Goal: Task Accomplishment & Management: Manage account settings

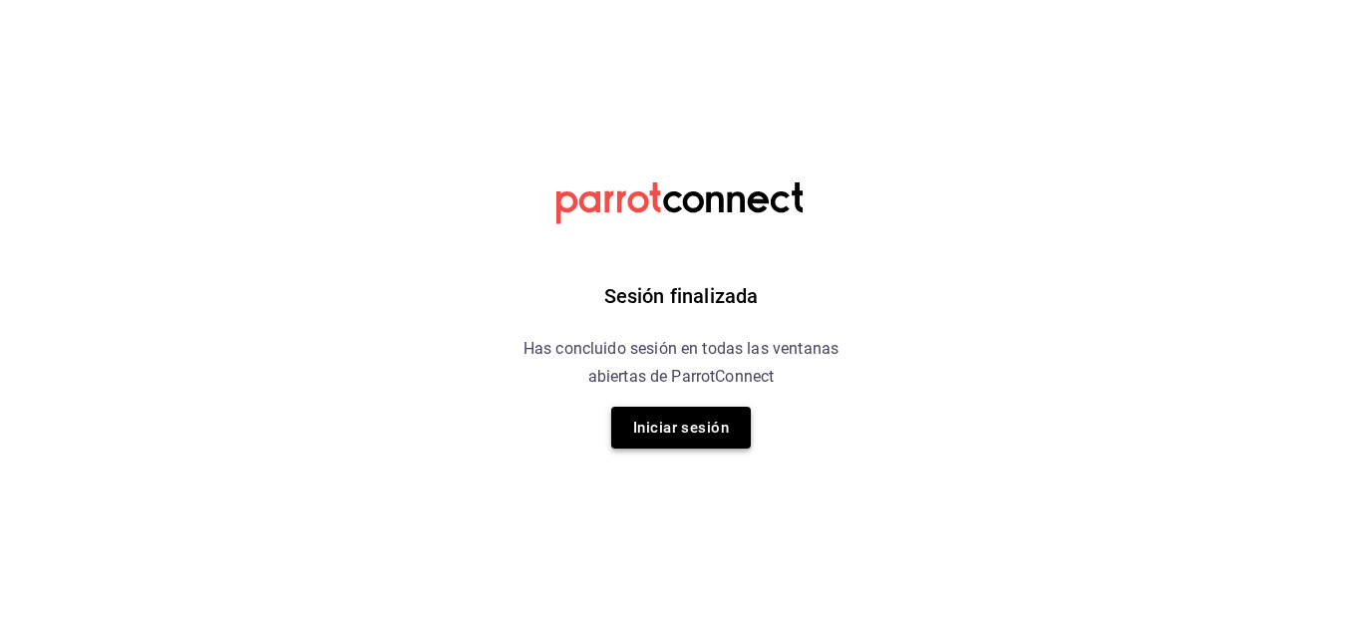
click at [661, 446] on button "Iniciar sesión" at bounding box center [681, 428] width 140 height 42
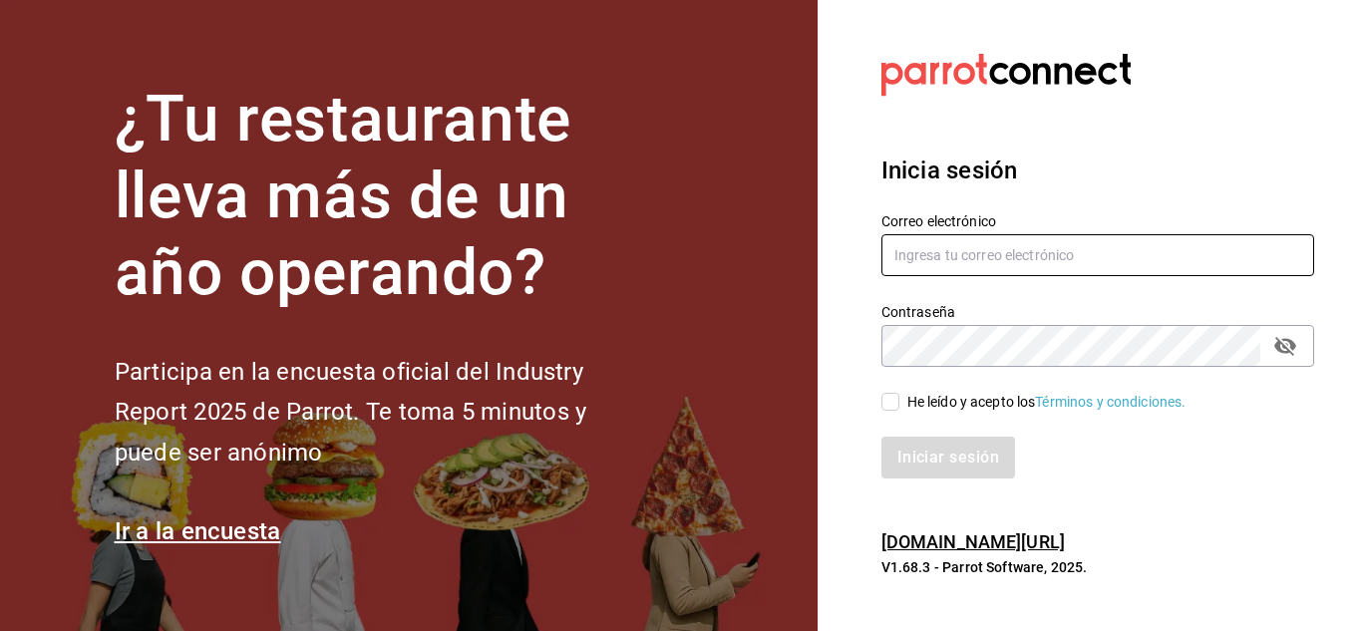
type input "[EMAIL_ADDRESS][DOMAIN_NAME]"
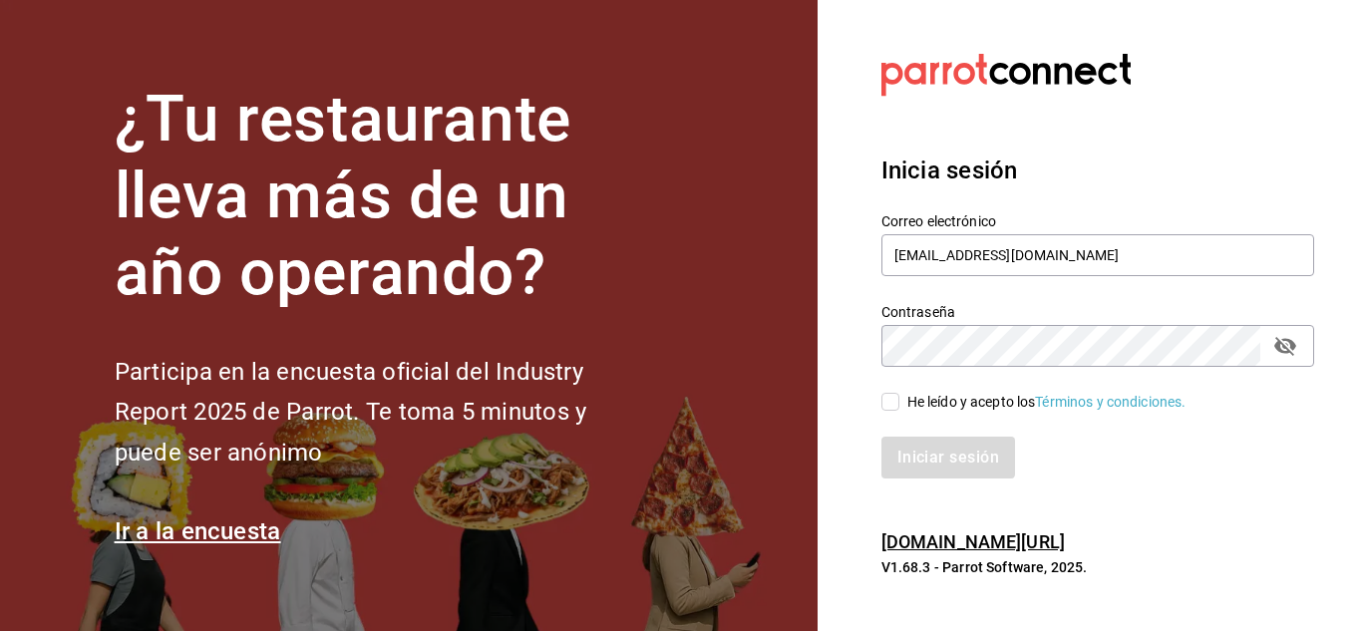
click at [894, 401] on input "He leído y acepto los Términos y condiciones." at bounding box center [891, 402] width 18 height 18
checkbox input "true"
click at [971, 473] on button "Iniciar sesión" at bounding box center [950, 458] width 136 height 42
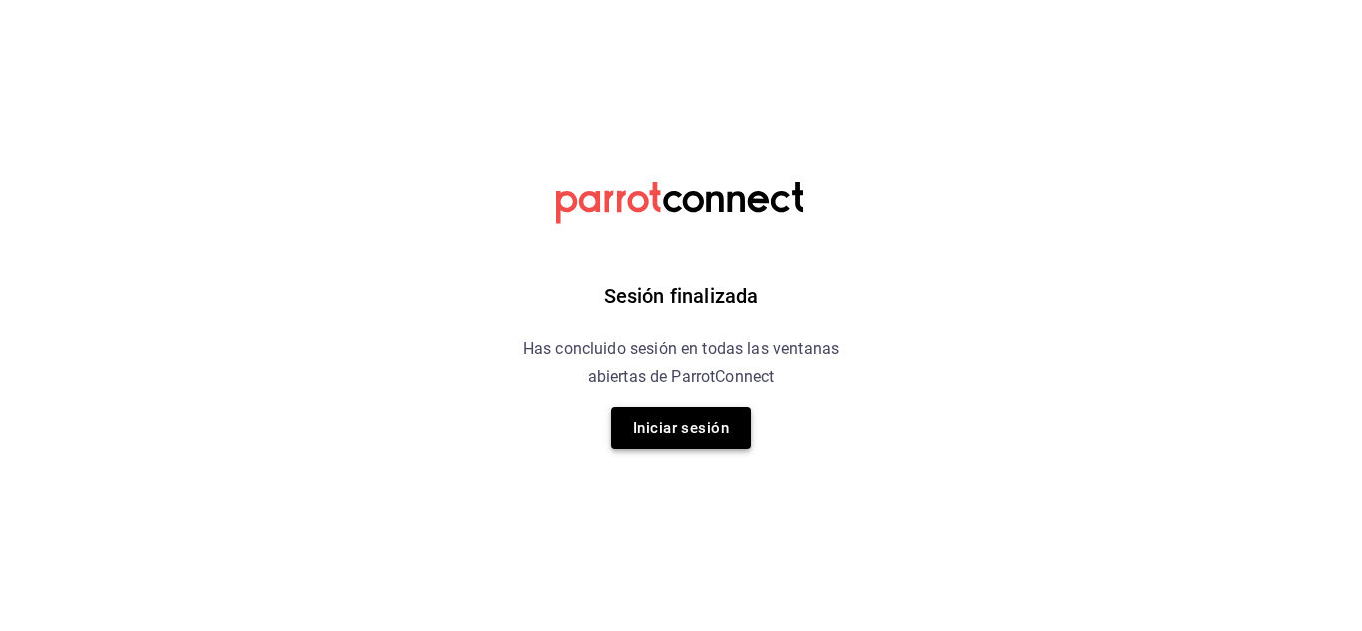
click at [705, 443] on button "Iniciar sesión" at bounding box center [681, 428] width 140 height 42
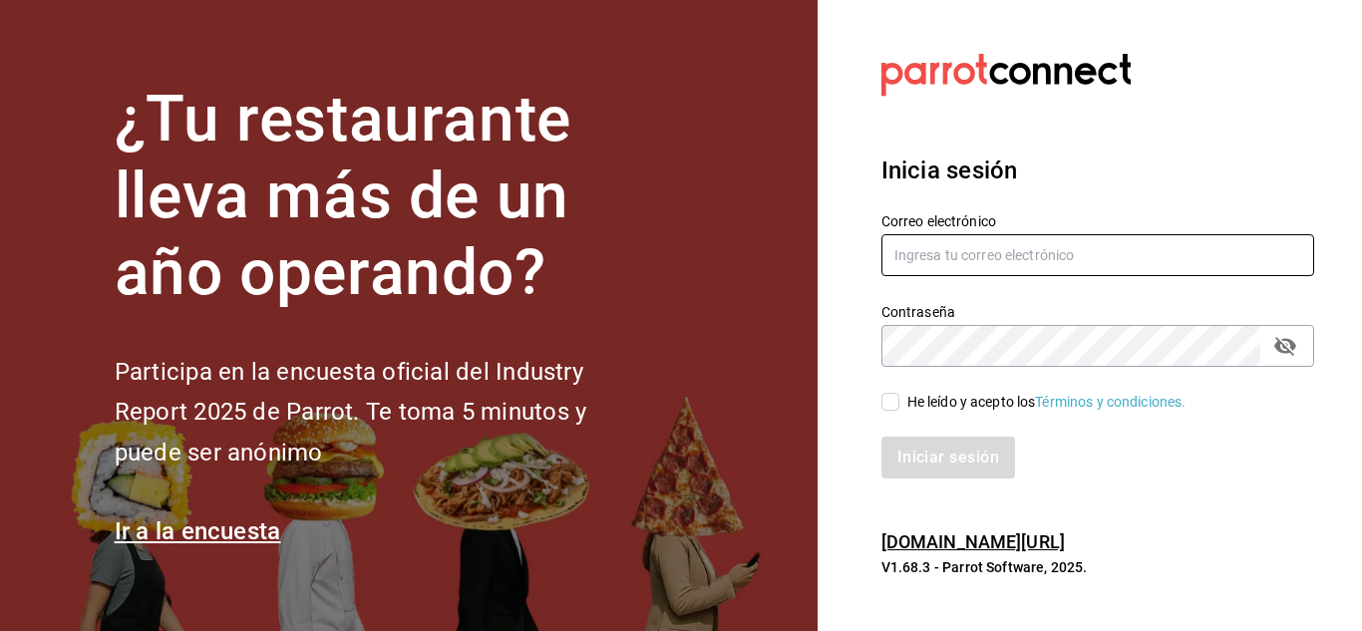
type input "deanbaez91@gmail.com"
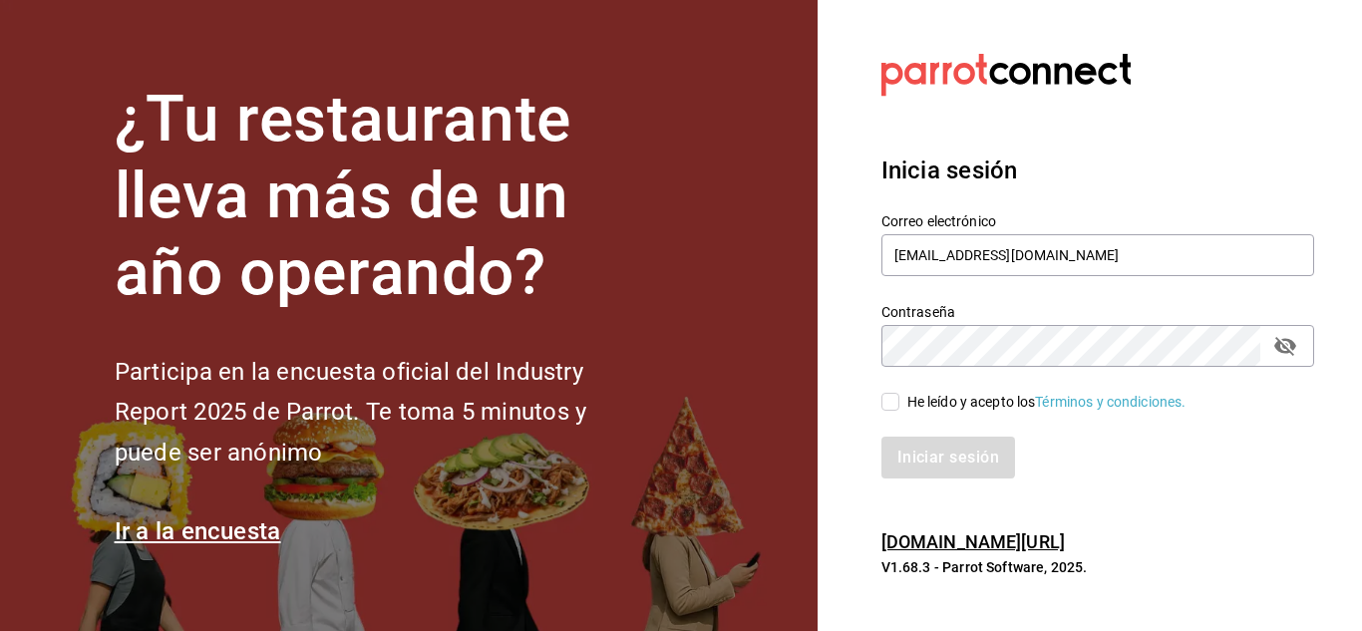
click at [892, 405] on div "He leído y acepto los Términos y condiciones." at bounding box center [1086, 390] width 457 height 46
click at [892, 405] on input "He leído y acepto los Términos y condiciones." at bounding box center [891, 402] width 18 height 18
checkbox input "true"
click at [923, 447] on button "Iniciar sesión" at bounding box center [950, 458] width 136 height 42
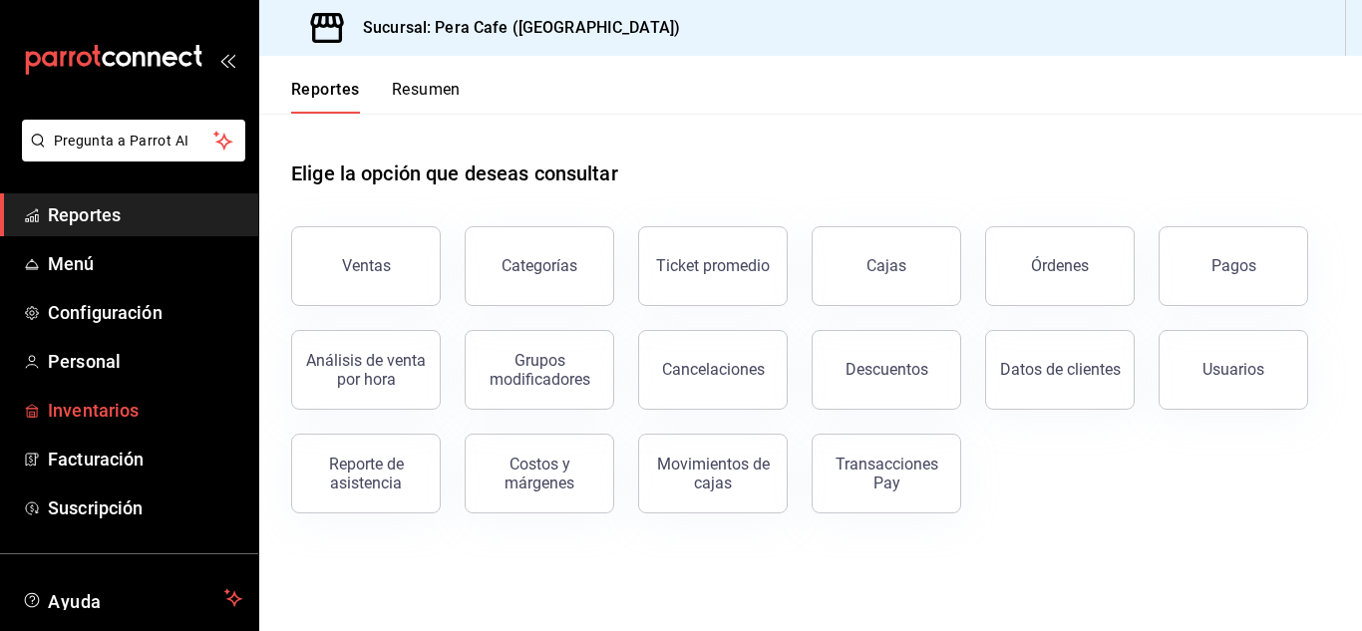
click at [58, 399] on span "Inventarios" at bounding box center [145, 410] width 194 height 27
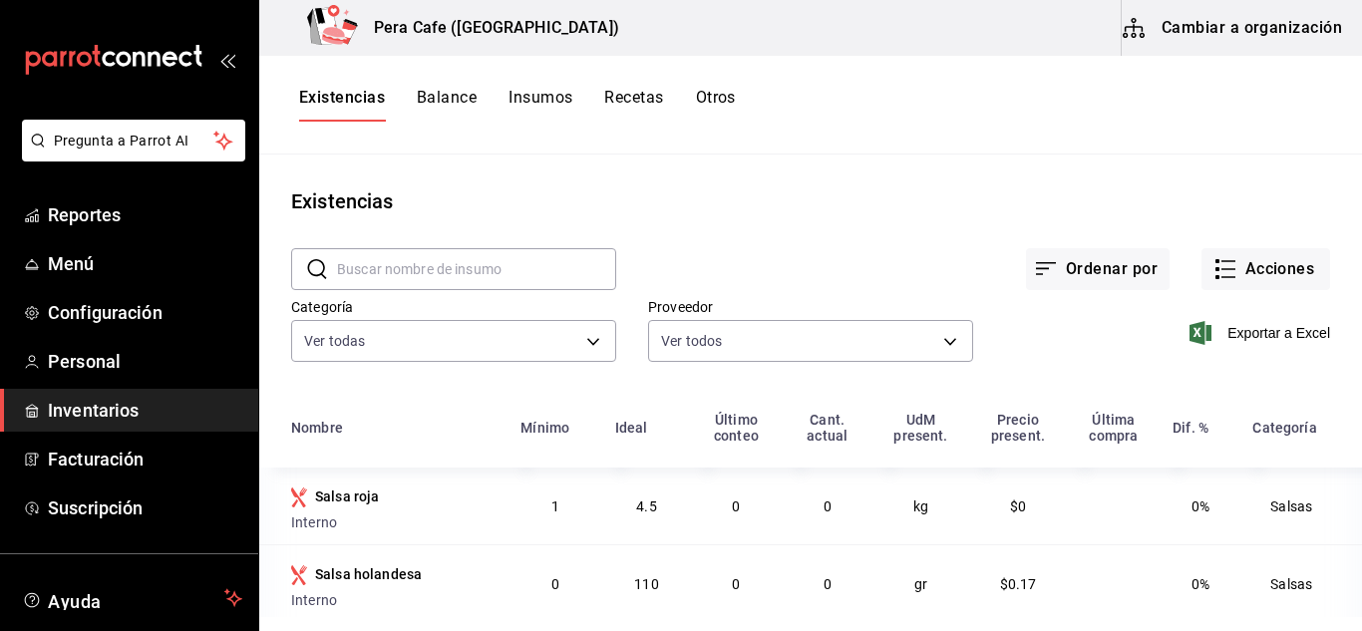
click at [1186, 16] on button "Cambiar a organización" at bounding box center [1234, 28] width 224 height 56
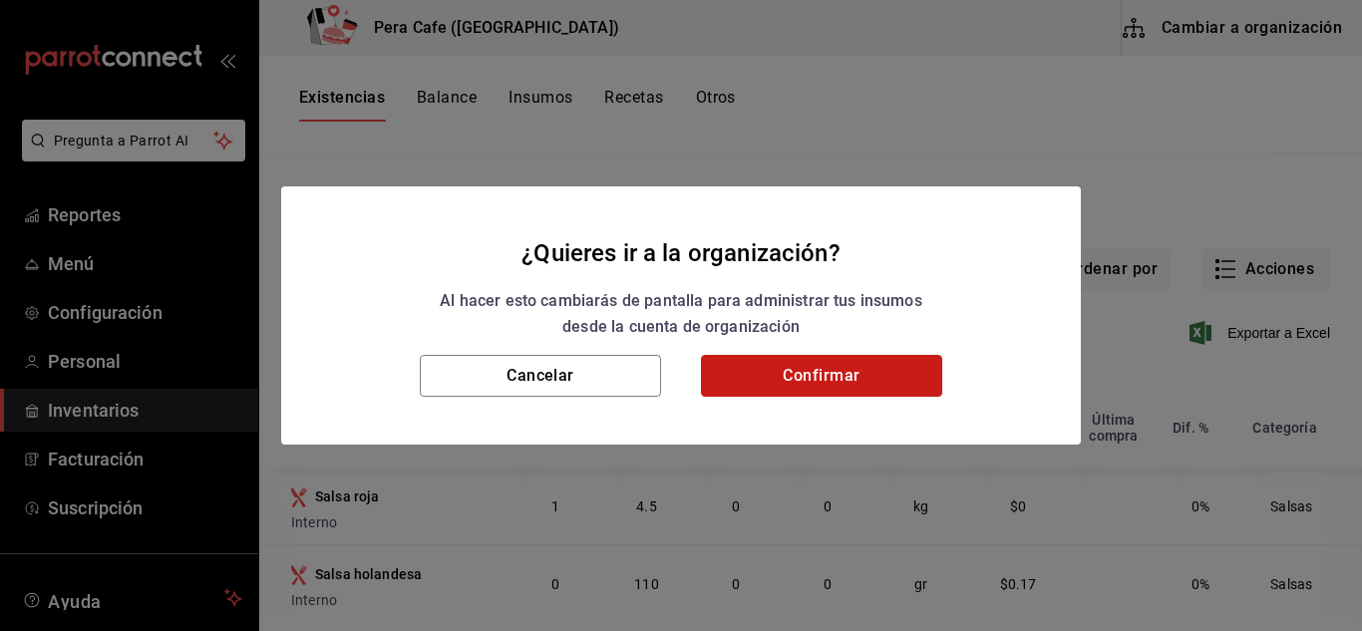
click at [831, 362] on button "Confirmar" at bounding box center [821, 376] width 241 height 42
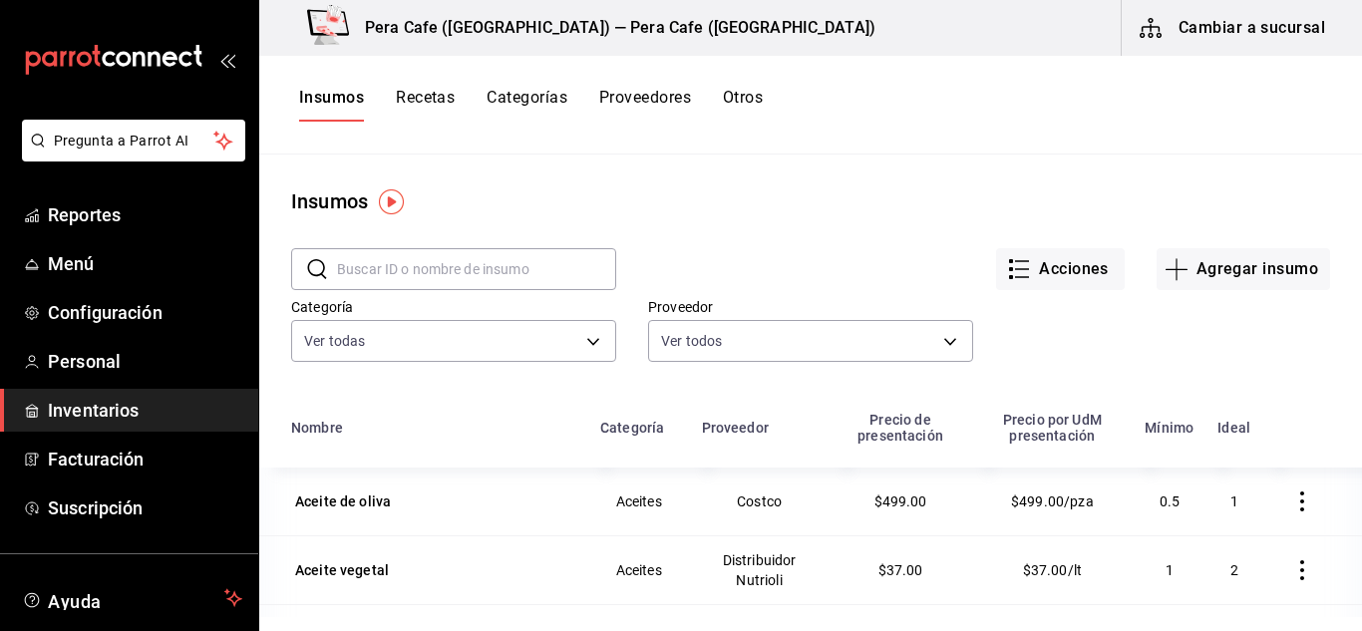
click at [460, 261] on input "text" at bounding box center [476, 269] width 279 height 40
click at [1210, 262] on button "Agregar insumo" at bounding box center [1244, 269] width 174 height 42
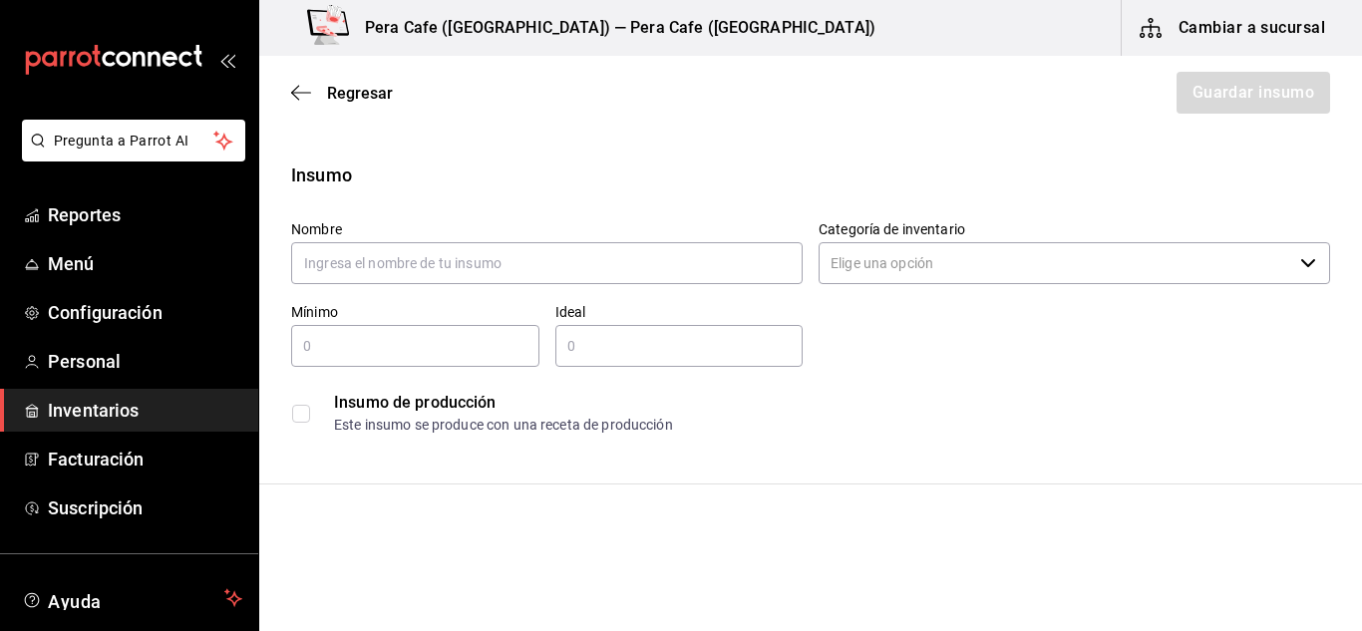
click at [286, 96] on div "Regresar Guardar insumo" at bounding box center [810, 93] width 1103 height 74
click at [303, 97] on icon "button" at bounding box center [301, 93] width 20 height 18
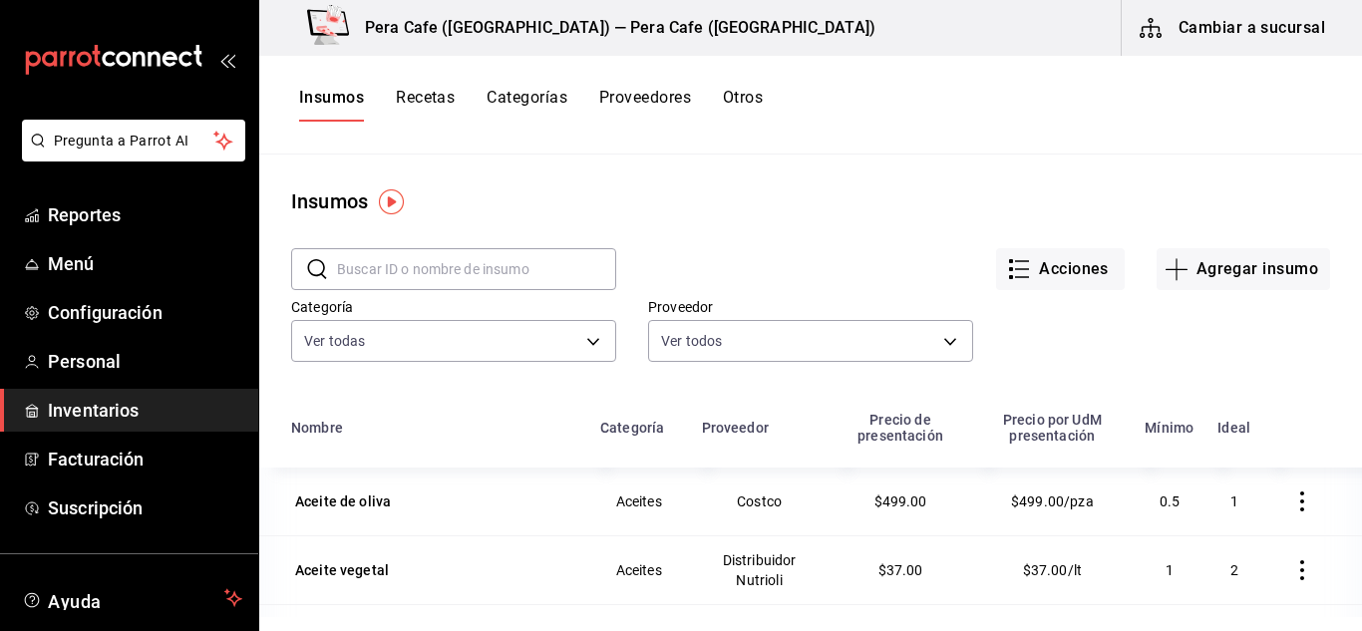
click at [569, 190] on div "Insumos" at bounding box center [810, 201] width 1103 height 30
click at [535, 98] on button "Categorías" at bounding box center [527, 105] width 81 height 34
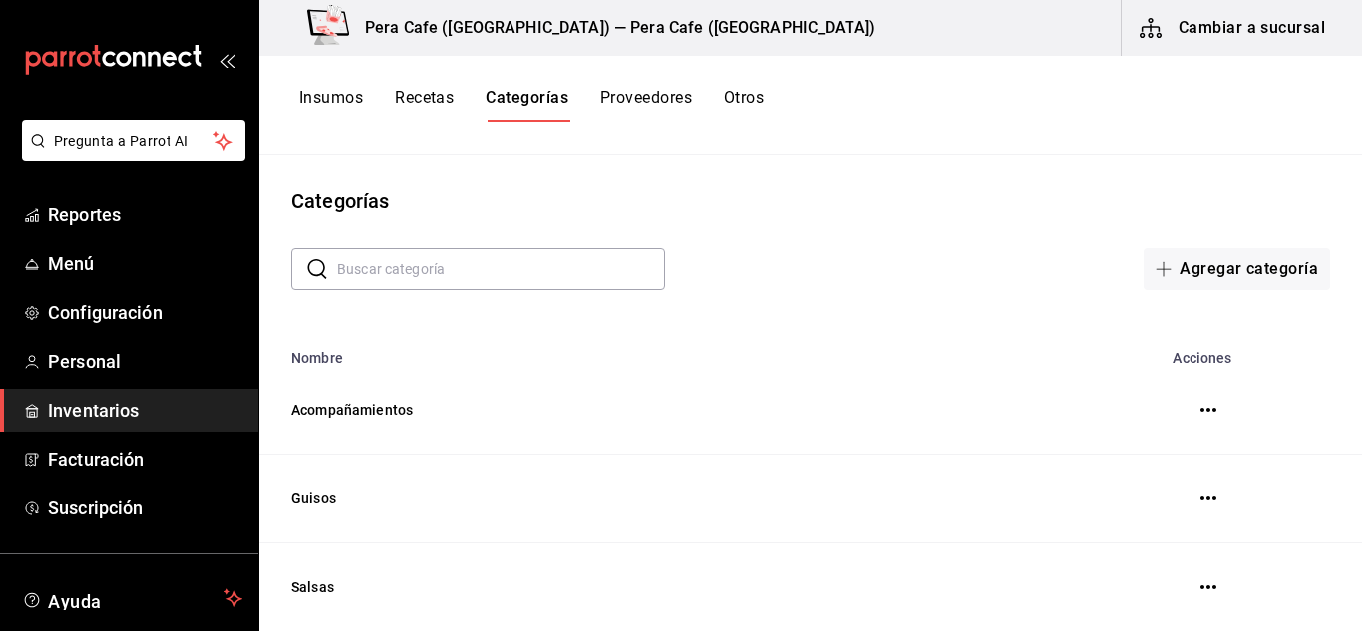
click at [425, 98] on button "Recetas" at bounding box center [424, 105] width 59 height 34
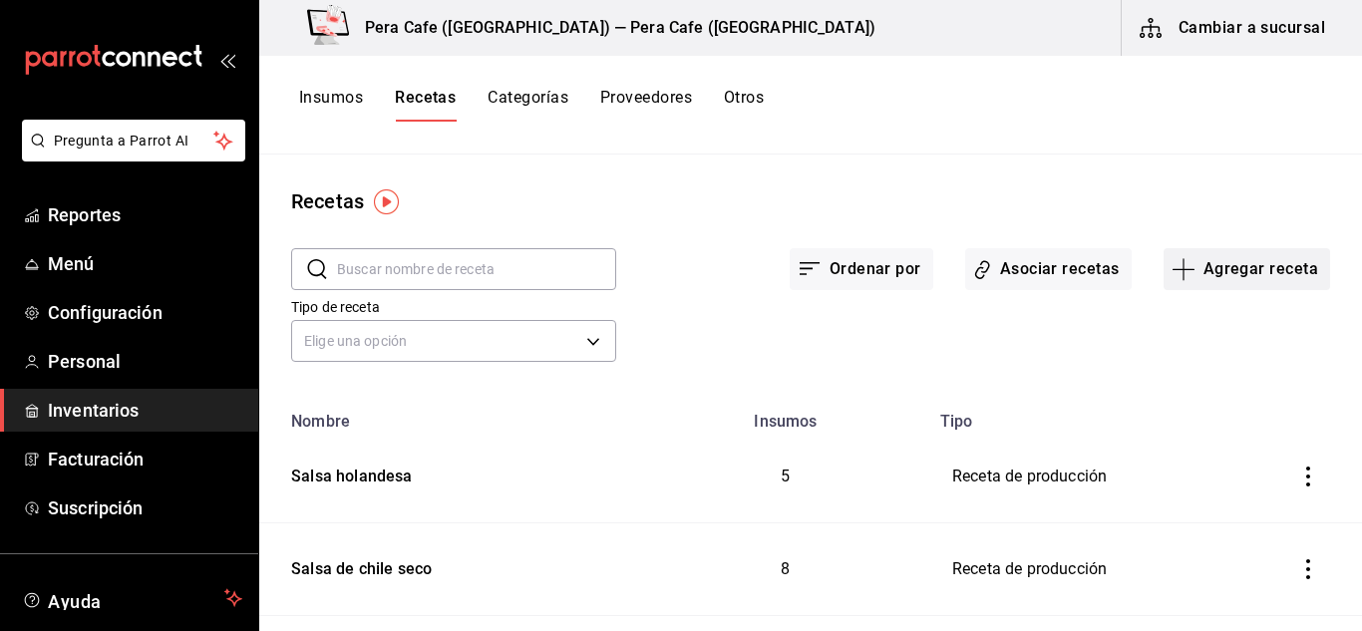
click at [1175, 267] on icon "button" at bounding box center [1184, 269] width 24 height 24
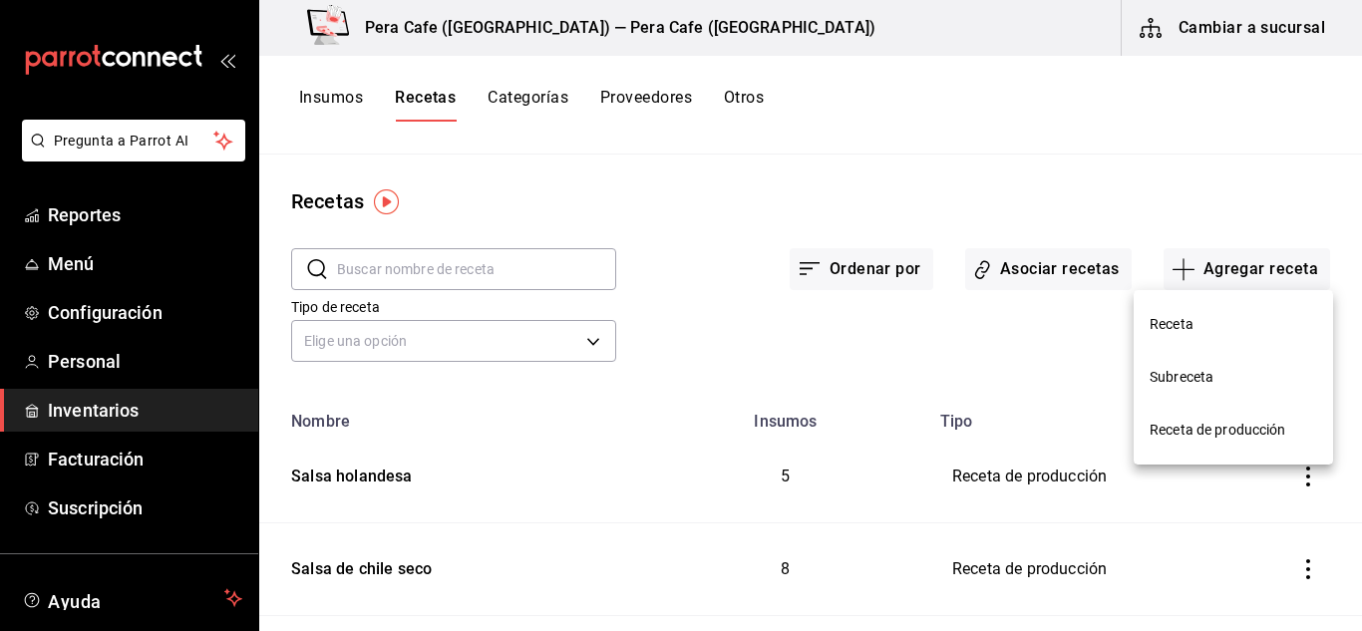
click at [1187, 435] on span "Receta de producción" at bounding box center [1234, 430] width 168 height 21
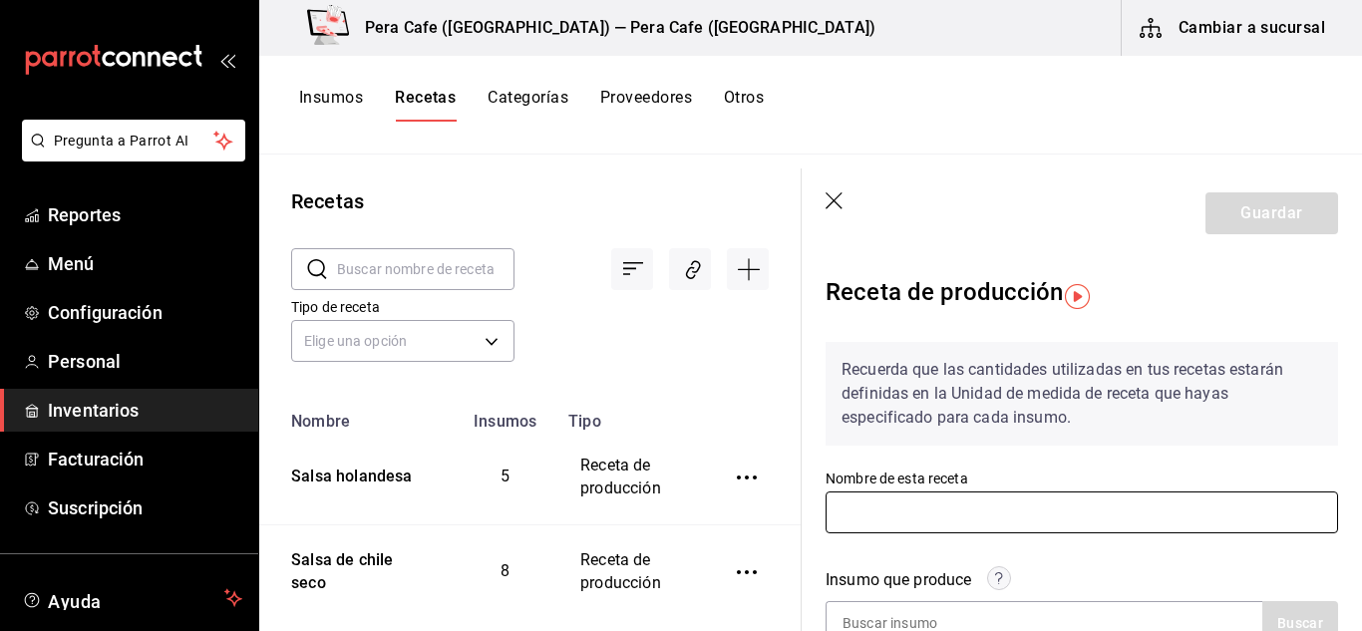
click at [966, 513] on input "text" at bounding box center [1082, 513] width 513 height 42
type input "s"
type input "Salsa roja"
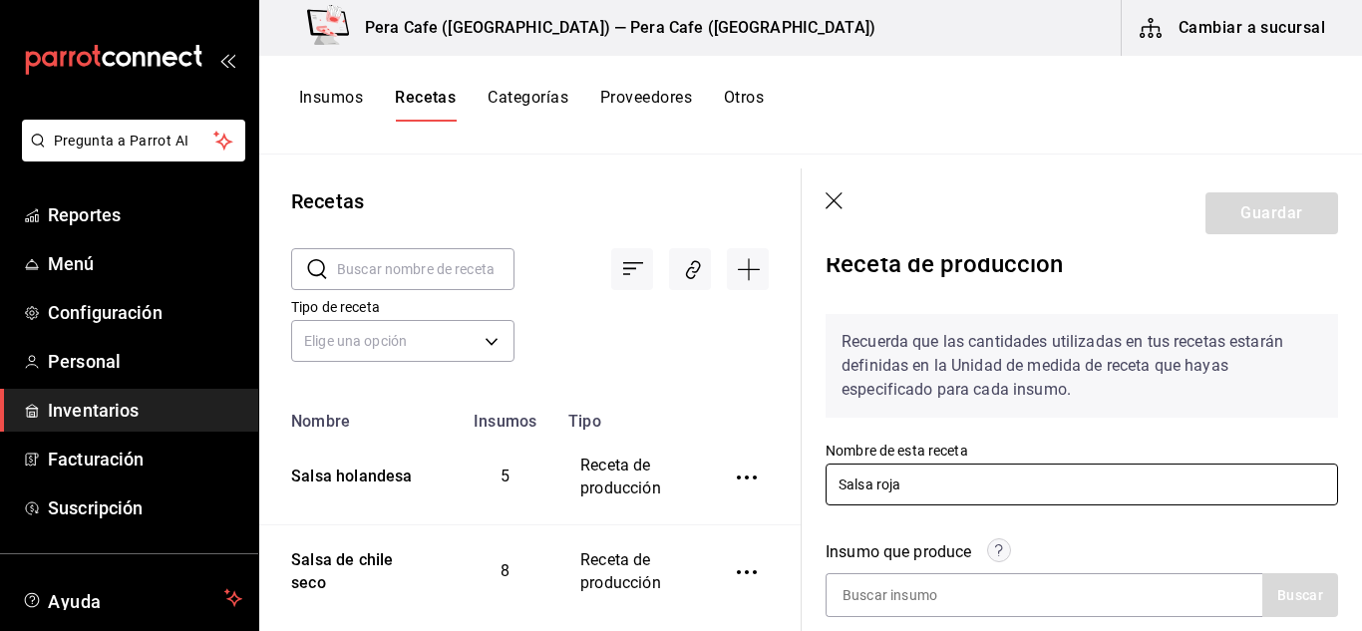
scroll to position [339, 0]
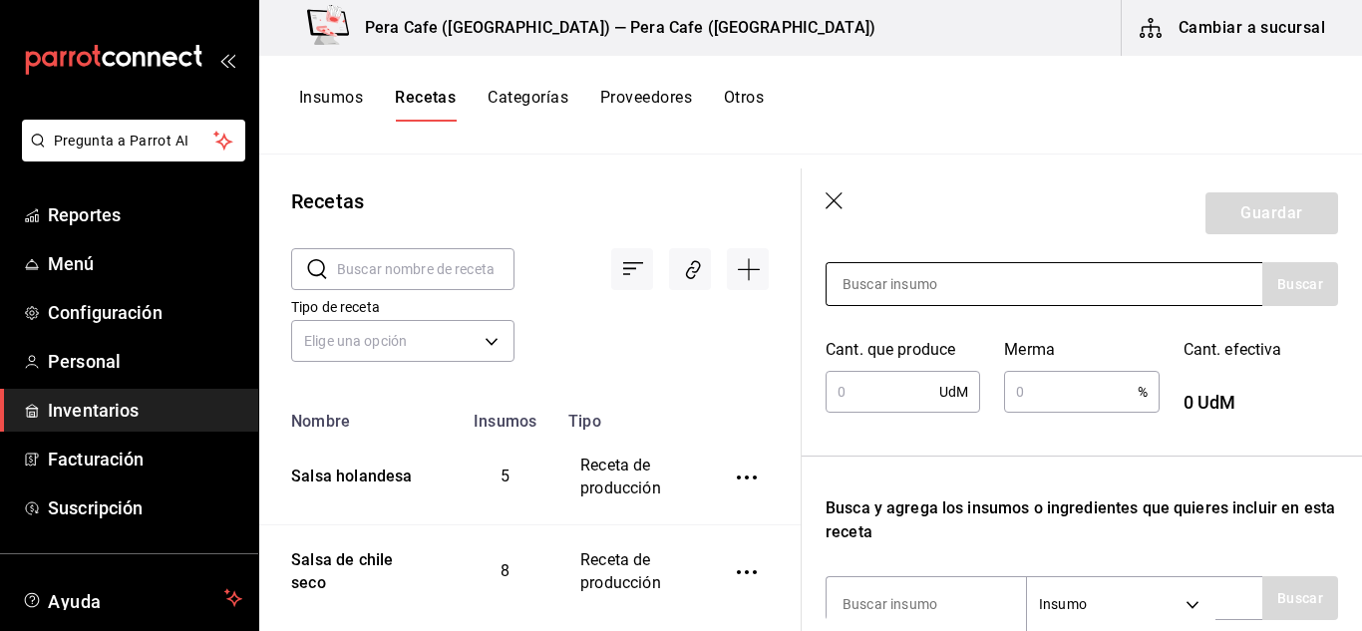
click at [1083, 277] on div at bounding box center [1044, 284] width 437 height 44
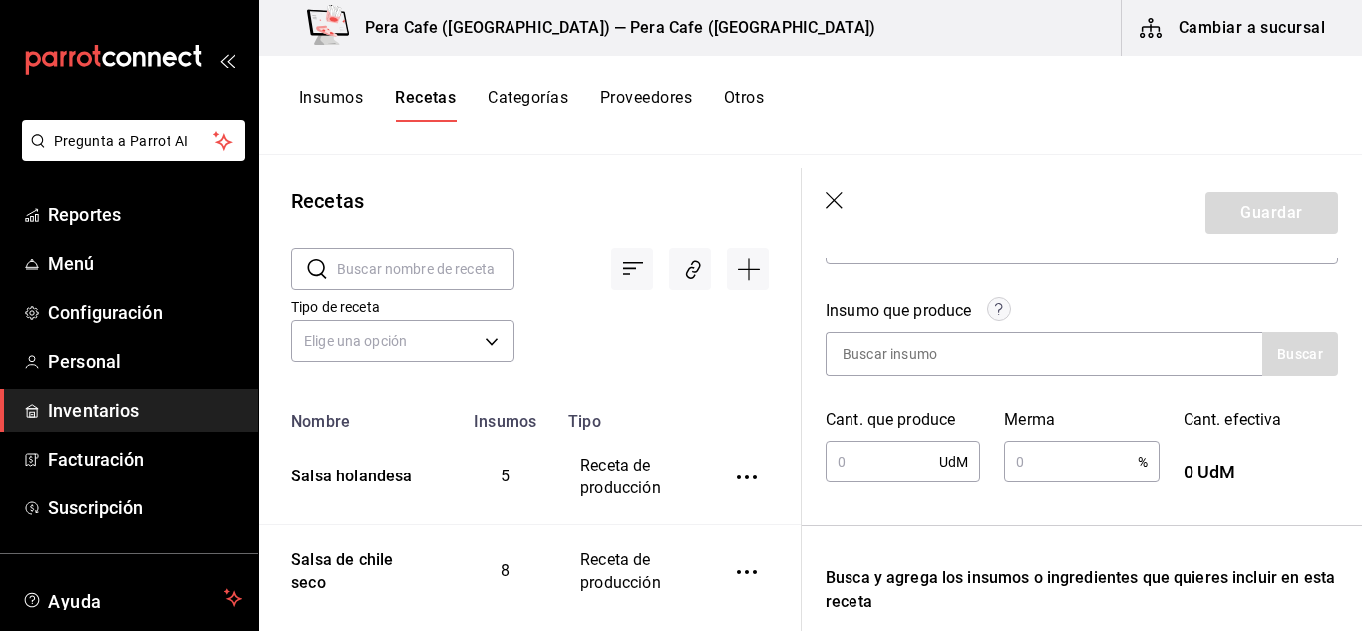
scroll to position [187, 0]
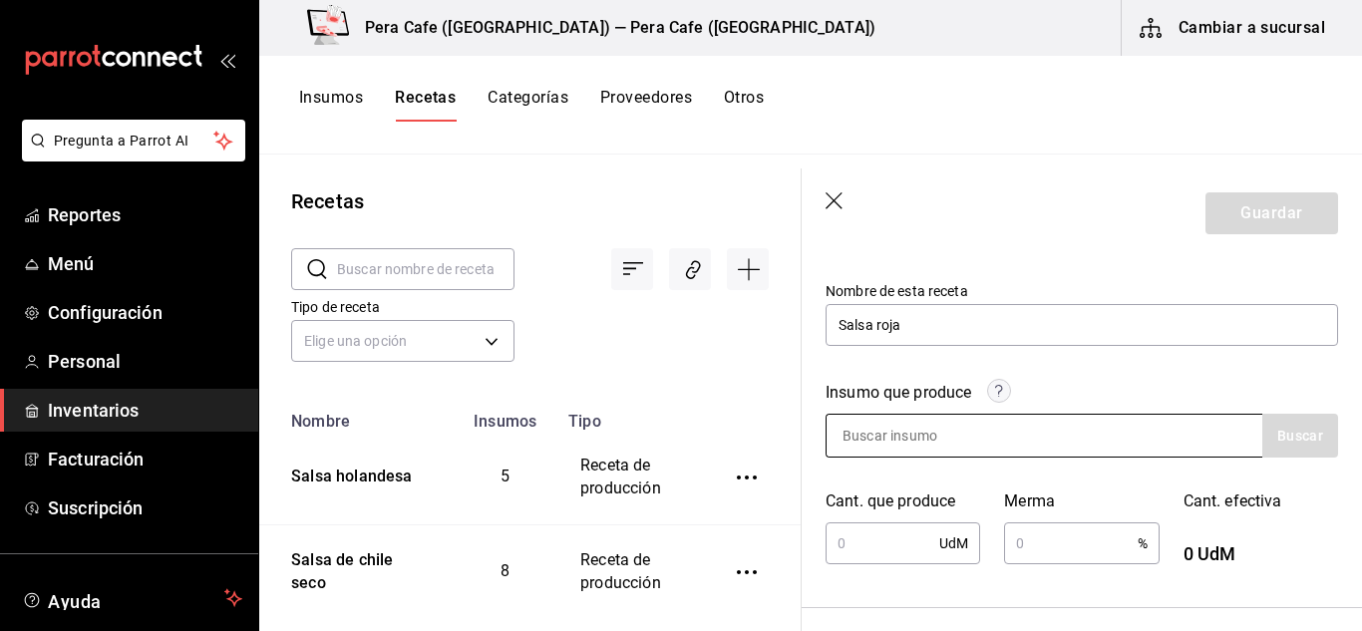
click at [947, 451] on input at bounding box center [926, 436] width 199 height 42
type input "Salsa"
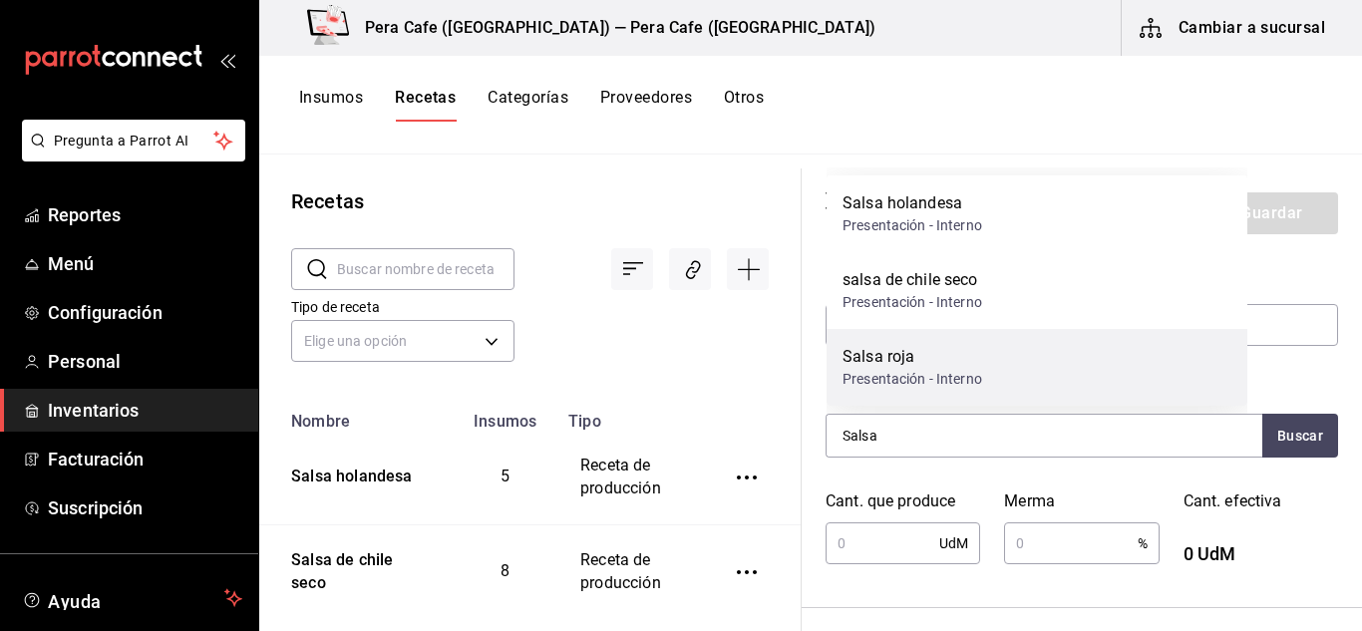
click at [955, 340] on div "Salsa roja Presentación - Interno" at bounding box center [1037, 367] width 421 height 77
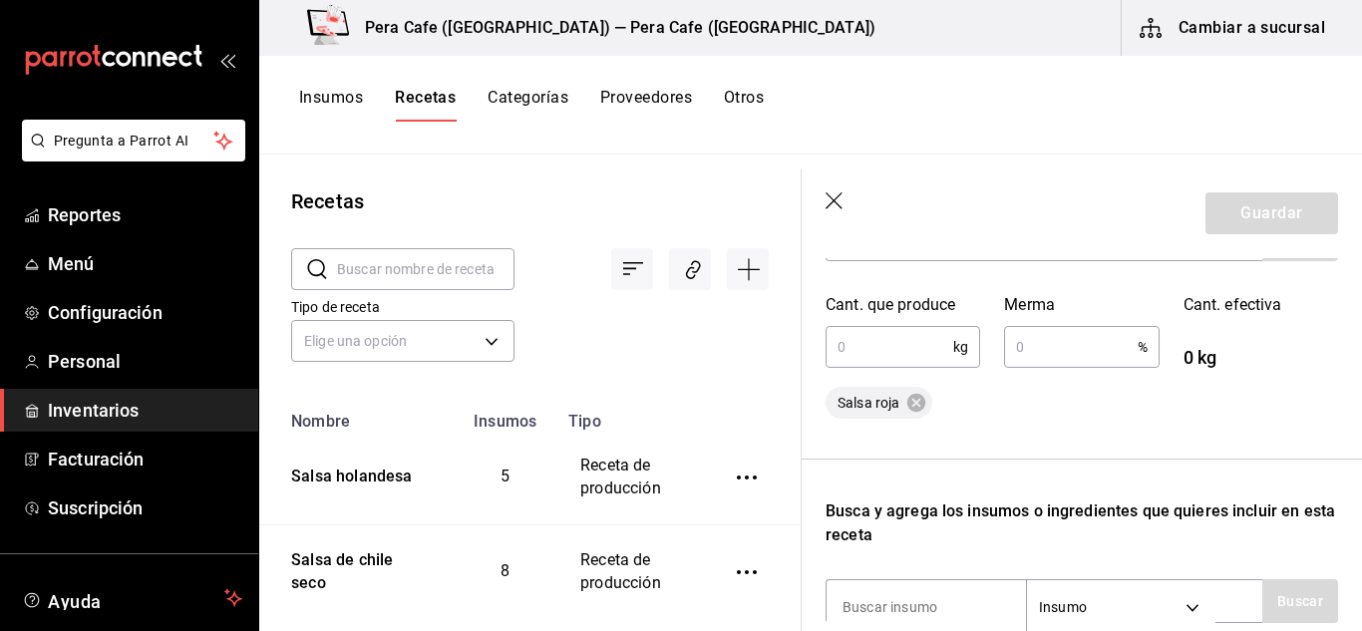
scroll to position [383, 0]
click at [874, 363] on input "text" at bounding box center [890, 348] width 128 height 40
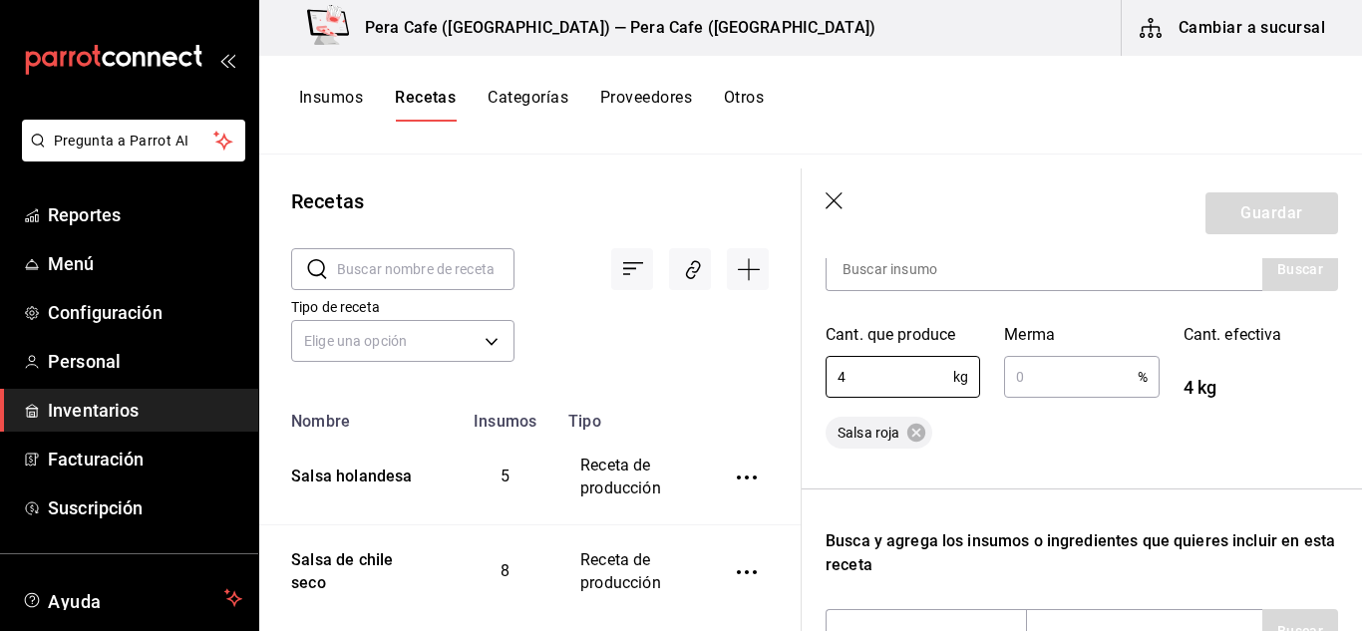
type input "4"
click at [1117, 374] on input "text" at bounding box center [1070, 377] width 133 height 40
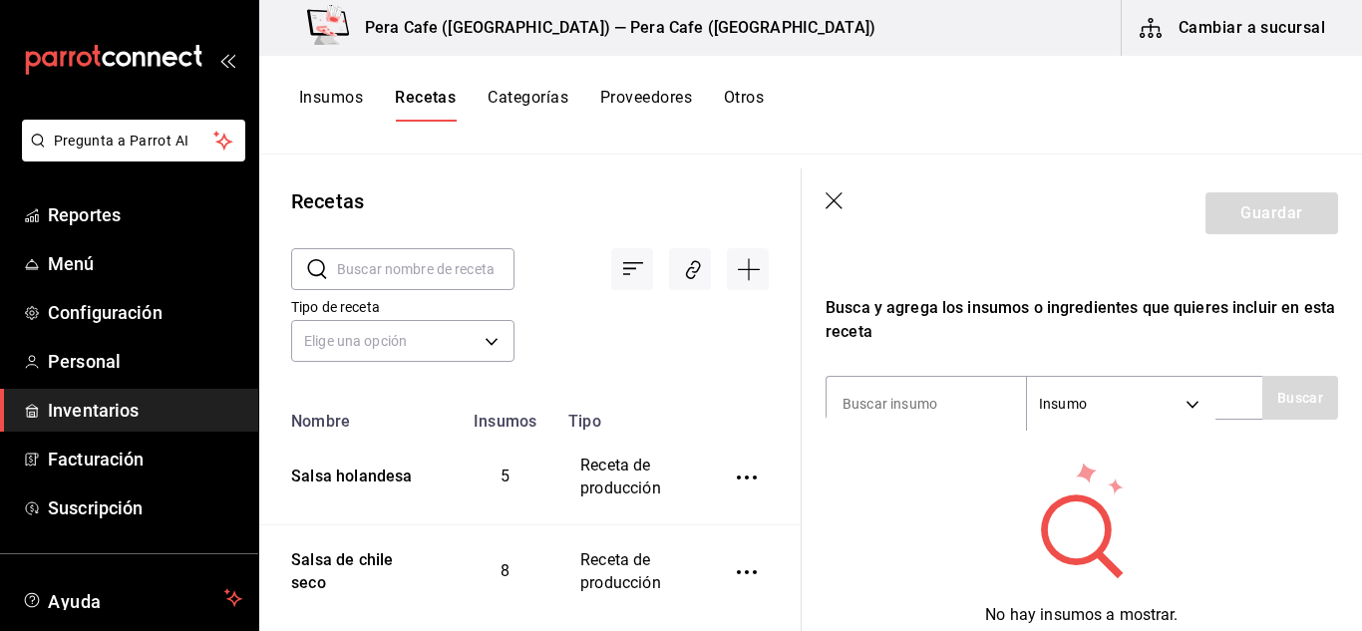
scroll to position [588, 0]
click at [953, 394] on input at bounding box center [926, 403] width 199 height 42
type input "jitomate"
click at [1287, 378] on button "Buscar" at bounding box center [1300, 397] width 76 height 44
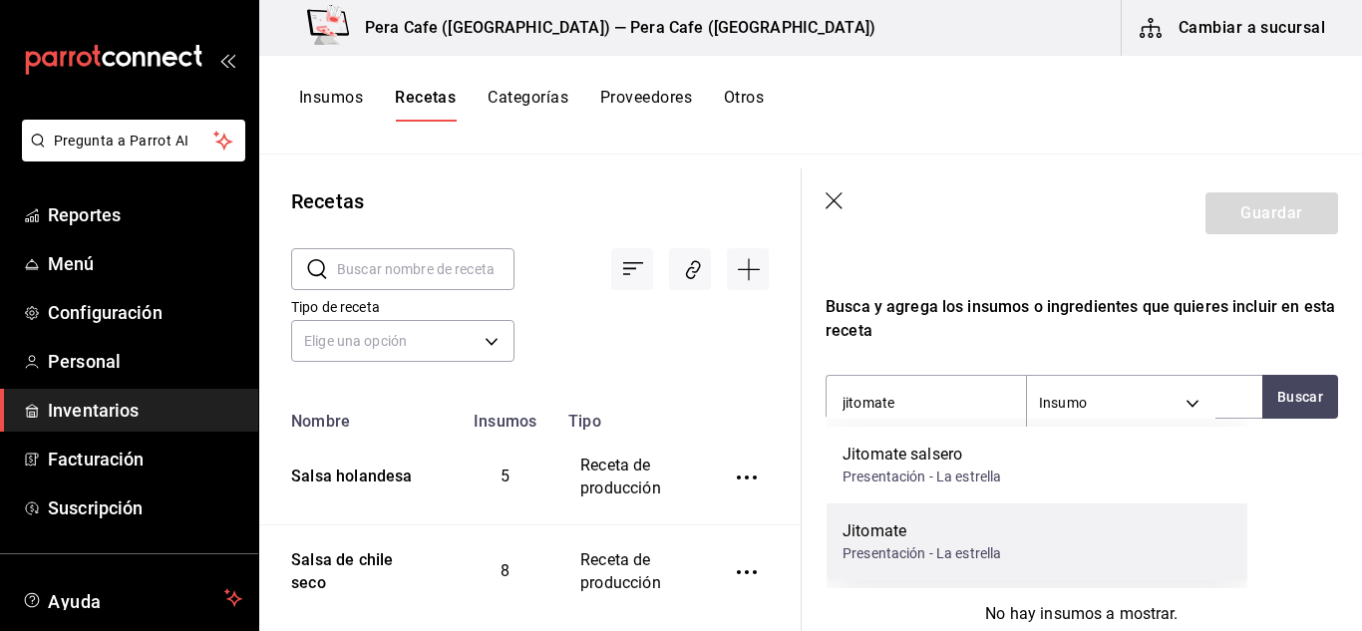
click at [898, 539] on div "Jitomate" at bounding box center [922, 532] width 159 height 24
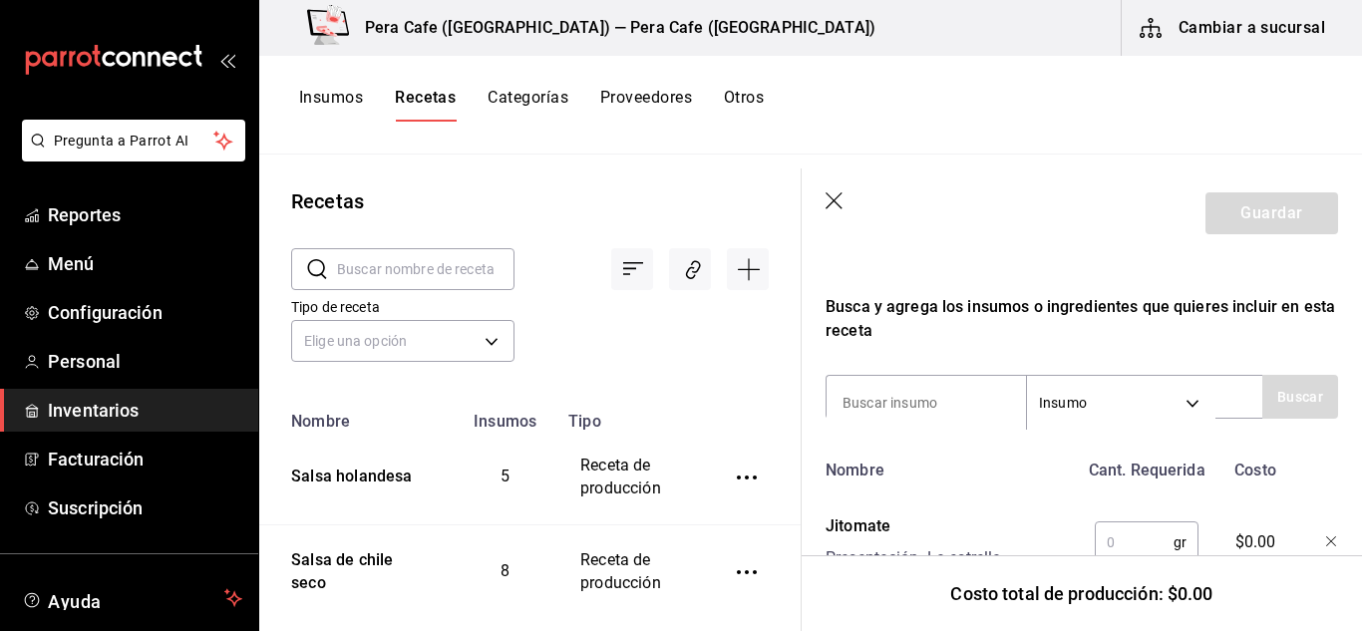
scroll to position [671, 0]
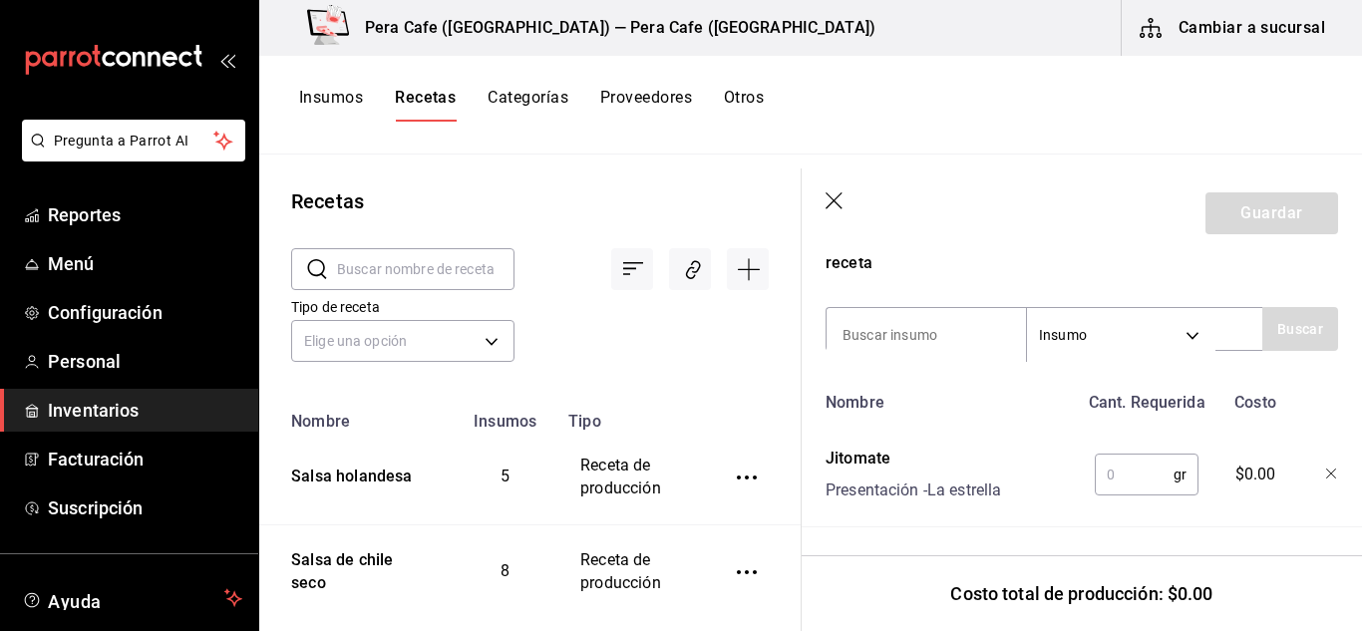
click at [1114, 468] on input "text" at bounding box center [1134, 475] width 79 height 40
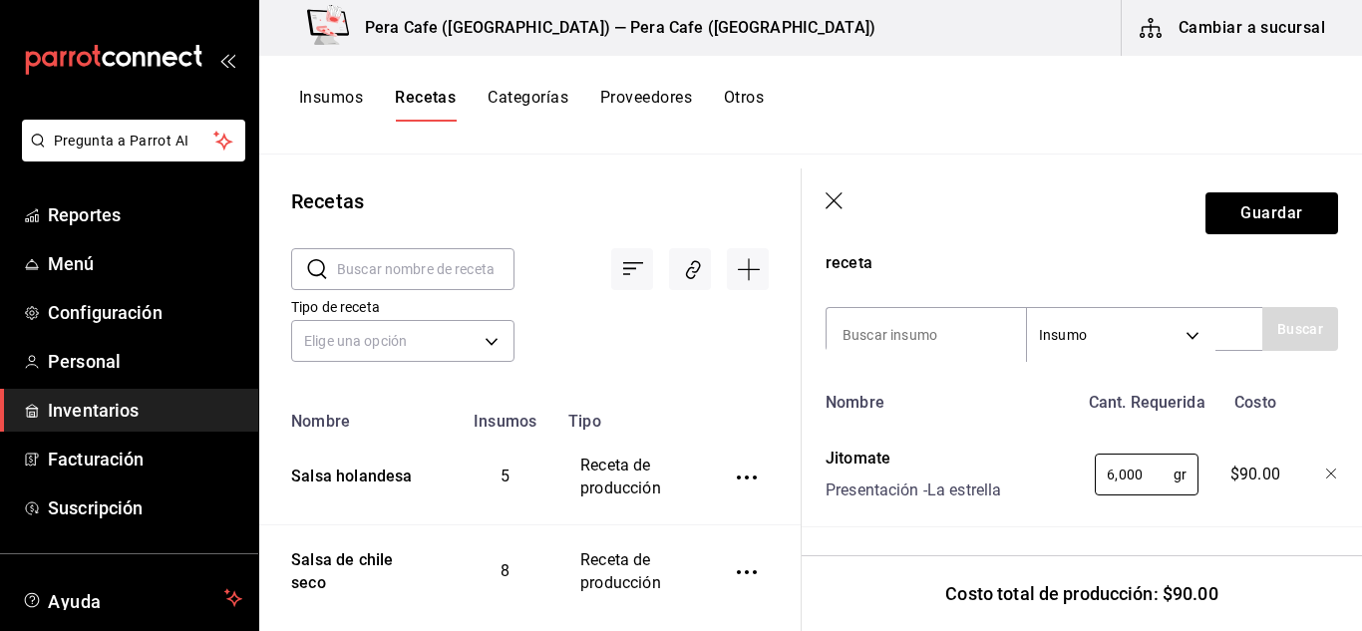
type input "6,000"
click at [1239, 513] on div "Receta de producción Recuerda que las cantidades utilizadas en tus recetas esta…" at bounding box center [1082, 116] width 560 height 1029
click at [948, 314] on input at bounding box center [926, 335] width 199 height 42
click at [973, 319] on input at bounding box center [926, 335] width 199 height 42
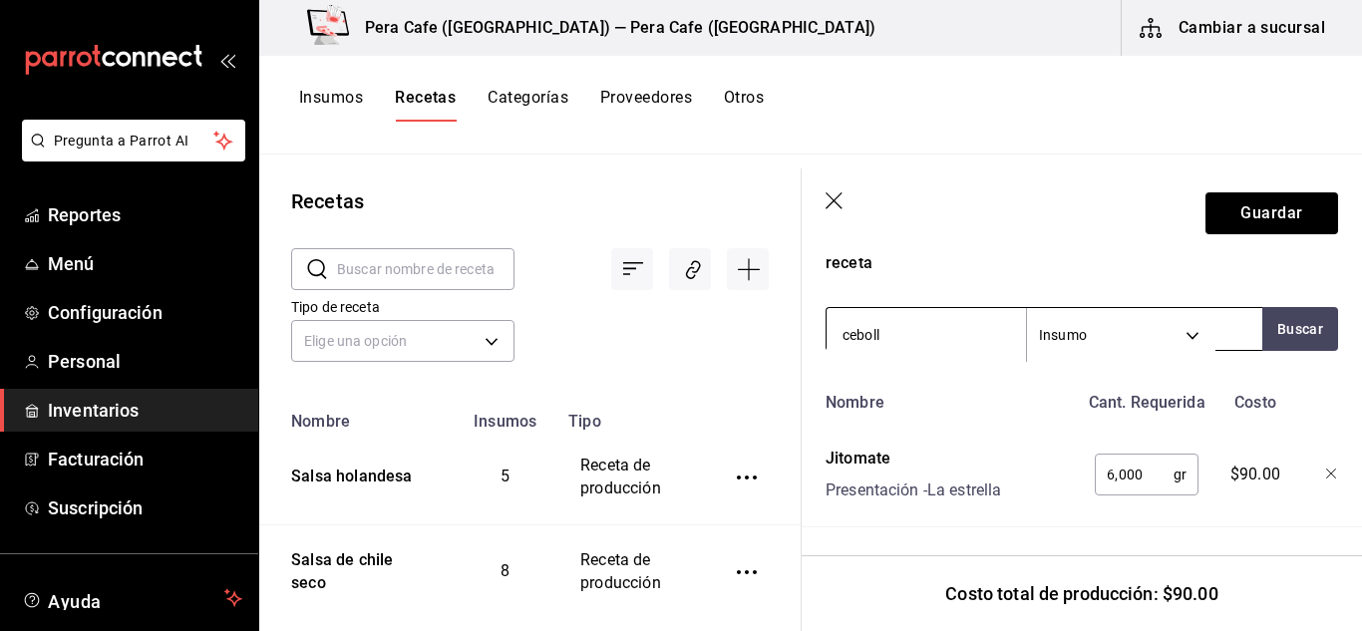
type input "cebolla"
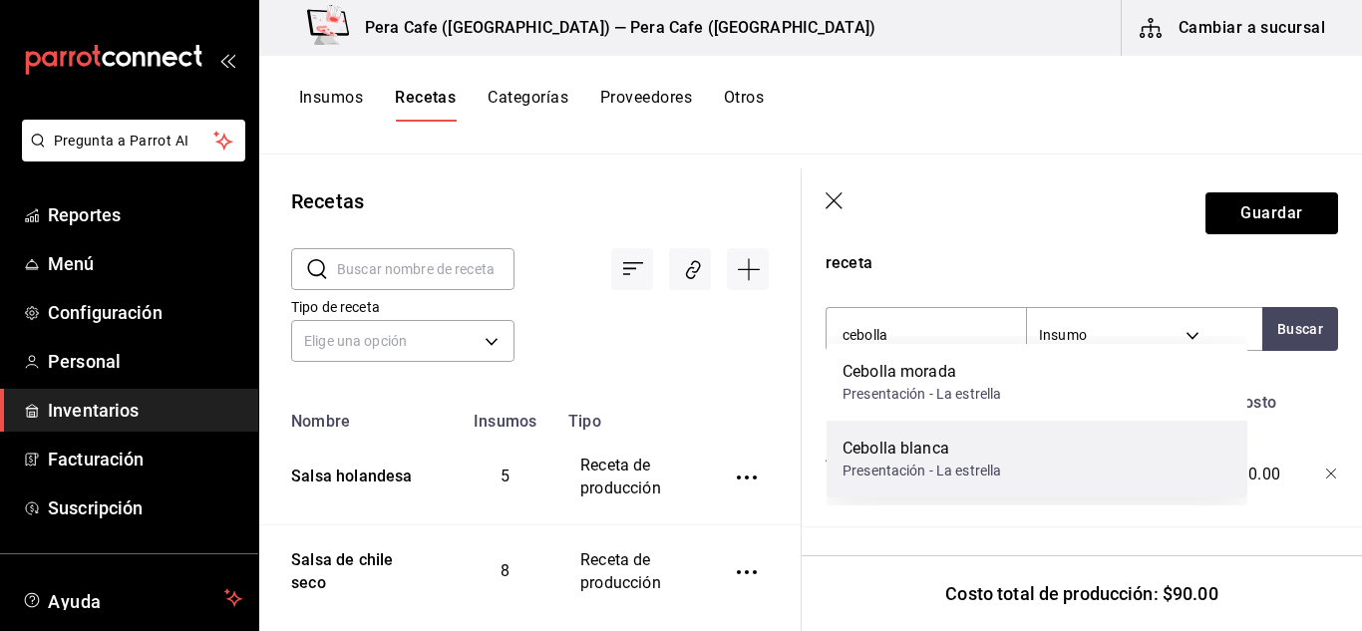
click at [938, 435] on div "Cebolla blanca Presentación - La estrella" at bounding box center [1037, 459] width 421 height 77
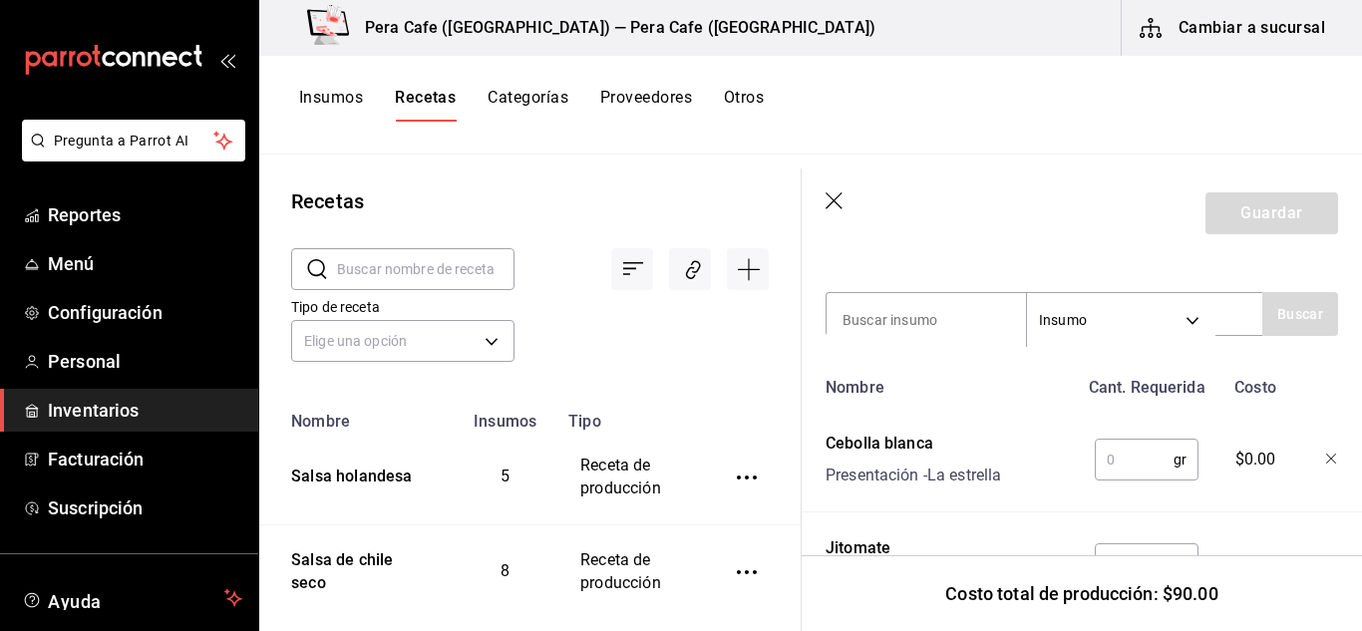
click at [1138, 467] on input "text" at bounding box center [1134, 460] width 79 height 40
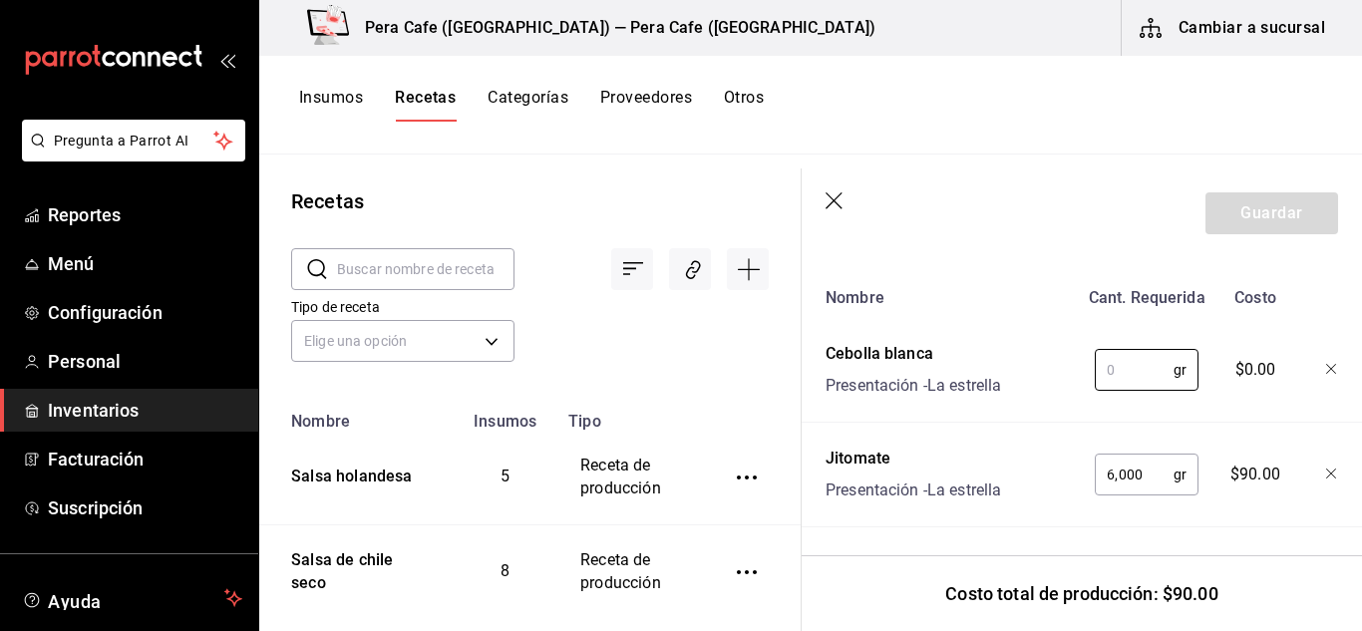
scroll to position [766, 0]
click at [1101, 482] on input "6,000" at bounding box center [1134, 475] width 79 height 40
type input "5,000"
click at [1123, 360] on input "text" at bounding box center [1134, 370] width 79 height 40
type input "2"
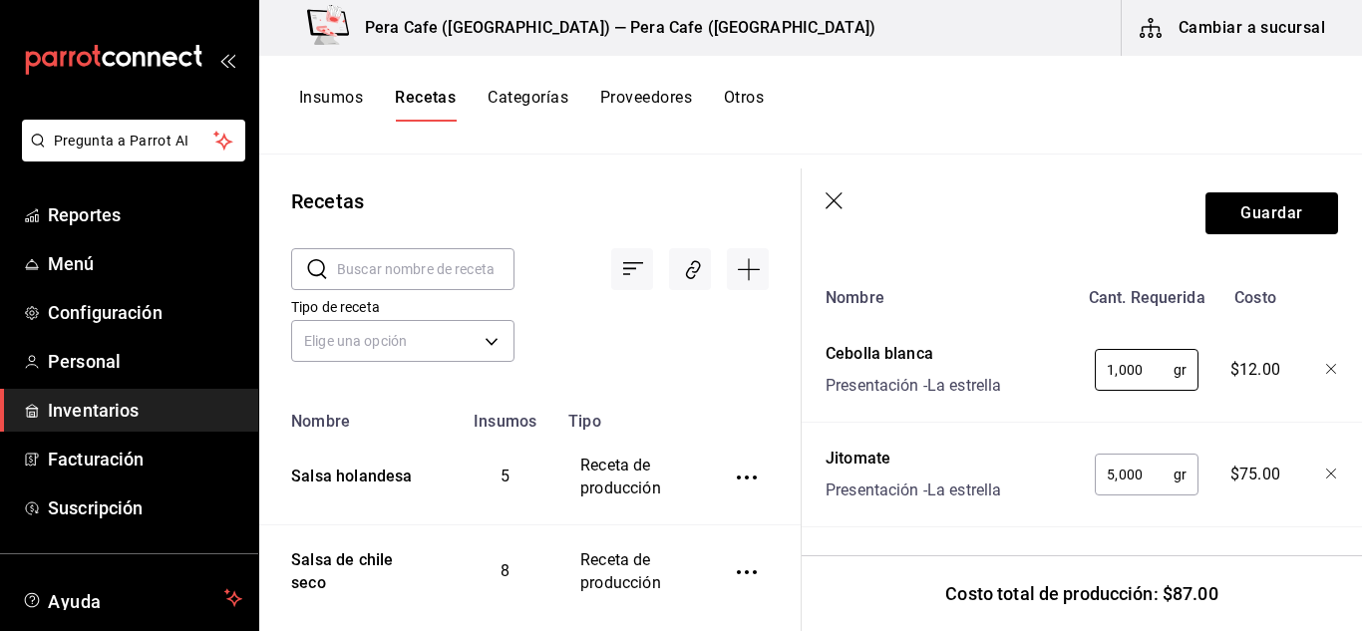
type input "1,000"
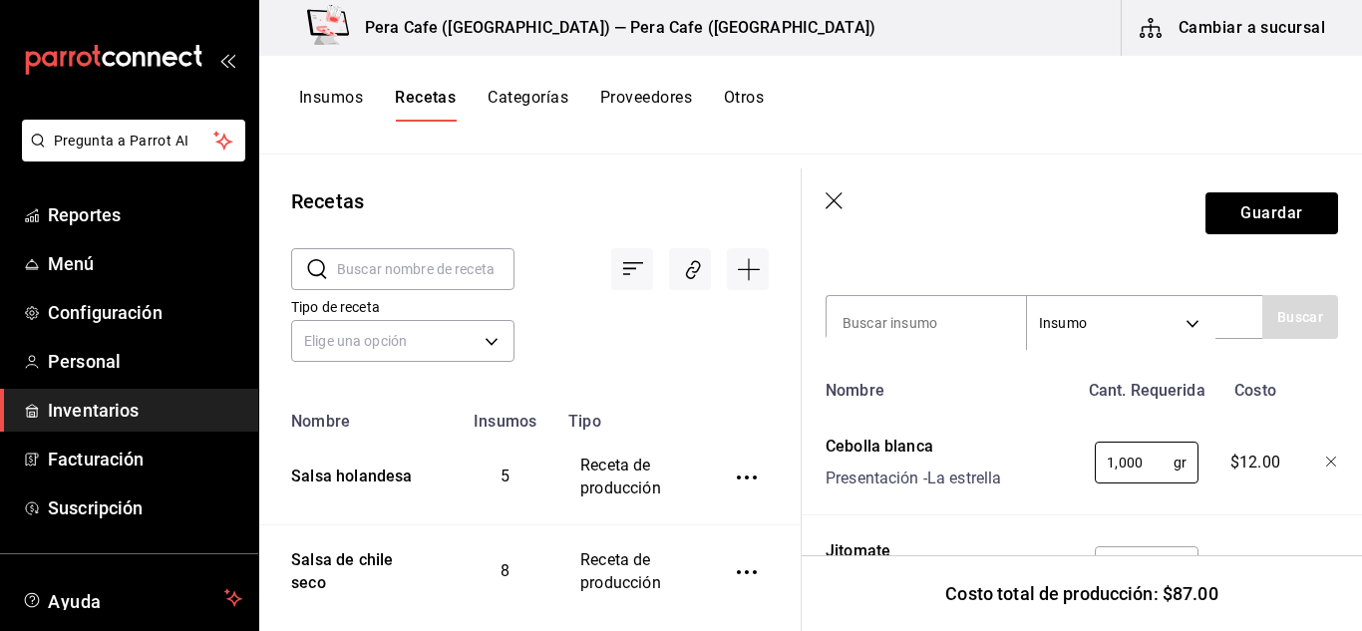
scroll to position [667, 0]
click at [950, 331] on input at bounding box center [926, 324] width 199 height 42
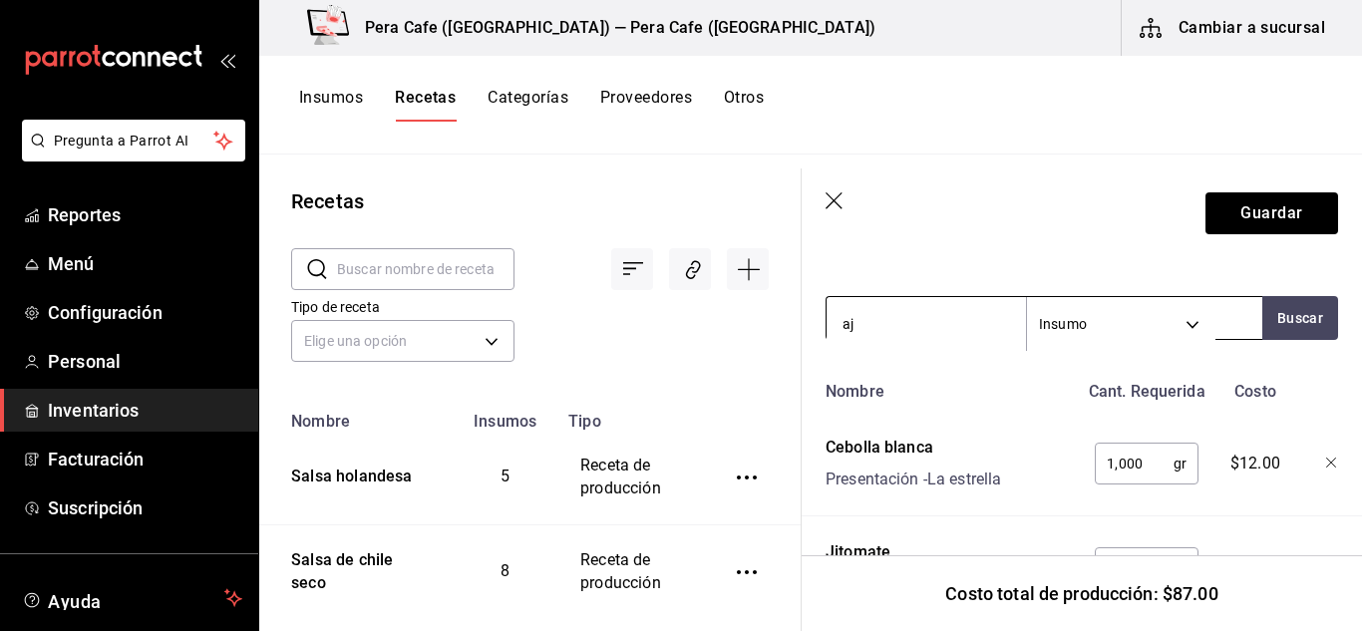
type input "ajo"
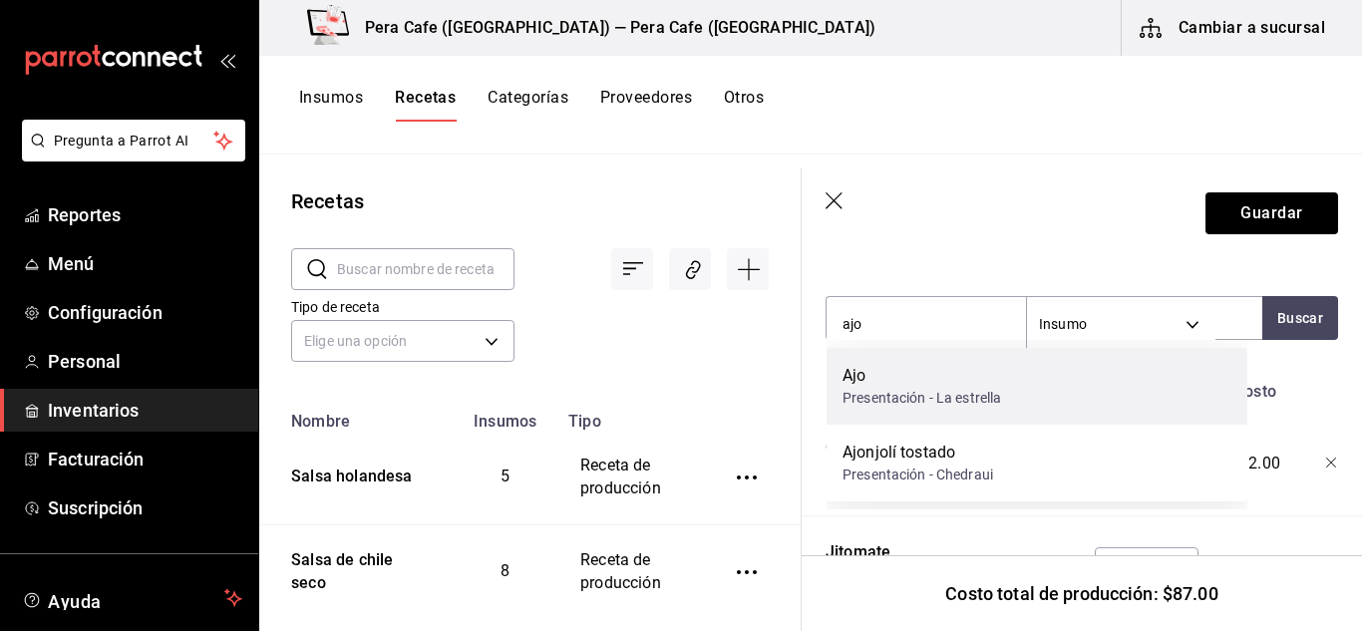
click at [923, 381] on div "Ajo" at bounding box center [922, 376] width 159 height 24
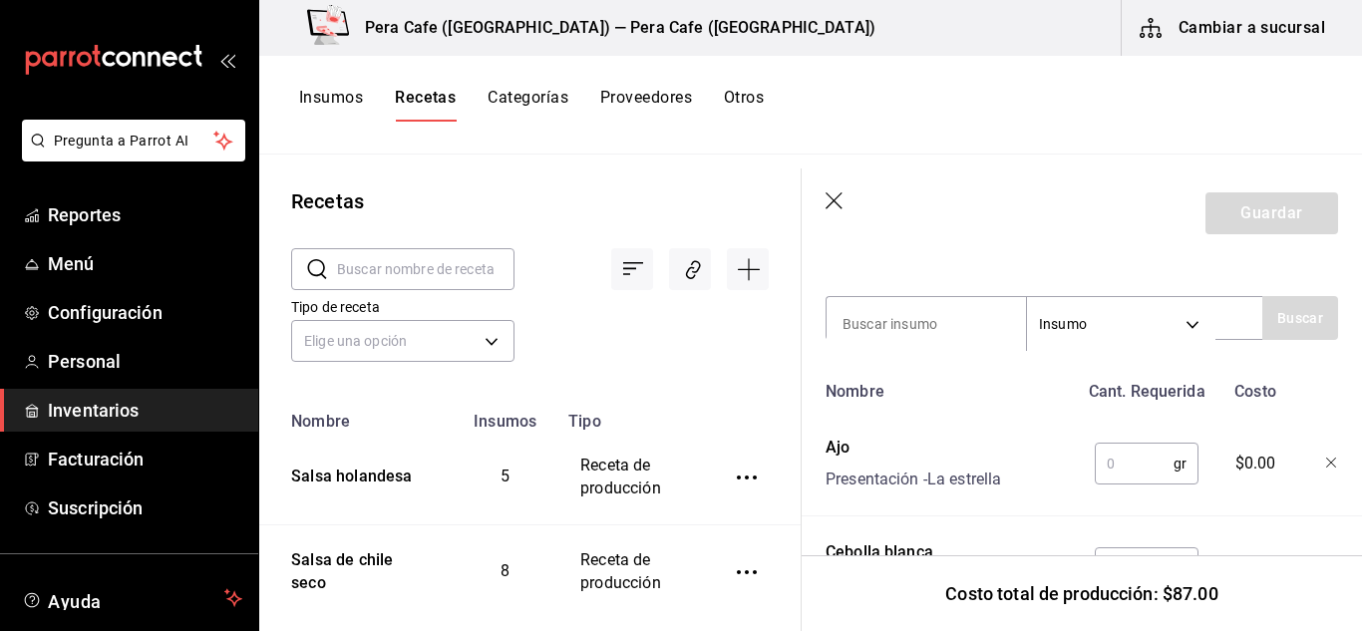
click at [1128, 458] on input "text" at bounding box center [1134, 464] width 79 height 40
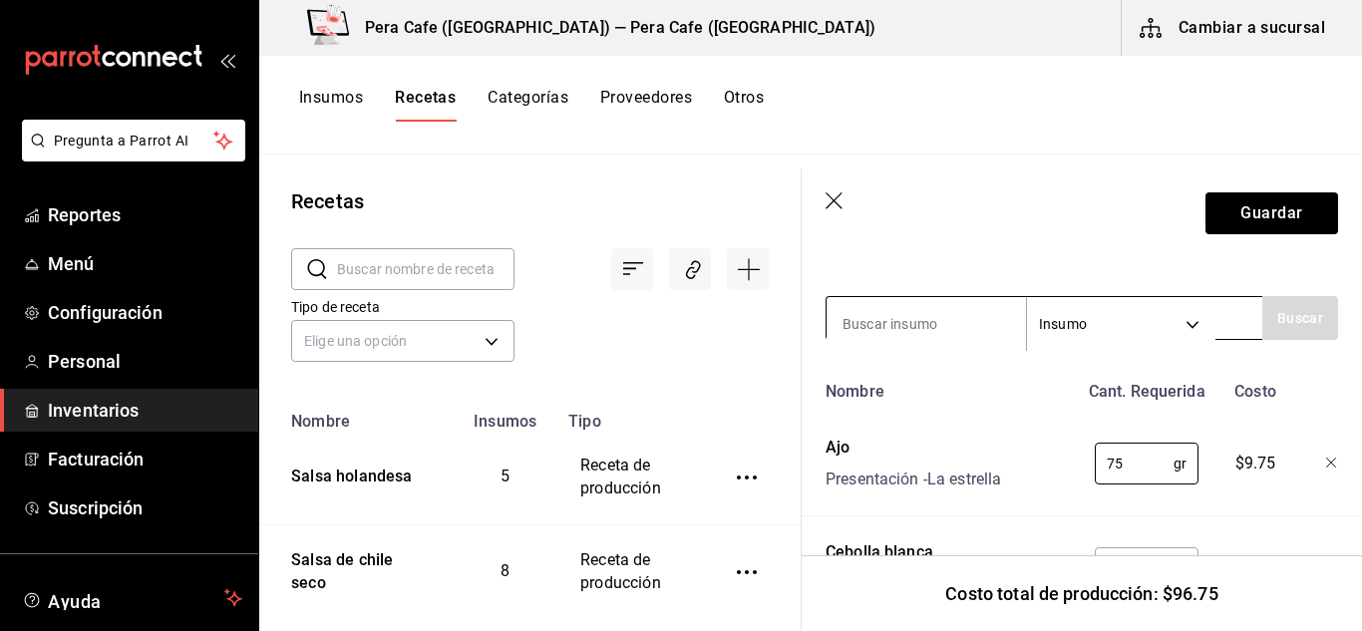
type input "75"
click at [955, 329] on input at bounding box center [926, 324] width 199 height 42
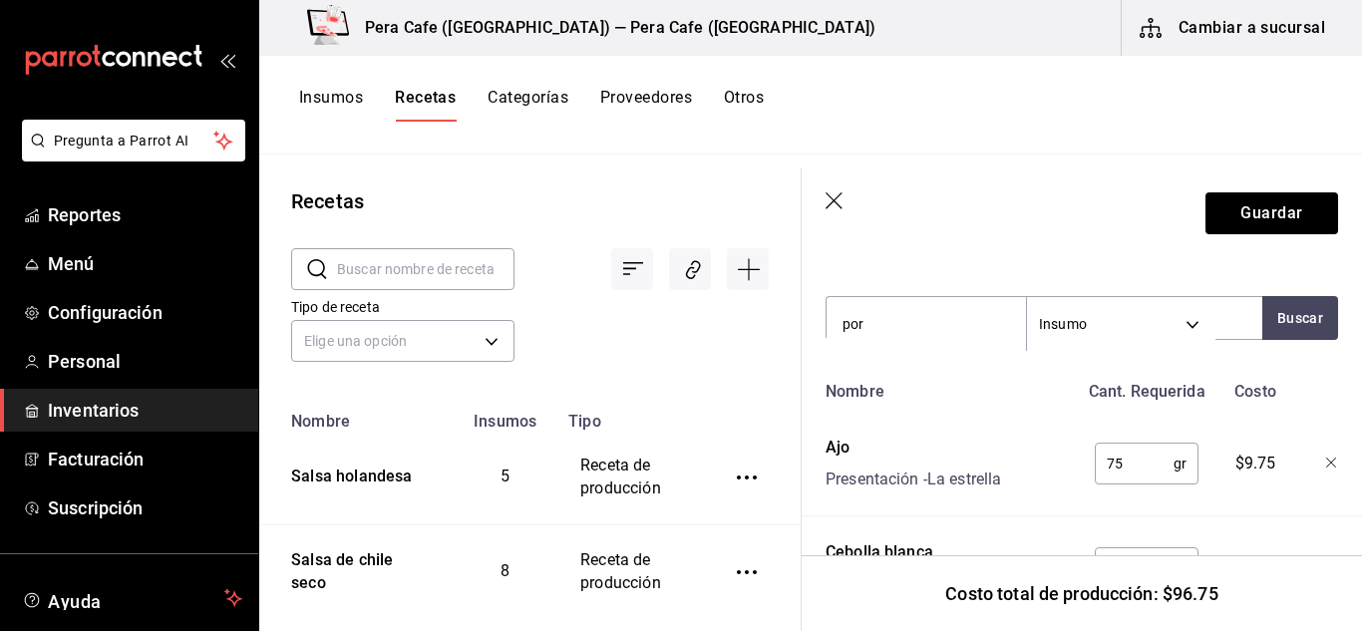
type input "poro"
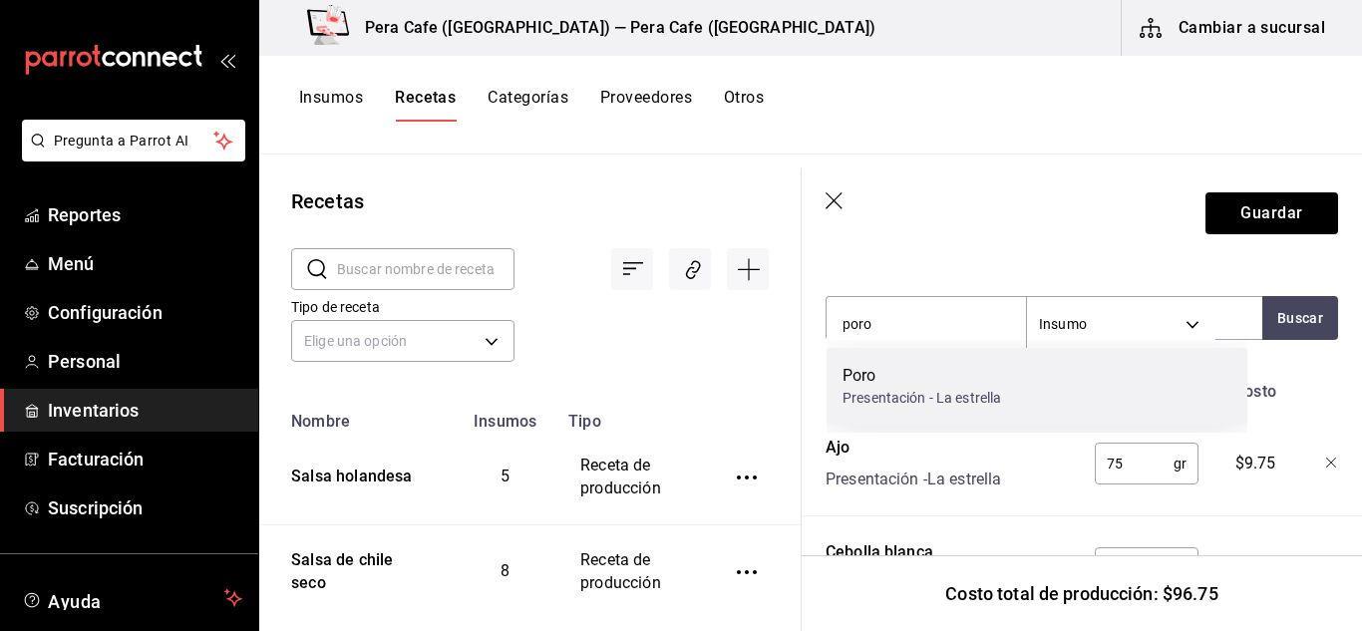
click at [975, 401] on div "Presentación - La estrella" at bounding box center [922, 398] width 159 height 21
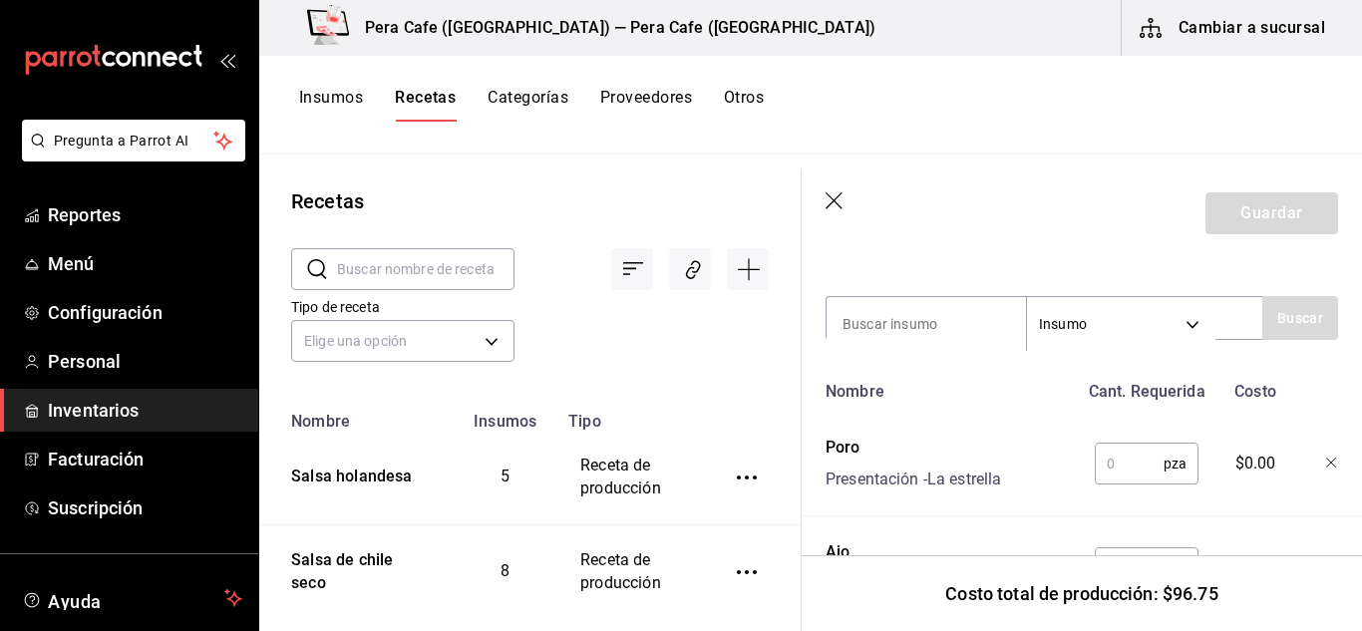
click at [1117, 456] on input "text" at bounding box center [1129, 464] width 69 height 40
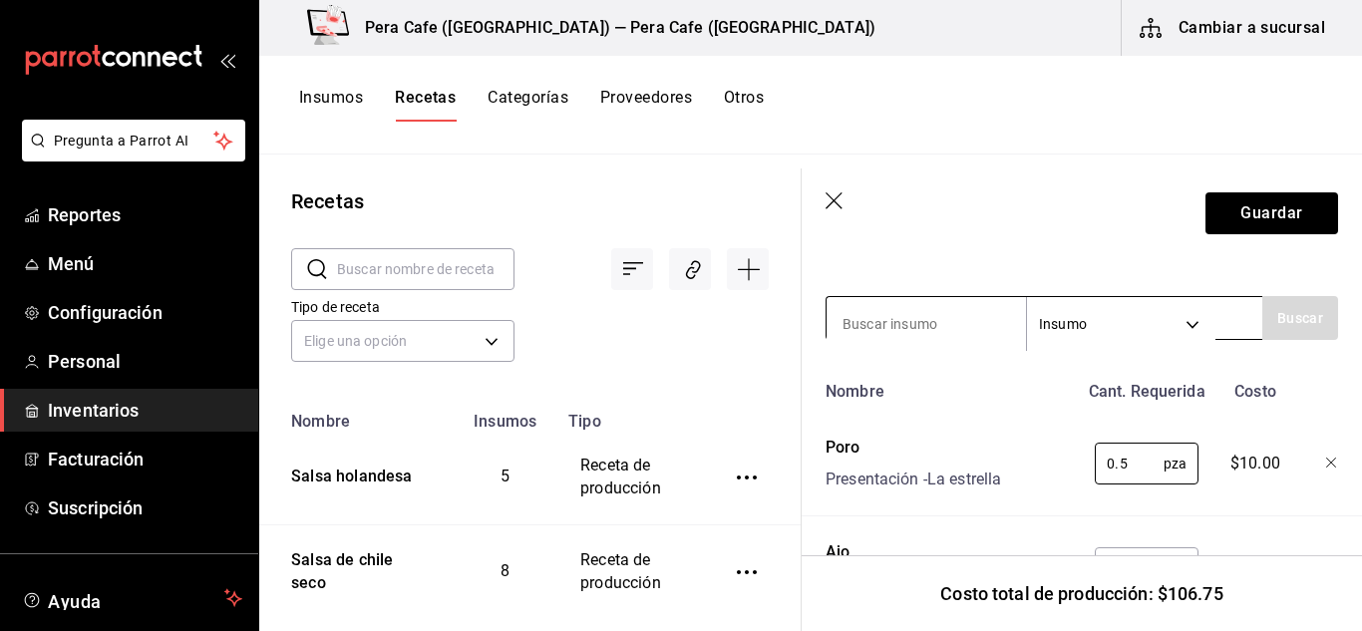
click at [970, 337] on input at bounding box center [926, 324] width 199 height 42
click at [1127, 464] on input "0.5" at bounding box center [1129, 464] width 69 height 40
type input "0.250"
click at [1232, 528] on div "Nombre Cant. Requerida Costo Poro Presentación - La estrella 0.250 pza ​ $5.00 …" at bounding box center [1082, 601] width 513 height 459
click at [992, 324] on input at bounding box center [926, 324] width 199 height 42
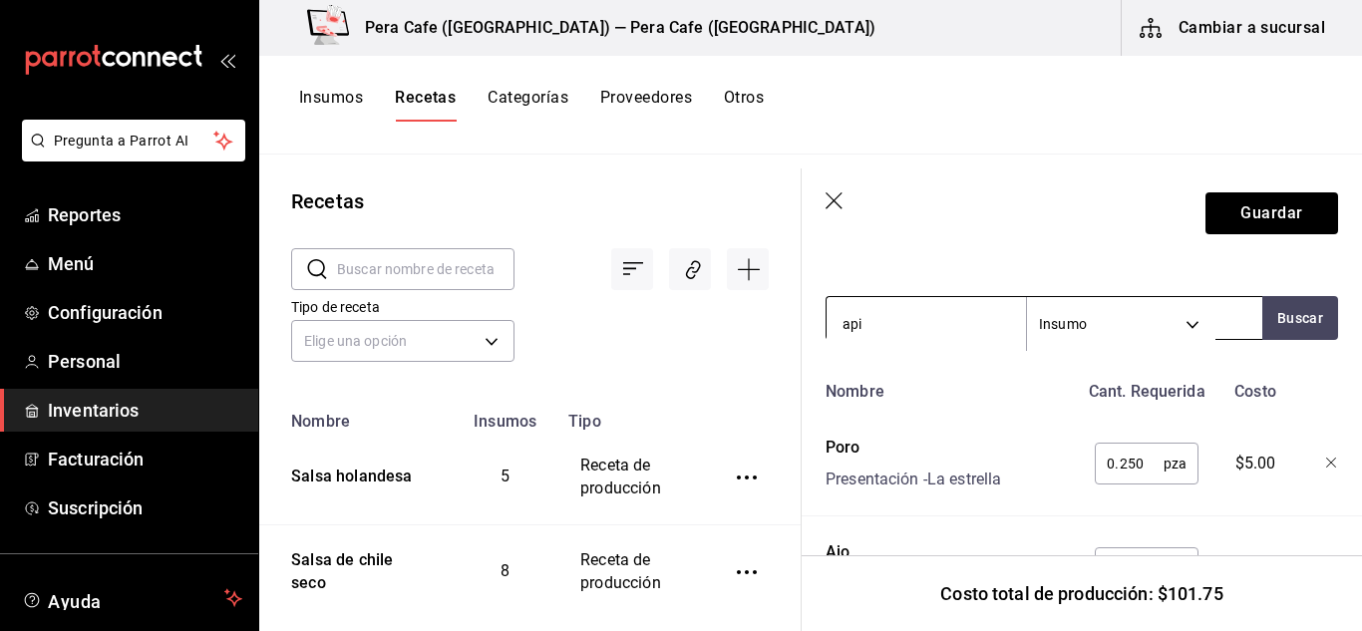
type input "apio"
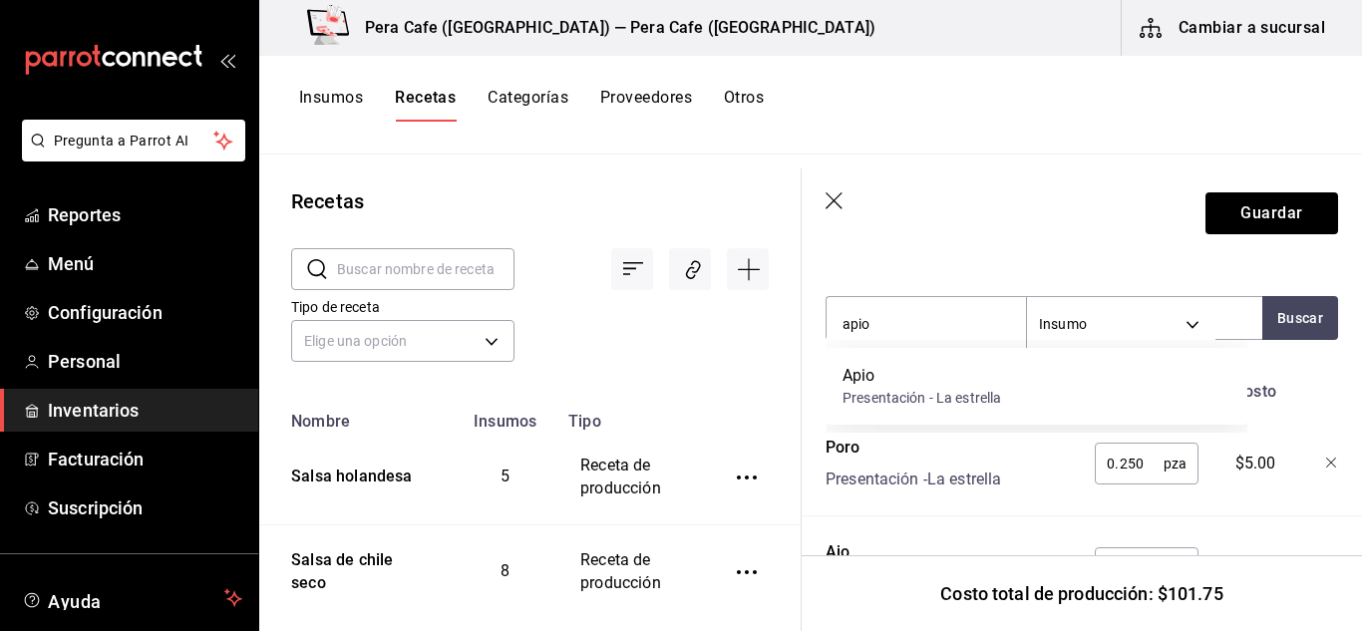
click at [912, 379] on div "Apio" at bounding box center [922, 376] width 159 height 24
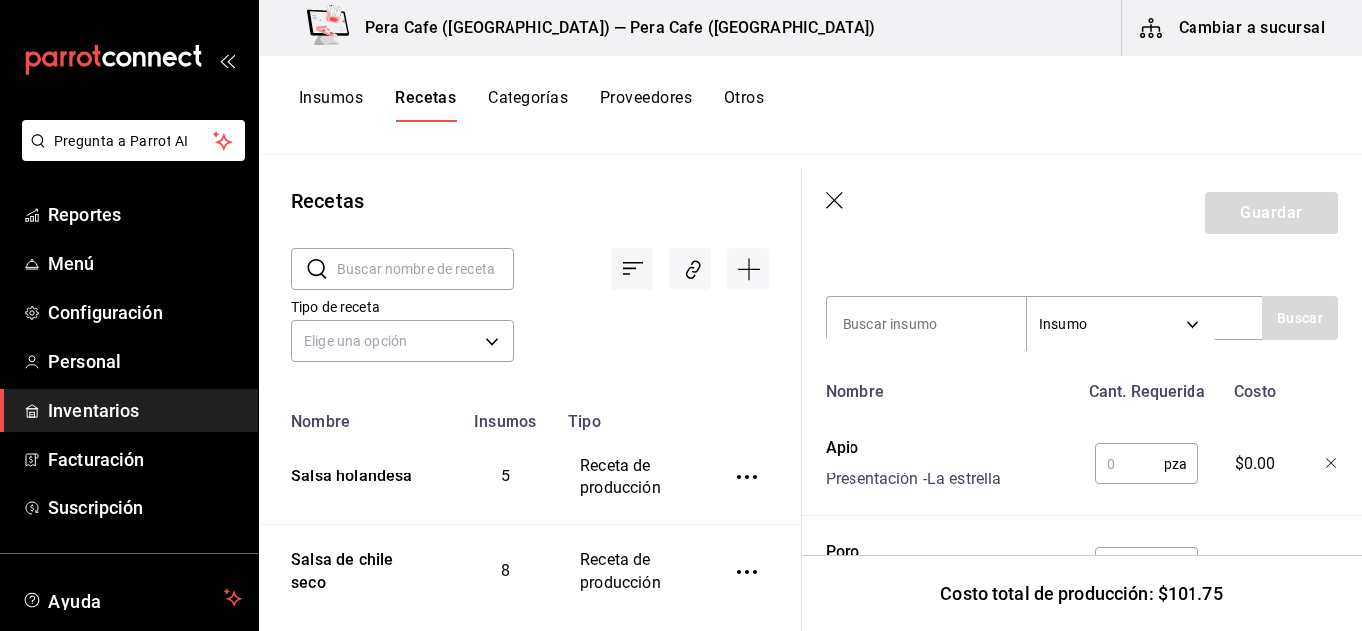
click at [1106, 470] on input "text" at bounding box center [1129, 464] width 69 height 40
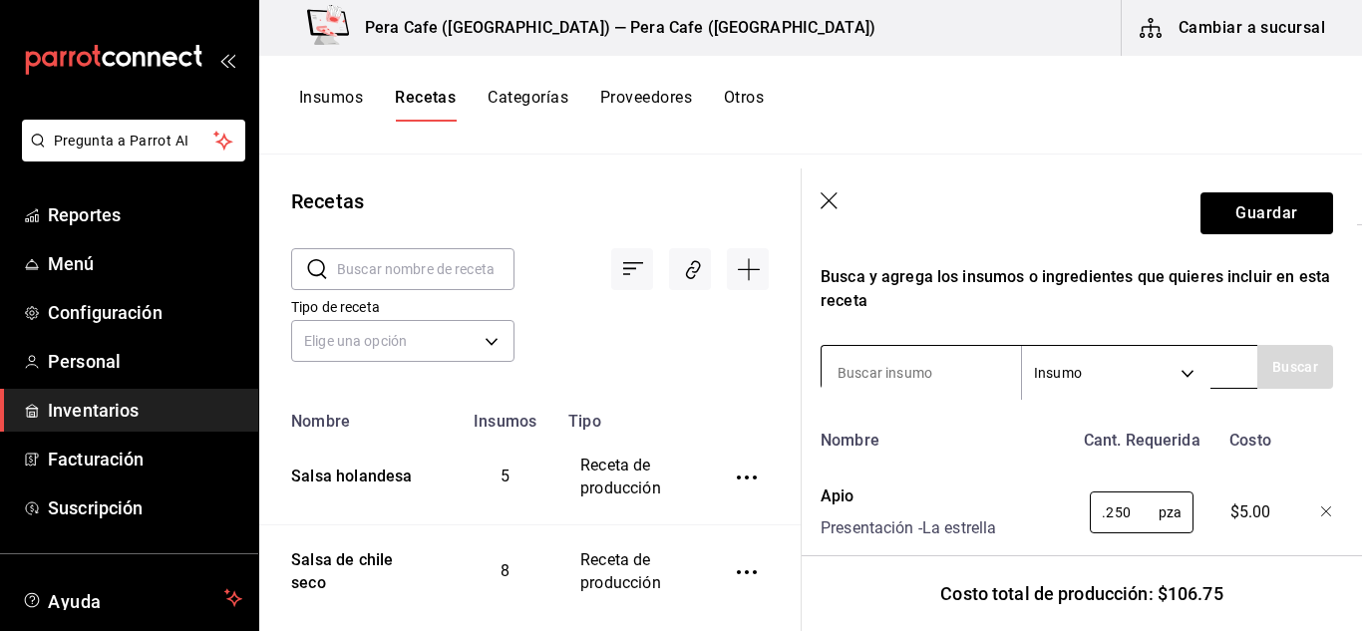
scroll to position [619, 5]
type input "0.250"
click at [948, 370] on input at bounding box center [921, 372] width 199 height 42
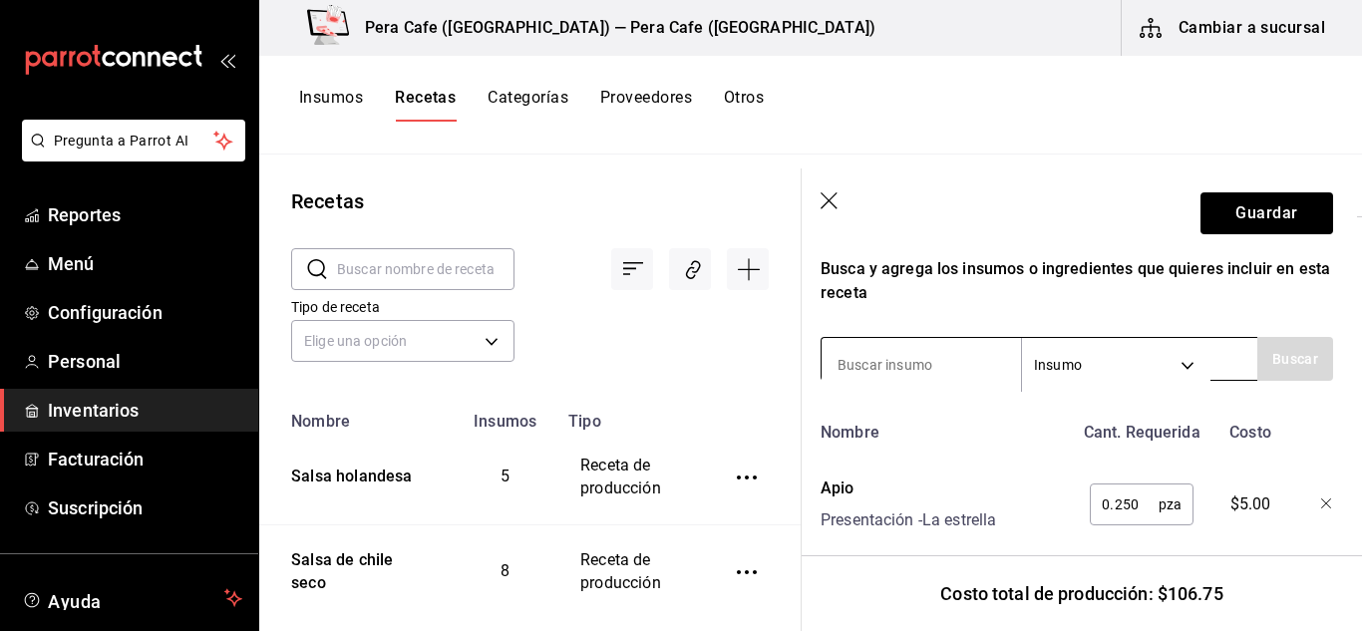
scroll to position [627, 5]
click at [944, 366] on input at bounding box center [921, 364] width 199 height 42
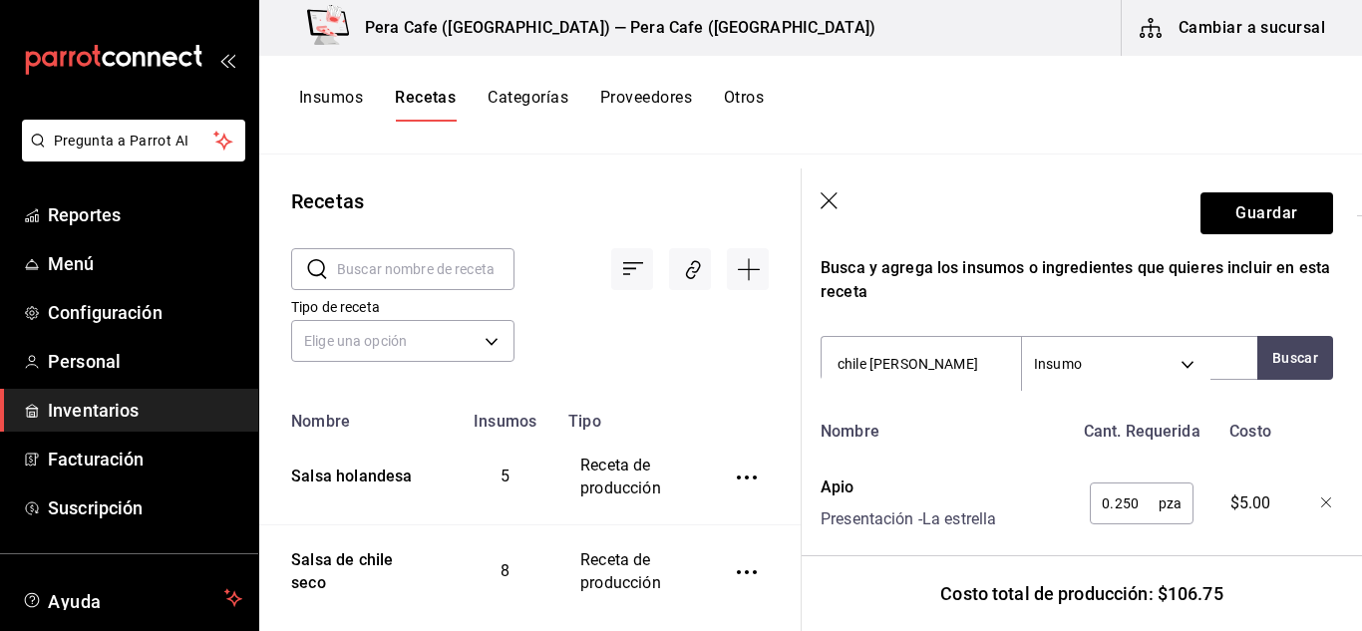
type input "chile [PERSON_NAME]"
click at [915, 432] on div "Presentación - La estrella" at bounding box center [917, 438] width 159 height 21
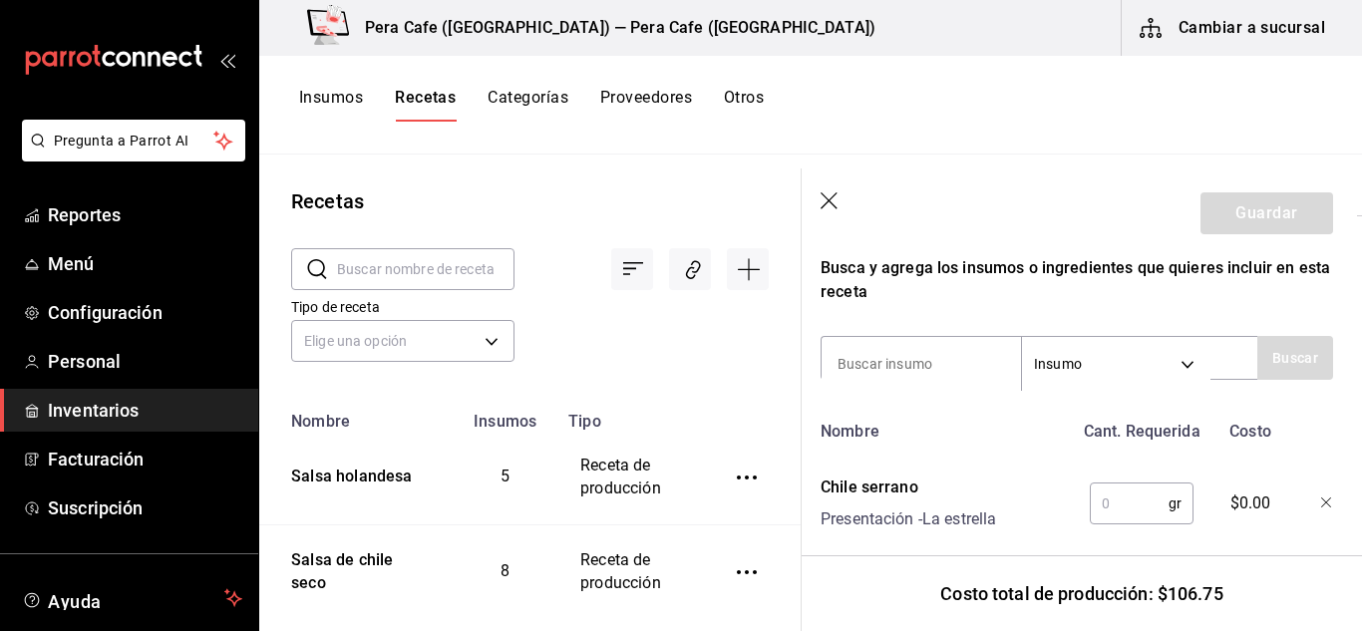
click at [1124, 513] on input "text" at bounding box center [1129, 504] width 79 height 40
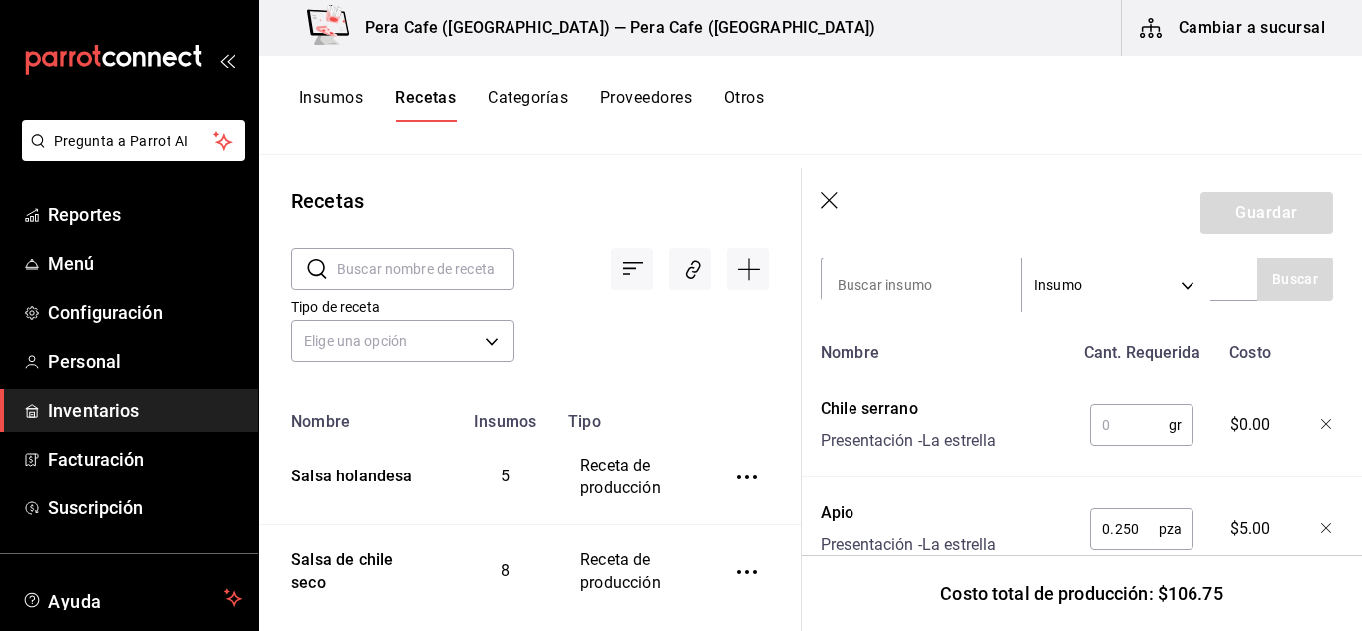
scroll to position [707, 5]
click at [1103, 424] on input "text" at bounding box center [1129, 424] width 79 height 40
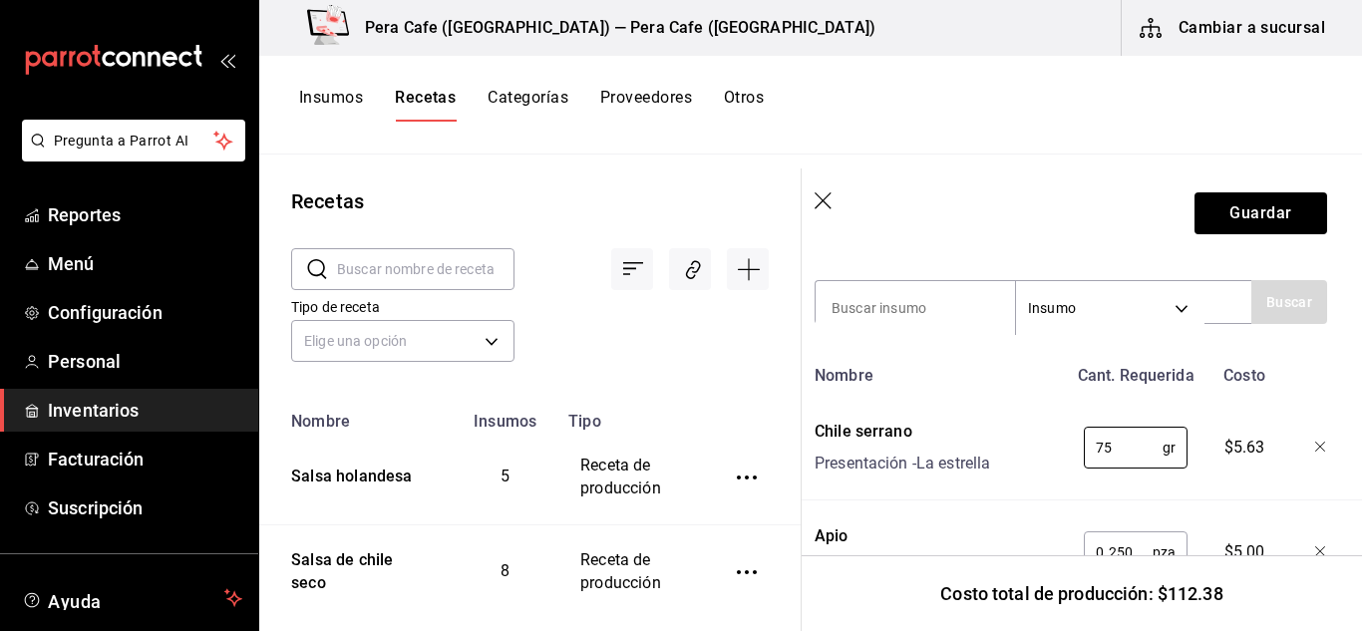
scroll to position [682, 11]
type input "75"
click at [977, 327] on input at bounding box center [915, 309] width 199 height 42
type input "sal"
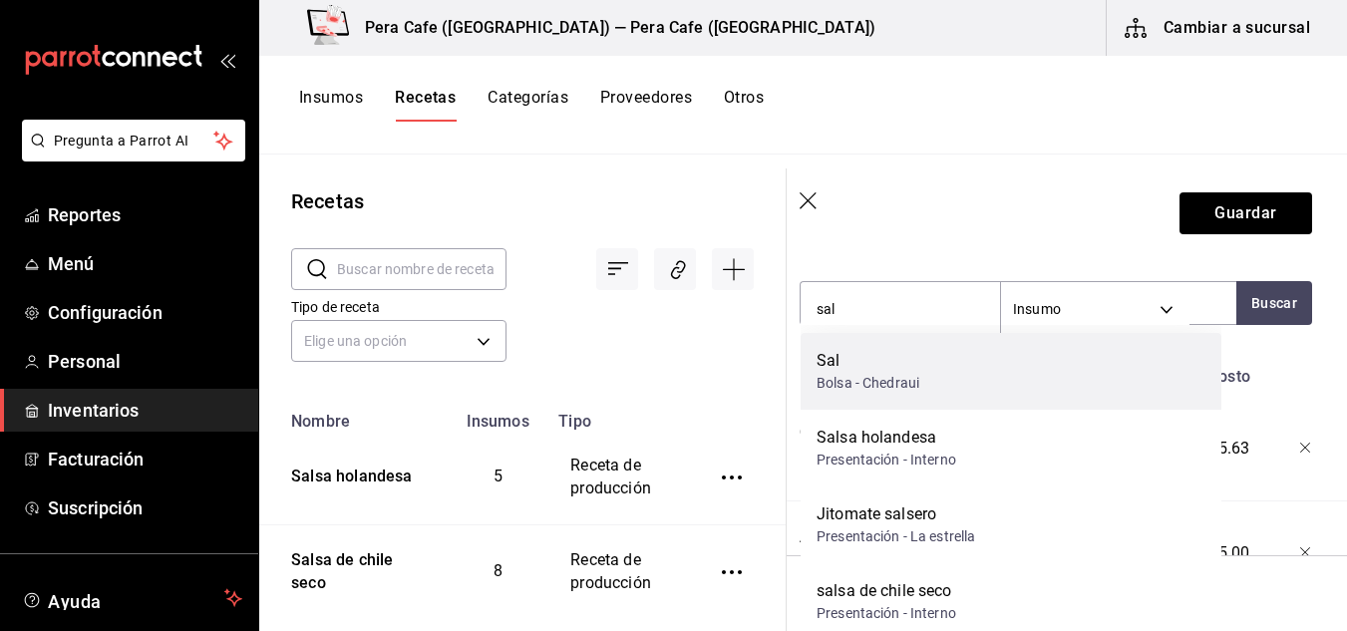
click at [1018, 400] on div "[PERSON_NAME] - Chedraui" at bounding box center [1011, 371] width 421 height 77
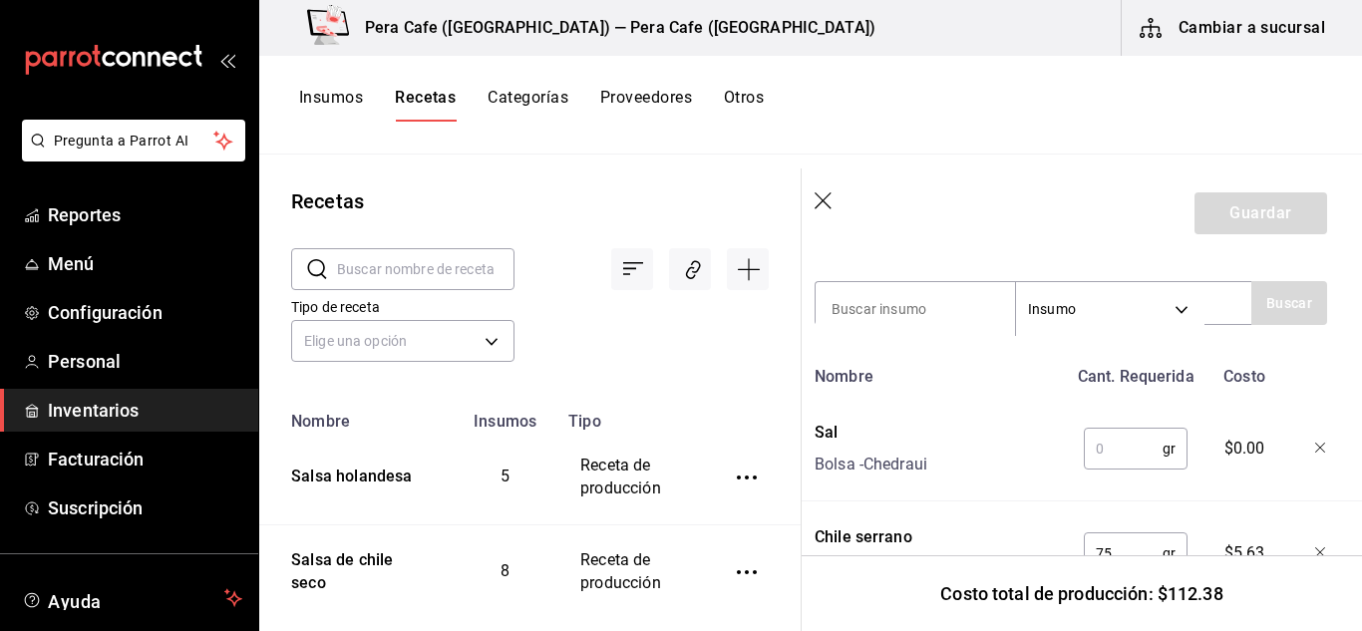
click at [1091, 447] on input "text" at bounding box center [1123, 449] width 79 height 40
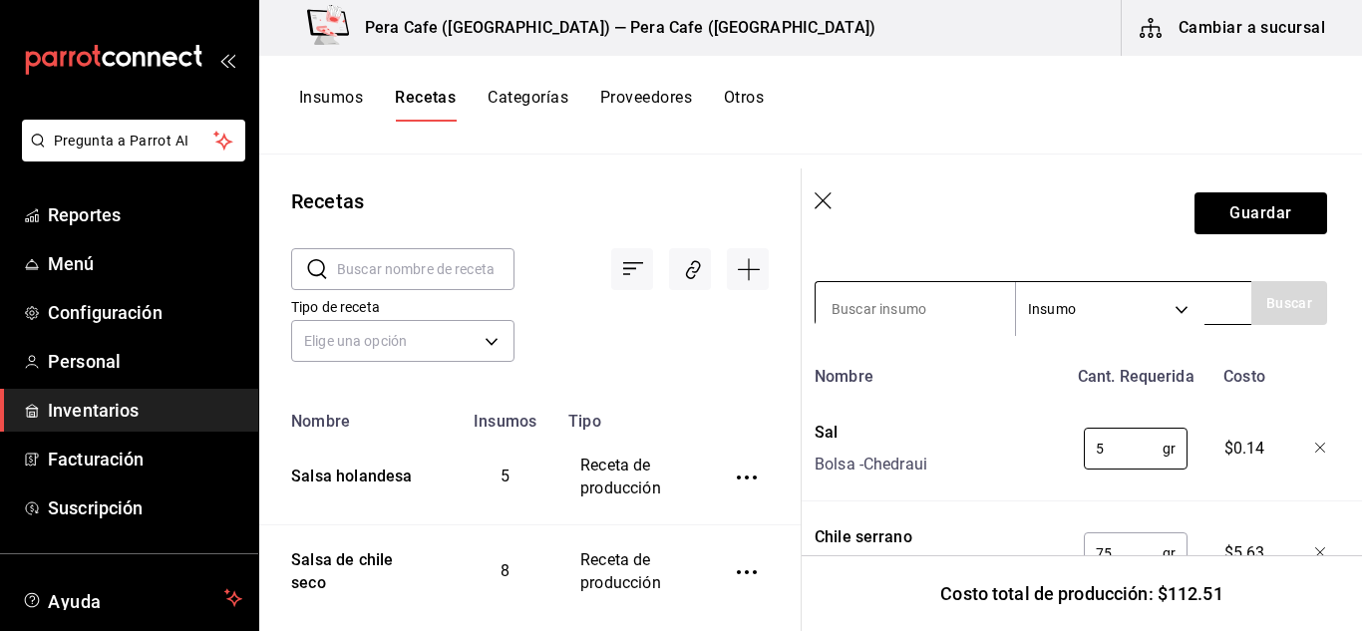
type input "5"
click at [936, 295] on div "Insumo SUPPLY" at bounding box center [1033, 303] width 437 height 44
click at [955, 304] on input at bounding box center [915, 309] width 199 height 42
click at [1114, 453] on input "5" at bounding box center [1123, 449] width 79 height 40
type input "60"
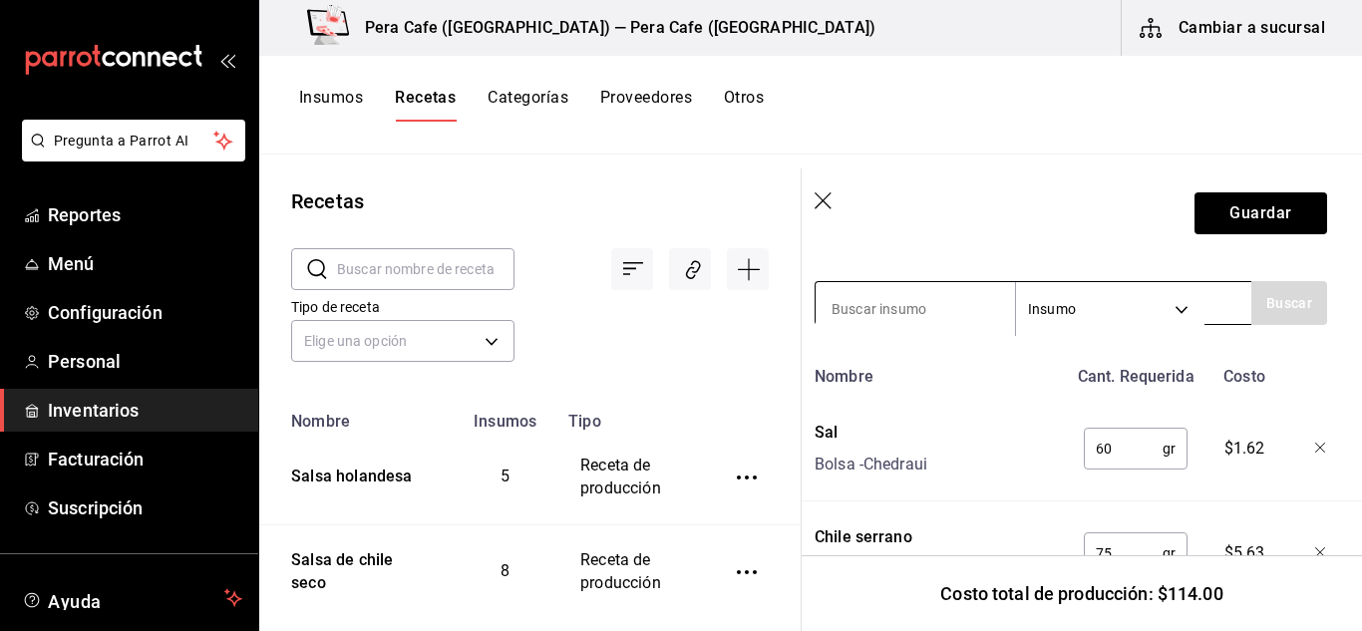
click at [899, 303] on input at bounding box center [915, 309] width 199 height 42
type input "epazote"
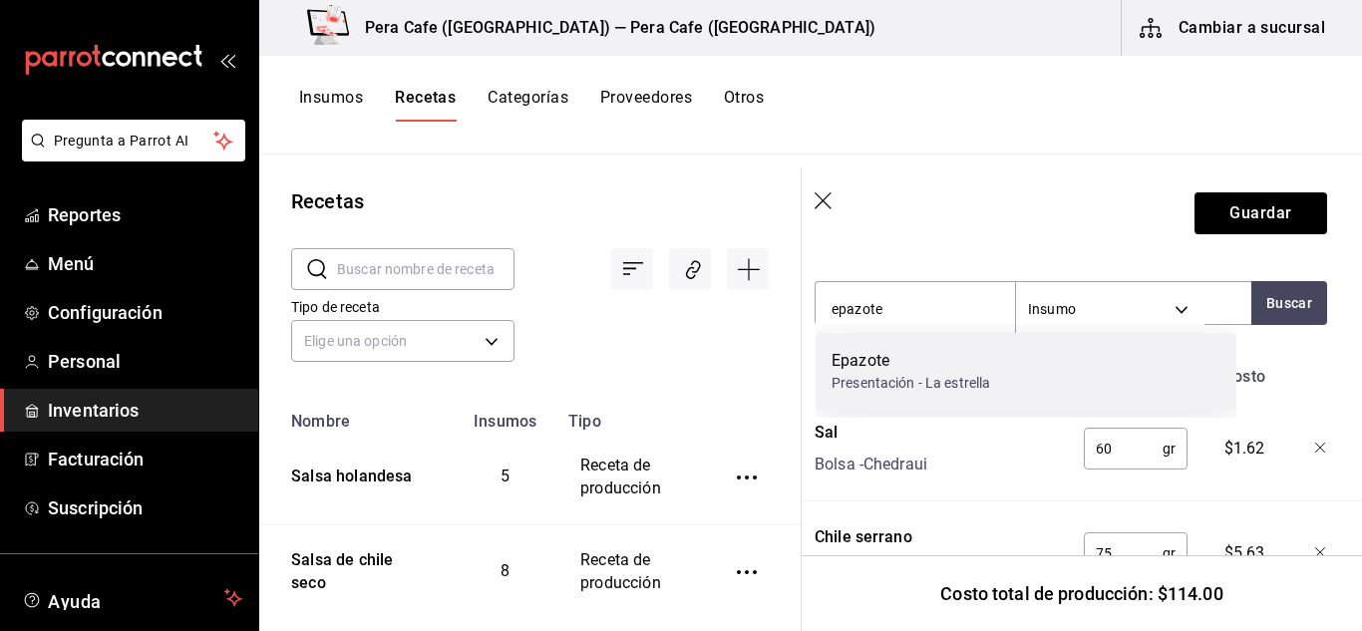
click at [919, 377] on div "Presentación - La estrella" at bounding box center [911, 383] width 159 height 21
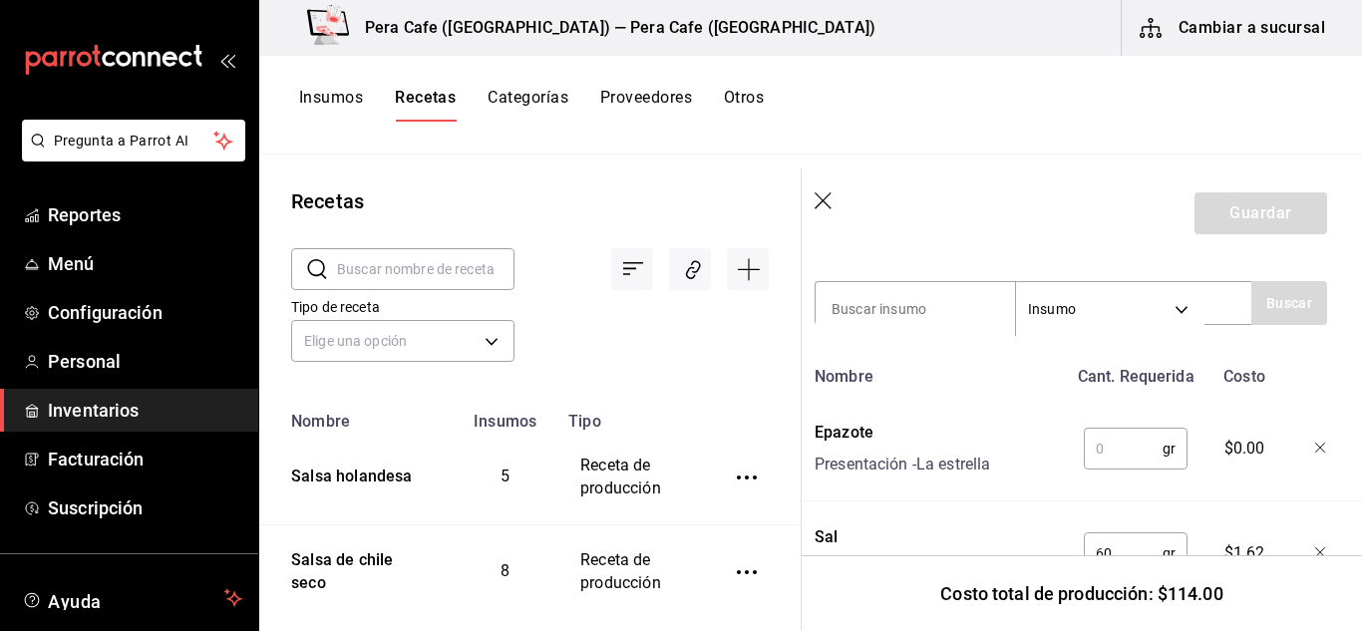
click at [1084, 442] on input "text" at bounding box center [1123, 449] width 79 height 40
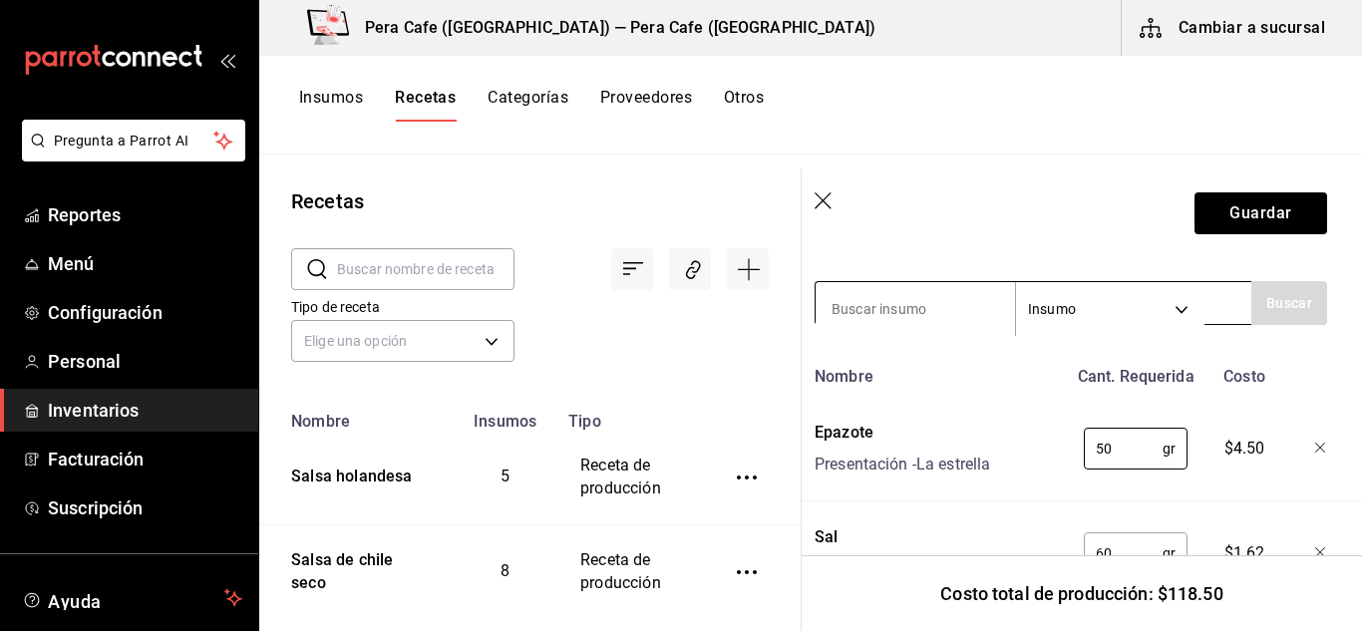
type input "50"
click at [961, 301] on input at bounding box center [915, 309] width 199 height 42
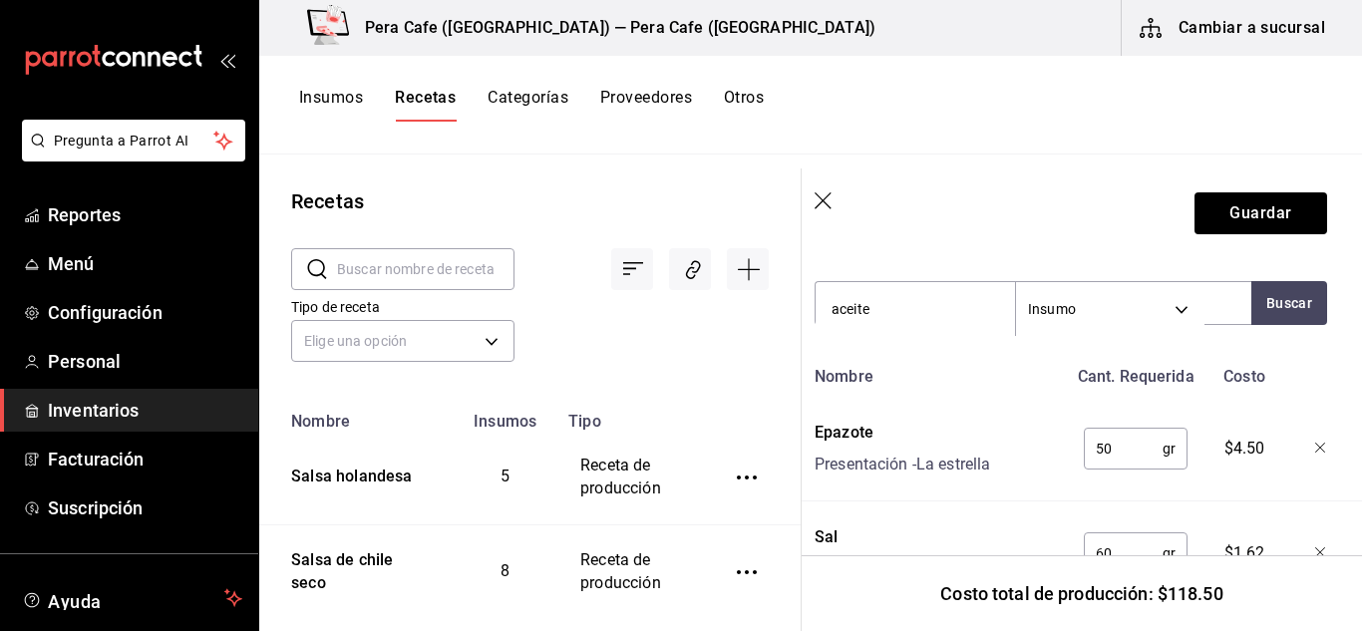
type input "aceite"
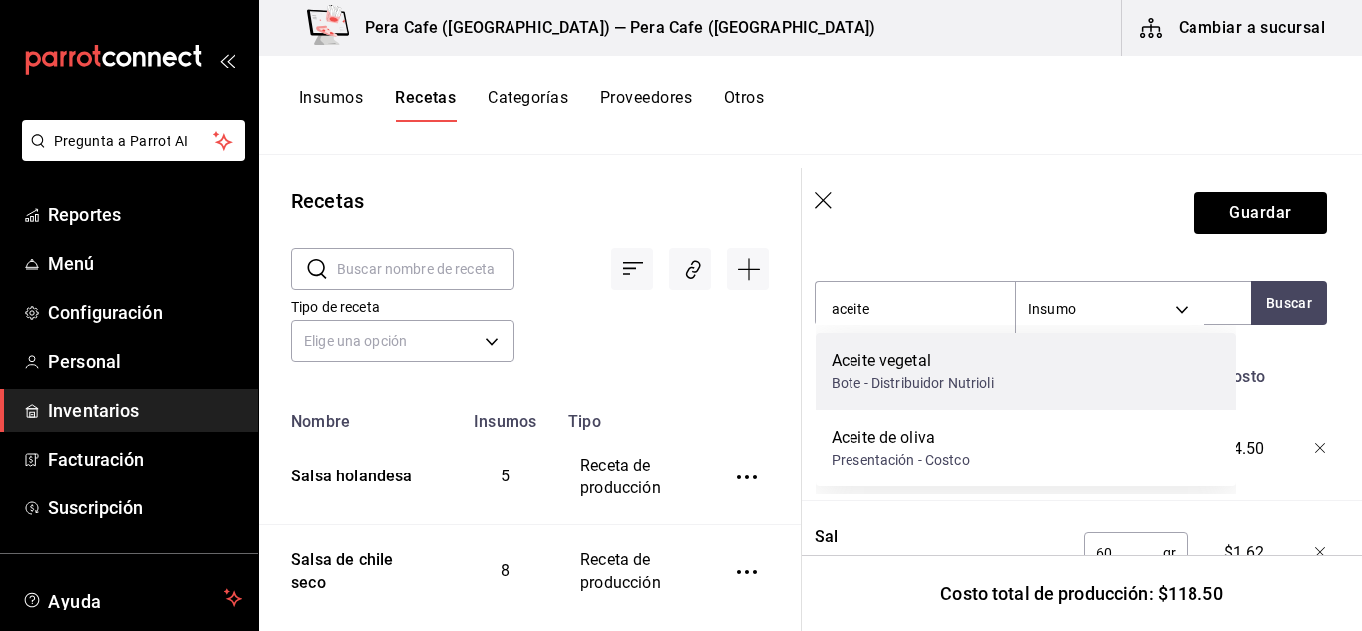
click at [933, 377] on div "Bote - Distribuidor Nutrioli" at bounding box center [913, 383] width 163 height 21
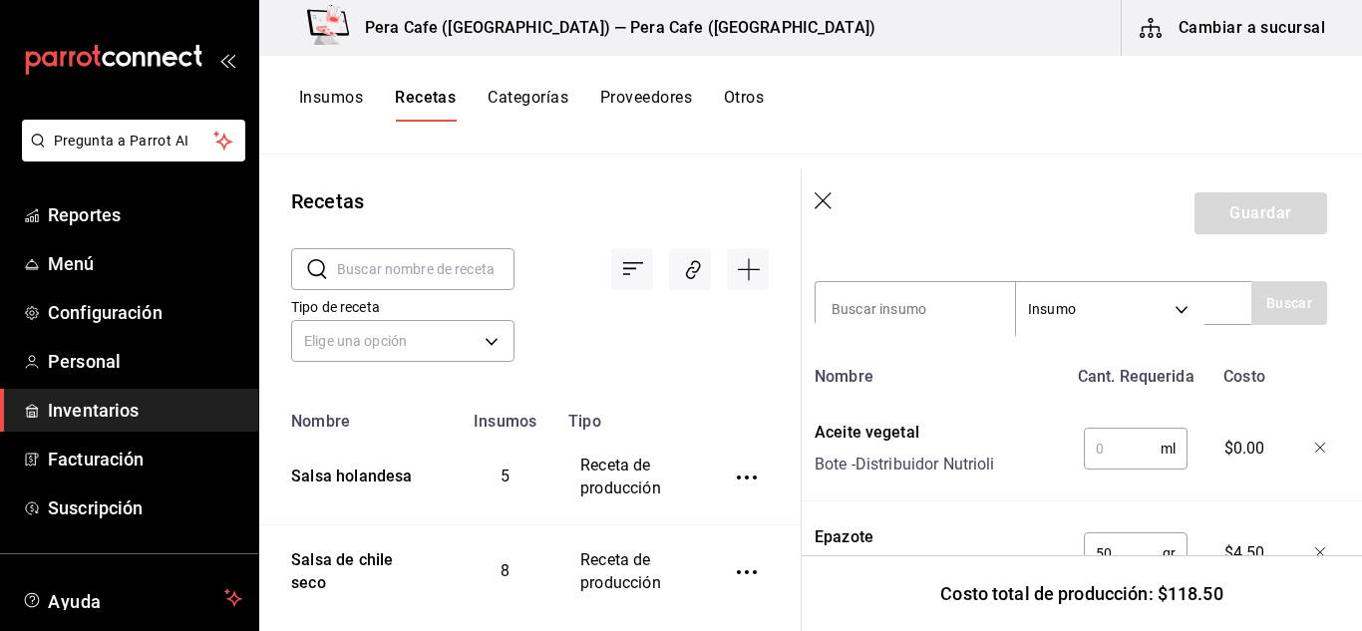
drag, startPoint x: 1163, startPoint y: 467, endPoint x: 1148, endPoint y: 466, distance: 15.0
click at [1158, 467] on div "ml ​" at bounding box center [1136, 449] width 104 height 42
drag, startPoint x: 1141, startPoint y: 464, endPoint x: 1131, endPoint y: 460, distance: 10.7
click at [1132, 460] on input "text" at bounding box center [1122, 449] width 77 height 40
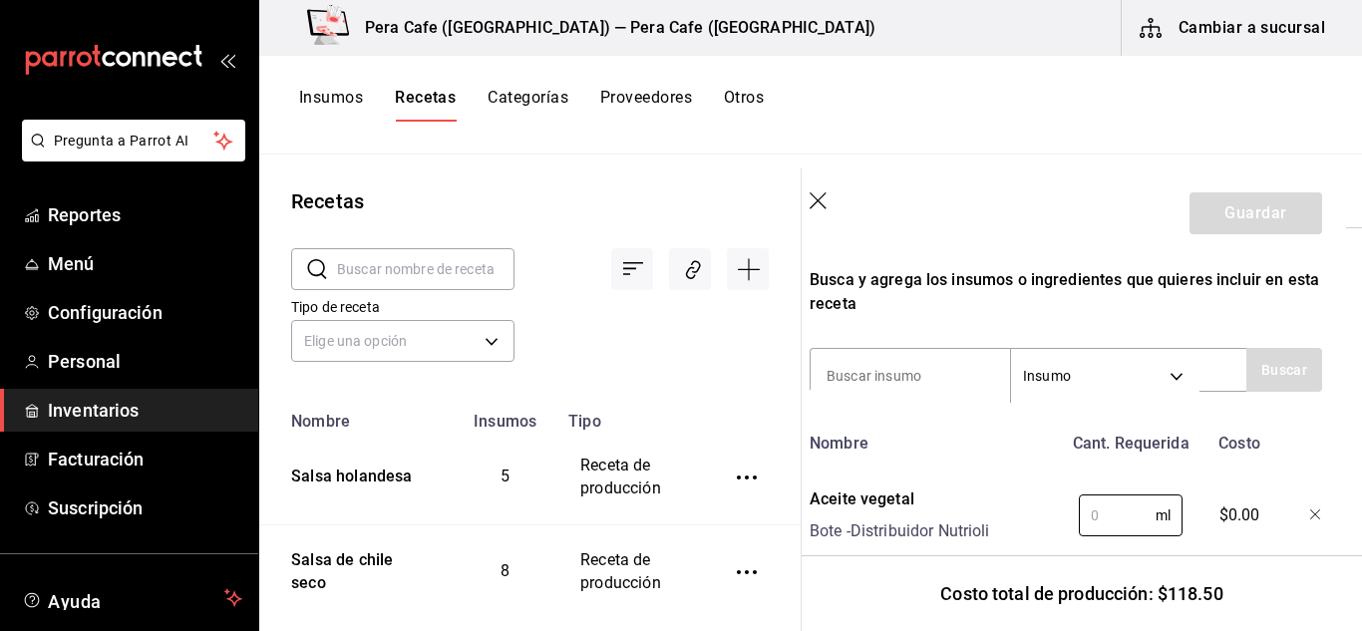
scroll to position [681, 16]
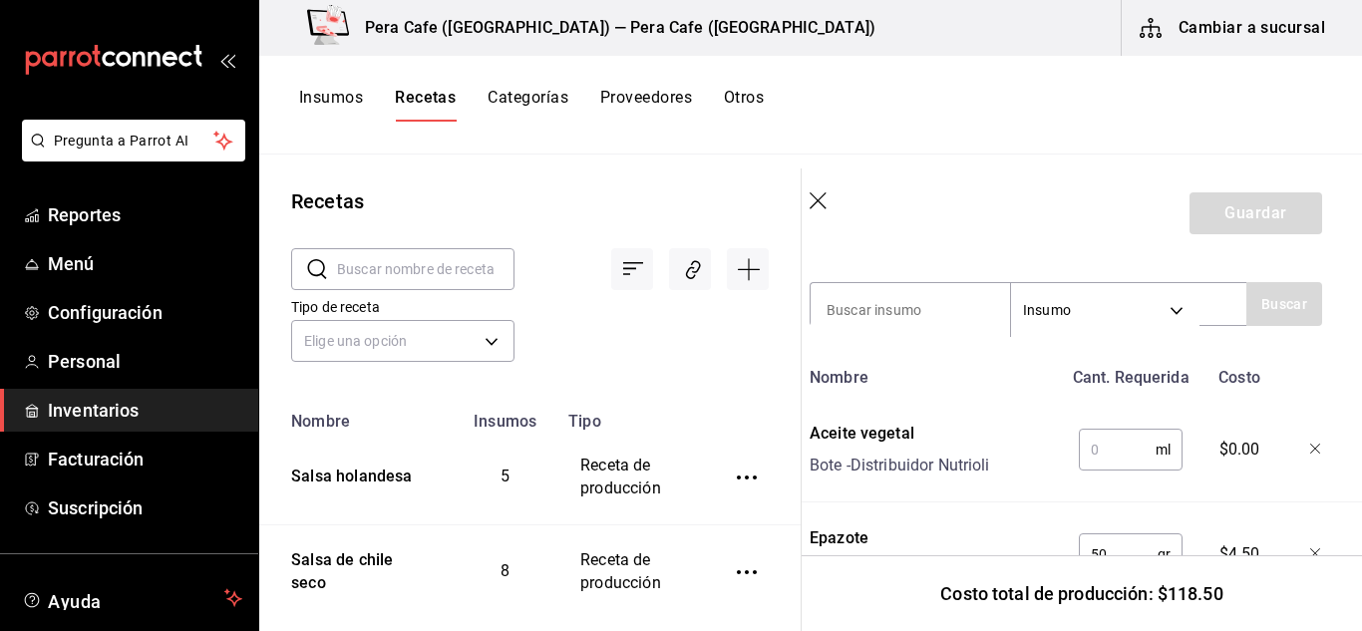
click at [1135, 444] on input "text" at bounding box center [1117, 450] width 77 height 40
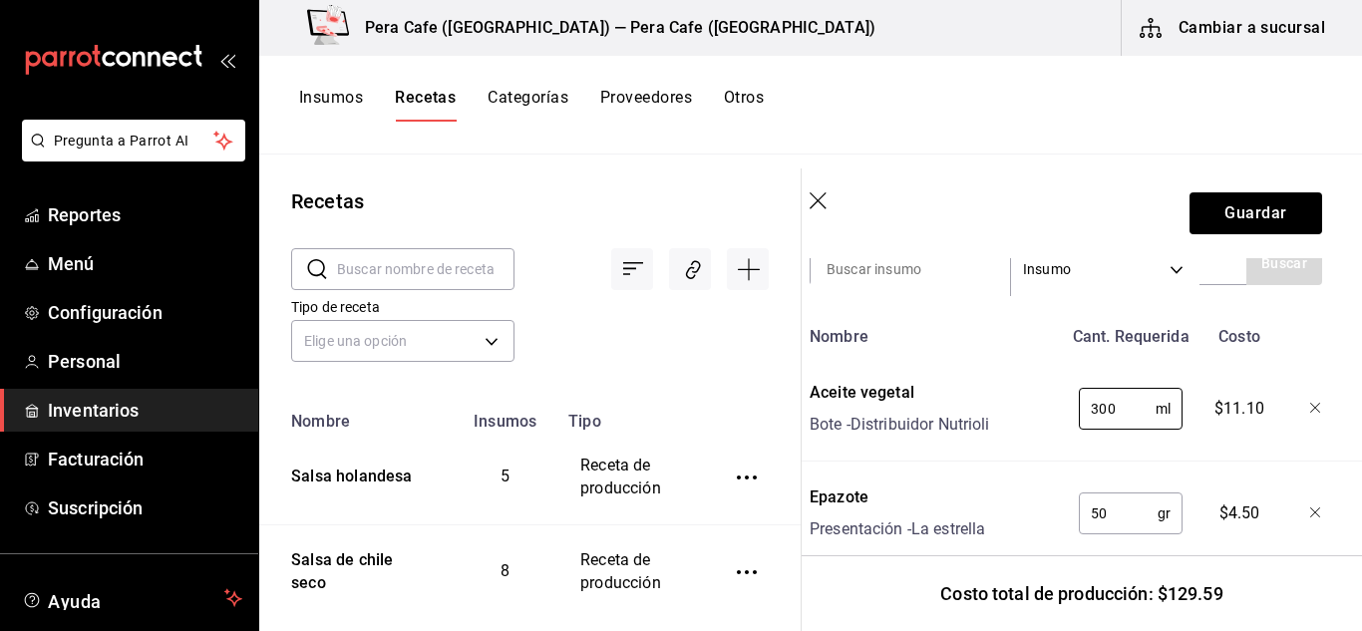
scroll to position [723, 16]
type input "300"
click at [1238, 217] on button "Guardar" at bounding box center [1256, 213] width 133 height 42
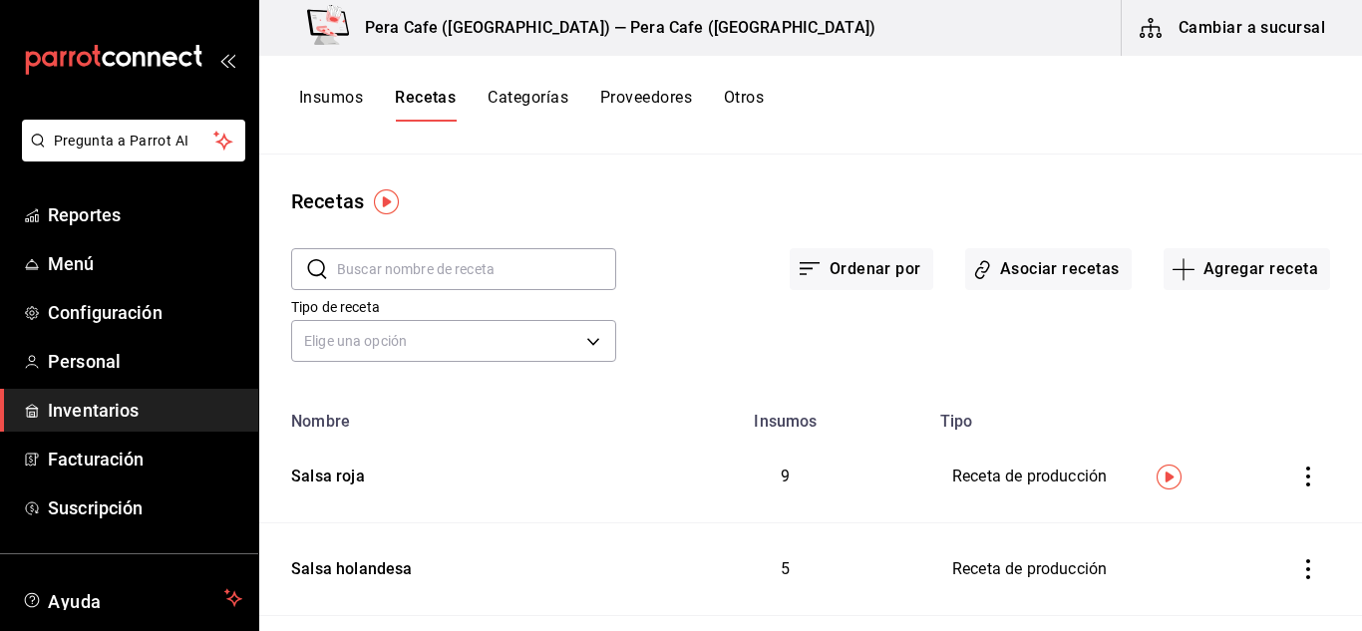
click at [341, 110] on button "Insumos" at bounding box center [331, 105] width 64 height 34
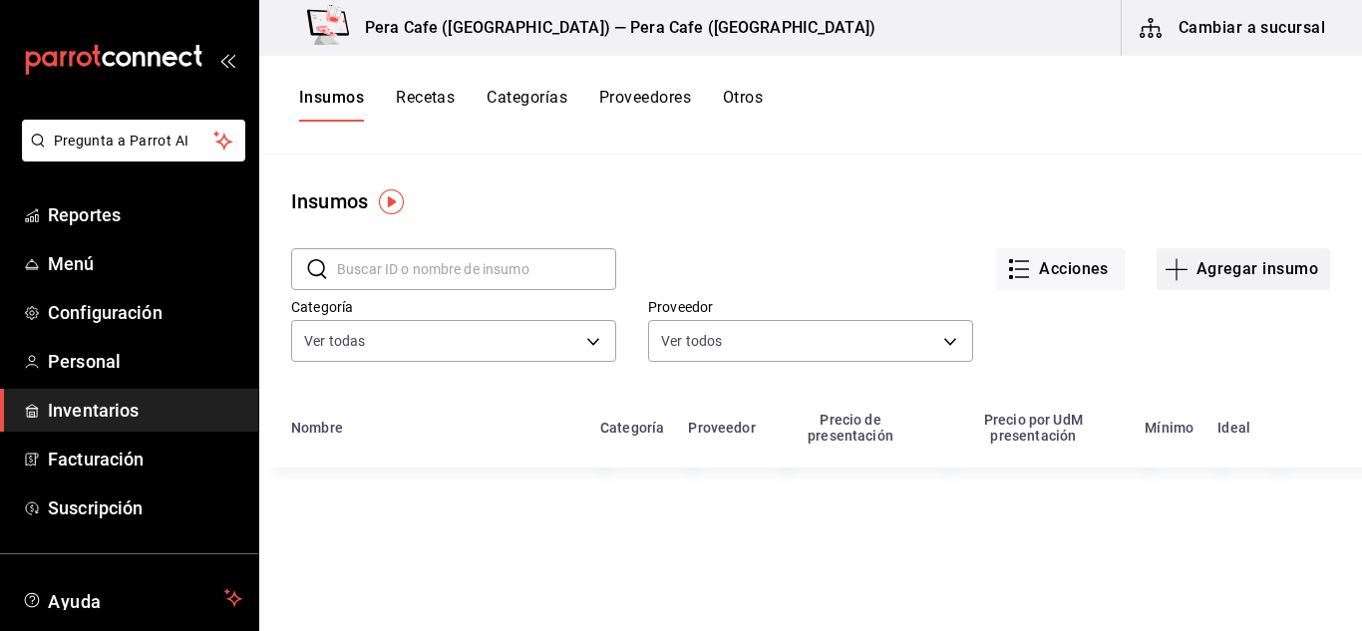
click at [1174, 275] on icon "button" at bounding box center [1177, 269] width 24 height 24
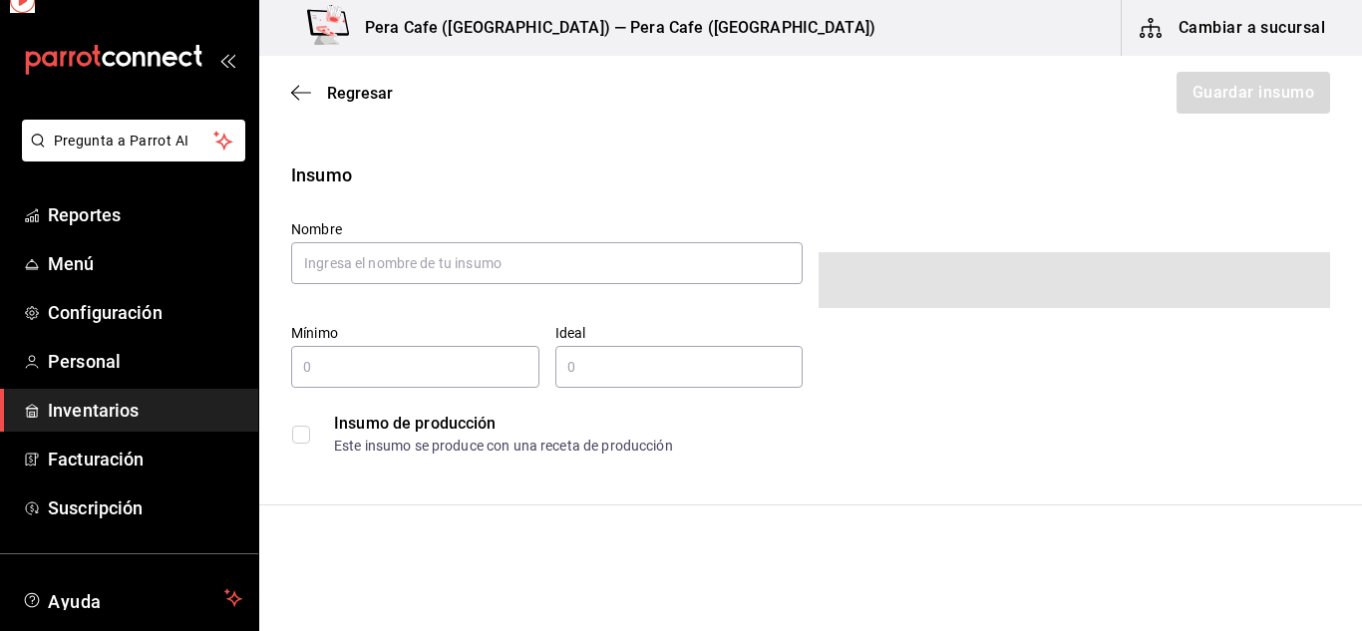
type input "$0.00"
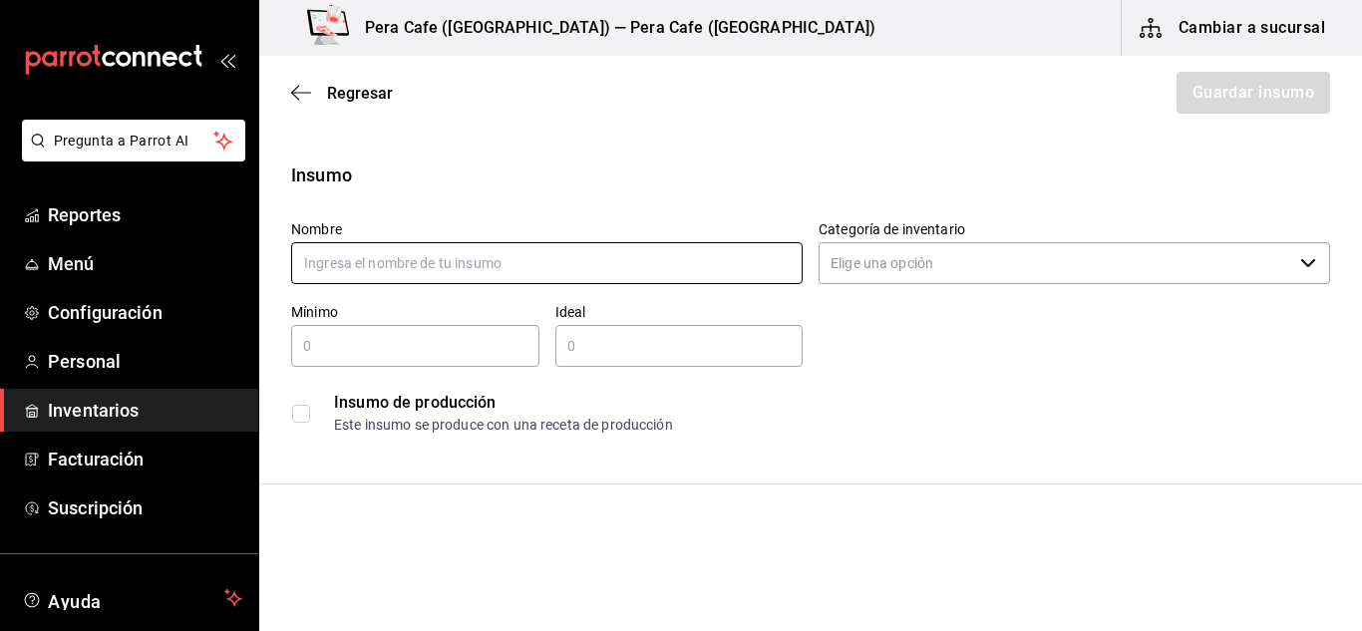
click at [589, 275] on input "text" at bounding box center [547, 263] width 512 height 42
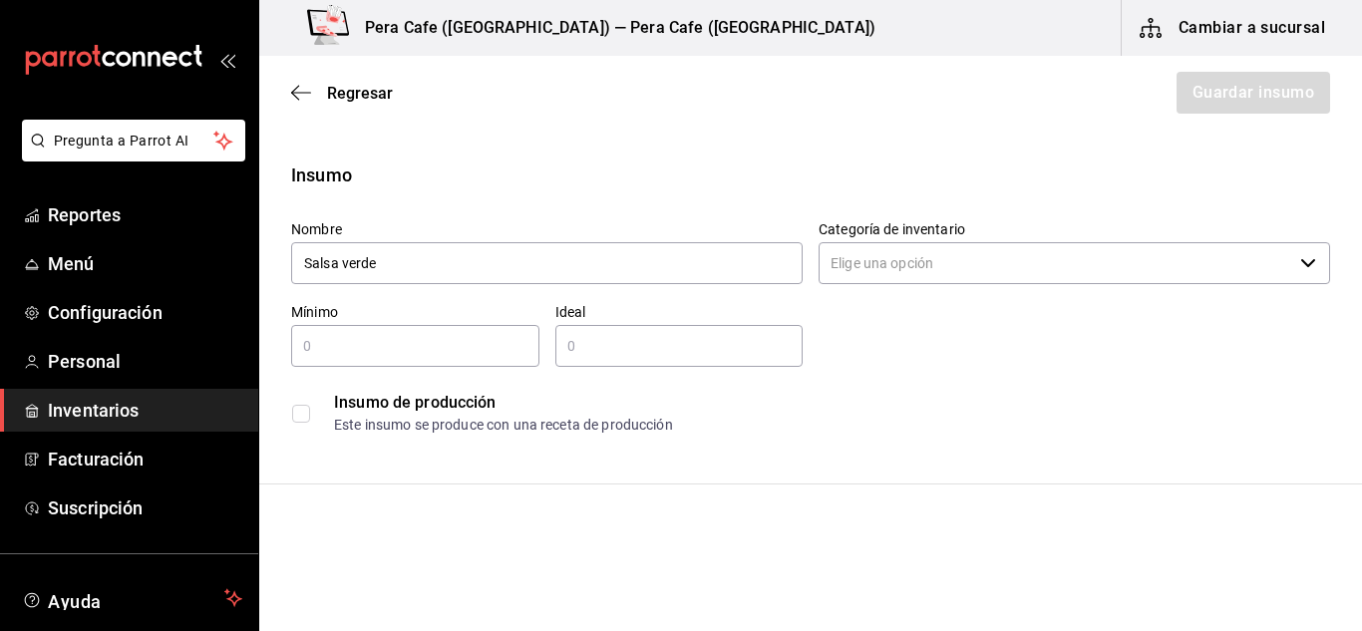
type input "Salsa verde"
click at [1006, 277] on input "Categoría de inventario" at bounding box center [1056, 263] width 474 height 42
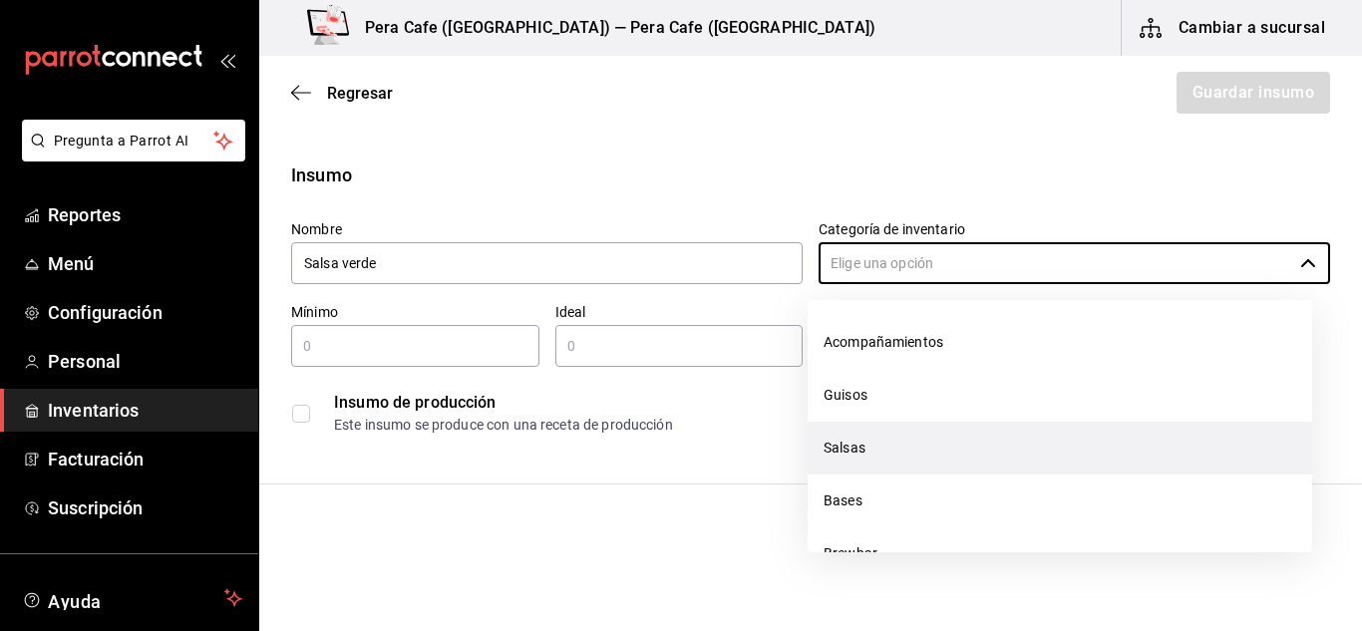
click at [895, 447] on li "Salsas" at bounding box center [1060, 448] width 505 height 53
type input "Salsas"
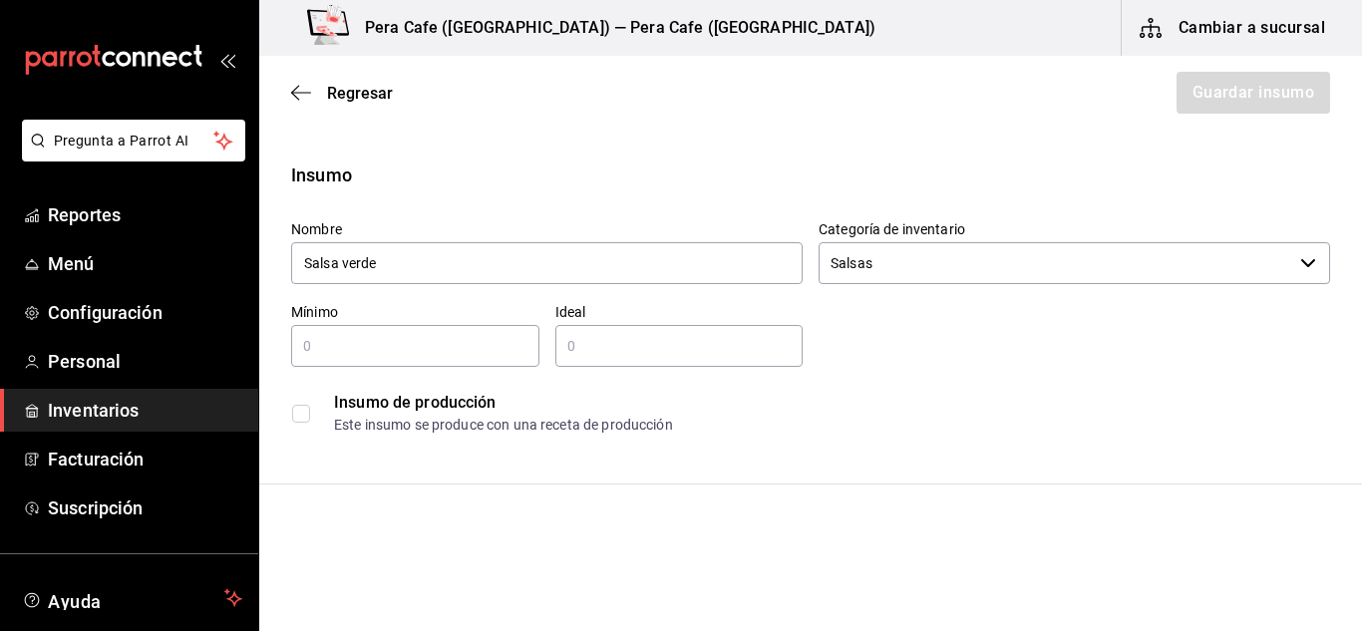
click at [310, 418] on label at bounding box center [305, 414] width 26 height 18
click at [310, 418] on input "checkbox" at bounding box center [301, 414] width 18 height 18
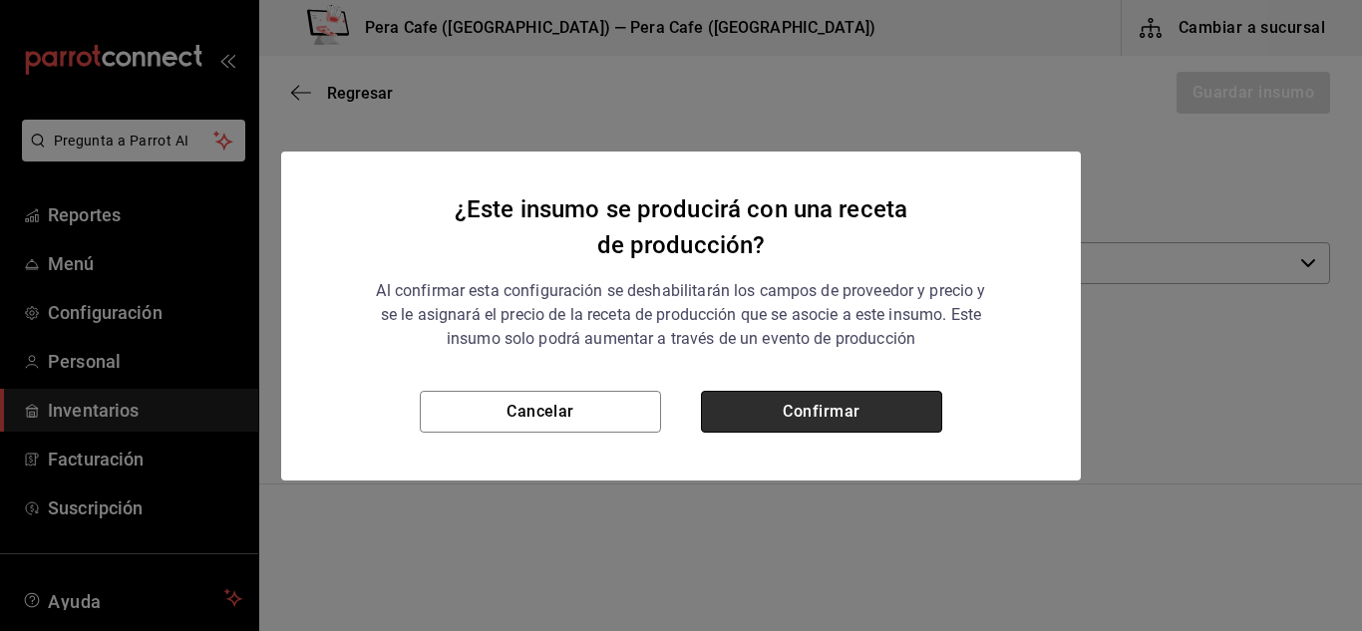
click at [773, 421] on button "Confirmar" at bounding box center [821, 412] width 241 height 42
checkbox input "true"
type input "$0.00"
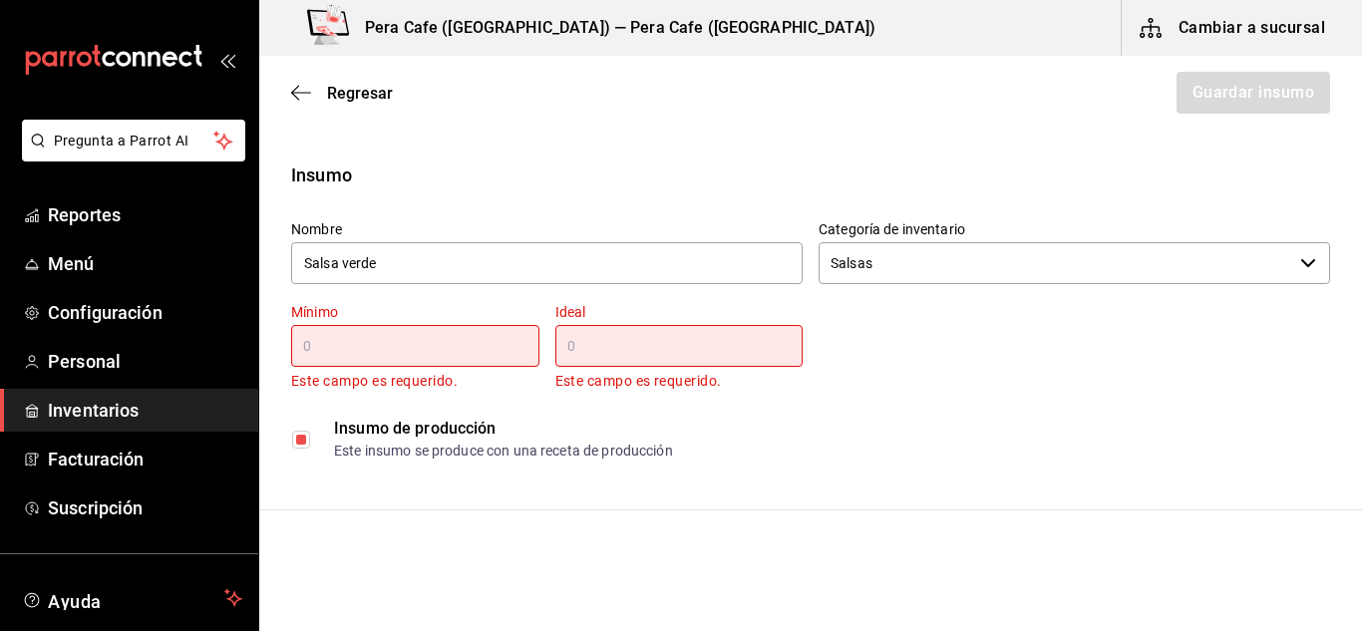
click at [440, 364] on div "Mínimo ​ Este campo es requerido." at bounding box center [415, 348] width 248 height 90
click at [434, 344] on input "text" at bounding box center [415, 346] width 248 height 24
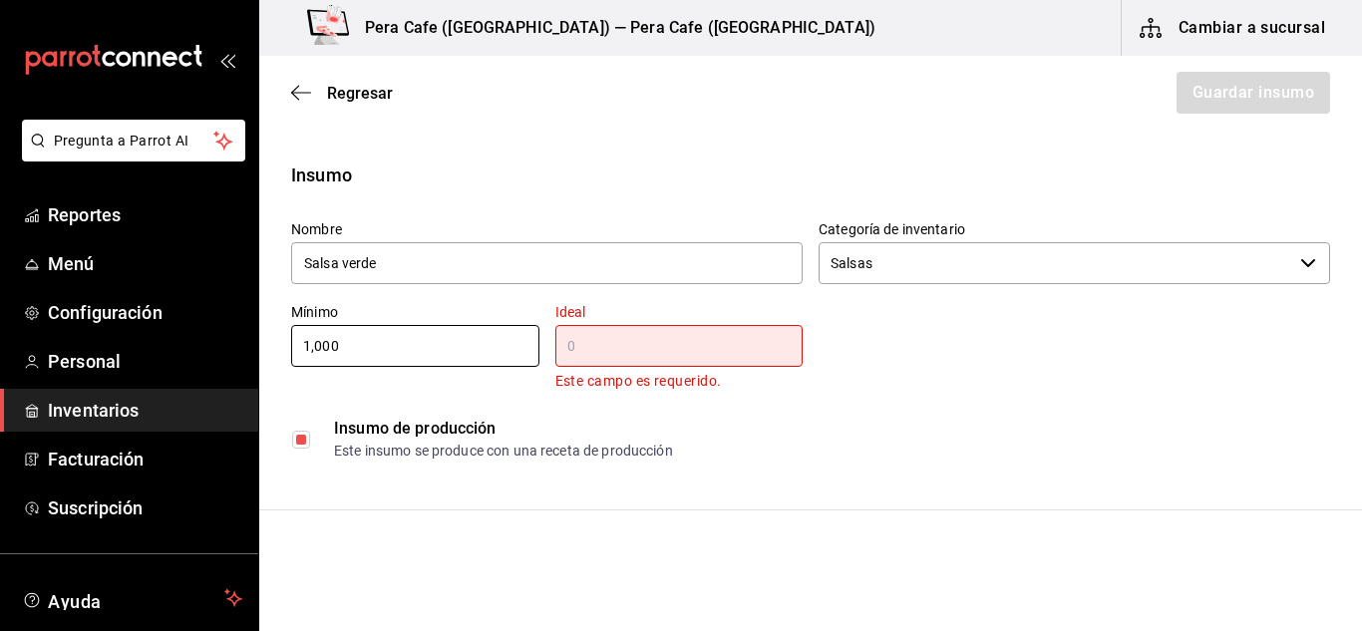
type input "1,000"
click at [636, 344] on input "text" at bounding box center [679, 346] width 248 height 24
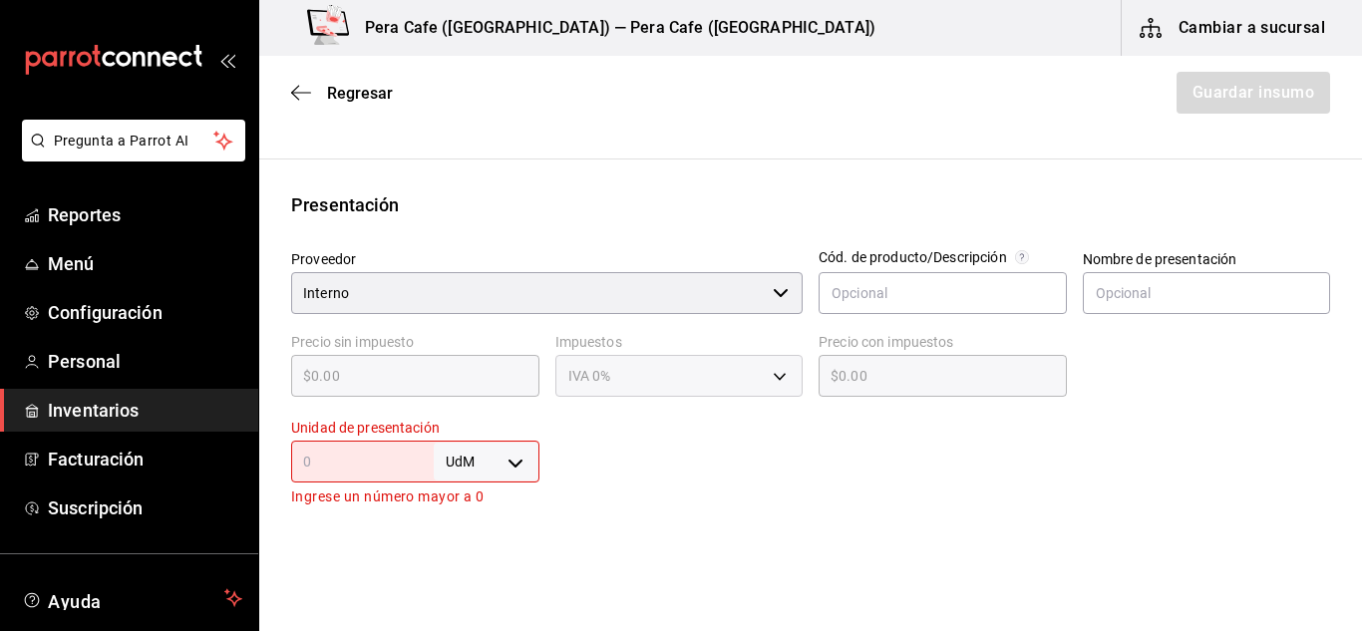
scroll to position [397, 0]
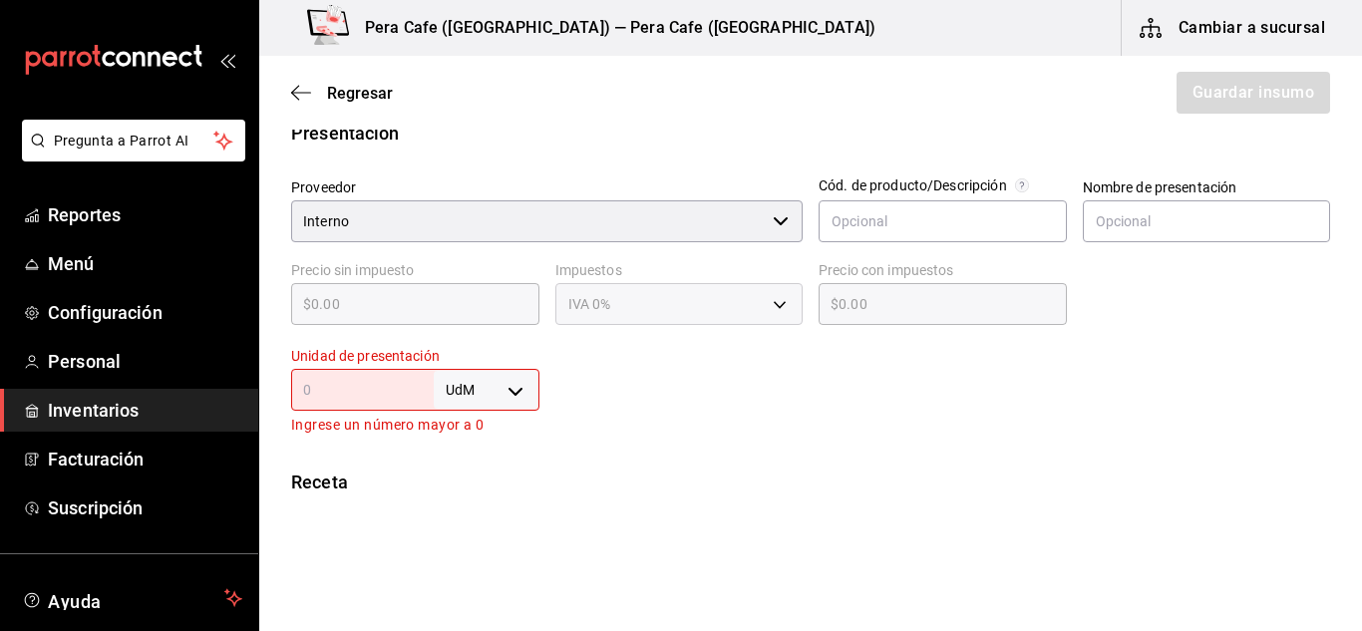
type input "4,750"
click at [517, 384] on body "Pregunta a Parrot AI Reportes Menú Configuración Personal Inventarios Facturaci…" at bounding box center [681, 259] width 1362 height 519
click at [464, 483] on li "gr" at bounding box center [483, 474] width 104 height 33
type input "GRAM"
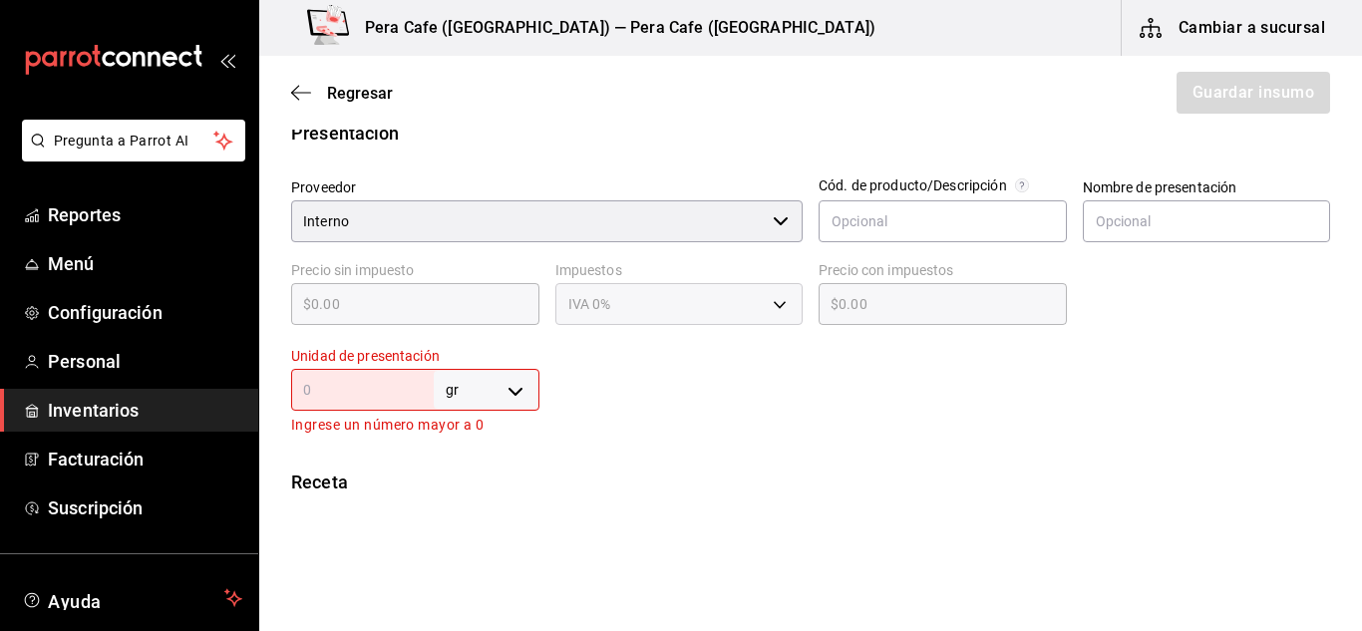
click at [356, 392] on input "text" at bounding box center [362, 390] width 143 height 24
type input "1"
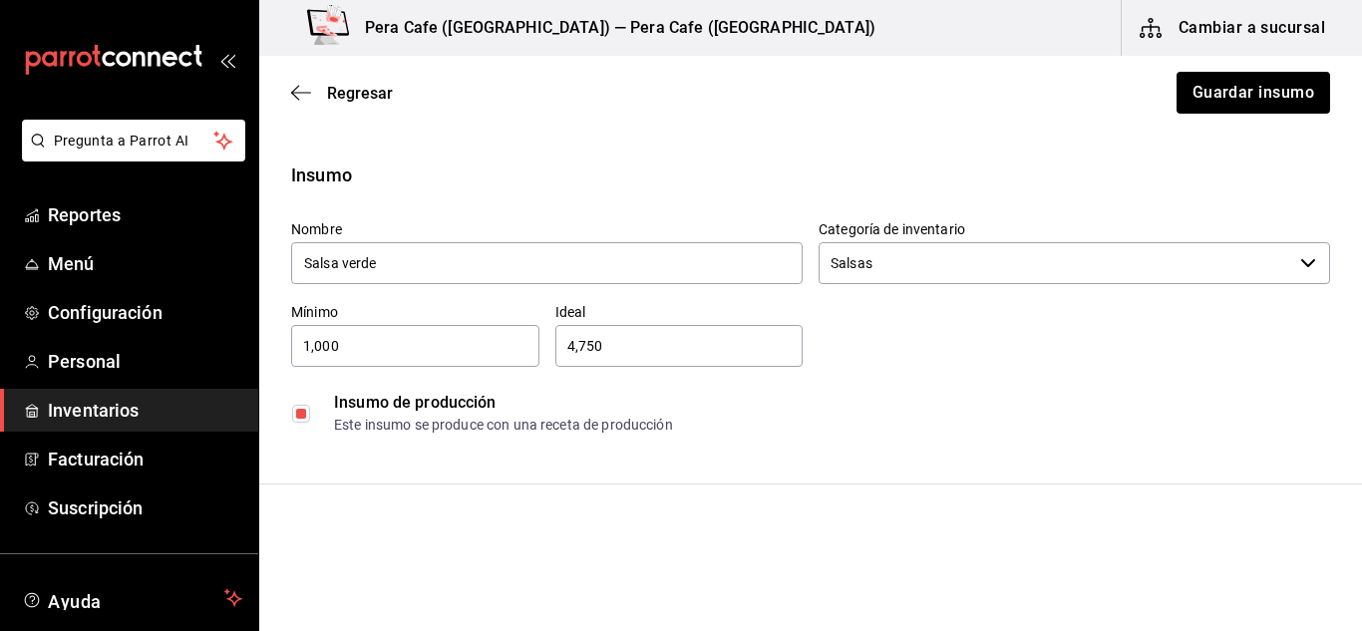
scroll to position [1, 0]
type input "1"
click at [1241, 104] on button "Guardar insumo" at bounding box center [1253, 93] width 156 height 42
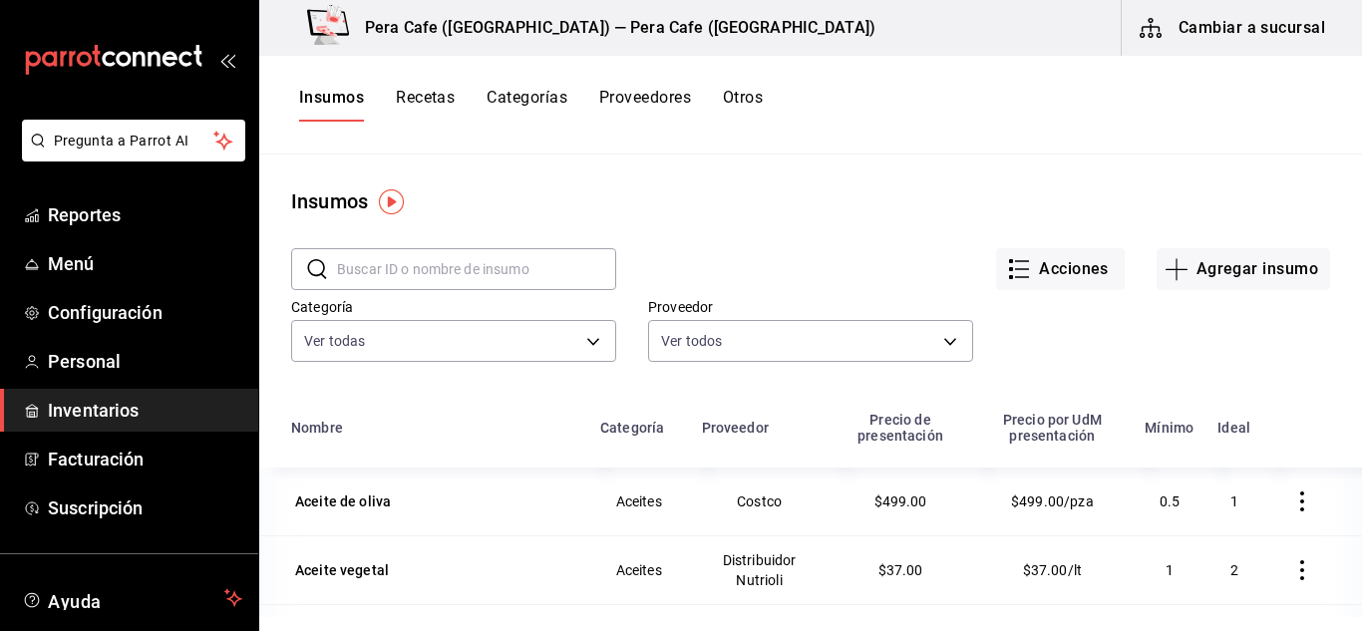
click at [526, 279] on input "text" at bounding box center [476, 269] width 279 height 40
type input "salsa"
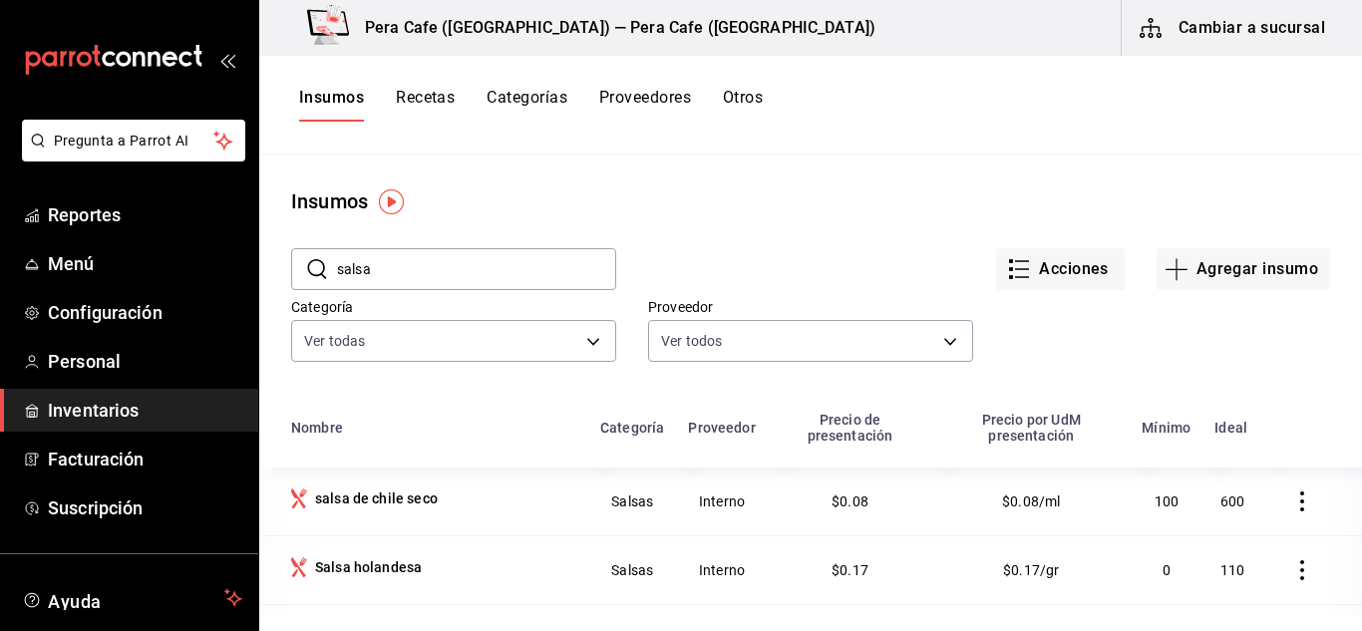
click at [441, 93] on button "Recetas" at bounding box center [425, 105] width 59 height 34
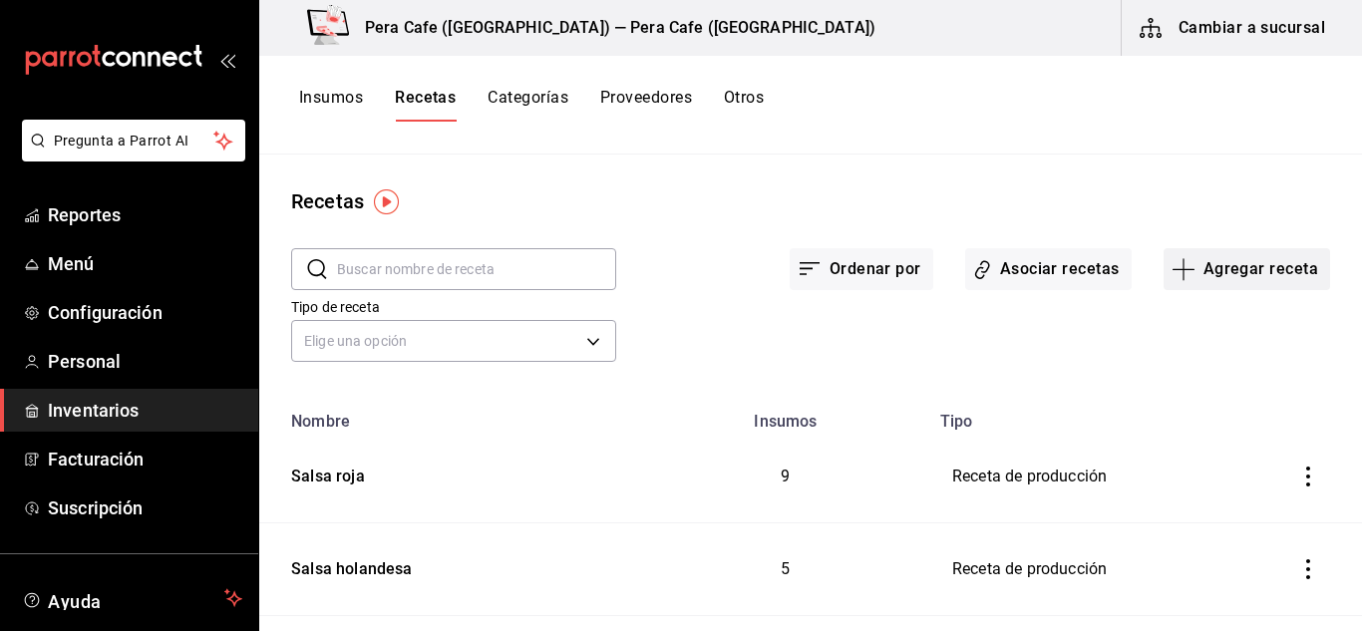
click at [1251, 271] on button "Agregar receta" at bounding box center [1247, 269] width 167 height 42
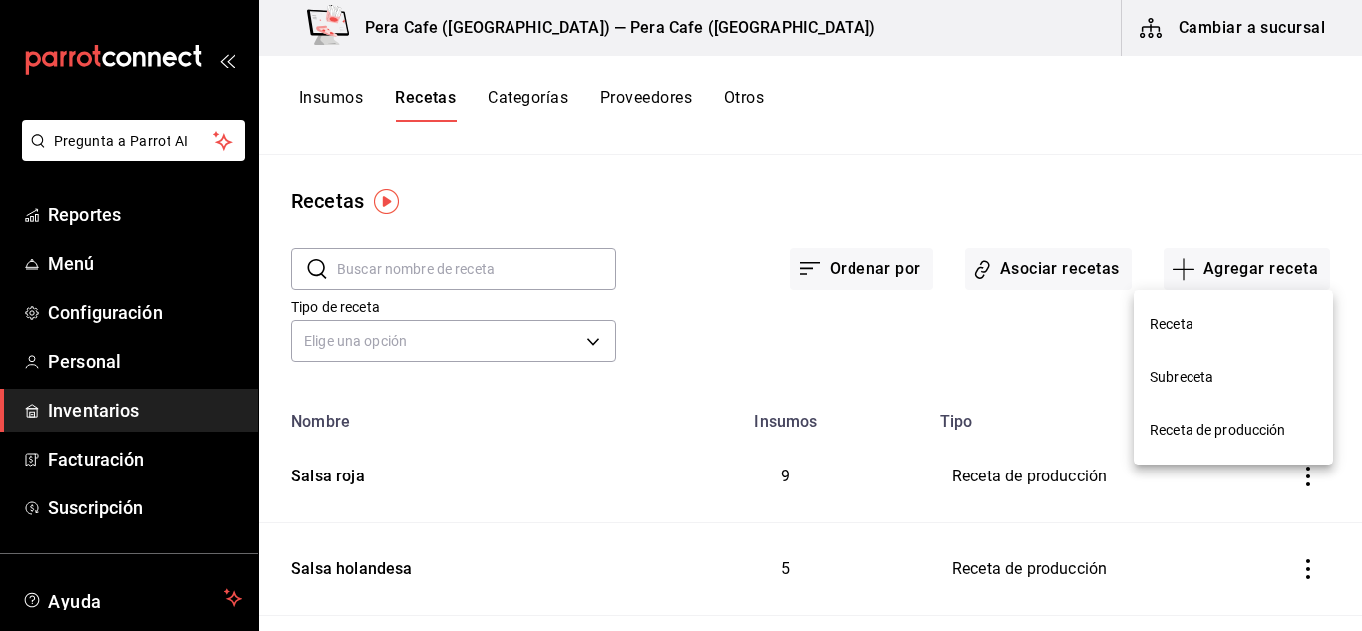
click at [1197, 421] on span "Receta de producción" at bounding box center [1234, 430] width 168 height 21
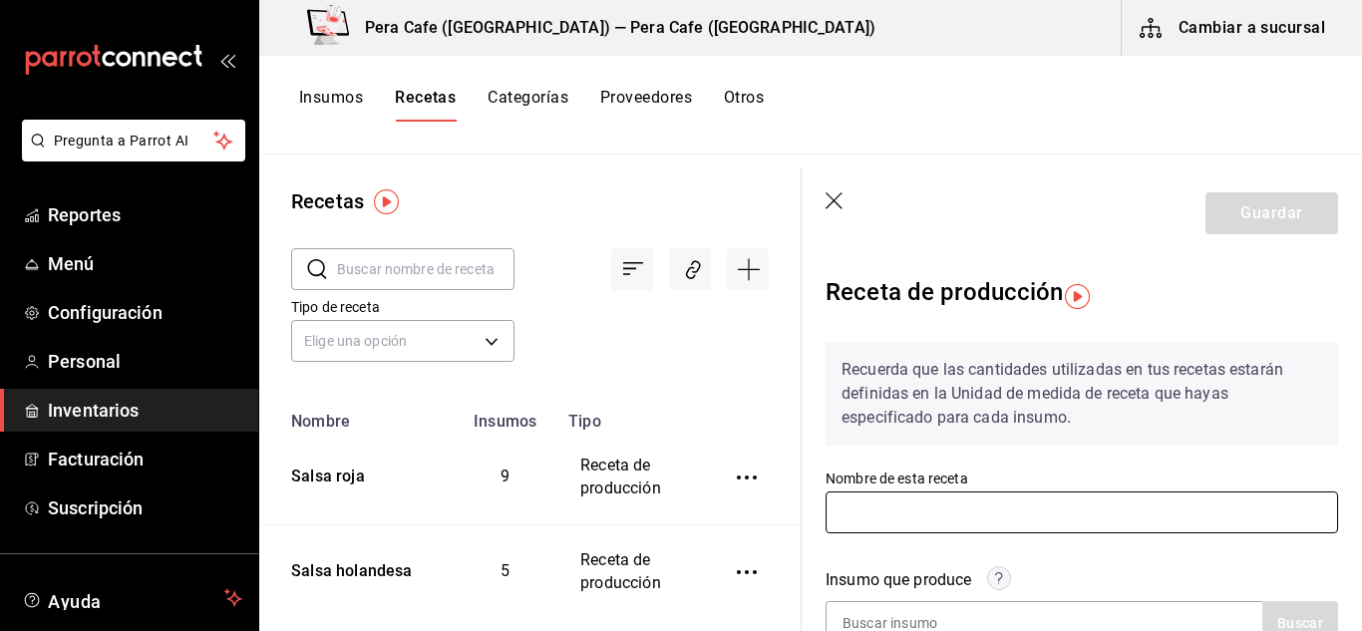
click at [949, 530] on input "text" at bounding box center [1082, 513] width 513 height 42
type input "Salsa verde"
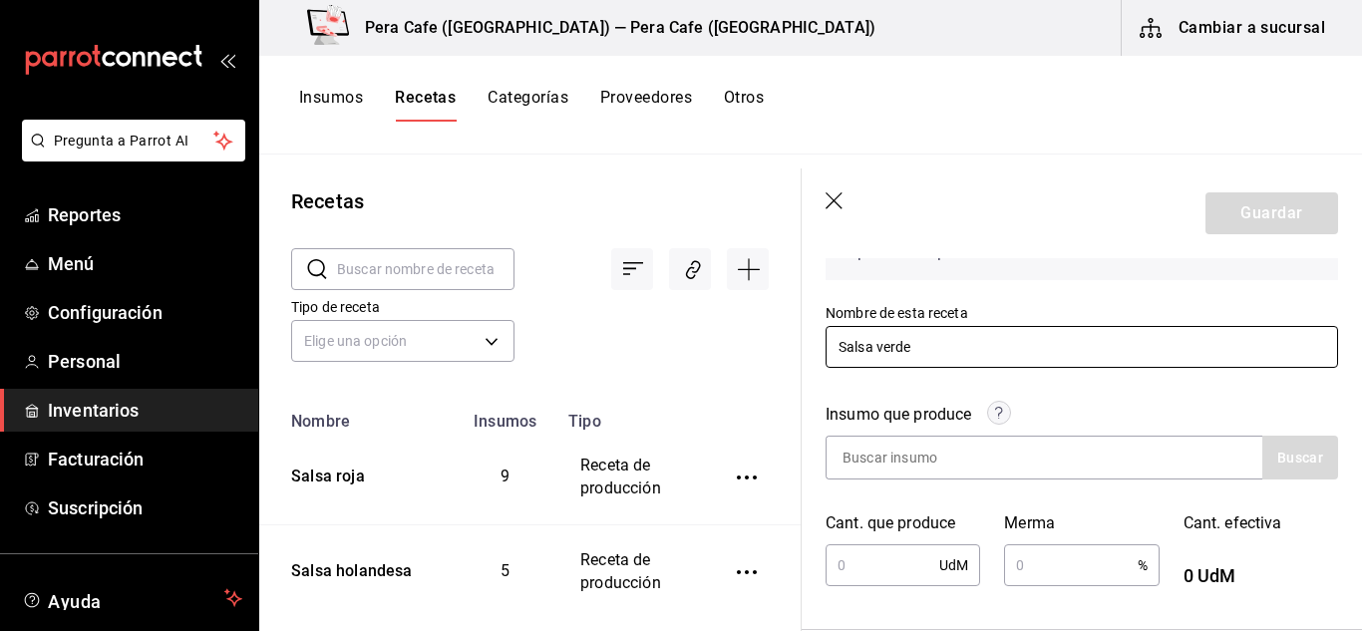
scroll to position [171, 0]
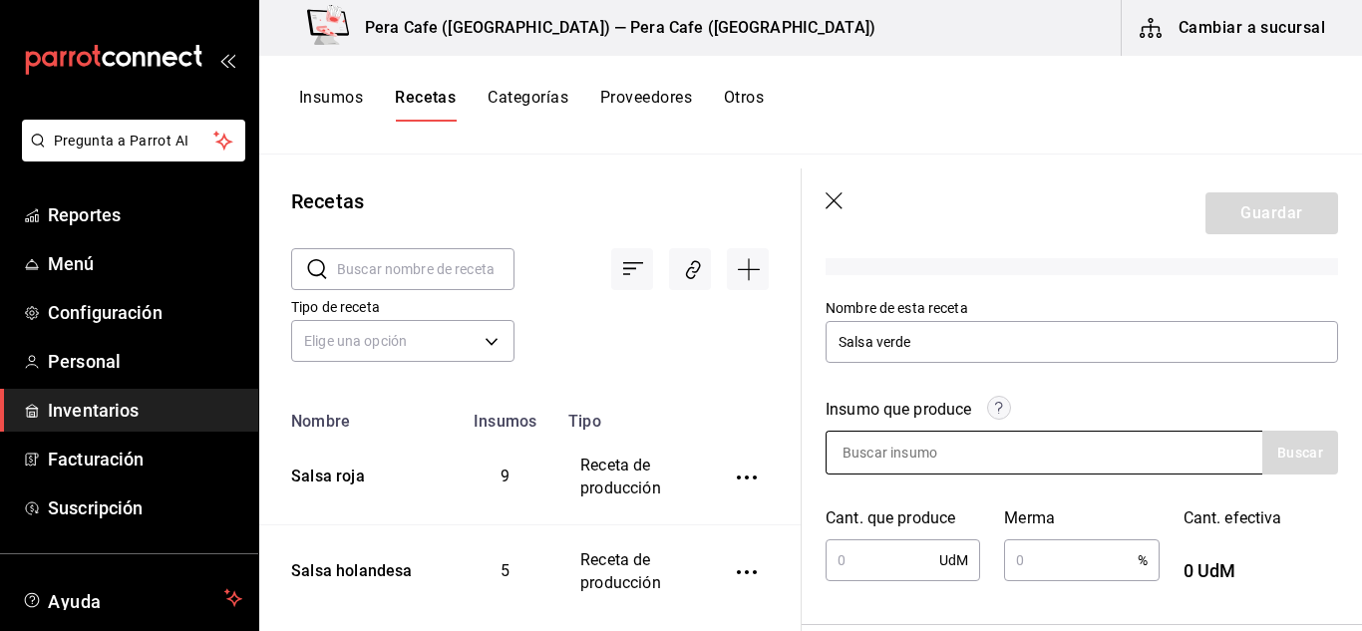
click at [1088, 435] on div at bounding box center [1044, 453] width 437 height 44
click at [1077, 457] on div at bounding box center [1044, 453] width 437 height 44
click at [908, 449] on input at bounding box center [926, 453] width 199 height 42
type input "salsa"
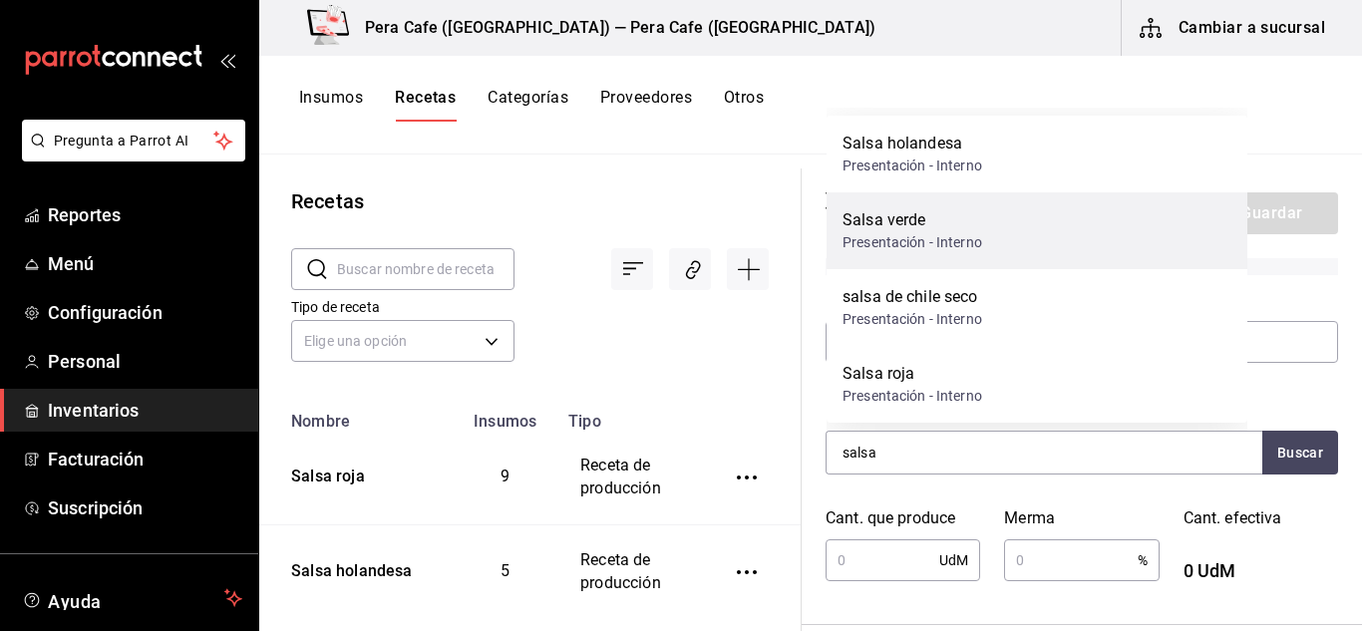
click at [922, 246] on div "Presentación - Interno" at bounding box center [913, 242] width 140 height 21
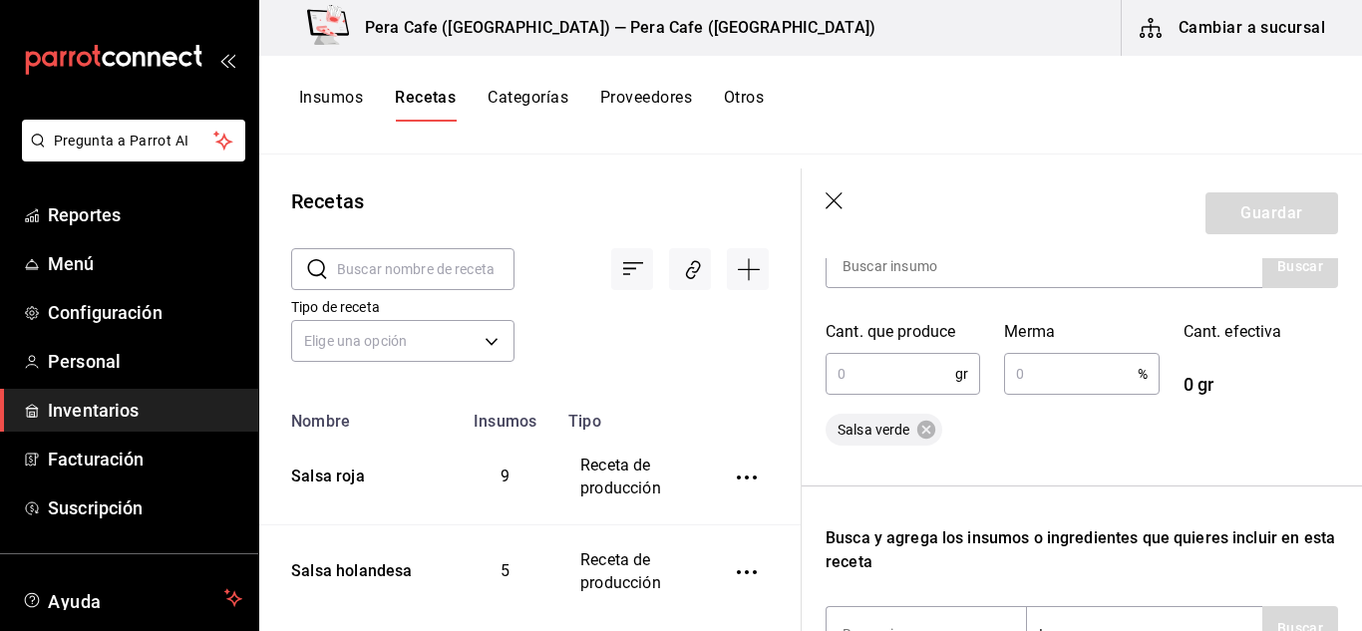
scroll to position [358, 0]
click at [870, 360] on input "text" at bounding box center [891, 373] width 130 height 40
type input "4,750"
click at [1074, 378] on input "text" at bounding box center [1070, 373] width 133 height 40
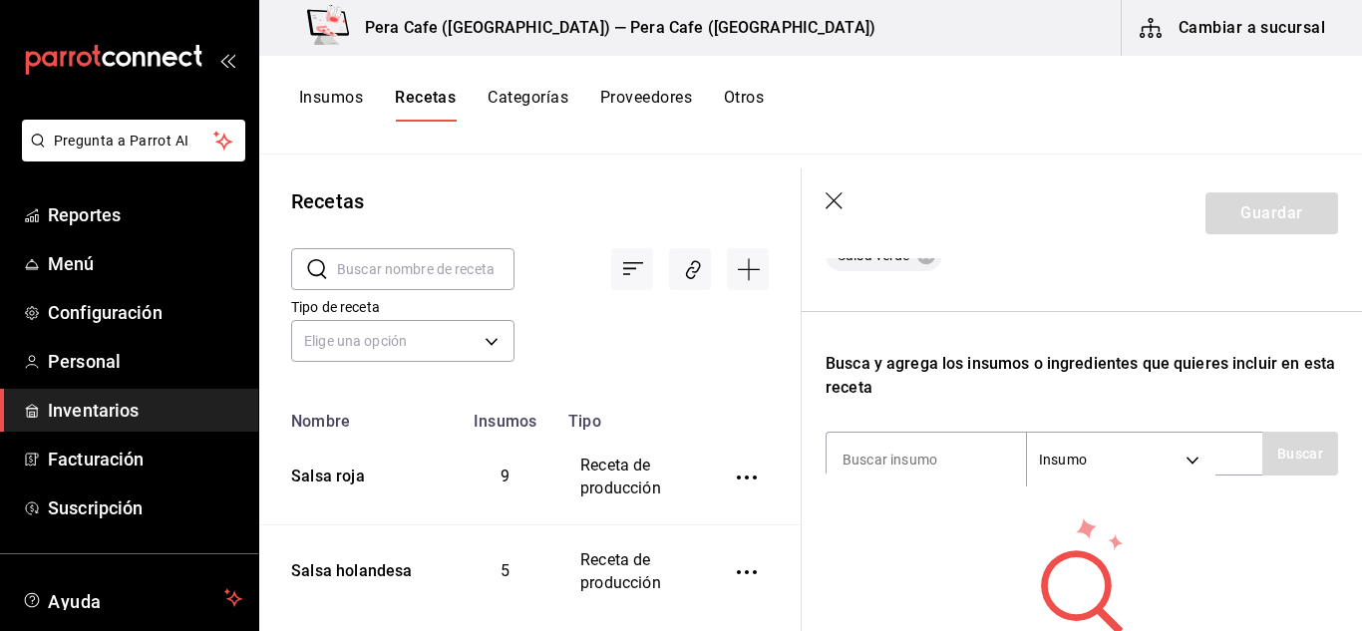
scroll to position [576, 0]
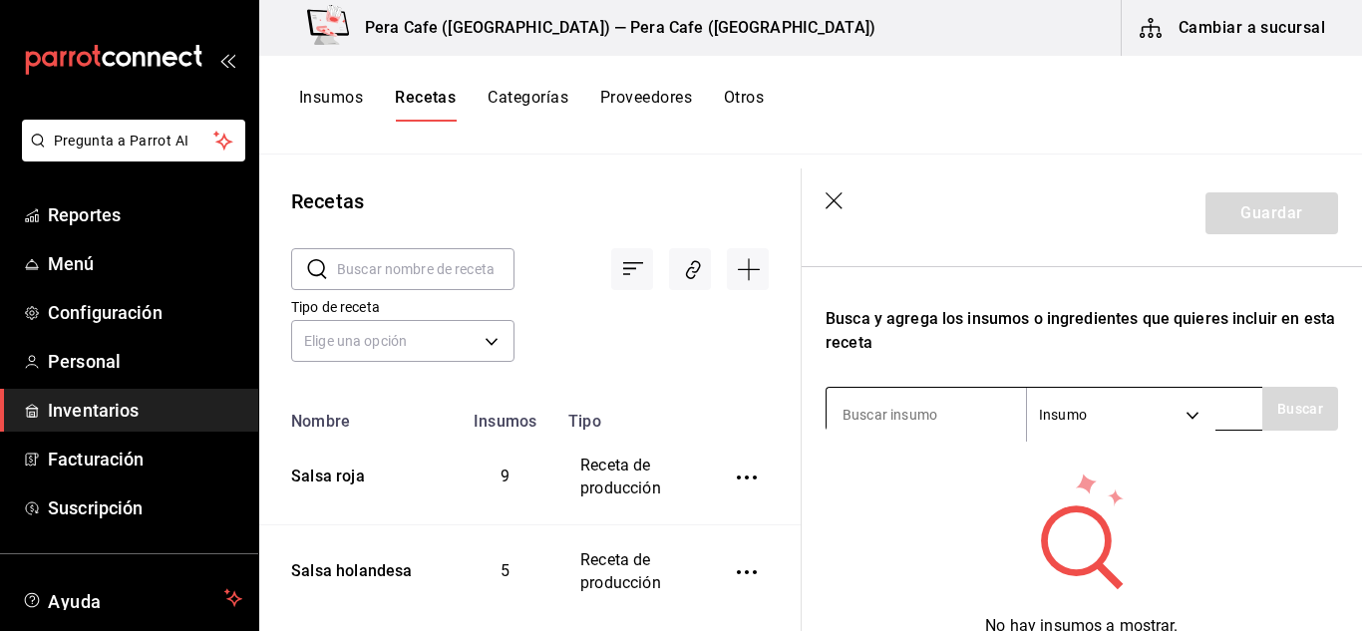
click at [966, 430] on input at bounding box center [926, 415] width 199 height 42
type input "tomate"
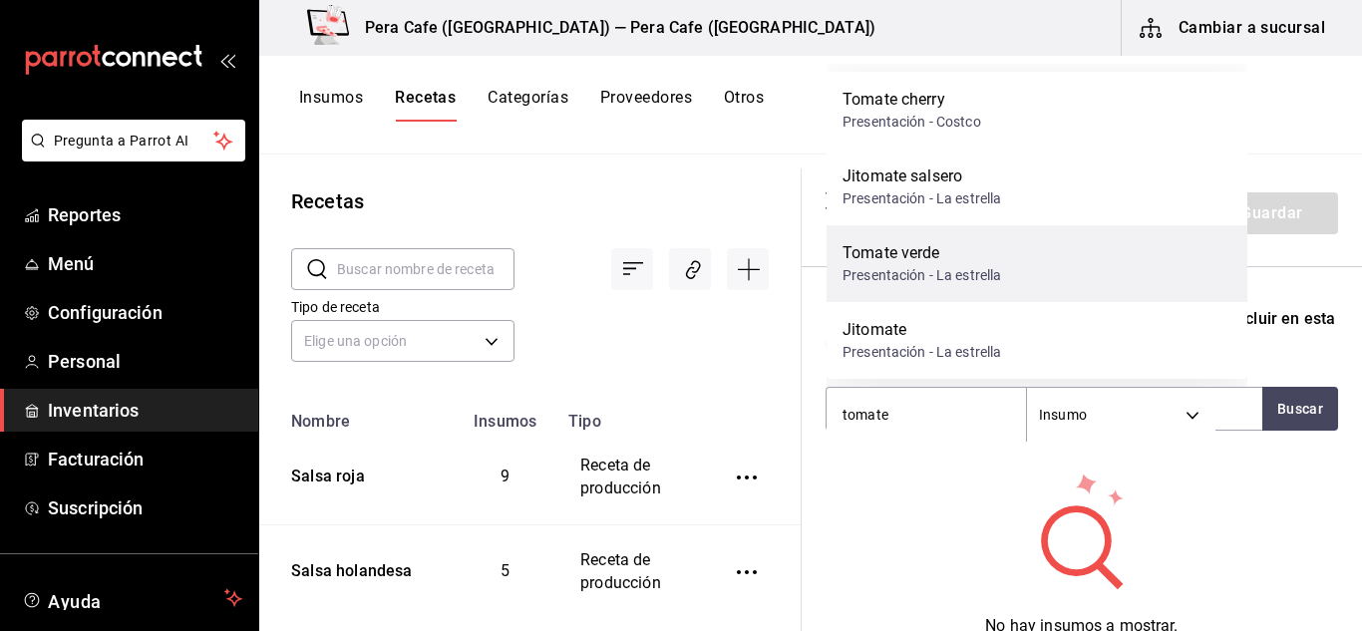
click at [949, 250] on div "Tomate verde" at bounding box center [922, 253] width 159 height 24
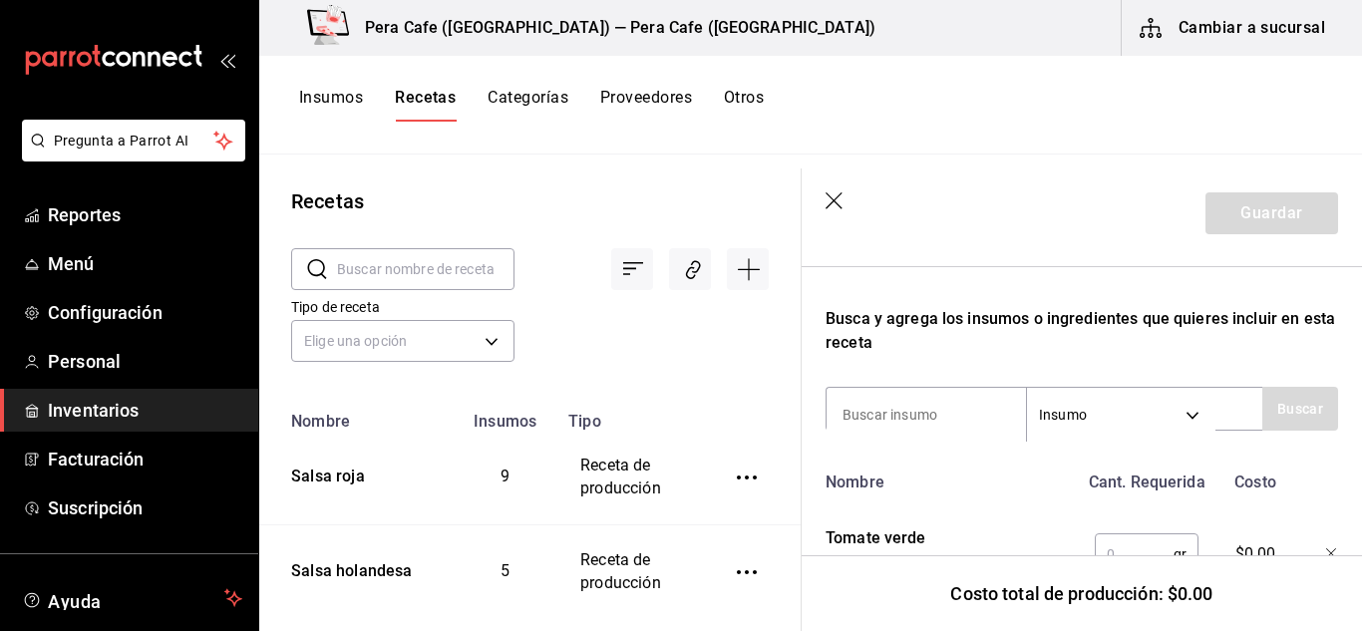
scroll to position [671, 0]
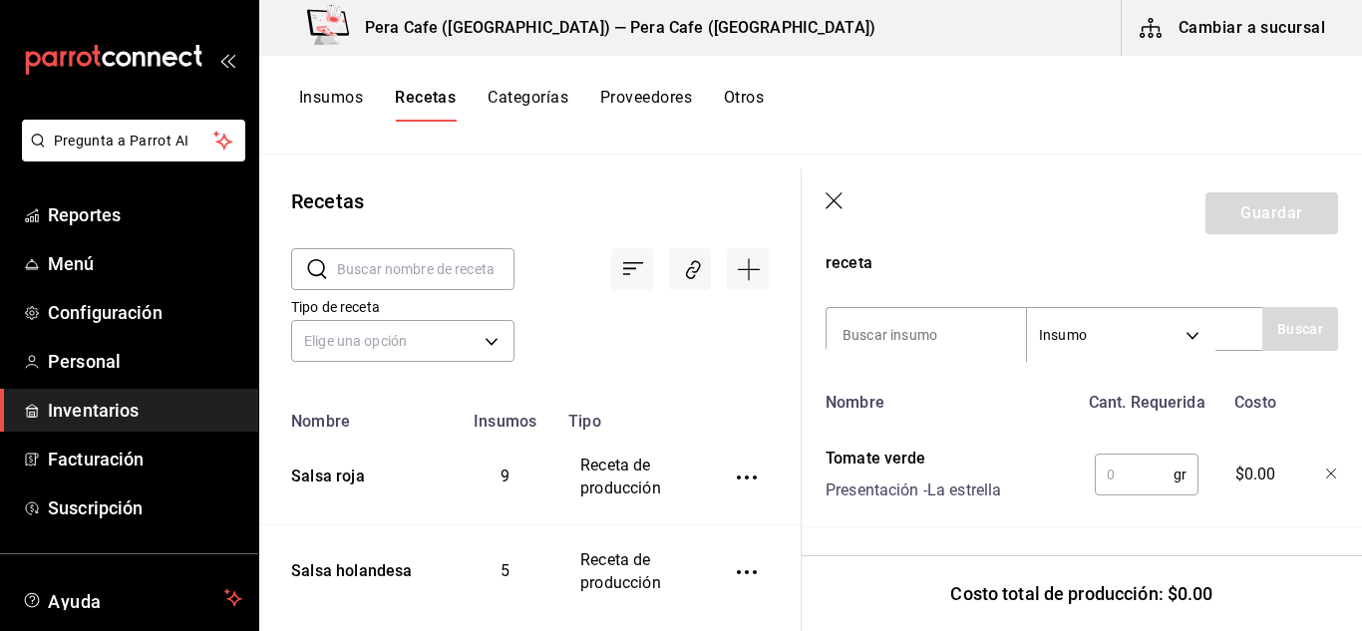
click at [1144, 469] on input "text" at bounding box center [1134, 475] width 79 height 40
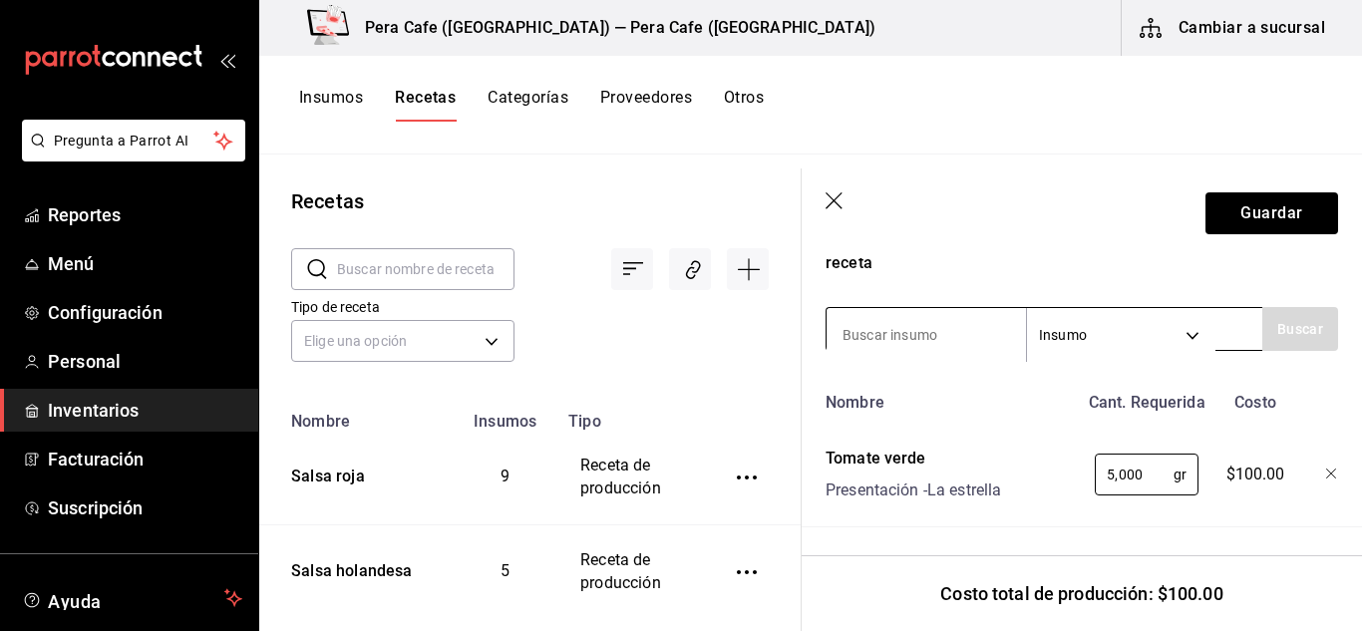
type input "5,000"
click at [919, 333] on input at bounding box center [926, 335] width 199 height 42
type input "cebolla blanca"
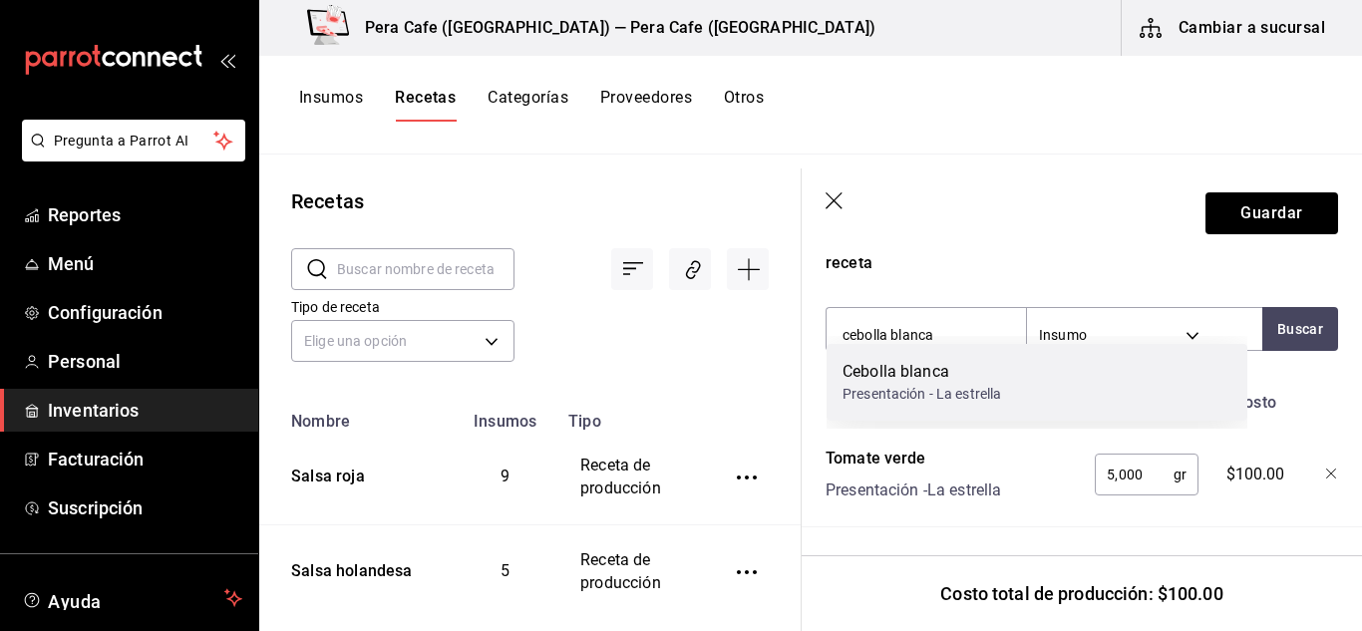
click at [922, 369] on div "Cebolla blanca" at bounding box center [922, 372] width 159 height 24
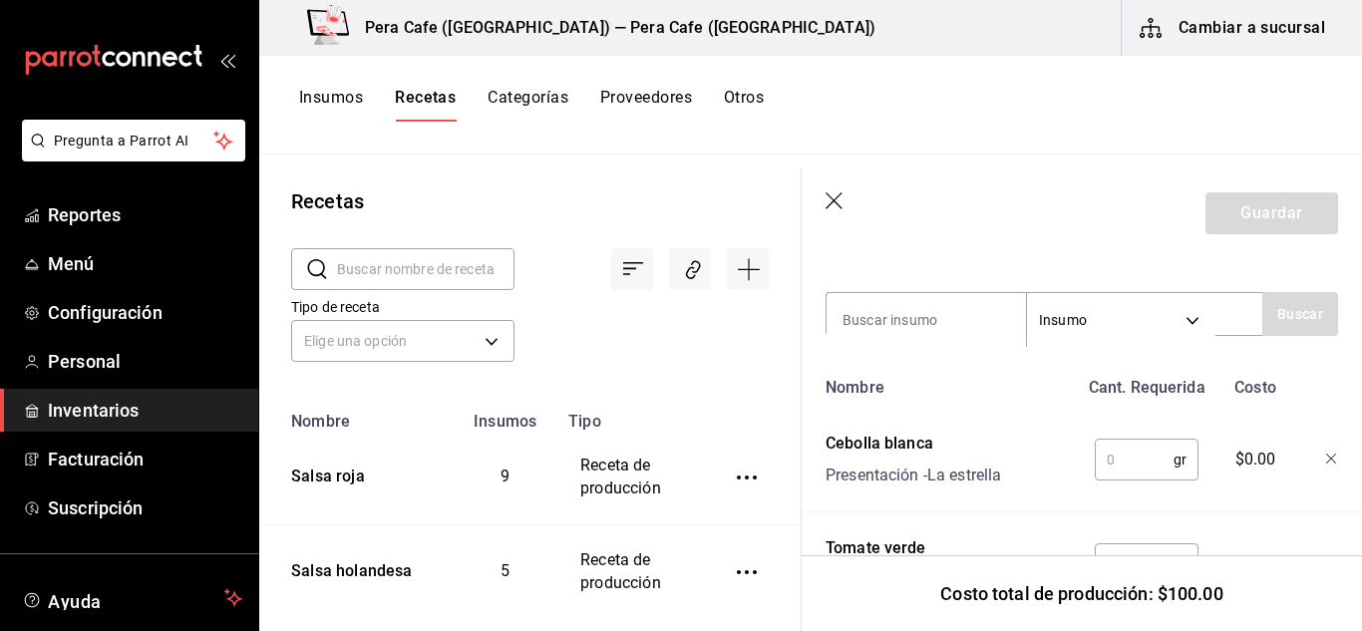
click at [1143, 449] on input "text" at bounding box center [1134, 460] width 79 height 40
type input "2"
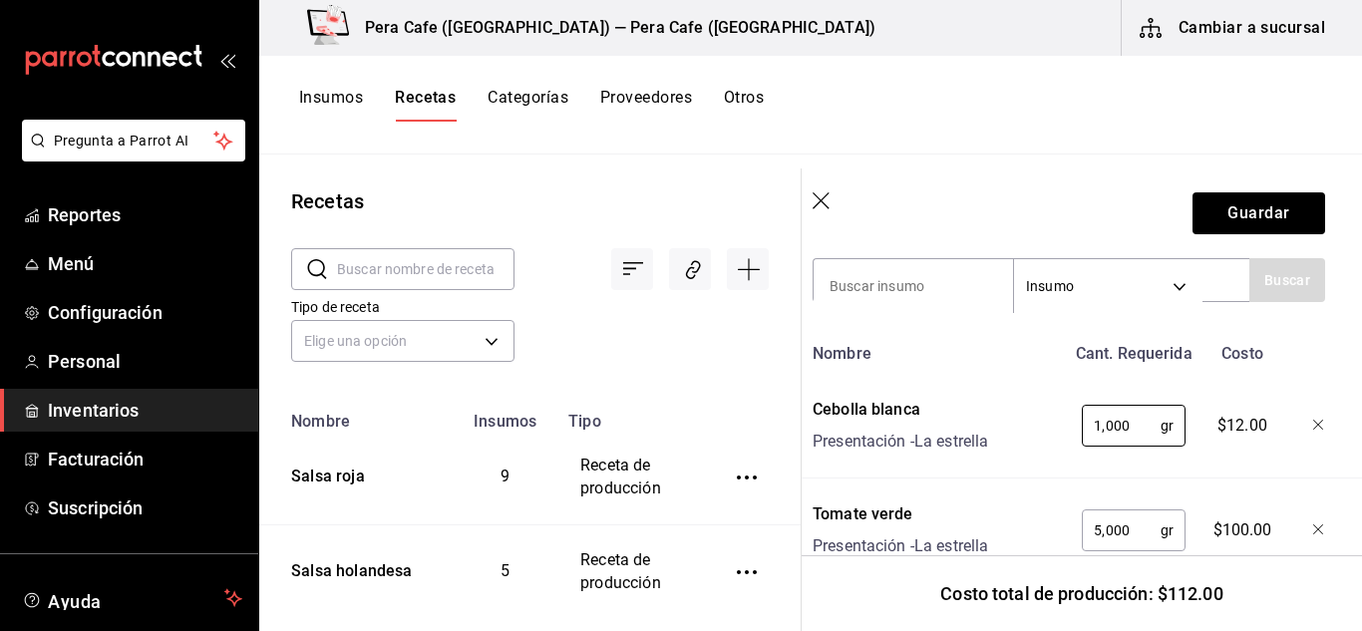
scroll to position [679, 16]
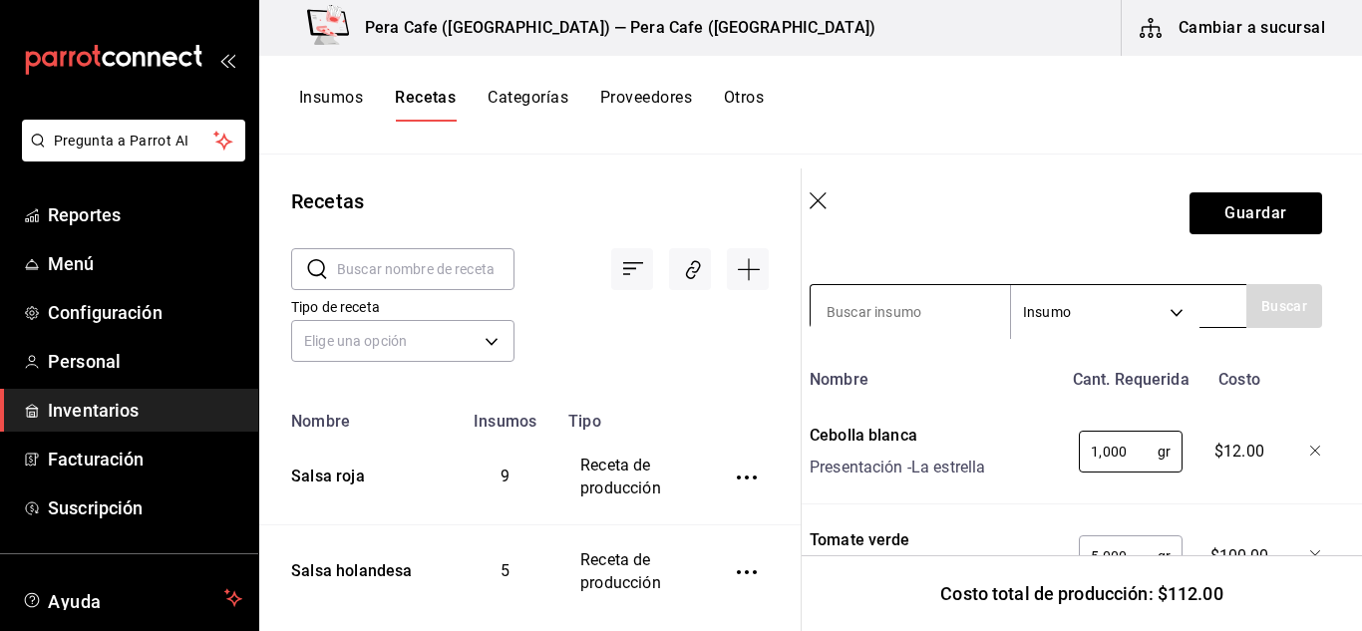
type input "1,000"
click at [950, 314] on input at bounding box center [910, 312] width 199 height 42
type input "ajo"
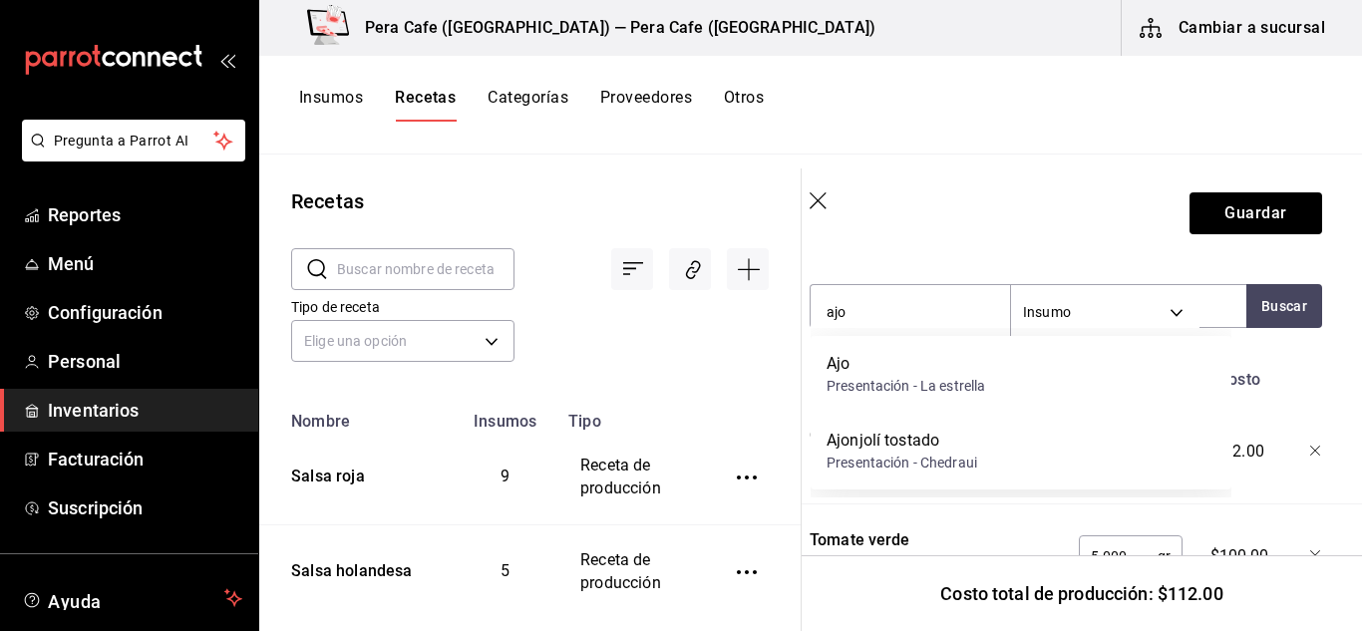
click at [930, 397] on div "Ajo Presentación - La estrella" at bounding box center [1021, 374] width 421 height 77
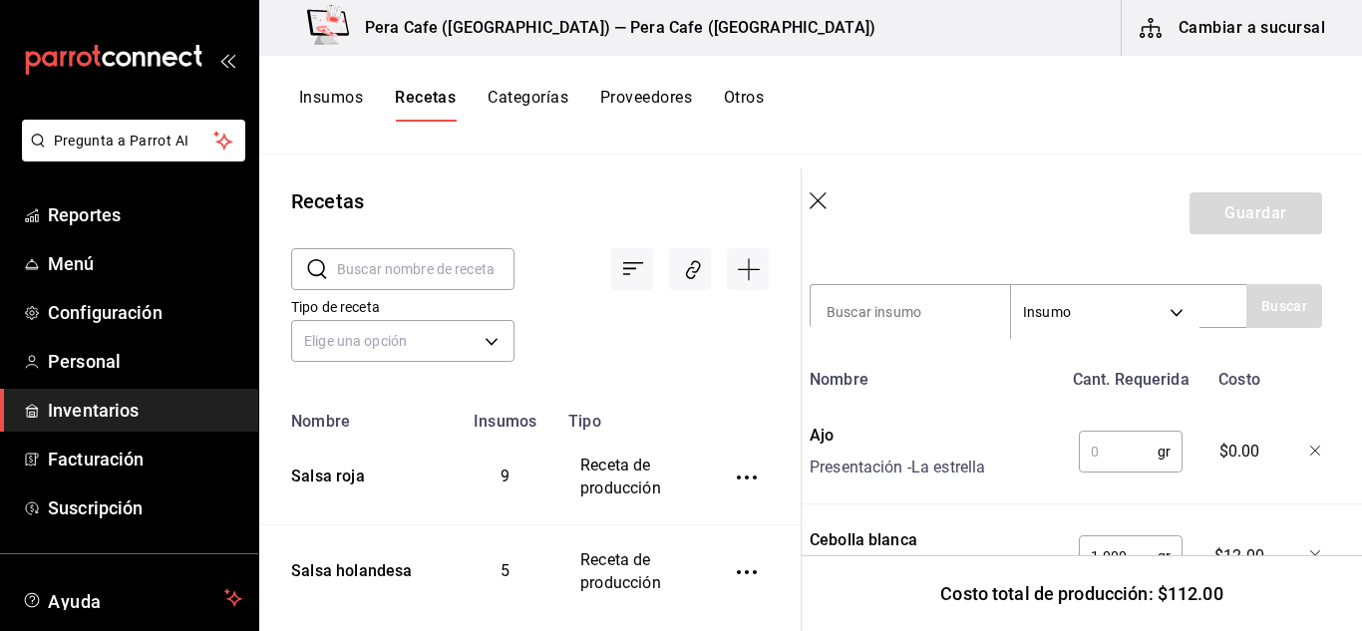
click at [1131, 445] on input "text" at bounding box center [1118, 452] width 79 height 40
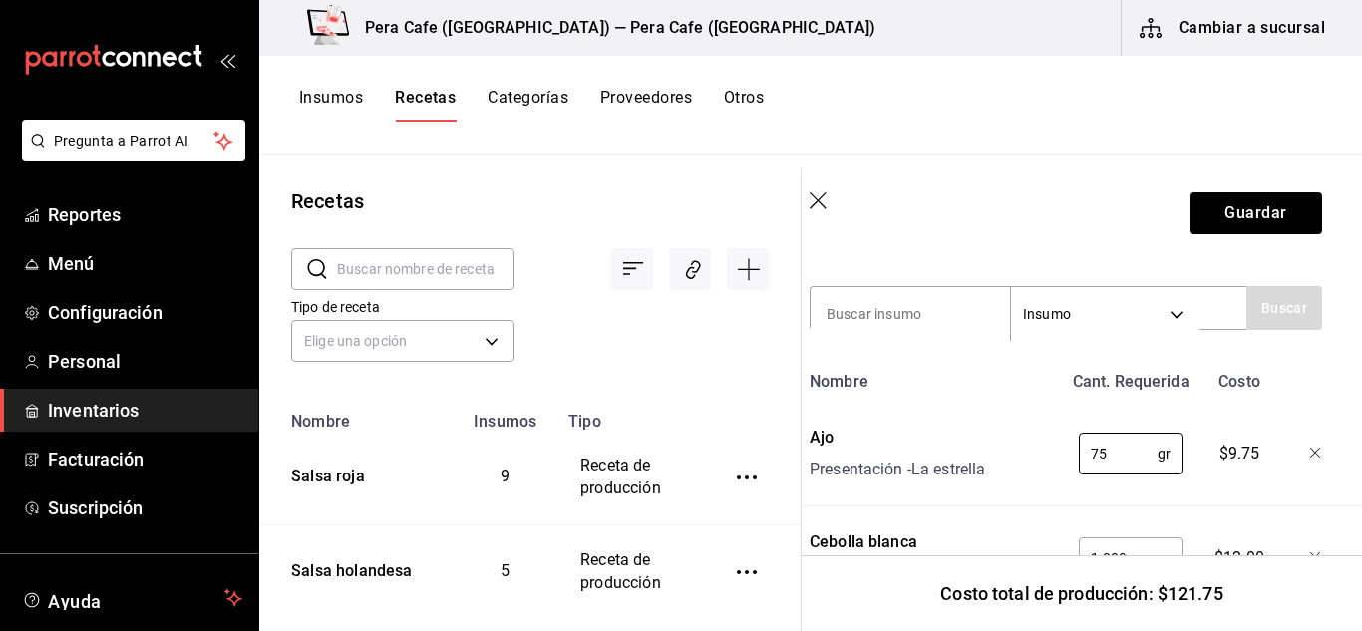
scroll to position [672, 16]
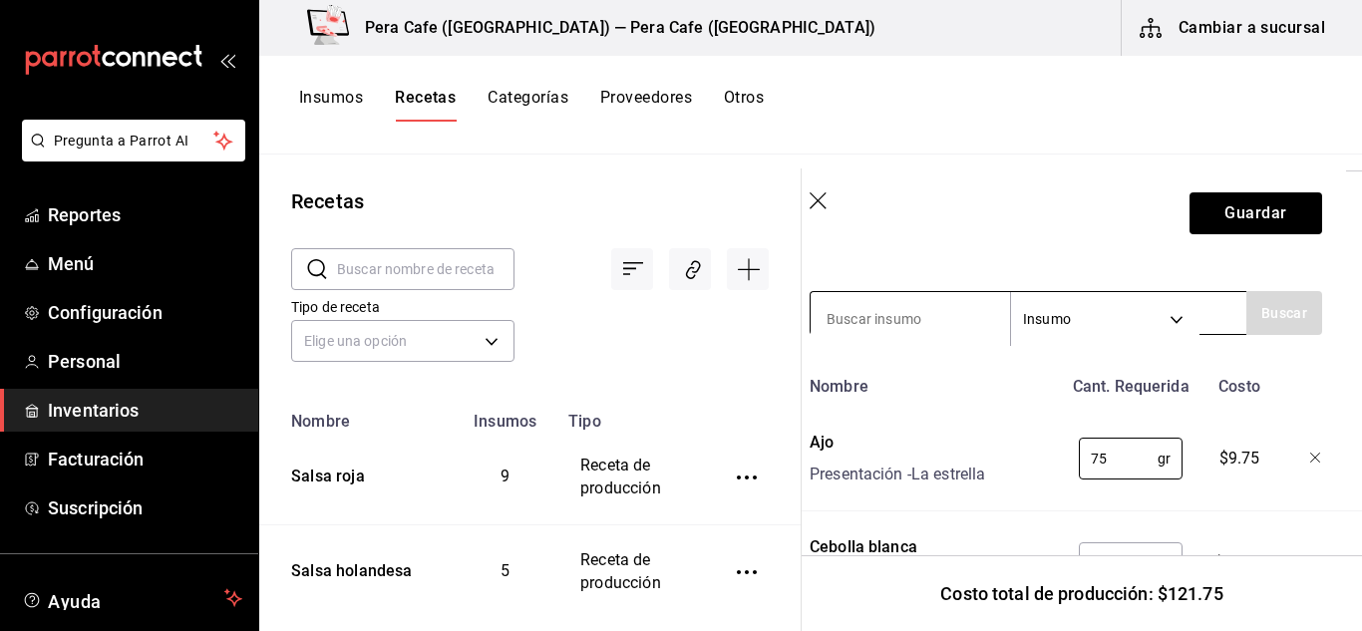
type input "75"
click at [941, 313] on input at bounding box center [910, 319] width 199 height 42
type input "poro"
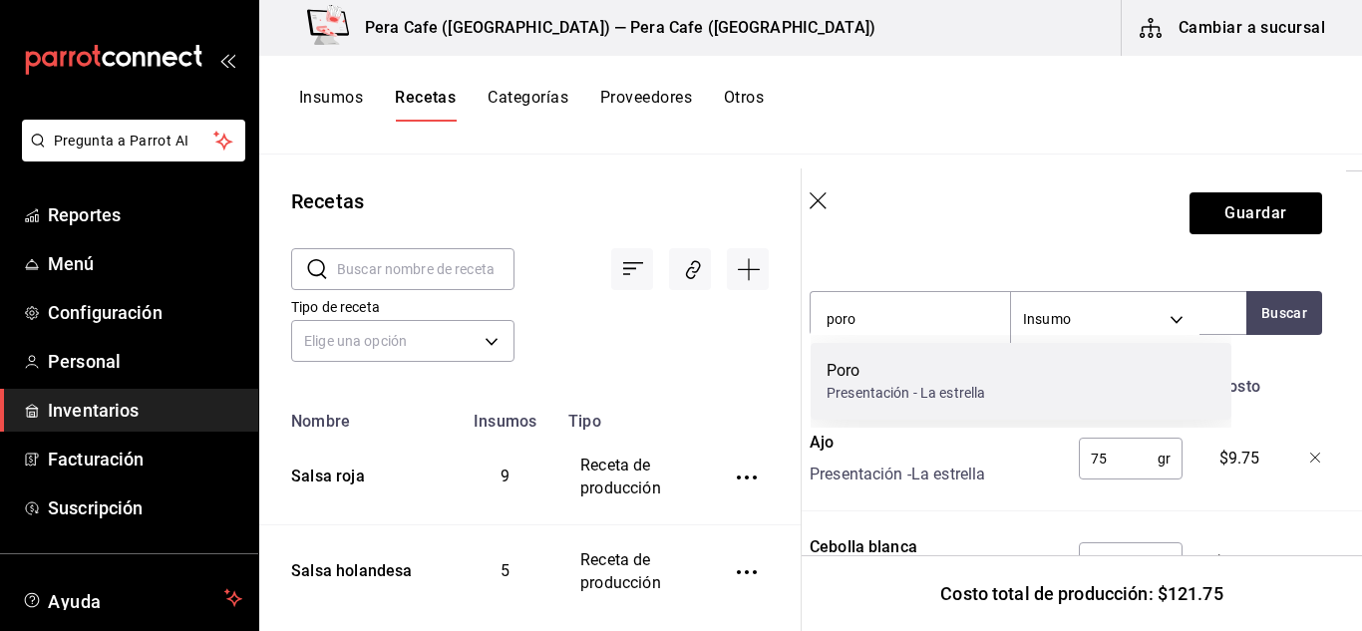
click at [941, 355] on div "Poro Presentación - La estrella" at bounding box center [1021, 381] width 421 height 77
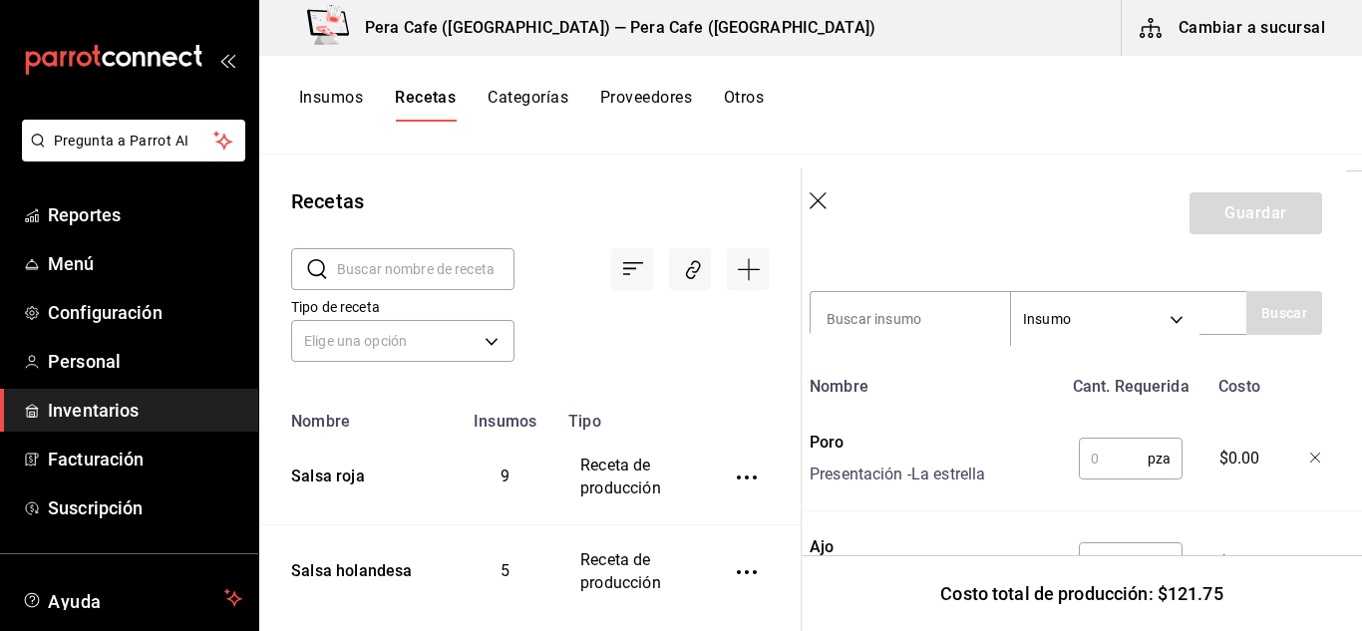
click at [1113, 462] on input "text" at bounding box center [1113, 459] width 69 height 40
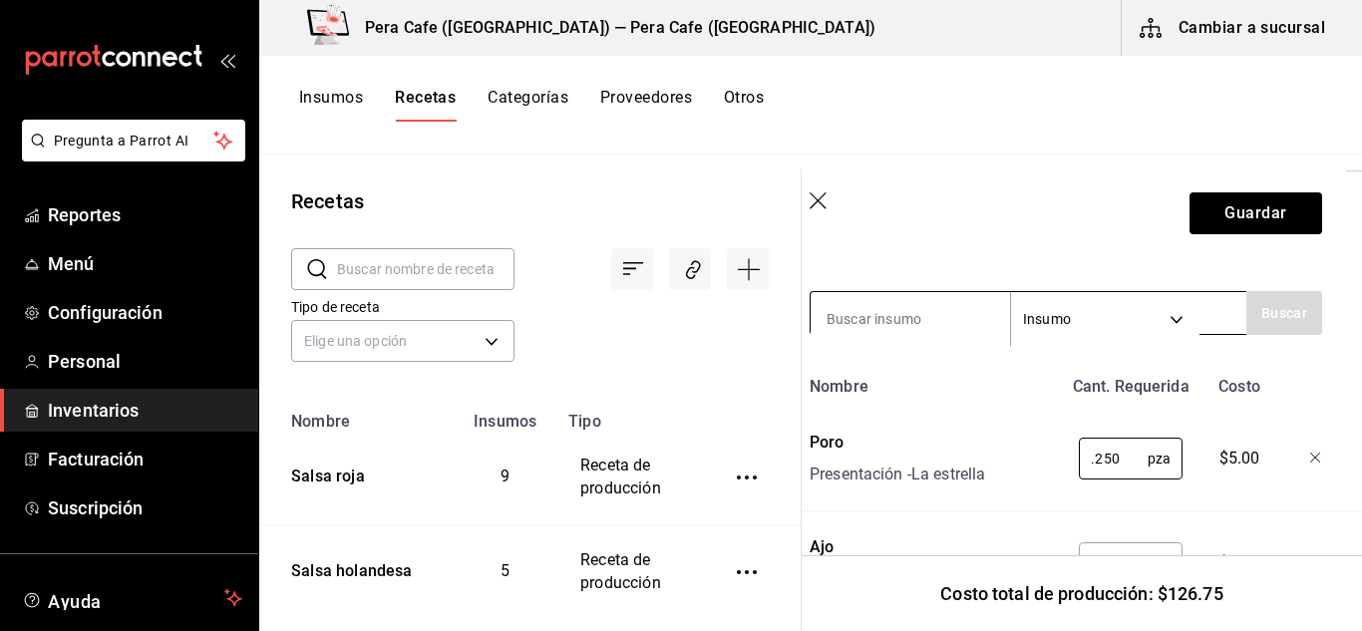
type input "0.250"
click at [912, 325] on input at bounding box center [910, 319] width 199 height 42
type input "calabacita"
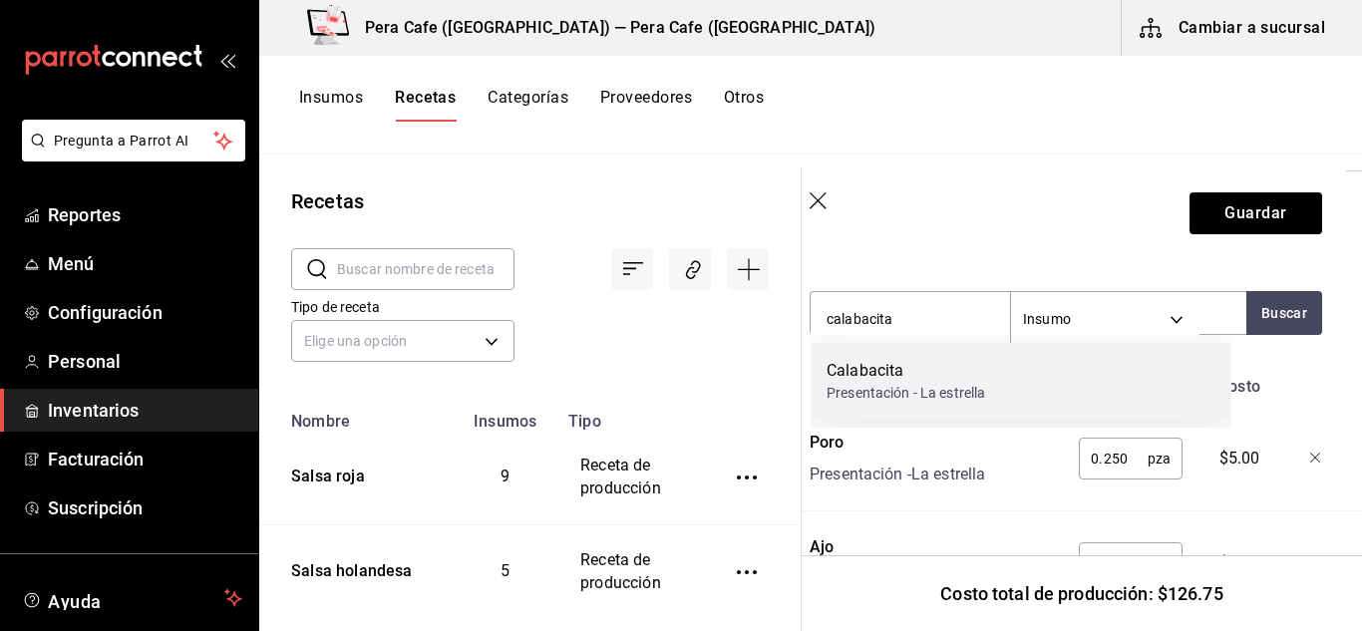
click at [915, 359] on div "Calabacita Presentación - La estrella" at bounding box center [1021, 381] width 421 height 77
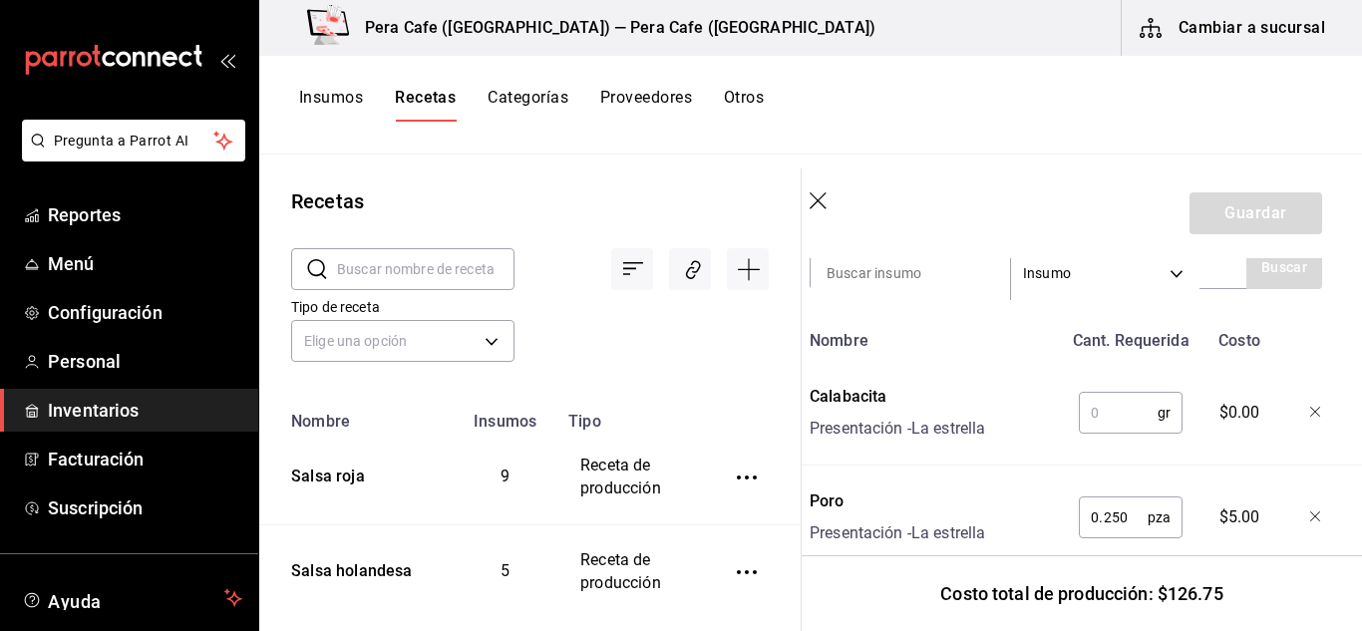
scroll to position [717, 16]
click at [1101, 406] on input "text" at bounding box center [1118, 414] width 79 height 40
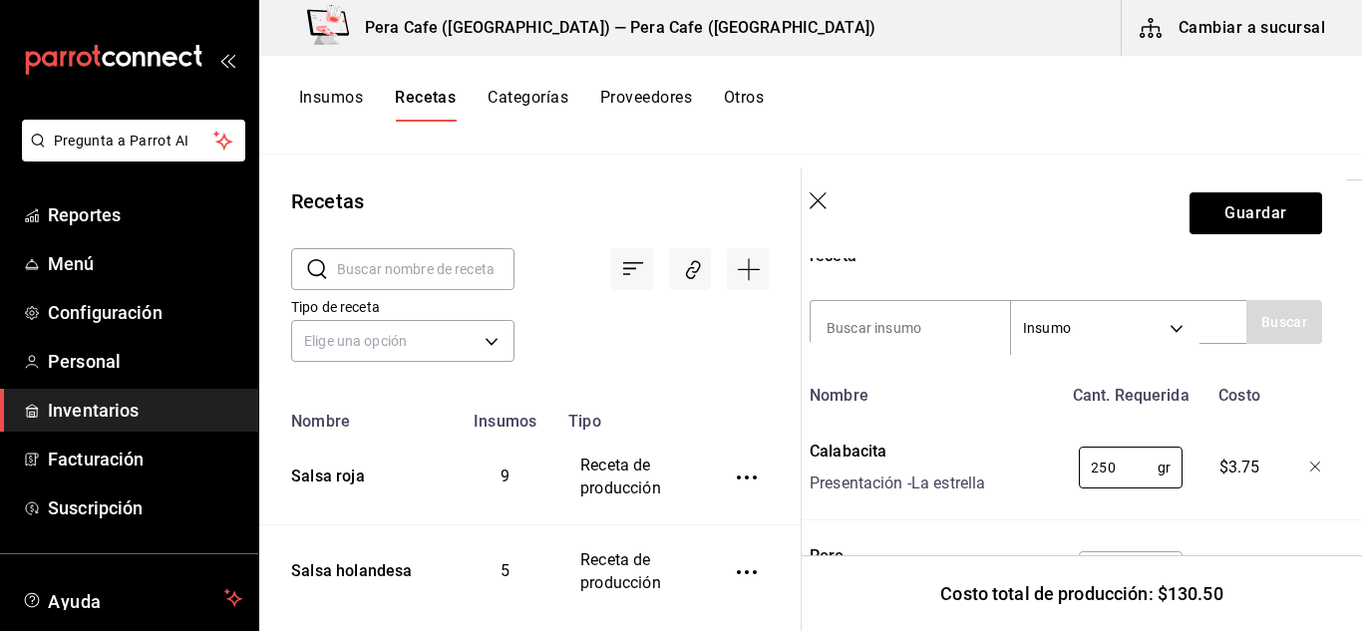
scroll to position [662, 16]
type input "250"
click at [965, 336] on input at bounding box center [910, 329] width 199 height 42
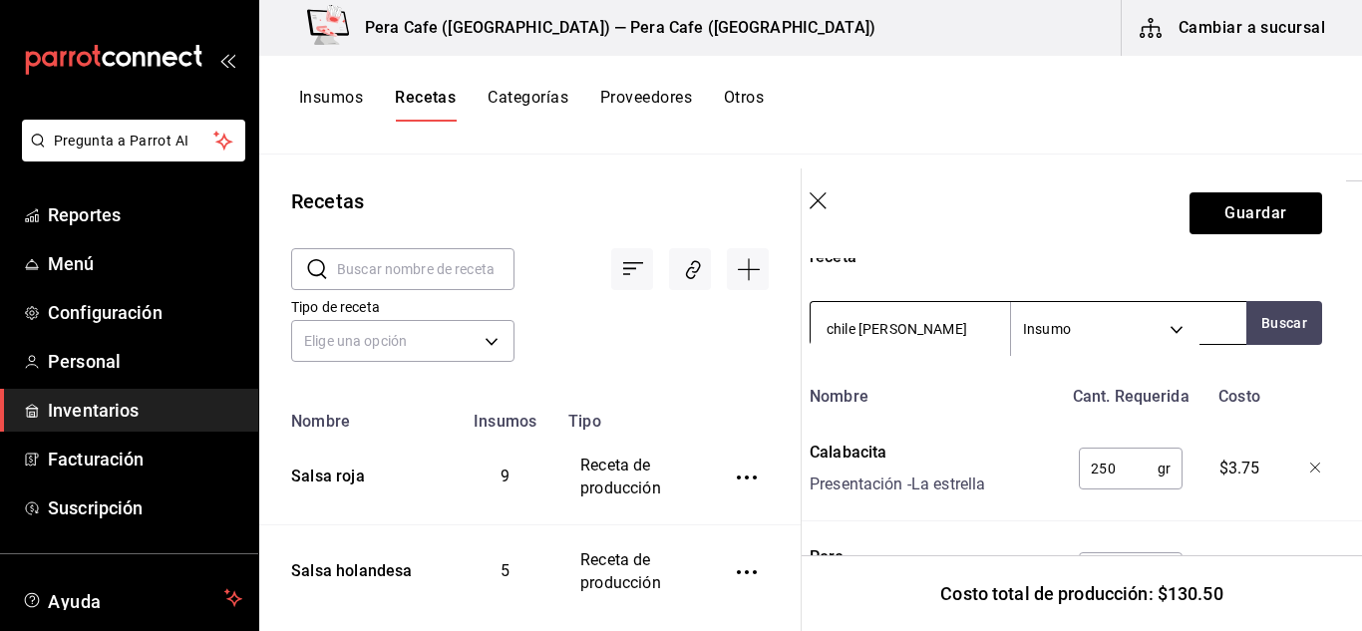
type input "chile [PERSON_NAME]"
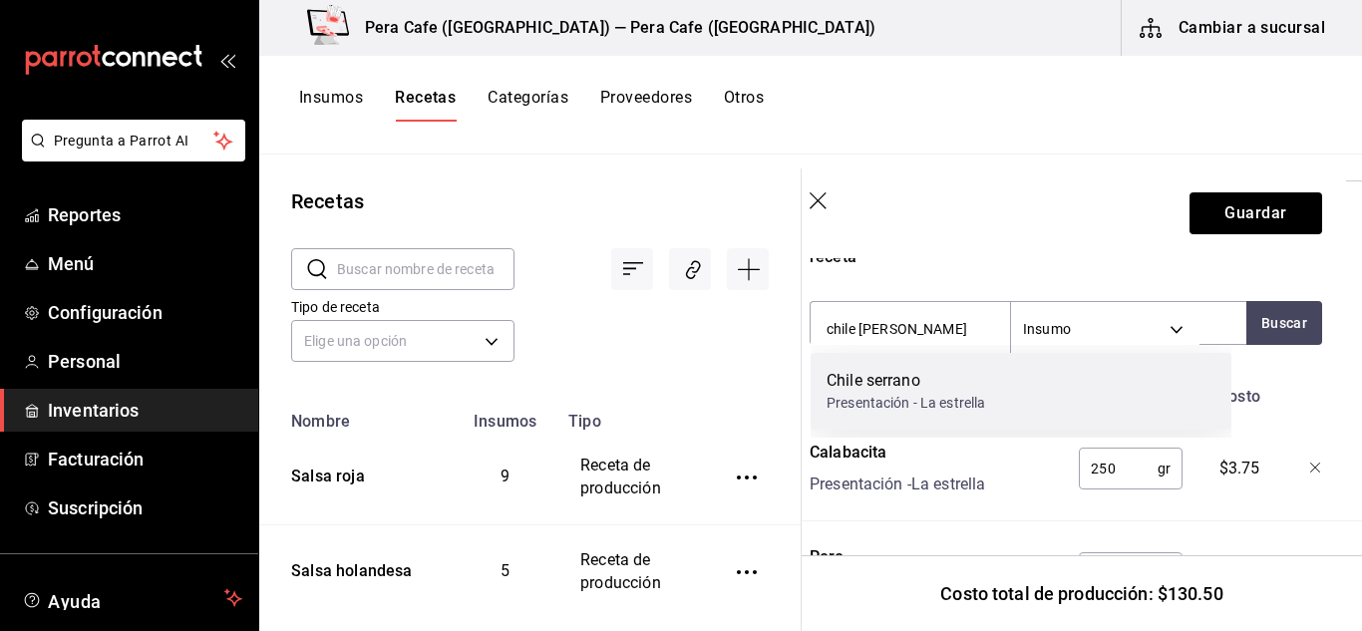
click at [955, 377] on div "Chile serrano" at bounding box center [906, 381] width 159 height 24
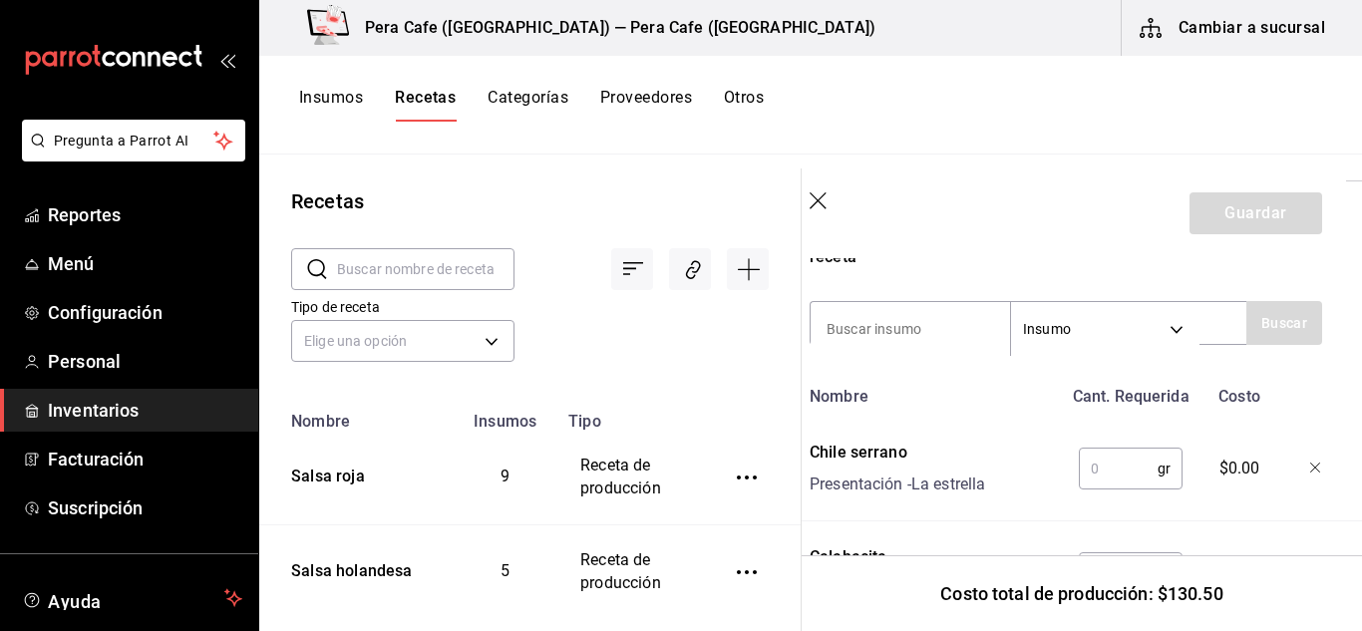
click at [1092, 460] on input "text" at bounding box center [1118, 469] width 79 height 40
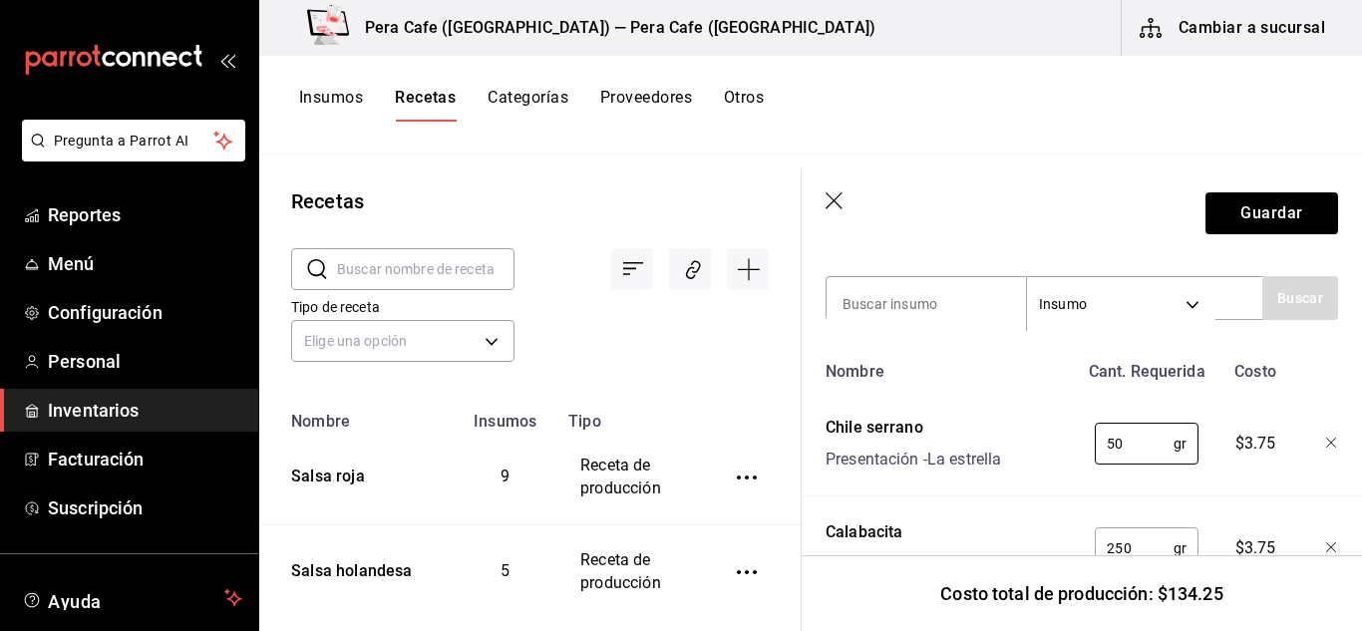
scroll to position [687, 1]
type input "50"
click at [930, 297] on input at bounding box center [925, 304] width 199 height 42
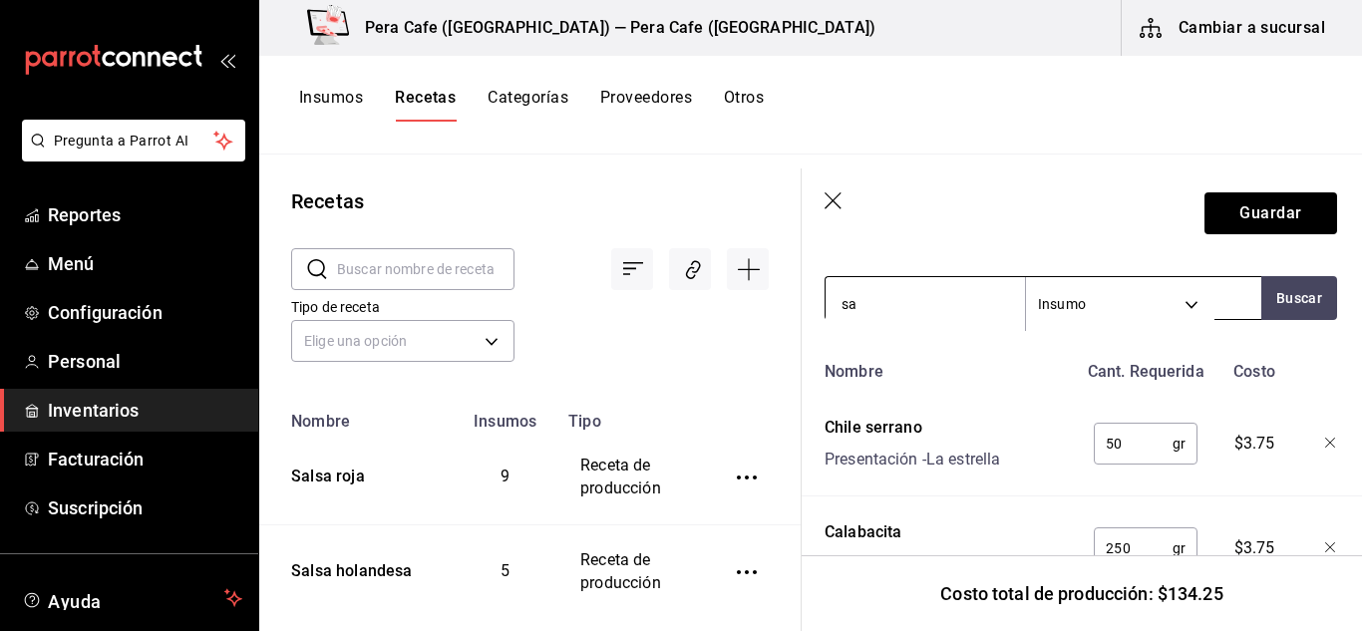
type input "sal"
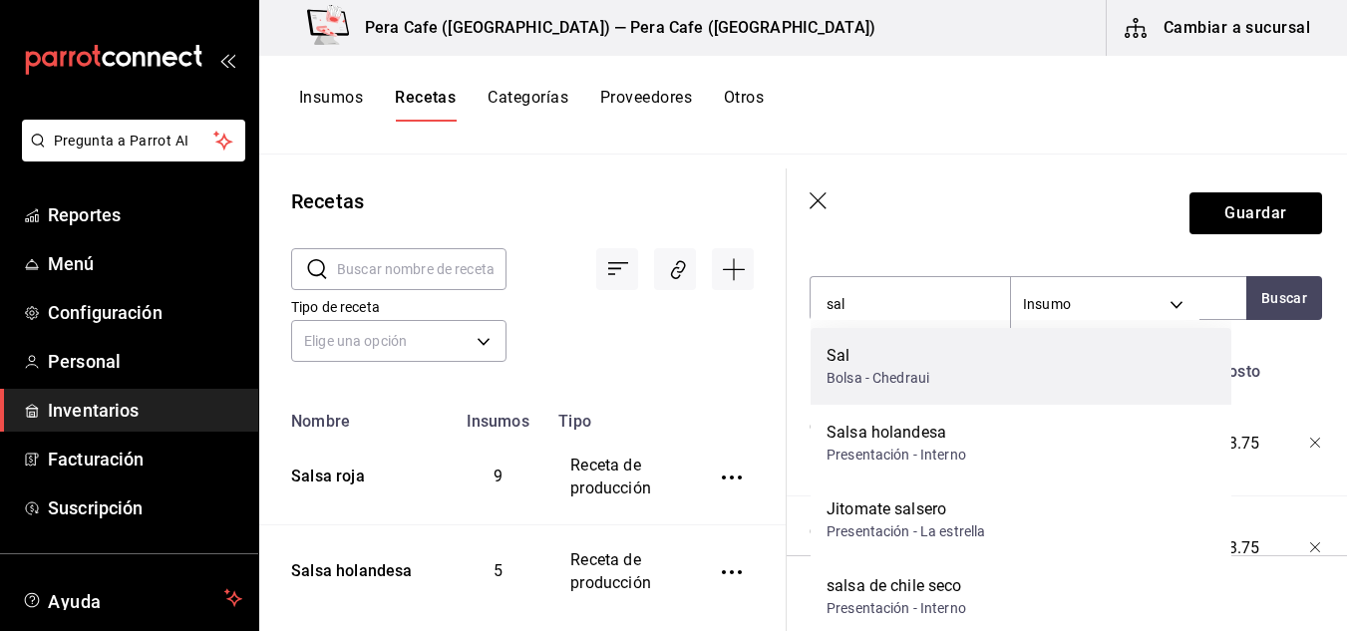
click at [1038, 379] on div "[PERSON_NAME] - Chedraui" at bounding box center [1021, 366] width 421 height 77
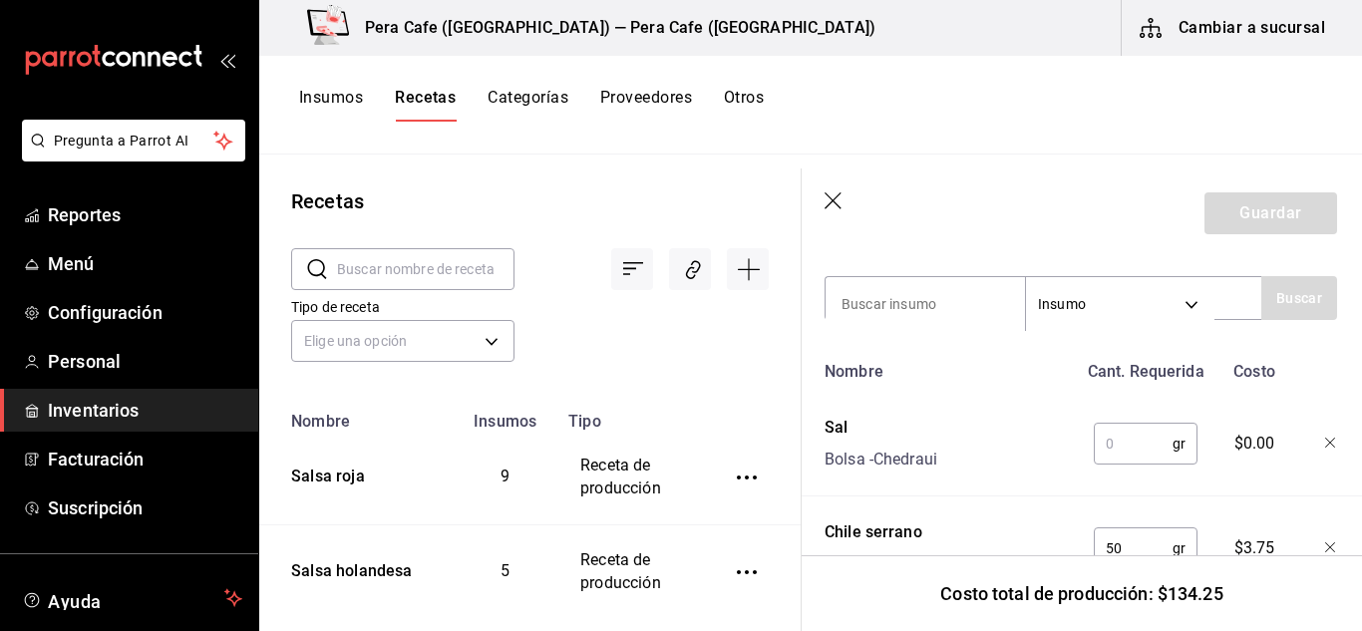
click at [1132, 441] on input "text" at bounding box center [1133, 444] width 79 height 40
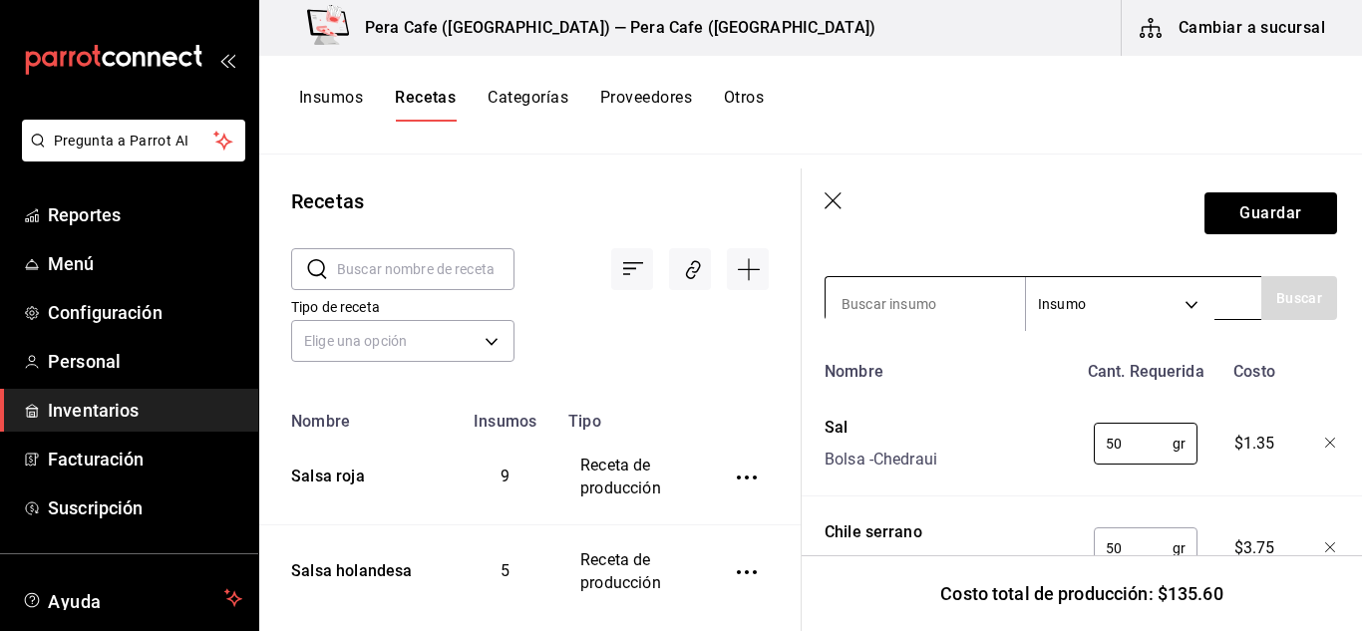
type input "50"
click at [937, 302] on input at bounding box center [925, 304] width 199 height 42
type input "cilantro"
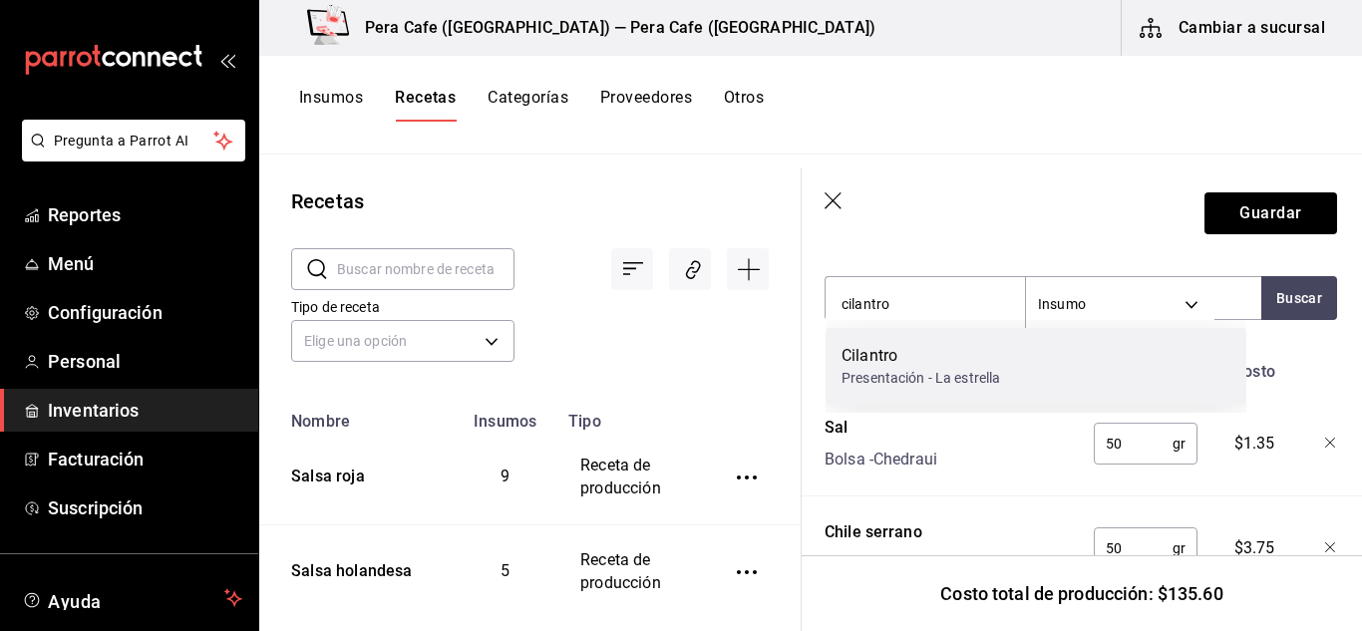
click at [983, 379] on div "Presentación - La estrella" at bounding box center [921, 378] width 159 height 21
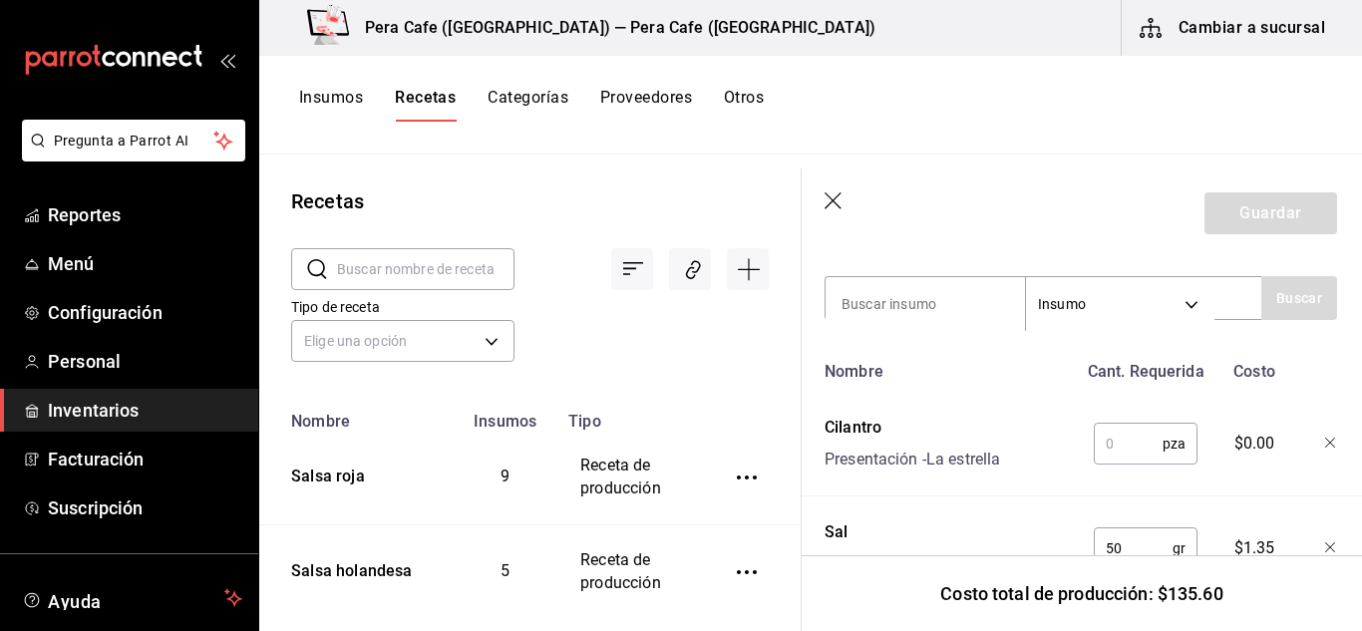
click at [983, 379] on div "Nombre" at bounding box center [947, 368] width 260 height 32
click at [1105, 444] on input "text" at bounding box center [1128, 444] width 69 height 40
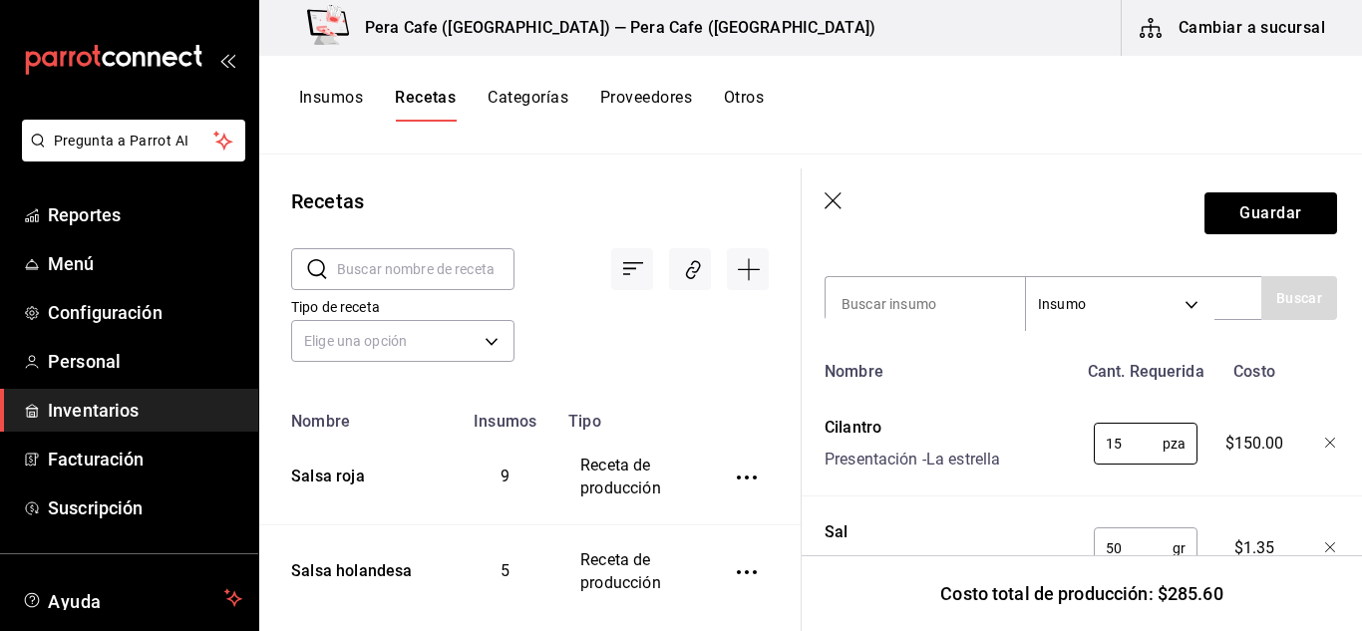
type input "1"
type input "0.5"
click at [909, 299] on input at bounding box center [925, 304] width 199 height 42
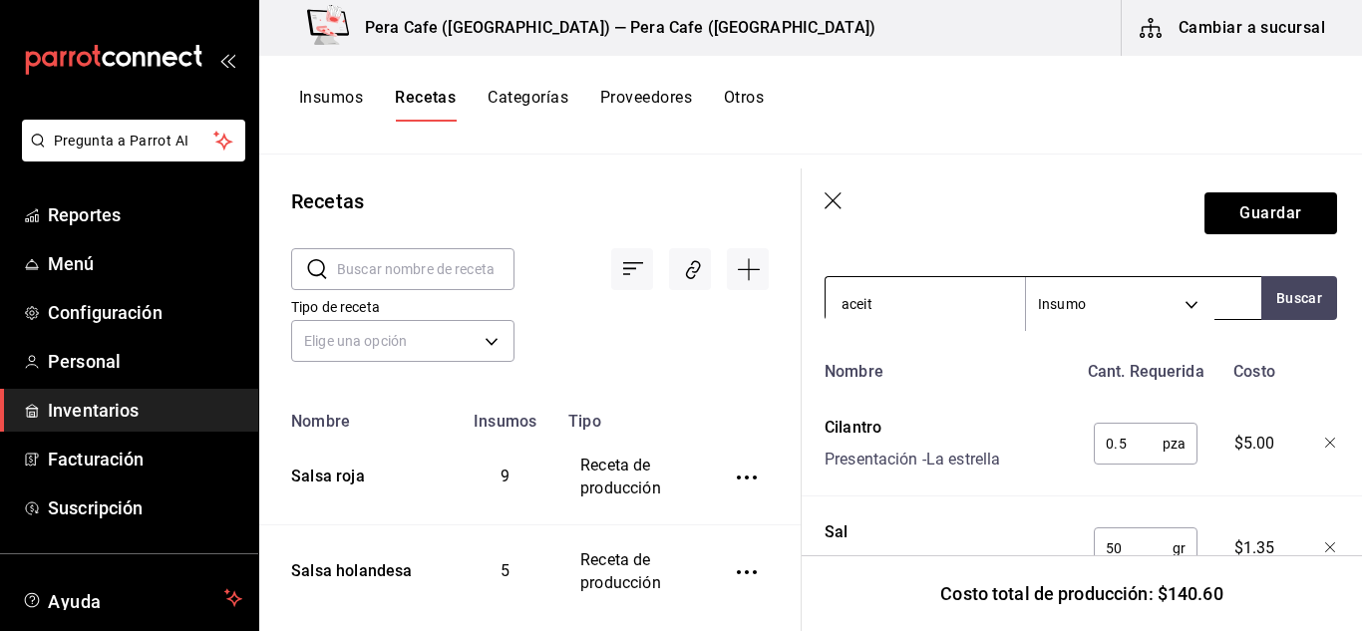
type input "aceite"
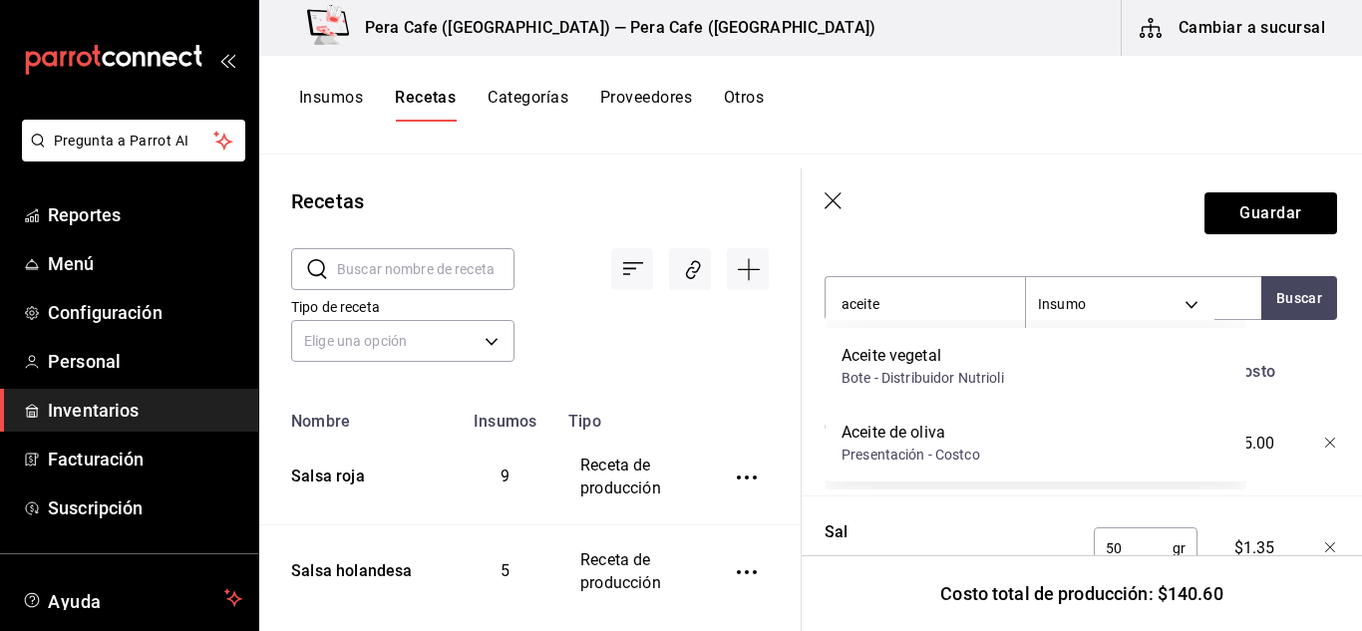
click at [914, 355] on div "Aceite vegetal" at bounding box center [923, 356] width 163 height 24
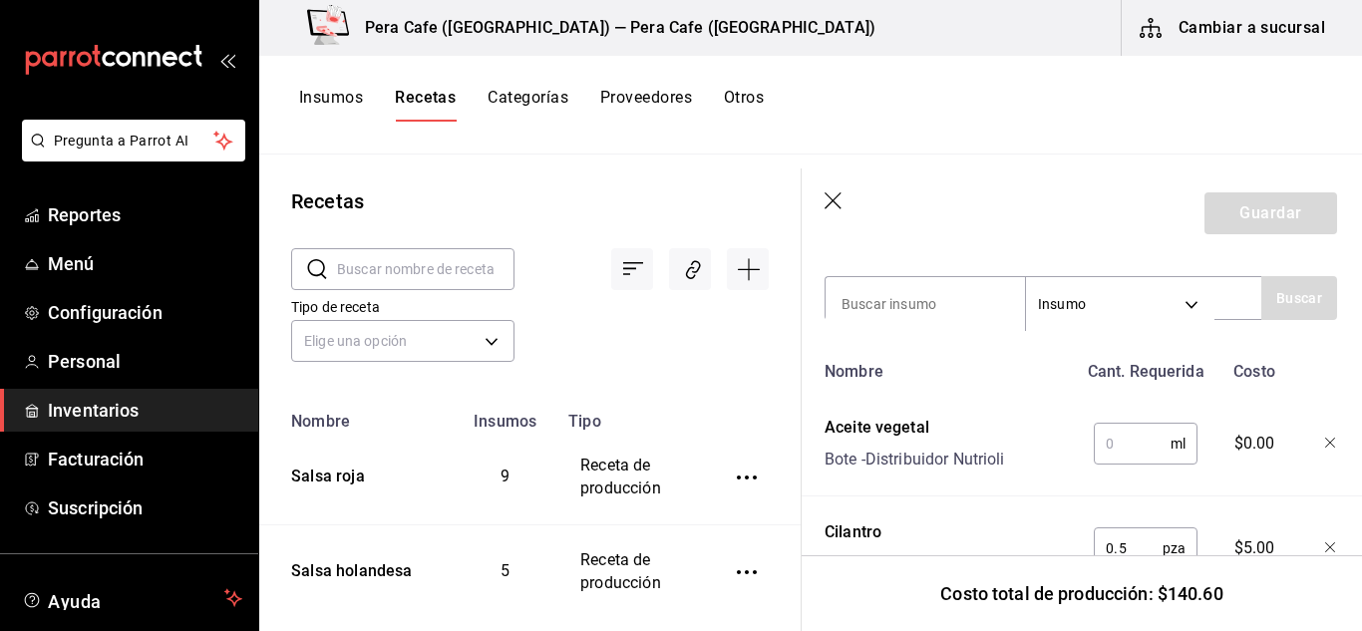
click at [1123, 436] on input "text" at bounding box center [1132, 444] width 77 height 40
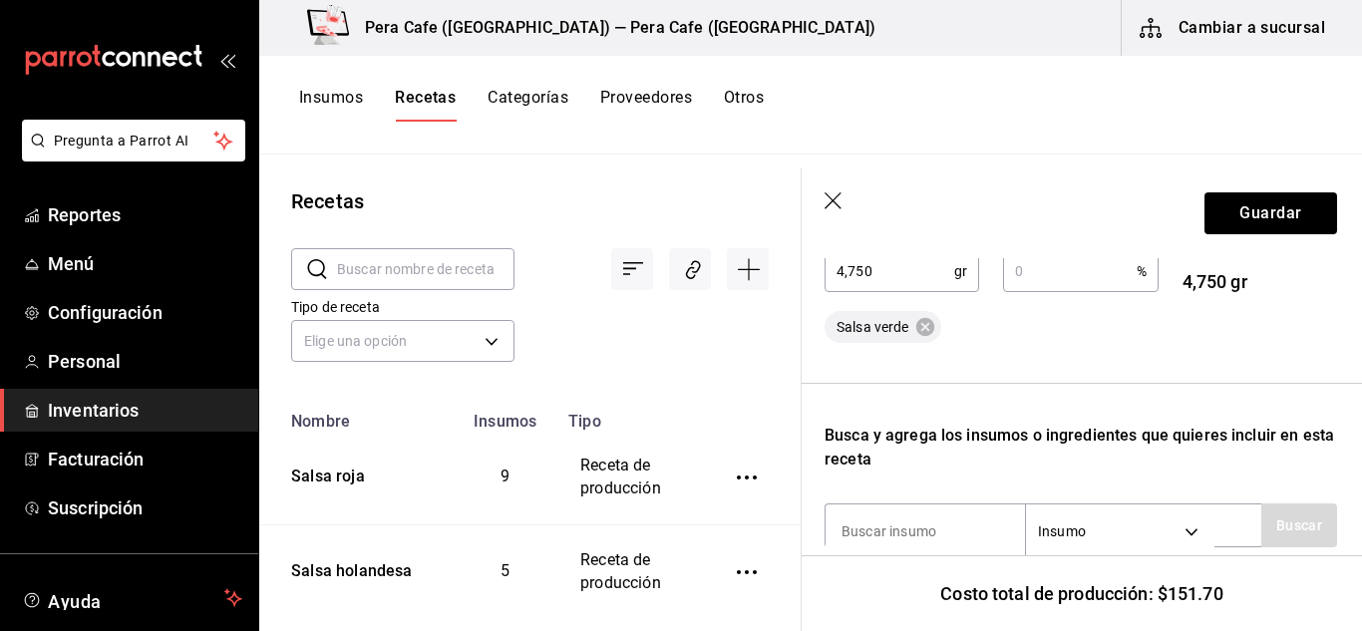
scroll to position [463, 1]
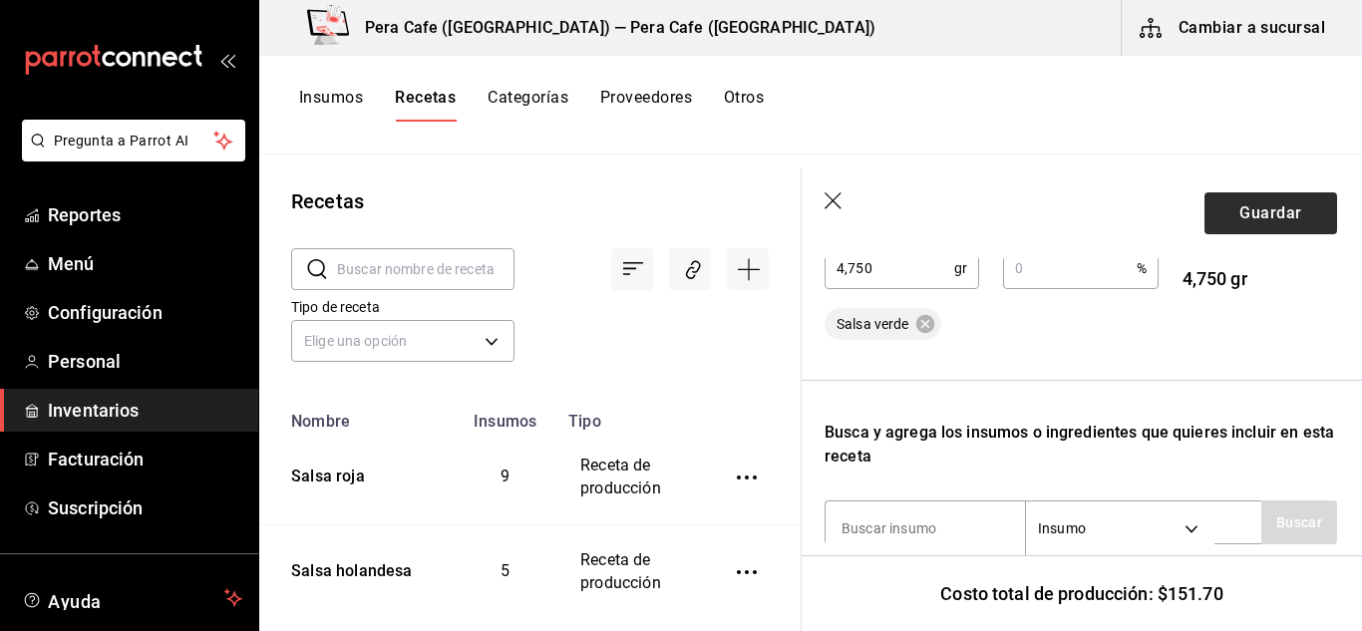
type input "300"
click at [1279, 220] on button "Guardar" at bounding box center [1271, 213] width 133 height 42
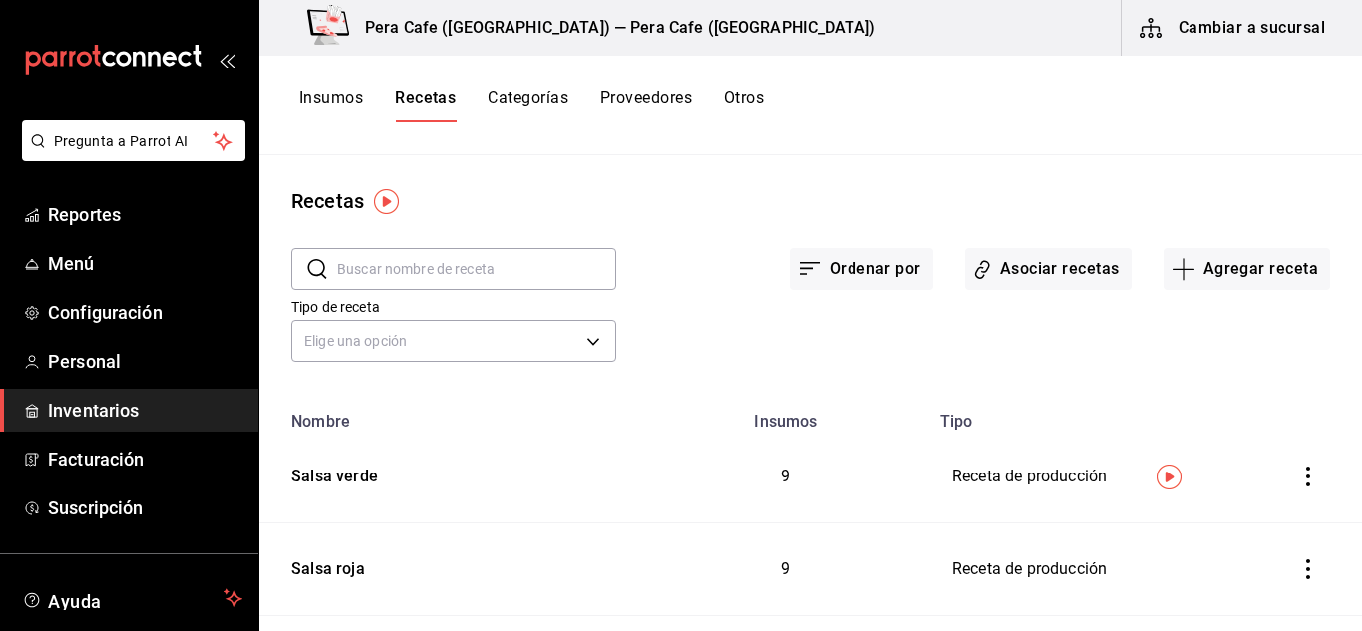
click at [350, 102] on button "Insumos" at bounding box center [331, 105] width 64 height 34
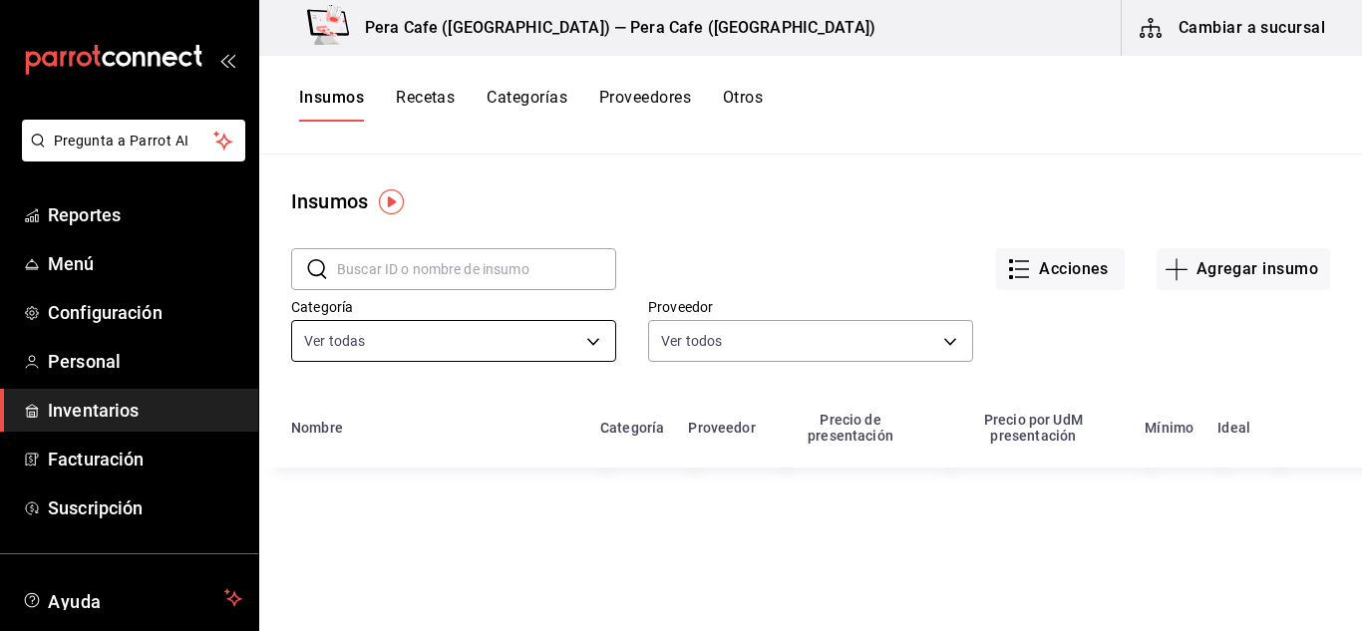
click at [497, 339] on body "Pregunta a Parrot AI Reportes Menú Configuración Personal Inventarios Facturaci…" at bounding box center [681, 308] width 1362 height 617
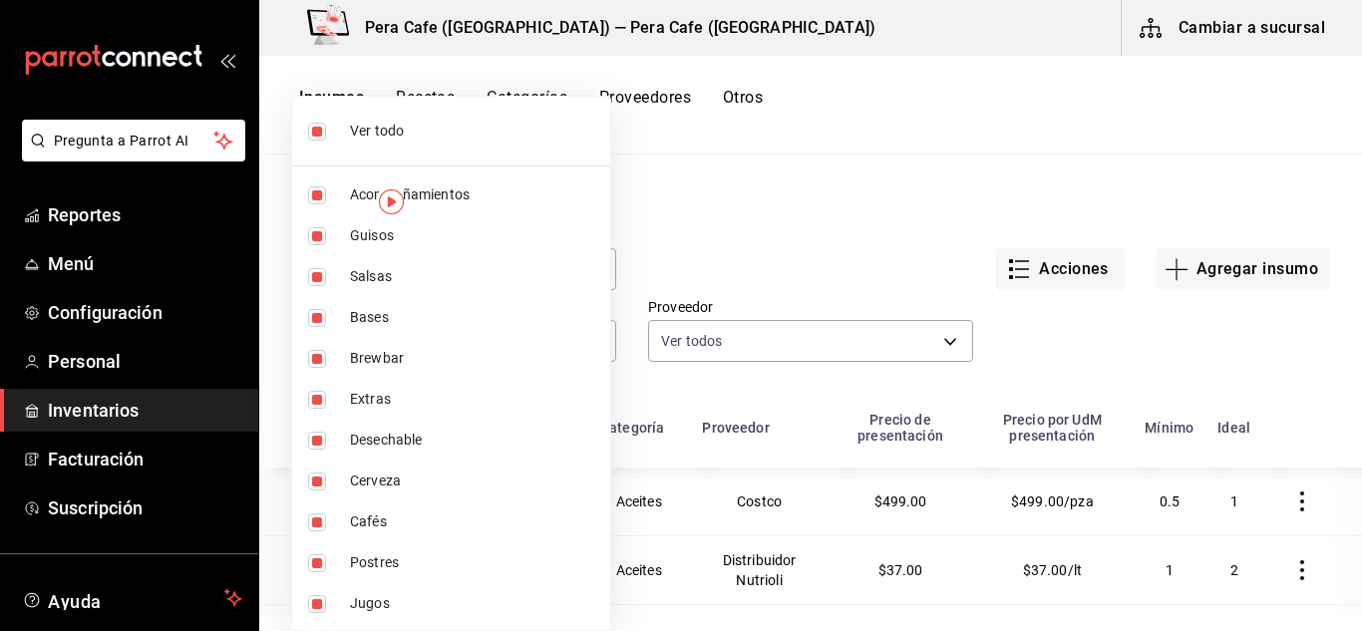
click at [778, 205] on div at bounding box center [681, 315] width 1362 height 631
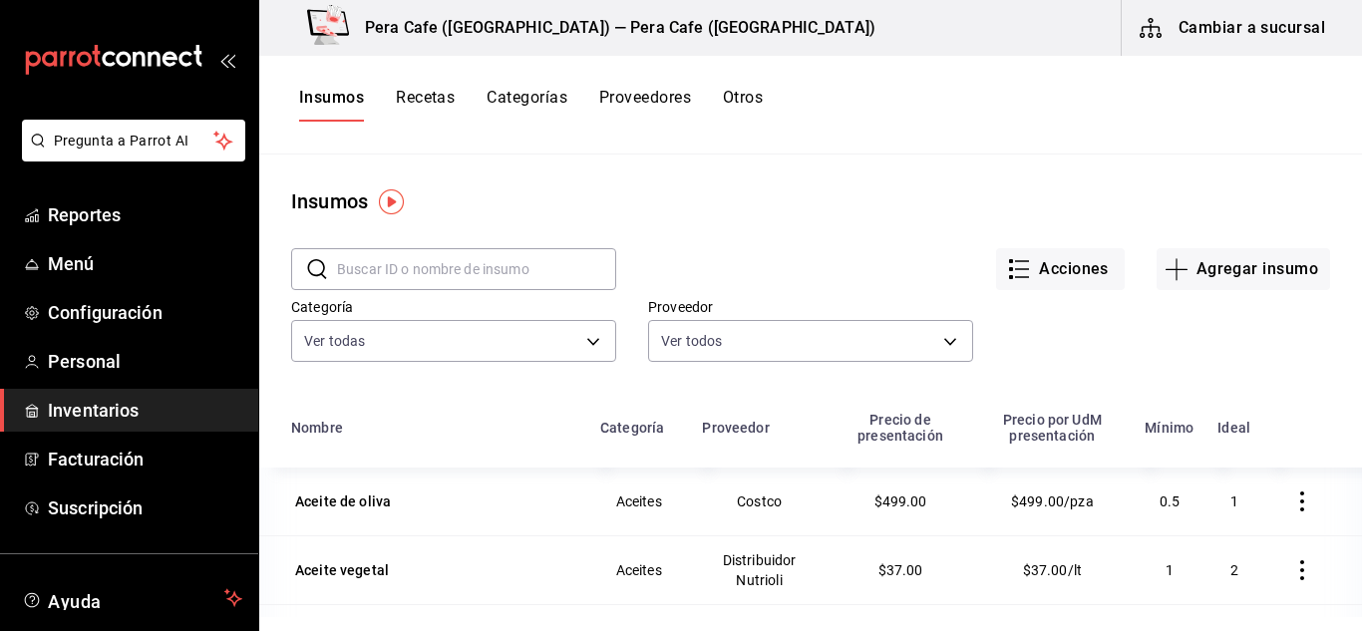
click at [529, 261] on input "text" at bounding box center [476, 269] width 279 height 40
click at [1173, 274] on icon "button" at bounding box center [1177, 269] width 24 height 24
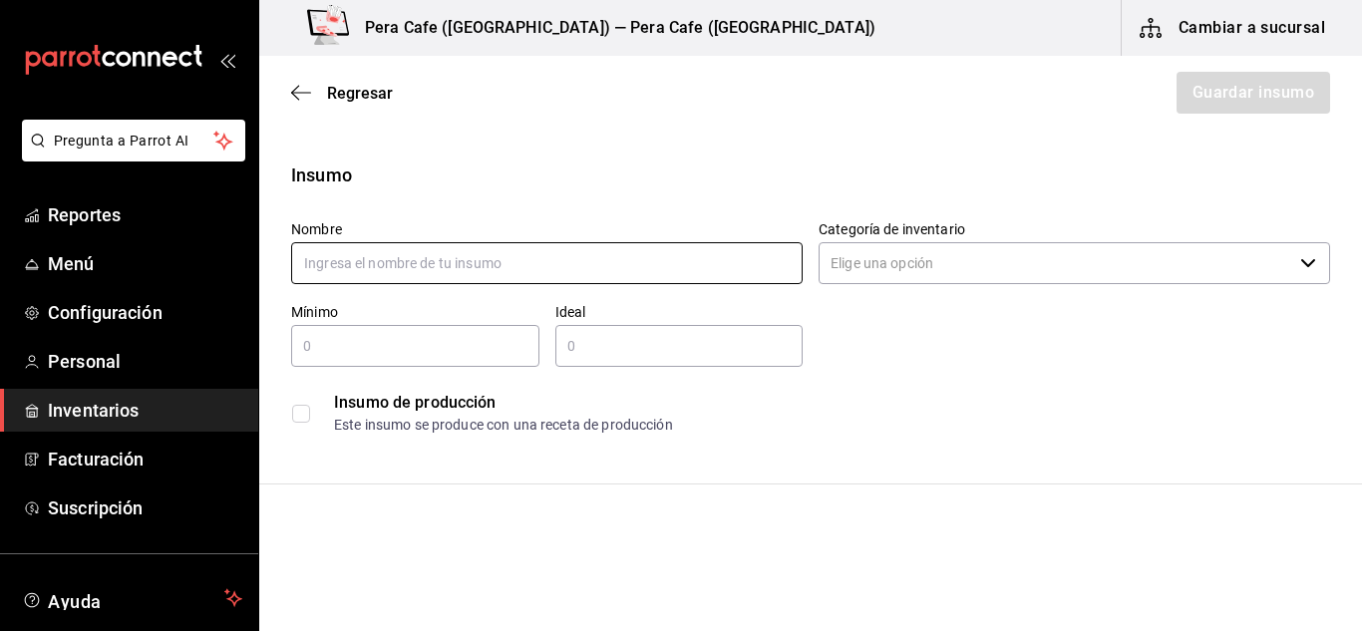
click at [637, 270] on input "text" at bounding box center [547, 263] width 512 height 42
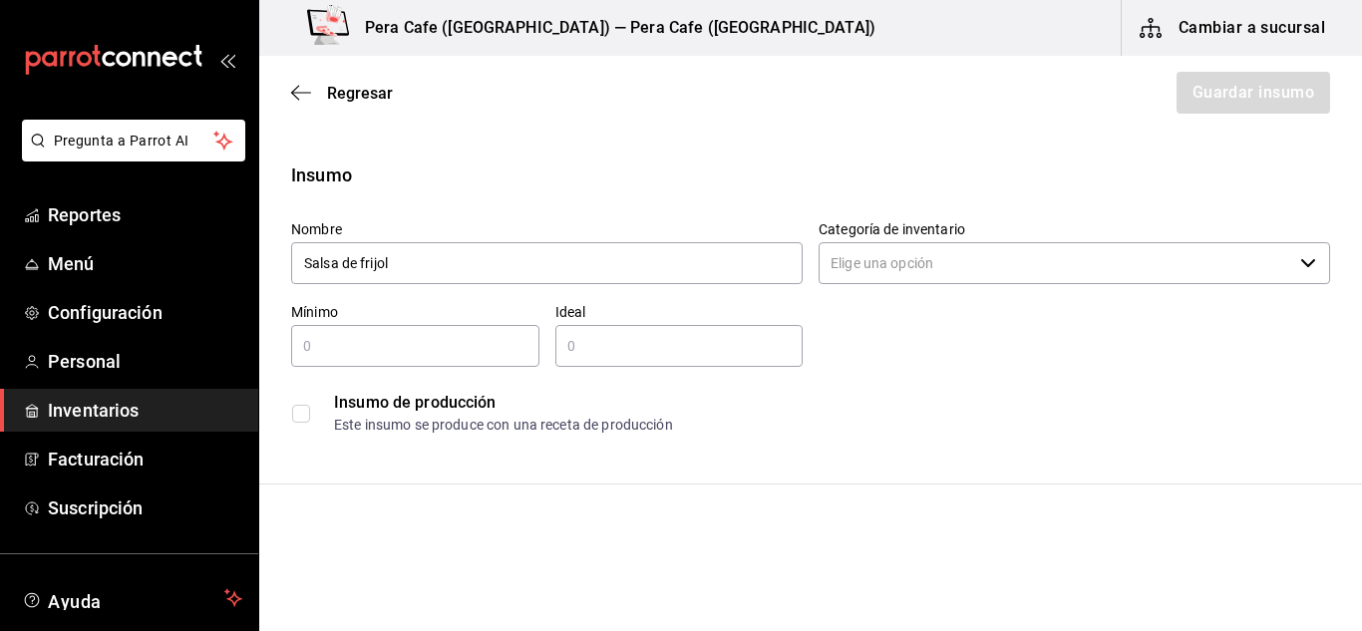
type input "Salsa de frijol"
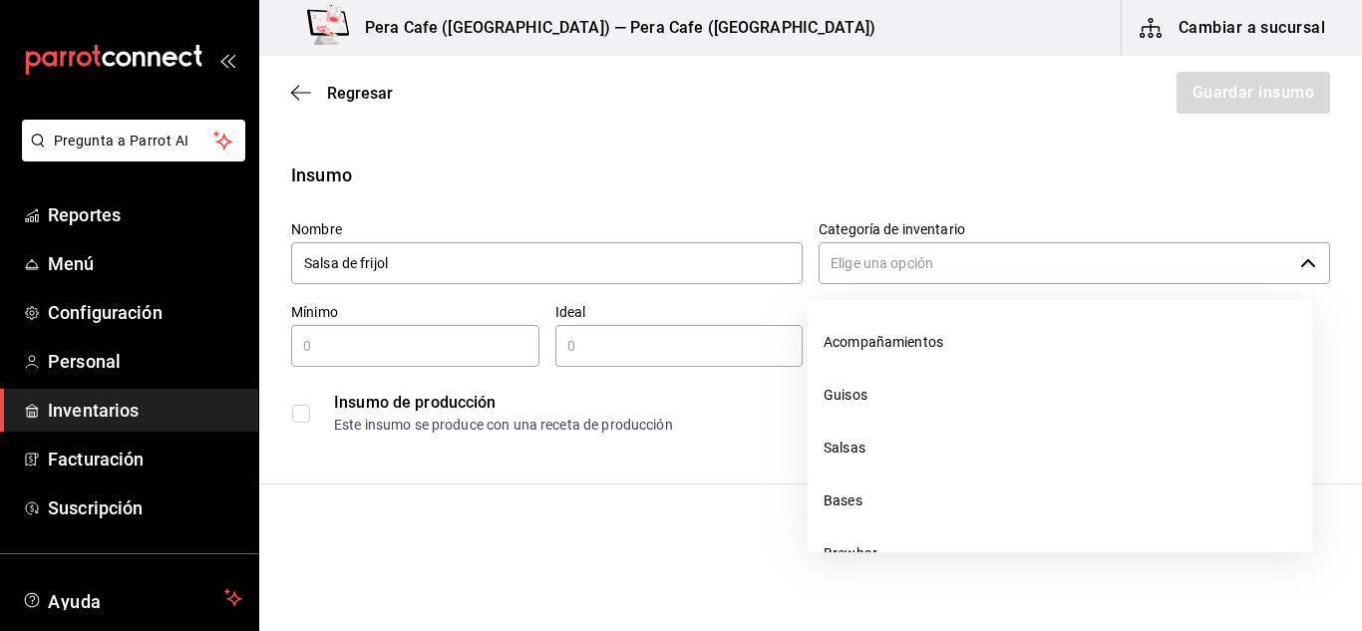
click at [957, 267] on input "Categoría de inventario" at bounding box center [1056, 263] width 474 height 42
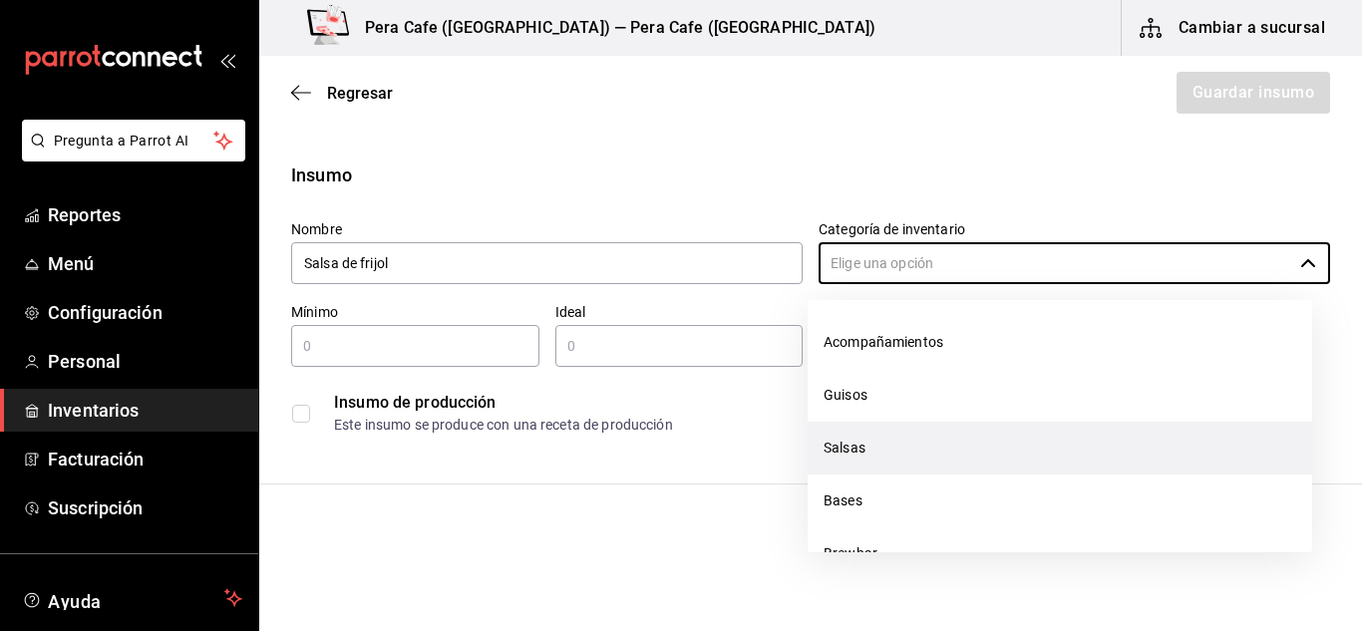
click at [904, 444] on li "Salsas" at bounding box center [1060, 448] width 505 height 53
type input "Salsas"
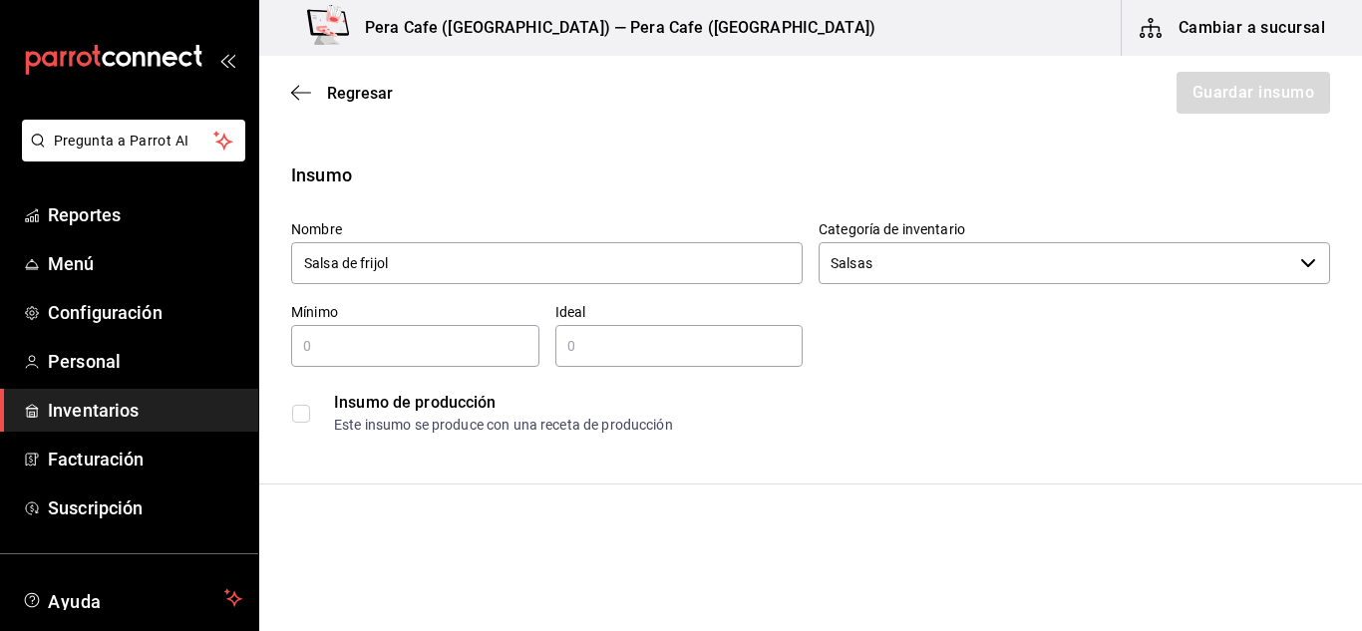
click at [342, 348] on input "text" at bounding box center [415, 346] width 248 height 24
click at [296, 411] on input "checkbox" at bounding box center [301, 414] width 18 height 18
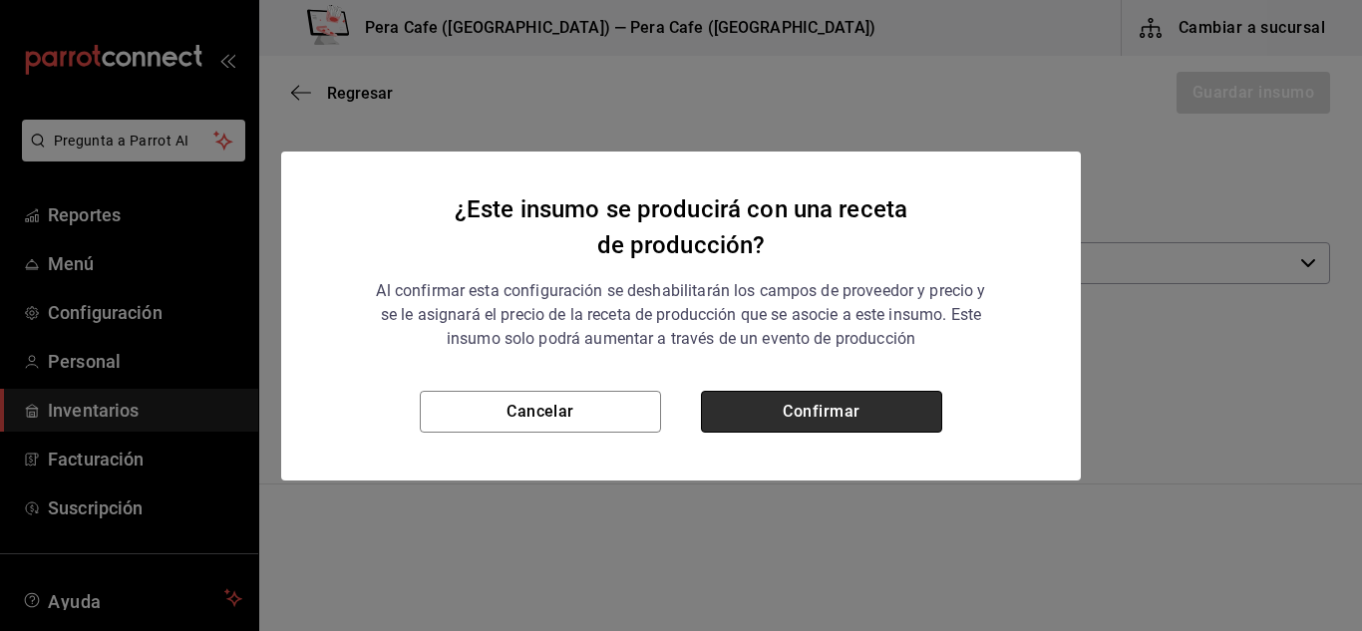
click at [759, 419] on button "Confirmar" at bounding box center [821, 412] width 241 height 42
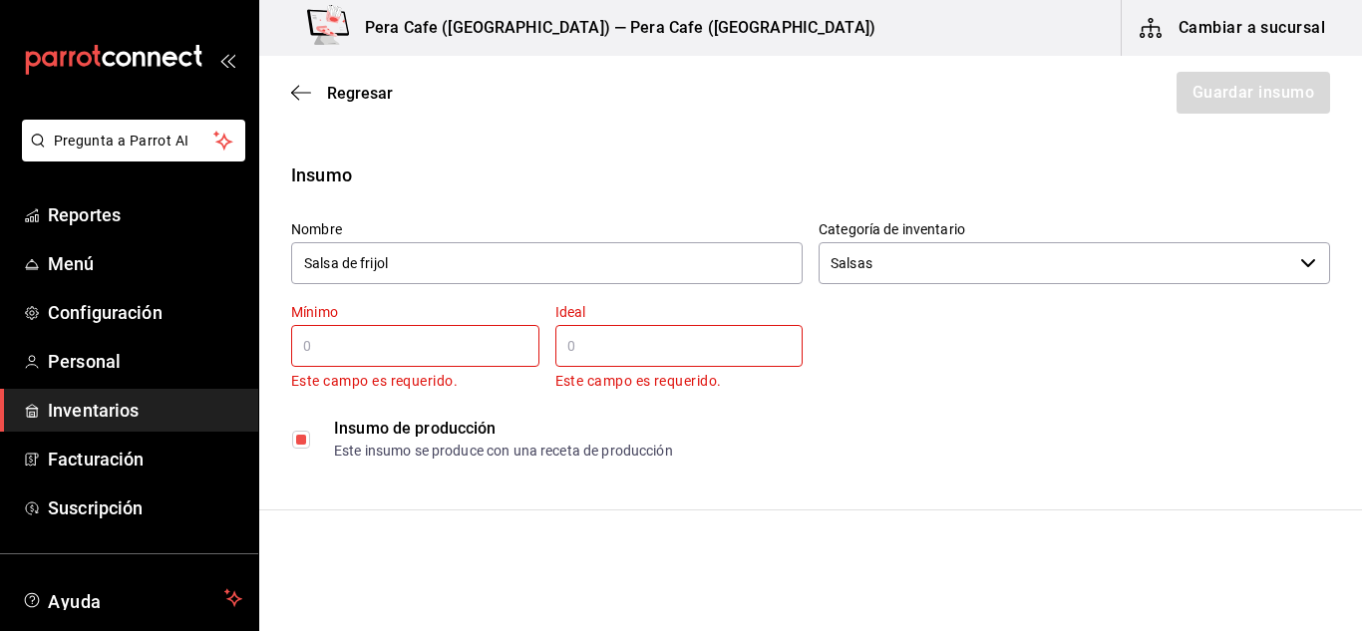
checkbox input "true"
type input "$0.00"
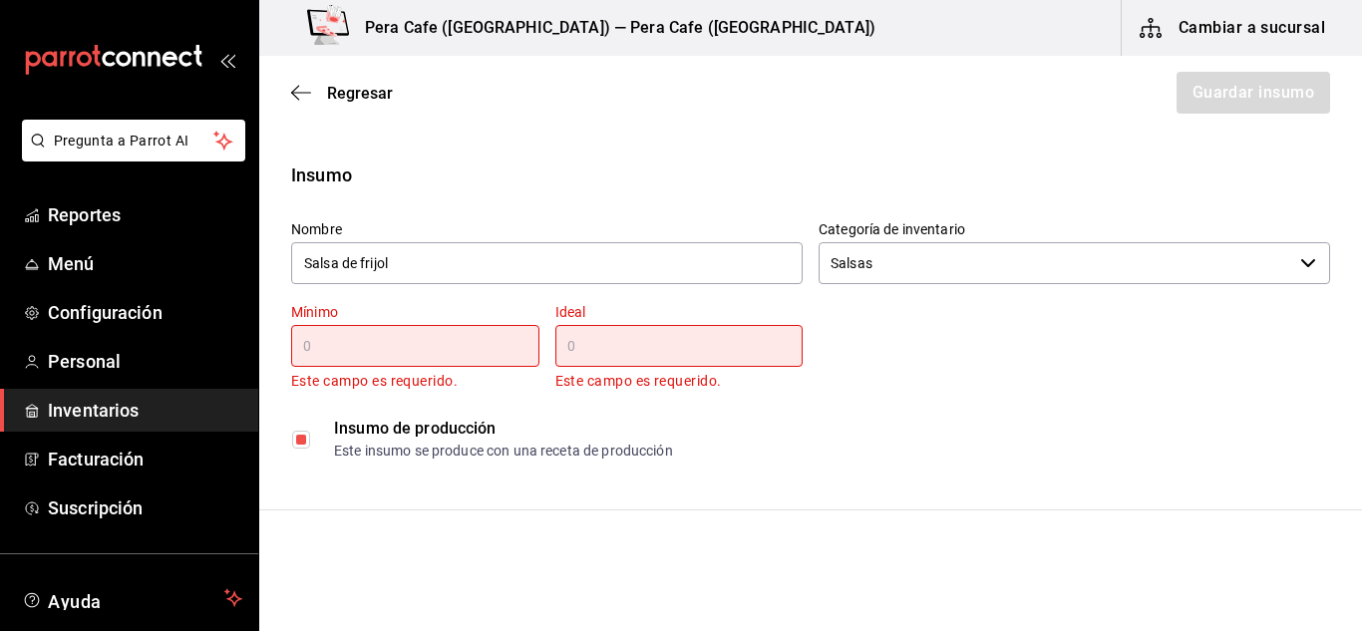
click at [398, 346] on input "text" at bounding box center [415, 346] width 248 height 24
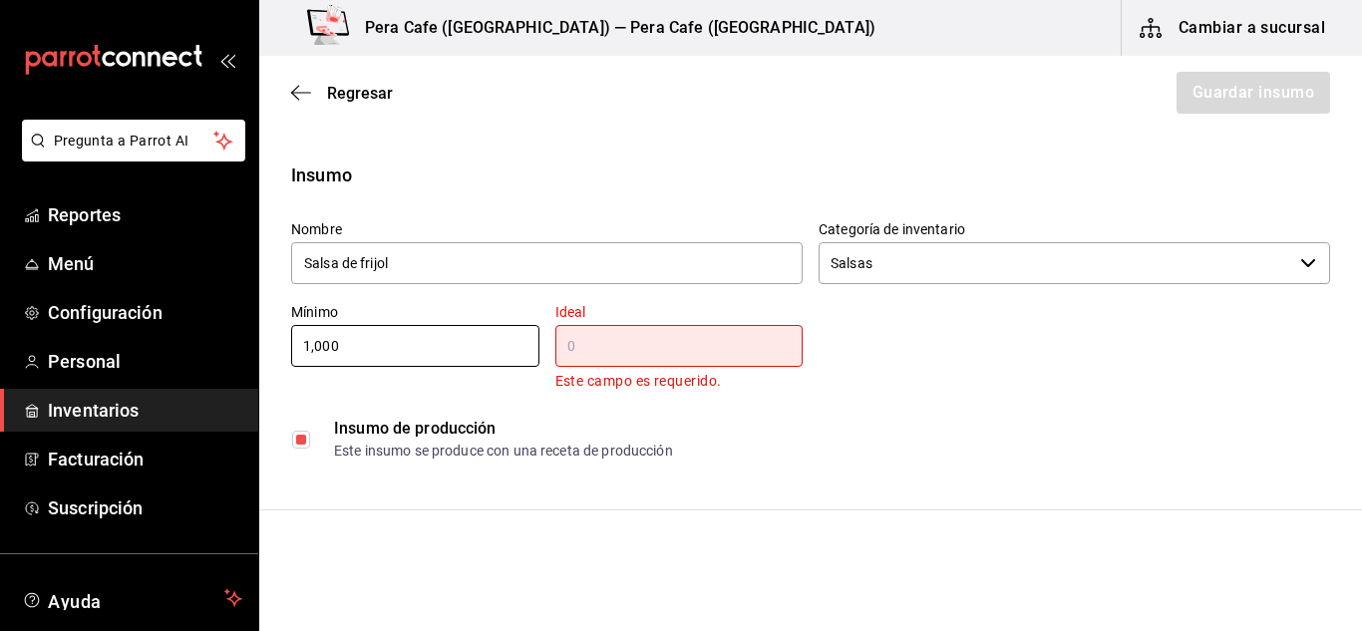
type input "1,000"
click at [662, 370] on p "Este campo es requerido." at bounding box center [679, 381] width 248 height 23
click at [662, 348] on input "text" at bounding box center [679, 346] width 248 height 24
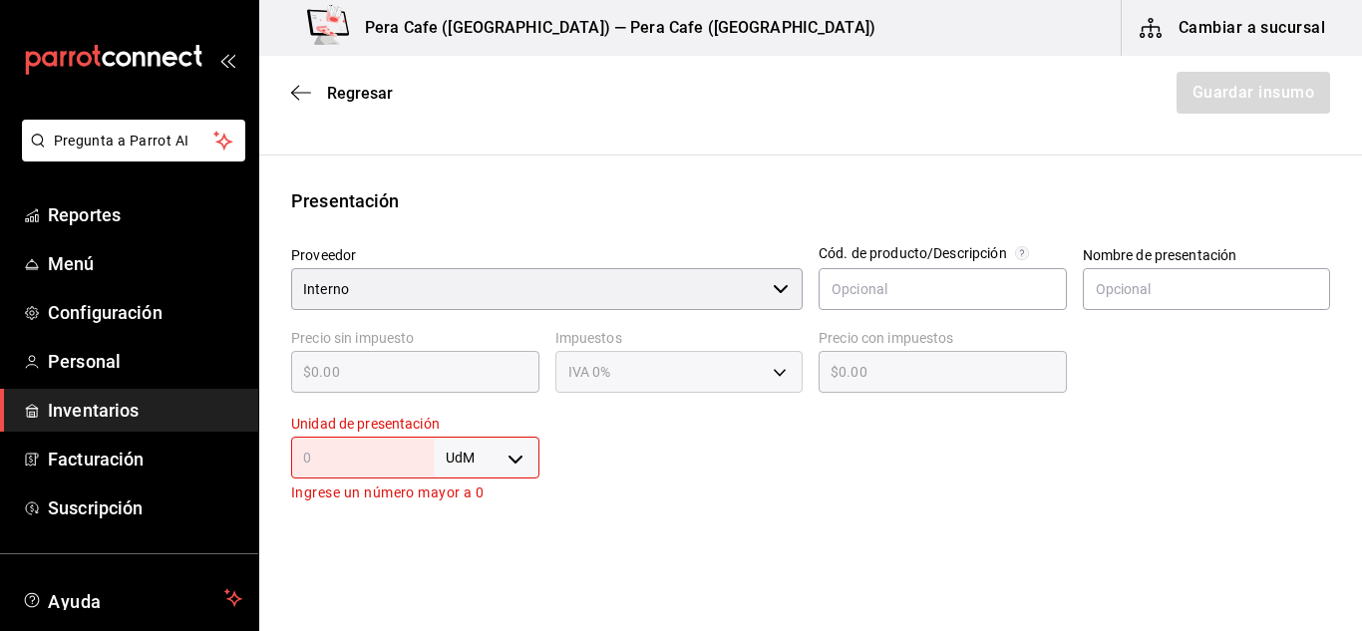
scroll to position [334, 0]
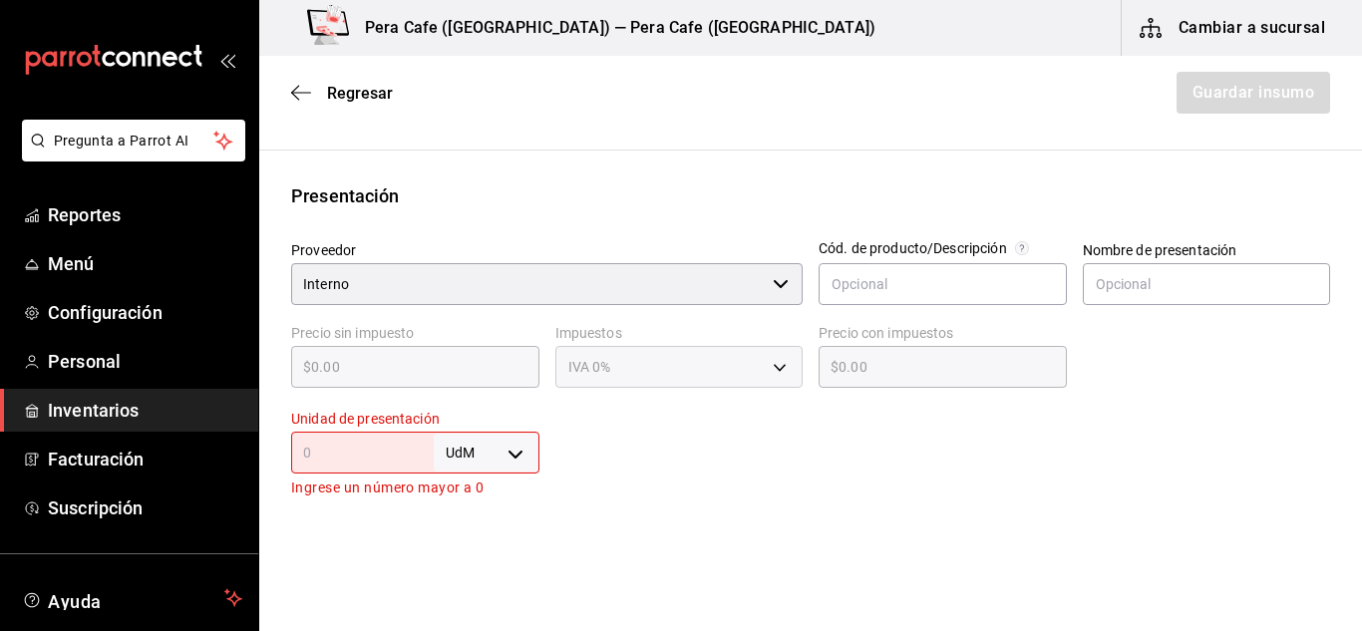
type input "3,000"
click at [513, 457] on body "Pregunta a Parrot AI Reportes Menú Configuración Personal Inventarios Facturaci…" at bounding box center [681, 259] width 1362 height 519
click at [472, 486] on li "gr" at bounding box center [483, 474] width 104 height 33
type input "GRAM"
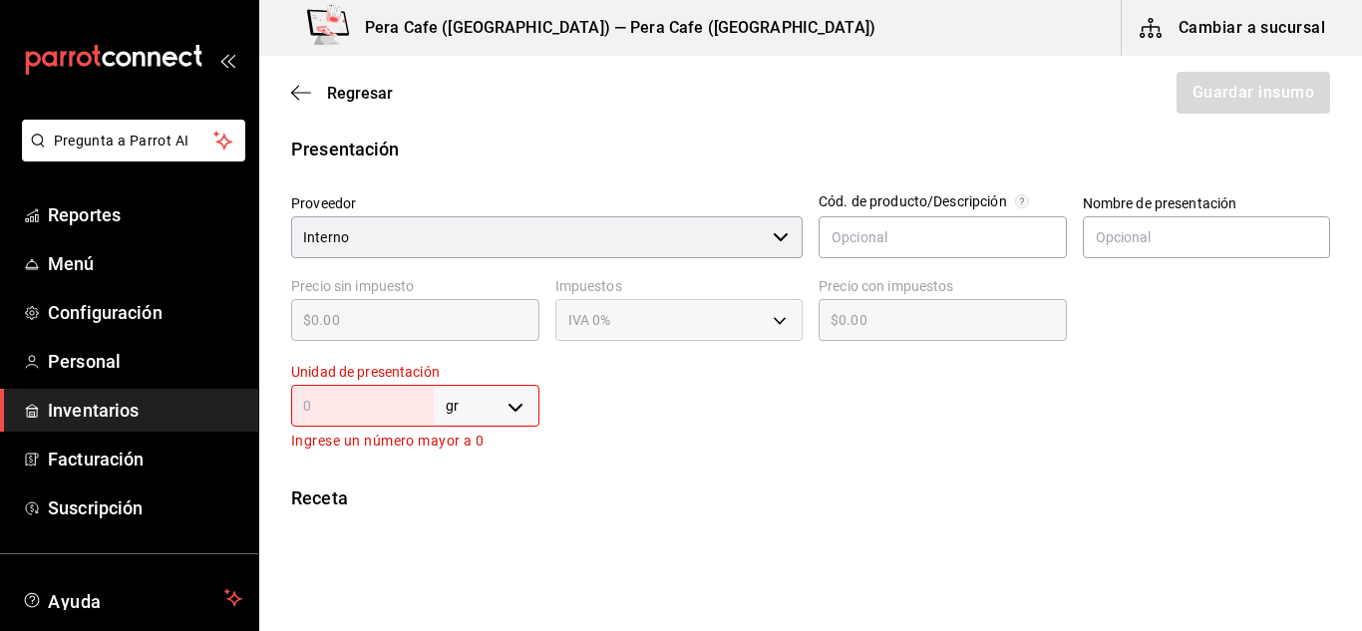
scroll to position [384, 0]
click at [371, 408] on input "text" at bounding box center [362, 403] width 143 height 24
type input "1"
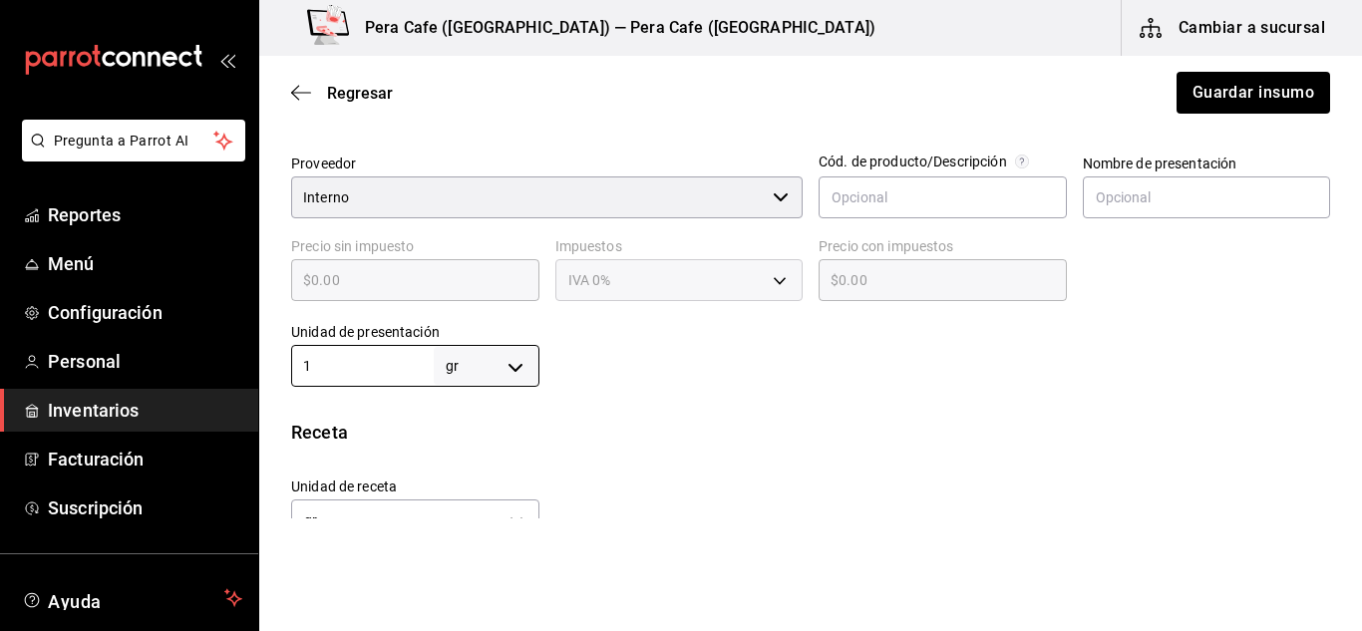
scroll to position [0, 0]
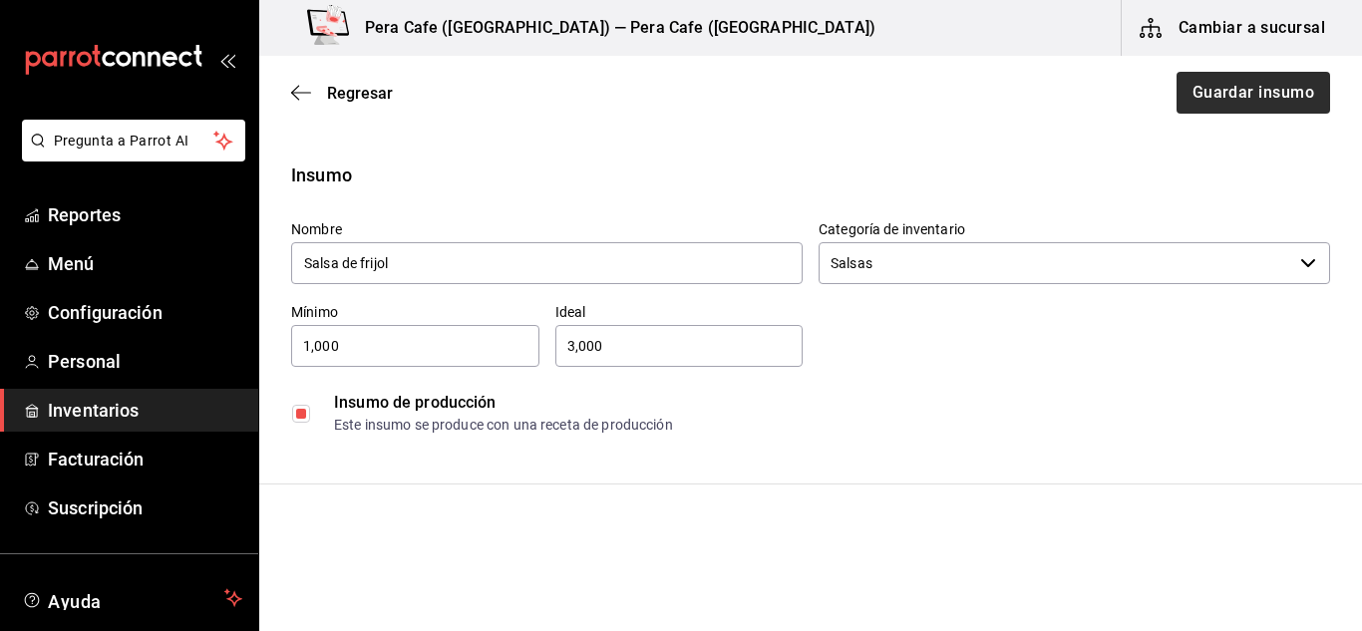
type input "1"
click at [1253, 93] on button "Guardar insumo" at bounding box center [1253, 93] width 156 height 42
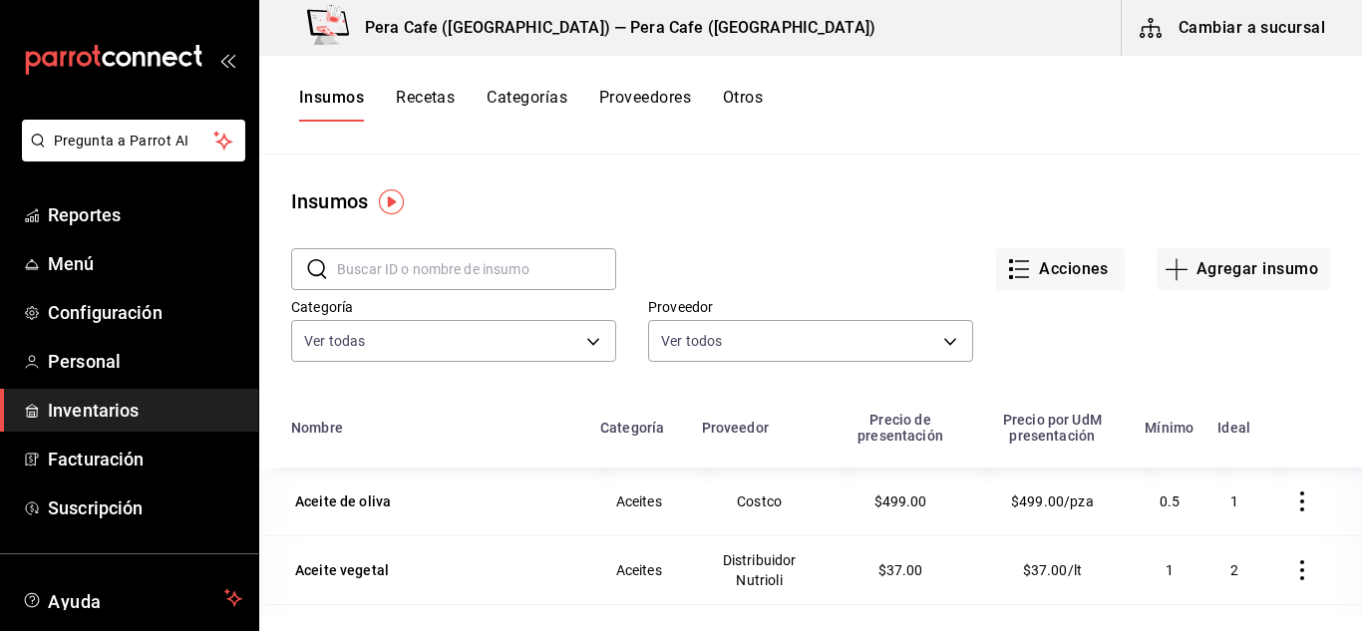
click at [437, 114] on button "Recetas" at bounding box center [425, 105] width 59 height 34
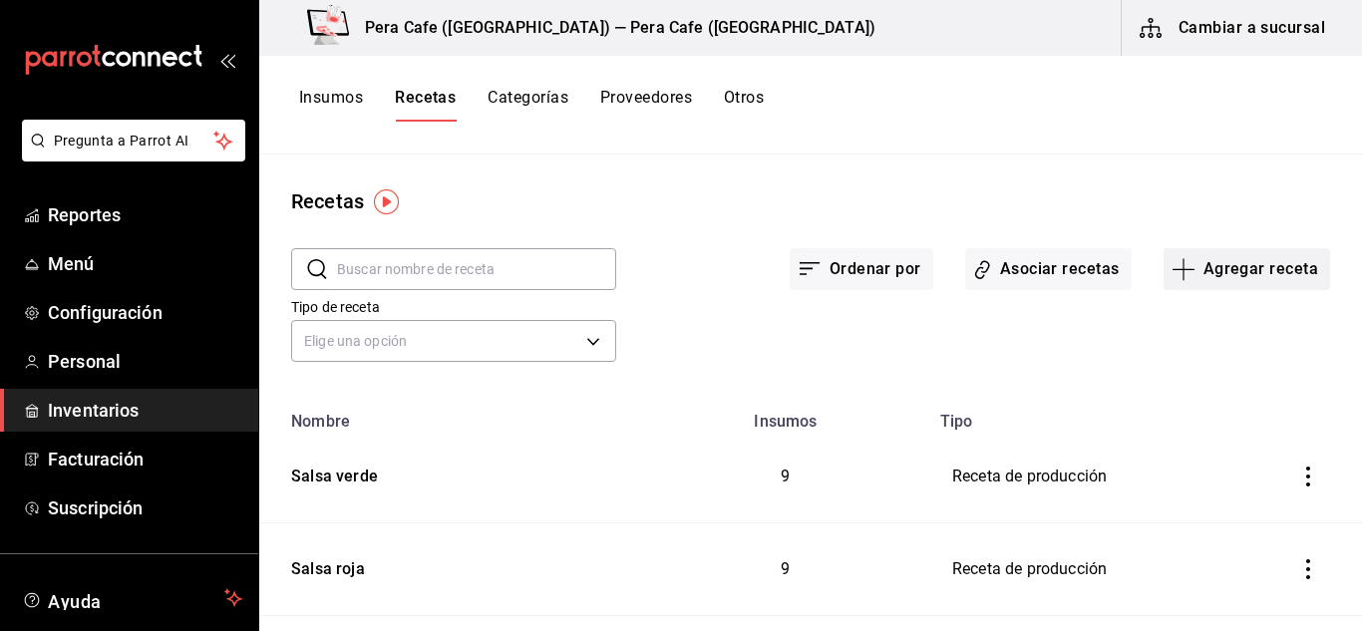
click at [1178, 287] on button "Agregar receta" at bounding box center [1247, 269] width 167 height 42
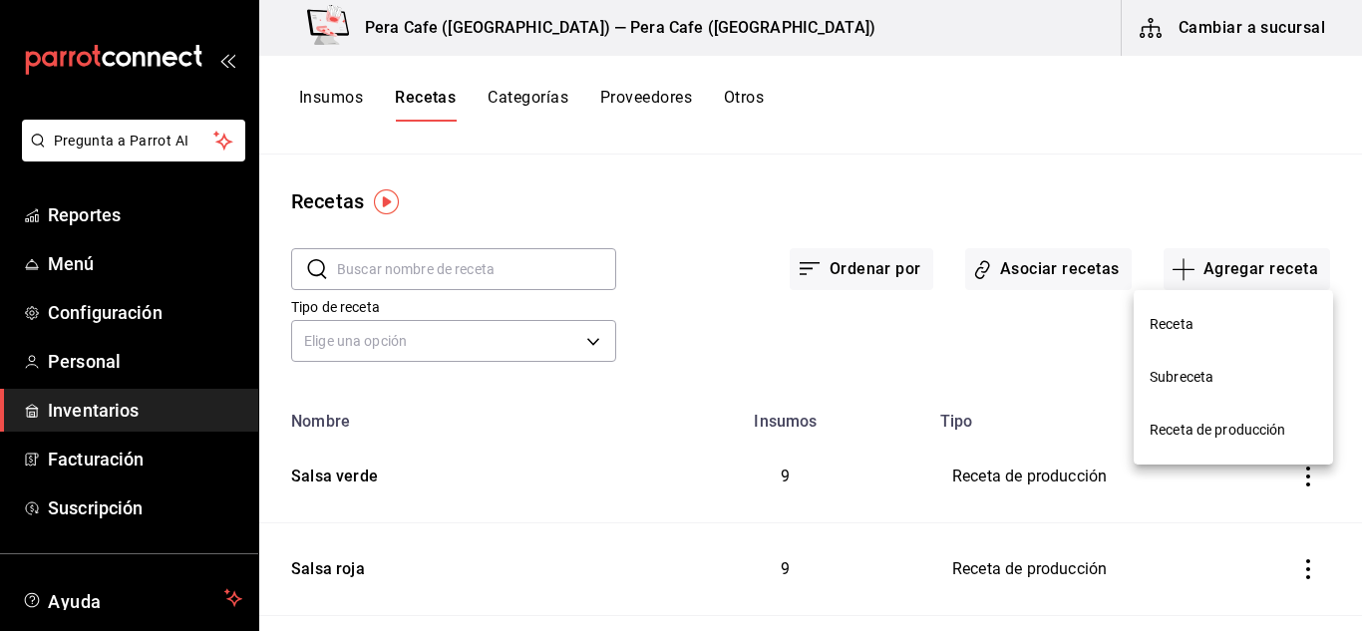
click at [1245, 416] on li "Receta de producción" at bounding box center [1233, 430] width 199 height 53
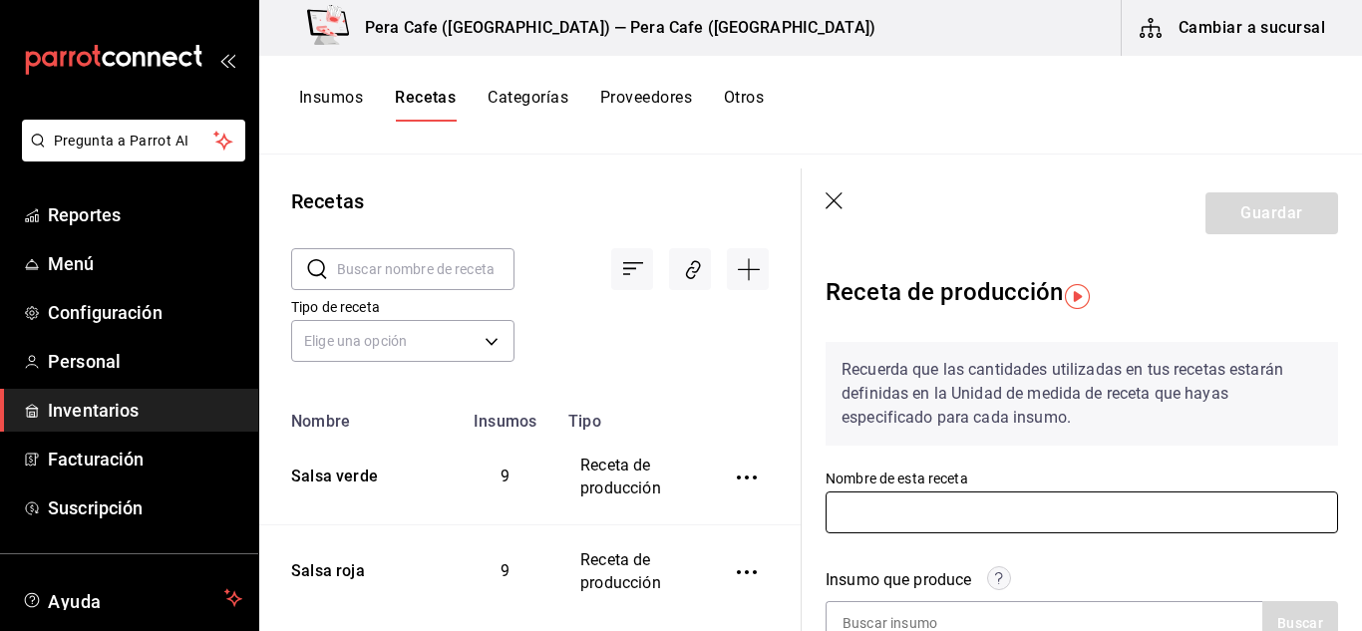
click at [964, 522] on input "text" at bounding box center [1082, 513] width 513 height 42
type input "Salsa de frijol"
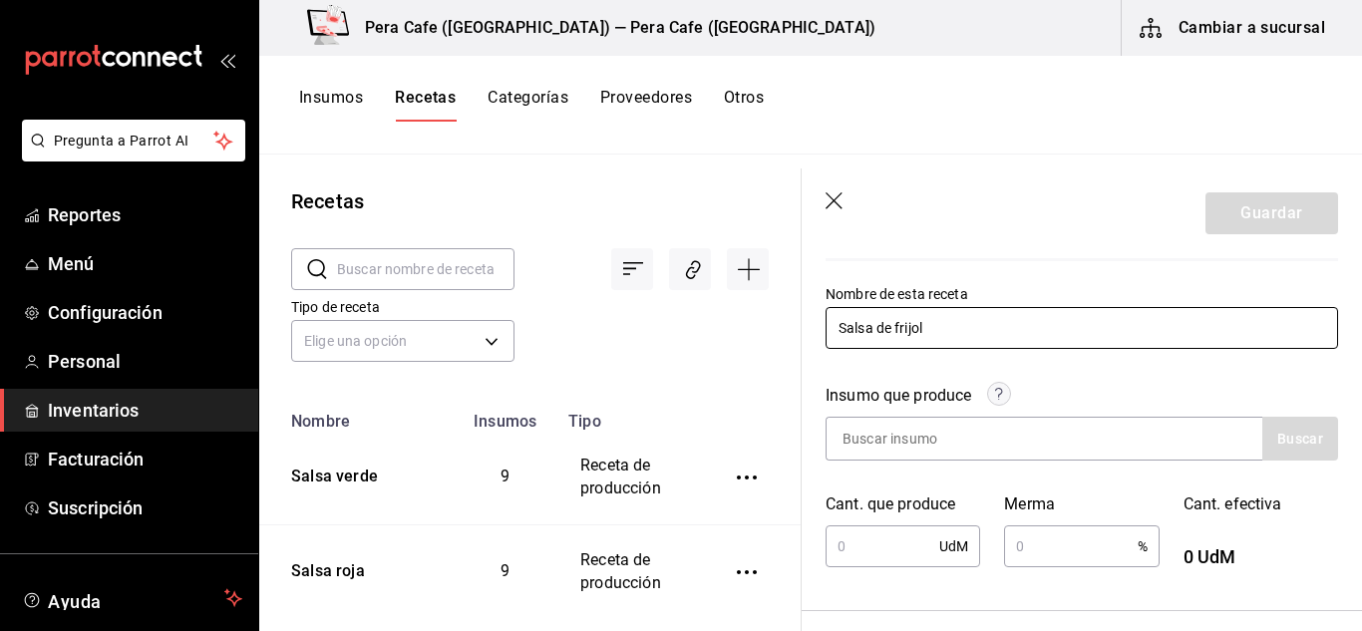
scroll to position [187, 0]
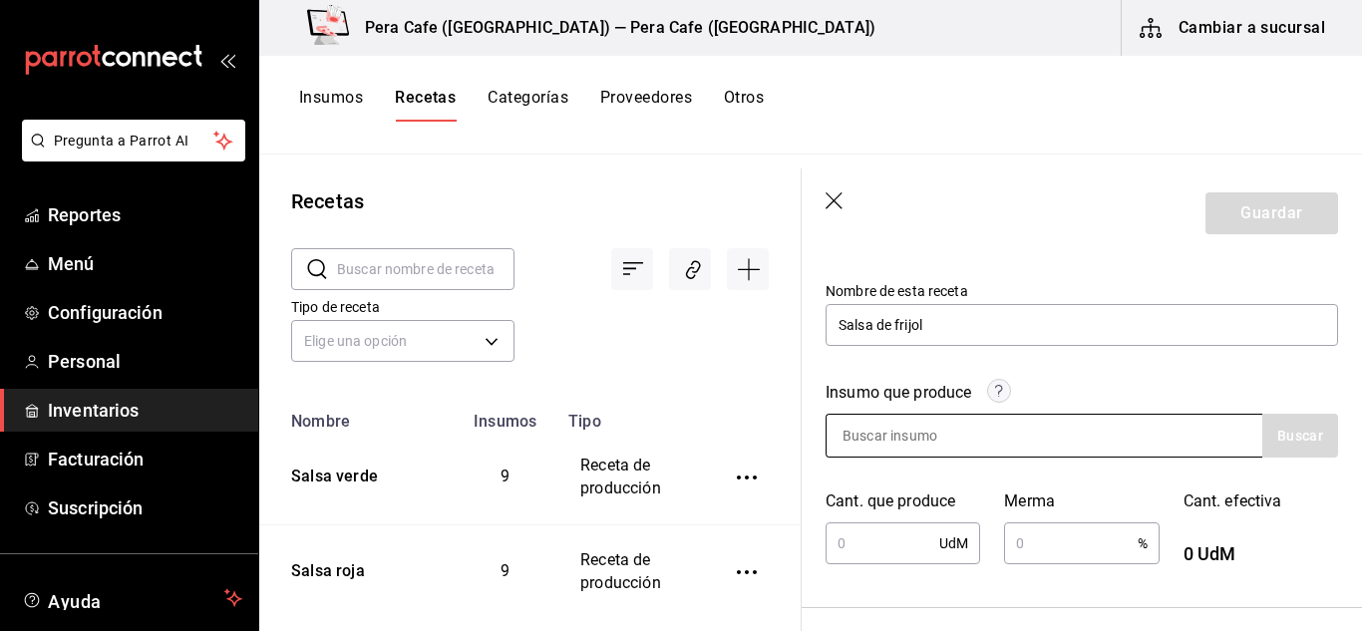
click at [1000, 456] on input at bounding box center [926, 436] width 199 height 42
type input "salsa de fr"
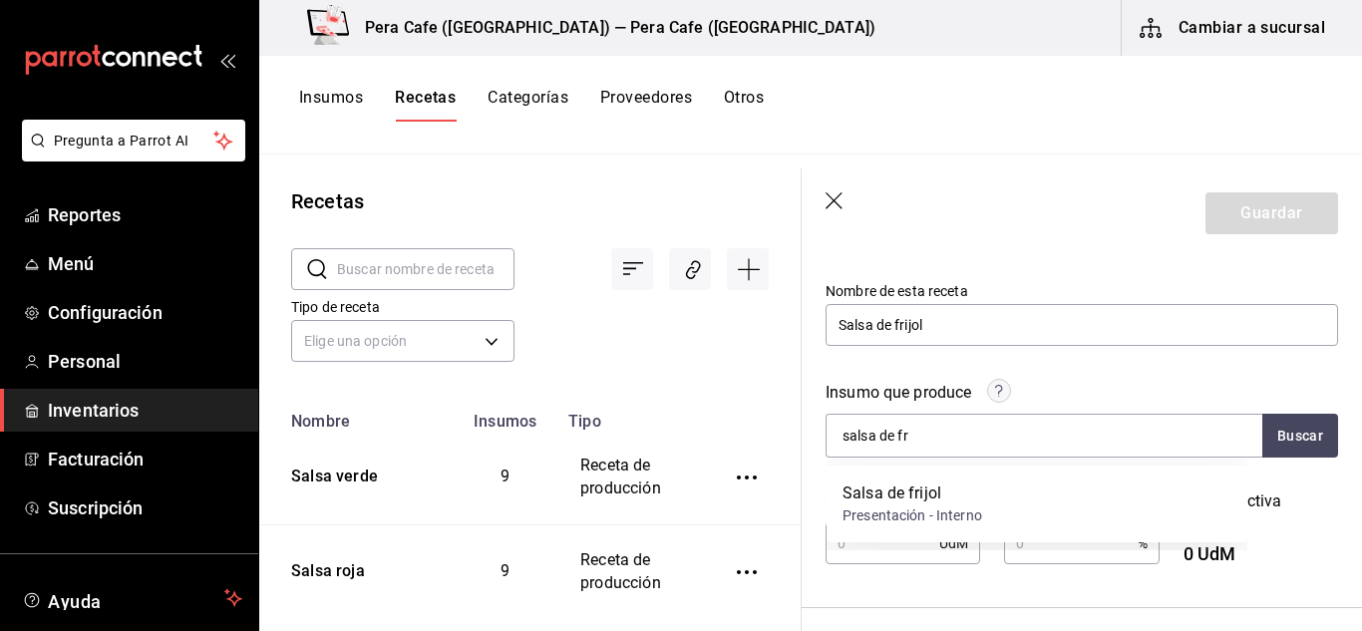
click at [987, 471] on div "Salsa de frijol Presentación - Interno" at bounding box center [1037, 504] width 421 height 77
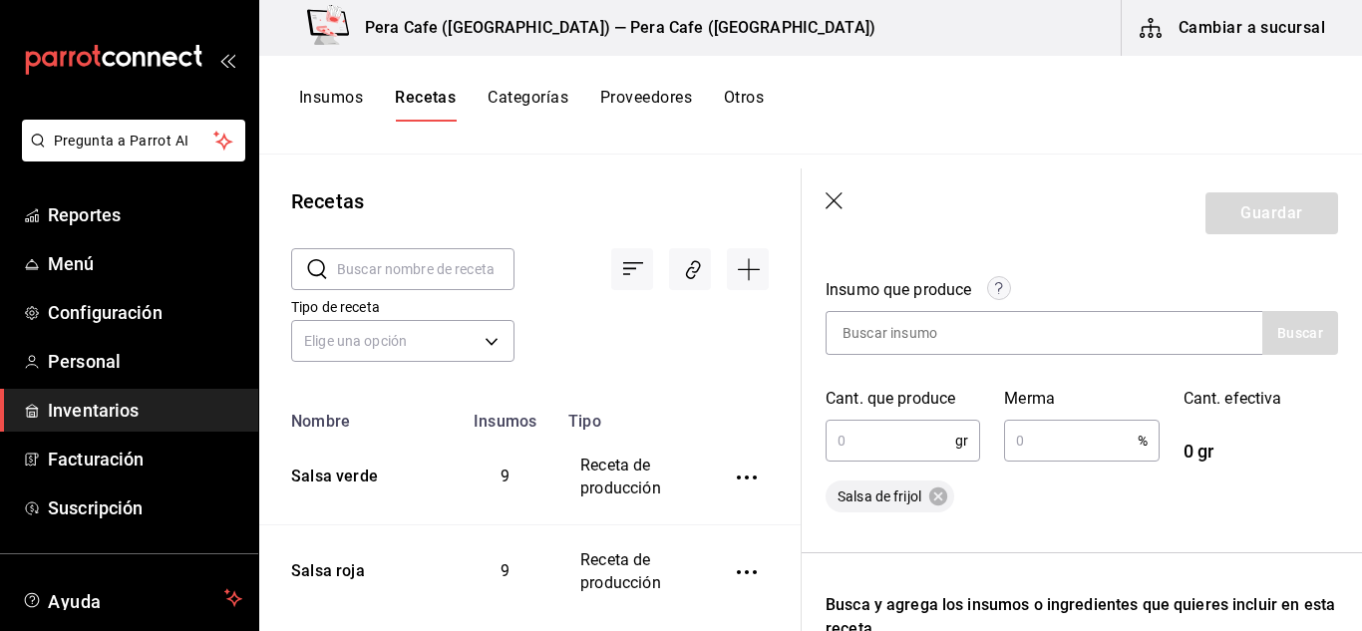
scroll to position [291, 0]
click at [869, 447] on input "text" at bounding box center [891, 440] width 130 height 40
type input "3,000"
click at [1060, 436] on input "text" at bounding box center [1070, 440] width 133 height 40
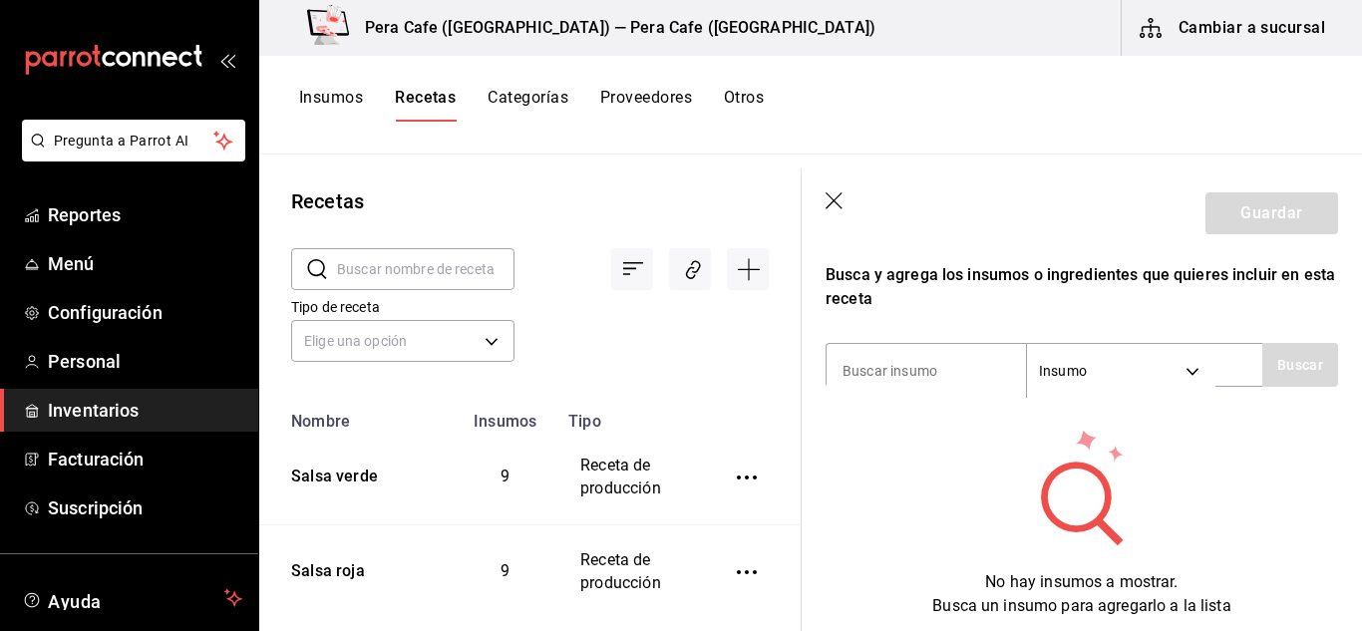
scroll to position [629, 0]
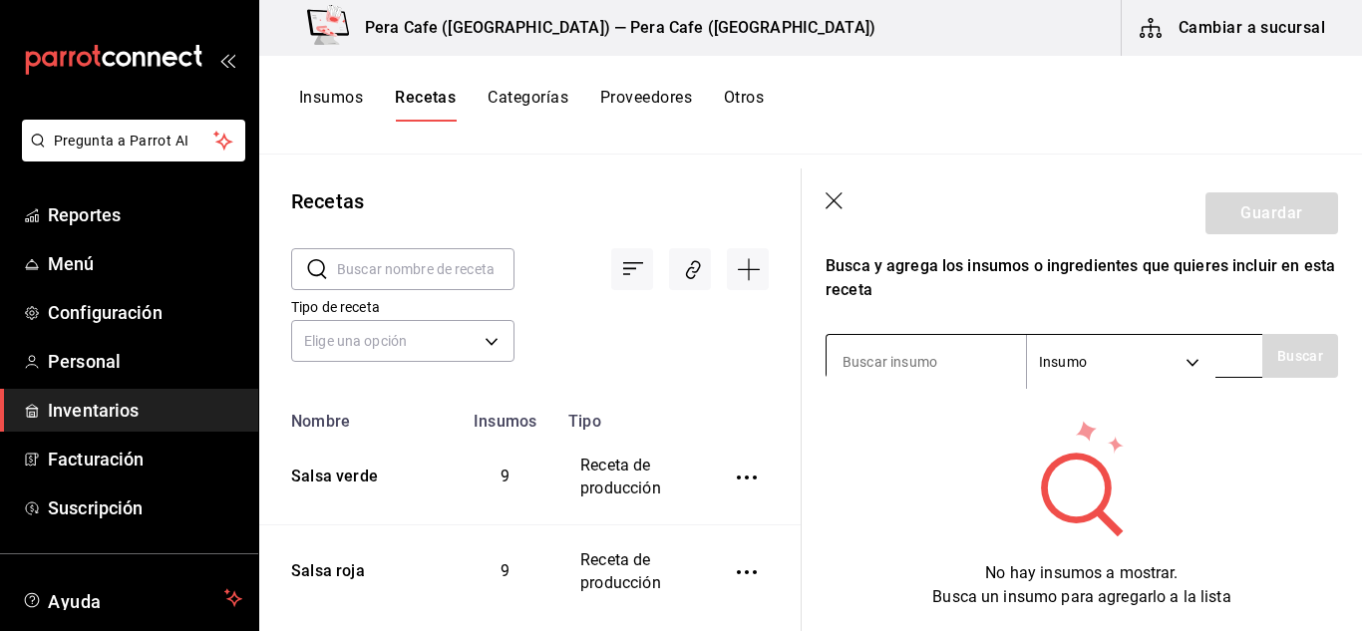
click at [898, 354] on input at bounding box center [926, 362] width 199 height 42
type input "frijol"
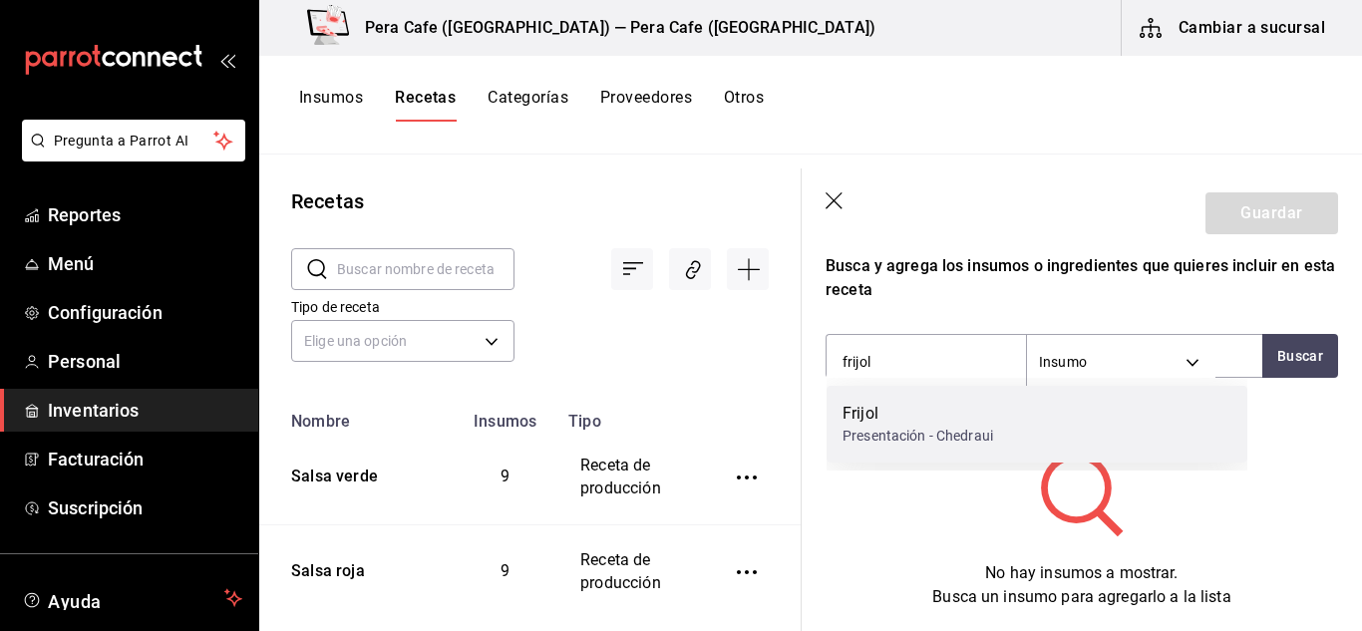
click at [898, 415] on div "Frijol" at bounding box center [918, 414] width 151 height 24
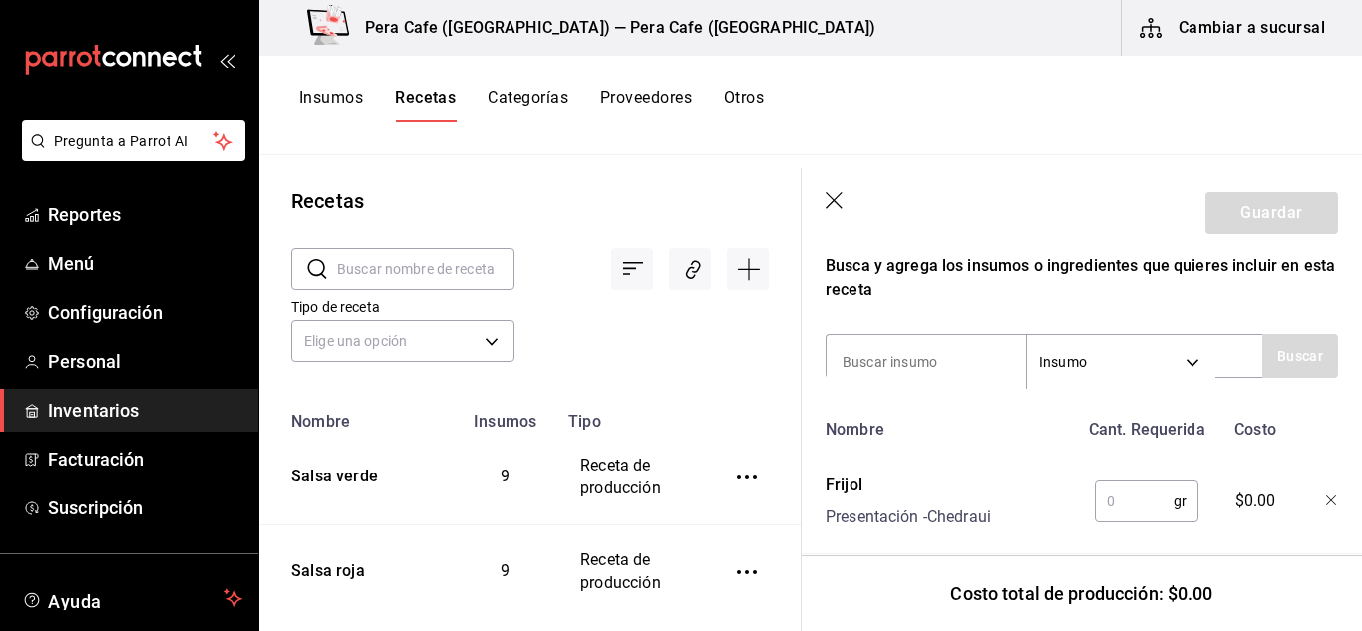
click at [1122, 496] on input "text" at bounding box center [1134, 502] width 79 height 40
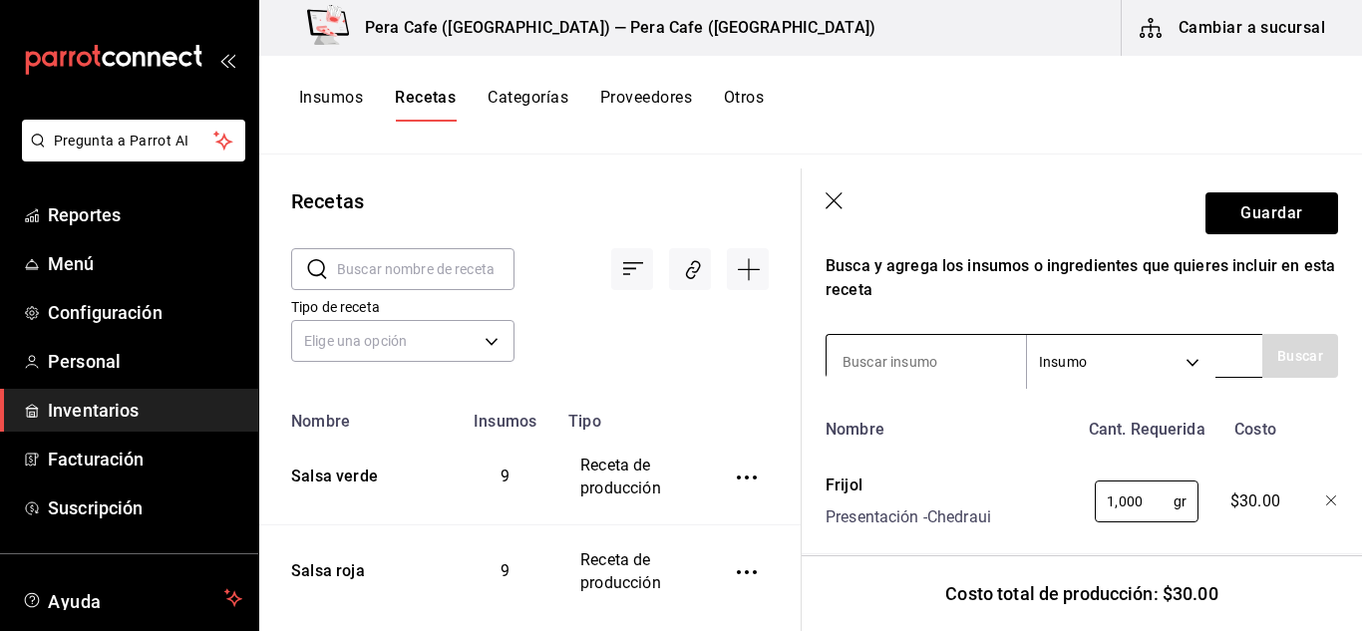
type input "1,000"
click at [961, 367] on input at bounding box center [926, 362] width 199 height 42
type input "cebolla"
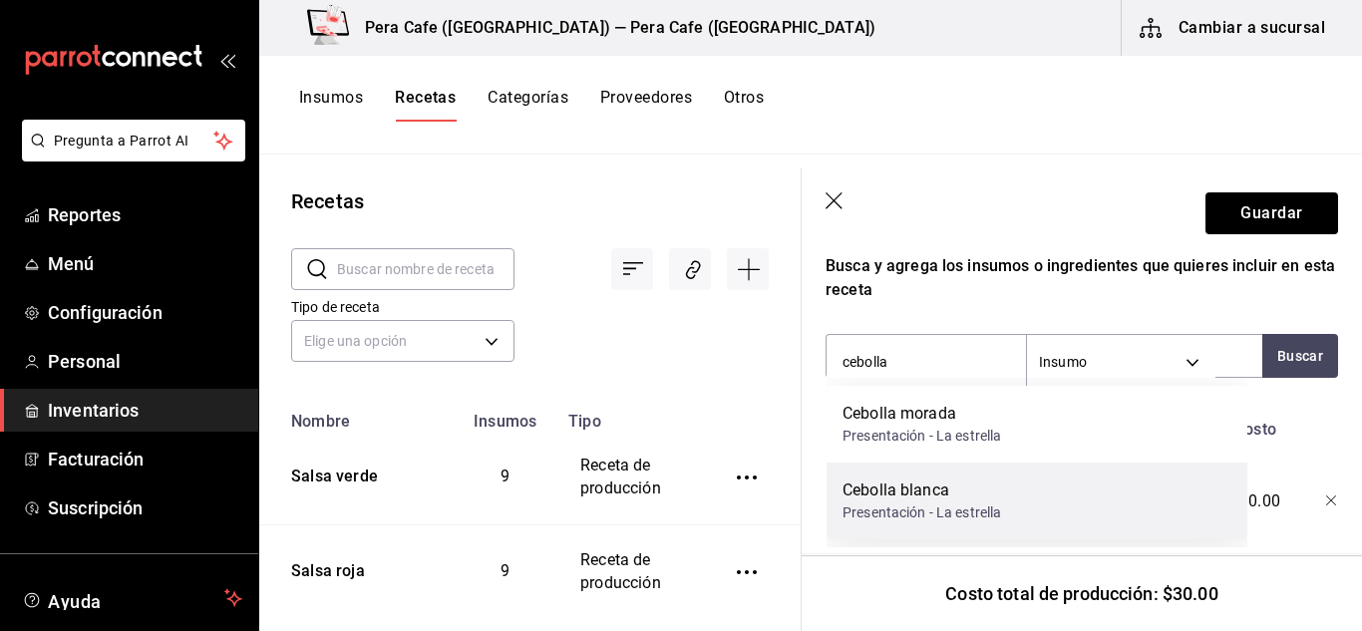
click at [948, 490] on div "Cebolla blanca" at bounding box center [922, 491] width 159 height 24
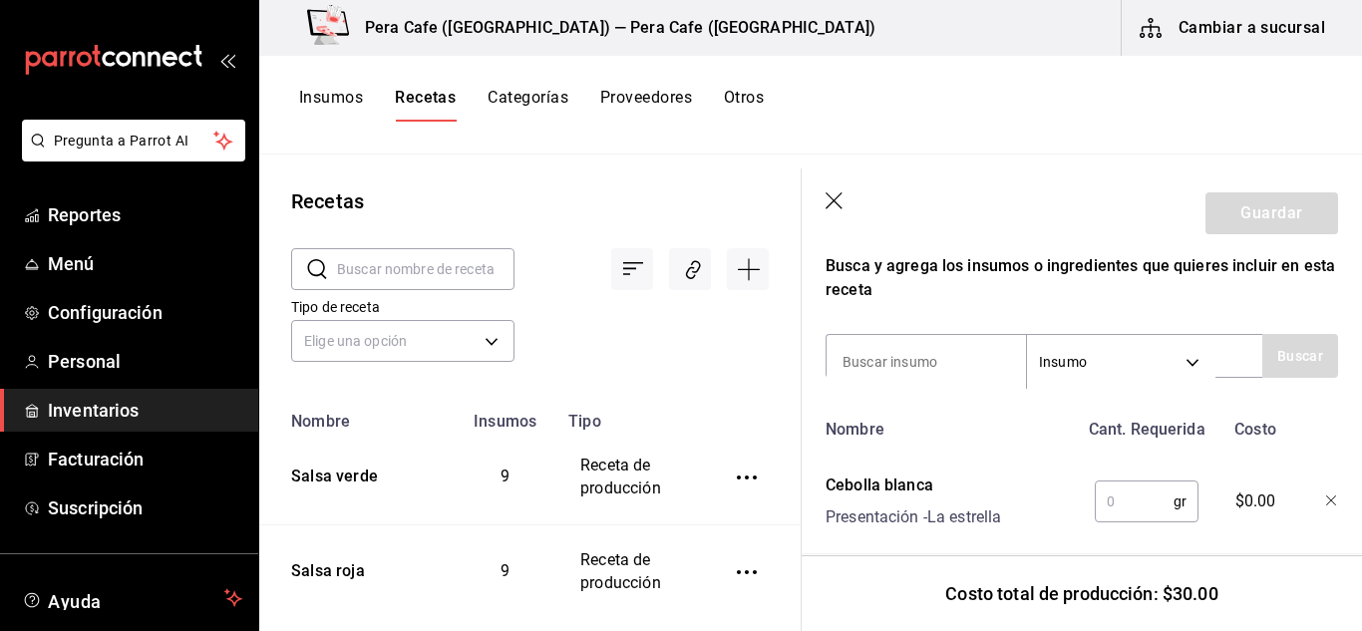
click at [1136, 491] on input "text" at bounding box center [1134, 502] width 79 height 40
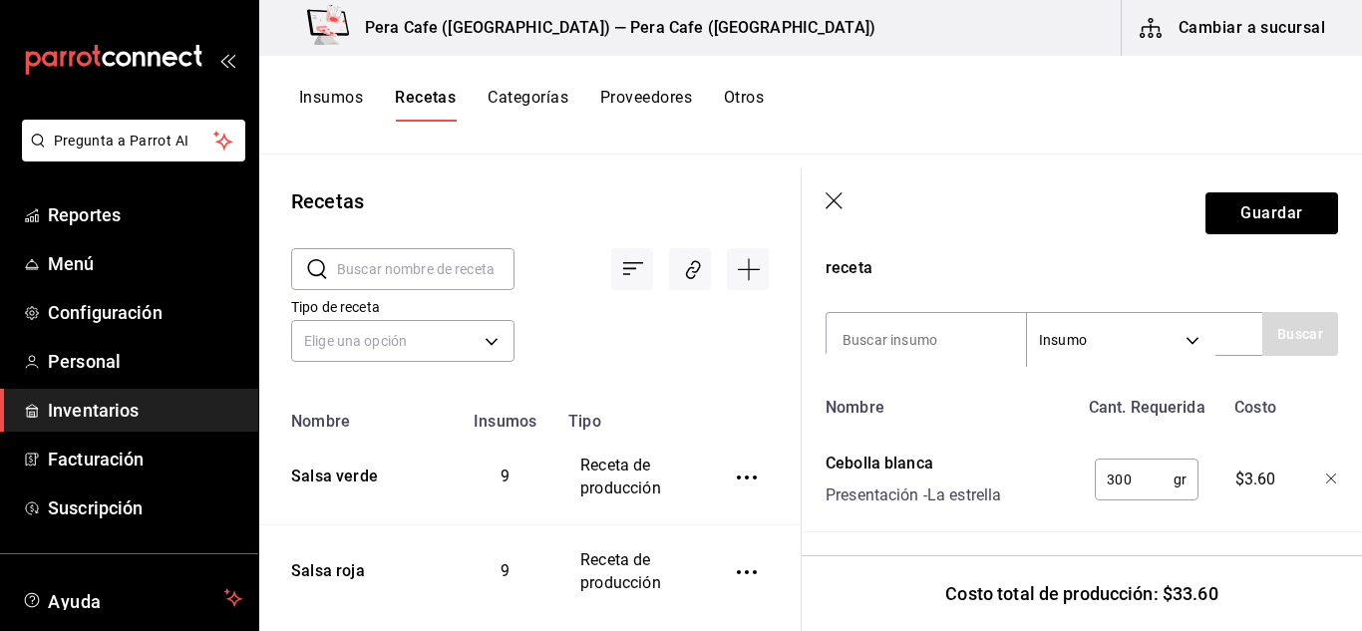
scroll to position [652, 0]
type input "300"
click at [943, 330] on input at bounding box center [926, 339] width 199 height 42
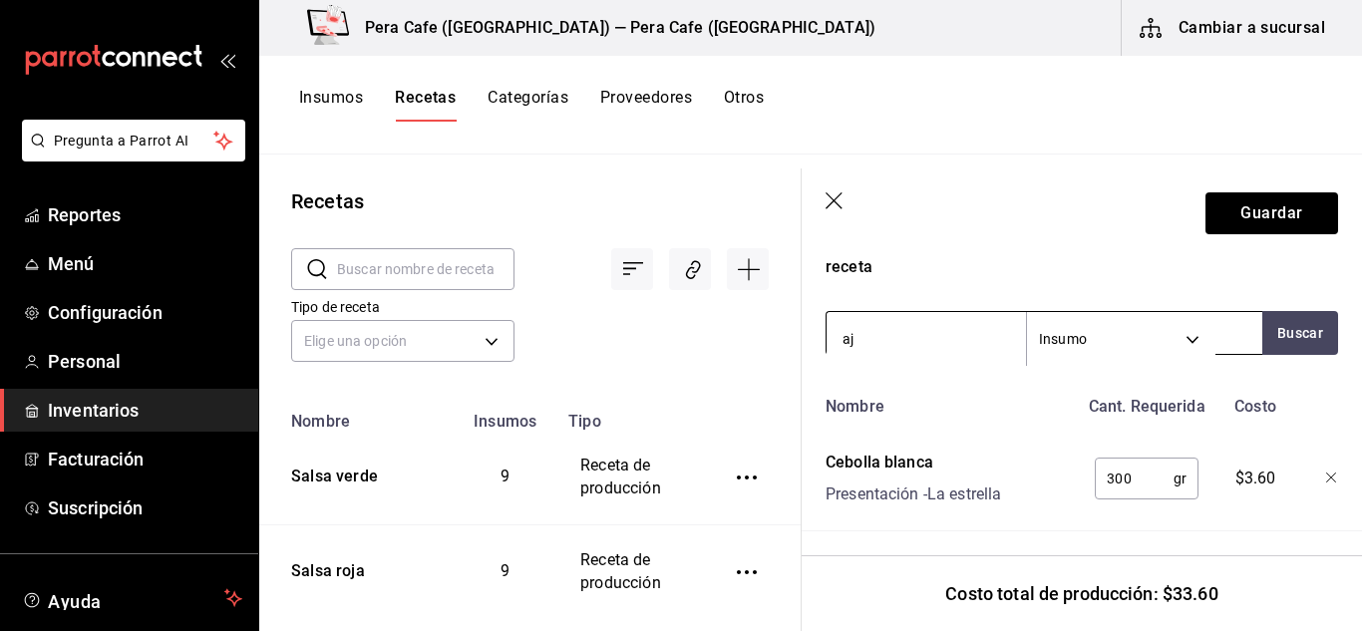
type input "ajo"
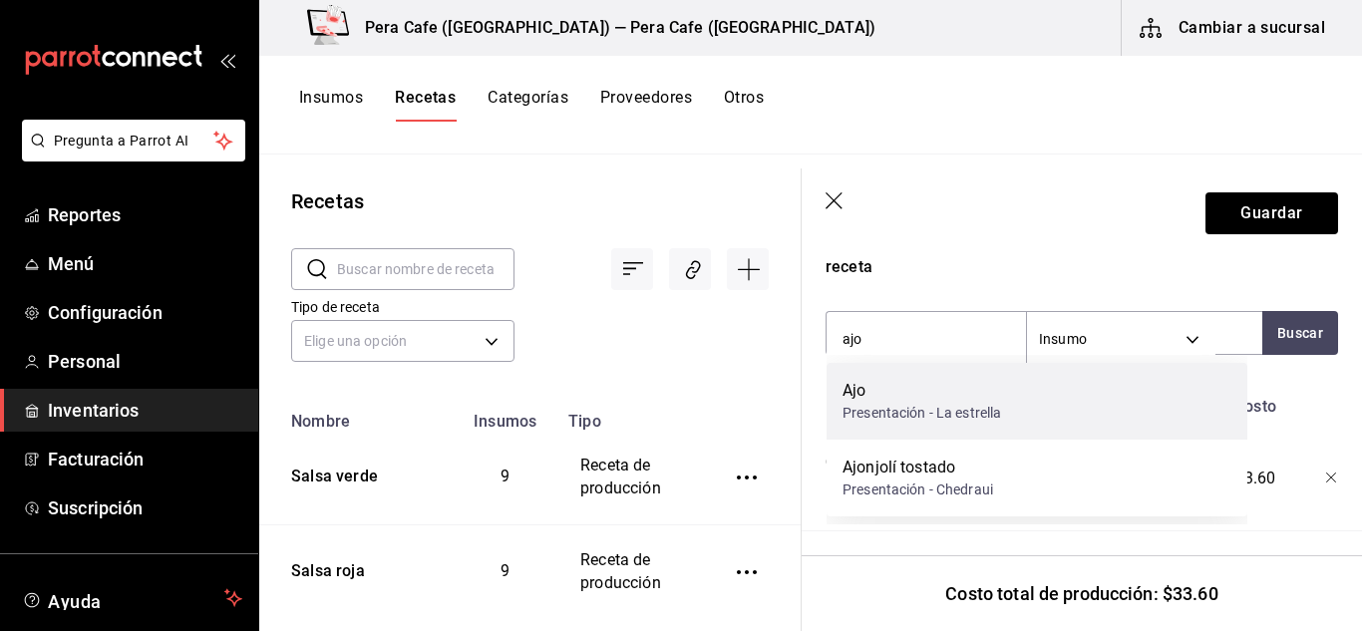
click at [928, 400] on div "Ajo" at bounding box center [922, 391] width 159 height 24
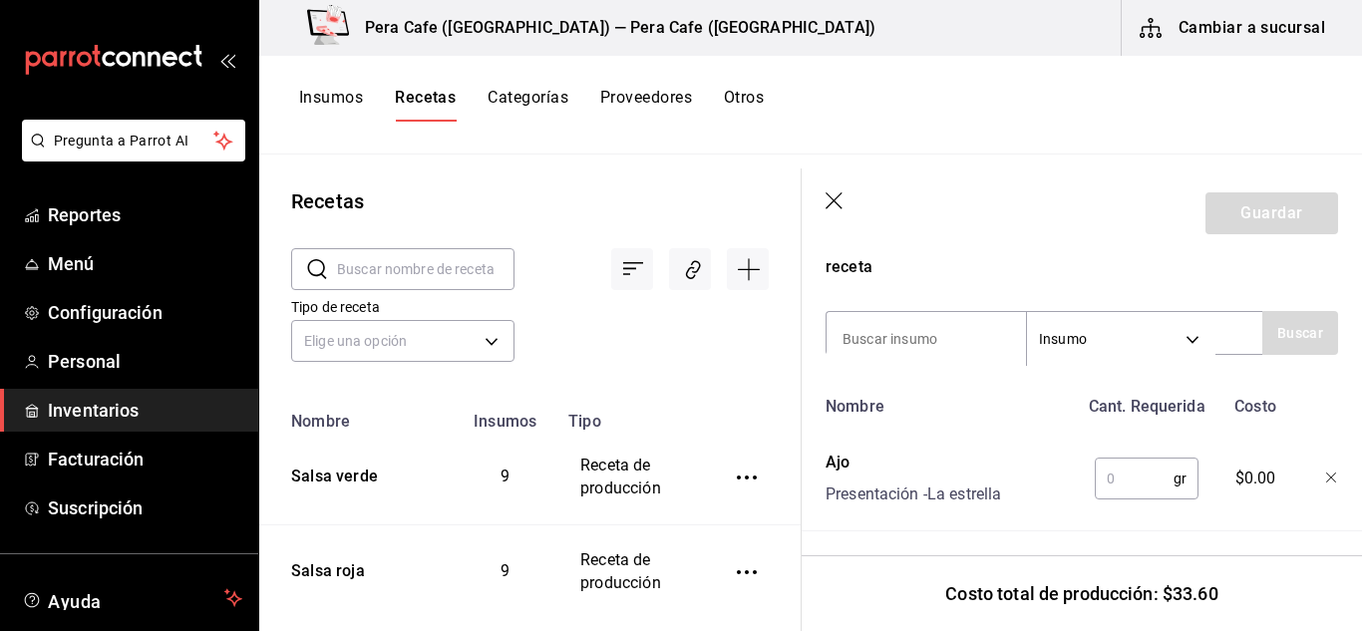
click at [1113, 477] on input "text" at bounding box center [1134, 479] width 79 height 40
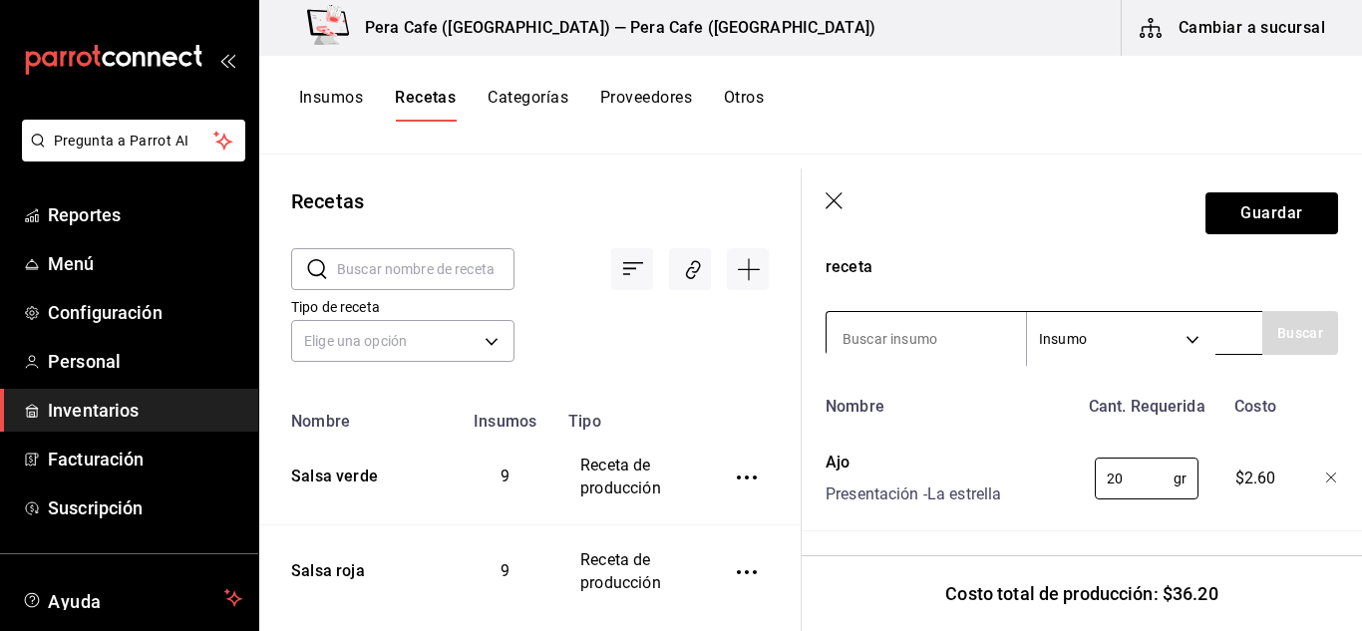
type input "20"
click at [949, 344] on input at bounding box center [926, 339] width 199 height 42
type input "chile [PERSON_NAME]"
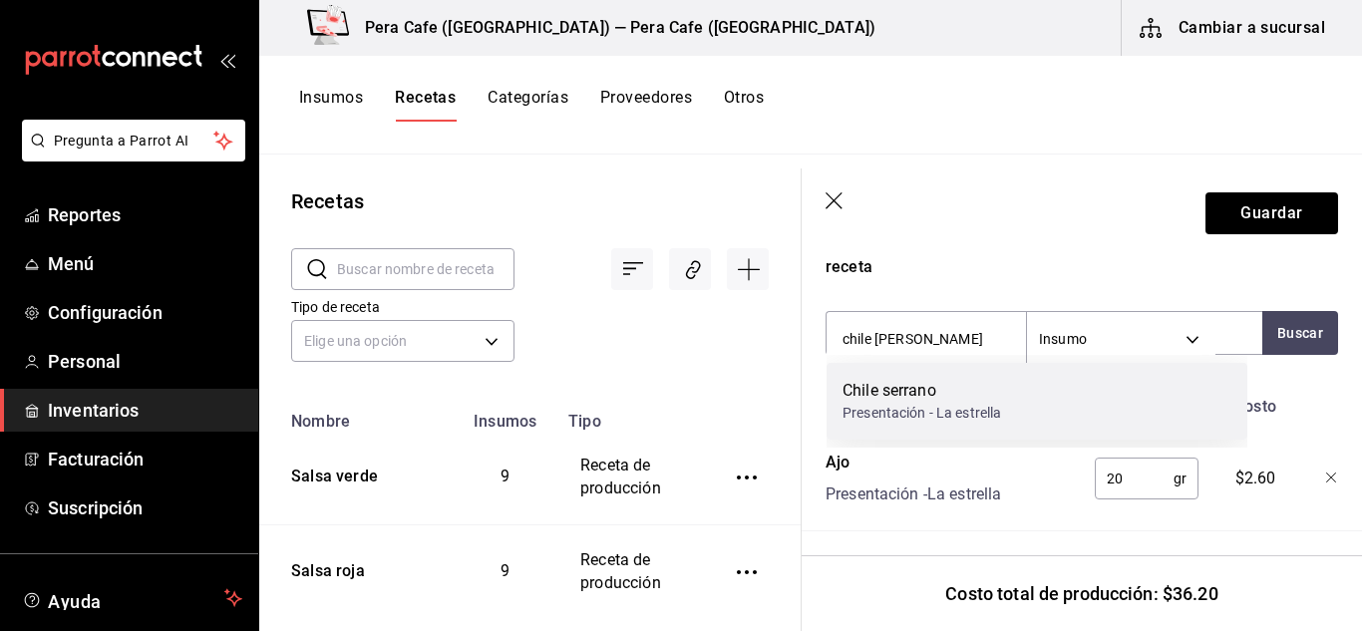
click at [963, 385] on div "Chile serrano" at bounding box center [922, 391] width 159 height 24
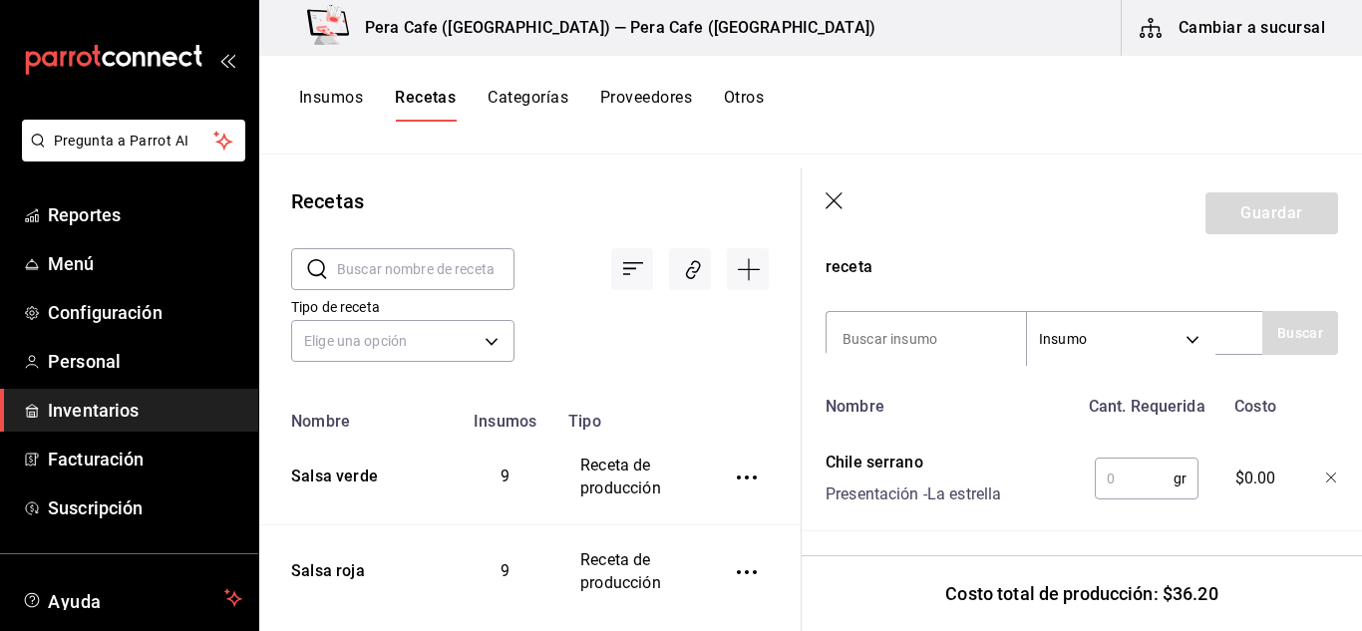
click at [1152, 478] on input "text" at bounding box center [1134, 479] width 79 height 40
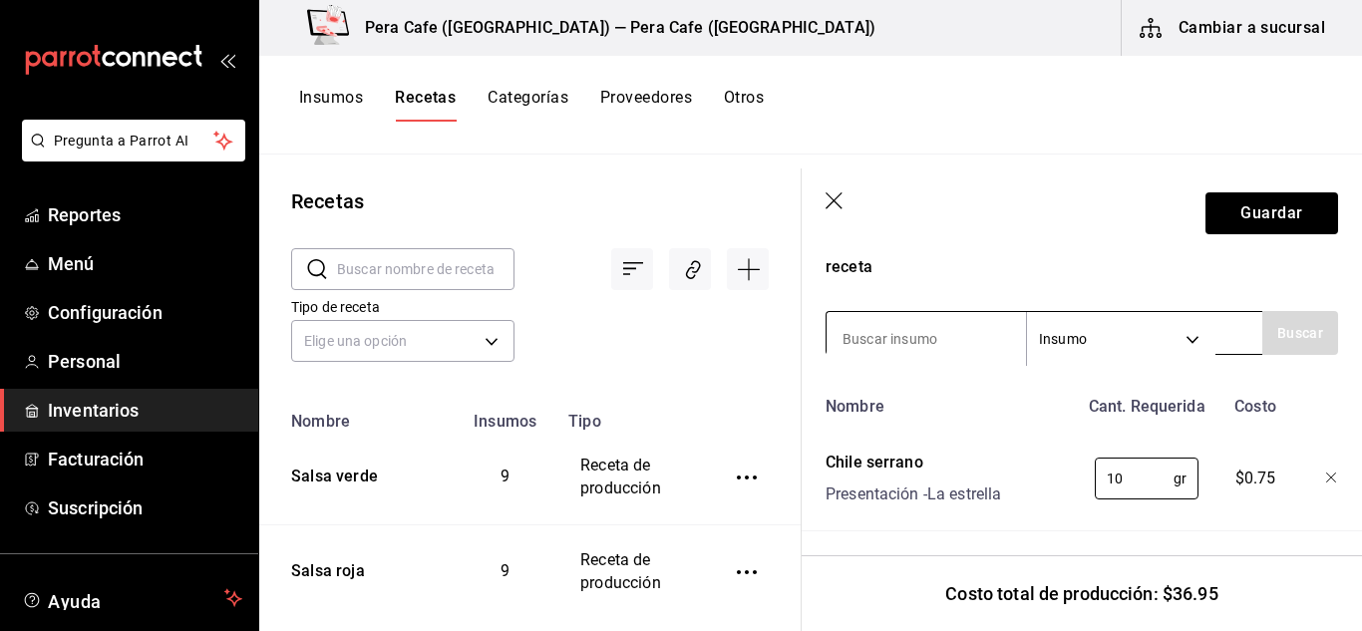
type input "10"
click at [933, 338] on input at bounding box center [926, 339] width 199 height 42
type input "hoja de aguacate"
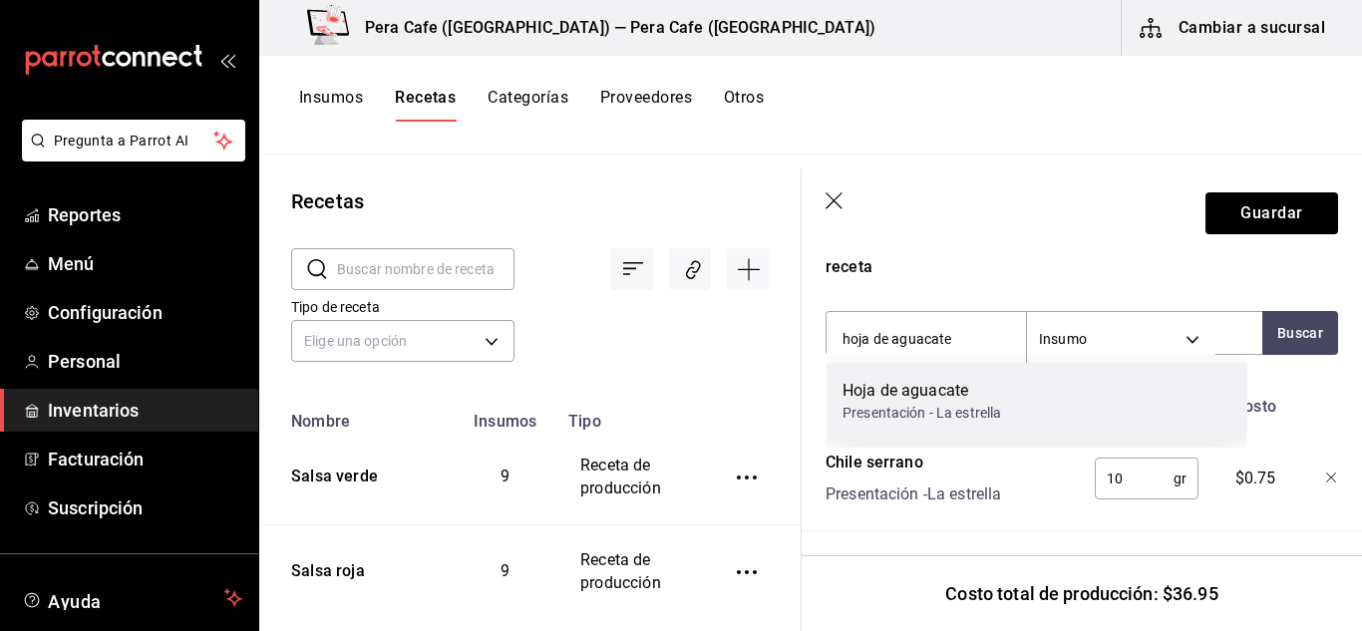
click at [965, 391] on div "Hoja de aguacate" at bounding box center [922, 391] width 159 height 24
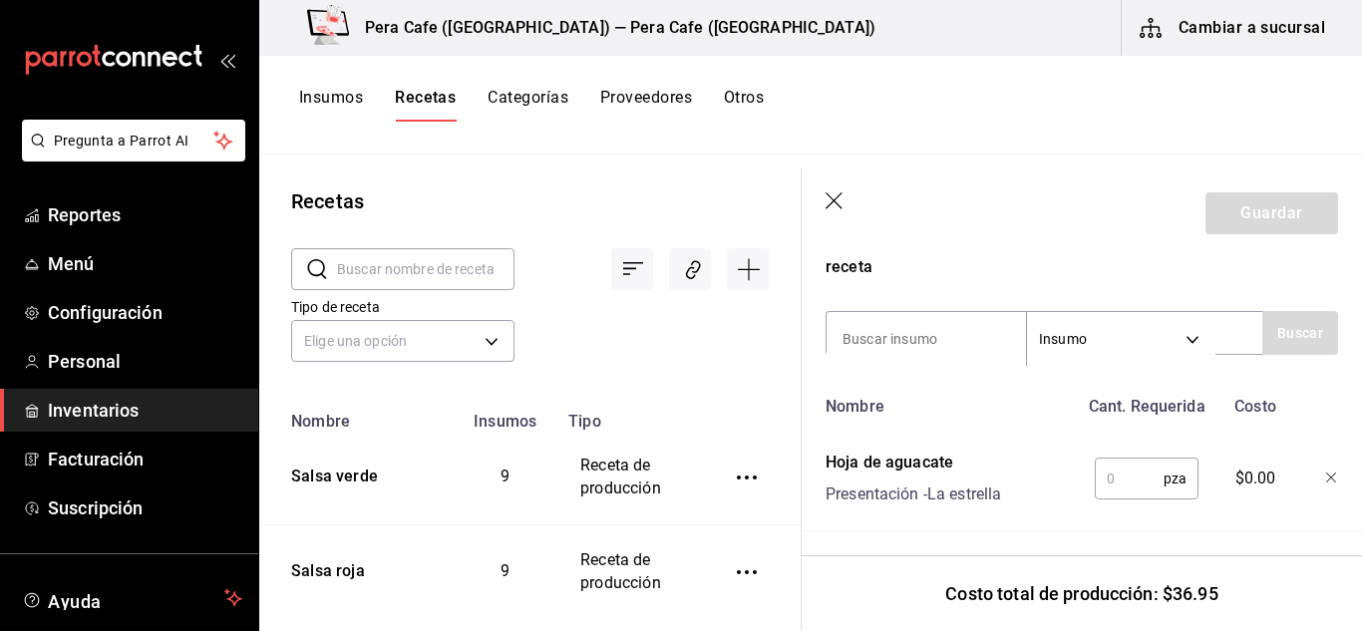
click at [1116, 472] on input "text" at bounding box center [1129, 479] width 69 height 40
type input "1"
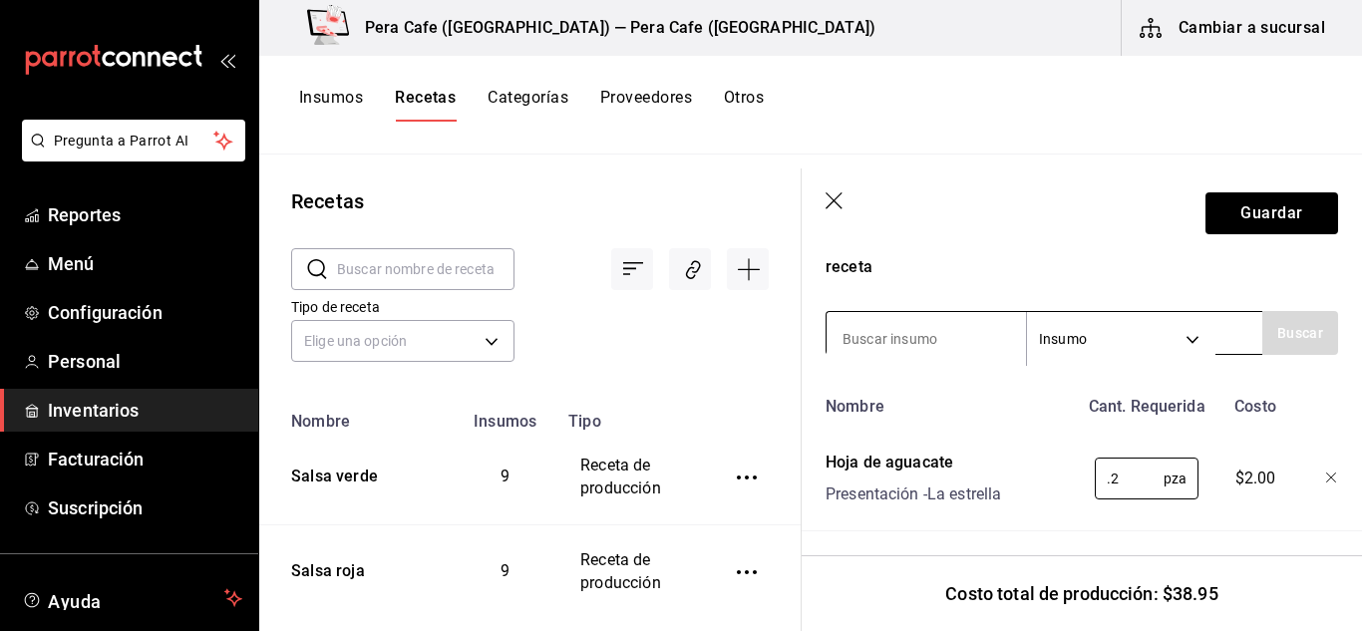
type input "0.2"
click at [949, 337] on input at bounding box center [926, 339] width 199 height 42
type input "aceite vegetal"
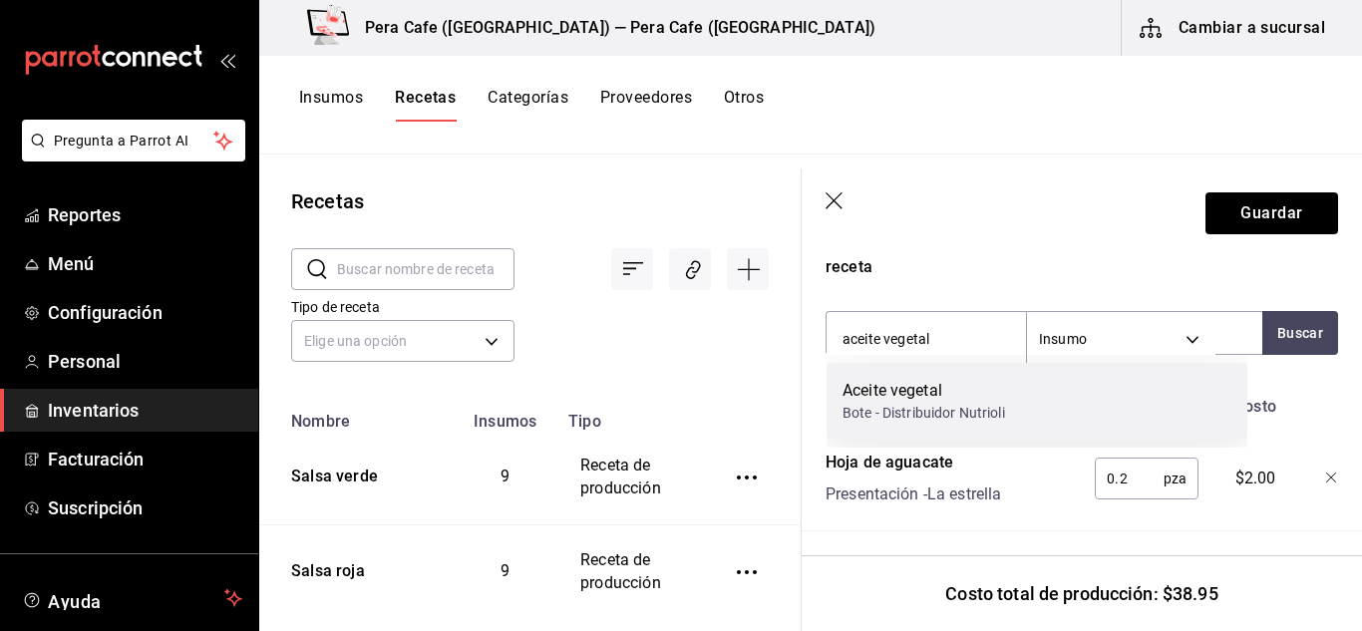
click at [1079, 424] on div "Aceite vegetal Bote - Distribuidor Nutrioli" at bounding box center [1037, 401] width 421 height 77
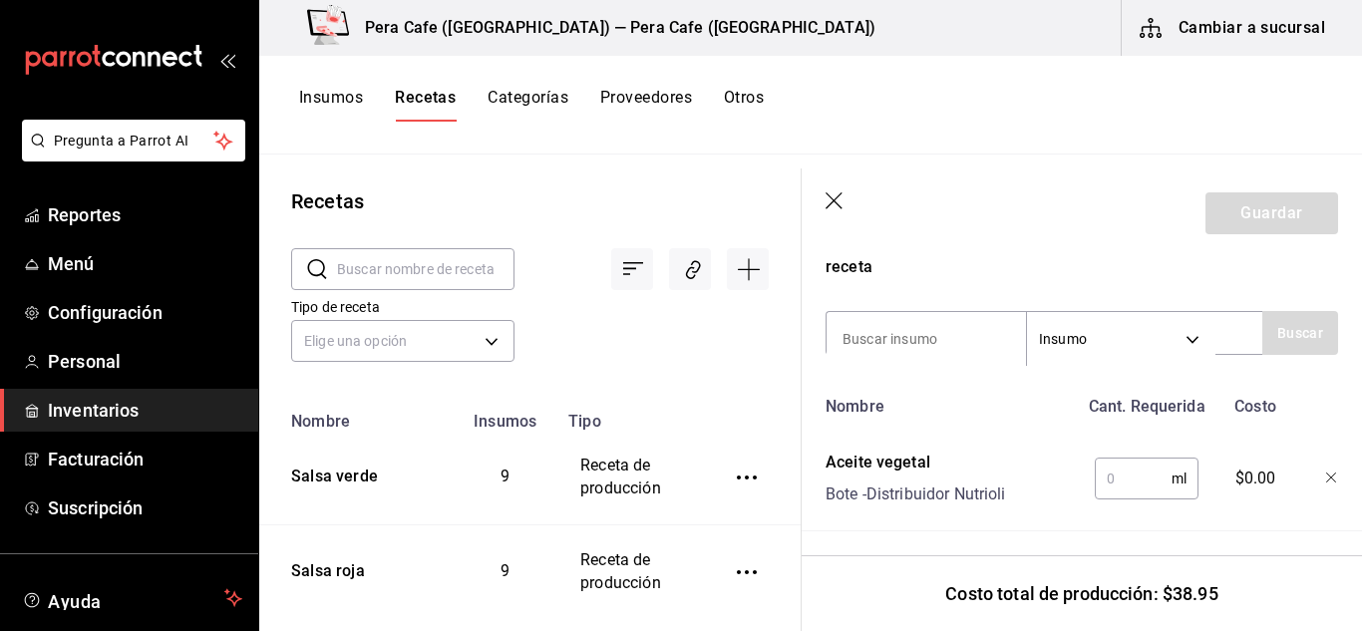
click at [1123, 480] on input "text" at bounding box center [1133, 479] width 77 height 40
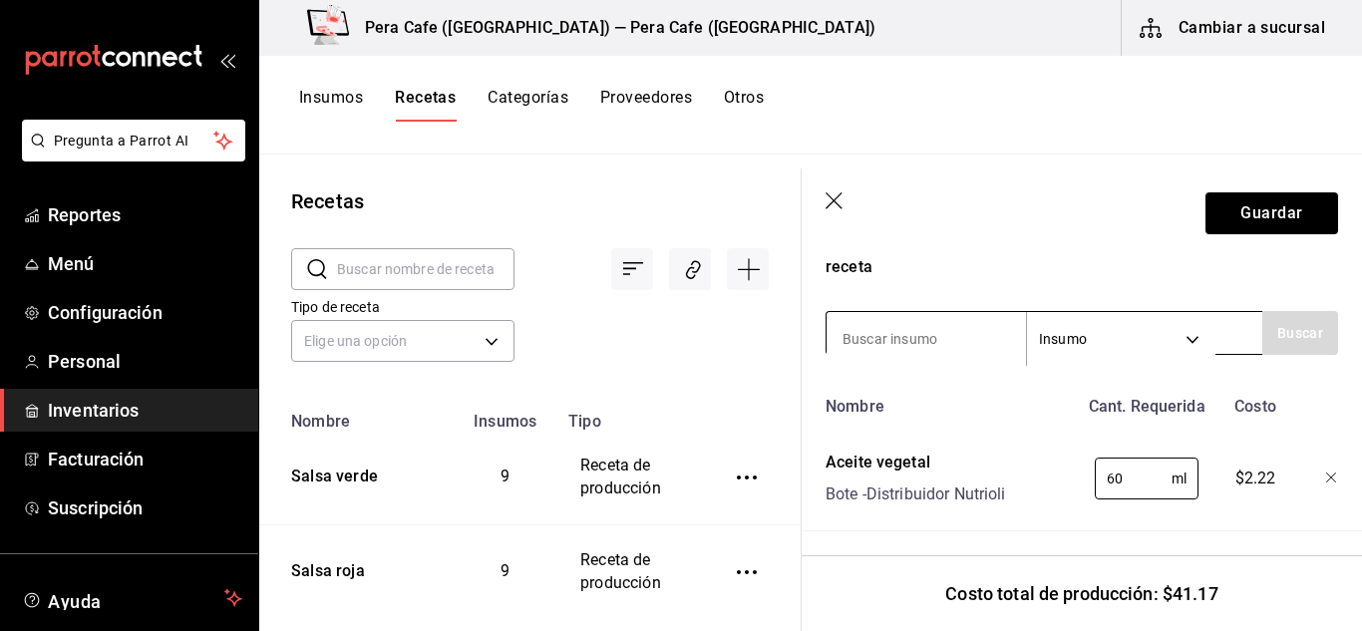
type input "60"
click at [946, 341] on input at bounding box center [926, 339] width 199 height 42
type input "sal"
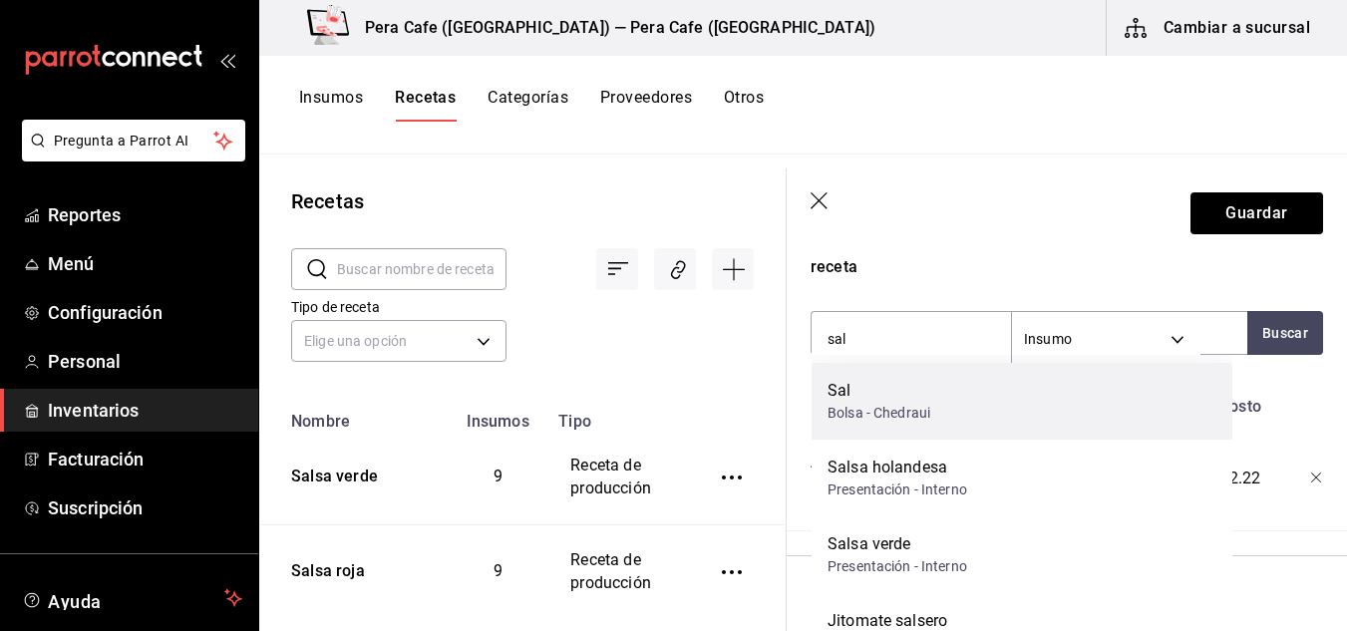
click at [987, 413] on div "[PERSON_NAME] - Chedraui" at bounding box center [1022, 401] width 421 height 77
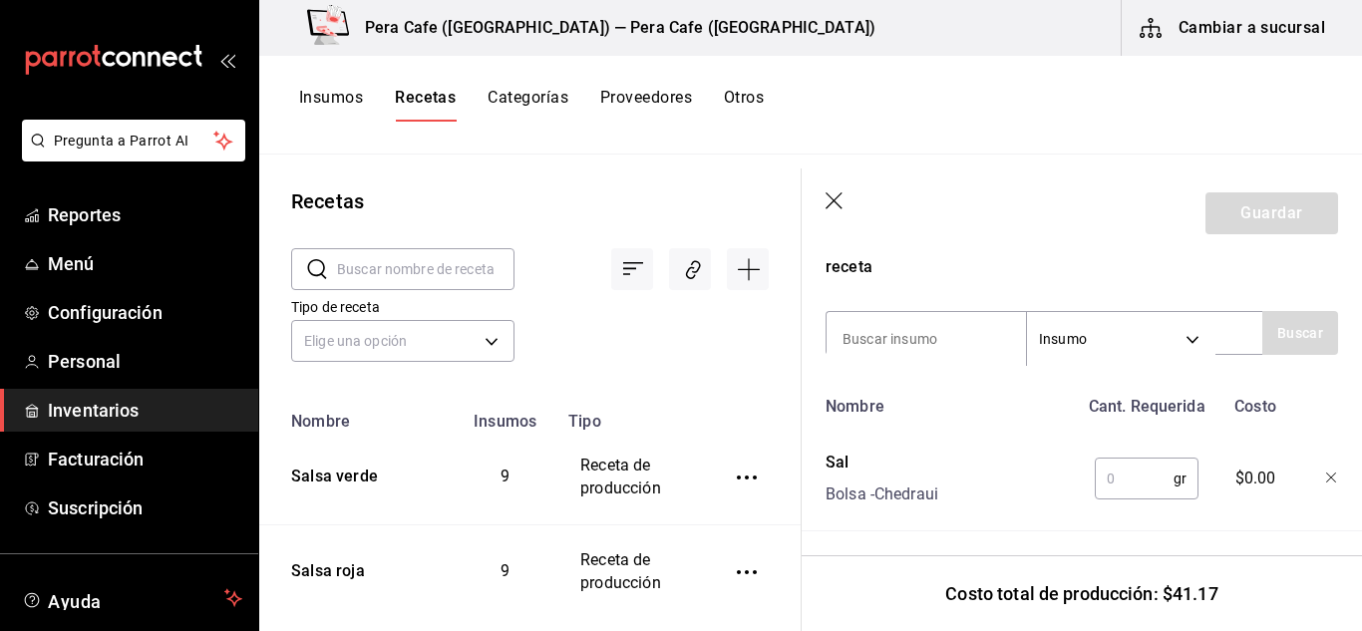
click at [1141, 471] on input "text" at bounding box center [1134, 479] width 79 height 40
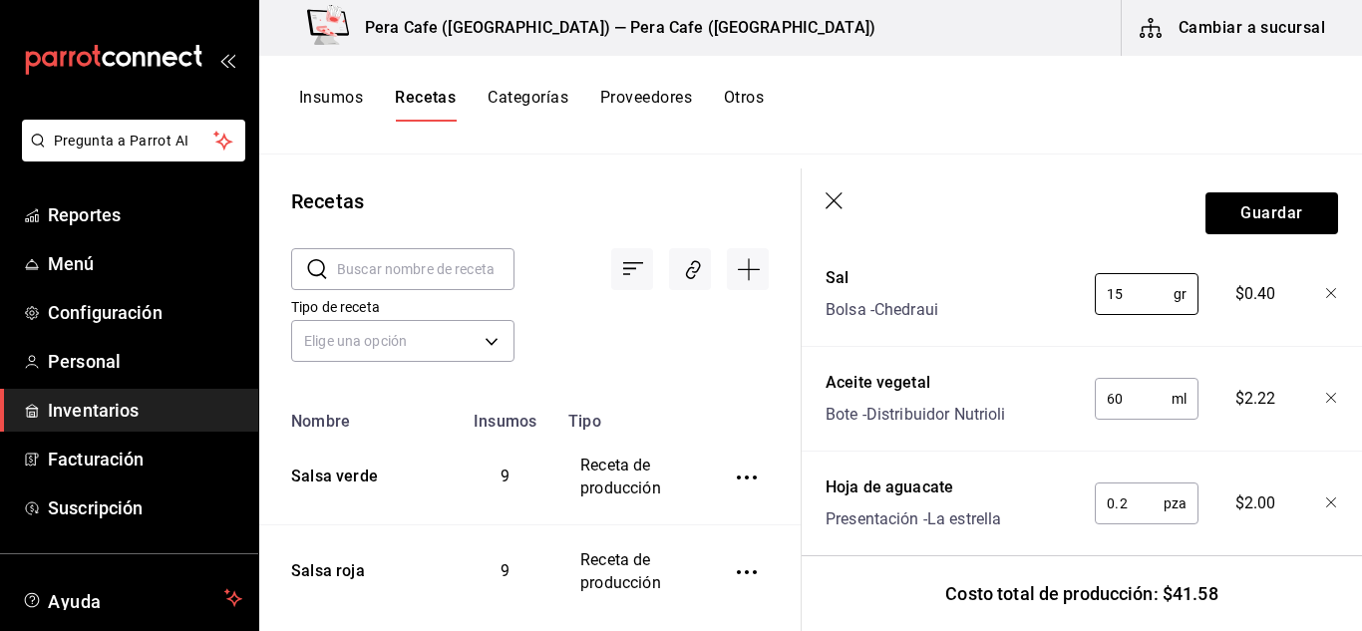
scroll to position [755, 0]
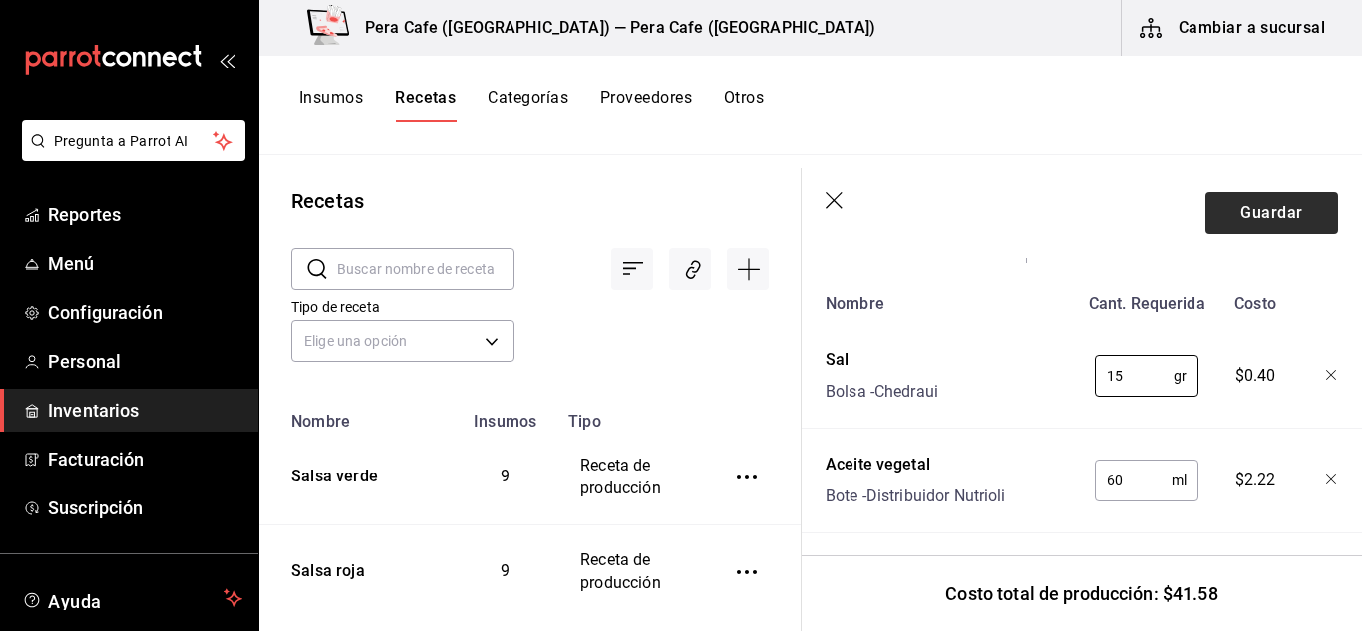
type input "15"
click at [1253, 205] on button "Guardar" at bounding box center [1272, 213] width 133 height 42
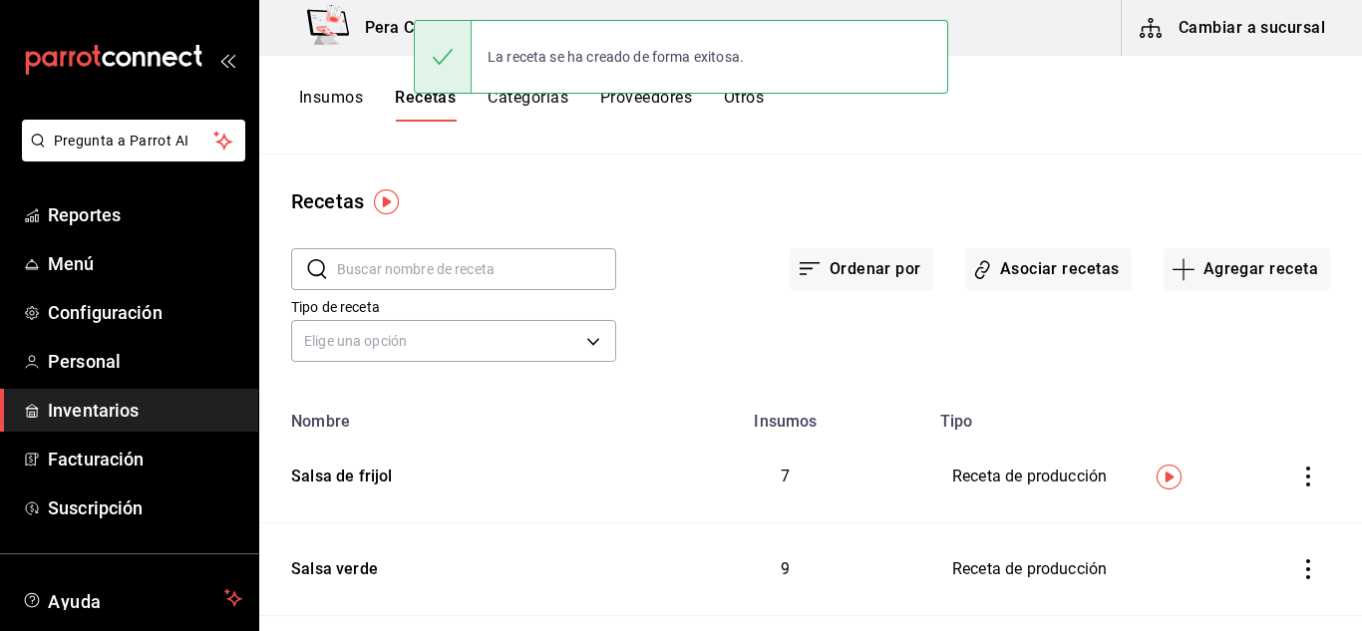
click at [341, 96] on button "Insumos" at bounding box center [331, 105] width 64 height 34
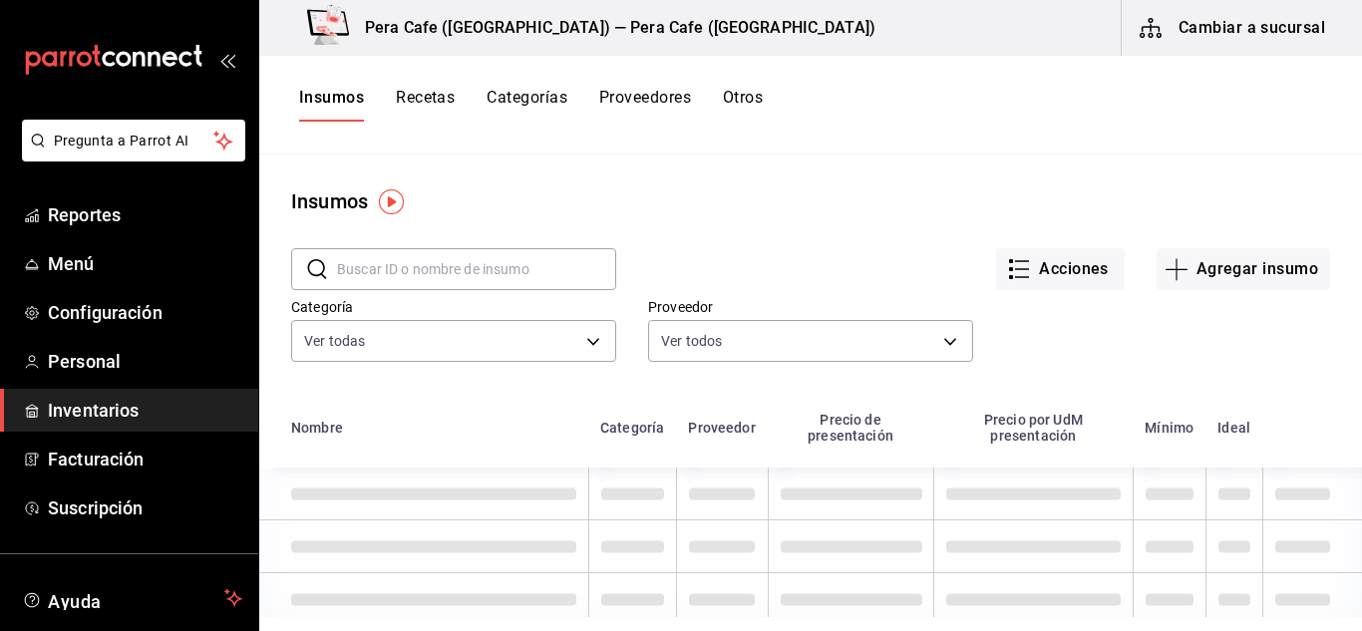
click at [538, 261] on input "text" at bounding box center [476, 269] width 279 height 40
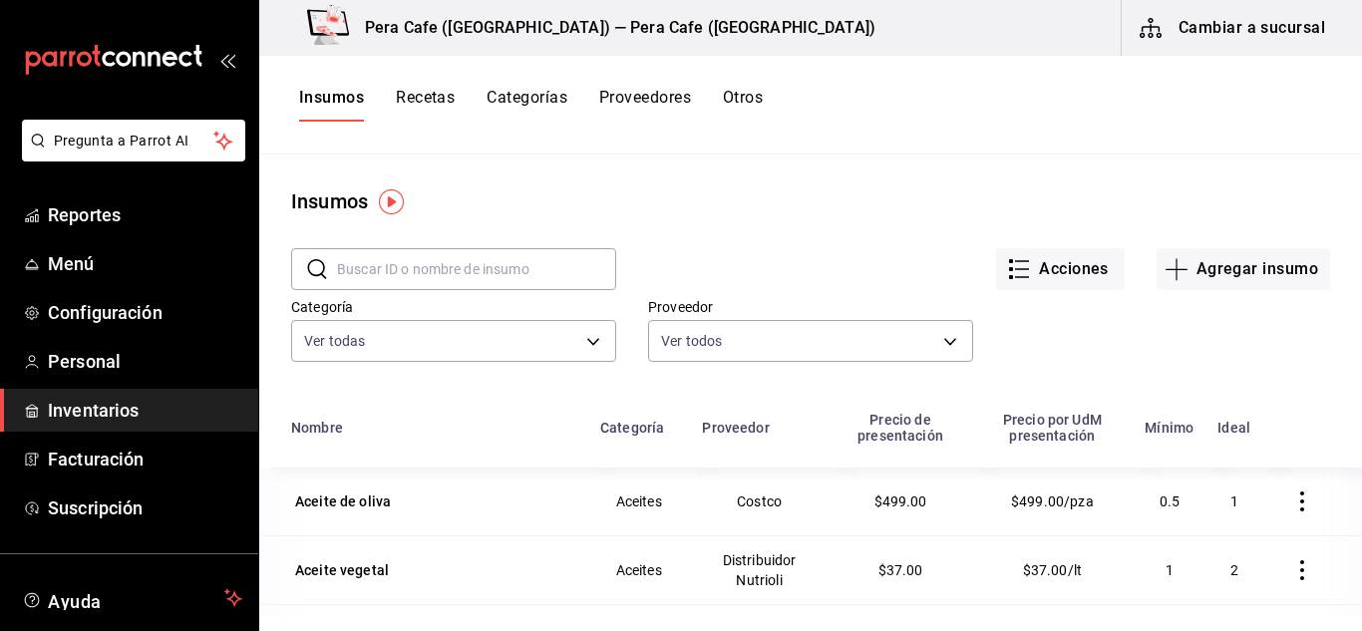
click at [742, 292] on div "Proveedor Ver todos 9714be75-a3dc-4f27-9ca6-3d288037e2a6,afc5e1c8-272b-4ea7-a6f…" at bounding box center [794, 317] width 357 height 102
click at [1186, 287] on button "Agregar insumo" at bounding box center [1244, 269] width 174 height 42
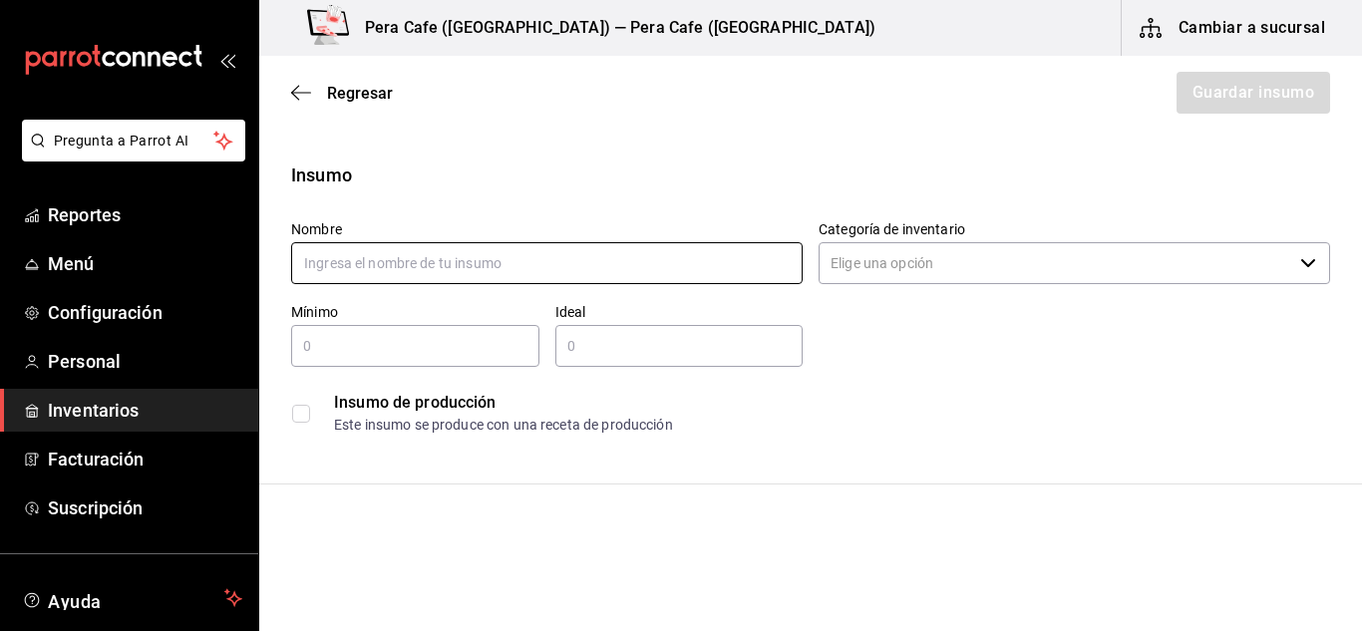
click at [559, 273] on input "text" at bounding box center [547, 263] width 512 height 42
click at [554, 251] on input "text" at bounding box center [547, 263] width 512 height 42
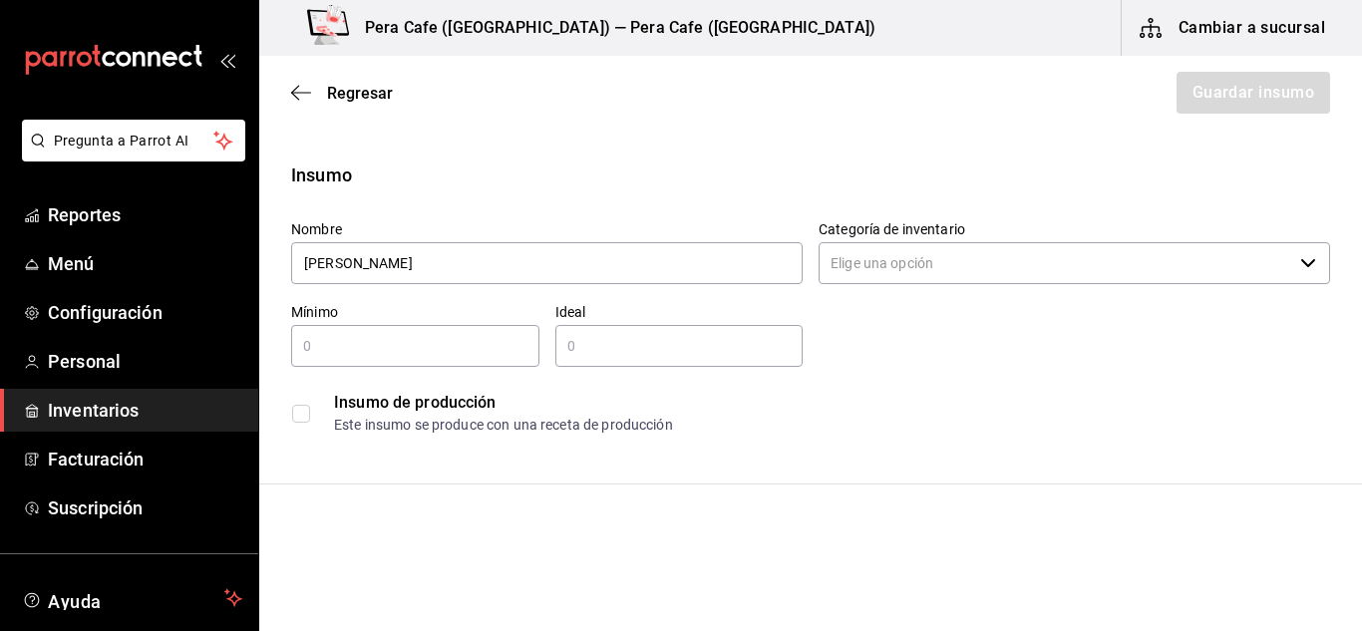
type input "[PERSON_NAME]"
click at [299, 420] on div "Insumo de producción Este insumo se produce con una receta de producción" at bounding box center [810, 413] width 1039 height 61
click at [299, 420] on input "checkbox" at bounding box center [301, 414] width 18 height 18
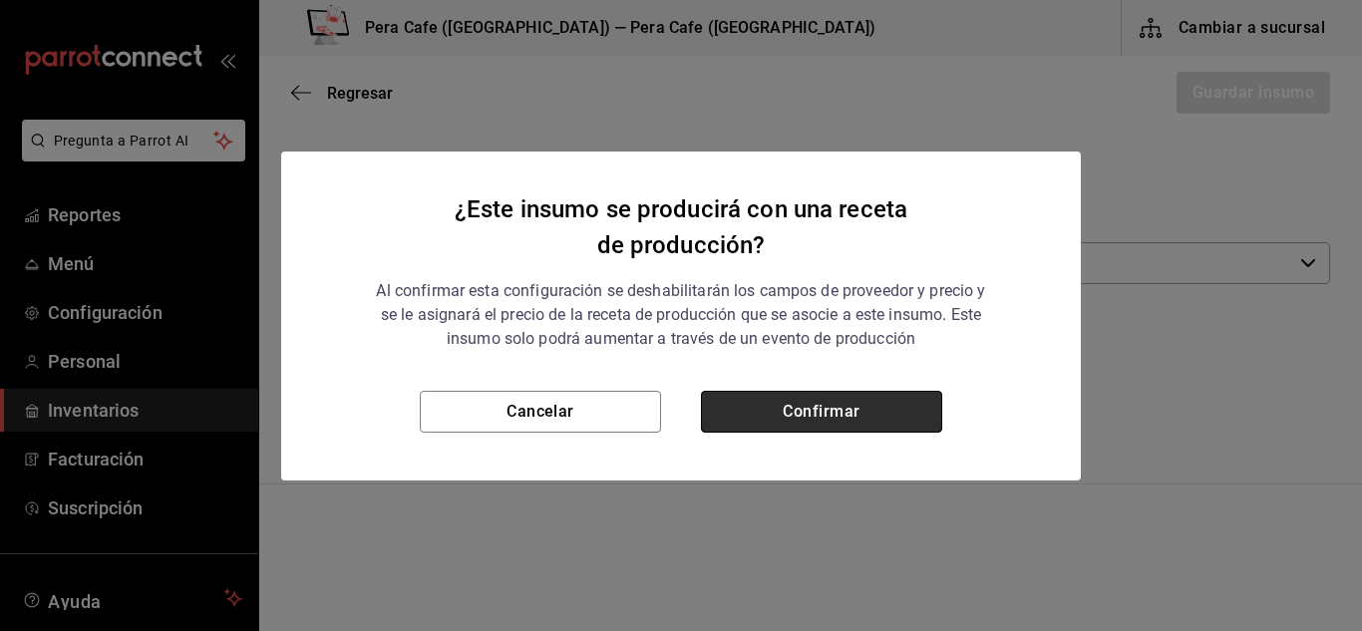
click at [799, 404] on button "Confirmar" at bounding box center [821, 412] width 241 height 42
checkbox input "true"
type input "$0.00"
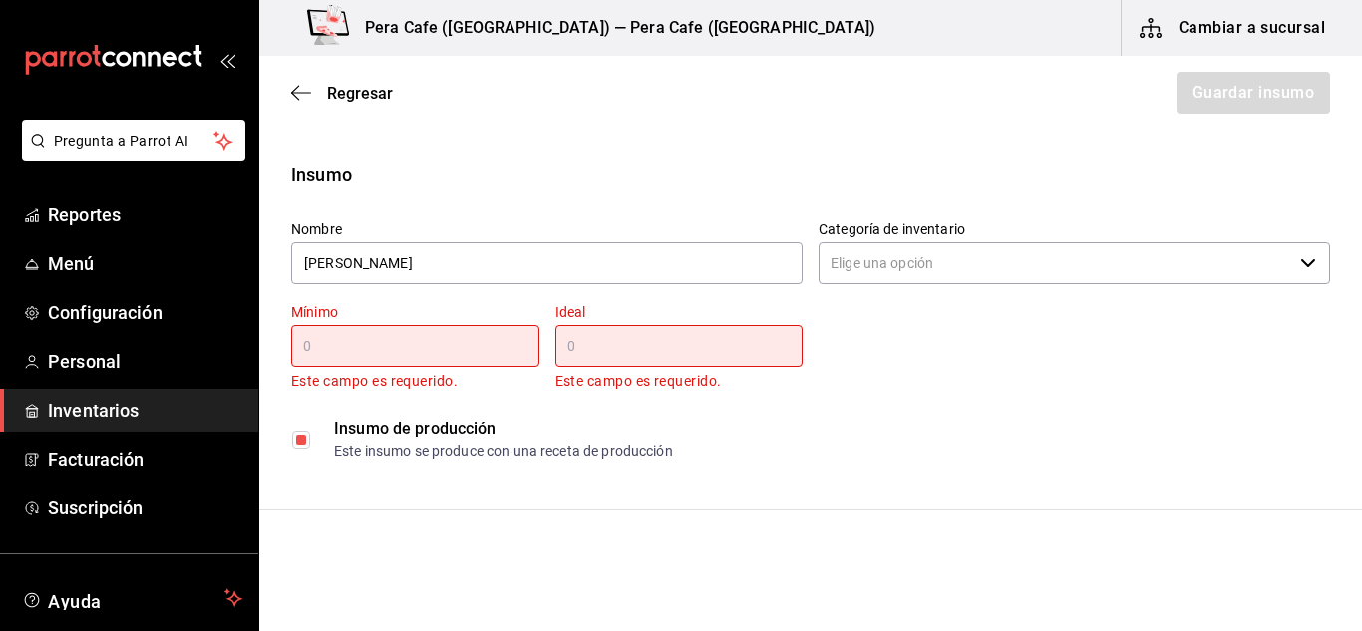
click at [420, 348] on input "text" at bounding box center [415, 346] width 248 height 24
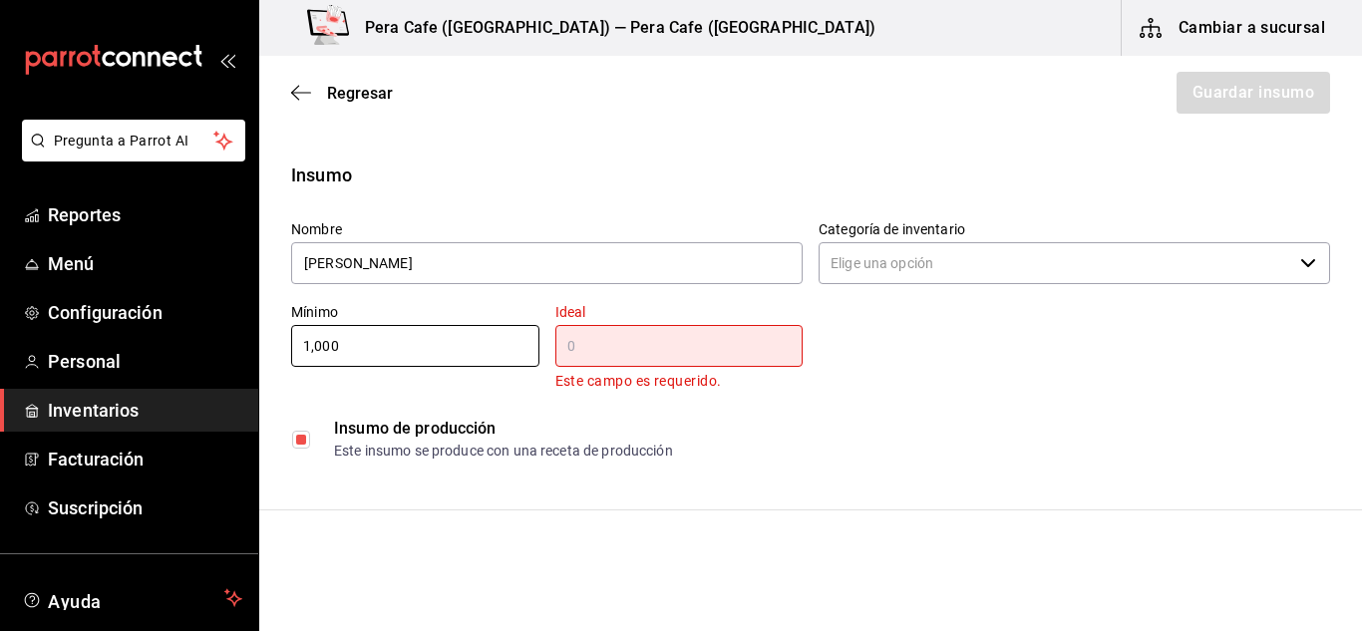
type input "1,000"
click at [683, 337] on input "text" at bounding box center [679, 346] width 248 height 24
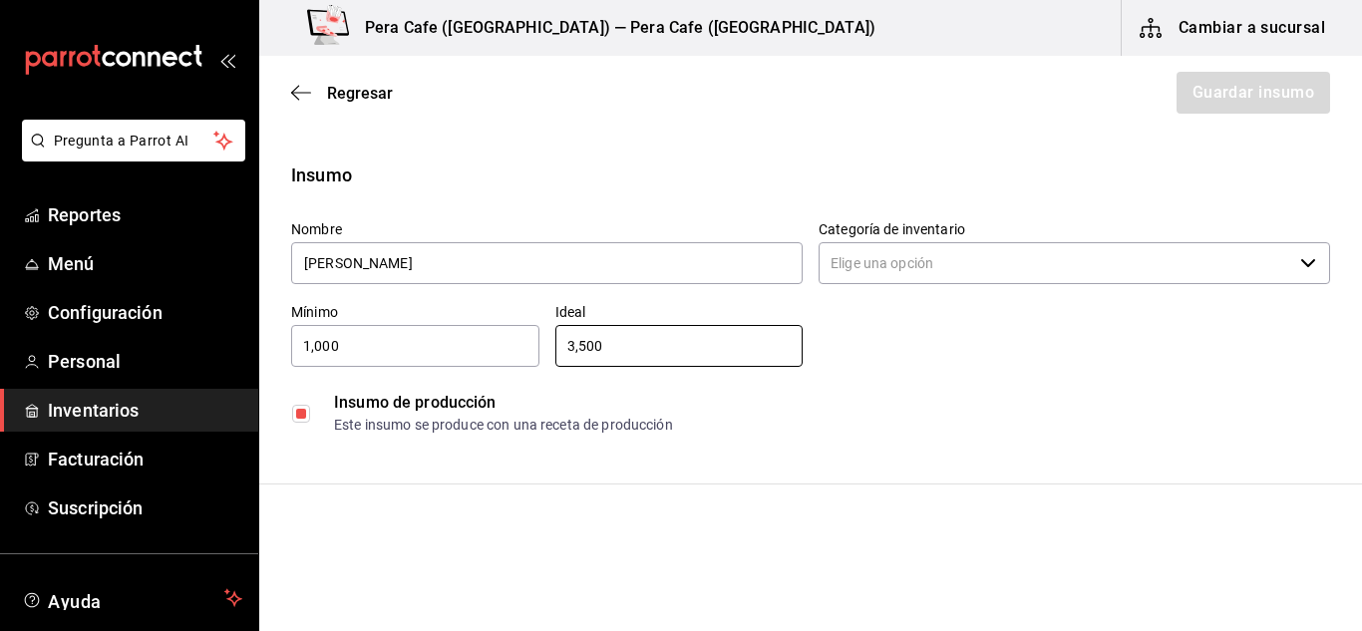
type input "3,500"
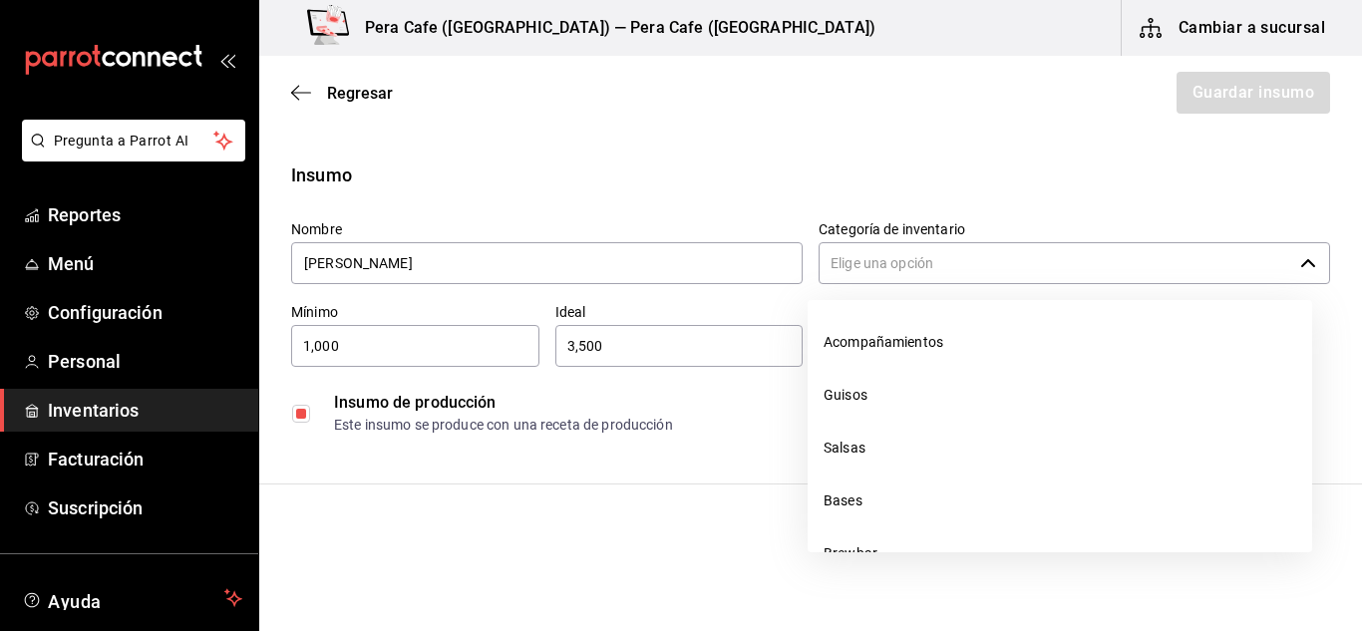
click at [913, 276] on input "Categoría de inventario" at bounding box center [1056, 263] width 474 height 42
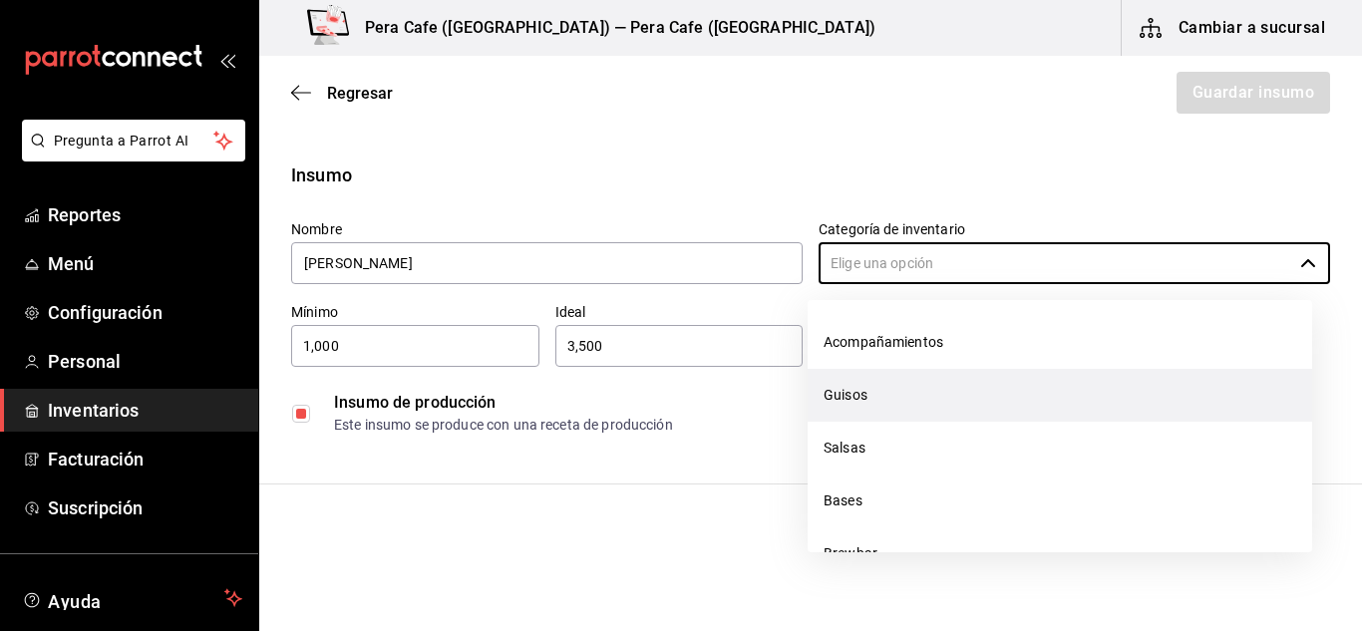
click at [892, 399] on li "Guisos" at bounding box center [1060, 395] width 505 height 53
type input "Guisos"
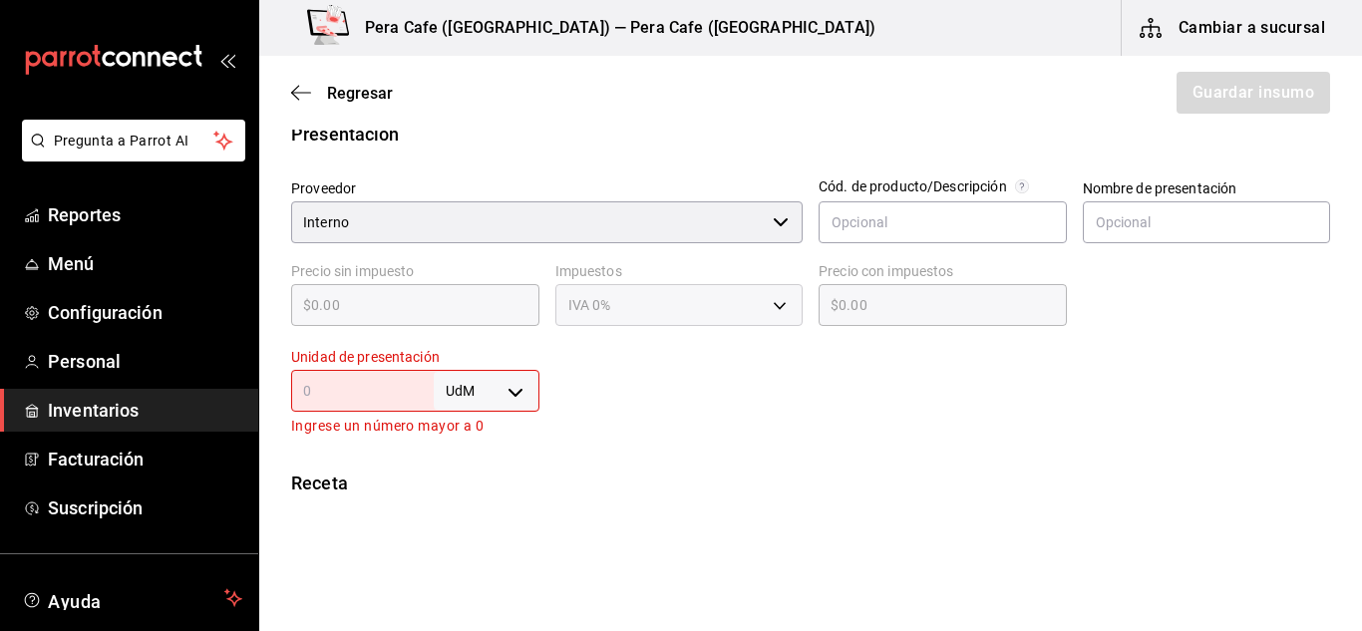
scroll to position [397, 0]
click at [511, 401] on body "Pregunta a Parrot AI Reportes Menú Configuración Personal Inventarios Facturaci…" at bounding box center [681, 259] width 1362 height 519
click at [464, 472] on li "gr" at bounding box center [483, 474] width 104 height 33
type input "GRAM"
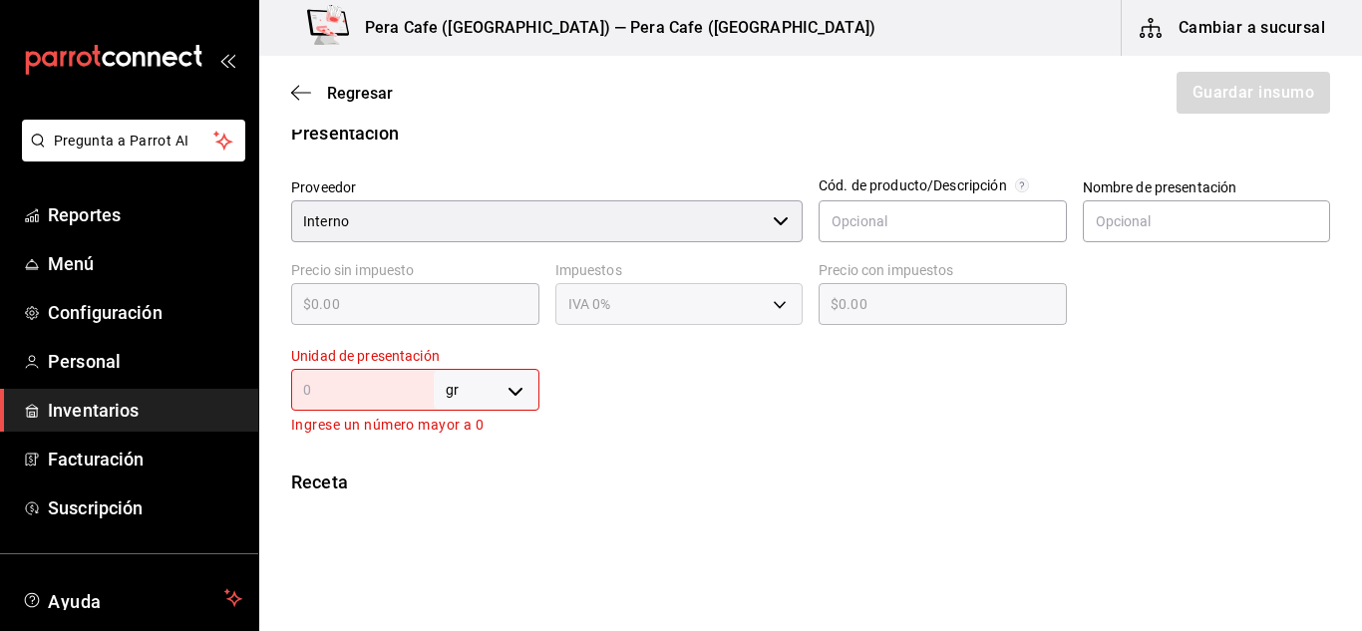
click at [367, 397] on input "text" at bounding box center [362, 390] width 143 height 24
type input "1"
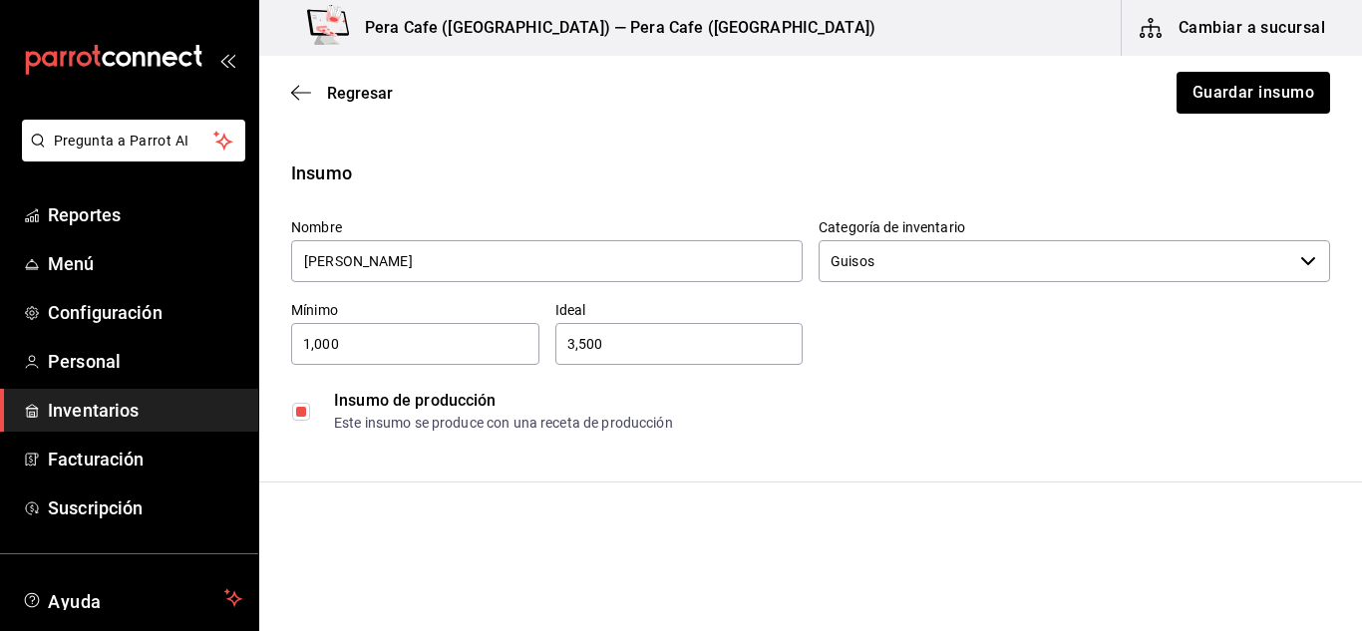
scroll to position [0, 0]
type input "1"
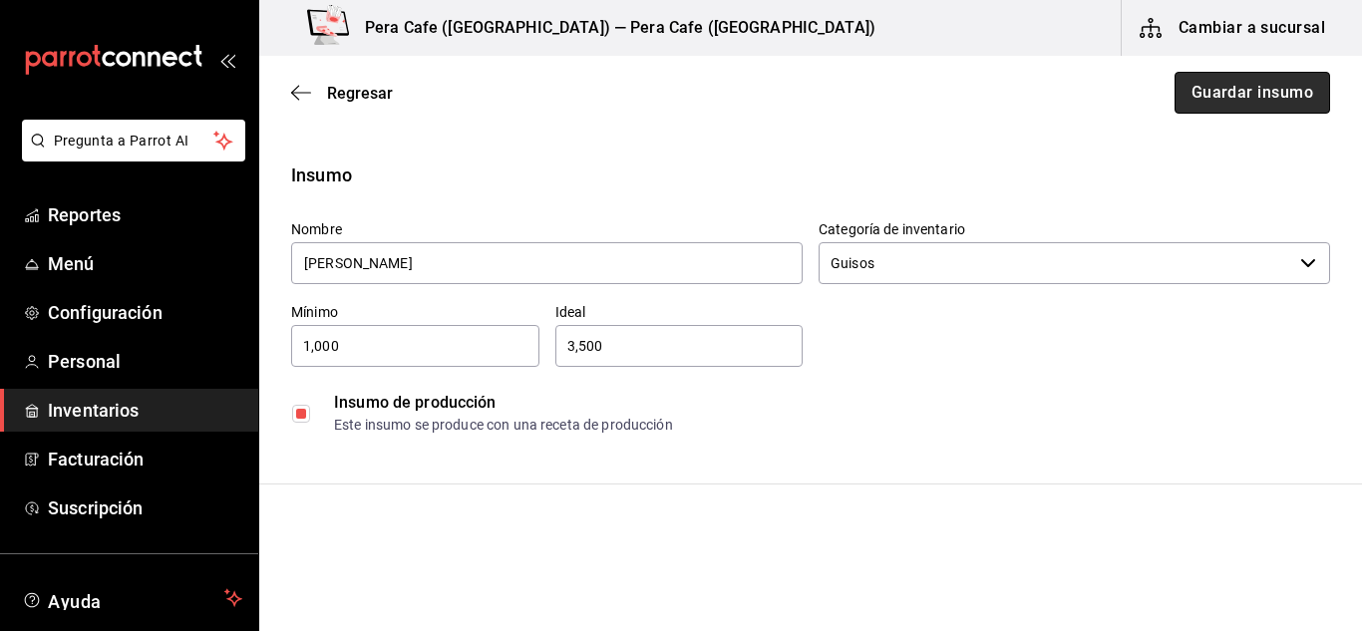
click at [1252, 100] on button "Guardar insumo" at bounding box center [1253, 93] width 156 height 42
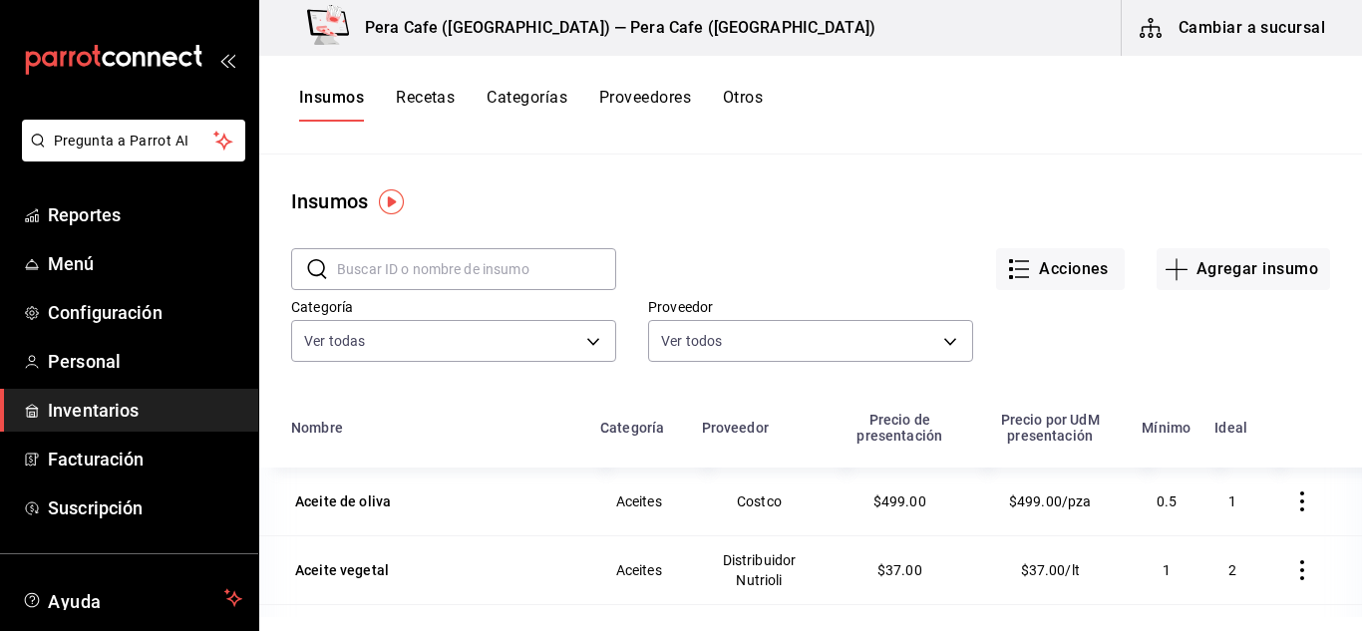
click at [450, 88] on button "Recetas" at bounding box center [425, 105] width 59 height 34
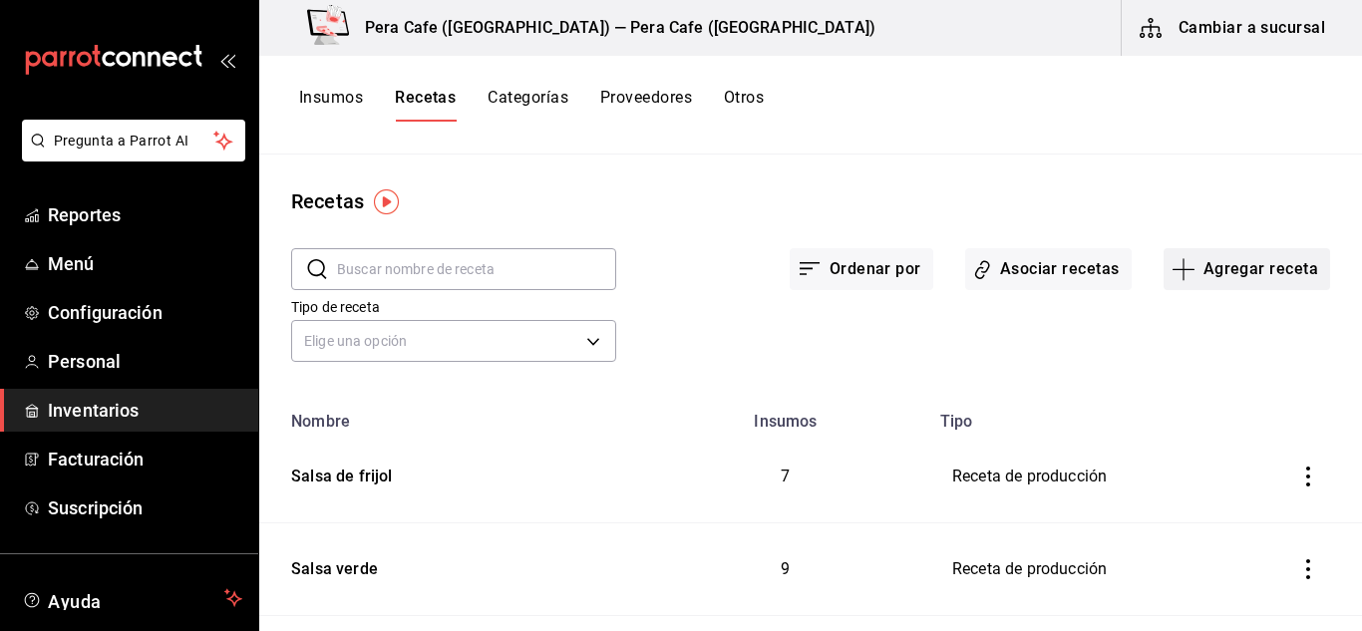
click at [1218, 278] on button "Agregar receta" at bounding box center [1247, 269] width 167 height 42
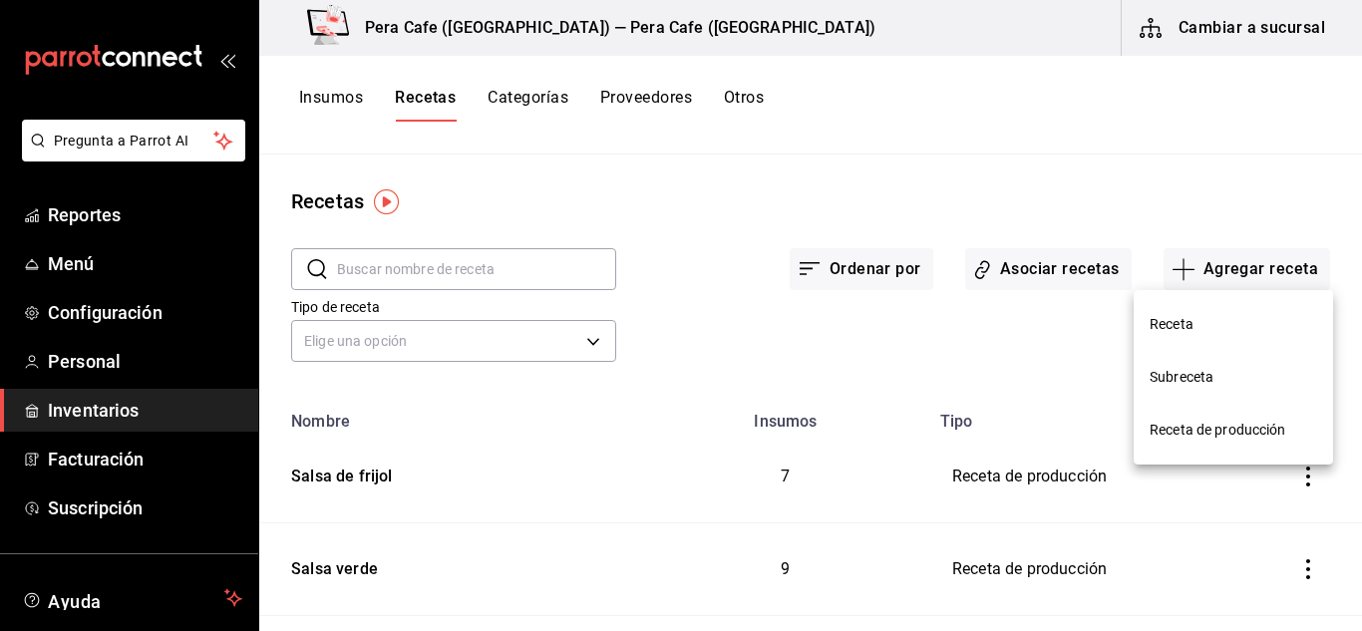
click at [1206, 428] on span "Receta de producción" at bounding box center [1234, 430] width 168 height 21
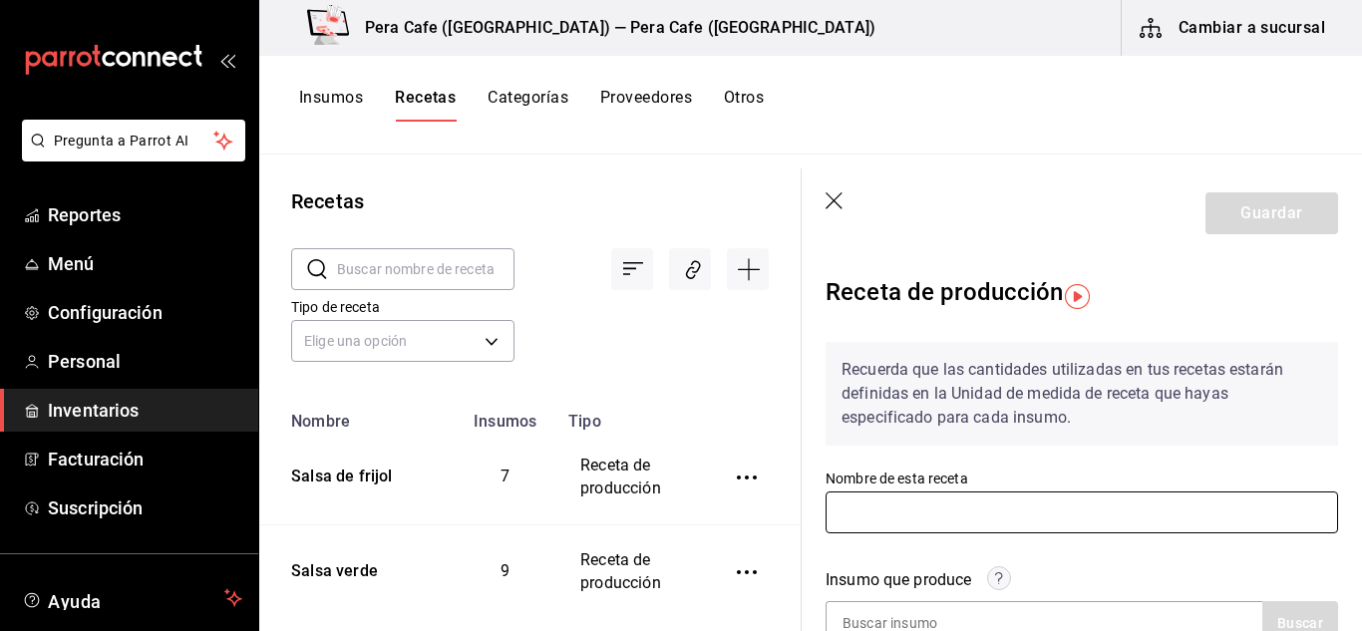
click at [978, 500] on input "text" at bounding box center [1082, 513] width 513 height 42
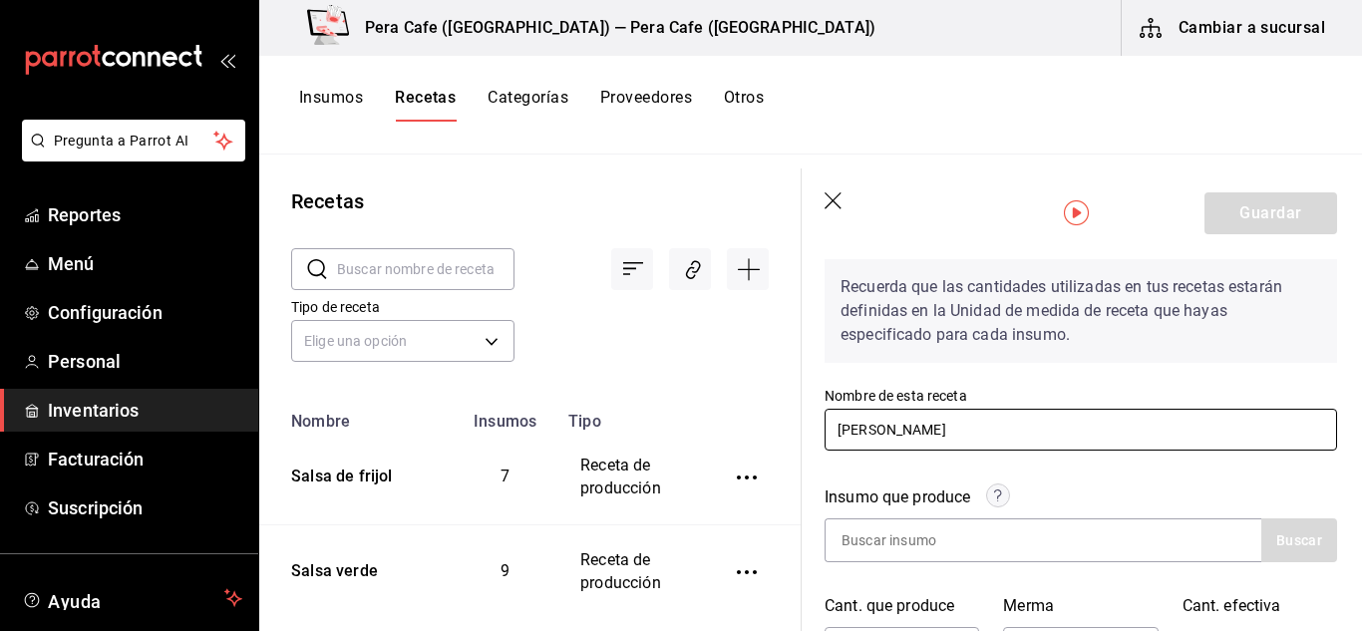
scroll to position [84, 1]
type input "[PERSON_NAME]"
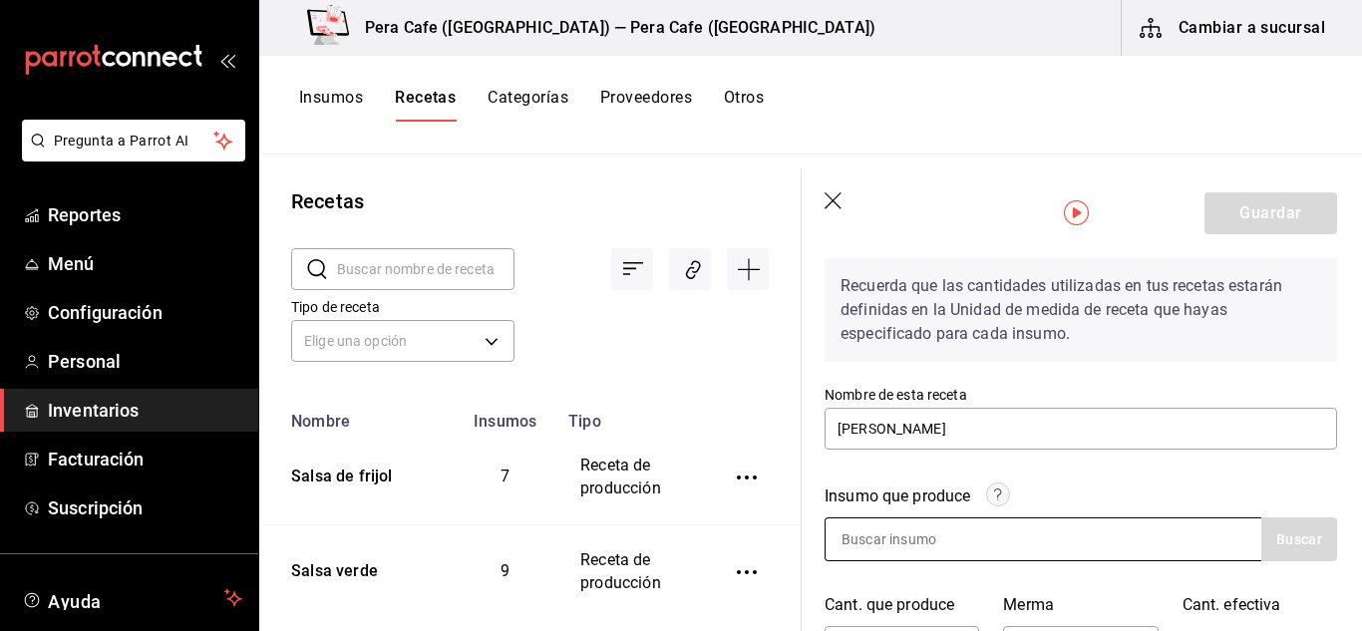
click at [956, 547] on input at bounding box center [925, 540] width 199 height 42
type input "Guisado"
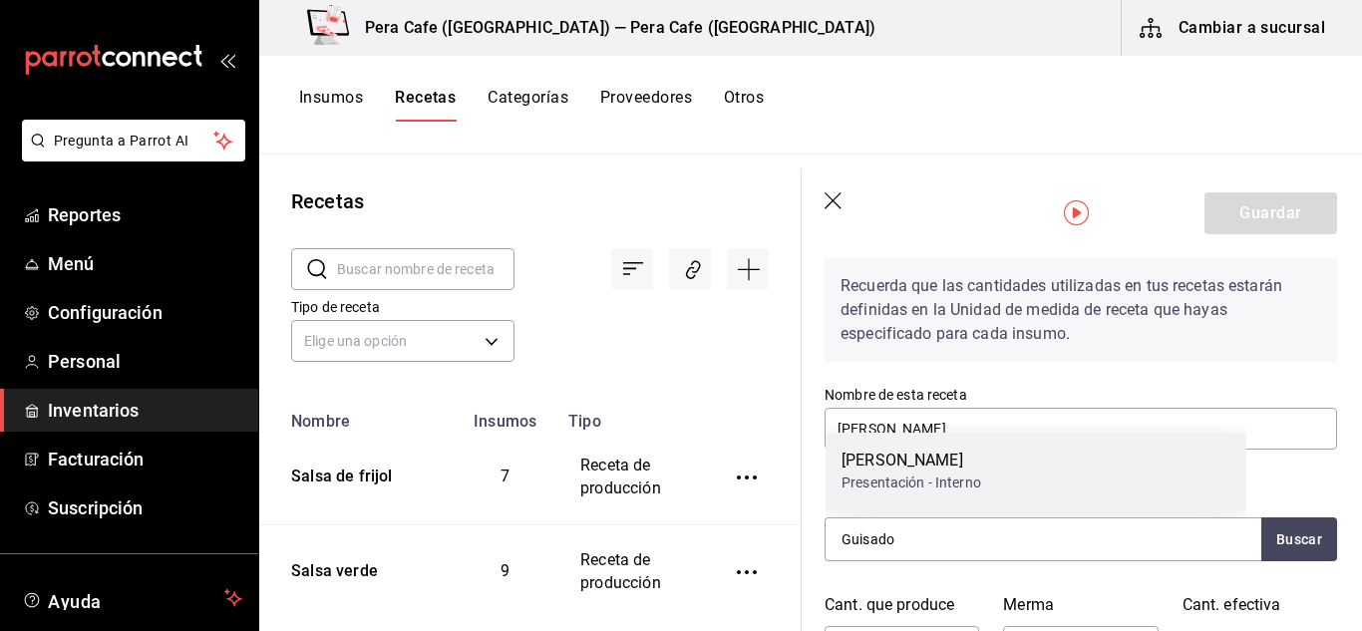
click at [953, 484] on div "Presentación - Interno" at bounding box center [912, 483] width 140 height 21
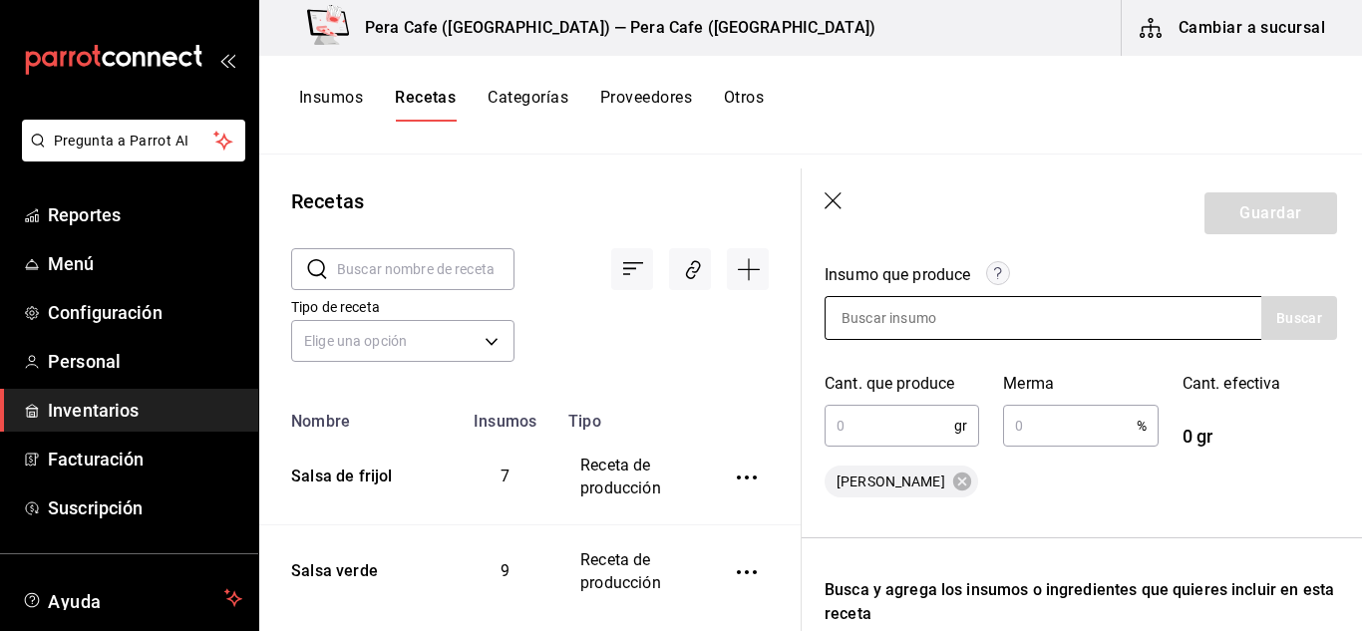
scroll to position [306, 1]
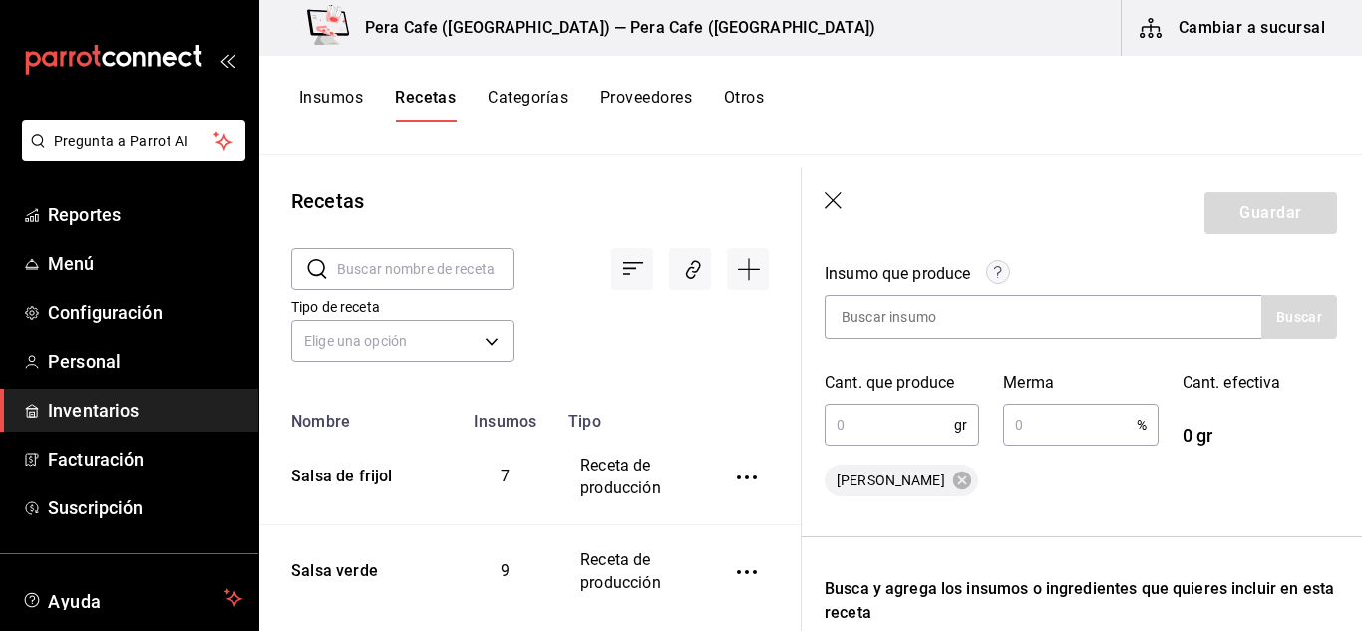
click at [878, 426] on input "text" at bounding box center [890, 425] width 130 height 40
type input "3,500"
click at [1088, 413] on input "text" at bounding box center [1069, 425] width 133 height 40
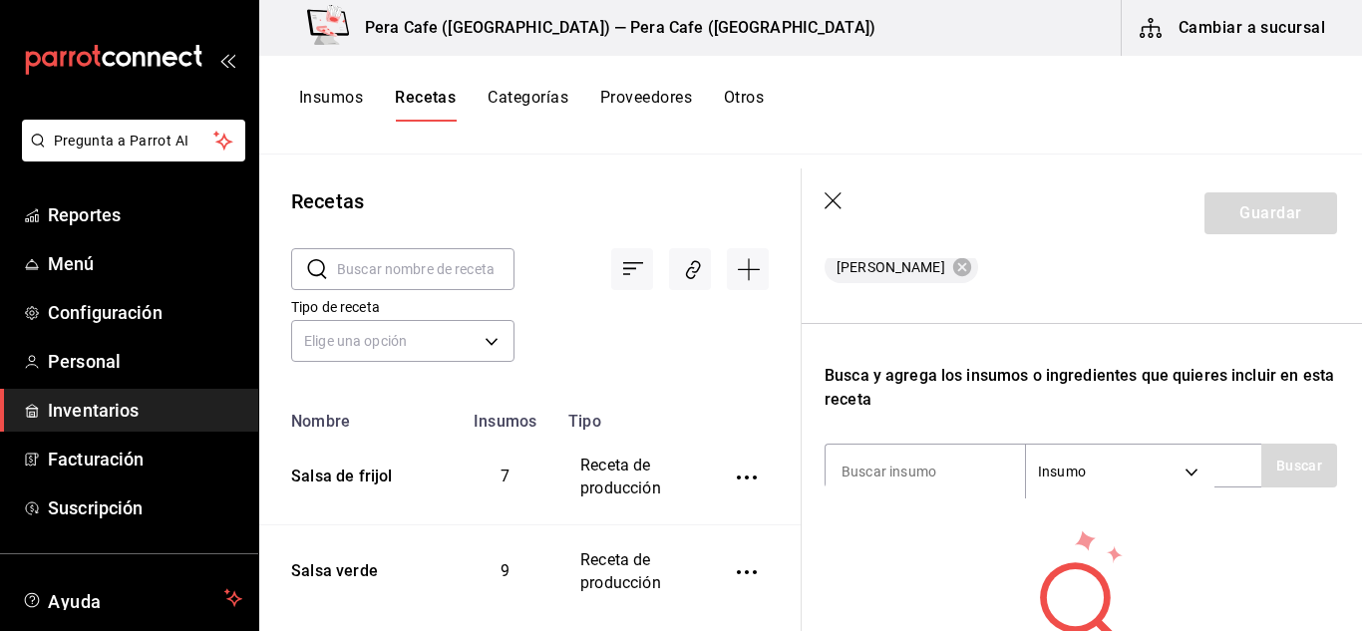
scroll to position [522, 1]
drag, startPoint x: 913, startPoint y: 503, endPoint x: 920, endPoint y: 471, distance: 32.7
click at [913, 499] on div "Recuerda que las cantidades utilizadas en tus recetas estarán definidas en la U…" at bounding box center [1081, 261] width 513 height 912
click at [920, 470] on input at bounding box center [925, 470] width 199 height 42
type input "costilla de res"
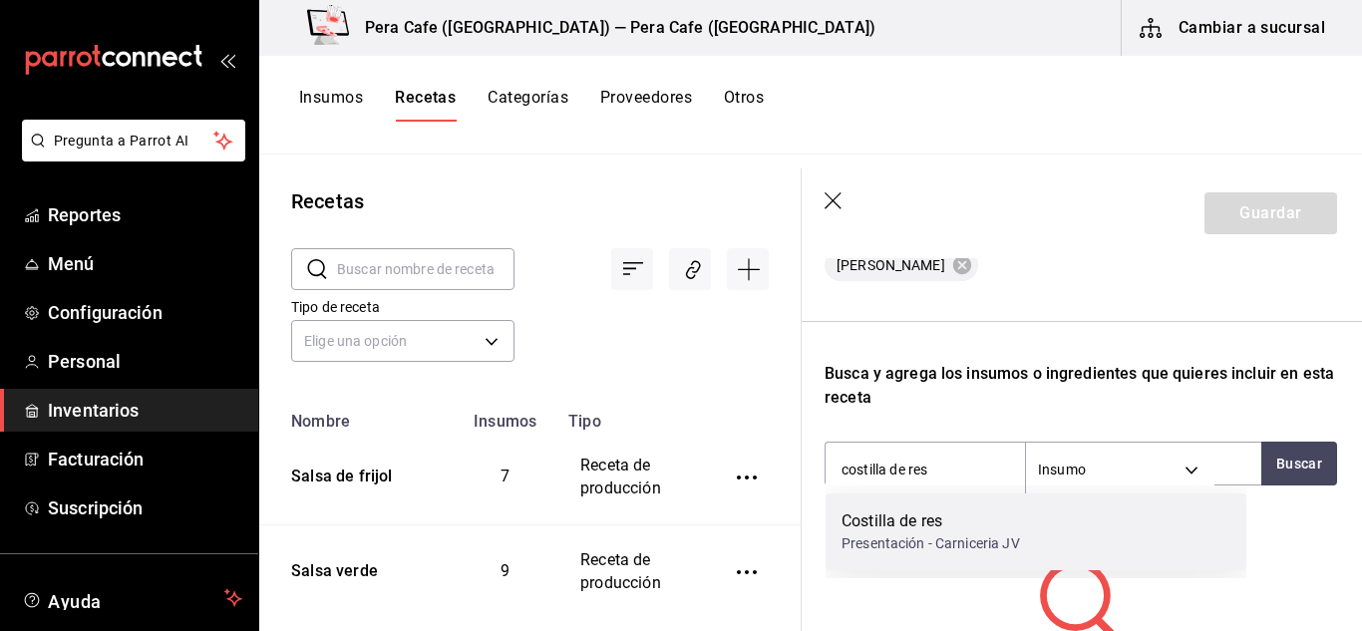
click at [932, 545] on div "Presentación - Carniceria JV" at bounding box center [931, 544] width 179 height 21
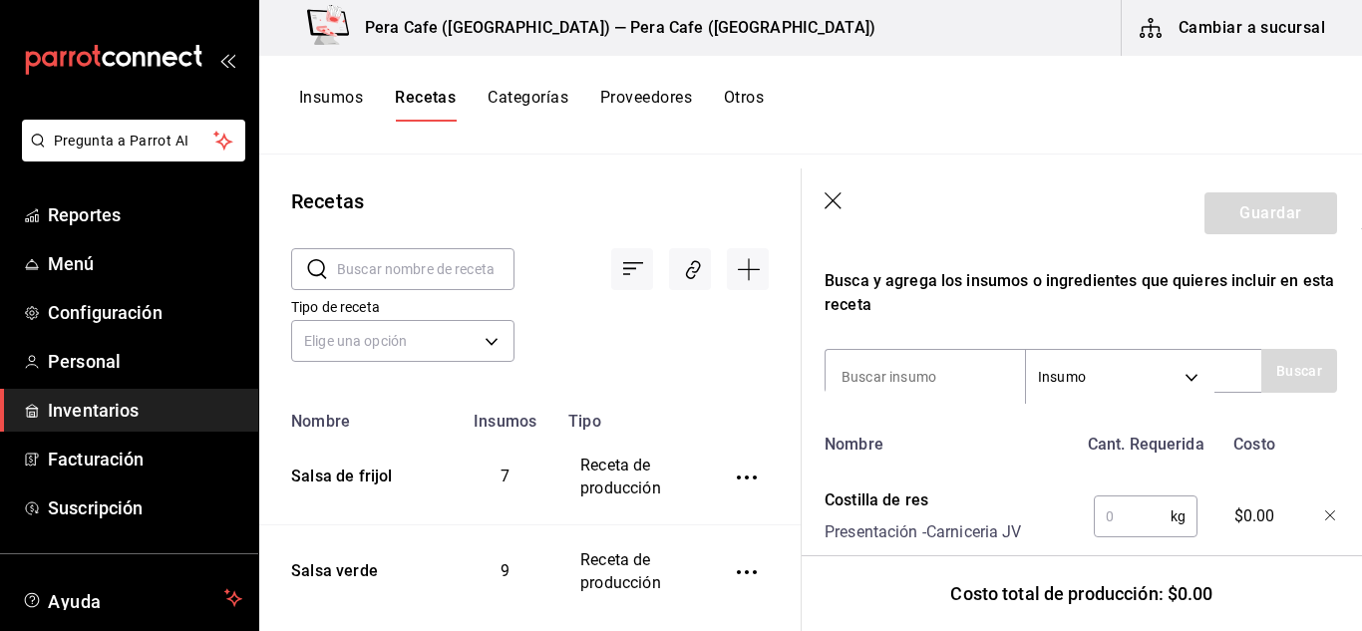
scroll to position [616, 1]
click at [1106, 503] on input "text" at bounding box center [1132, 515] width 77 height 40
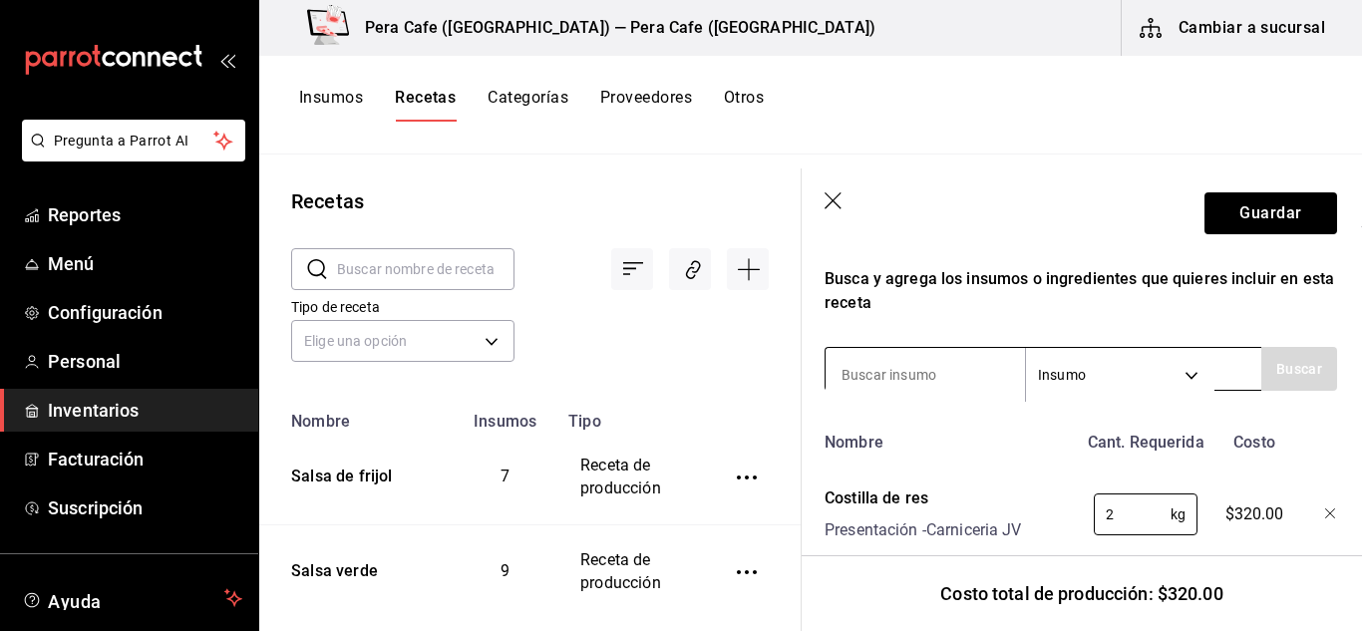
type input "2"
click at [908, 359] on input at bounding box center [925, 375] width 199 height 42
type input "suadero"
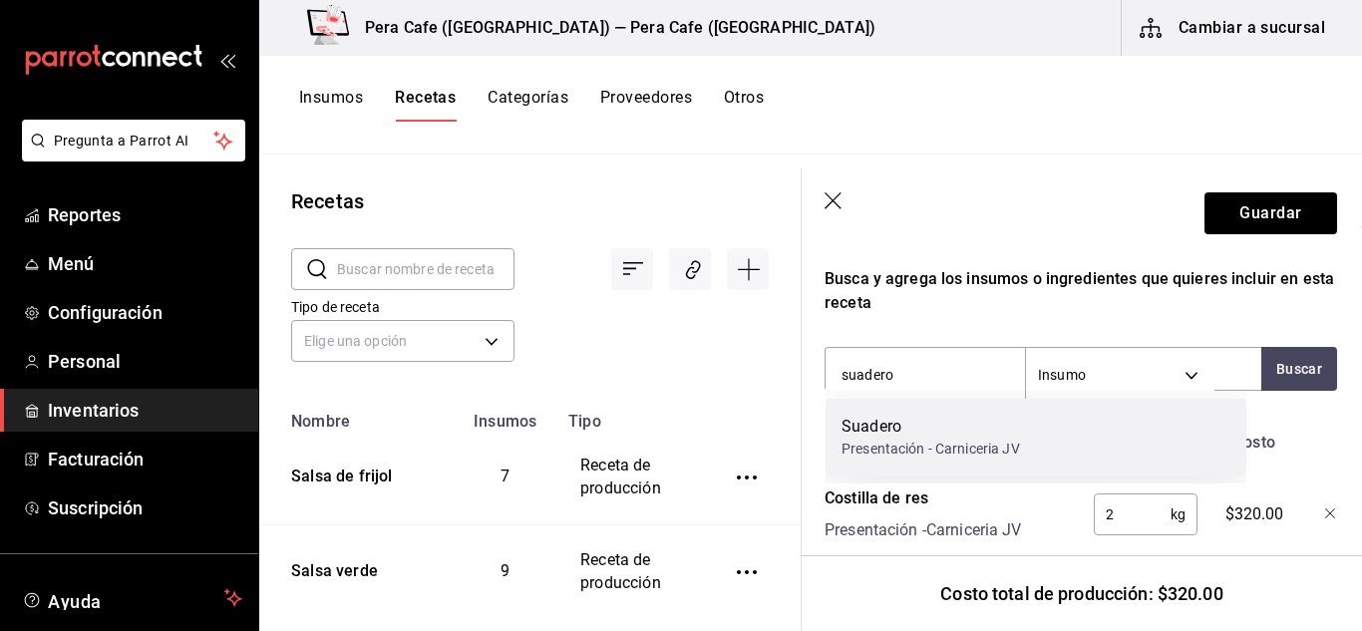
click at [930, 418] on div "Suadero" at bounding box center [931, 427] width 179 height 24
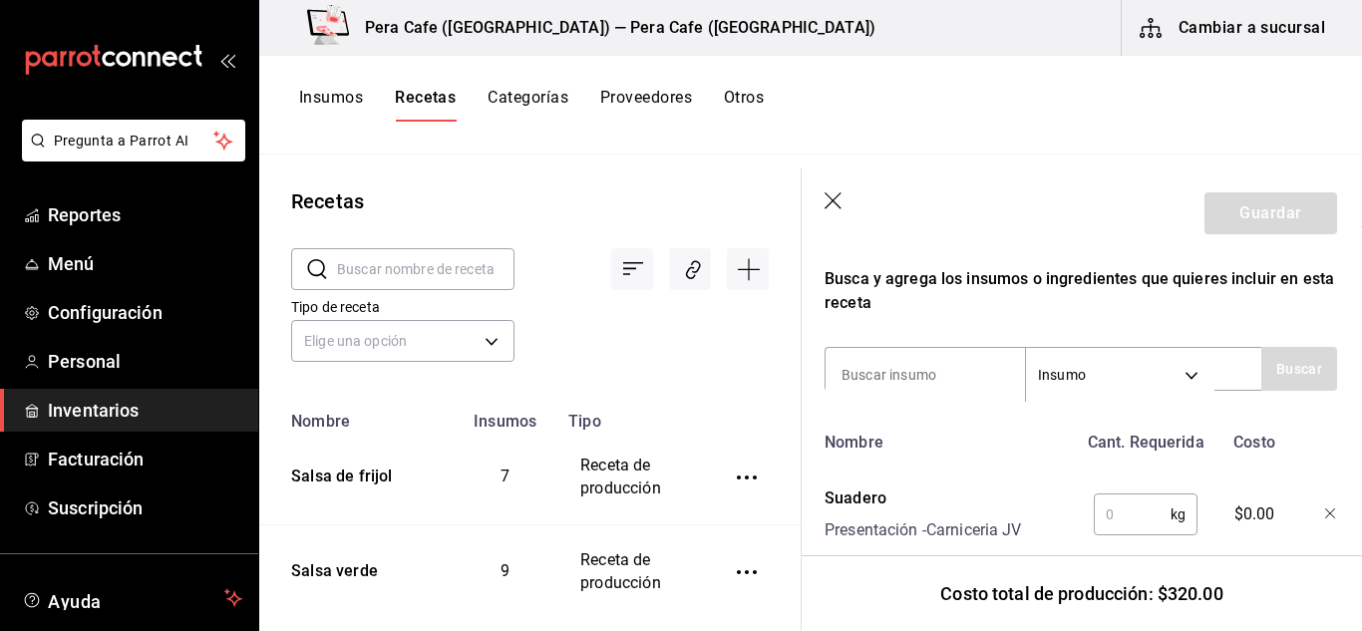
click at [1113, 511] on input "text" at bounding box center [1132, 515] width 77 height 40
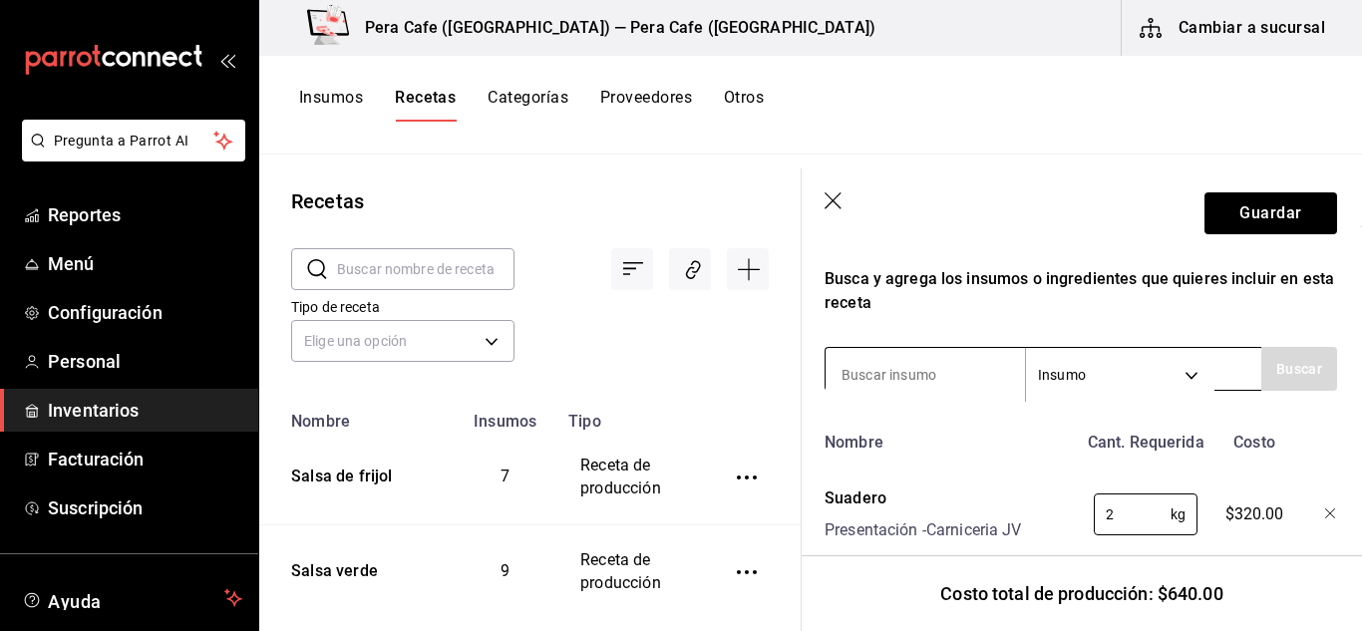
type input "2"
click at [981, 387] on input at bounding box center [925, 375] width 199 height 42
type input "sal"
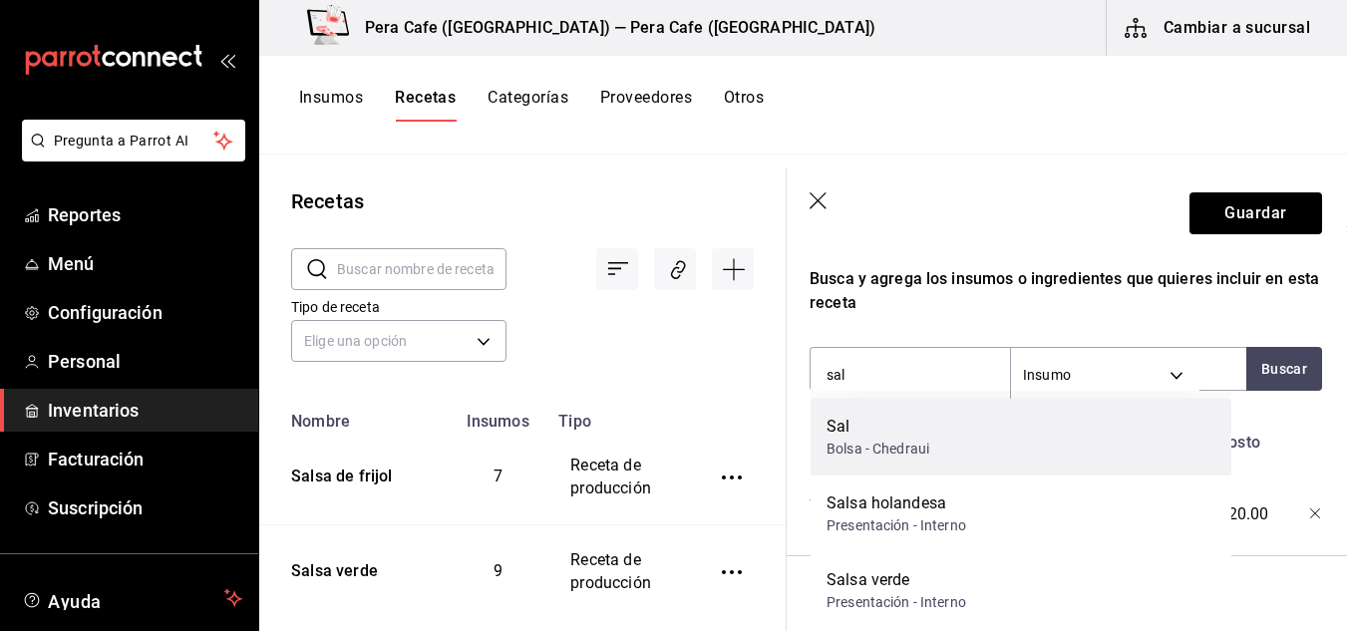
click at [931, 416] on div "[PERSON_NAME] - Chedraui" at bounding box center [1021, 437] width 421 height 77
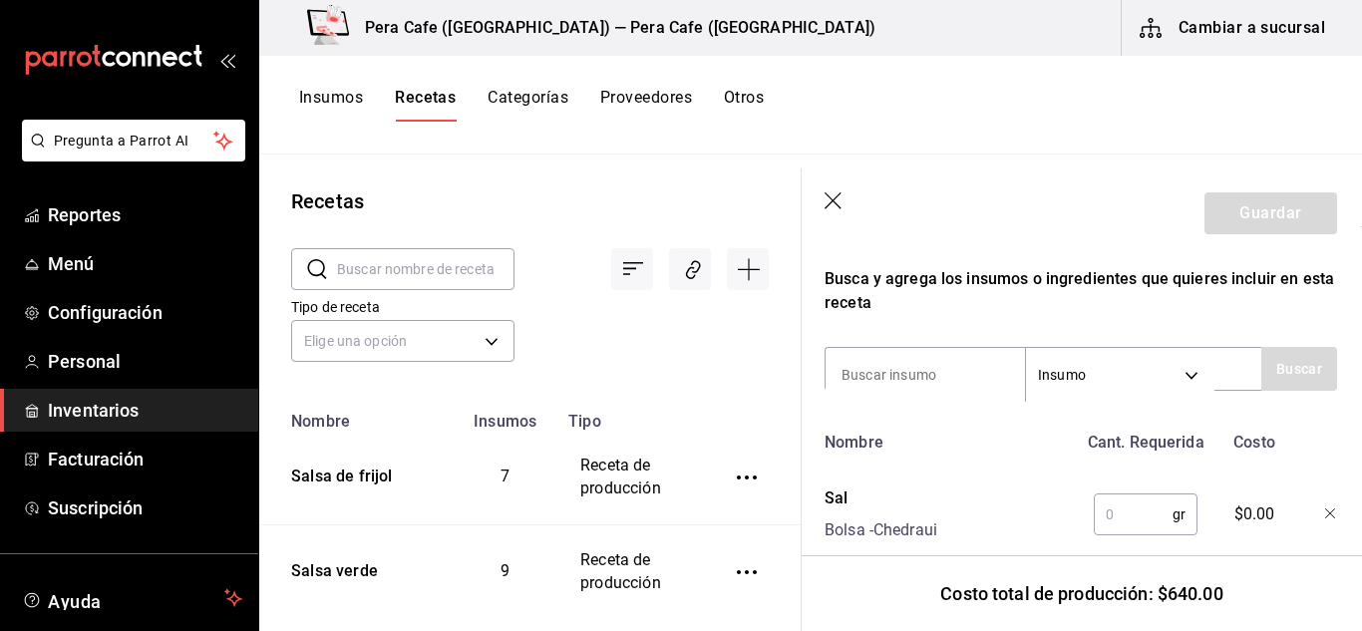
click at [1116, 515] on input "text" at bounding box center [1133, 515] width 79 height 40
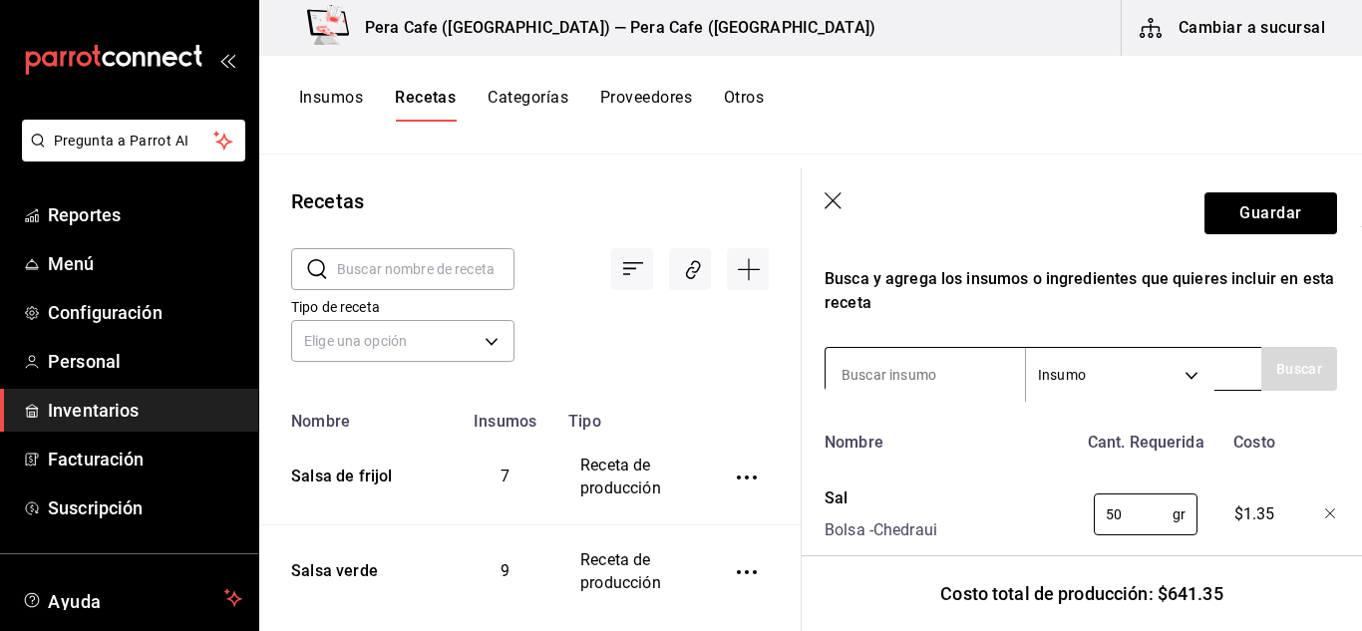
type input "50"
click at [926, 387] on input at bounding box center [925, 375] width 199 height 42
type input "pimienta"
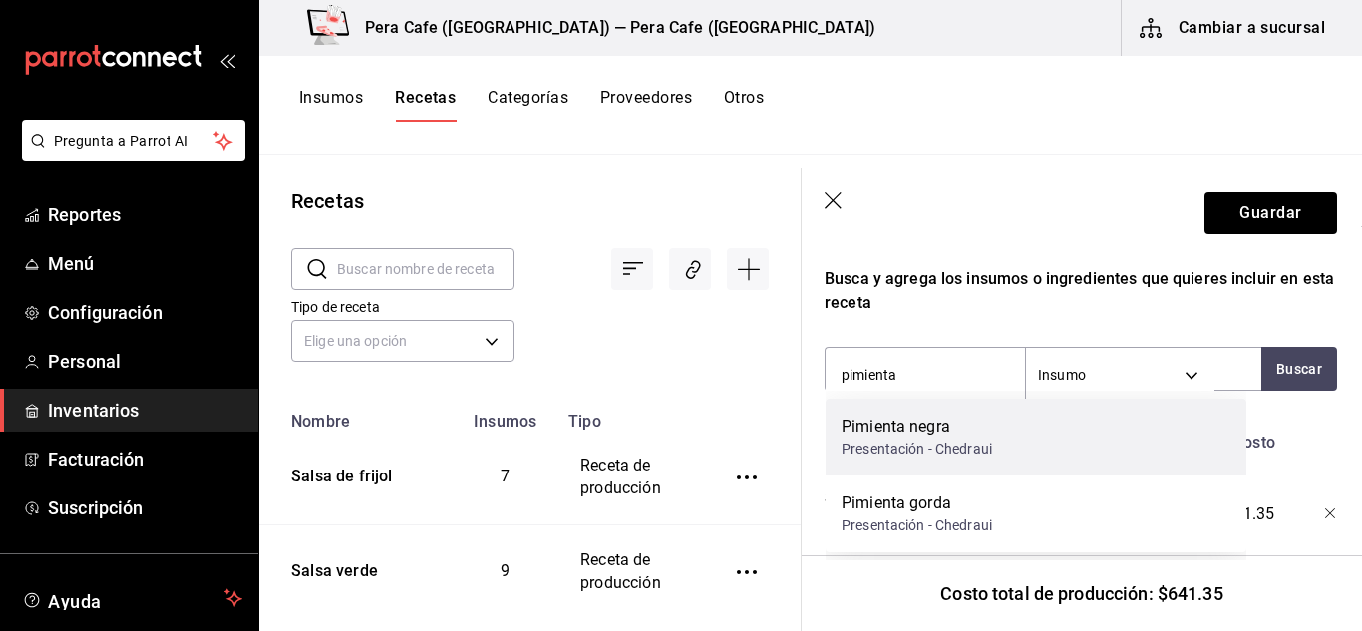
click at [933, 450] on div "Presentación - Chedraui" at bounding box center [917, 449] width 151 height 21
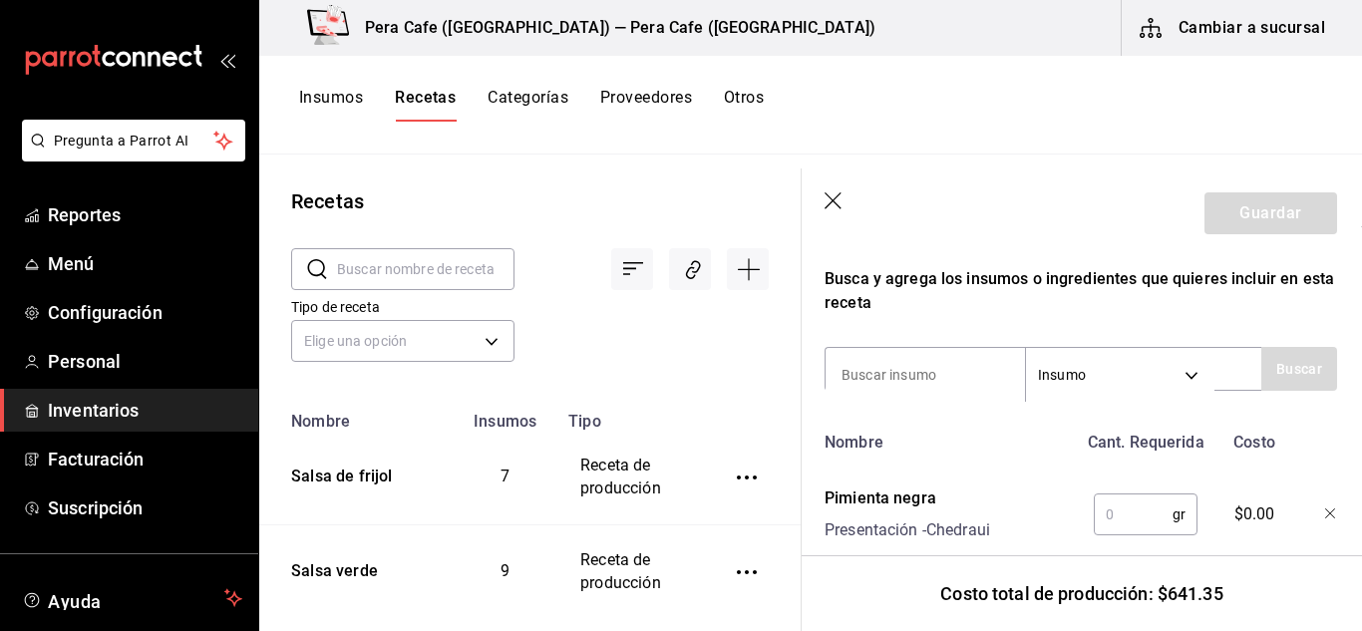
click at [1144, 533] on input "text" at bounding box center [1133, 515] width 79 height 40
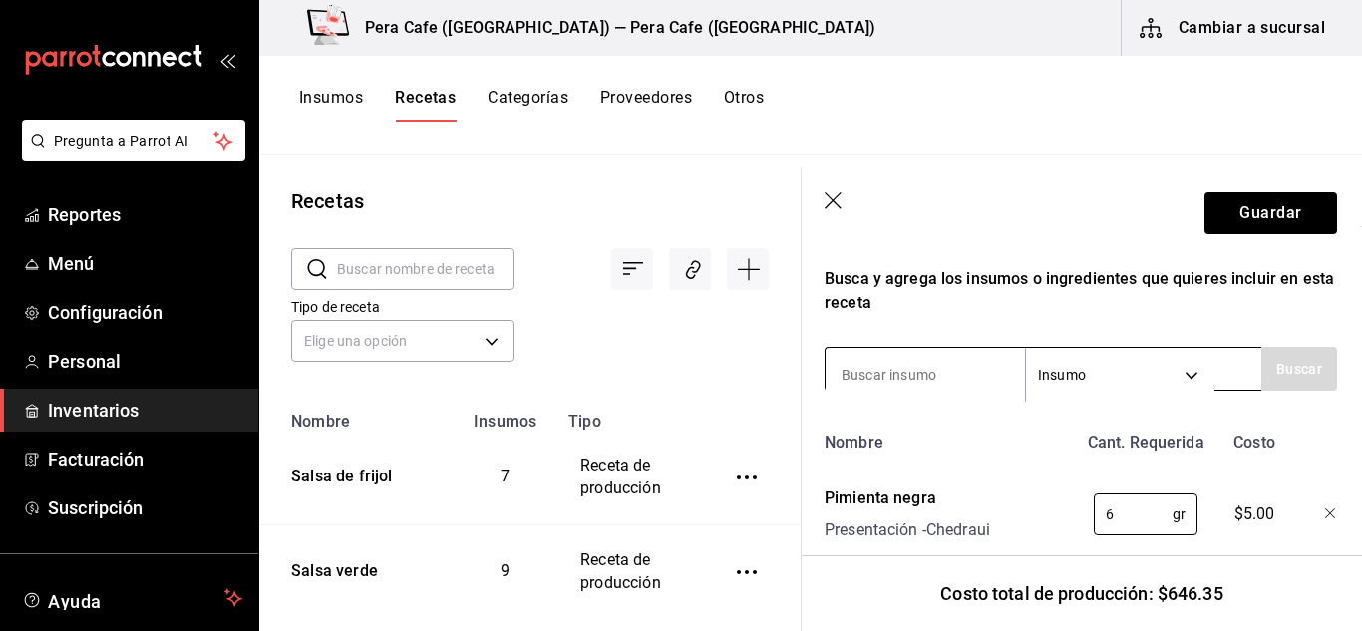
type input "6"
click at [973, 385] on input at bounding box center [925, 375] width 199 height 42
type input "r"
type input "tomillo"
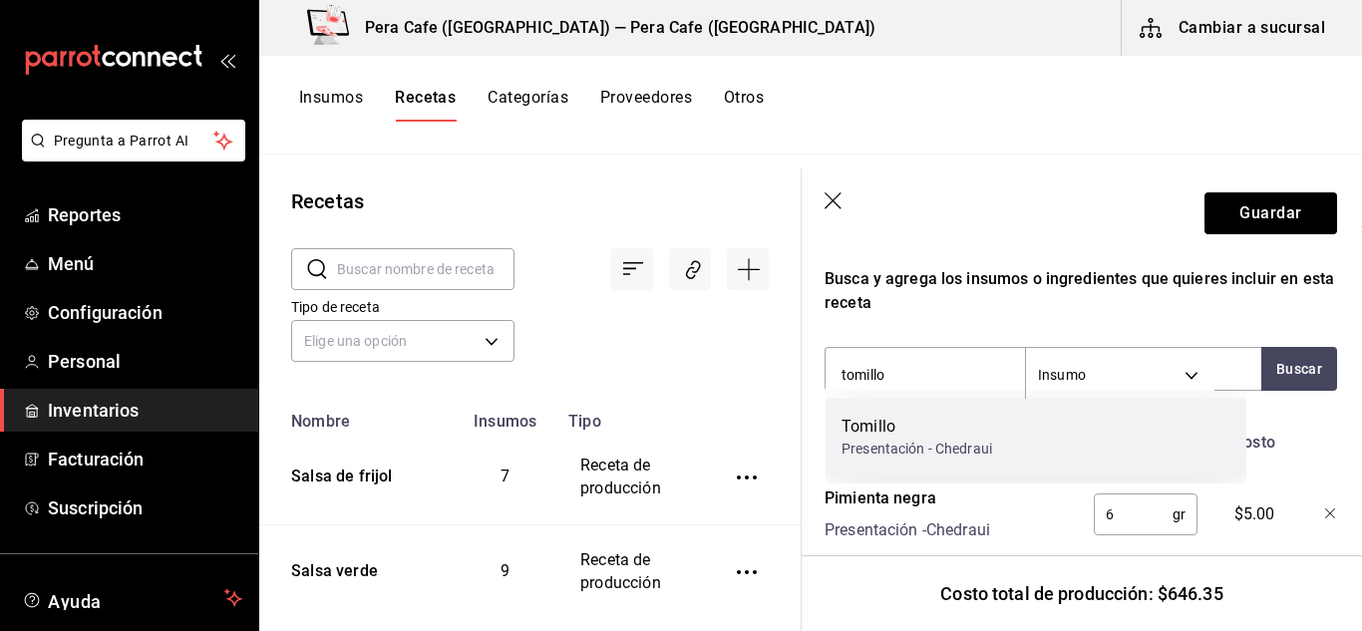
click at [965, 421] on div "Tomillo" at bounding box center [917, 427] width 151 height 24
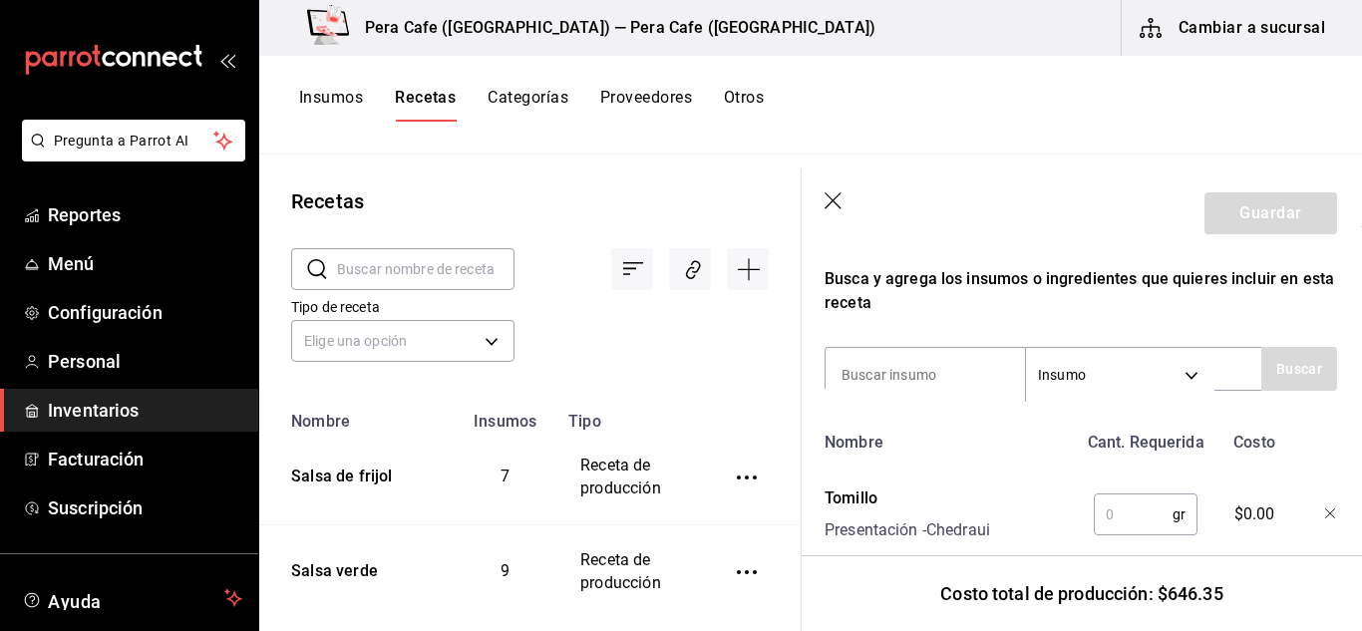
click at [1091, 490] on div "gr ​" at bounding box center [1142, 511] width 131 height 64
drag, startPoint x: 1091, startPoint y: 491, endPoint x: 1133, endPoint y: 543, distance: 67.4
click at [1119, 522] on input "text" at bounding box center [1133, 515] width 79 height 40
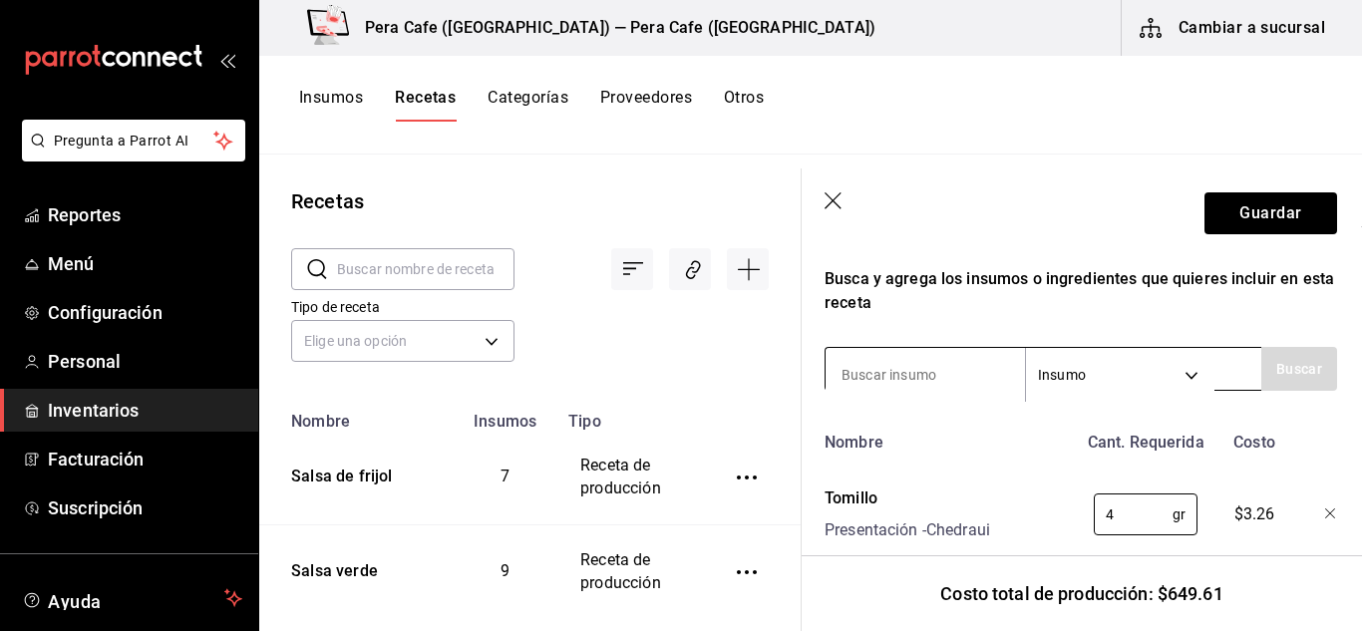
type input "4"
click at [936, 358] on input at bounding box center [925, 375] width 199 height 42
type input "chile seco"
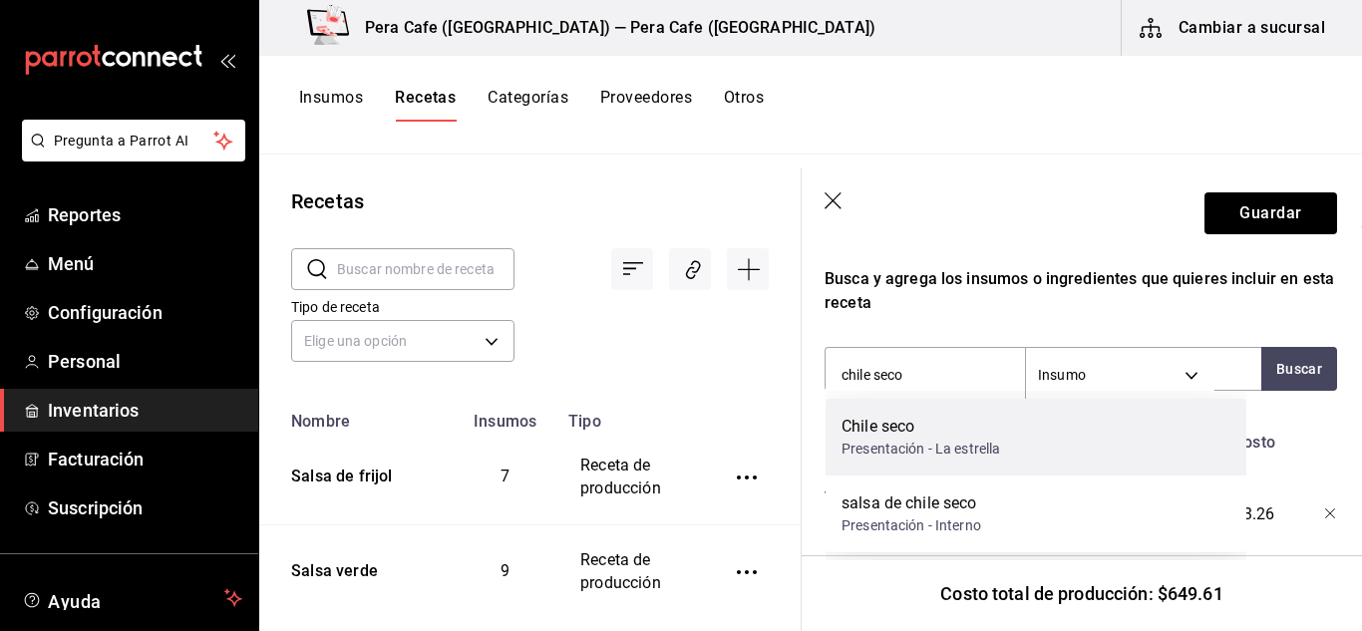
click at [932, 429] on div "Chile seco" at bounding box center [921, 427] width 159 height 24
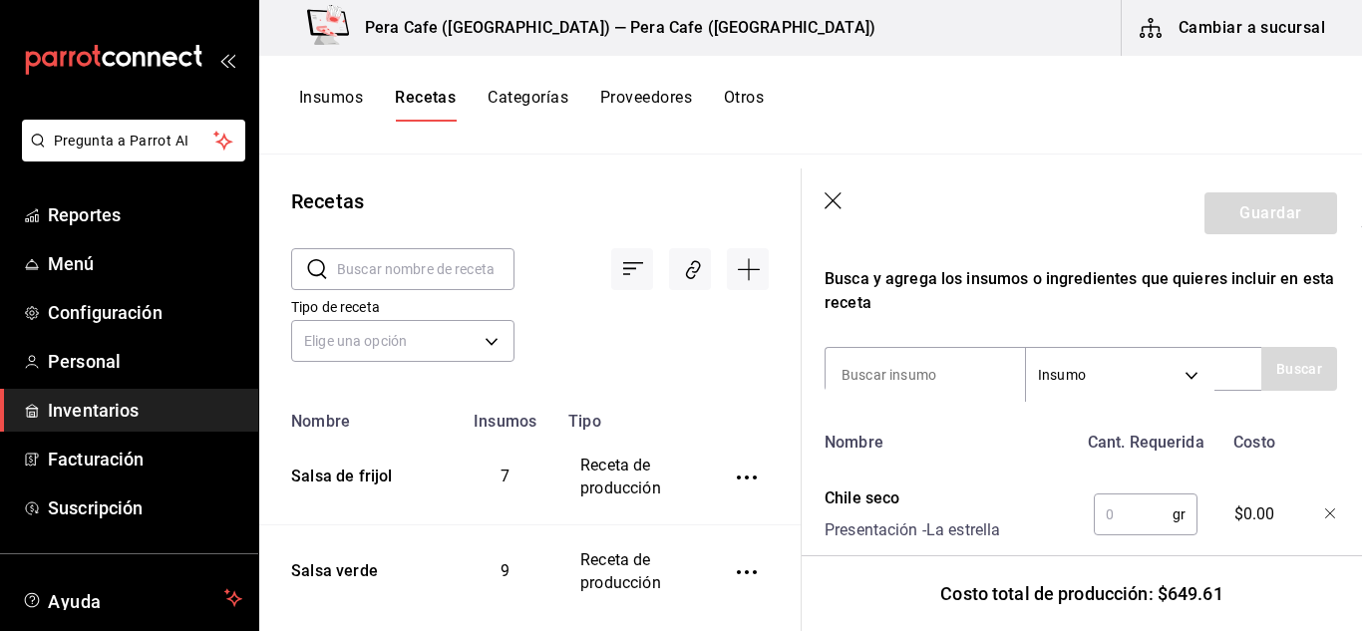
click at [1119, 510] on input "text" at bounding box center [1133, 515] width 79 height 40
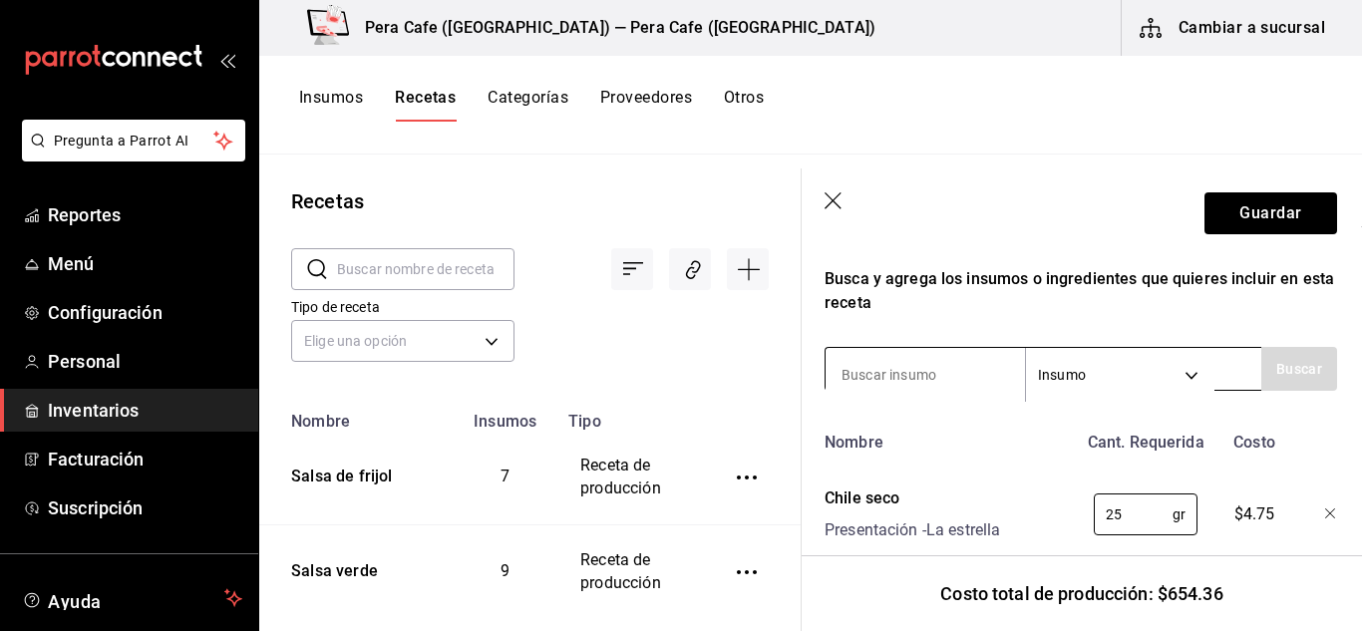
type input "25"
click at [945, 384] on input at bounding box center [925, 375] width 199 height 42
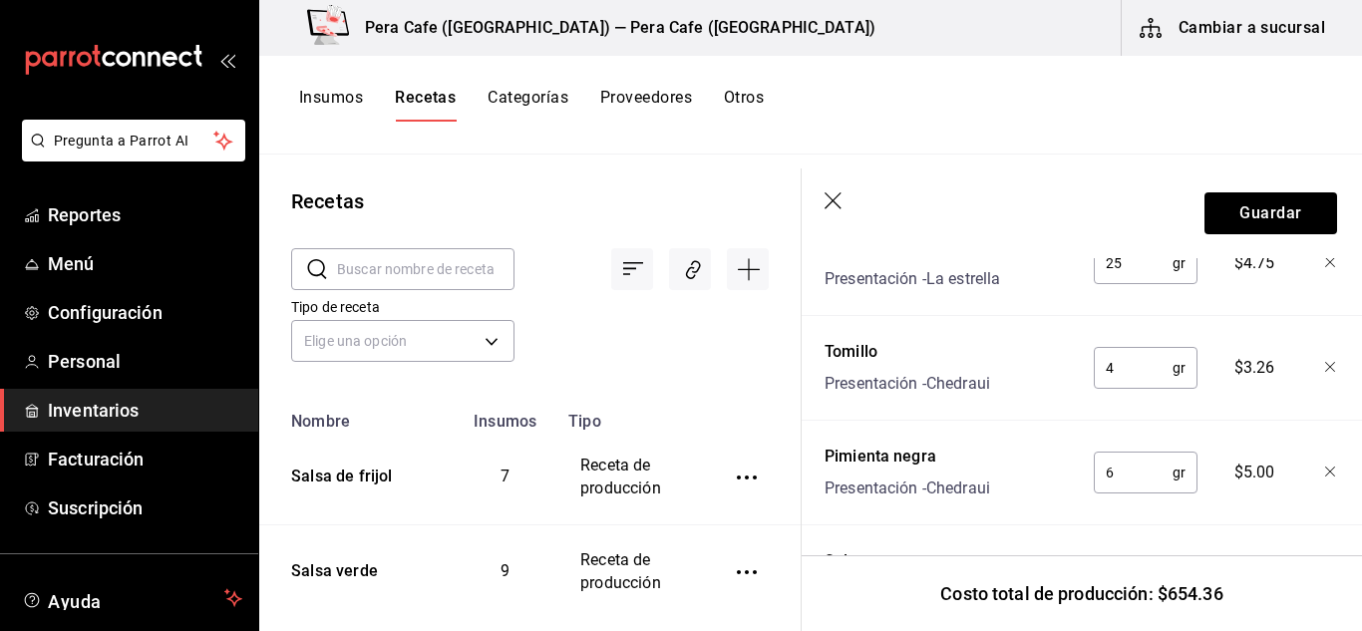
scroll to position [875, 1]
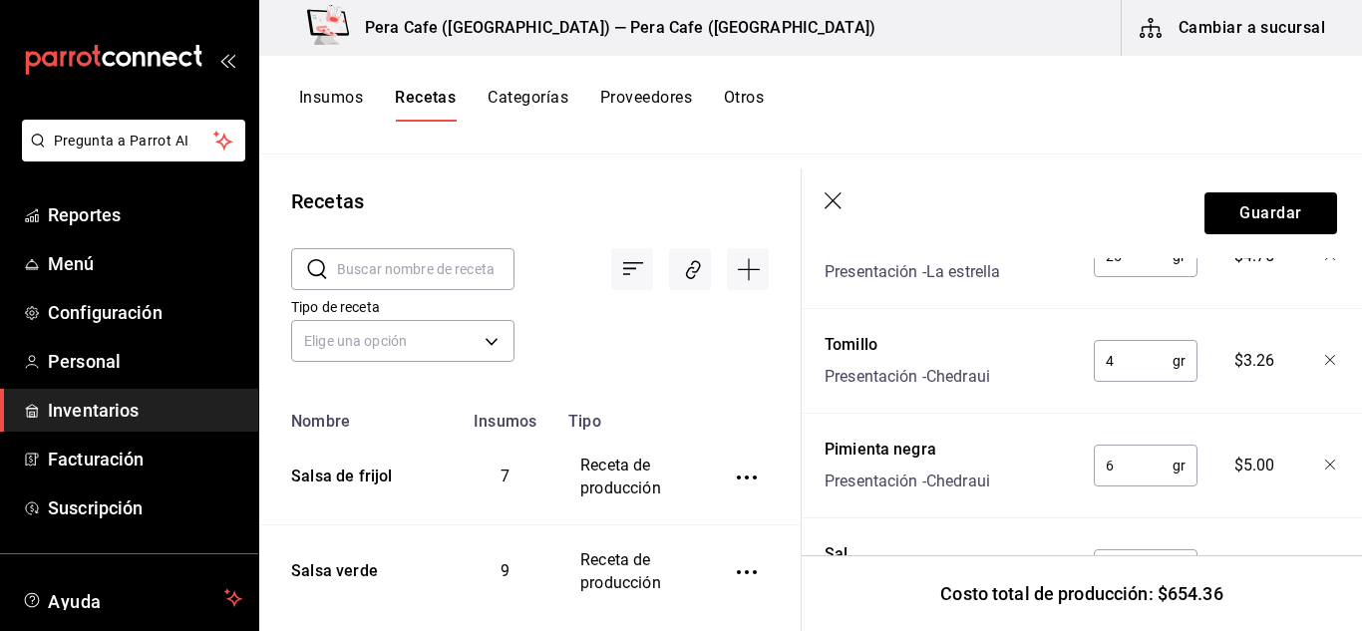
click at [1124, 349] on input "4" at bounding box center [1133, 361] width 79 height 40
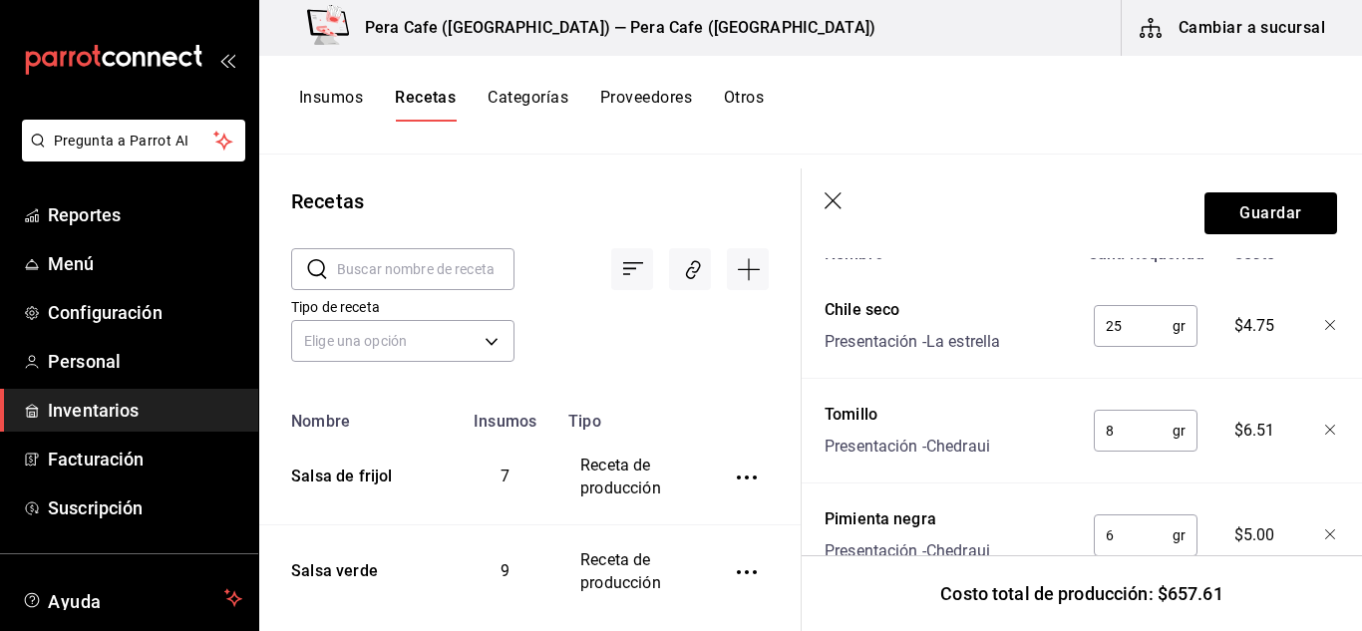
scroll to position [802, 1]
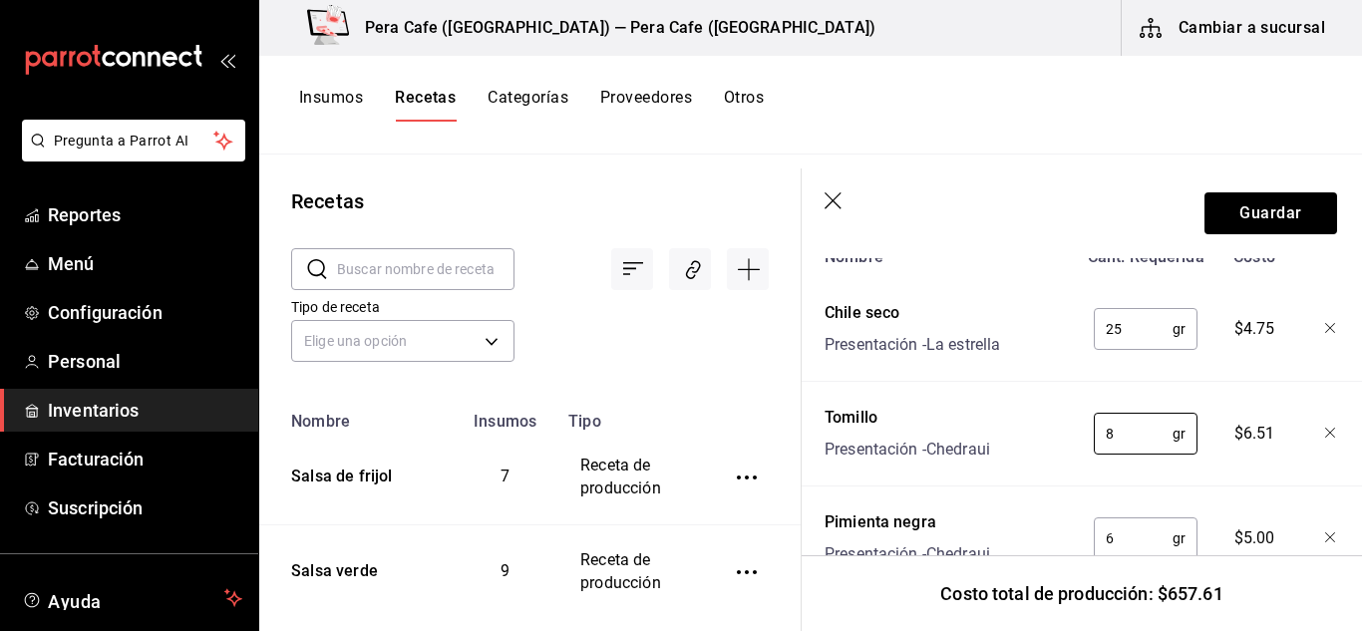
type input "8"
click at [1121, 335] on input "25" at bounding box center [1133, 329] width 79 height 40
type input "2"
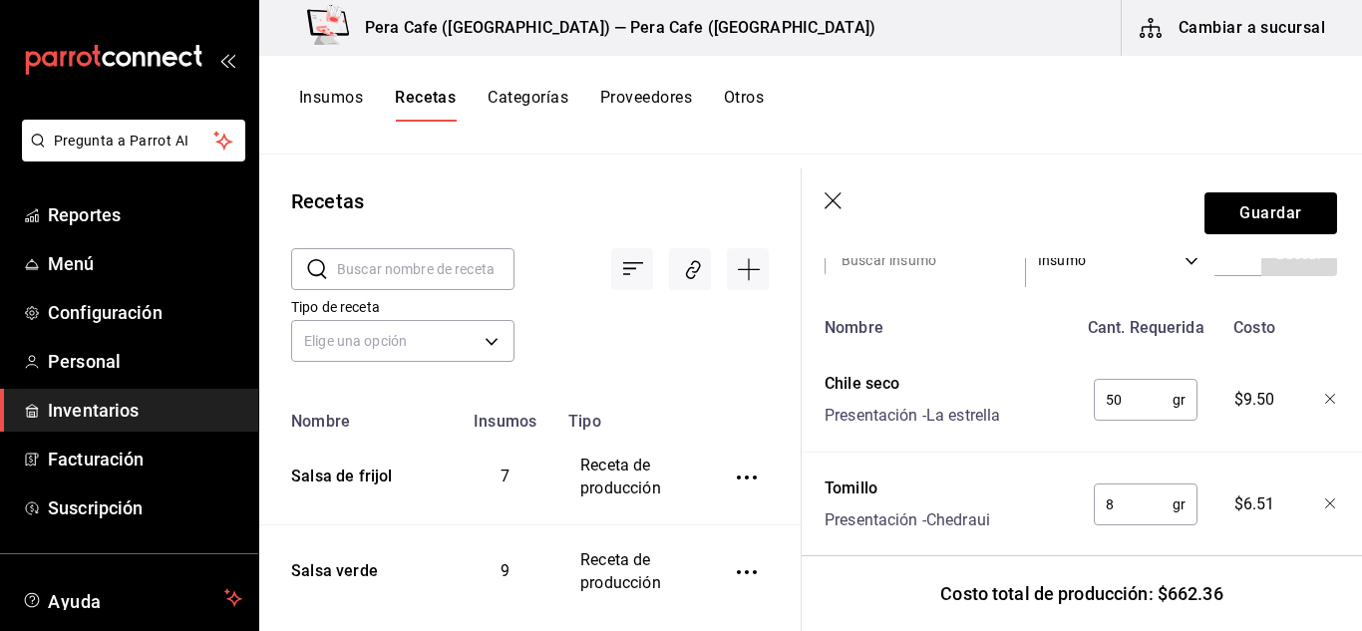
scroll to position [705, 1]
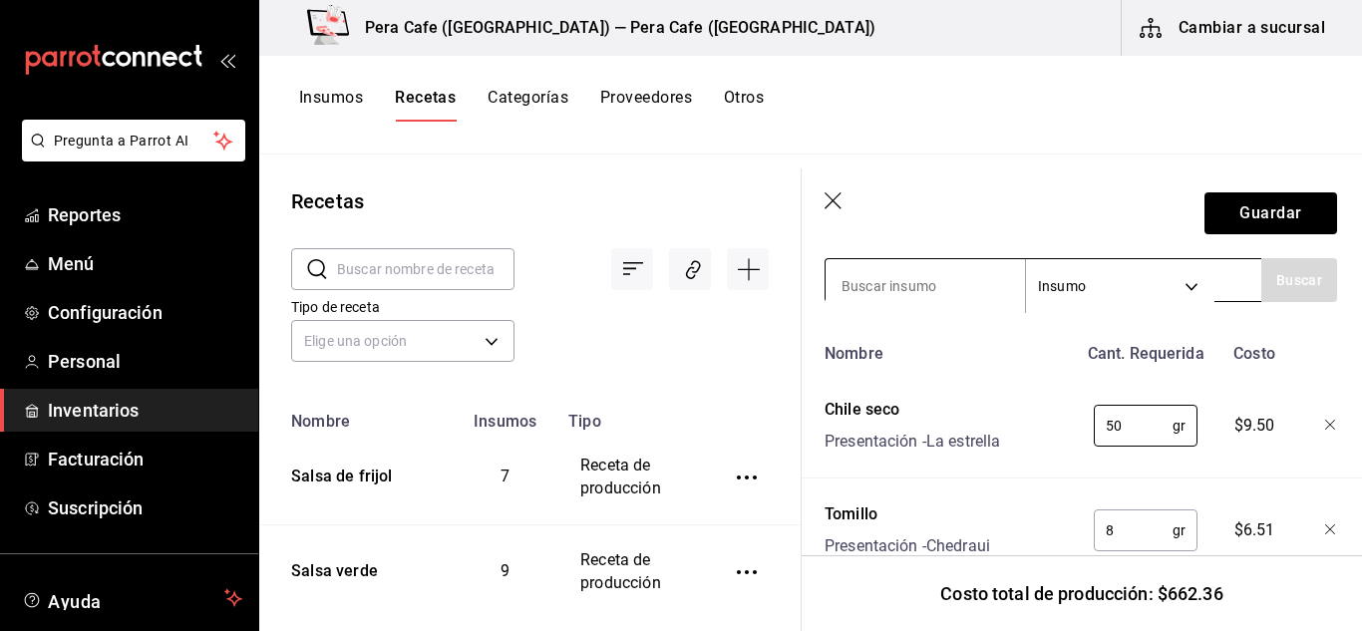
type input "50"
click at [904, 296] on input at bounding box center [925, 286] width 199 height 42
type input "chile pasilla"
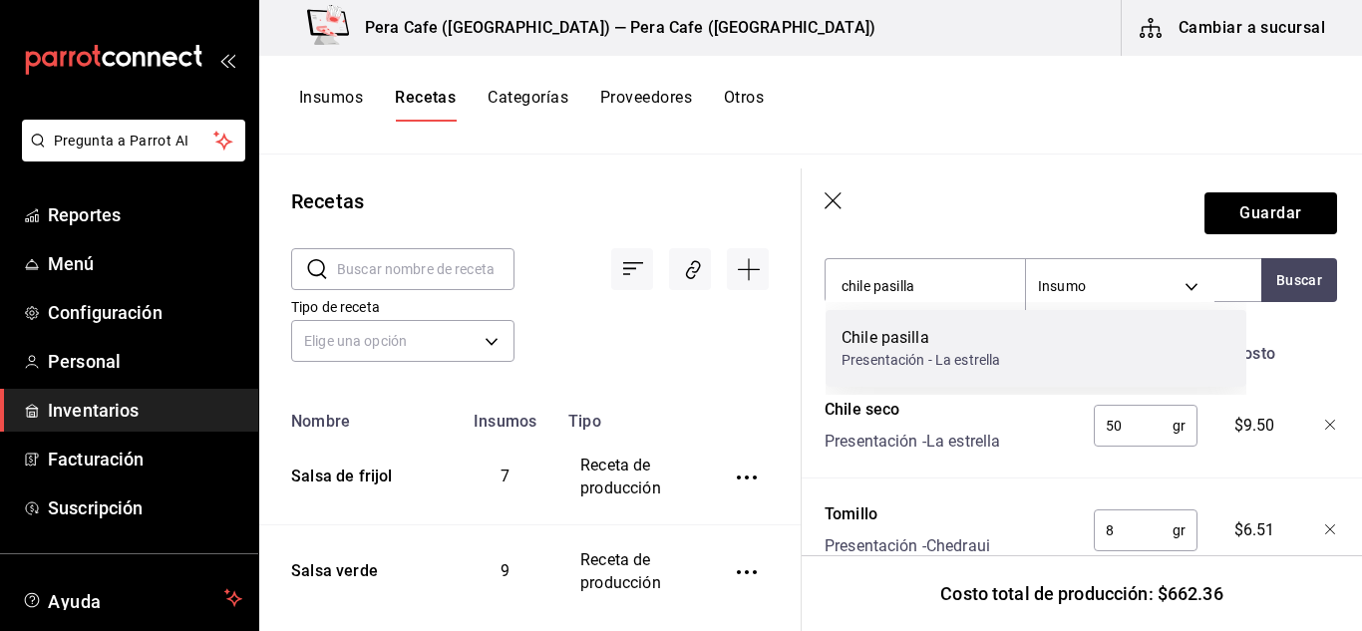
click at [931, 350] on div "Presentación - La estrella" at bounding box center [921, 360] width 159 height 21
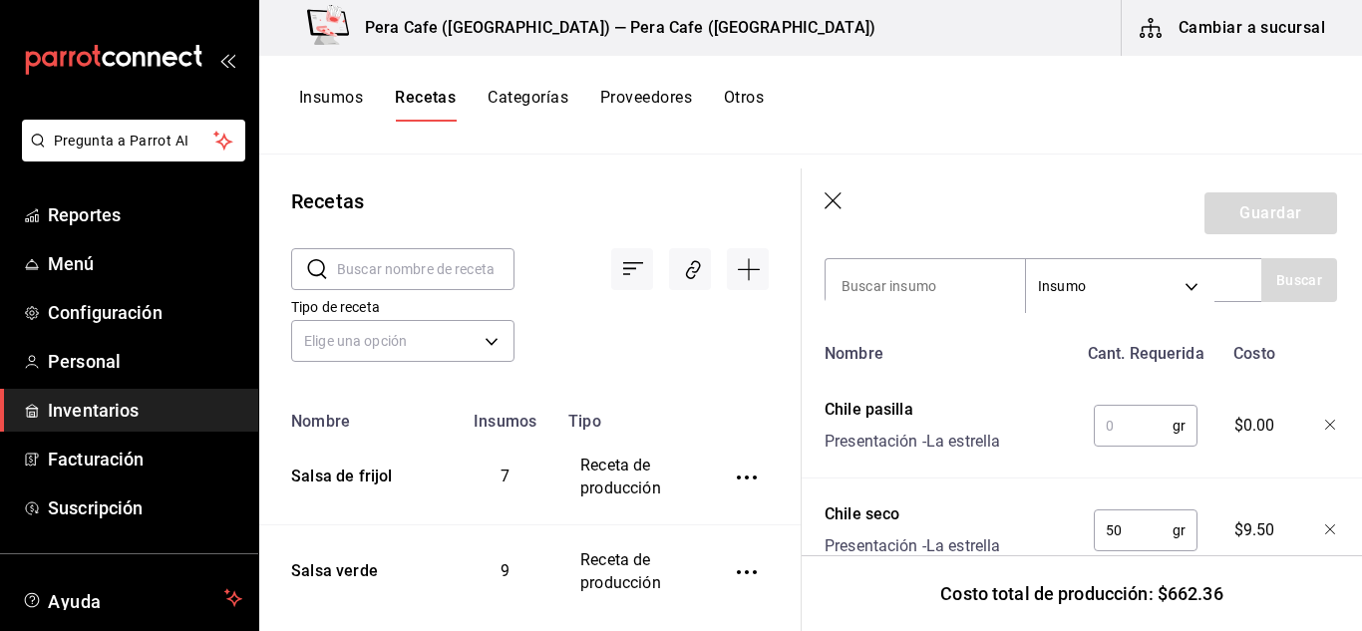
click at [1138, 415] on input "text" at bounding box center [1133, 426] width 79 height 40
type input "5"
type input "3"
type input "50"
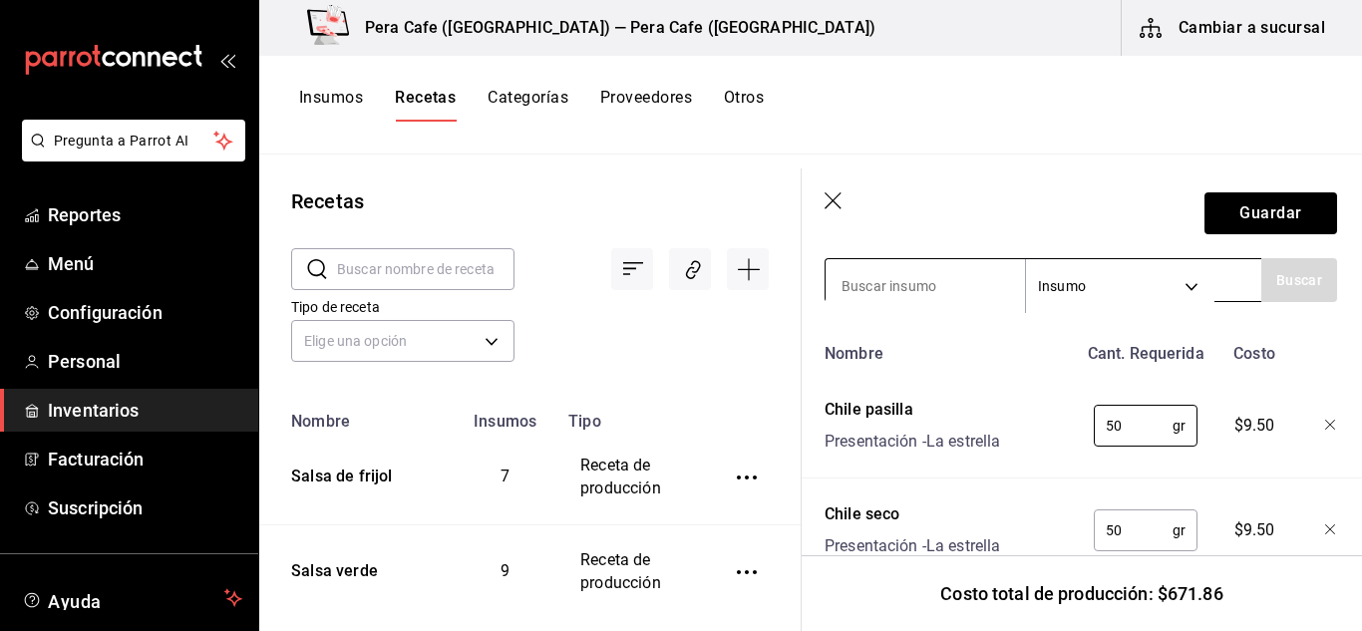
drag, startPoint x: 946, startPoint y: 311, endPoint x: 945, endPoint y: 299, distance: 12.0
click at [946, 310] on div "Recuerda que las cantidades utilizadas en tus recetas estarán definidas en la U…" at bounding box center [1081, 364] width 513 height 1486
click at [945, 297] on input at bounding box center [925, 286] width 199 height 42
type input "chile ancho"
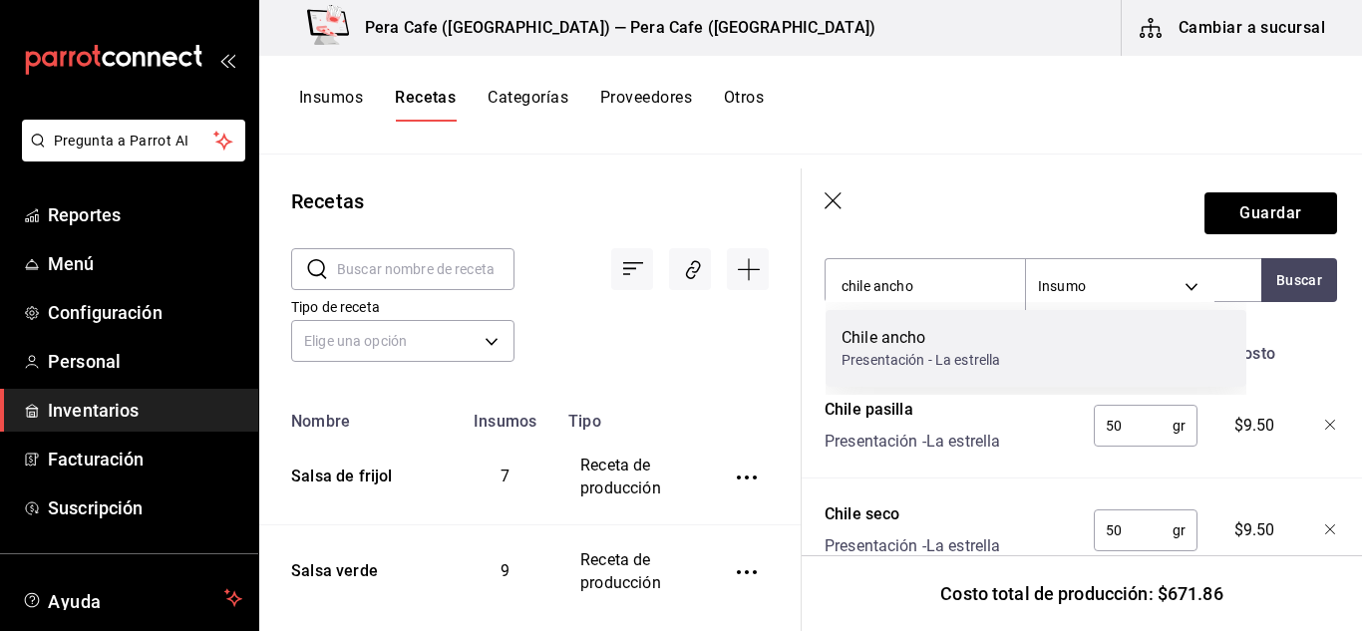
click at [1085, 353] on div "Chile ancho Presentación - La estrella" at bounding box center [1036, 348] width 421 height 77
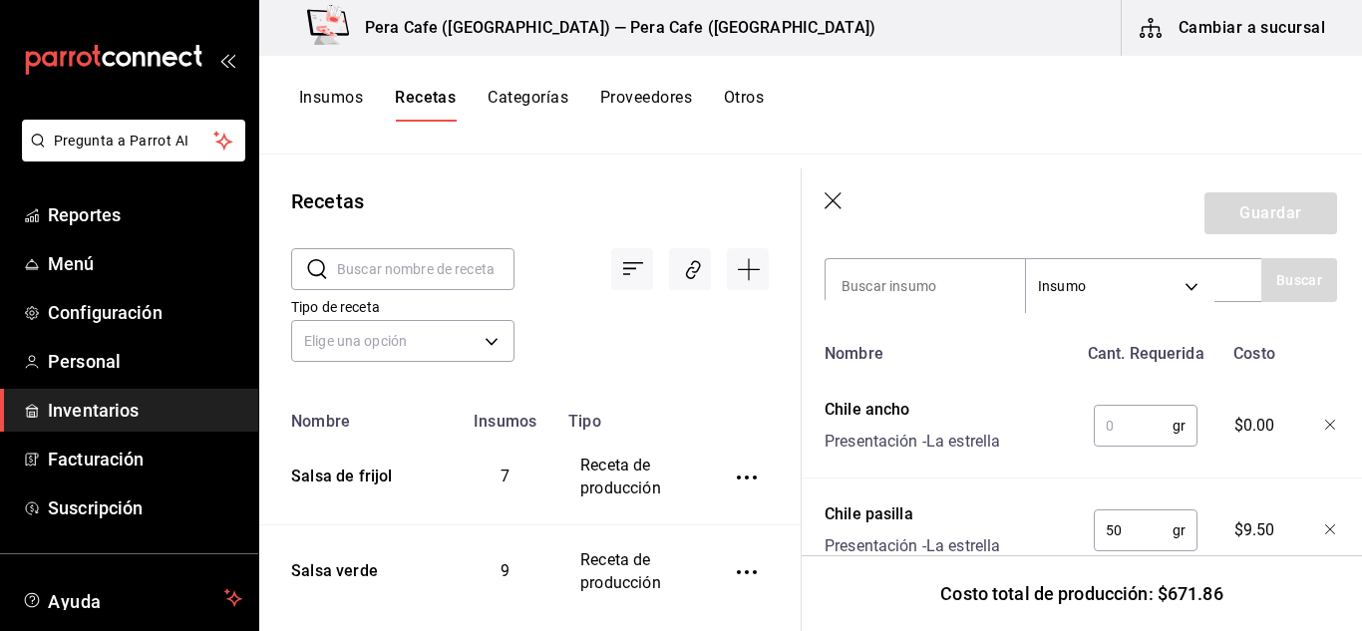
click at [1120, 411] on input "text" at bounding box center [1133, 426] width 79 height 40
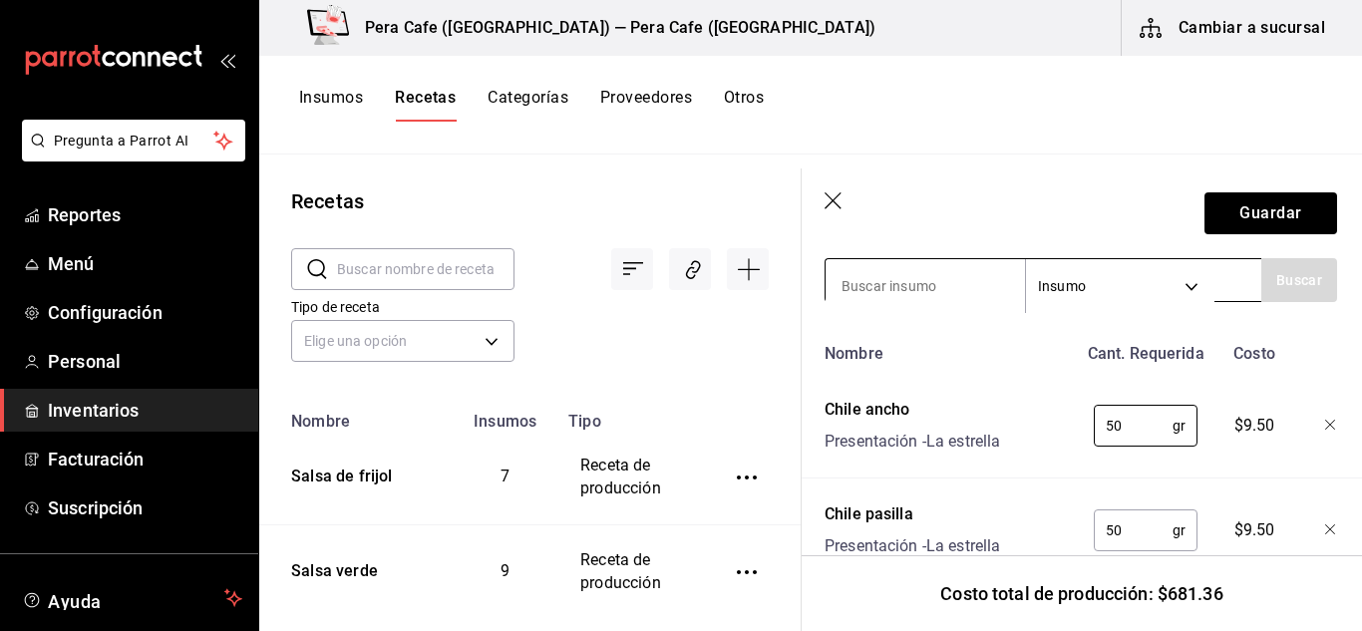
type input "50"
click at [961, 290] on input at bounding box center [925, 286] width 199 height 42
type input "chile guajillo"
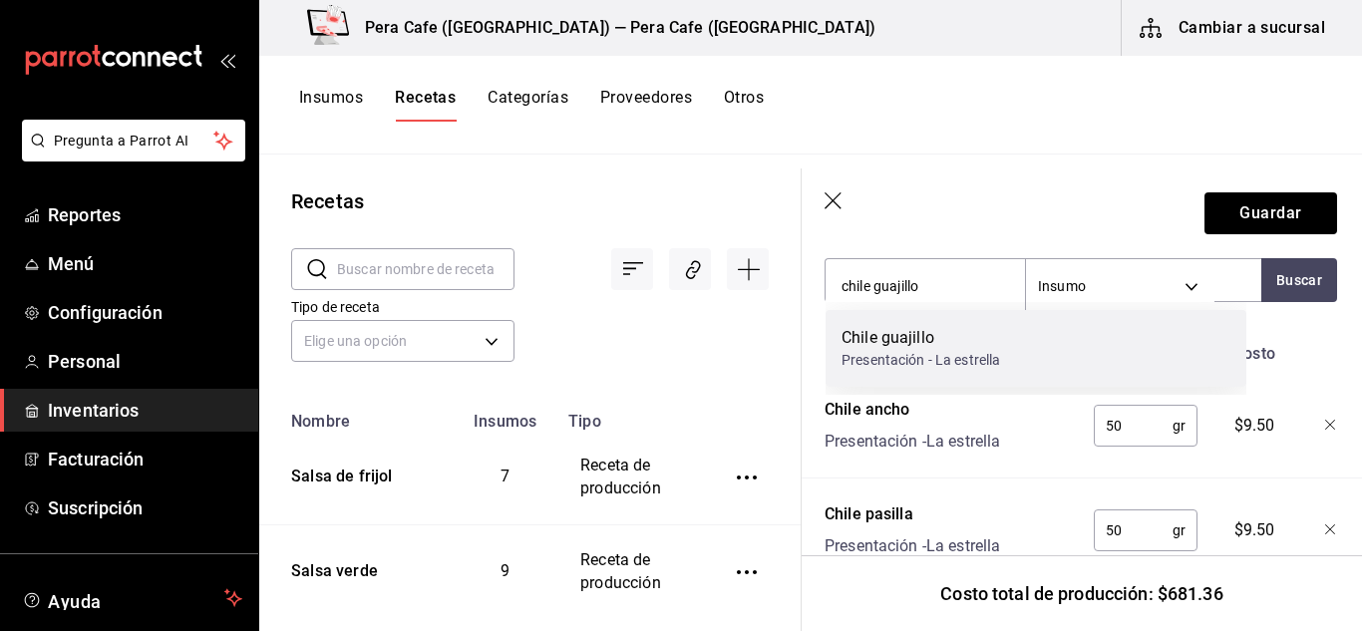
click at [972, 343] on div "Chile guajillo" at bounding box center [921, 338] width 159 height 24
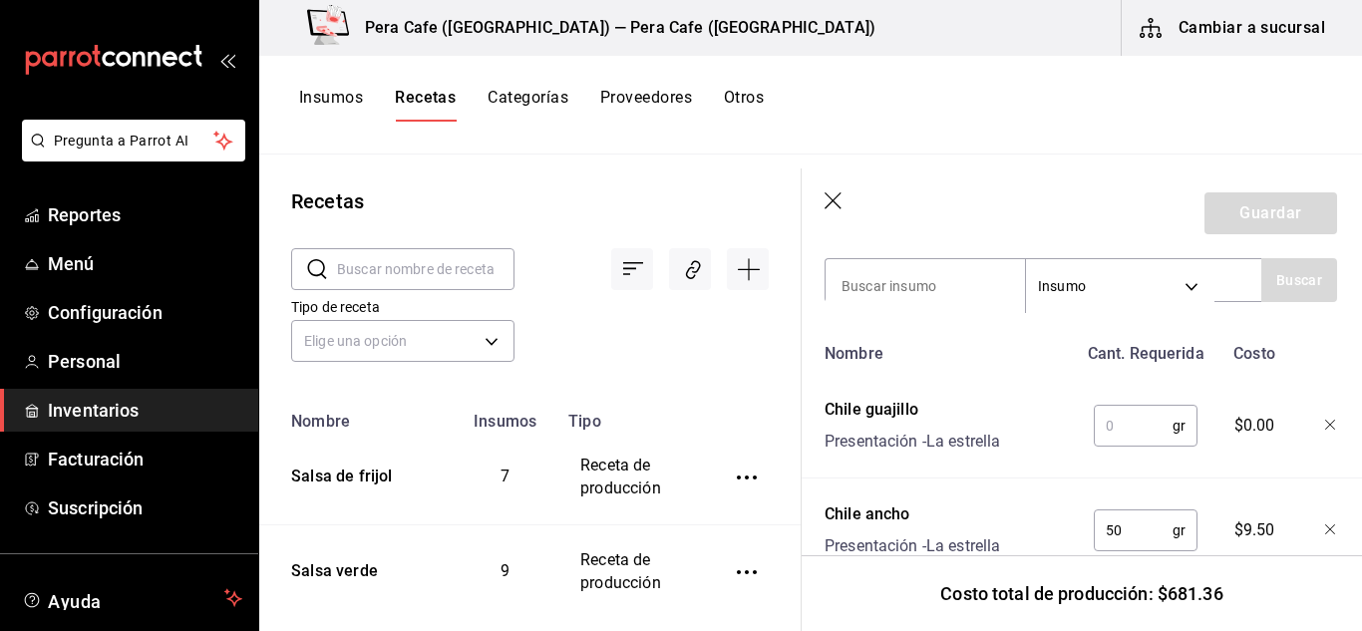
click at [1104, 425] on input "text" at bounding box center [1133, 426] width 79 height 40
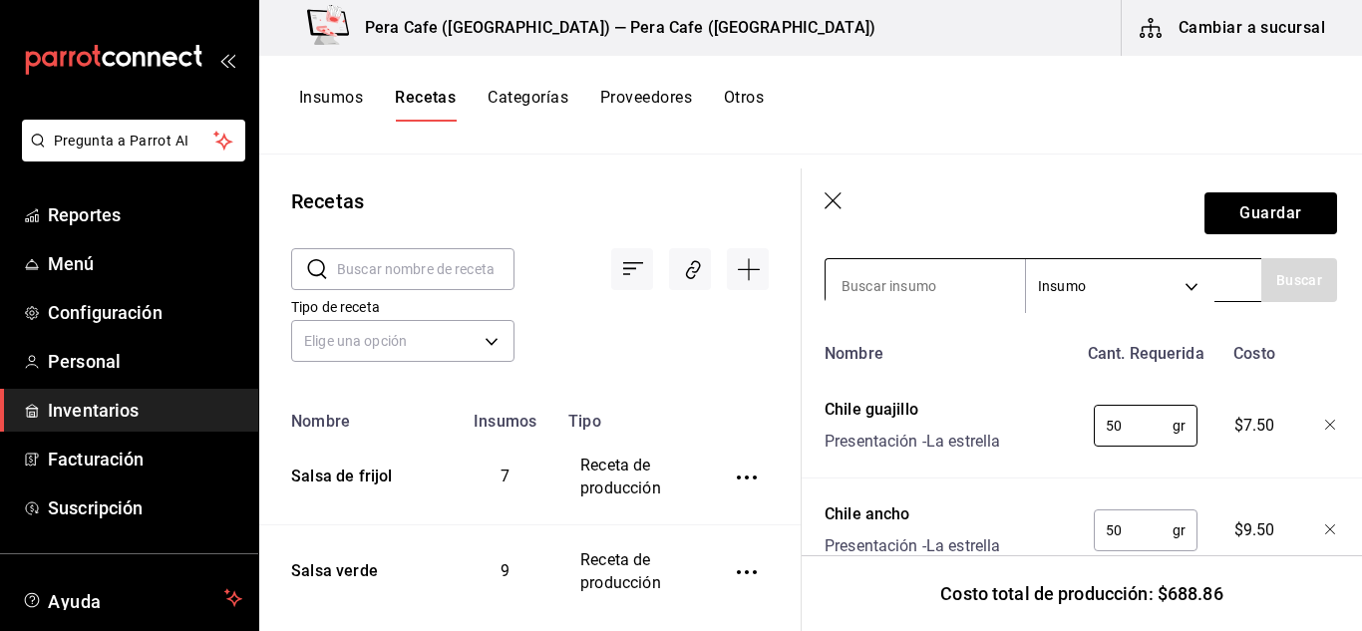
type input "50"
click at [978, 290] on input at bounding box center [925, 286] width 199 height 42
type input "cebolla blanca"
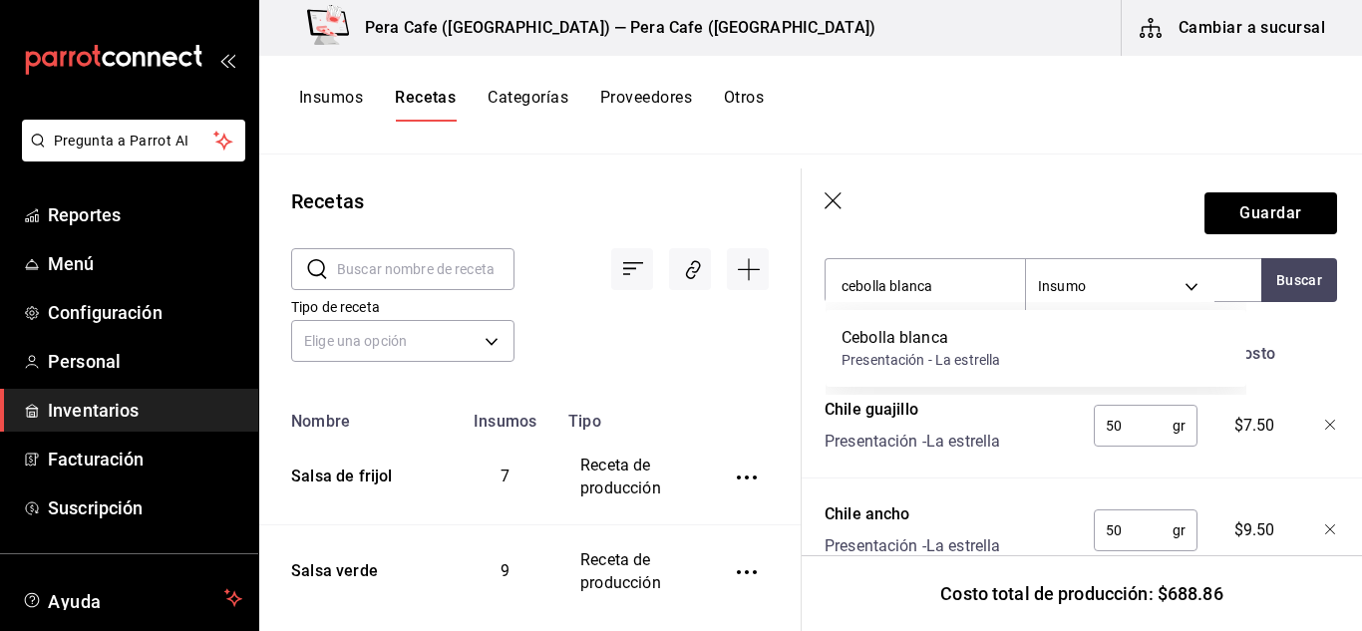
click at [987, 348] on div "Cebolla blanca Presentación - La estrella" at bounding box center [921, 348] width 159 height 45
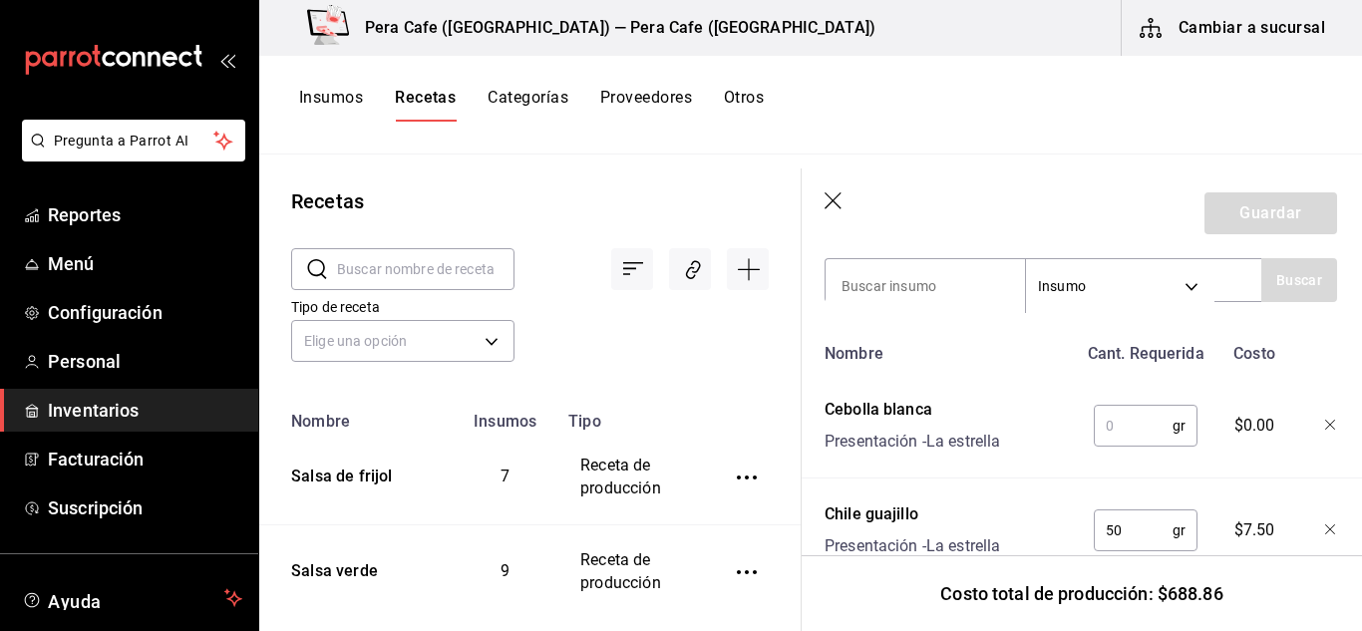
click at [1108, 430] on input "text" at bounding box center [1133, 426] width 79 height 40
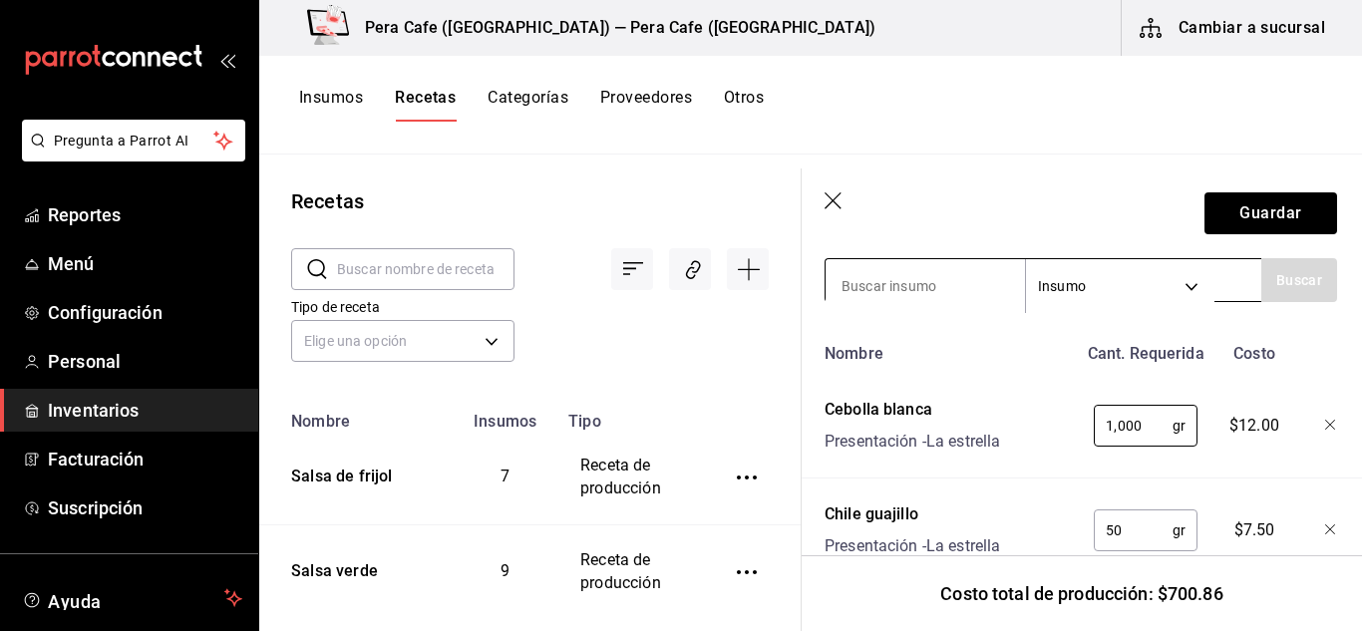
type input "1,000"
click at [904, 290] on input at bounding box center [925, 286] width 199 height 42
type input "ajo"
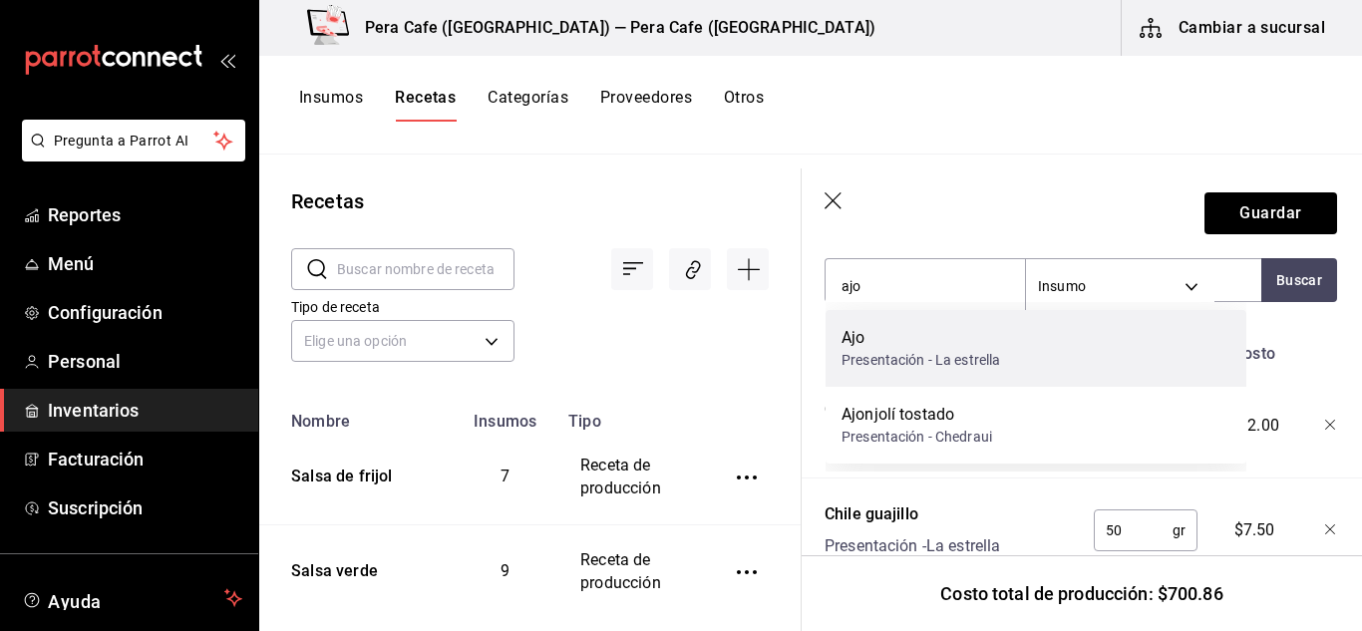
click at [895, 341] on div "Ajo" at bounding box center [921, 338] width 159 height 24
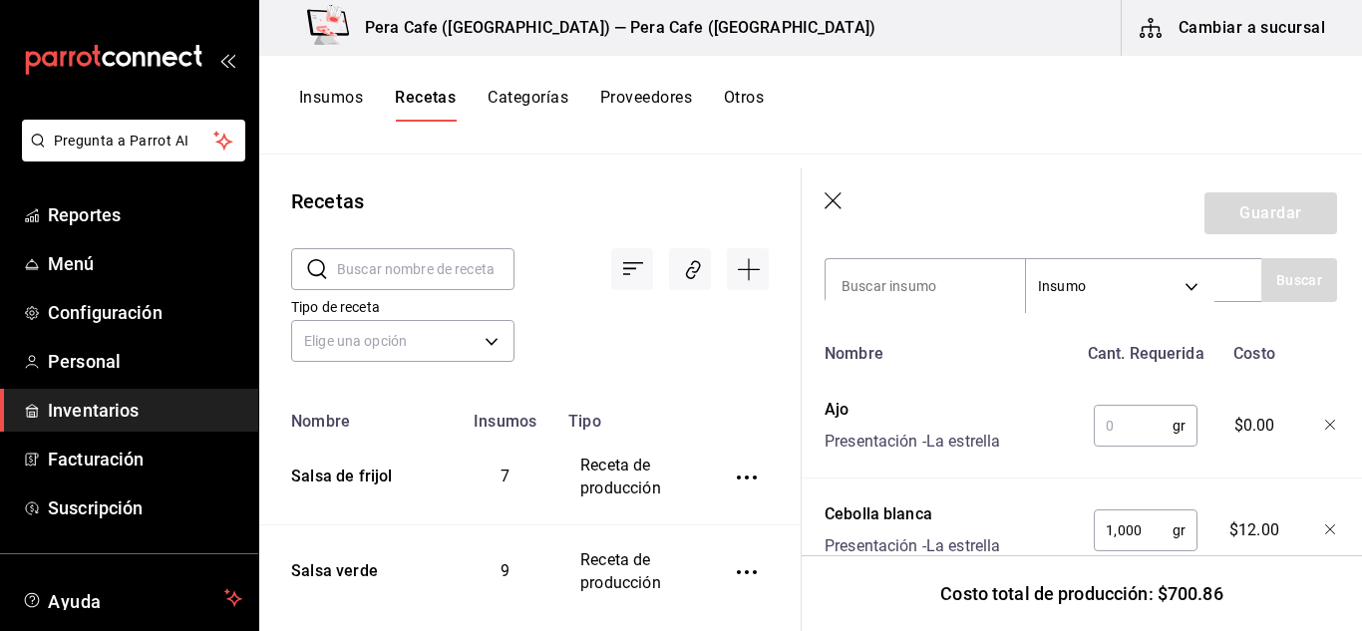
click at [1135, 415] on input "text" at bounding box center [1133, 426] width 79 height 40
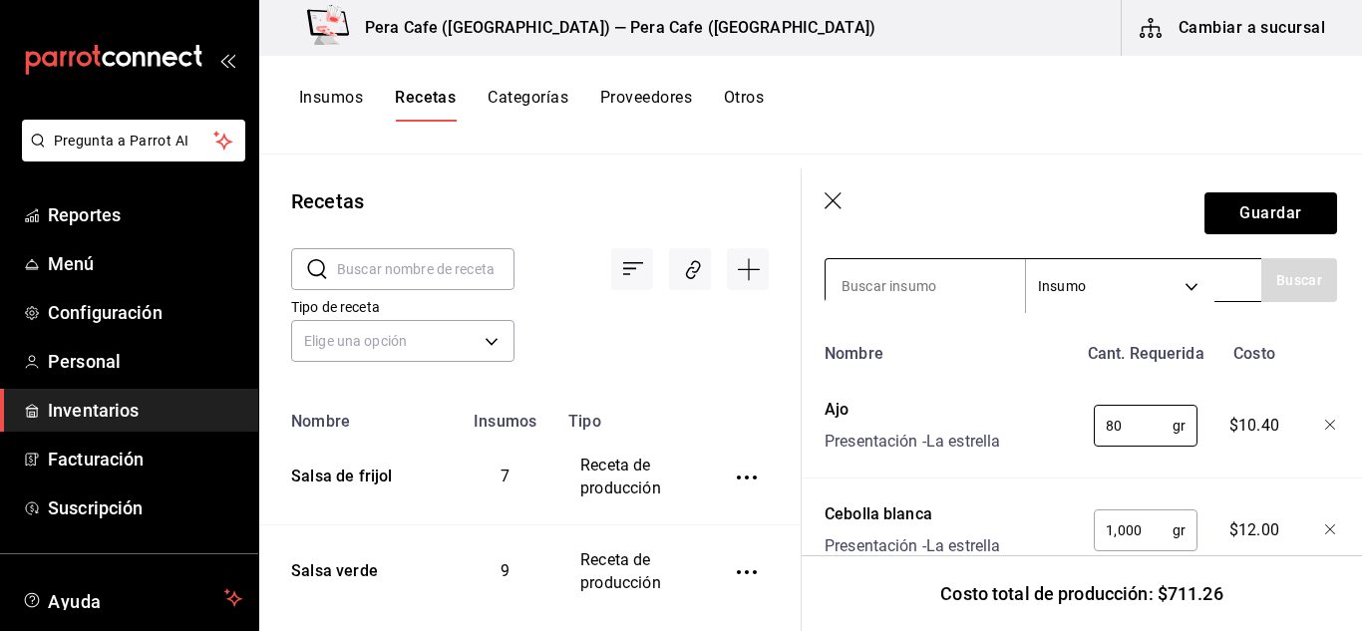
type input "80"
click at [914, 290] on input at bounding box center [925, 286] width 199 height 42
type input "jitomate"
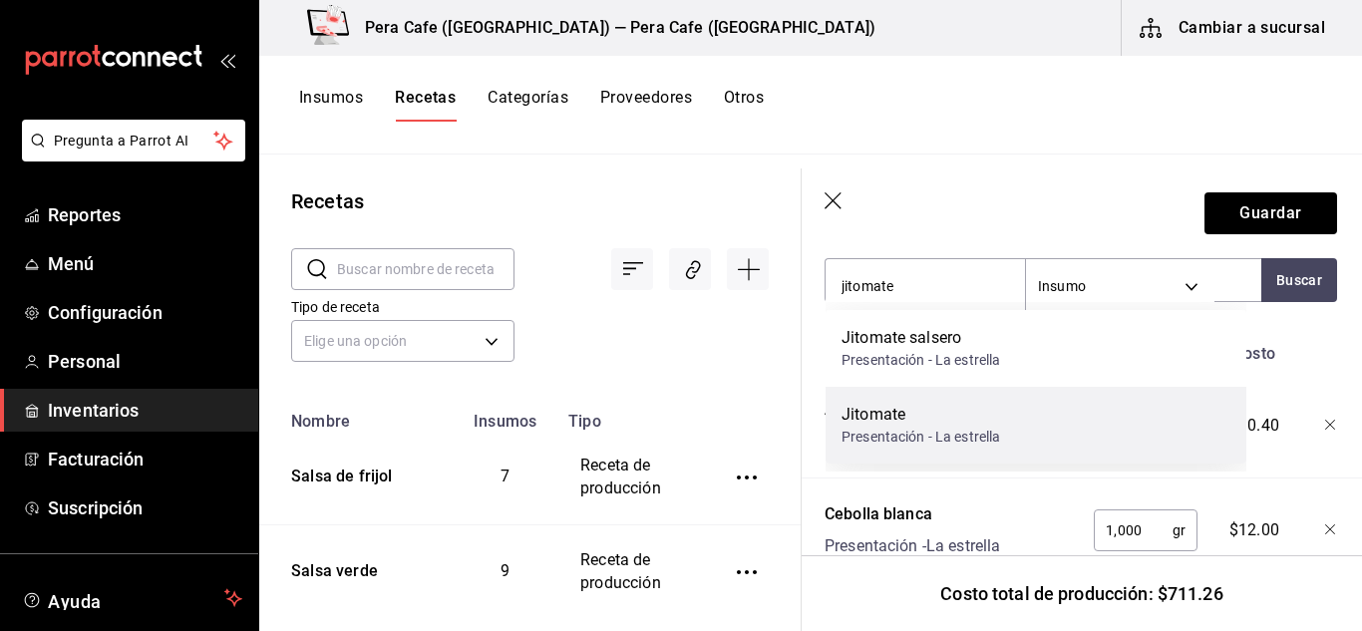
click at [936, 411] on div "Jitomate" at bounding box center [921, 415] width 159 height 24
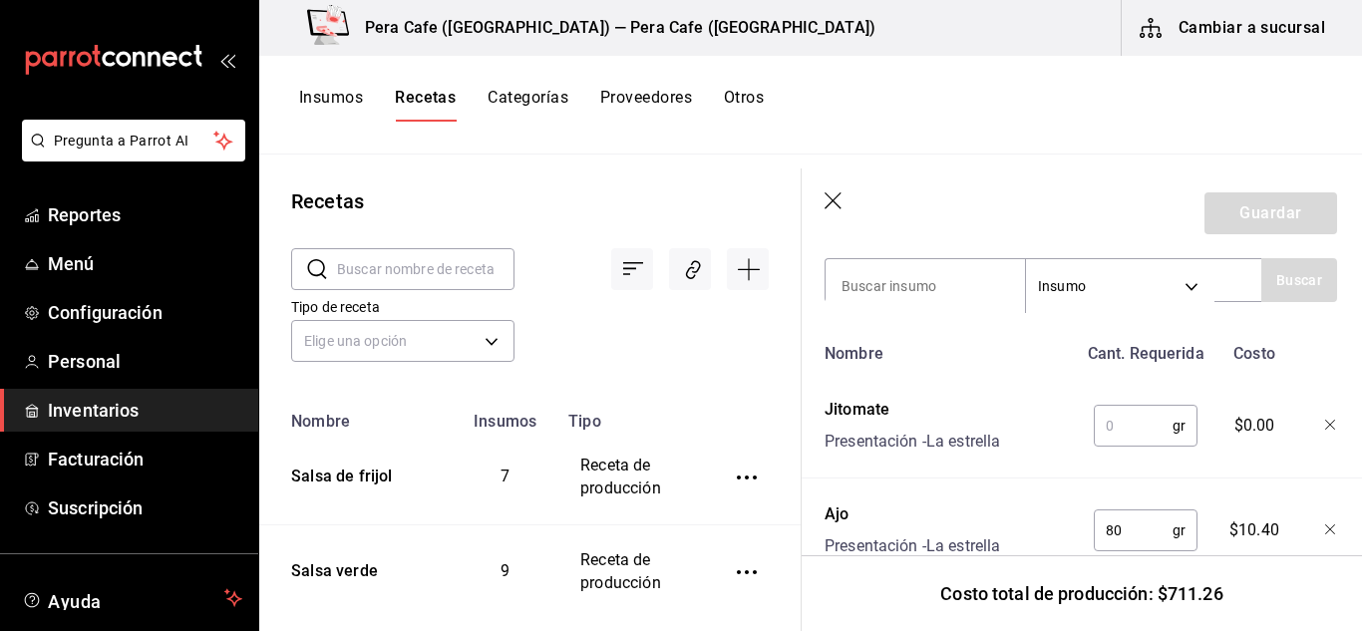
click at [1120, 439] on input "text" at bounding box center [1133, 426] width 79 height 40
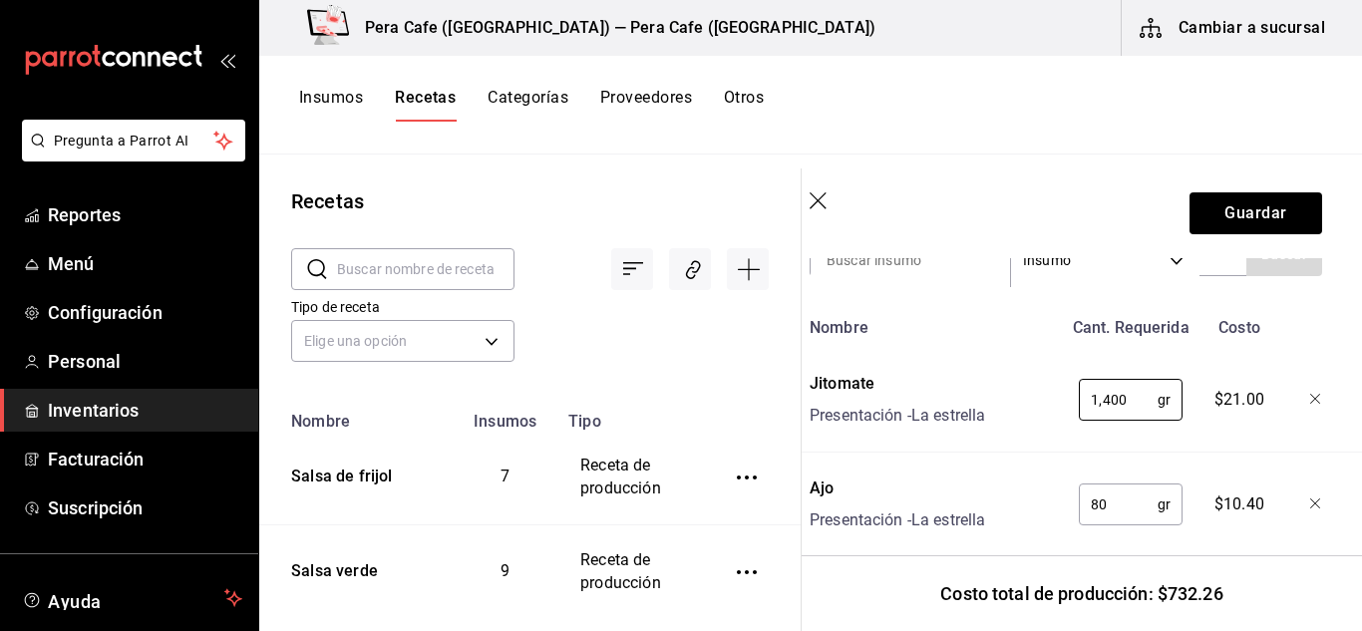
scroll to position [587, 16]
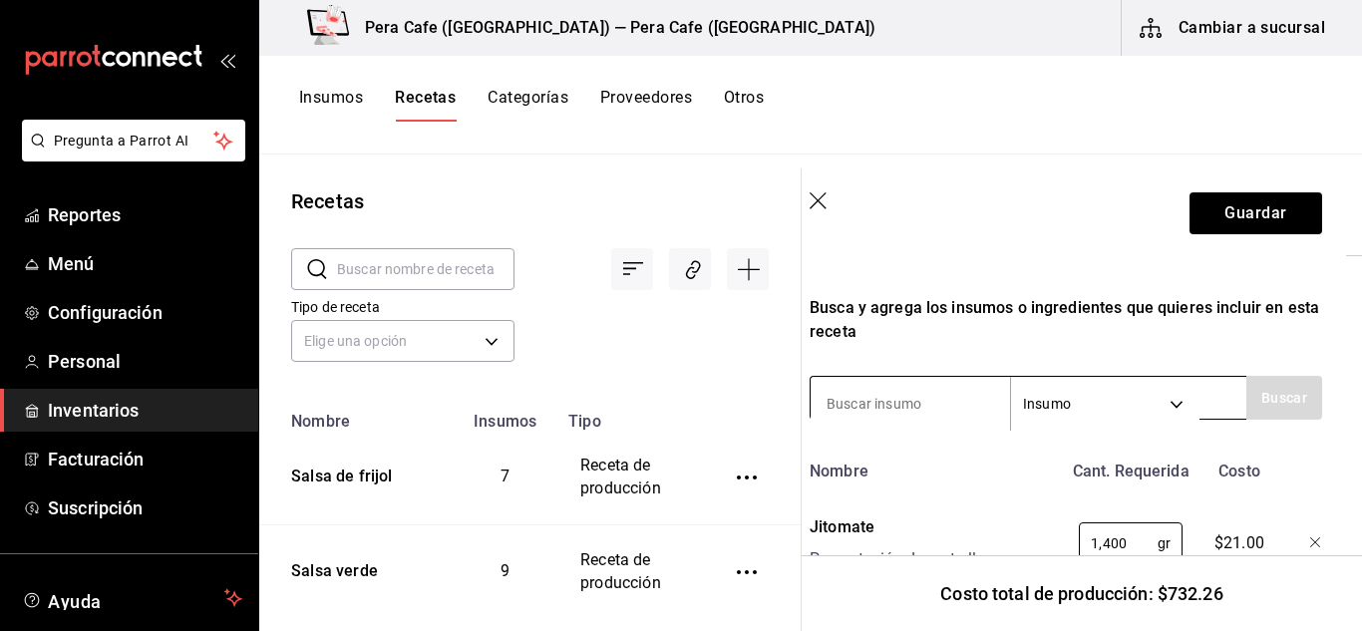
type input "1,400"
click at [964, 405] on input at bounding box center [910, 404] width 199 height 42
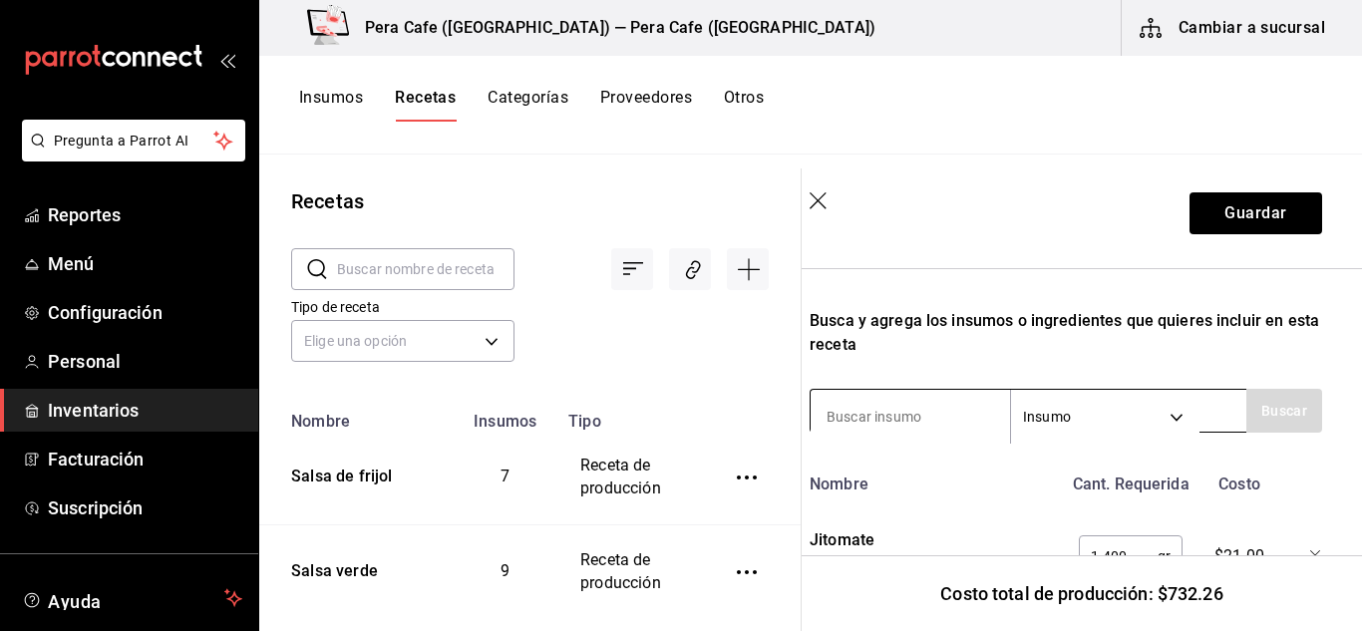
scroll to position [569, 16]
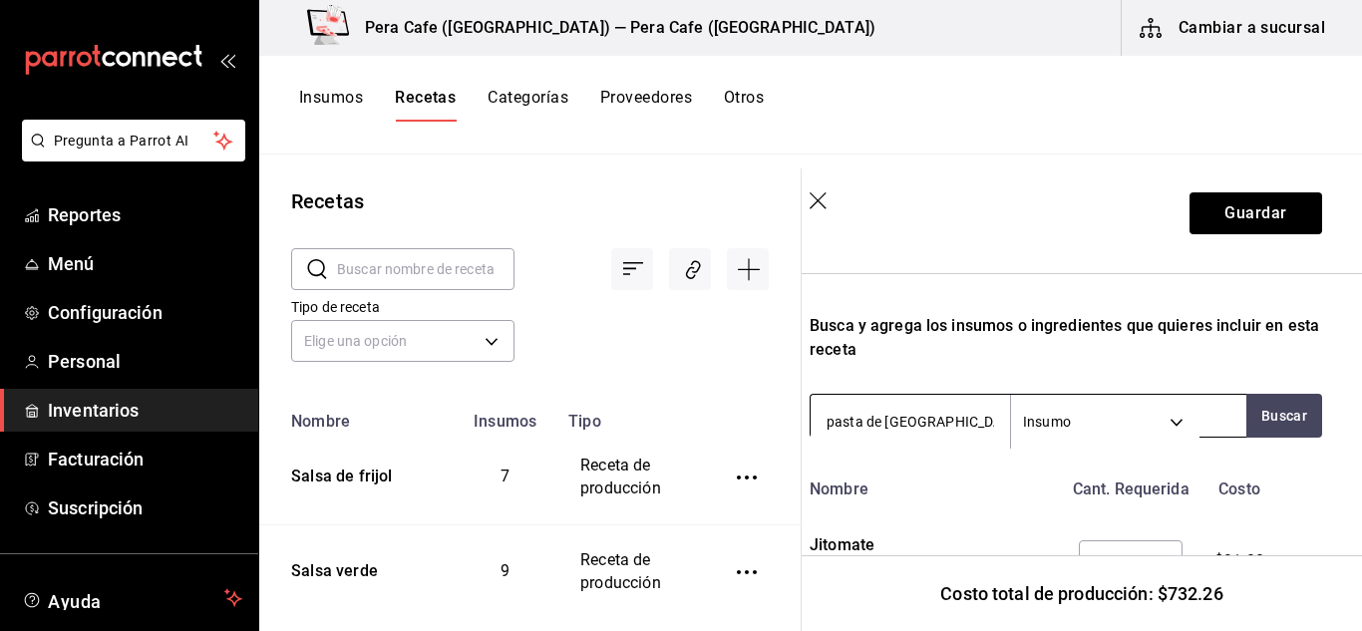
type input "pasta [PERSON_NAME]"
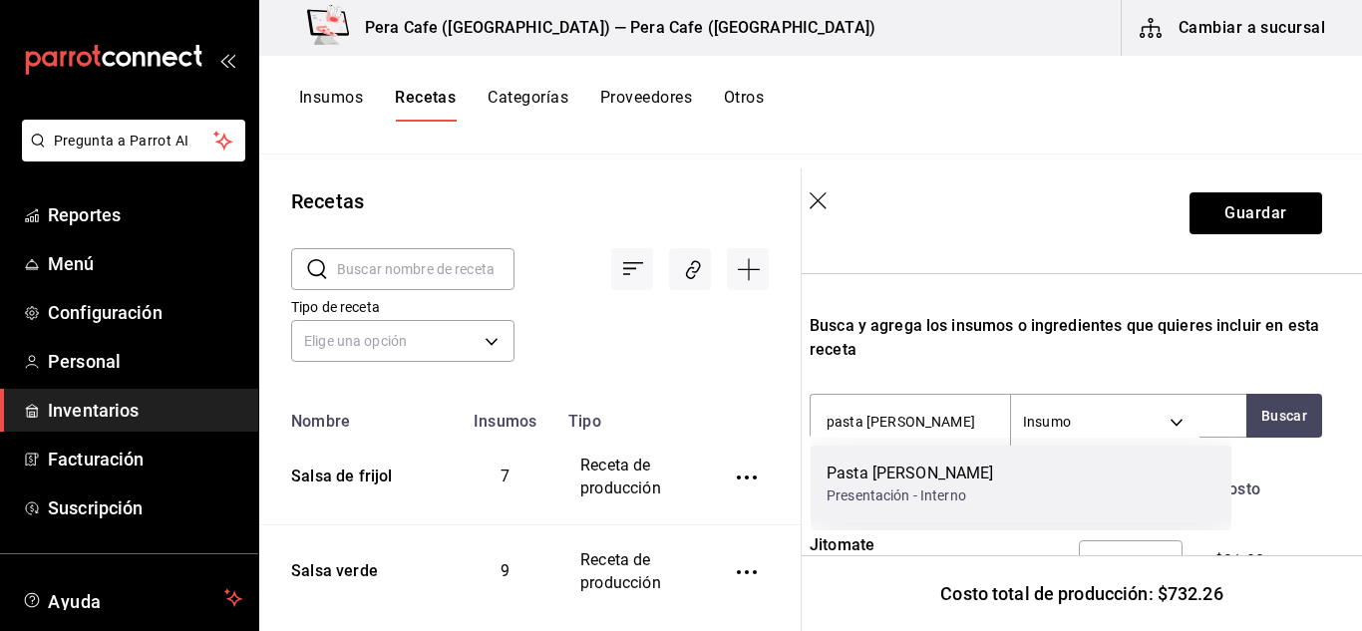
click at [961, 476] on div "Pasta [PERSON_NAME]" at bounding box center [911, 474] width 168 height 24
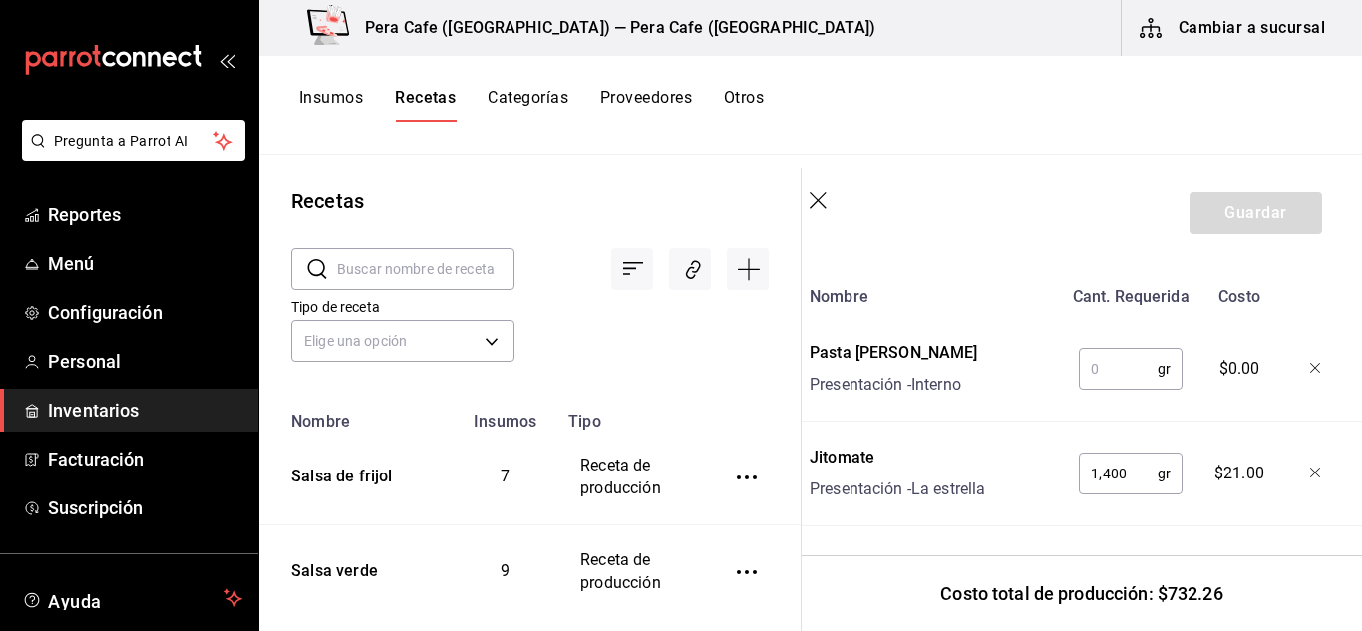
scroll to position [763, 16]
click at [1107, 355] on input "text" at bounding box center [1118, 368] width 79 height 40
click at [669, 400] on th "Tipo" at bounding box center [628, 415] width 145 height 31
click at [1107, 378] on input "60" at bounding box center [1118, 368] width 79 height 40
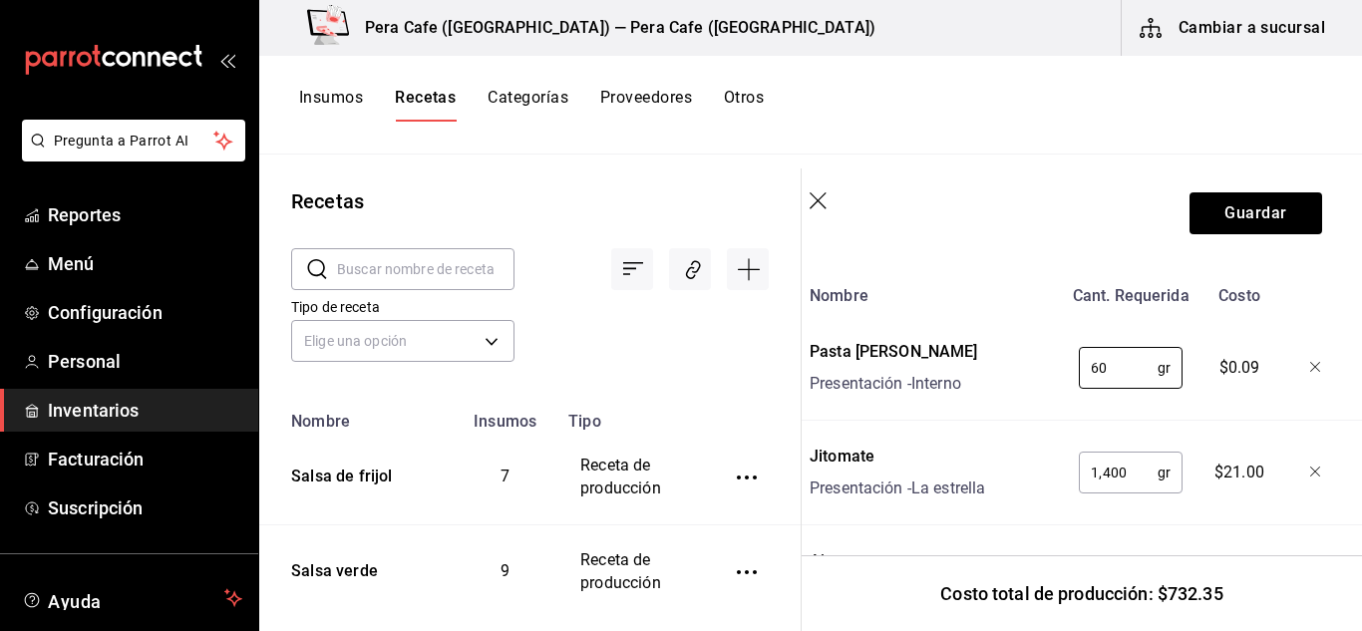
type input "6"
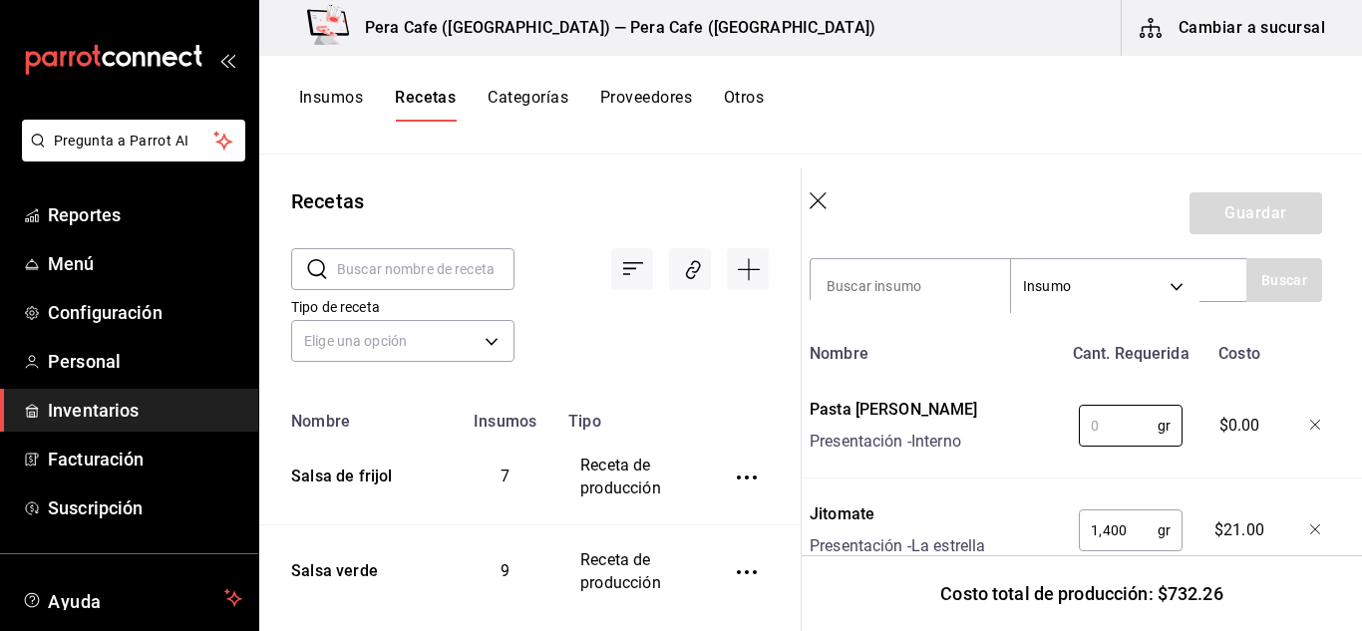
scroll to position [704, 16]
click at [969, 292] on input at bounding box center [910, 287] width 199 height 42
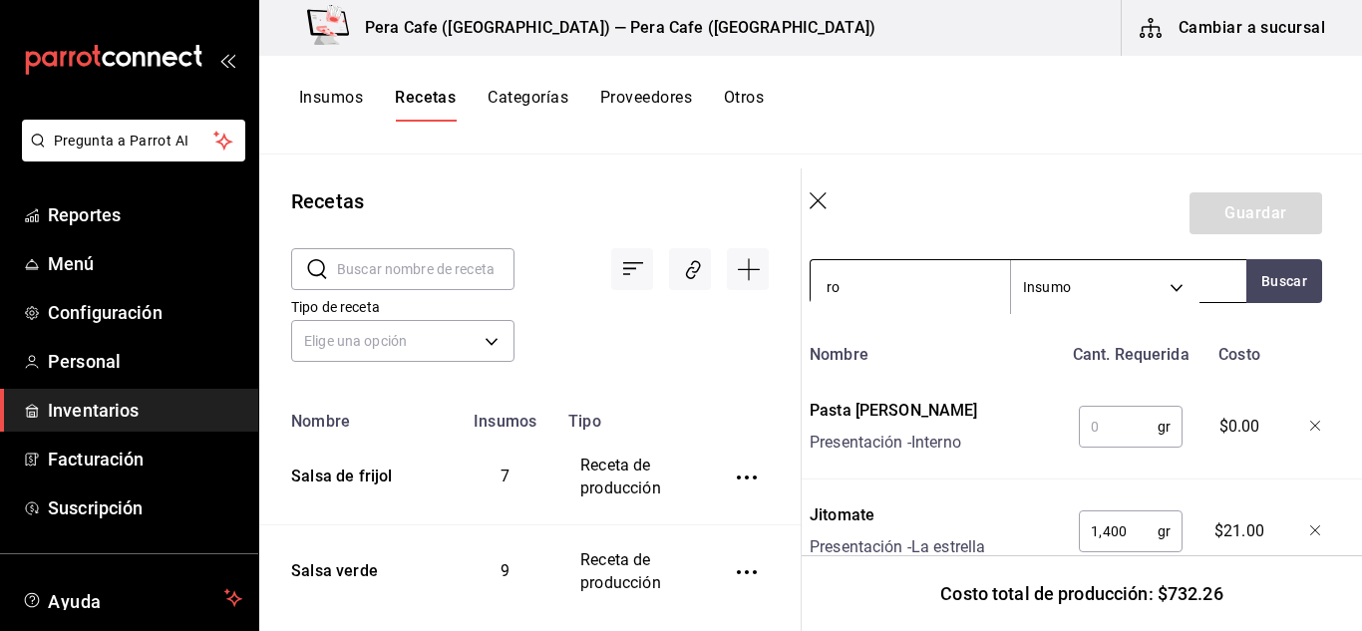
type input "r"
type input "c"
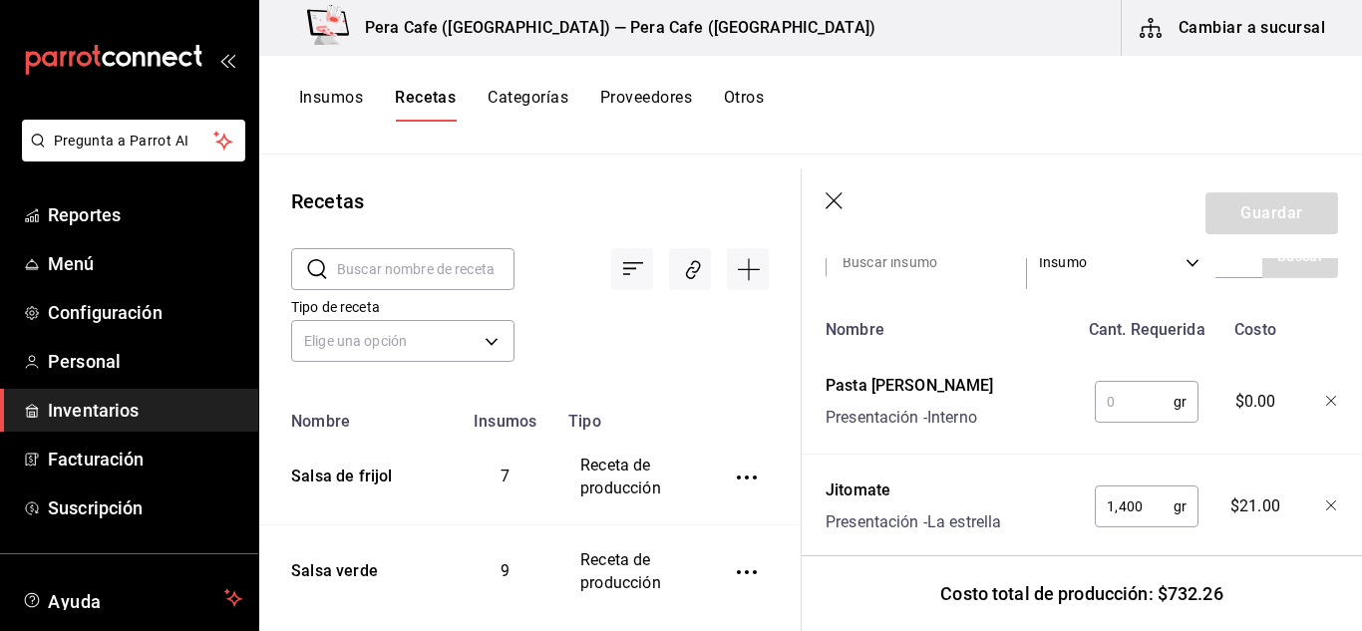
scroll to position [728, 0]
click at [1115, 416] on input "text" at bounding box center [1134, 403] width 79 height 40
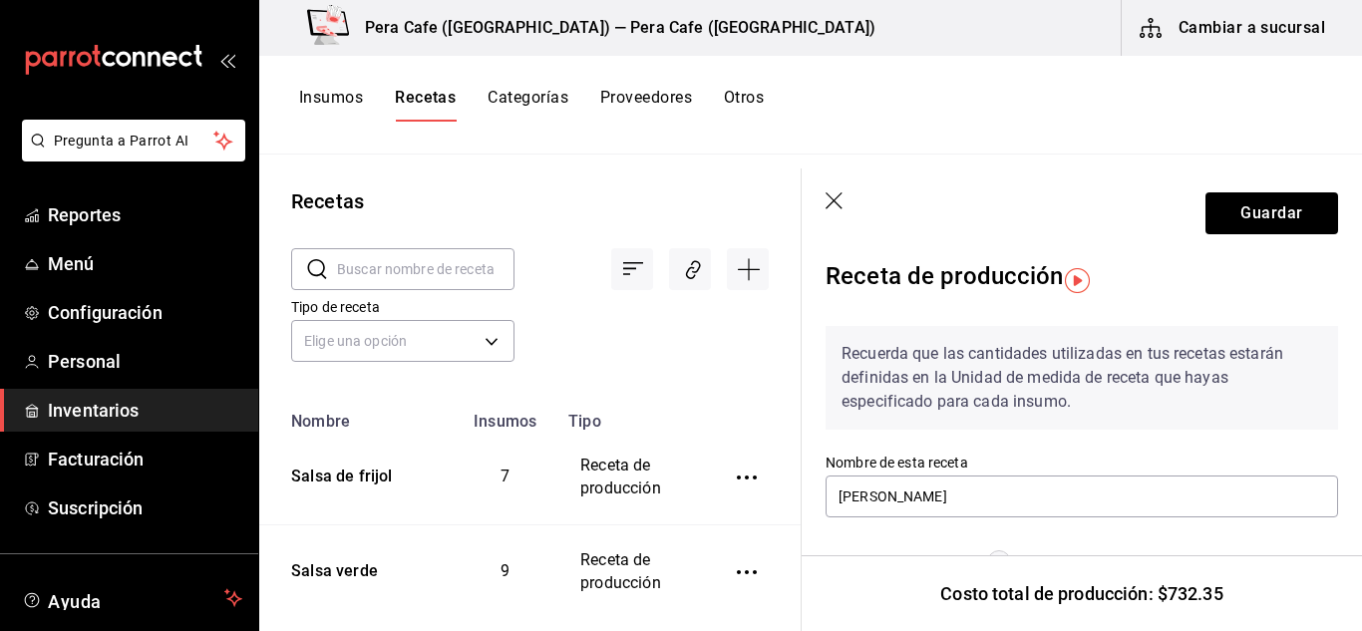
scroll to position [0, 0]
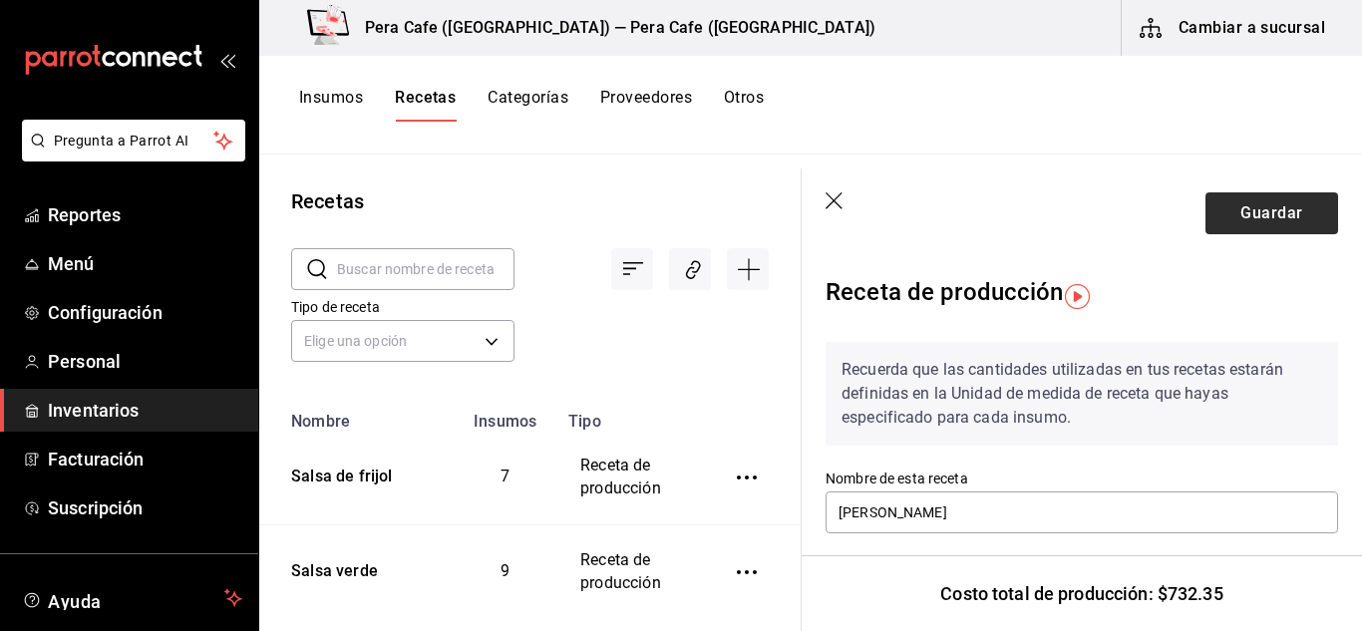
type input "60"
click at [1253, 215] on button "Guardar" at bounding box center [1272, 213] width 133 height 42
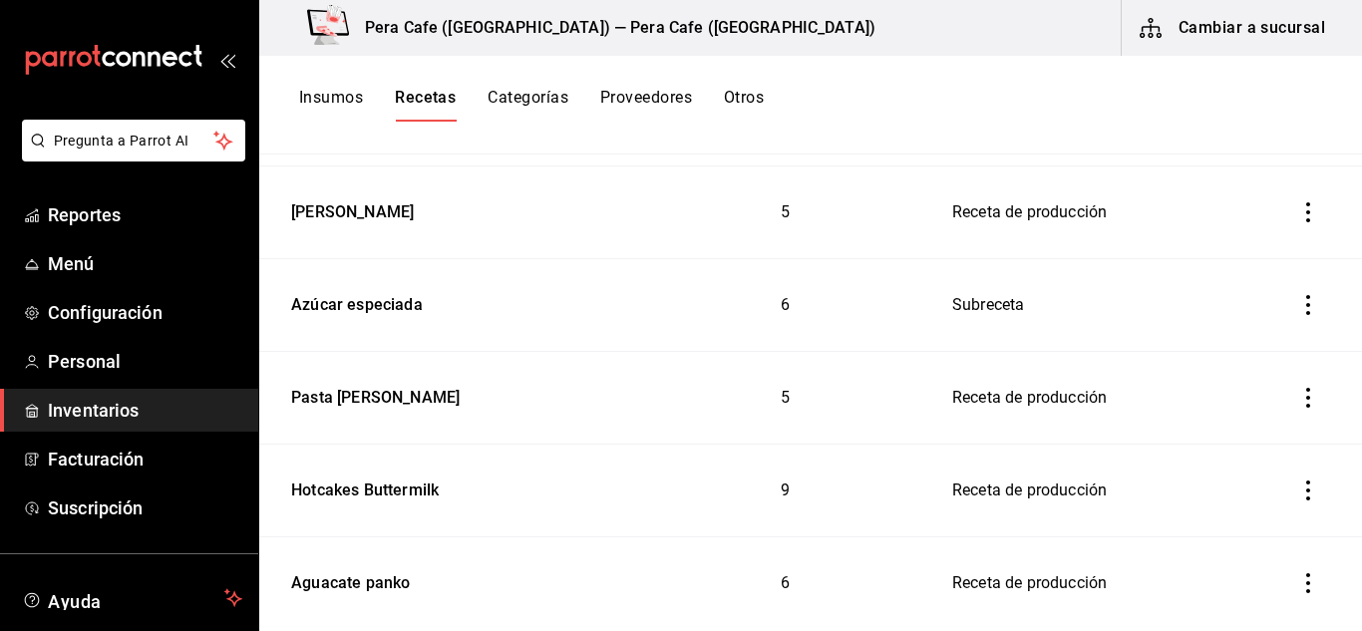
scroll to position [914, 0]
click at [345, 387] on div "Pasta [PERSON_NAME]" at bounding box center [371, 393] width 177 height 31
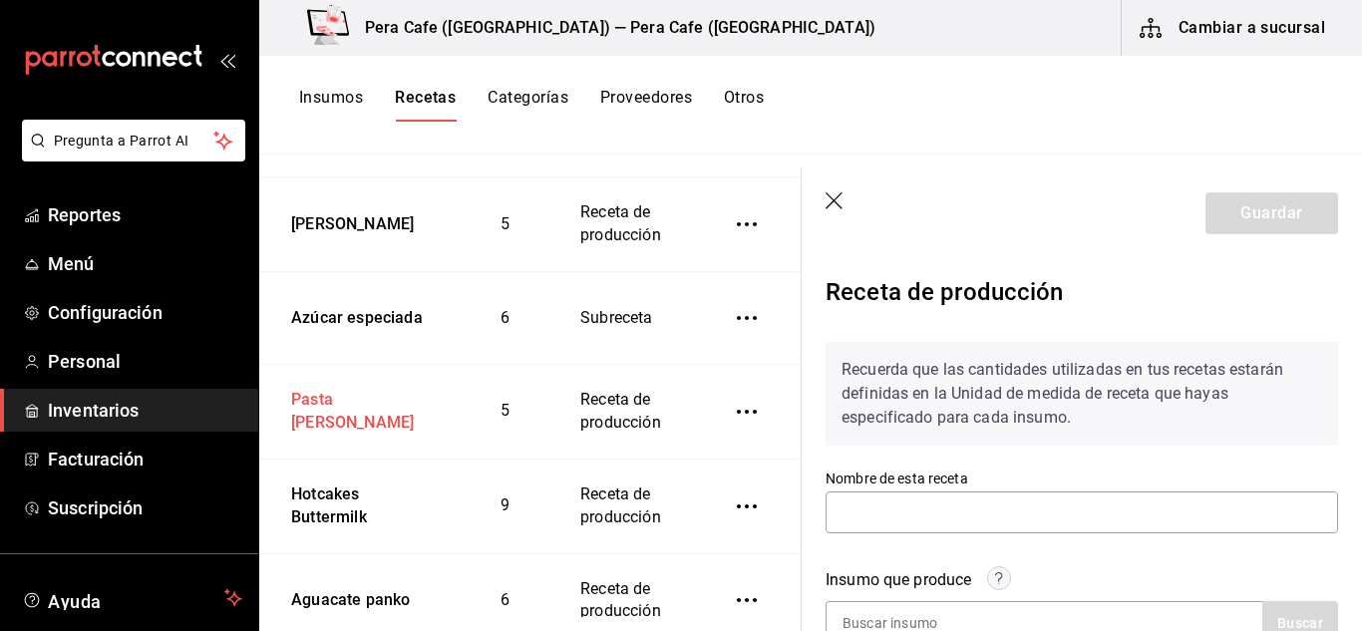
type input "Pasta [PERSON_NAME]"
type input "20"
type input "0.1"
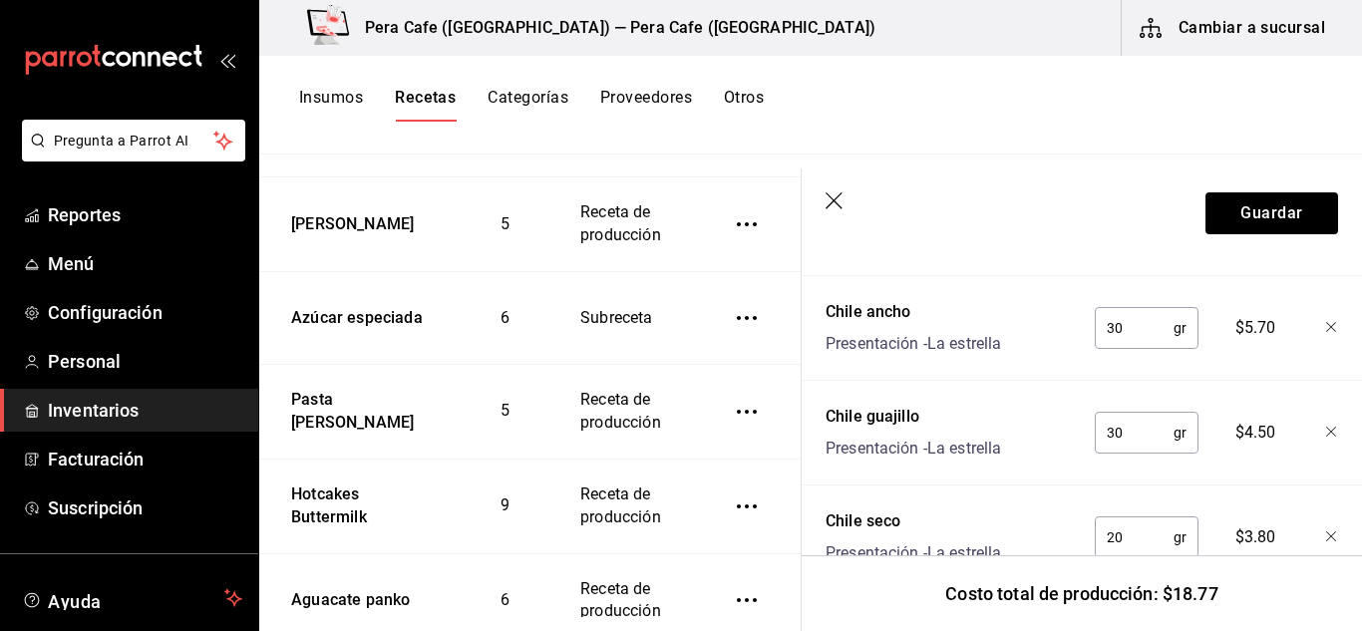
scroll to position [792, 0]
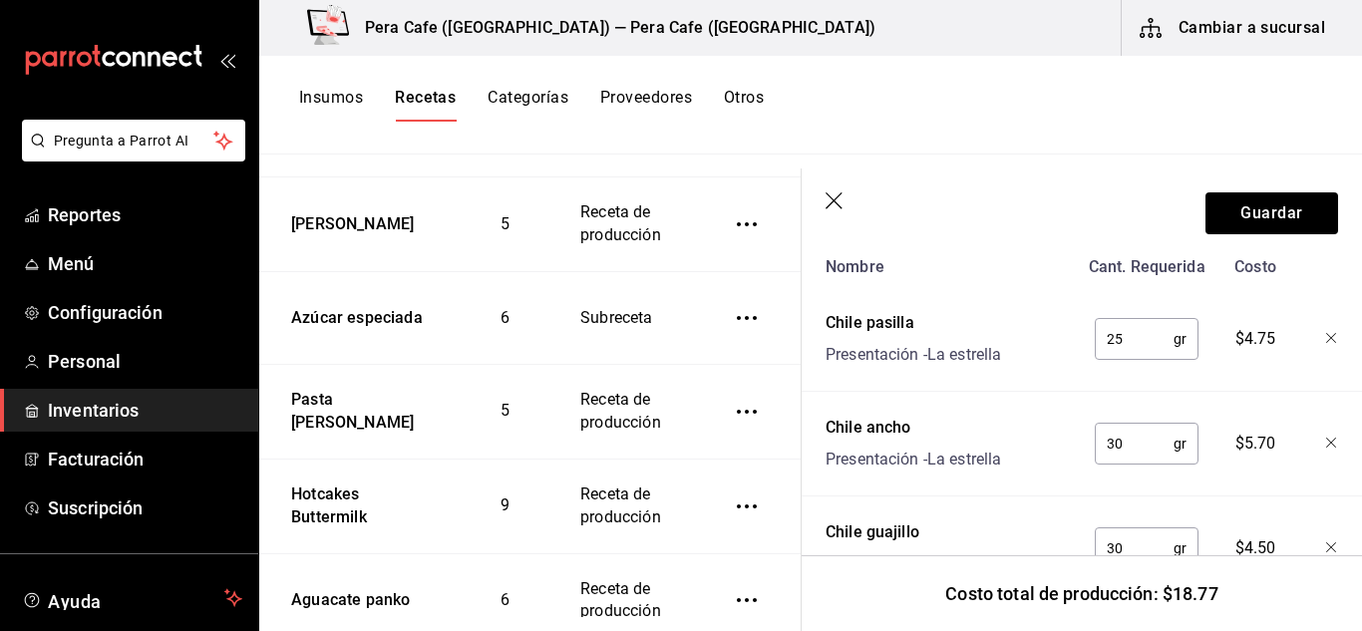
click at [837, 212] on header "Guardar" at bounding box center [1082, 214] width 560 height 90
click at [830, 199] on icon "button" at bounding box center [836, 202] width 20 height 20
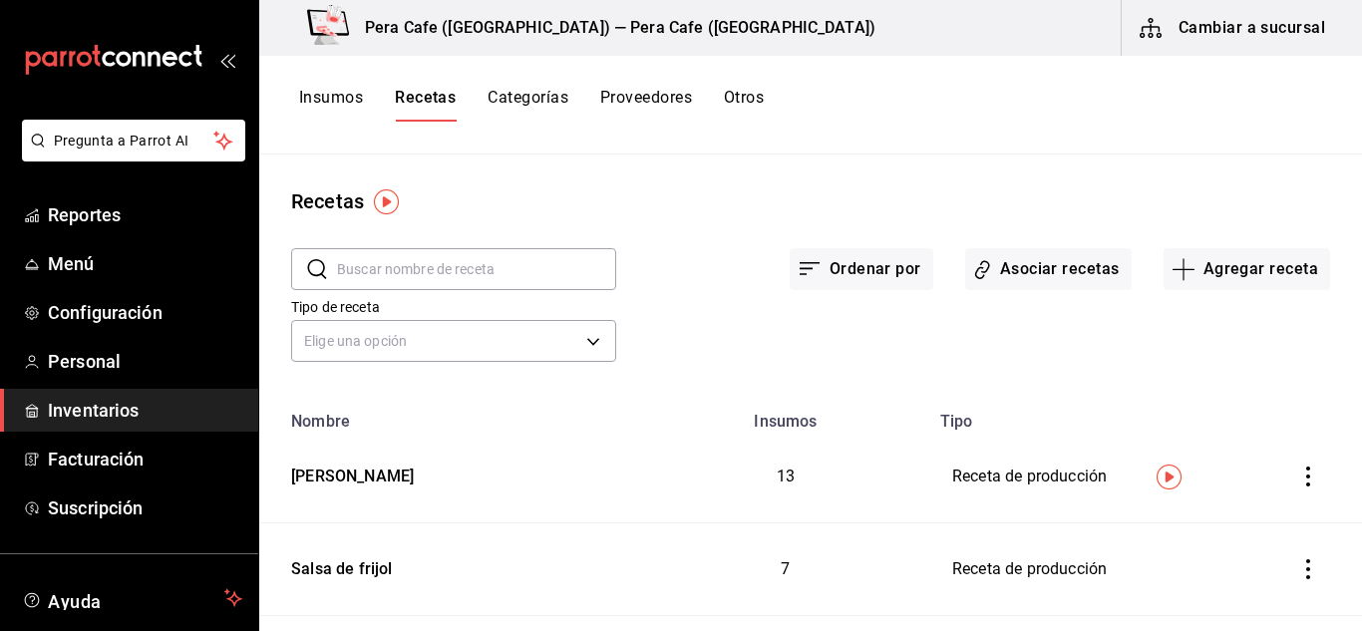
click at [354, 90] on button "Insumos" at bounding box center [331, 105] width 64 height 34
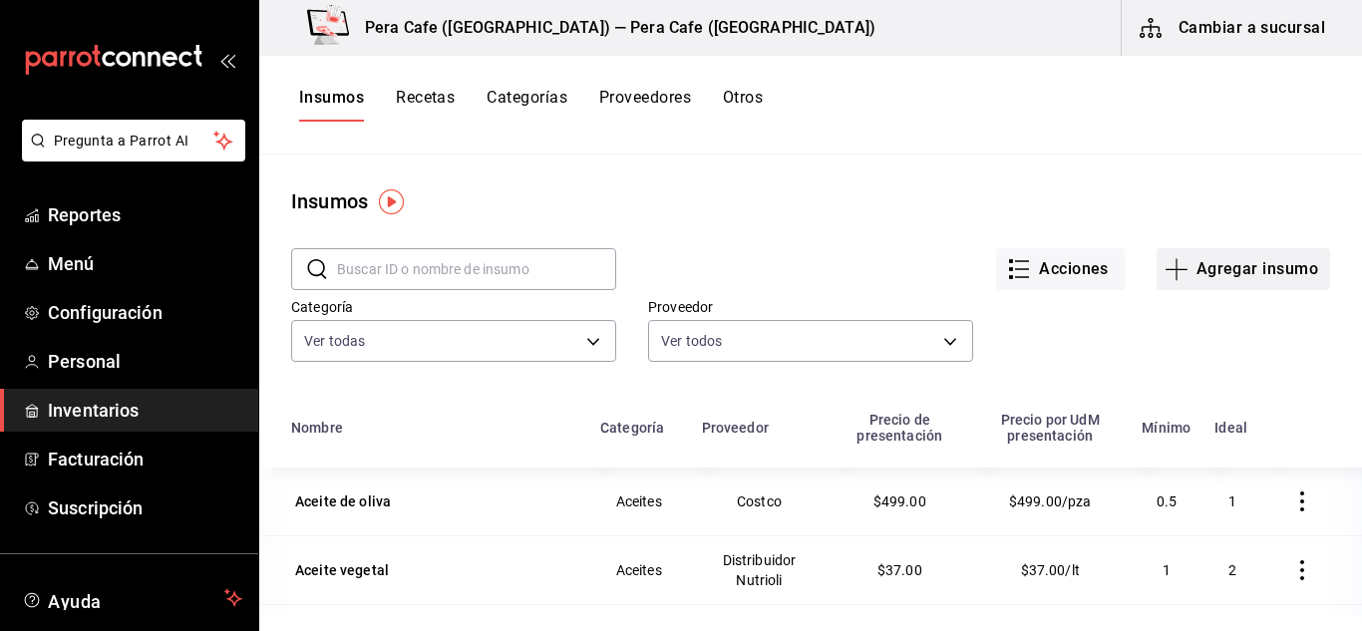
click at [1170, 263] on icon "button" at bounding box center [1177, 269] width 24 height 24
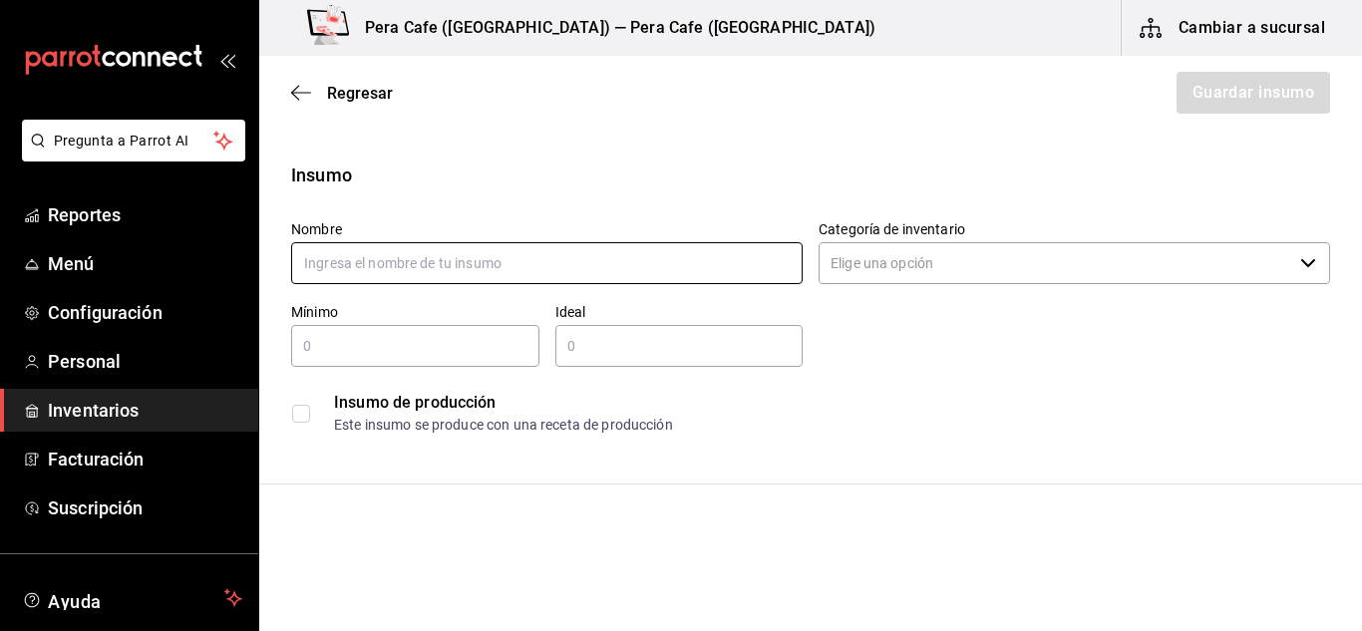
click at [692, 266] on input "text" at bounding box center [547, 263] width 512 height 42
click at [641, 279] on input "text" at bounding box center [547, 263] width 512 height 42
type input "C"
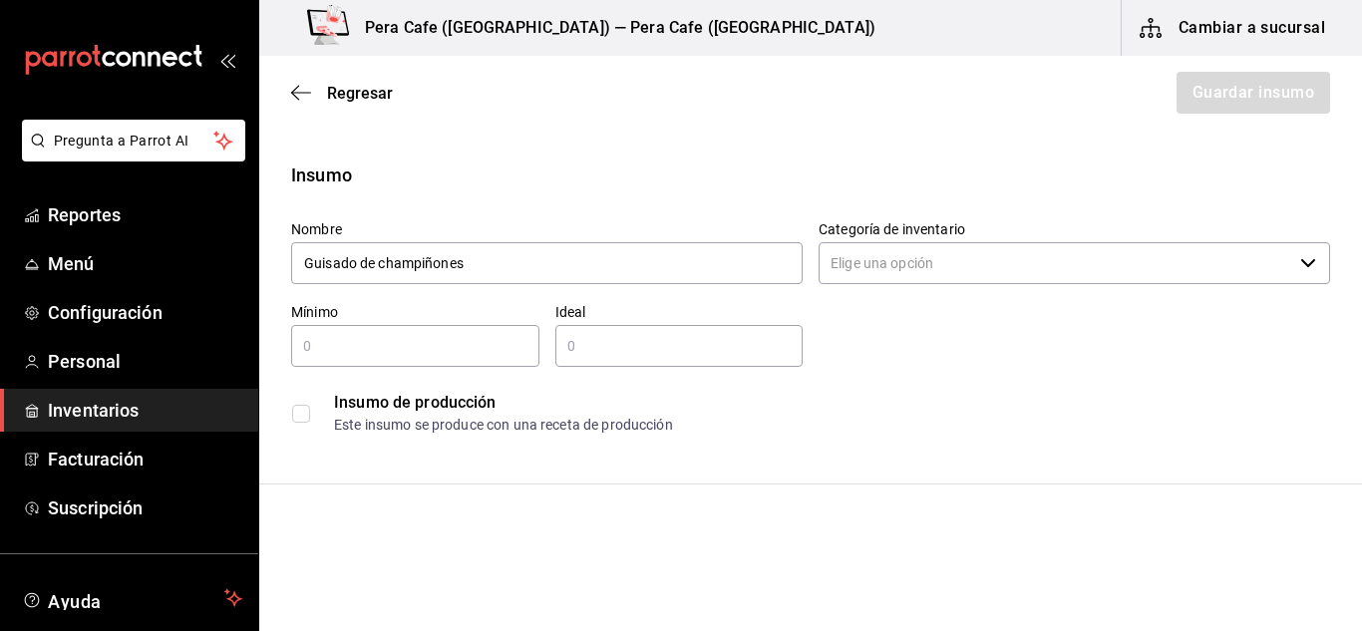
type input "Guisado de champiñones"
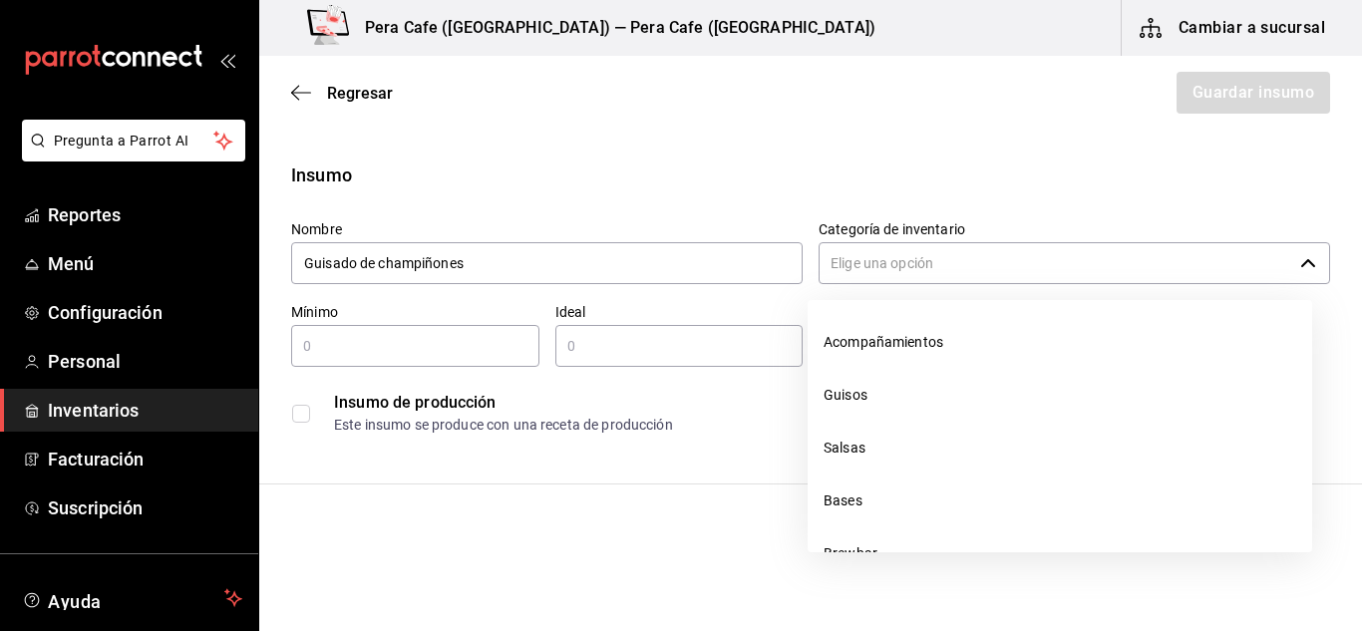
click at [1092, 273] on input "Categoría de inventario" at bounding box center [1056, 263] width 474 height 42
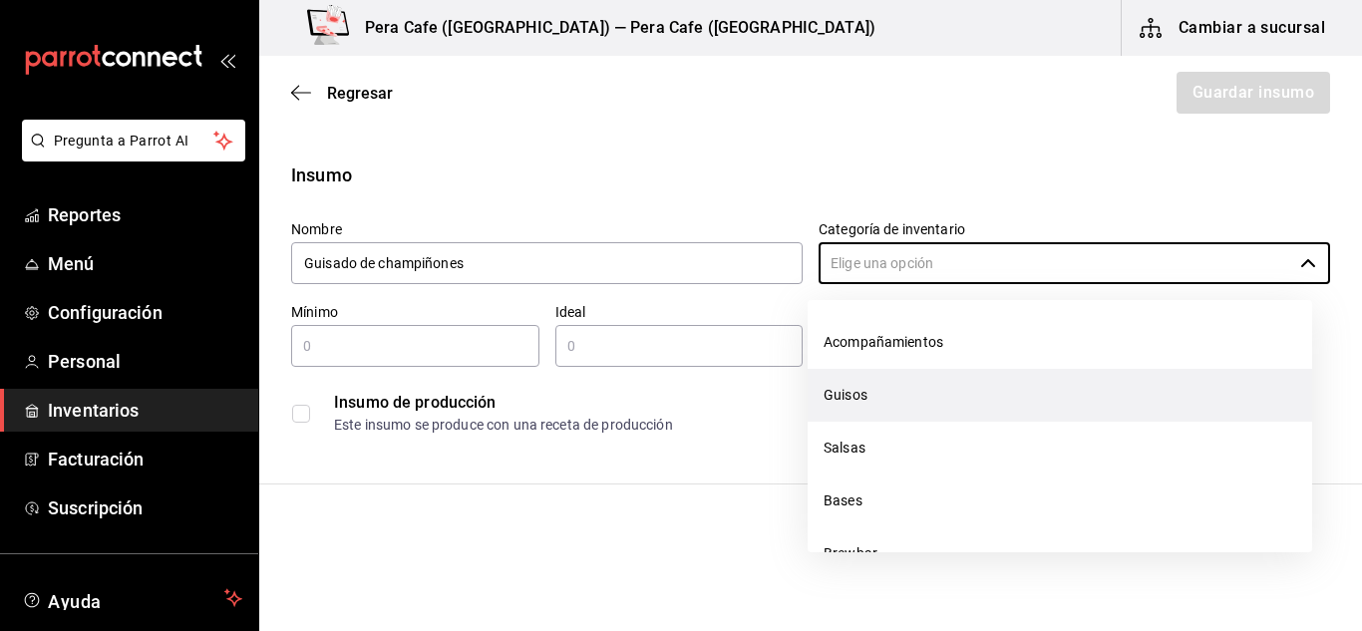
click at [1023, 403] on li "Guisos" at bounding box center [1060, 395] width 505 height 53
type input "Guisos"
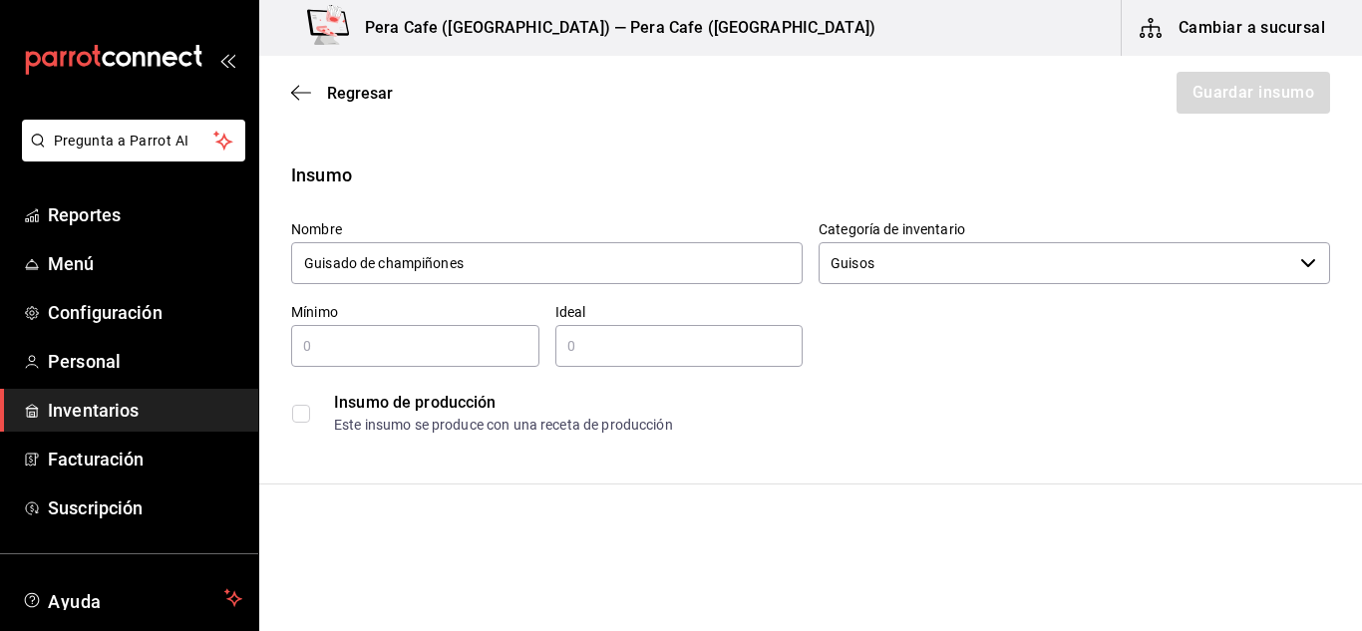
click at [1023, 403] on div "Insumo de producción" at bounding box center [831, 403] width 995 height 24
click at [298, 421] on input "checkbox" at bounding box center [301, 414] width 18 height 18
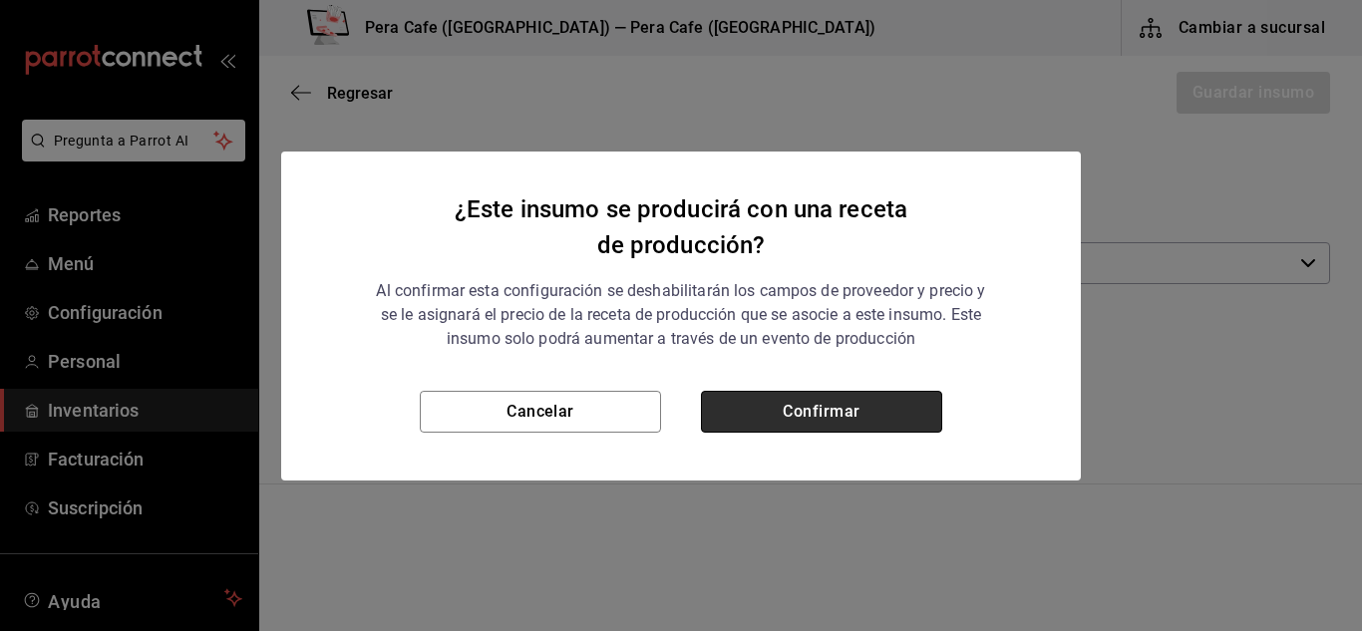
click at [808, 410] on button "Confirmar" at bounding box center [821, 412] width 241 height 42
checkbox input "true"
type input "$0.00"
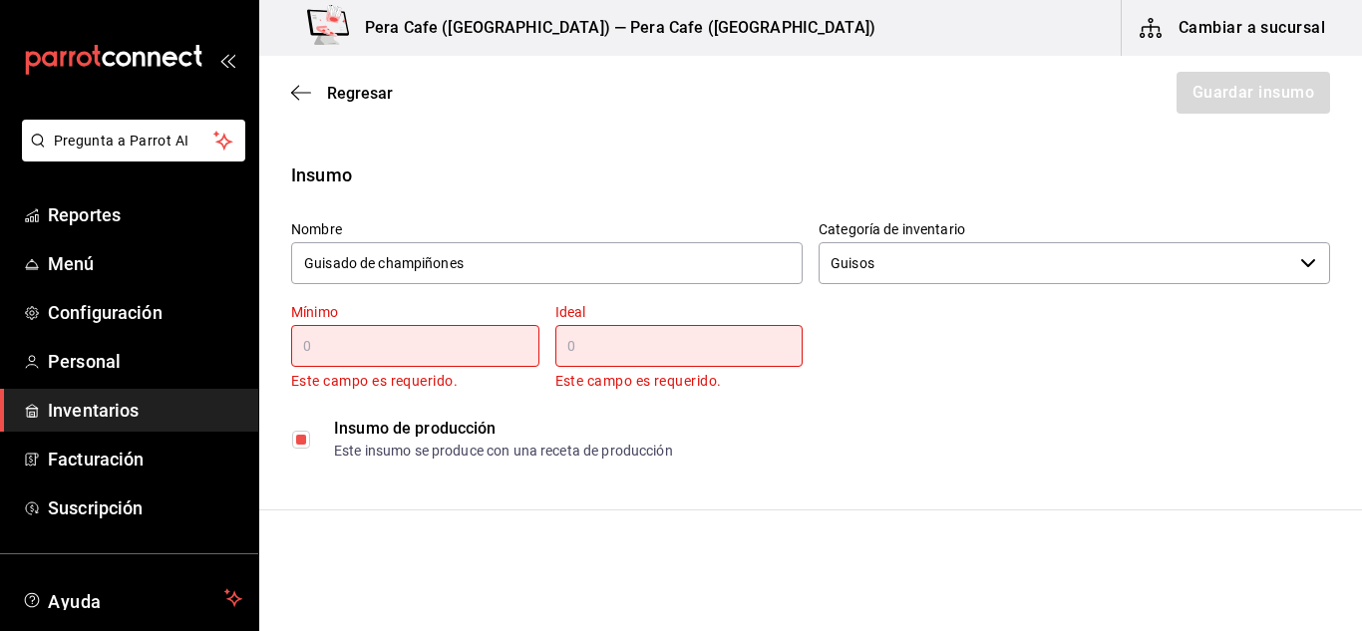
click at [401, 341] on input "text" at bounding box center [415, 346] width 248 height 24
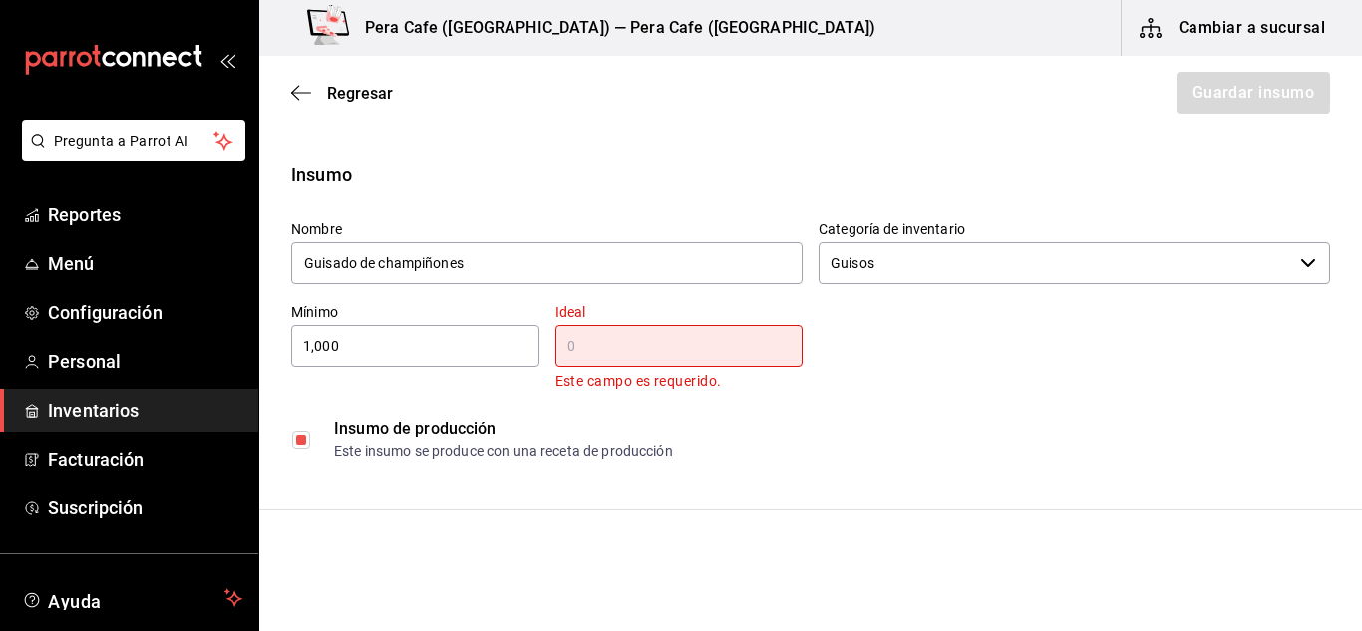
type input "1,000"
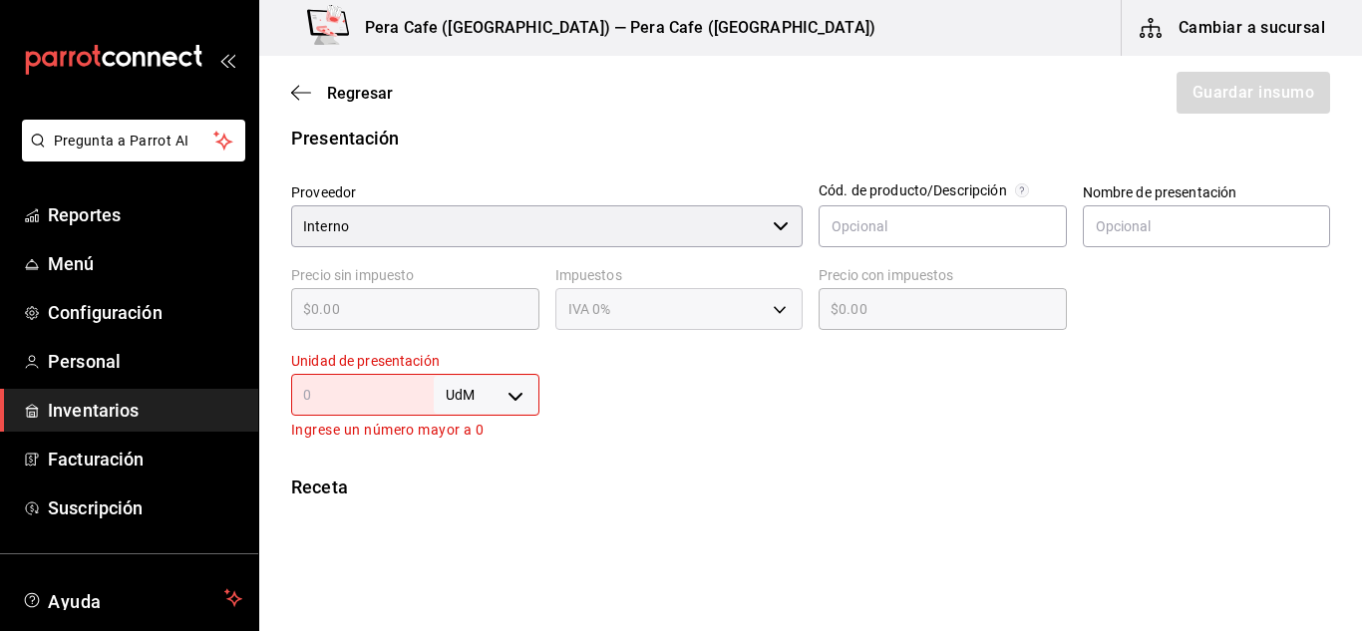
scroll to position [394, 0]
type input "2,000"
click at [515, 402] on body "Pregunta a Parrot AI Reportes Menú Configuración Personal Inventarios Facturaci…" at bounding box center [681, 259] width 1362 height 519
click at [474, 469] on li "gr" at bounding box center [483, 474] width 104 height 33
type input "GRAM"
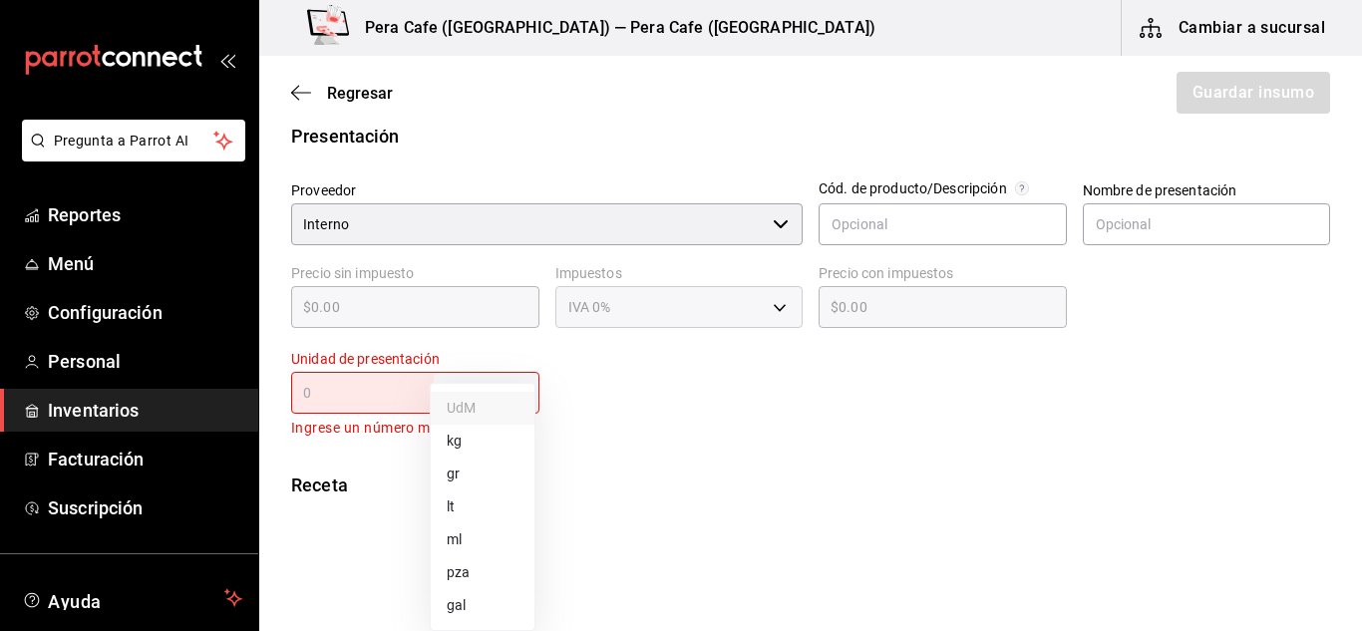
type input "GRAM"
click at [400, 390] on input "text" at bounding box center [362, 393] width 143 height 24
type input "1"
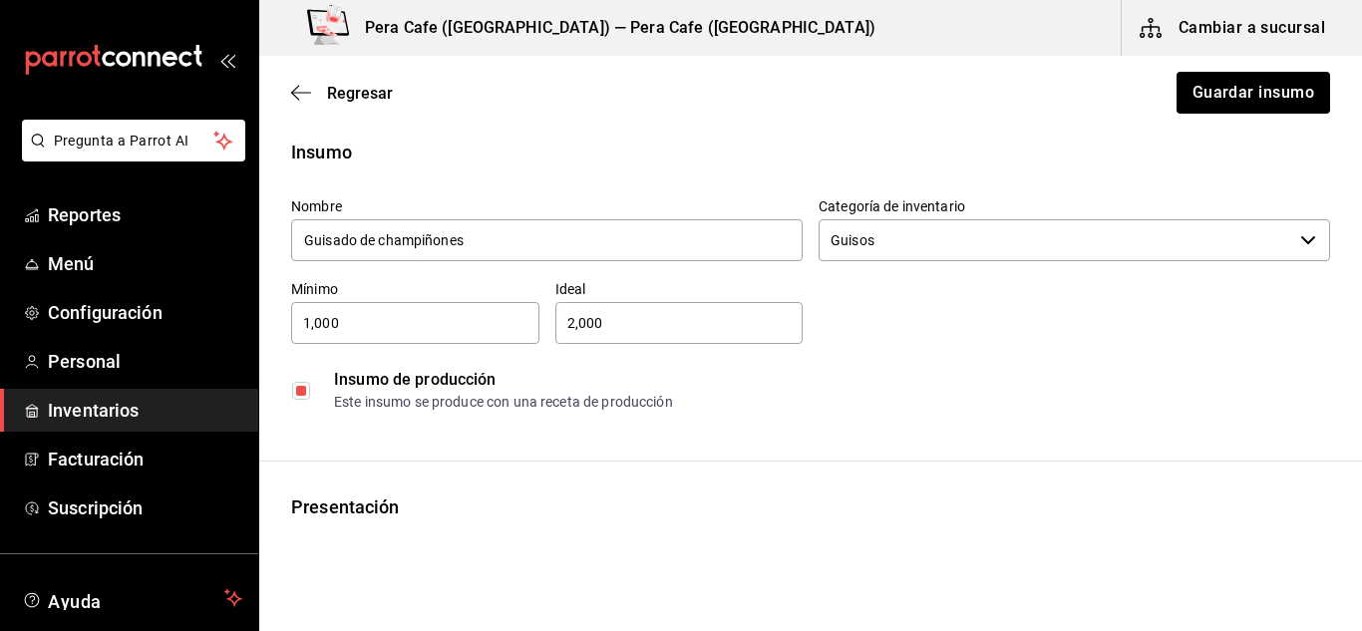
scroll to position [0, 0]
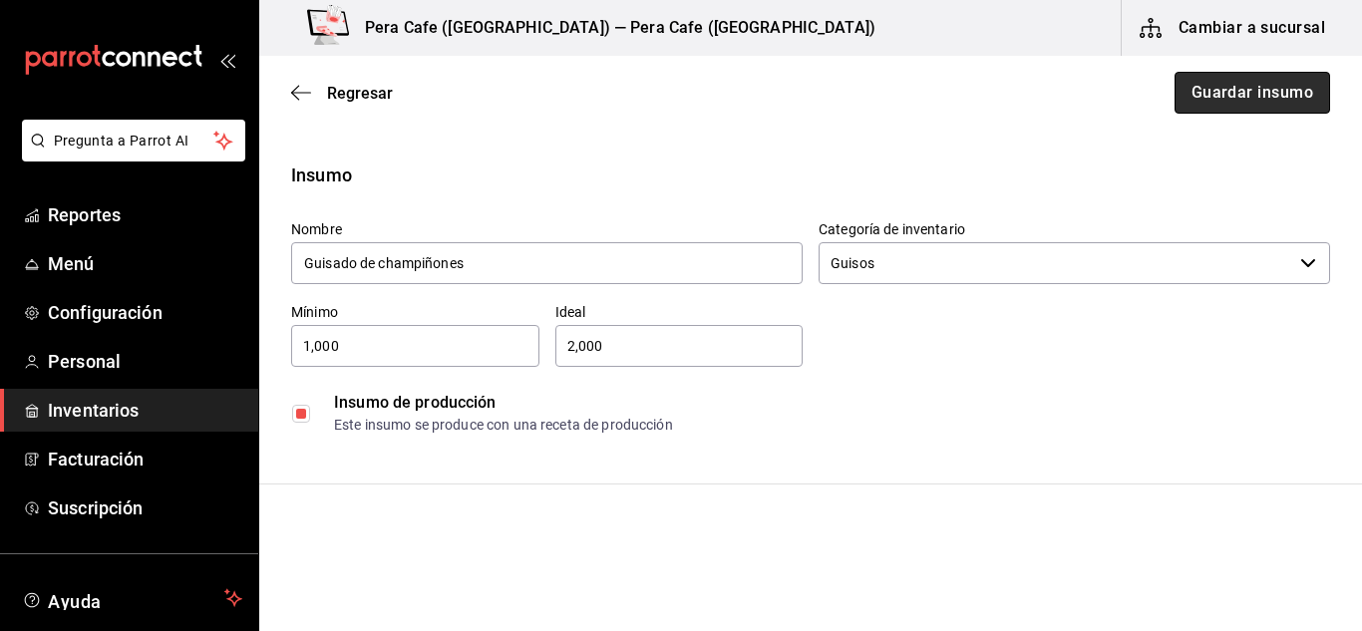
click at [1269, 85] on button "Guardar insumo" at bounding box center [1253, 93] width 156 height 42
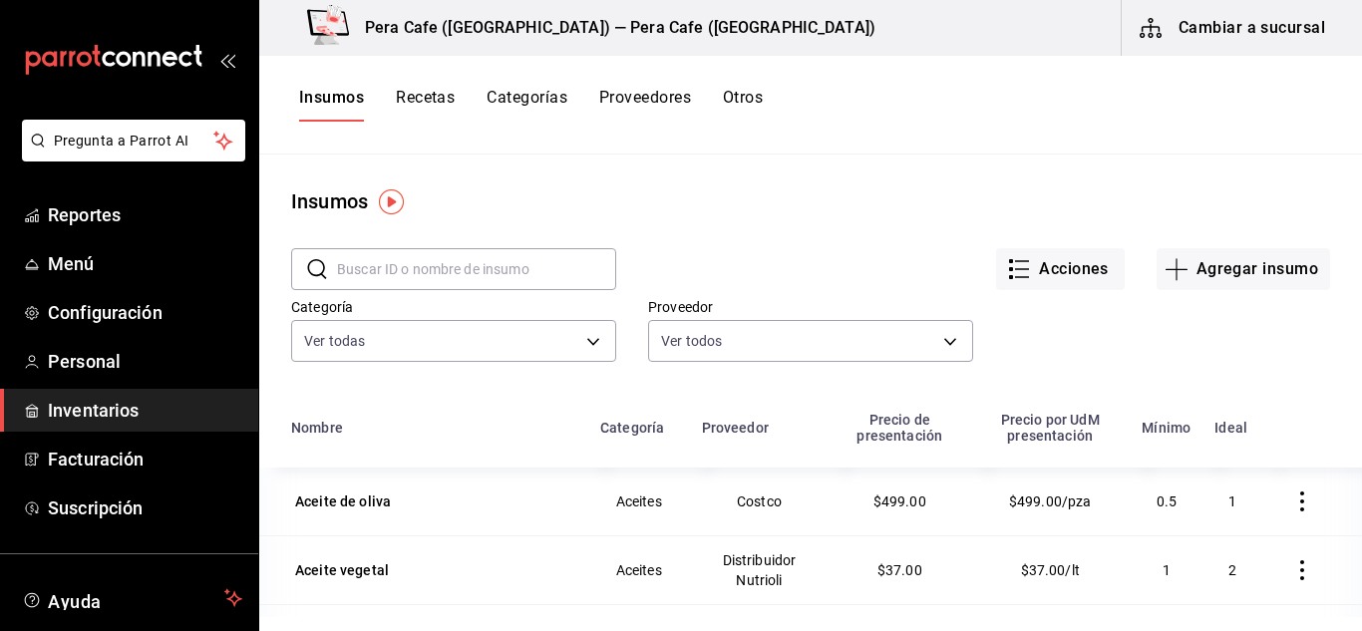
click at [436, 98] on button "Recetas" at bounding box center [425, 105] width 59 height 34
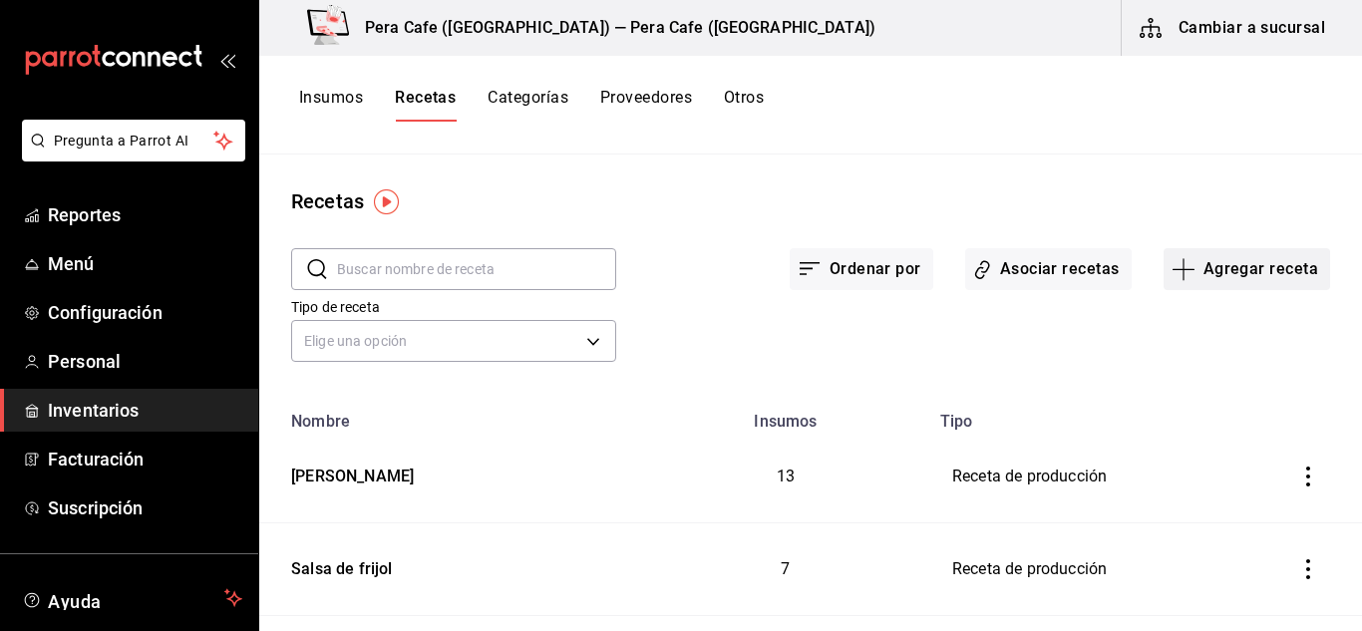
click at [1185, 275] on button "Agregar receta" at bounding box center [1247, 269] width 167 height 42
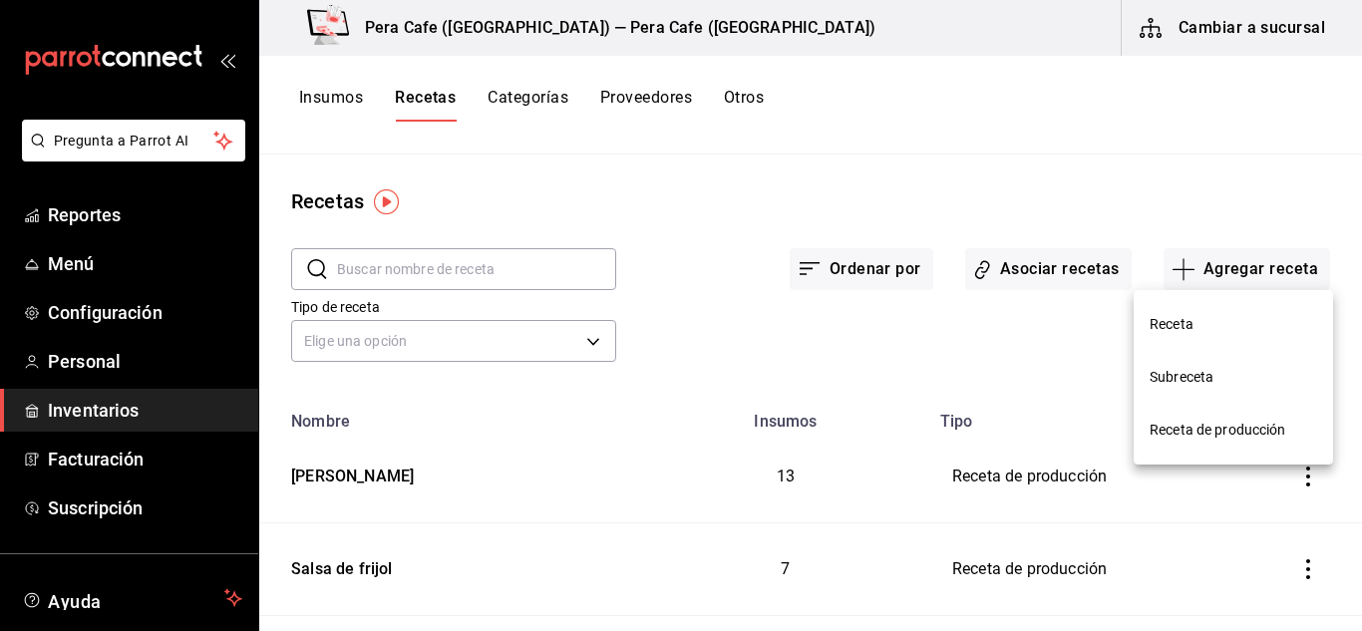
click at [1198, 429] on span "Receta de producción" at bounding box center [1234, 430] width 168 height 21
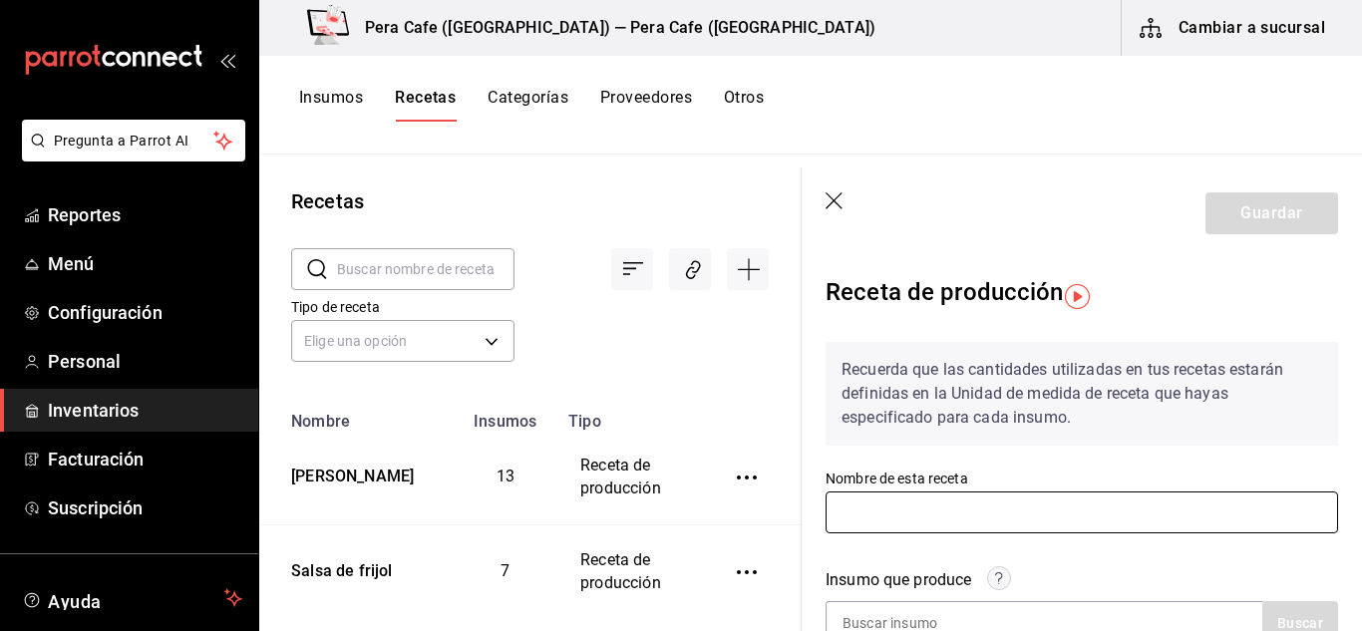
click at [1017, 498] on input "text" at bounding box center [1082, 513] width 513 height 42
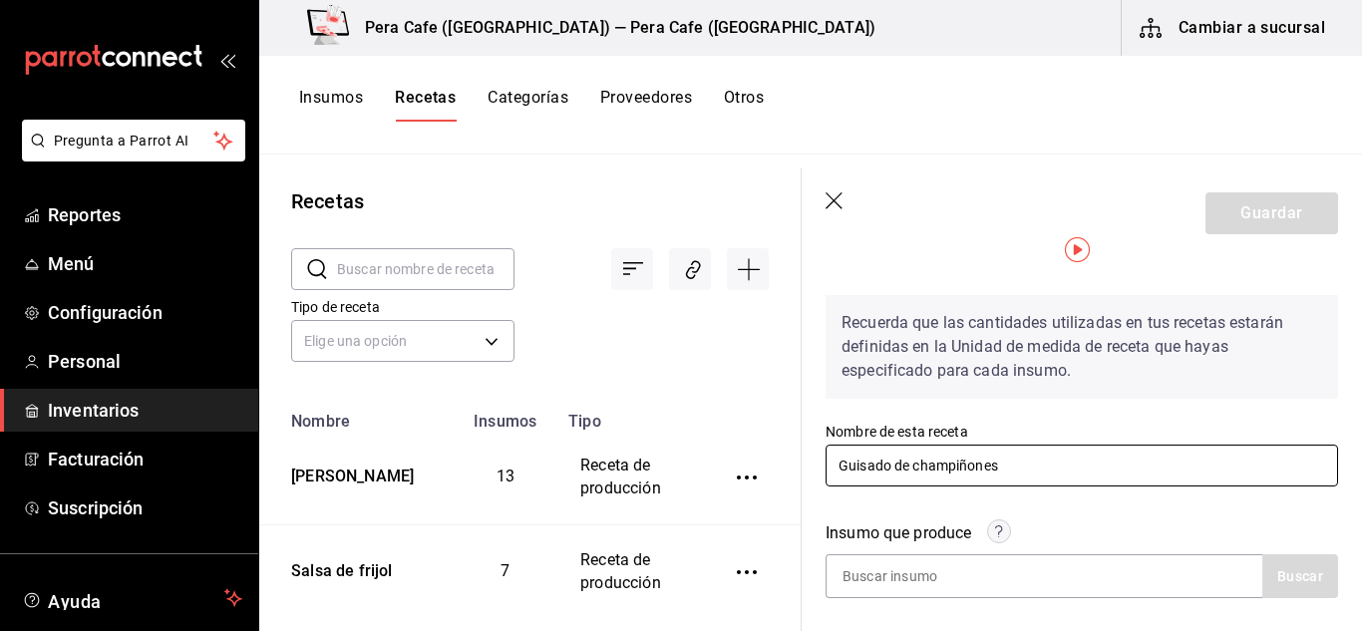
scroll to position [73, 0]
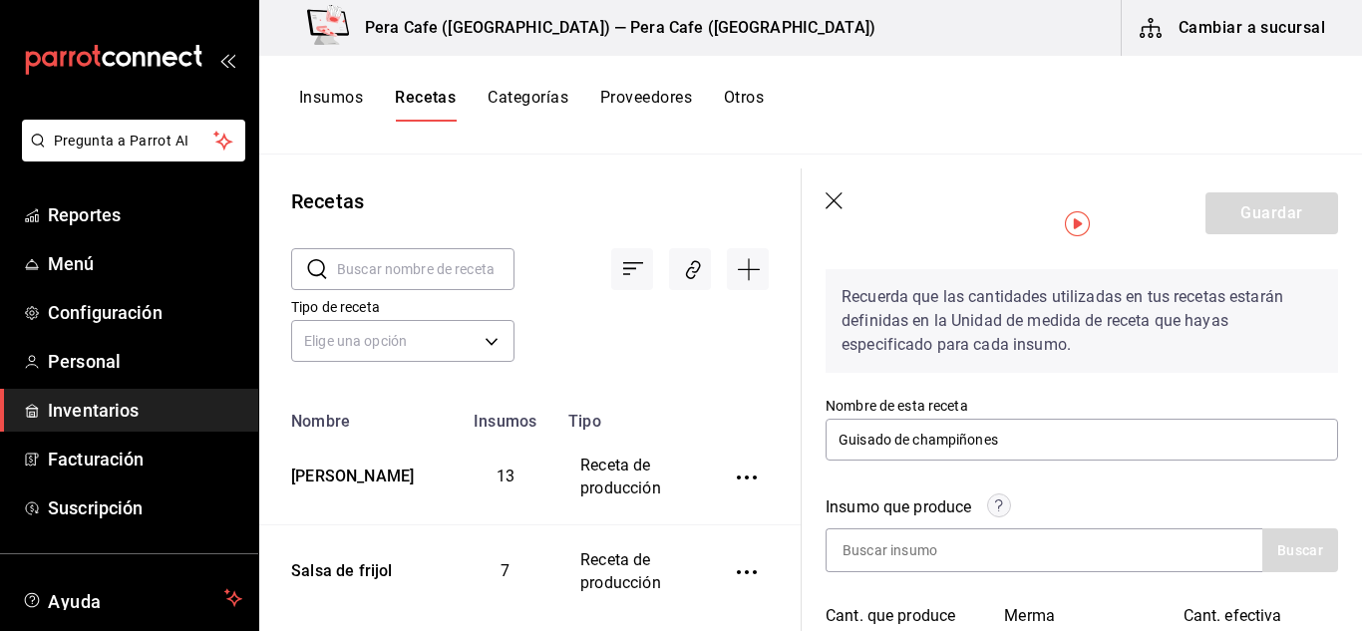
drag, startPoint x: 1027, startPoint y: 549, endPoint x: 1038, endPoint y: 498, distance: 53.0
click at [1038, 498] on div "Insumo que produce Buscar" at bounding box center [1070, 522] width 537 height 101
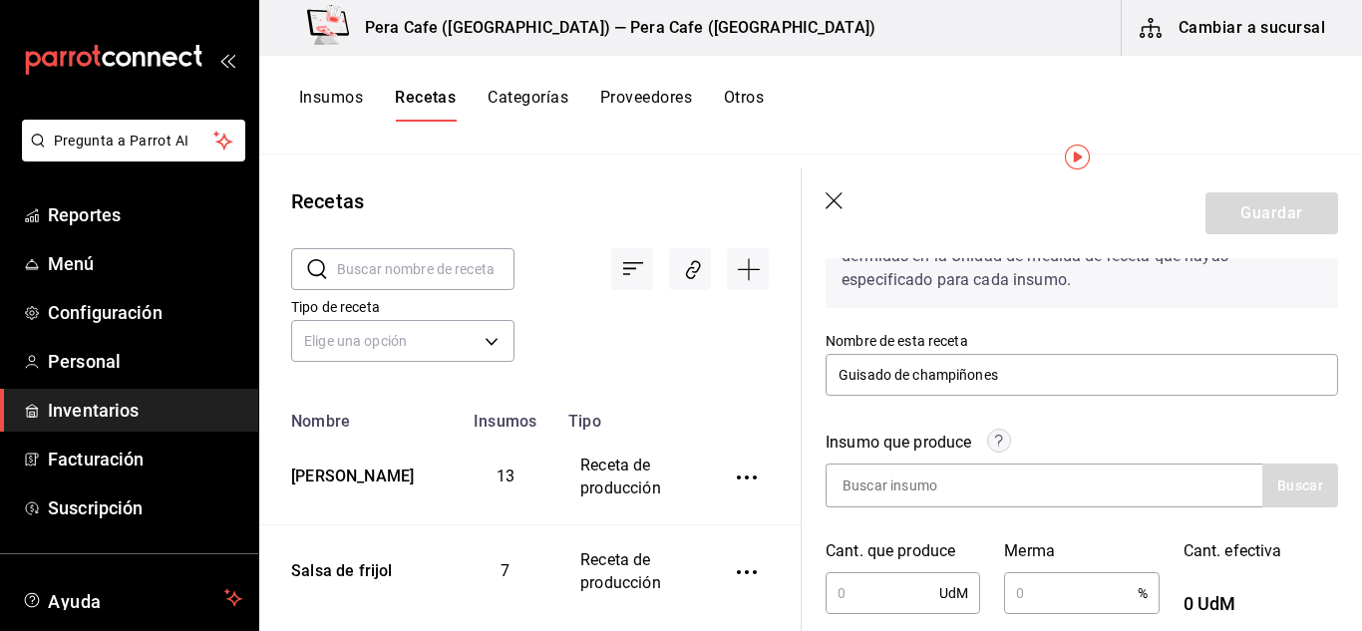
scroll to position [141, 0]
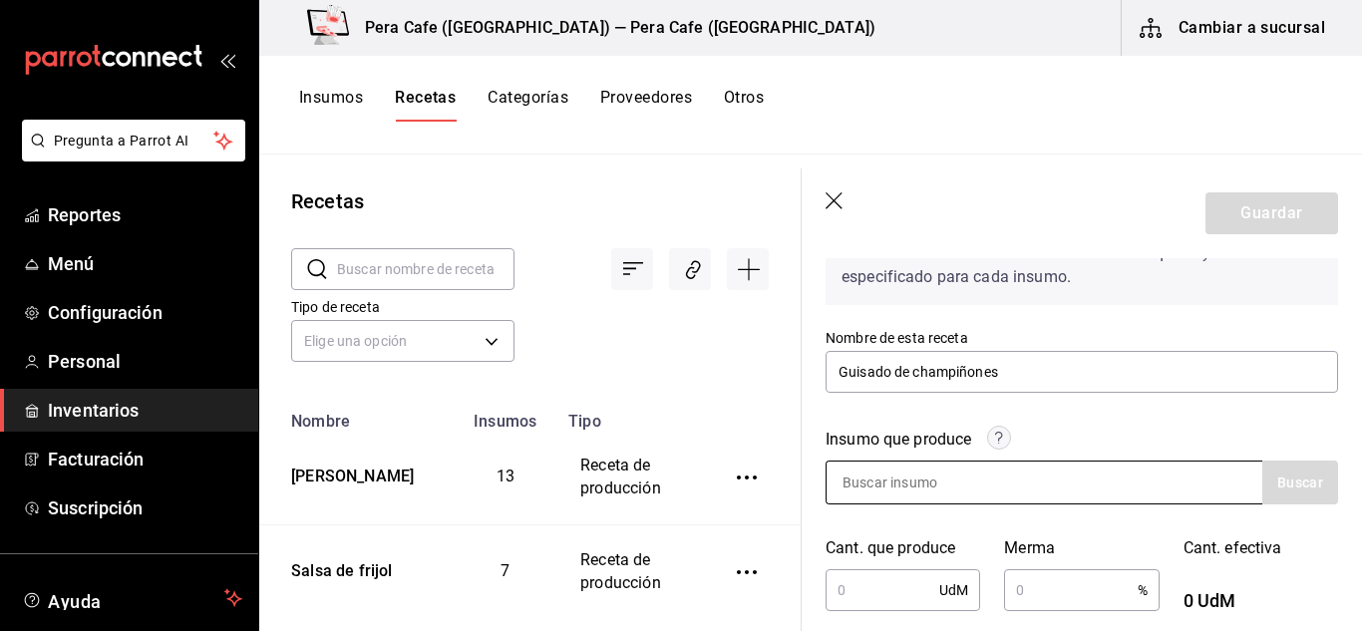
click at [905, 484] on input at bounding box center [926, 483] width 199 height 42
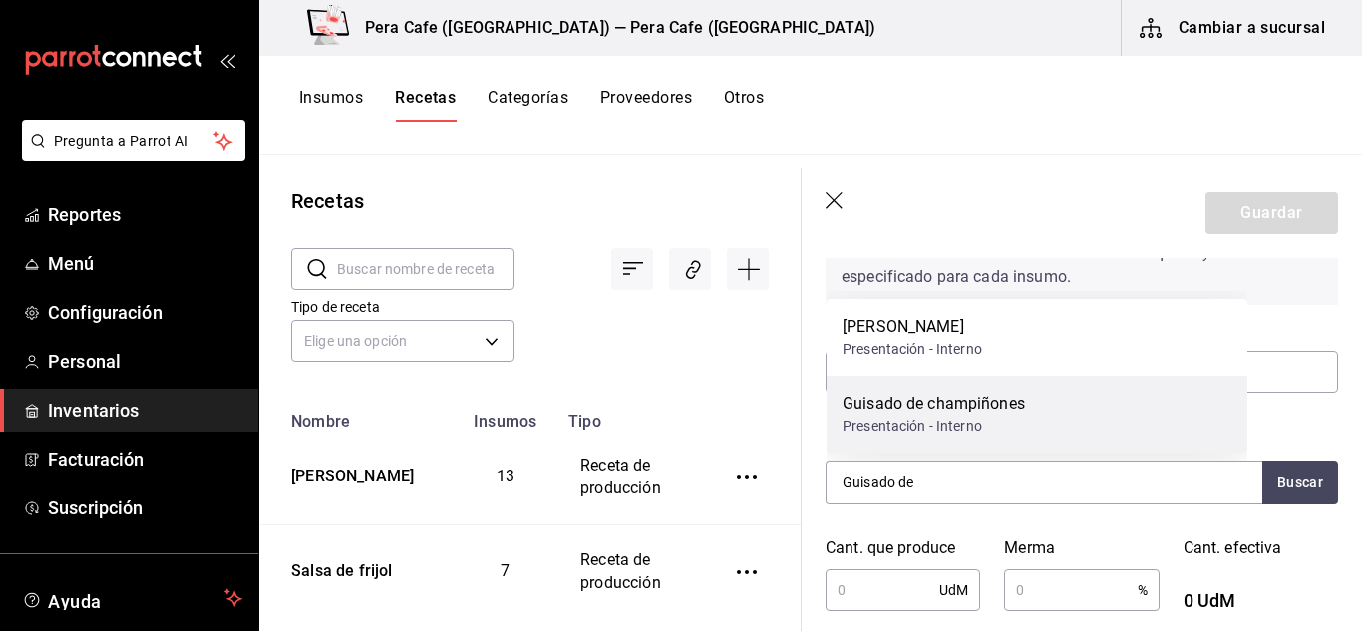
click at [939, 424] on div "Presentación - Interno" at bounding box center [934, 426] width 182 height 21
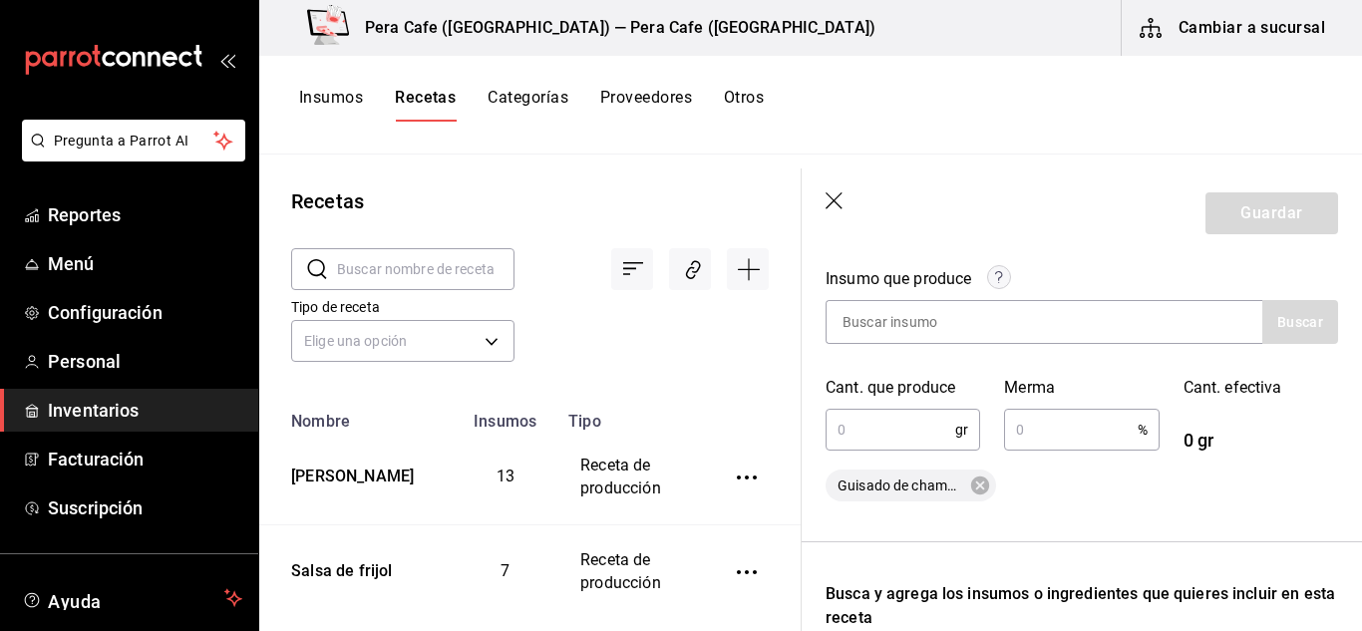
scroll to position [303, 0]
click at [861, 440] on input "text" at bounding box center [891, 428] width 130 height 40
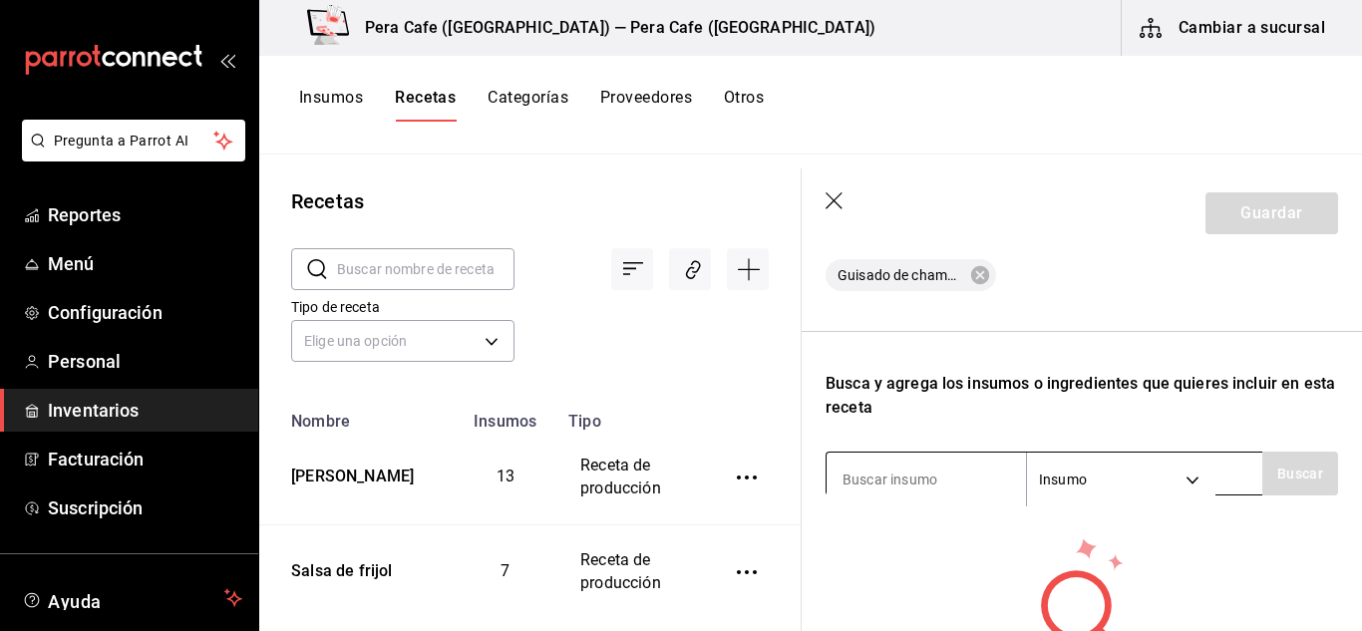
scroll to position [513, 0]
click at [928, 478] on input at bounding box center [926, 479] width 199 height 42
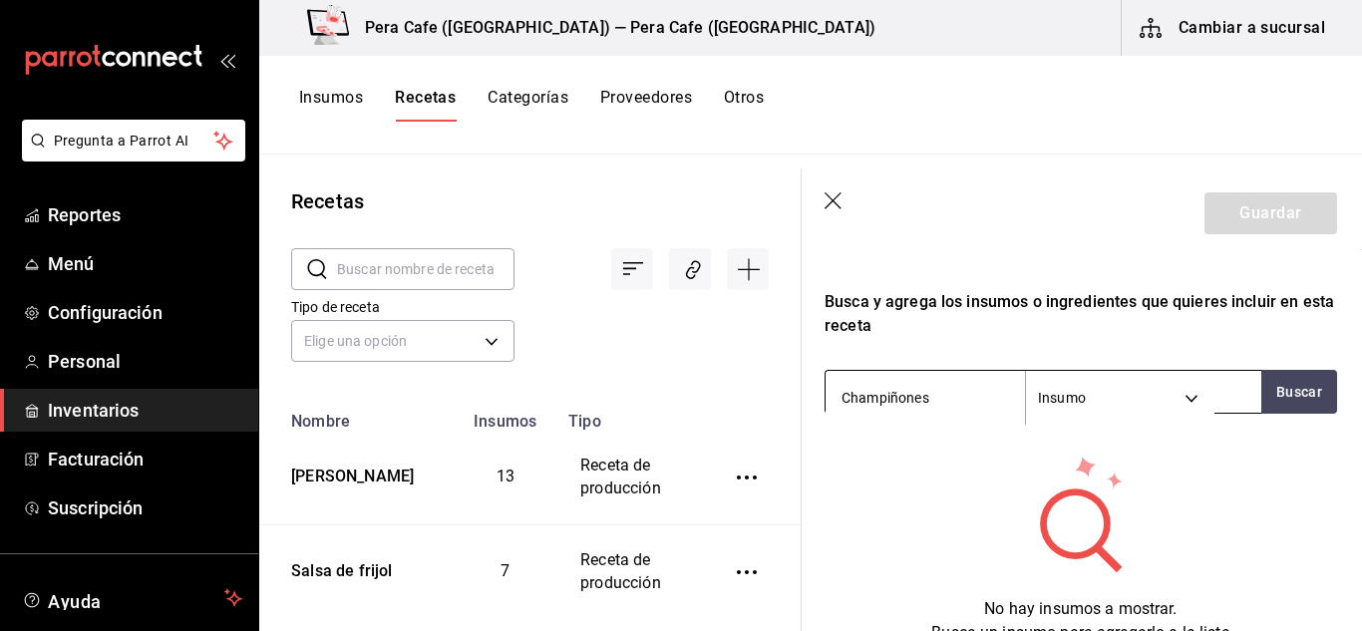
scroll to position [592, 1]
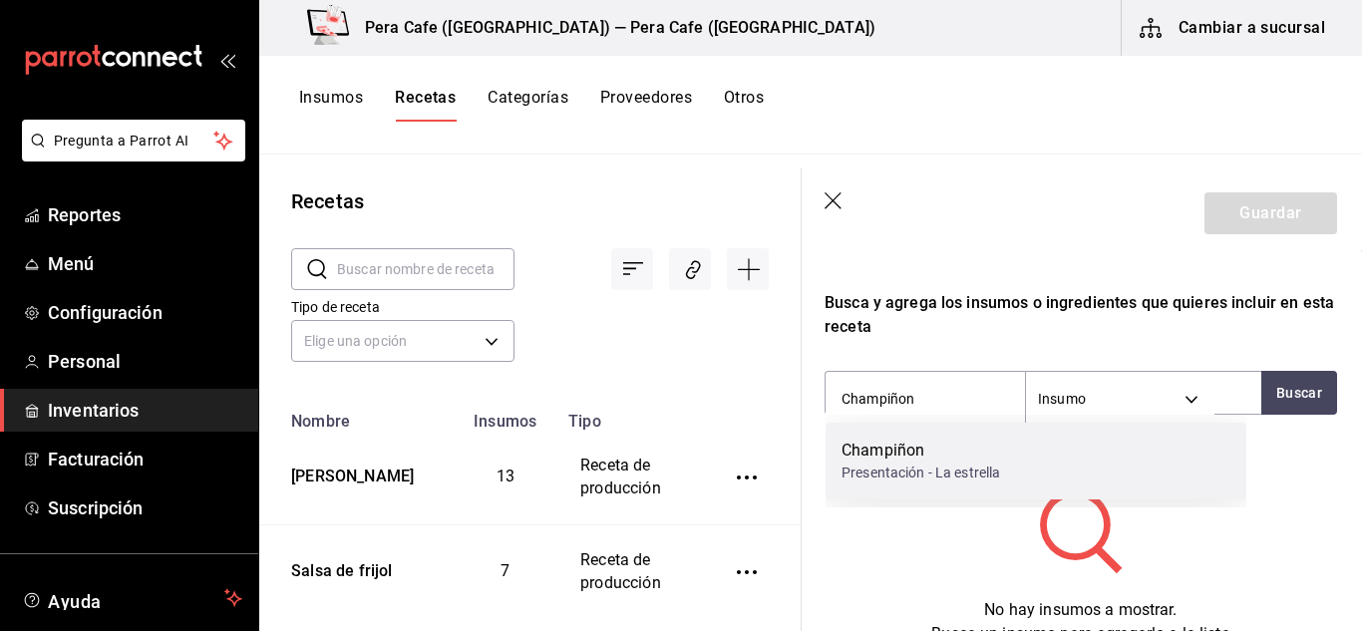
click at [938, 470] on div "Presentación - La estrella" at bounding box center [921, 473] width 159 height 21
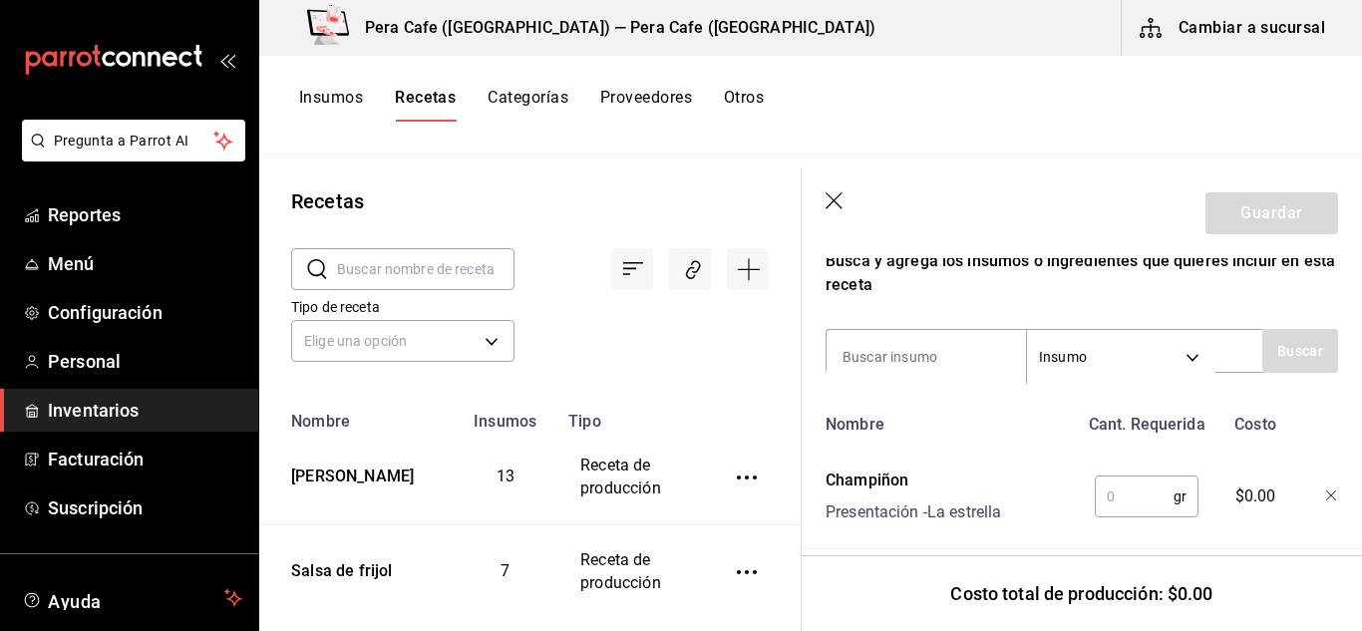
scroll to position [635, 0]
click at [1136, 499] on input "text" at bounding box center [1134, 496] width 79 height 40
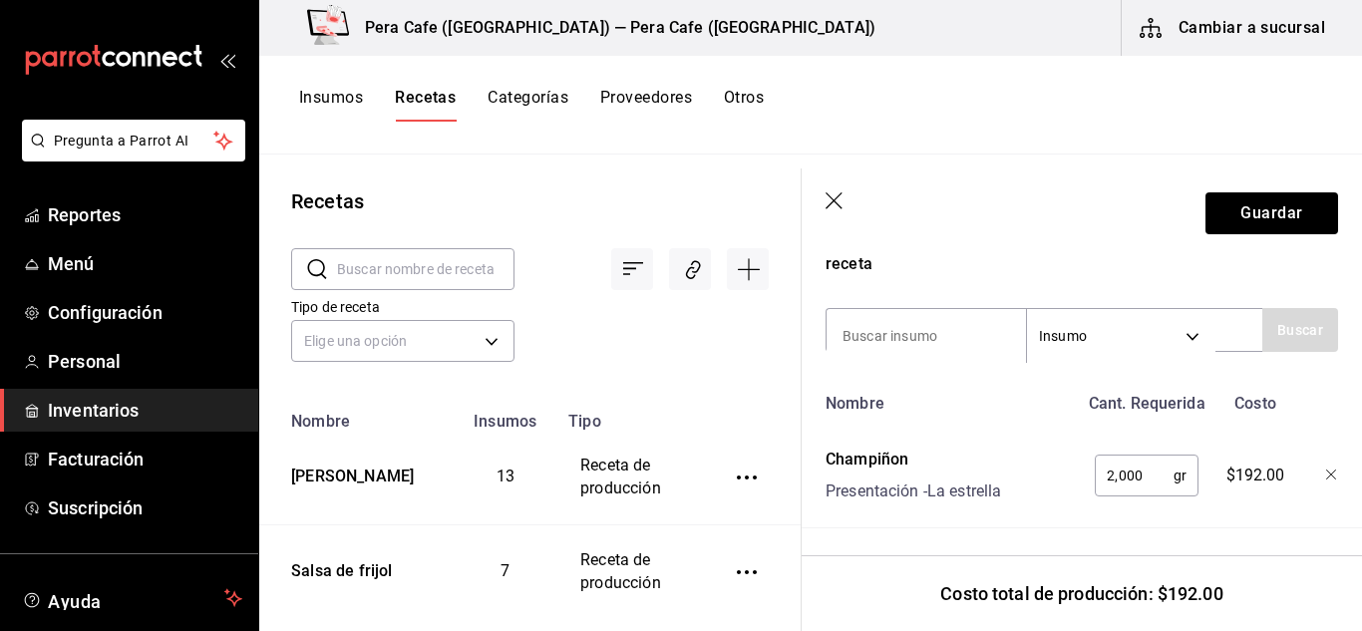
scroll to position [657, 0]
click at [895, 320] on input at bounding box center [926, 335] width 199 height 42
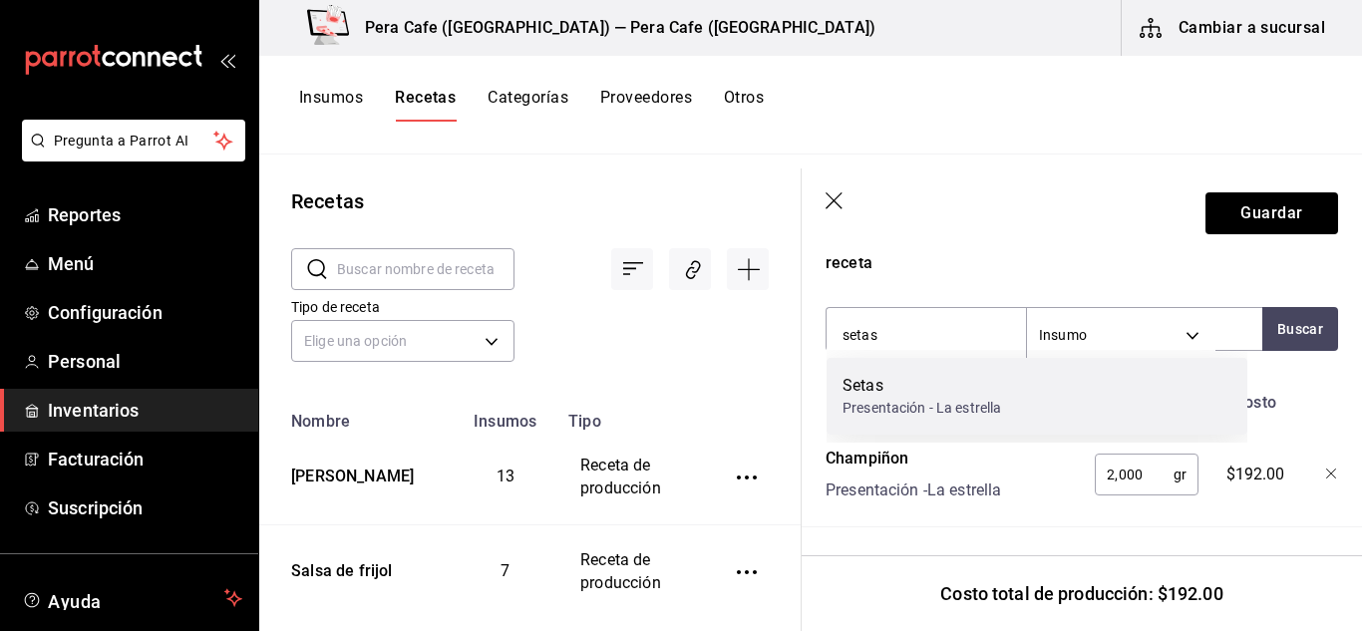
click at [912, 389] on div "Setas" at bounding box center [922, 386] width 159 height 24
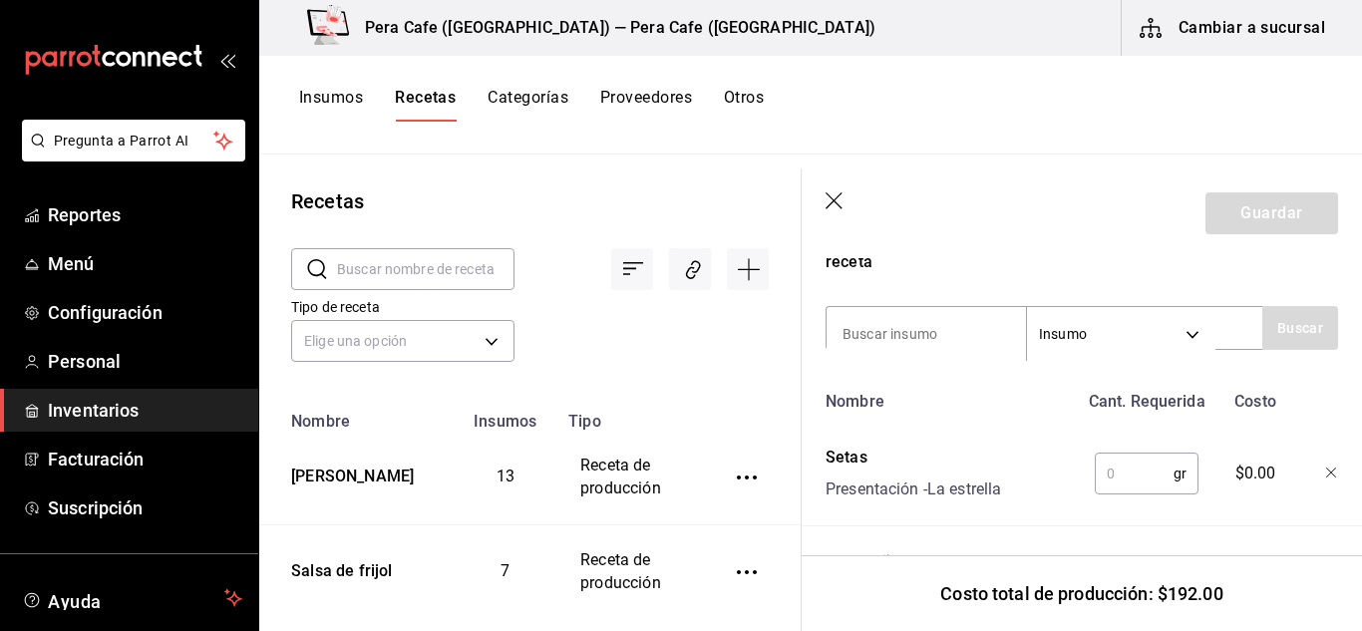
click at [1122, 484] on input "text" at bounding box center [1134, 474] width 79 height 40
click at [910, 344] on input at bounding box center [926, 334] width 199 height 42
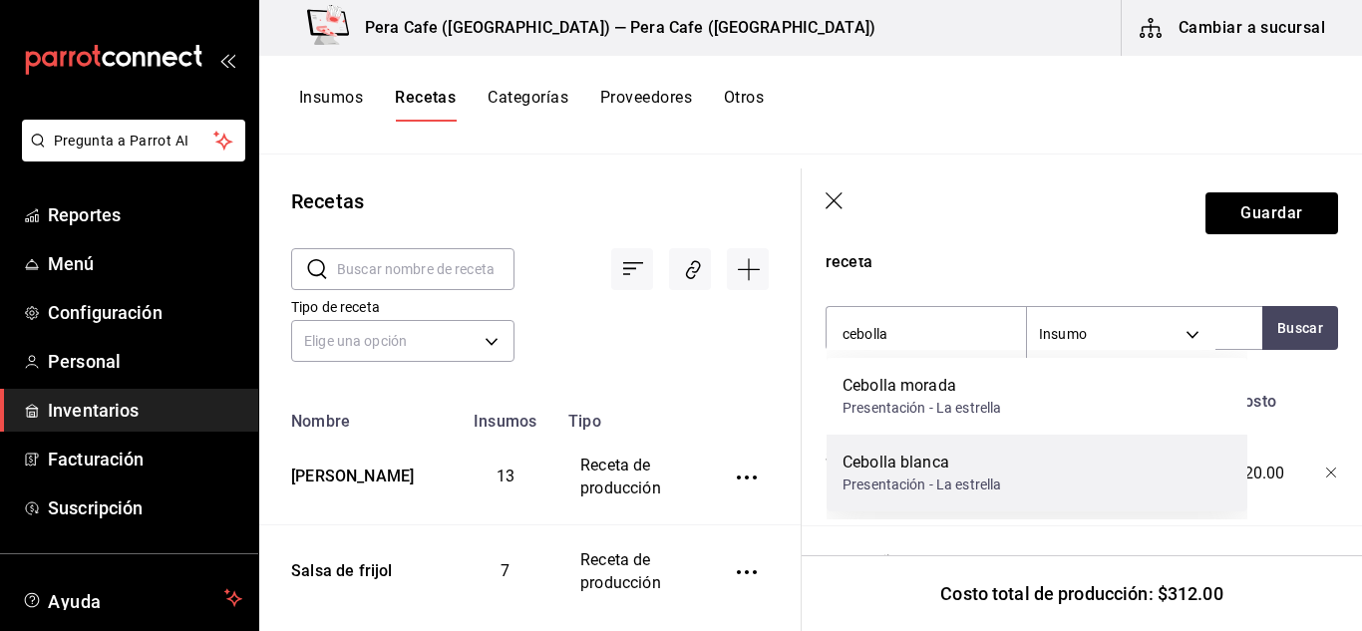
click at [926, 457] on div "Cebolla blanca" at bounding box center [922, 463] width 159 height 24
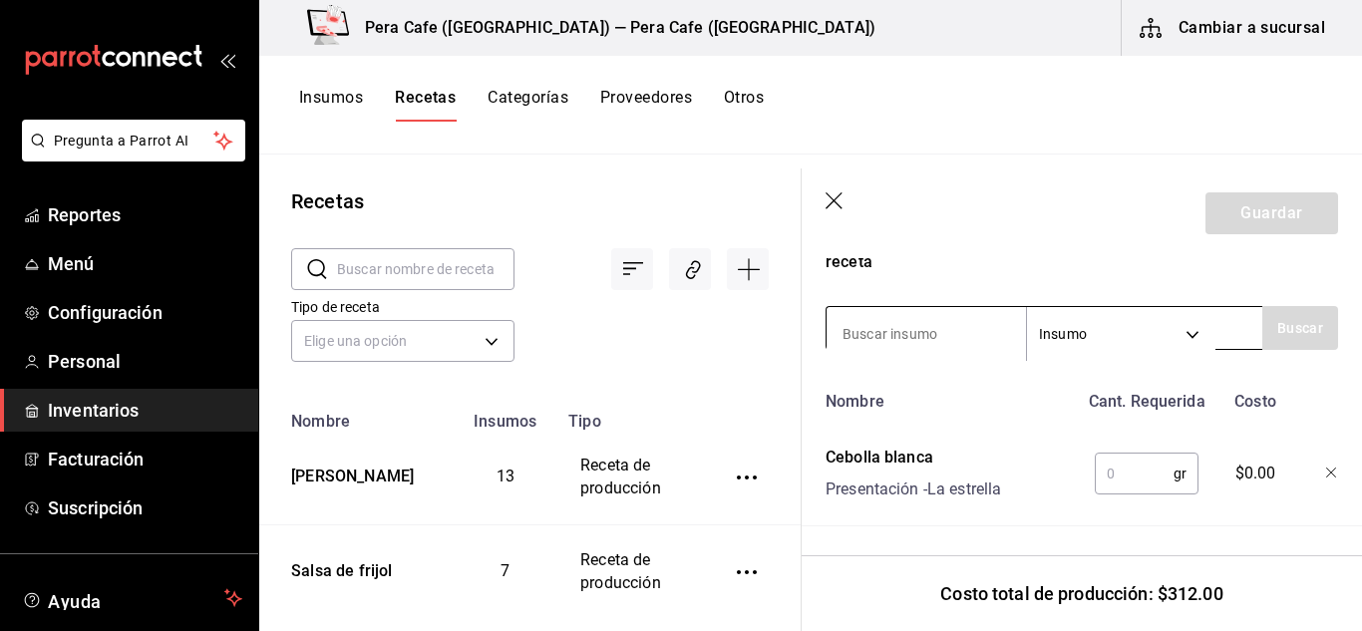
click at [953, 337] on input at bounding box center [926, 334] width 199 height 42
click at [1113, 483] on input "text" at bounding box center [1134, 474] width 79 height 40
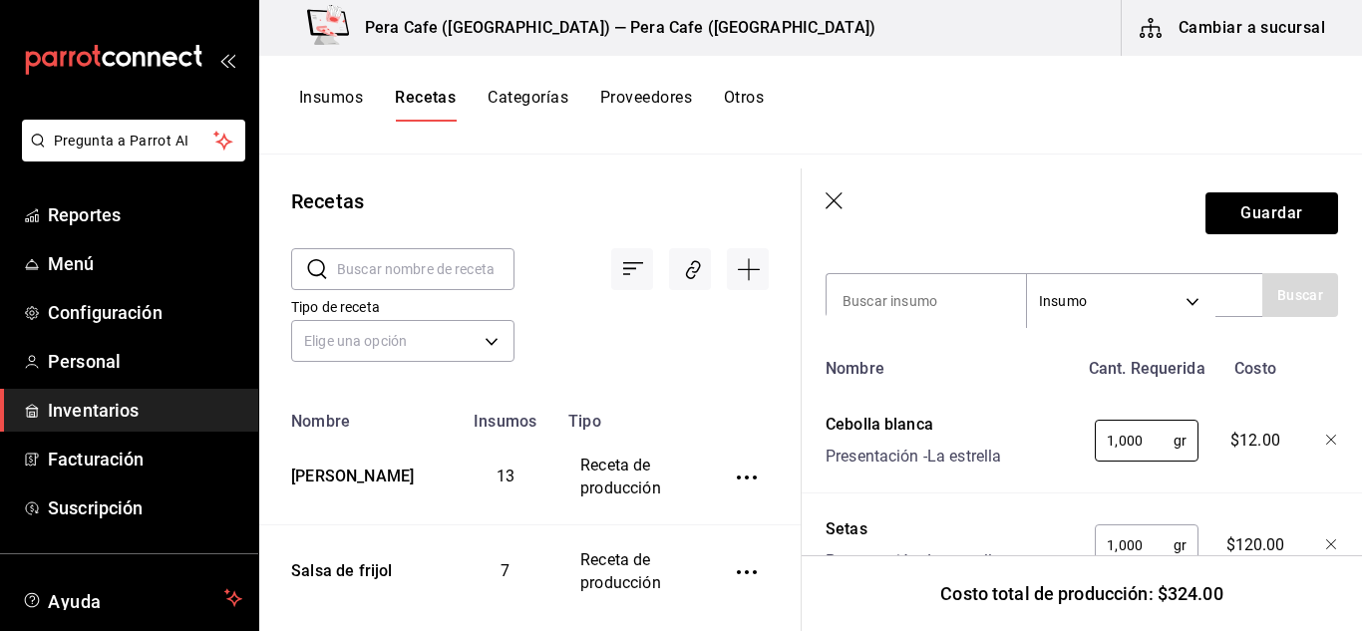
click at [1234, 468] on div "$12.00" at bounding box center [1252, 437] width 87 height 64
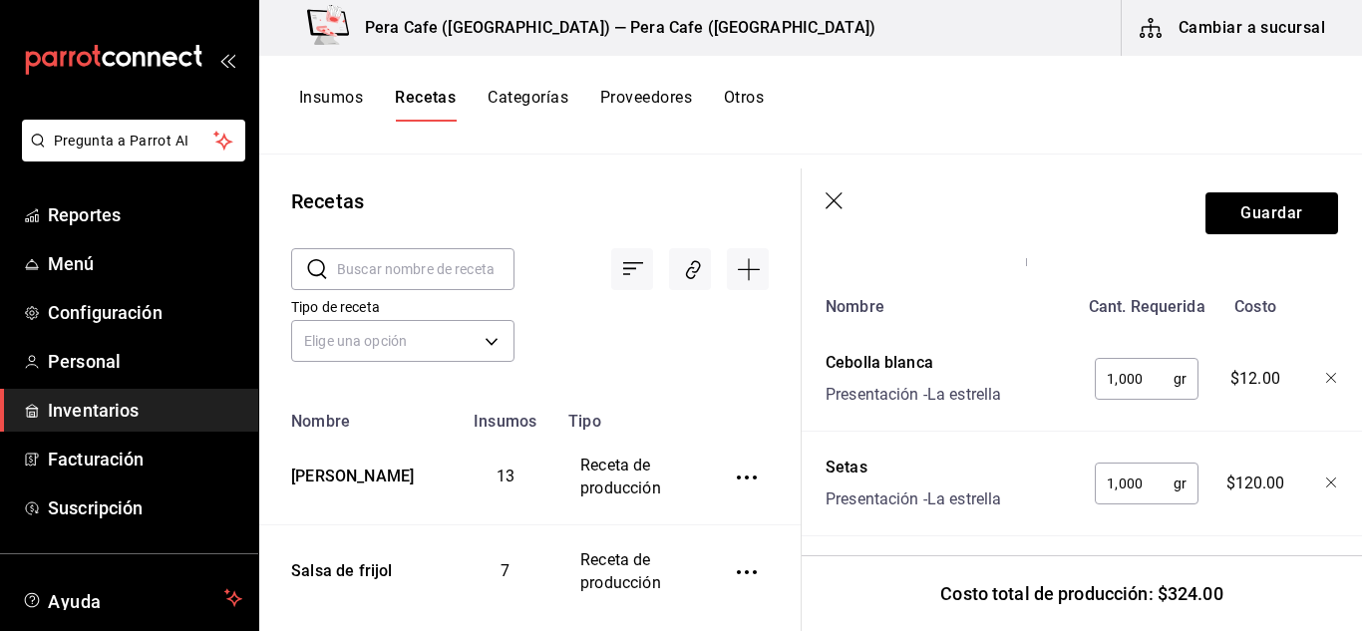
scroll to position [785, 0]
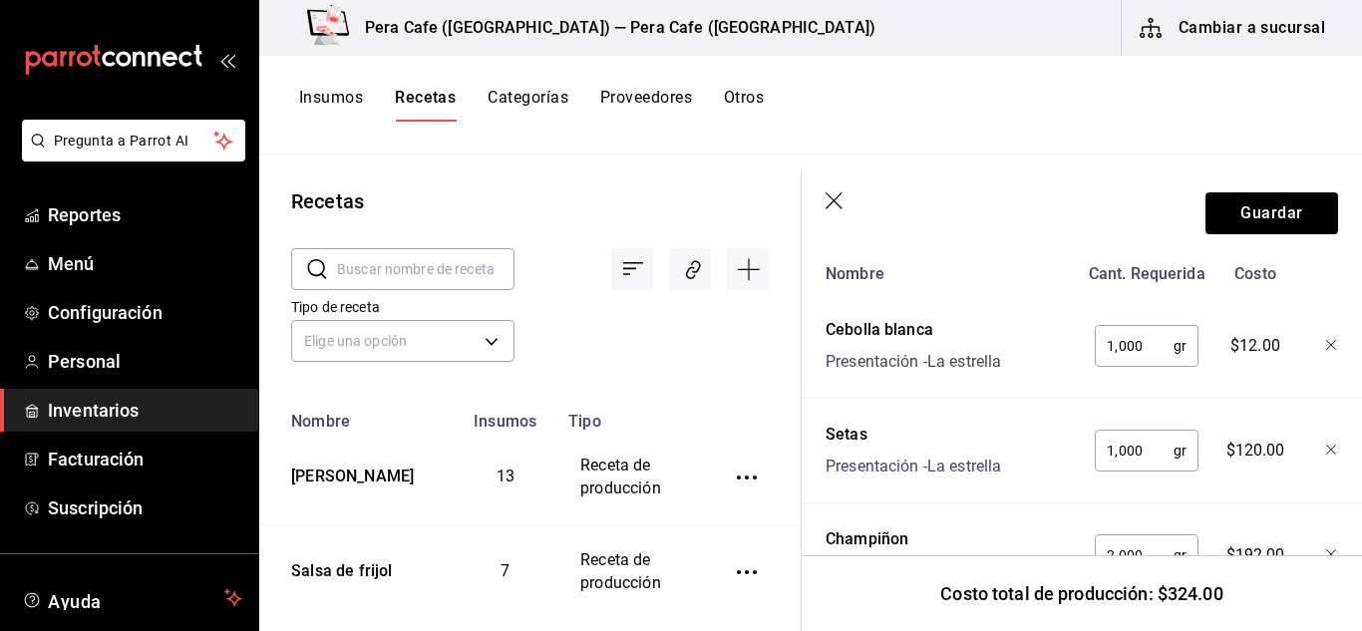
click at [1150, 450] on input "1,000" at bounding box center [1134, 451] width 79 height 40
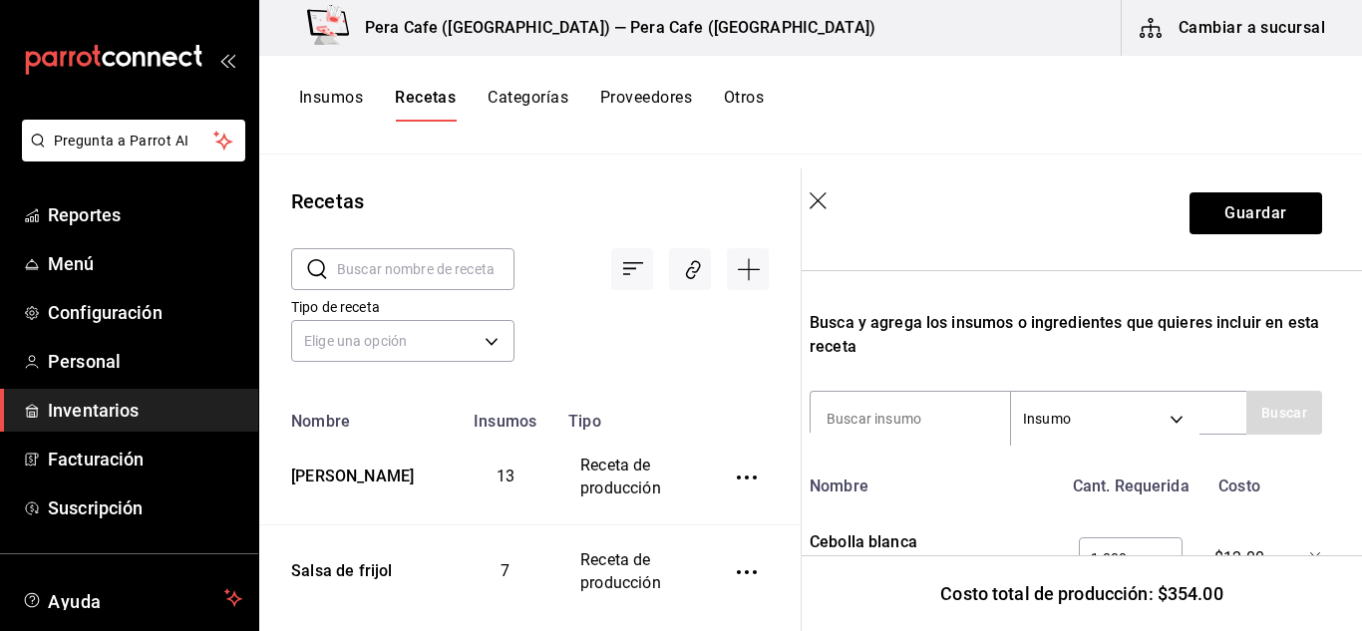
scroll to position [574, 16]
click at [900, 404] on input at bounding box center [910, 417] width 199 height 42
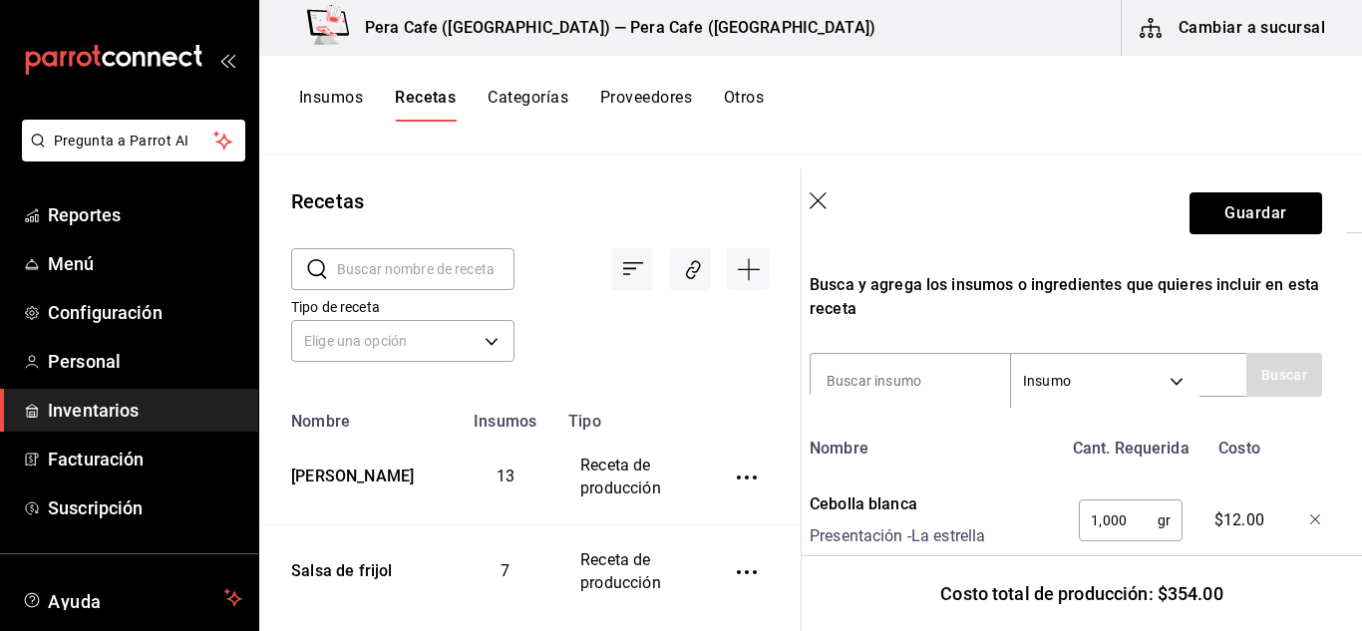
scroll to position [609, 16]
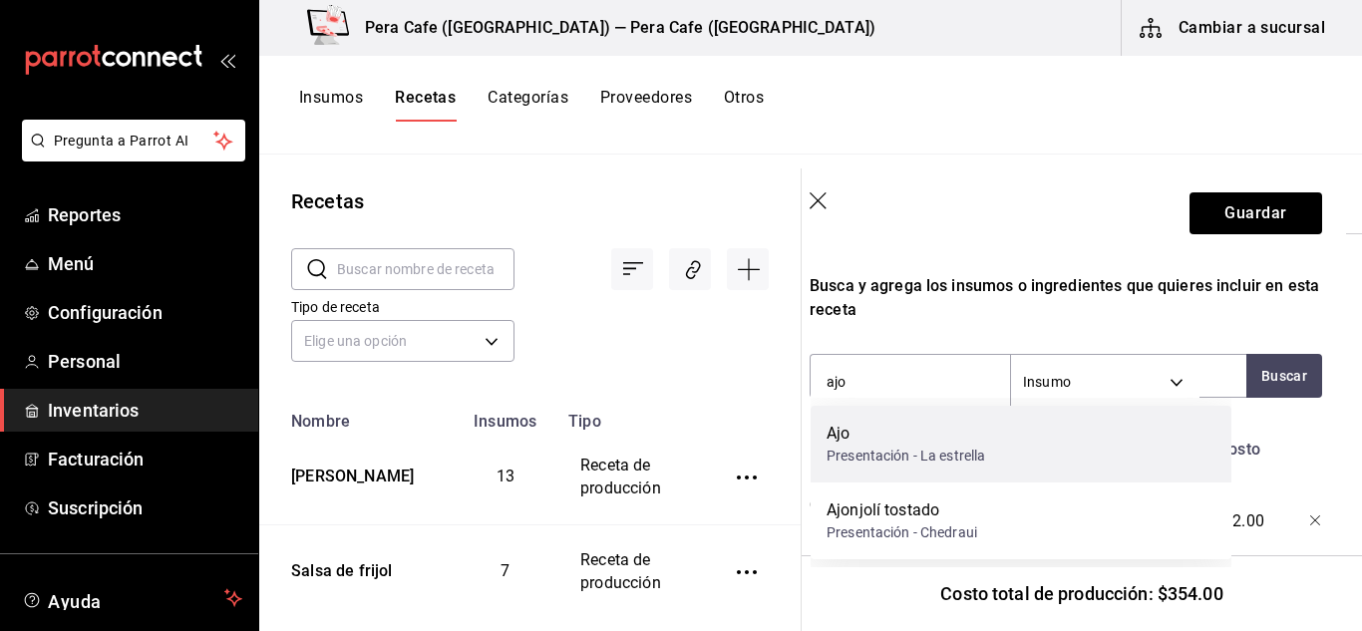
click at [900, 441] on div "Ajo" at bounding box center [906, 434] width 159 height 24
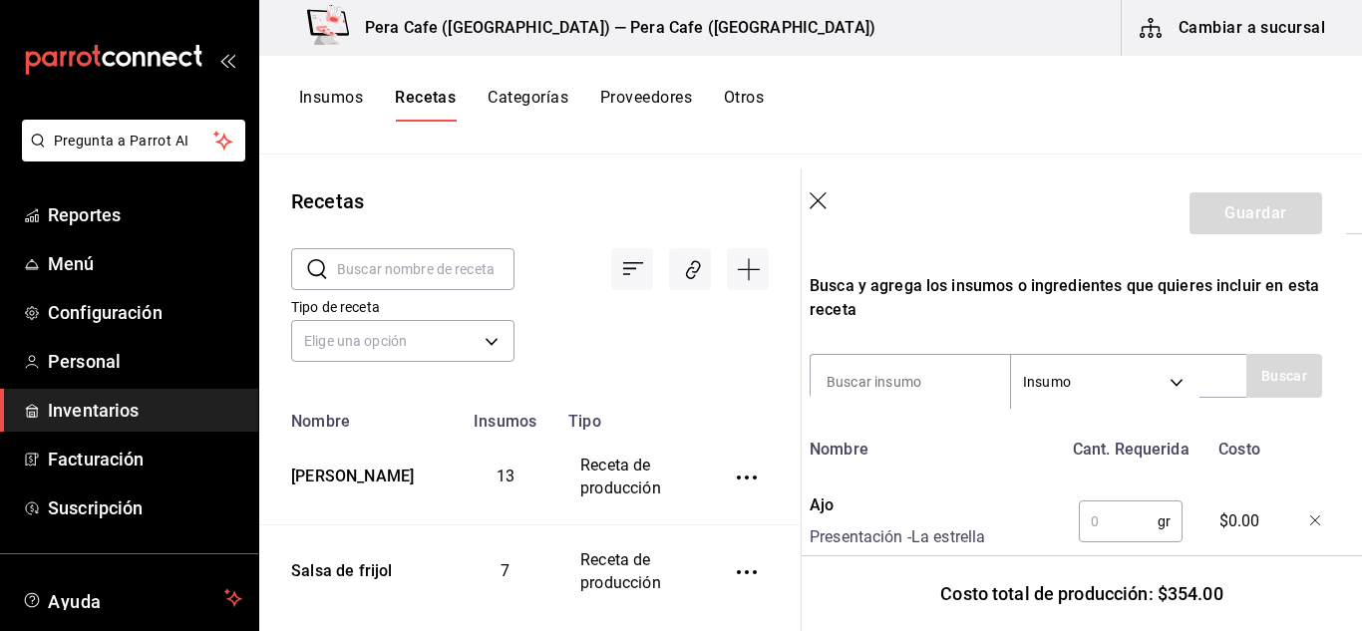
click at [1112, 534] on input "text" at bounding box center [1118, 522] width 79 height 40
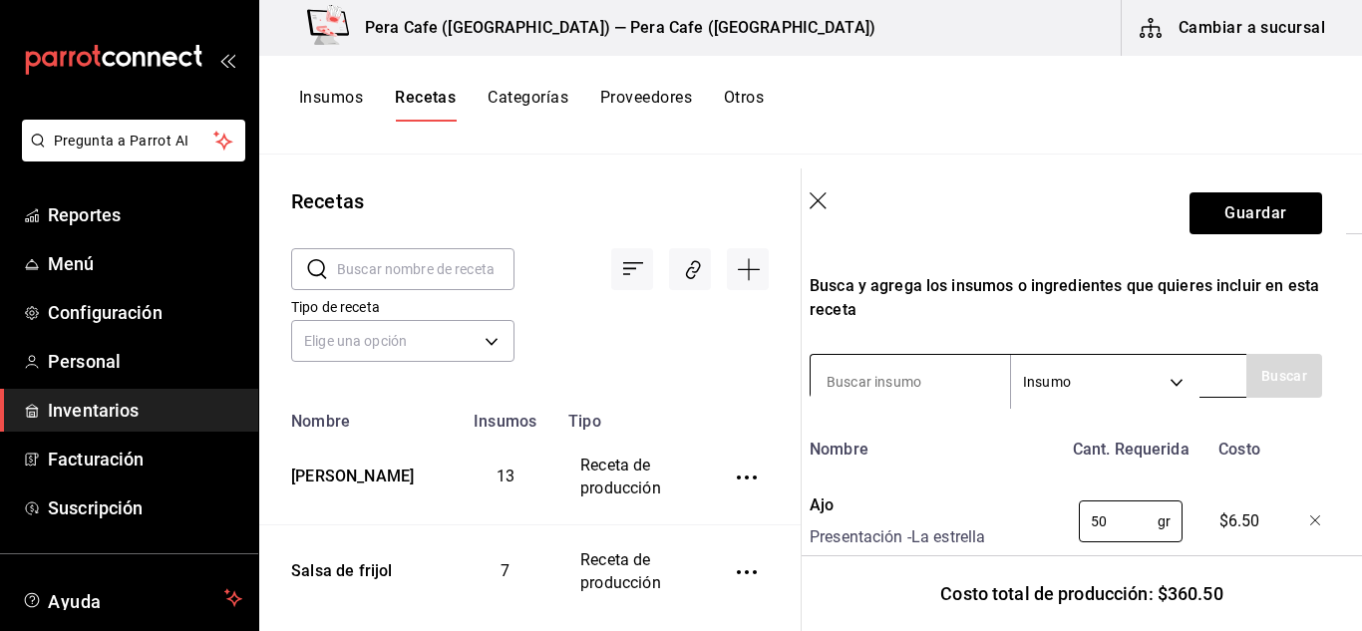
click at [958, 389] on input at bounding box center [910, 382] width 199 height 42
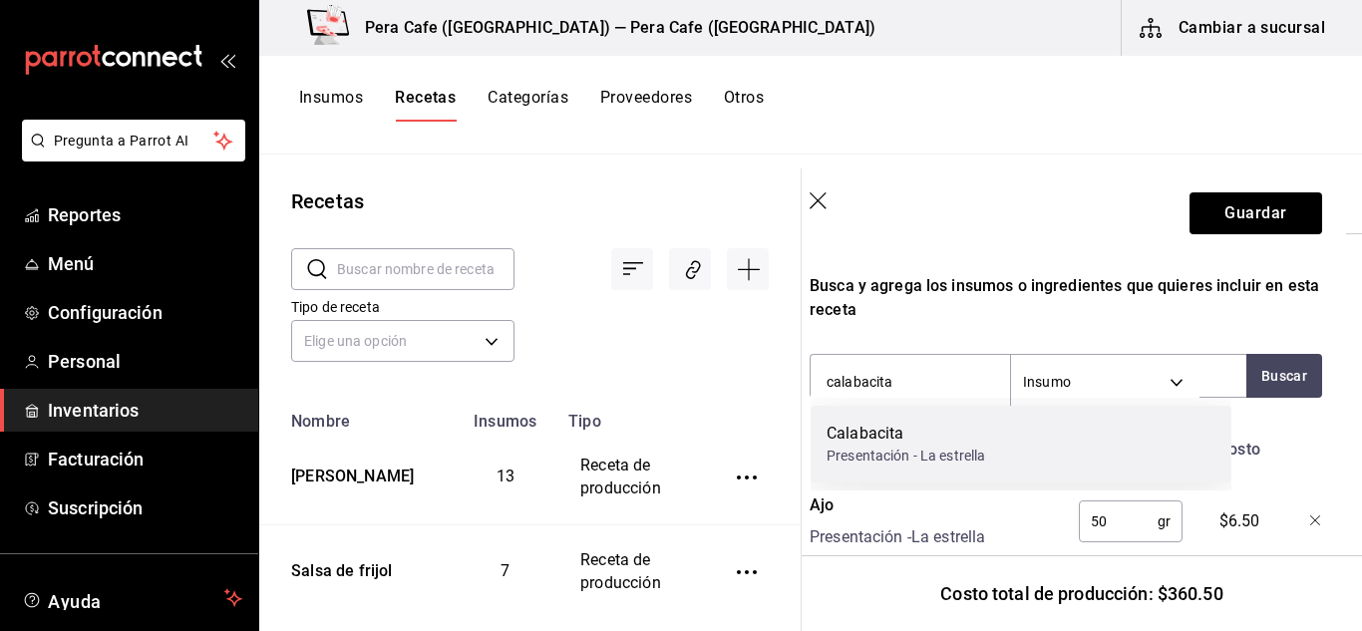
click at [965, 412] on div "Calabacita Presentación - La estrella" at bounding box center [1021, 444] width 421 height 77
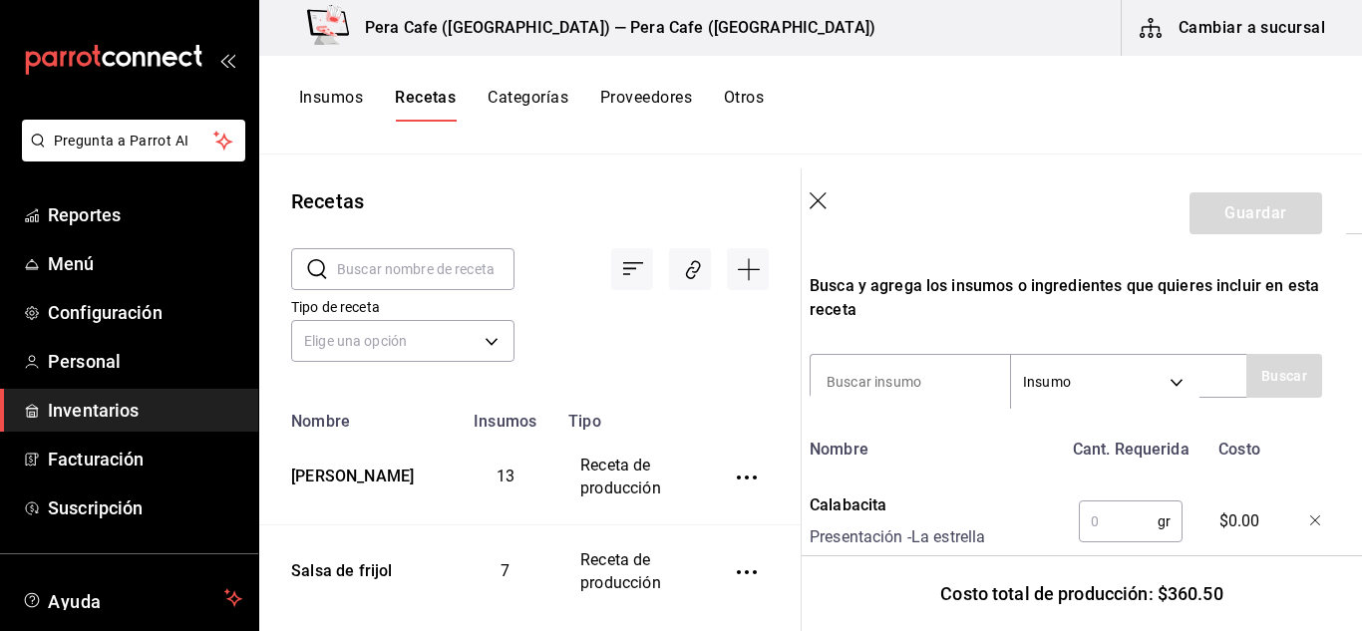
click at [1103, 522] on input "text" at bounding box center [1118, 522] width 79 height 40
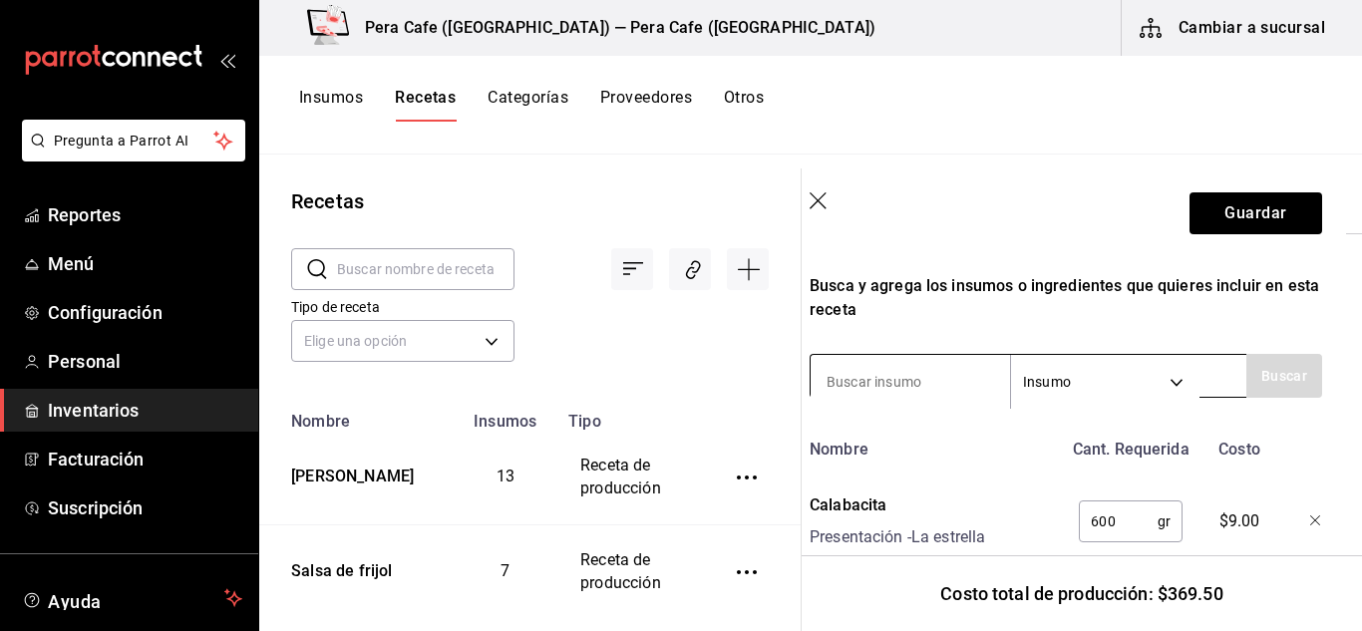
click at [927, 377] on input at bounding box center [910, 382] width 199 height 42
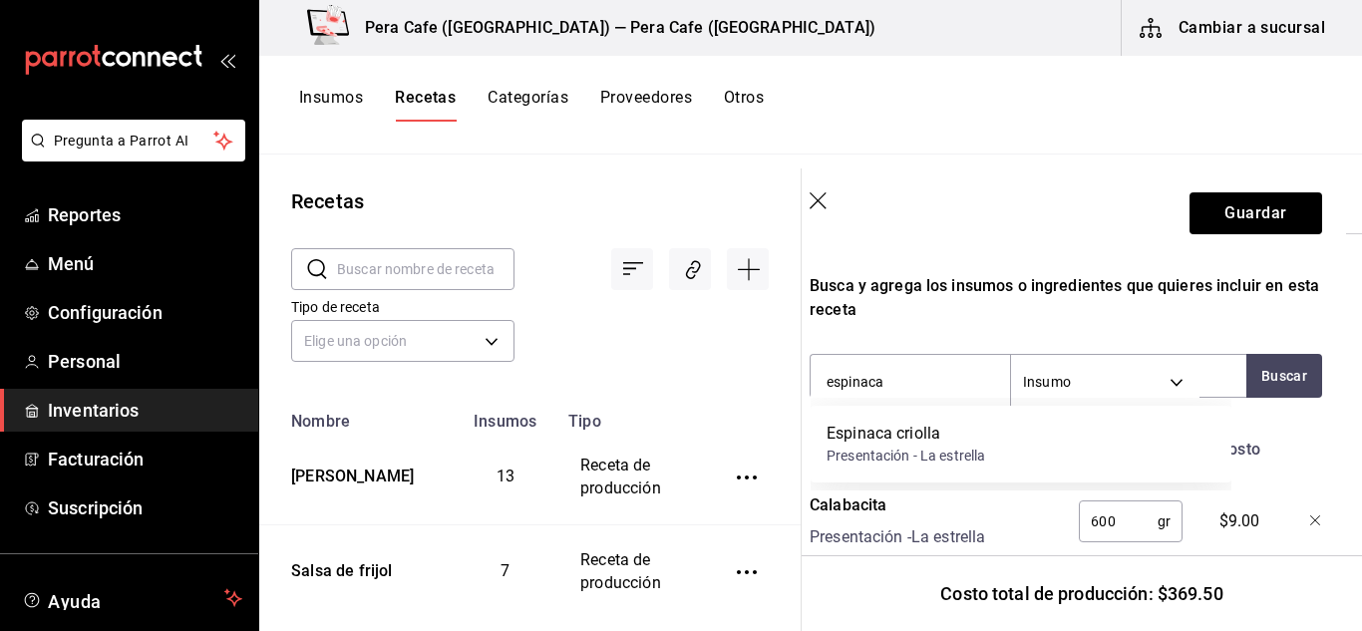
click at [918, 432] on div "Espinaca criolla" at bounding box center [906, 434] width 159 height 24
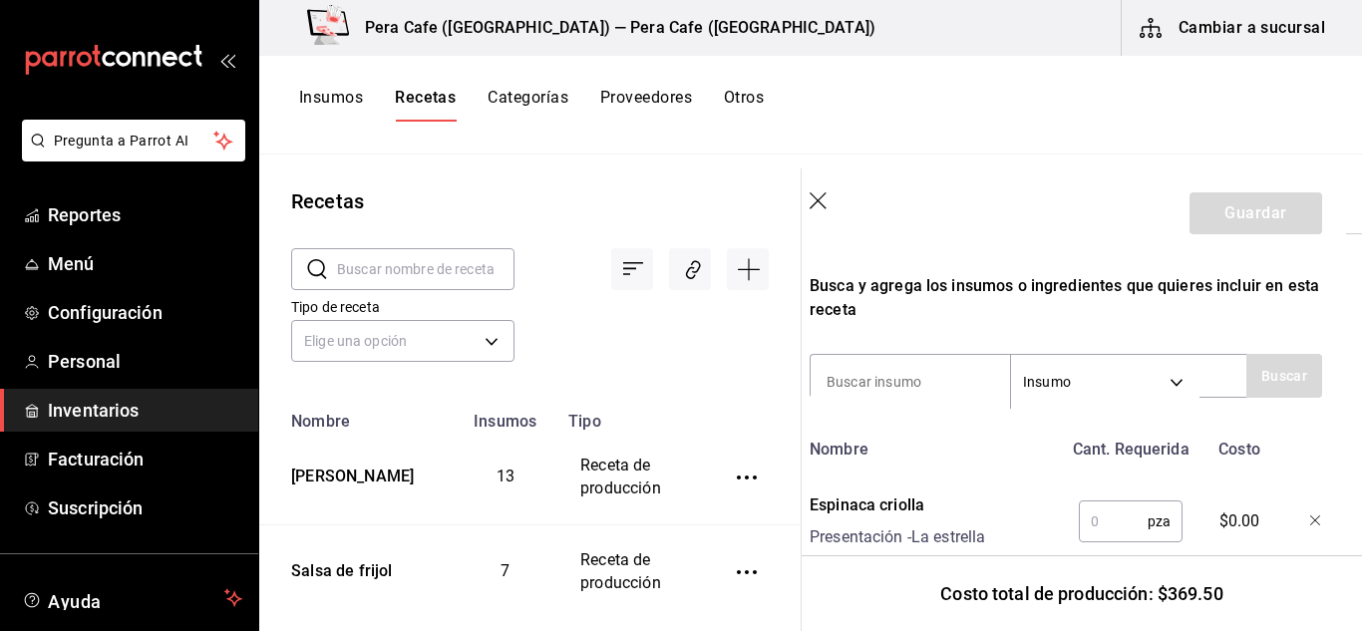
click at [1097, 516] on input "text" at bounding box center [1113, 522] width 69 height 40
click at [953, 380] on input at bounding box center [910, 382] width 199 height 42
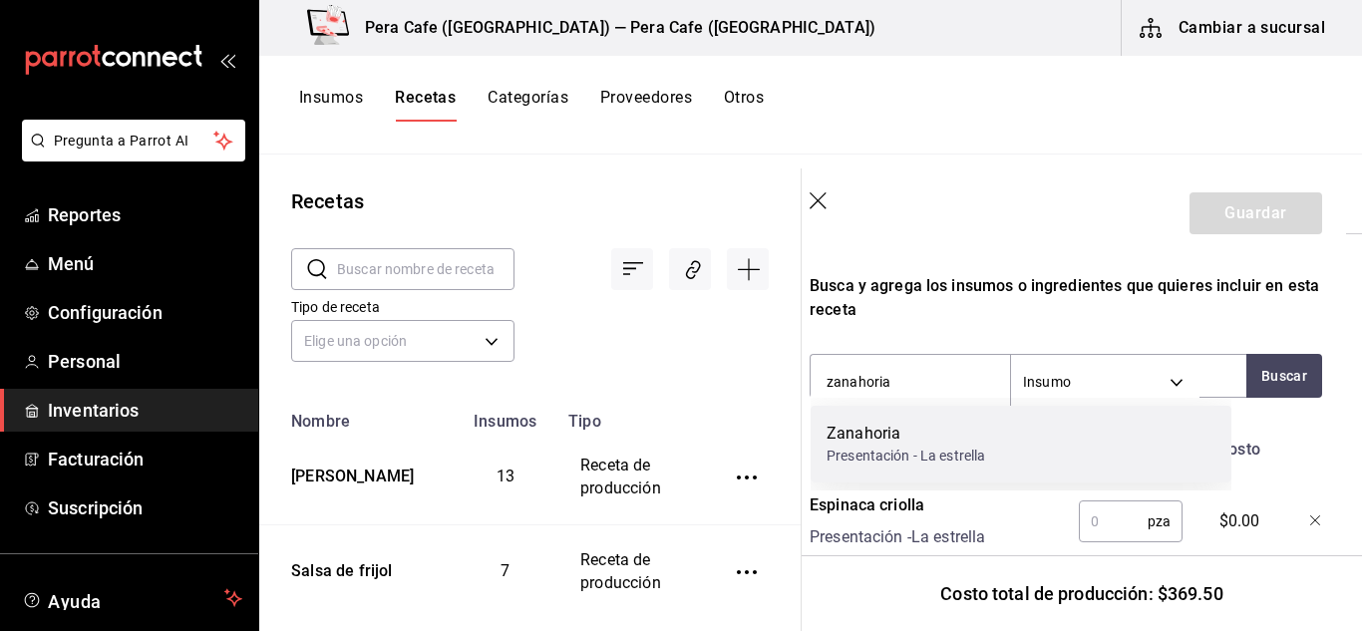
click at [1051, 457] on div "Zanahoria Presentación - La estrella" at bounding box center [1021, 444] width 421 height 77
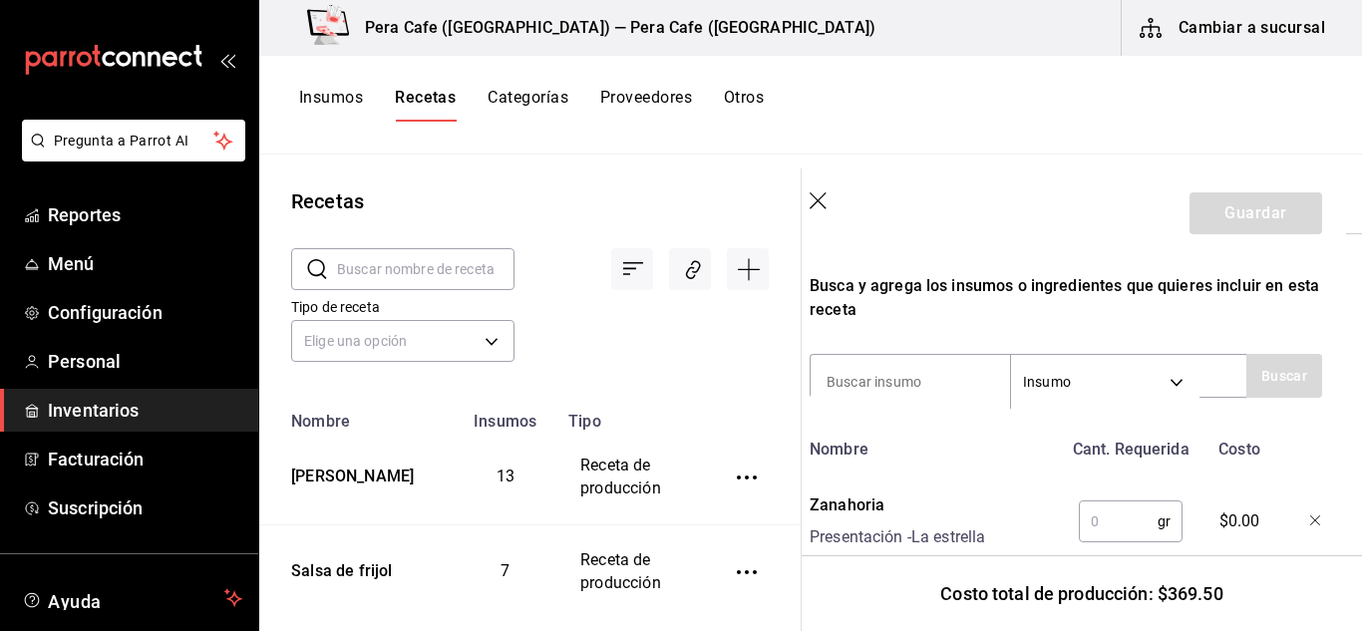
click at [1100, 527] on input "text" at bounding box center [1118, 522] width 79 height 40
click at [906, 386] on input at bounding box center [910, 382] width 199 height 42
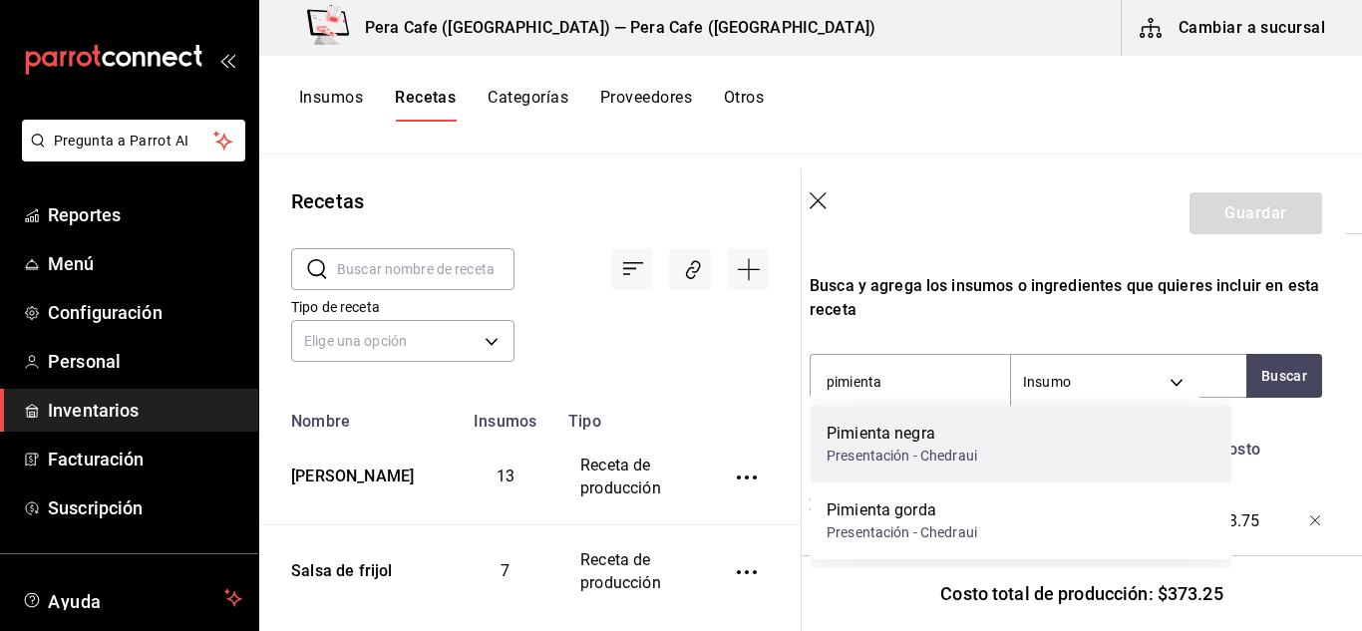
click at [908, 431] on div "Pimienta negra" at bounding box center [902, 434] width 151 height 24
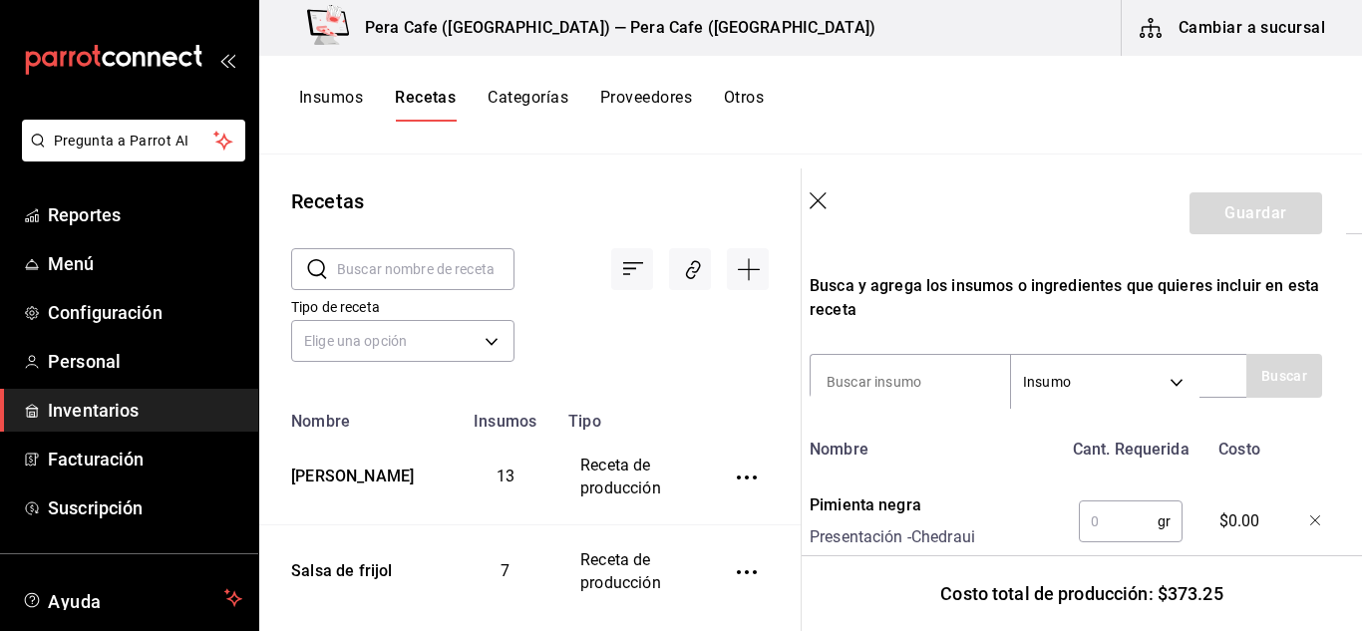
click at [1102, 515] on input "text" at bounding box center [1118, 522] width 79 height 40
click at [891, 361] on input at bounding box center [910, 382] width 199 height 42
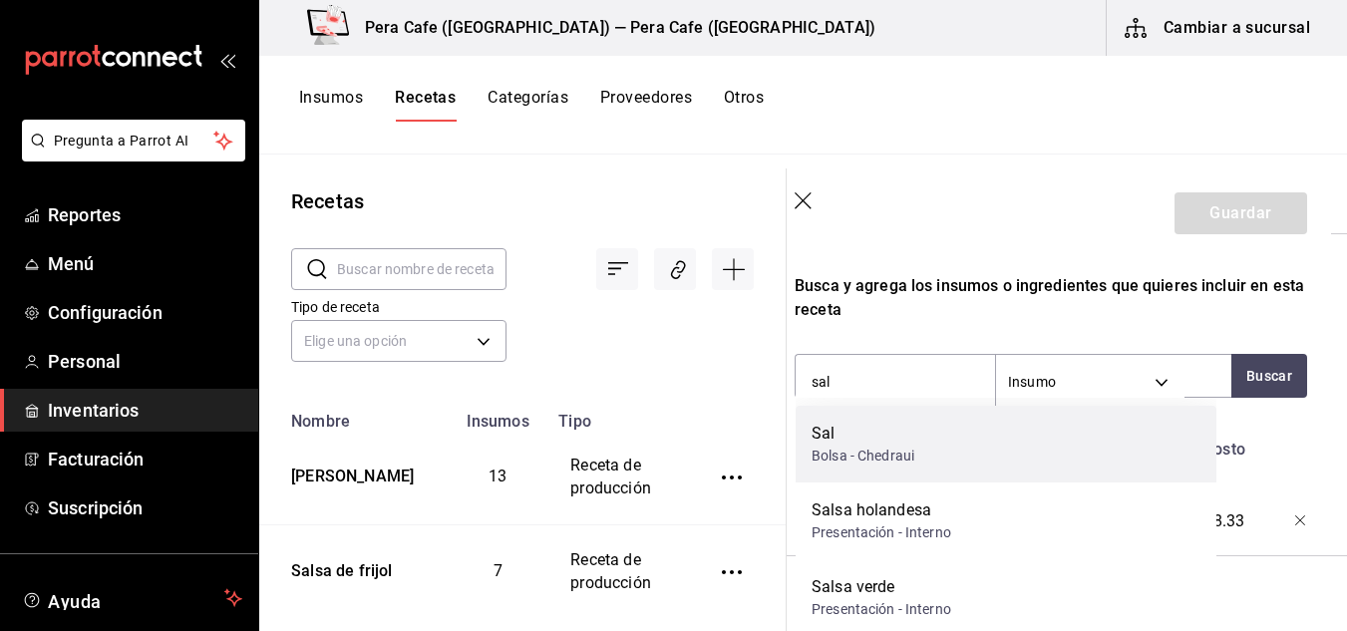
click at [897, 438] on div "Sal" at bounding box center [863, 434] width 103 height 24
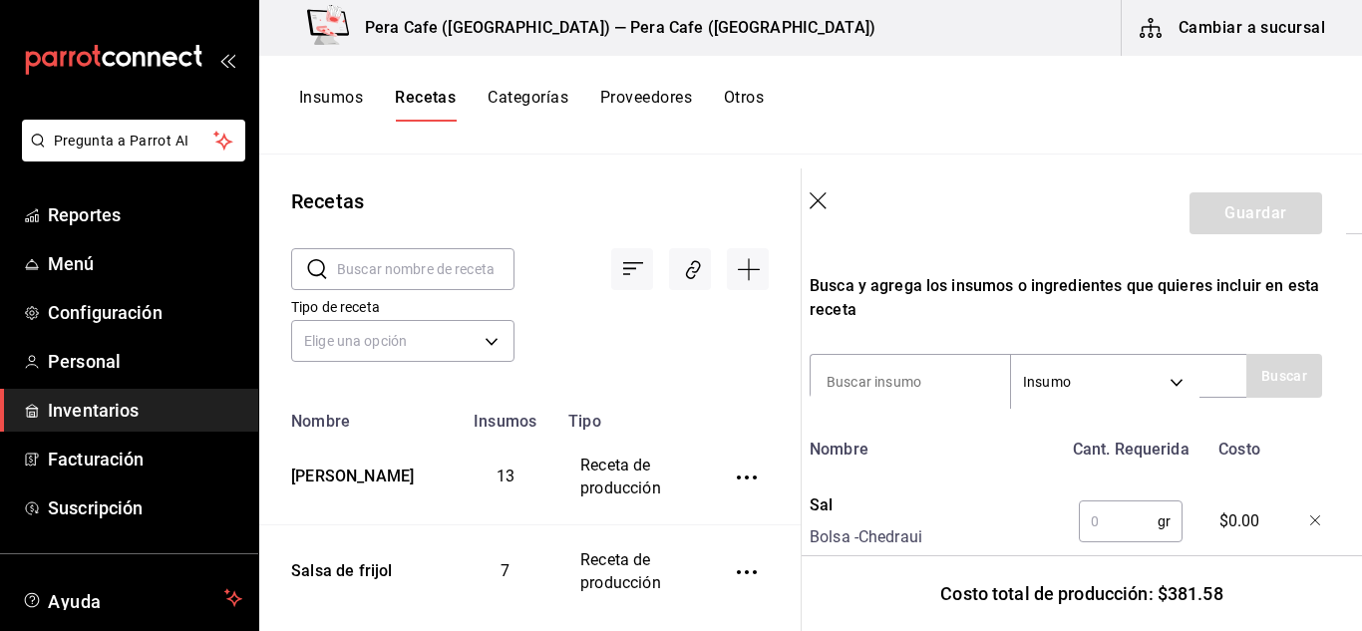
click at [1110, 537] on input "text" at bounding box center [1118, 522] width 79 height 40
click at [926, 375] on input at bounding box center [910, 382] width 199 height 42
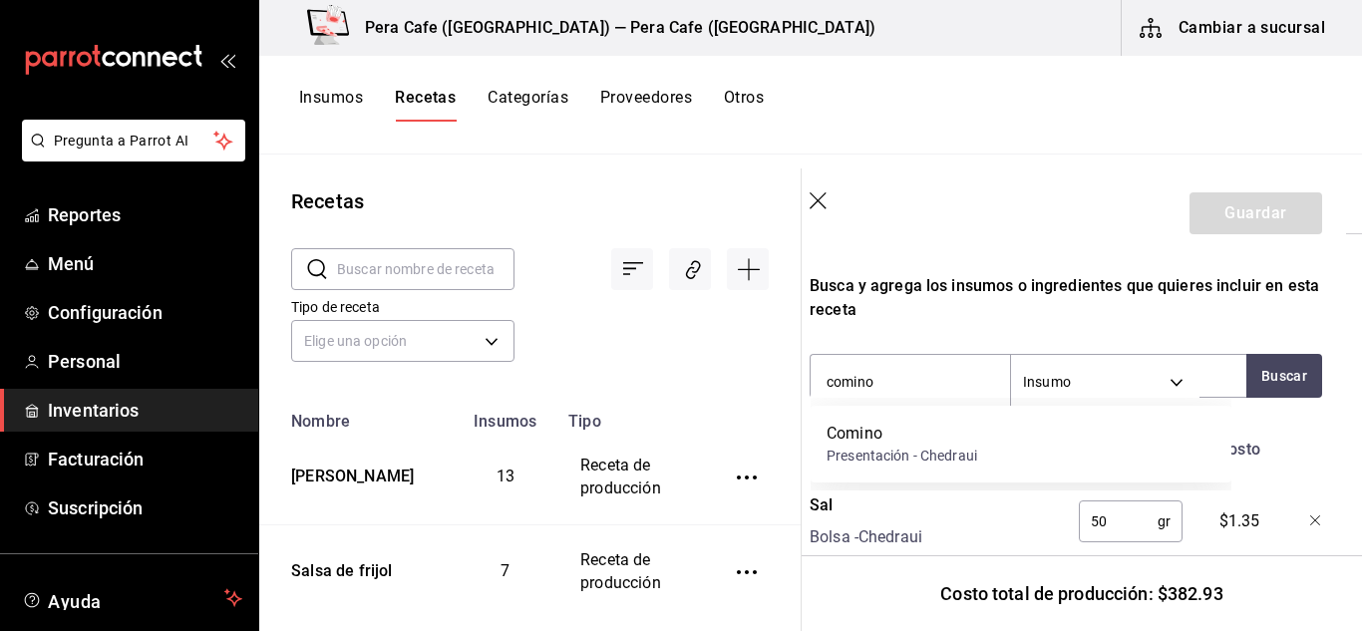
click at [909, 455] on div "Presentación - Chedraui" at bounding box center [902, 456] width 151 height 21
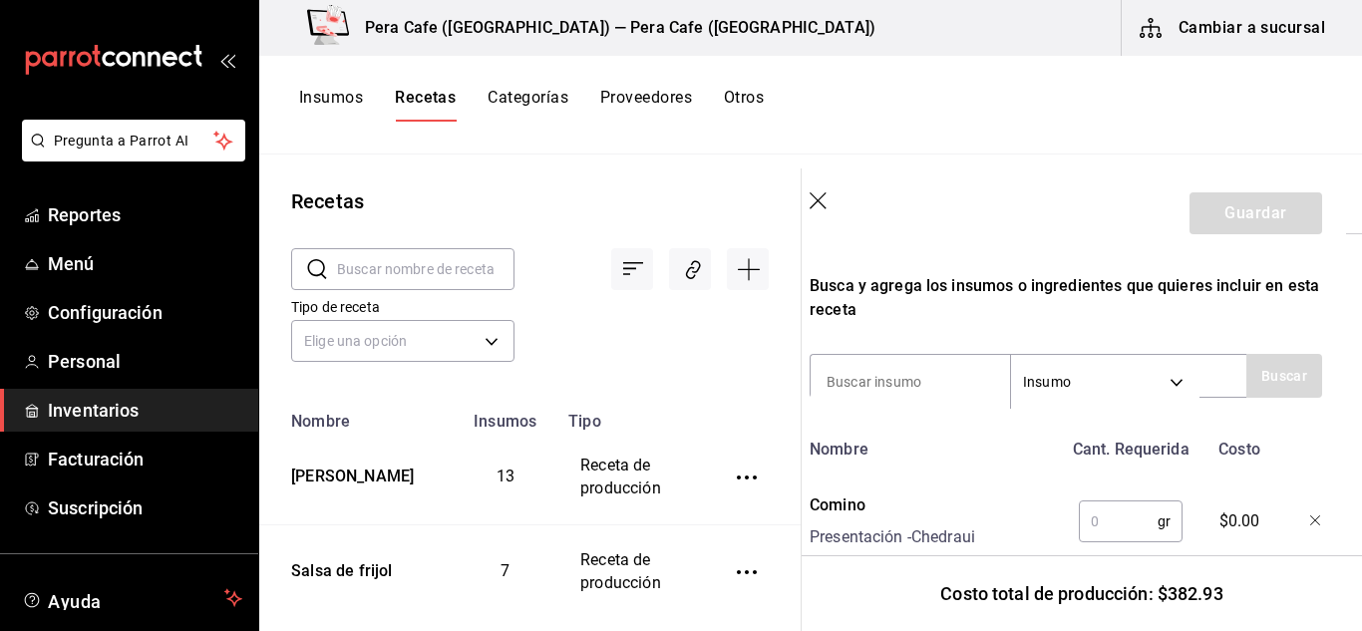
drag, startPoint x: 1077, startPoint y: 521, endPoint x: 1095, endPoint y: 526, distance: 18.6
click at [1095, 526] on input "text" at bounding box center [1118, 522] width 79 height 40
click at [924, 334] on div "Recuerda que las cantidades utilizadas en tus recetas estarán definidas en la U…" at bounding box center [1066, 617] width 513 height 1800
click at [925, 372] on input at bounding box center [910, 382] width 199 height 42
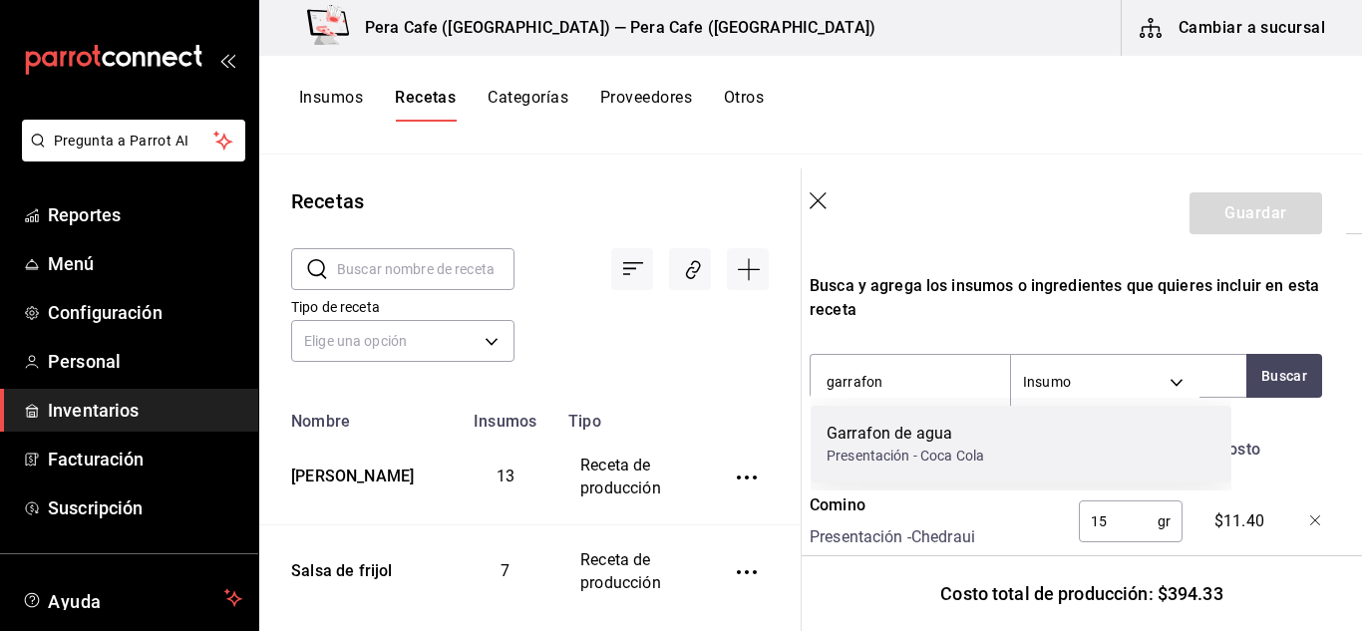
click at [925, 434] on div "Garrafon de agua" at bounding box center [906, 434] width 158 height 24
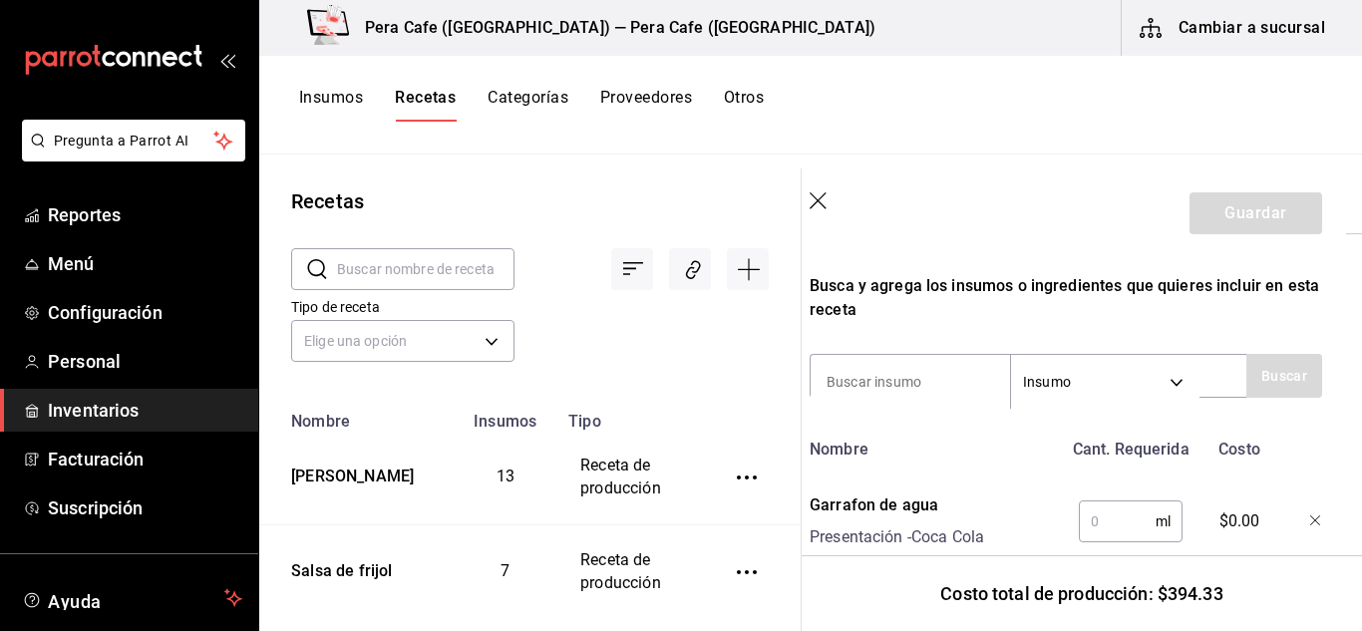
click at [1122, 528] on input "text" at bounding box center [1117, 522] width 77 height 40
click at [894, 370] on input at bounding box center [910, 382] width 199 height 42
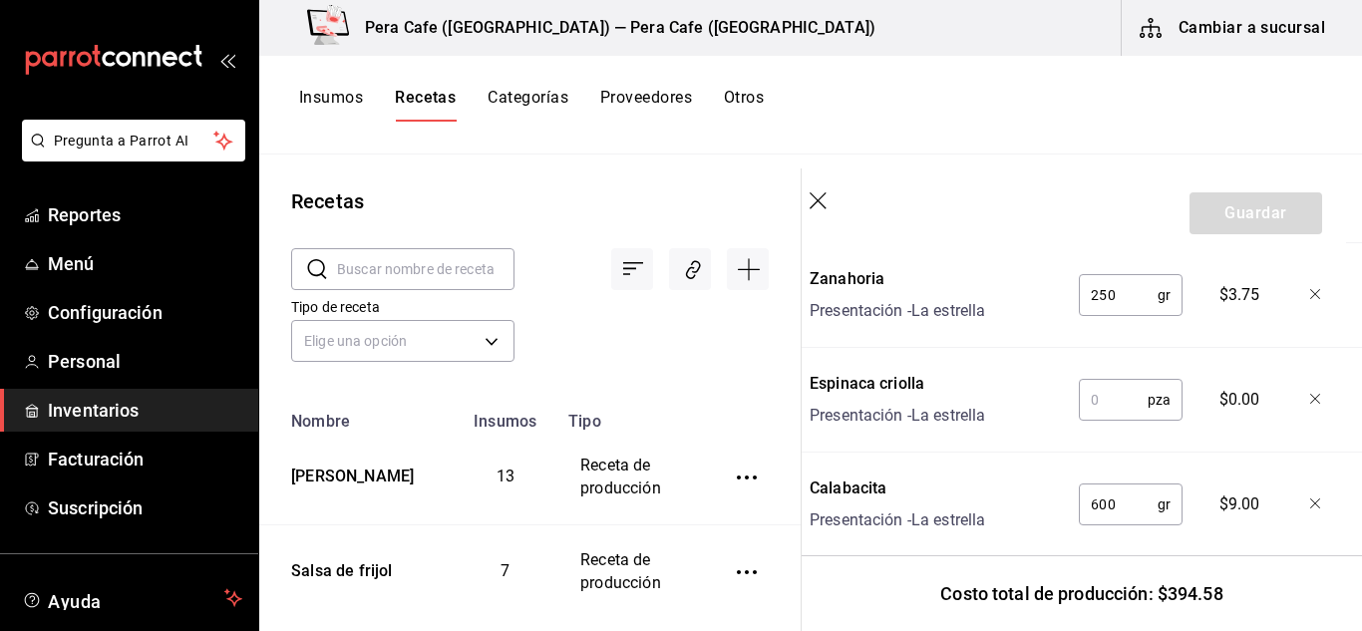
scroll to position [1255, 16]
click at [1096, 403] on input "text" at bounding box center [1113, 399] width 69 height 40
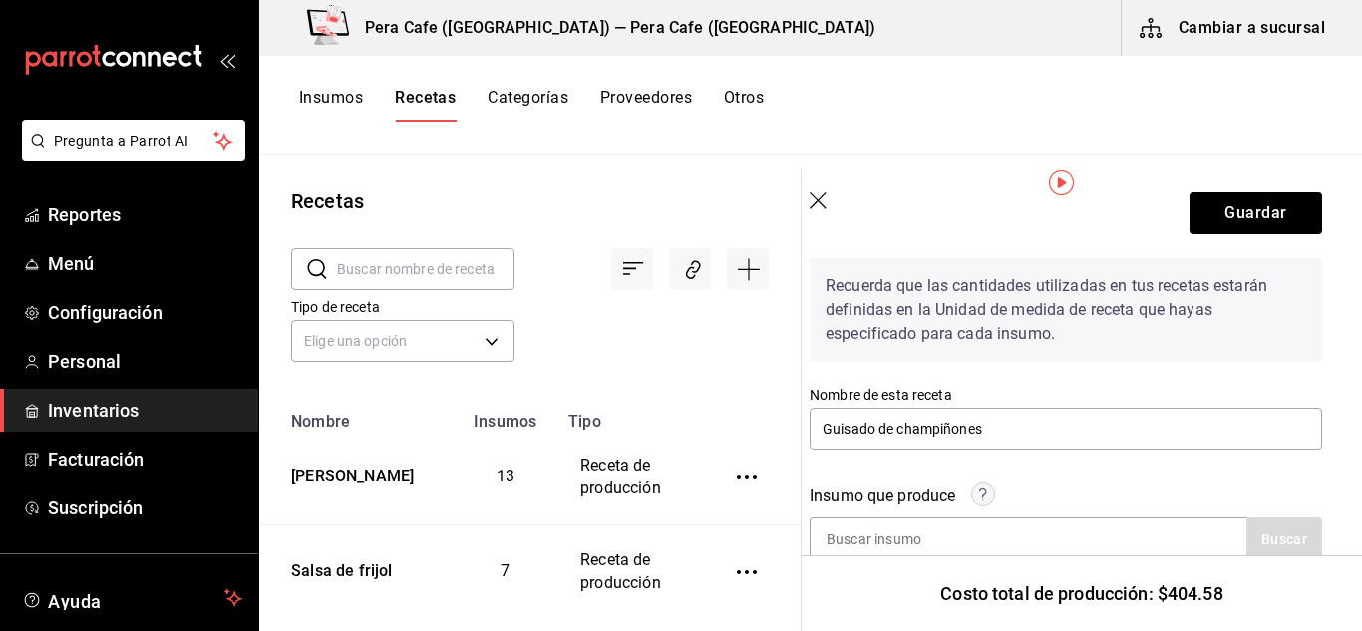
scroll to position [0, 16]
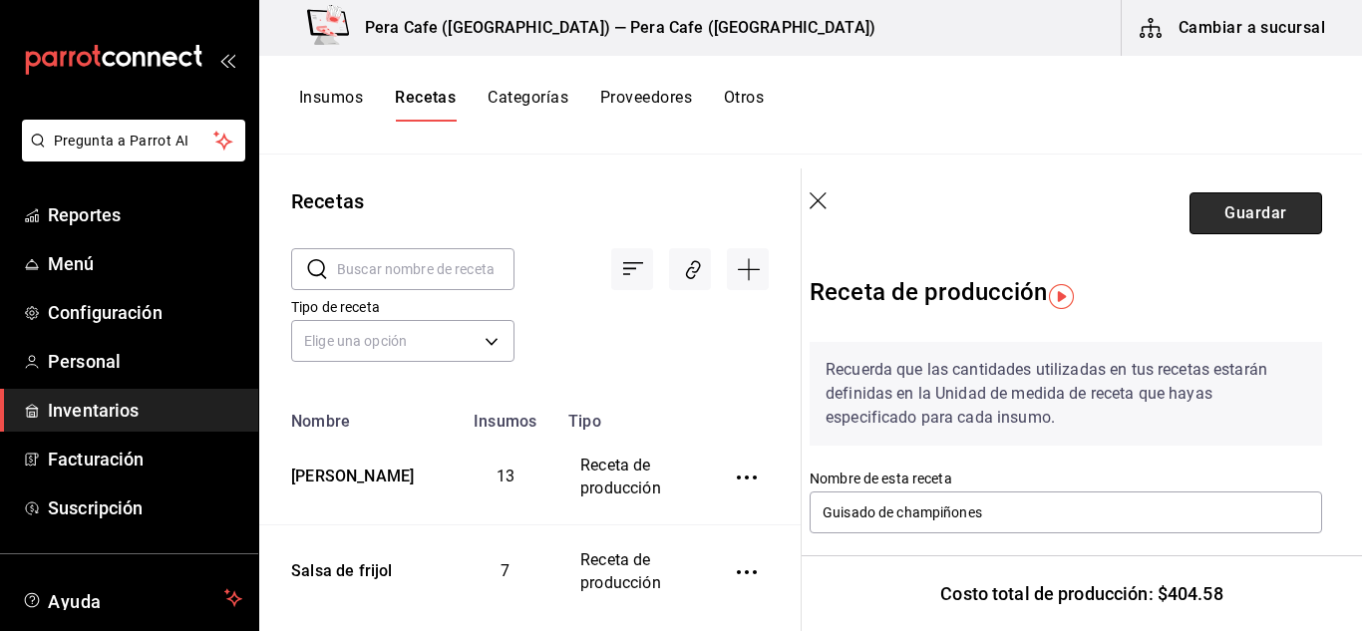
click at [1225, 211] on button "Guardar" at bounding box center [1256, 213] width 133 height 42
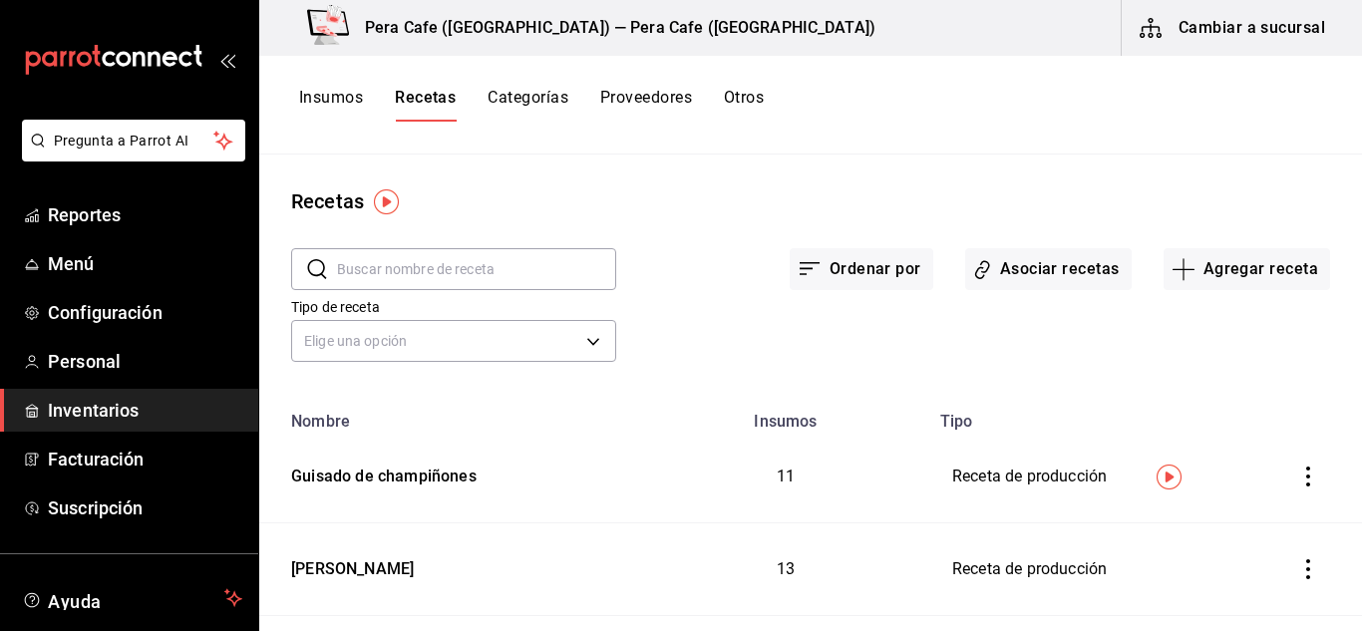
click at [341, 105] on button "Insumos" at bounding box center [331, 105] width 64 height 34
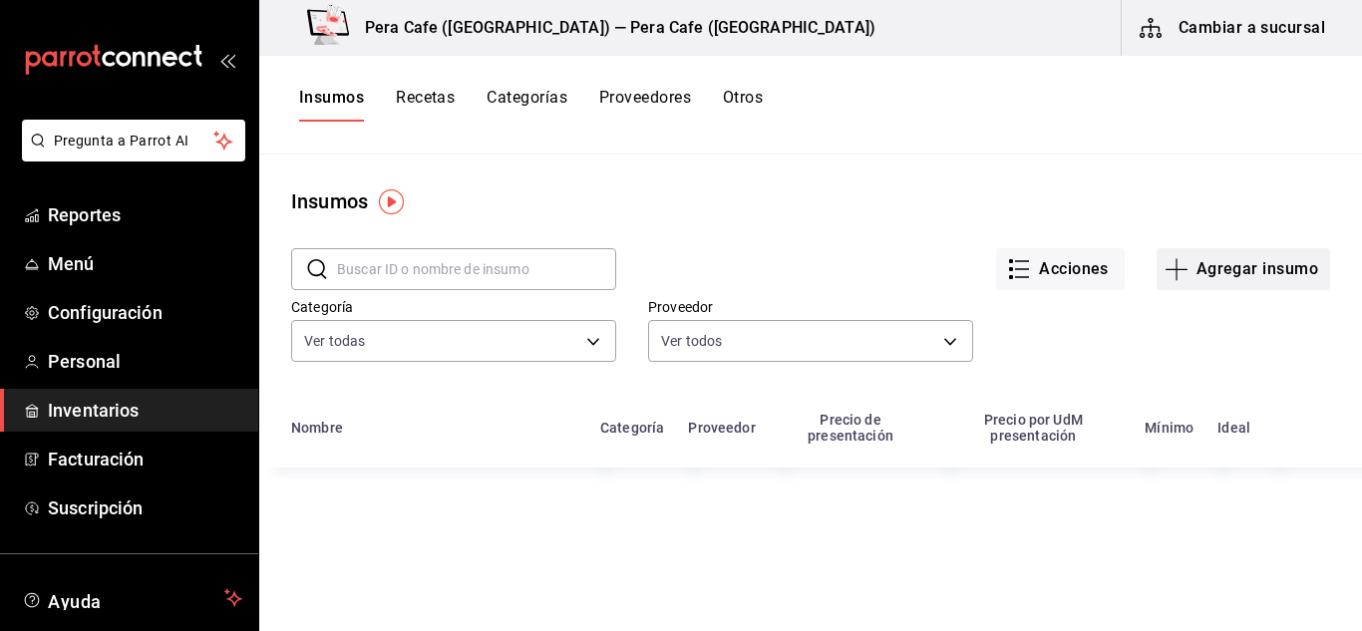
click at [1243, 278] on button "Agregar insumo" at bounding box center [1244, 269] width 174 height 42
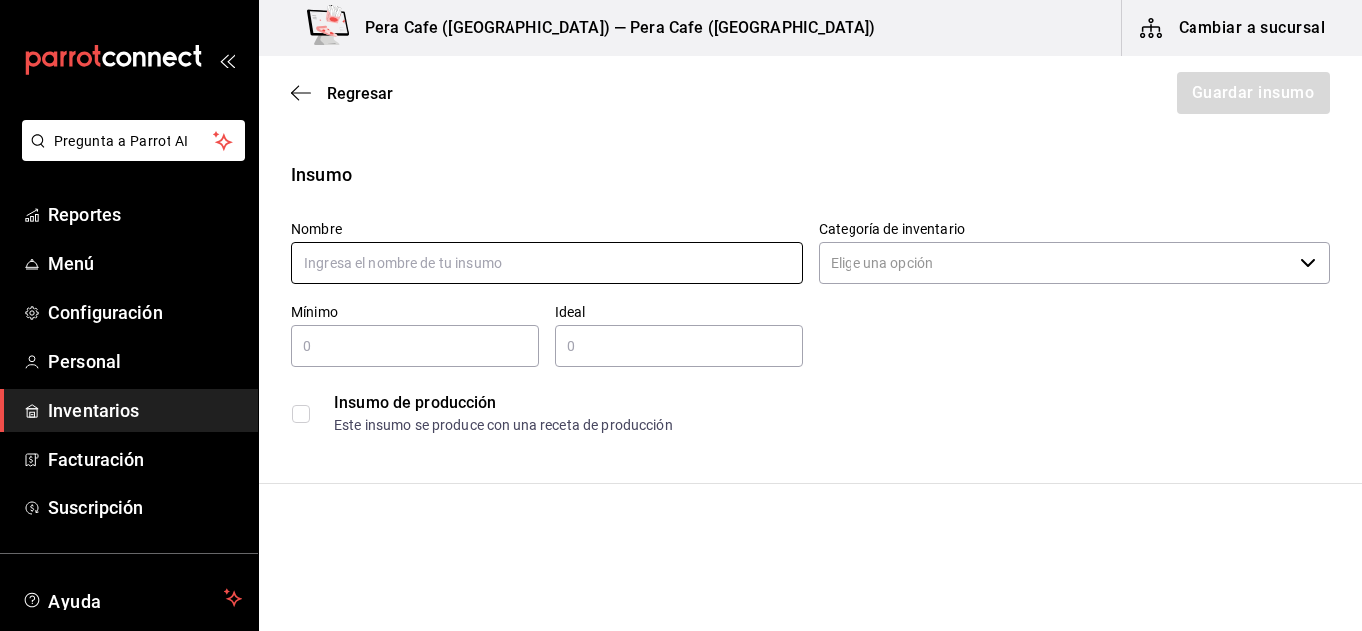
click at [604, 280] on input "text" at bounding box center [547, 263] width 512 height 42
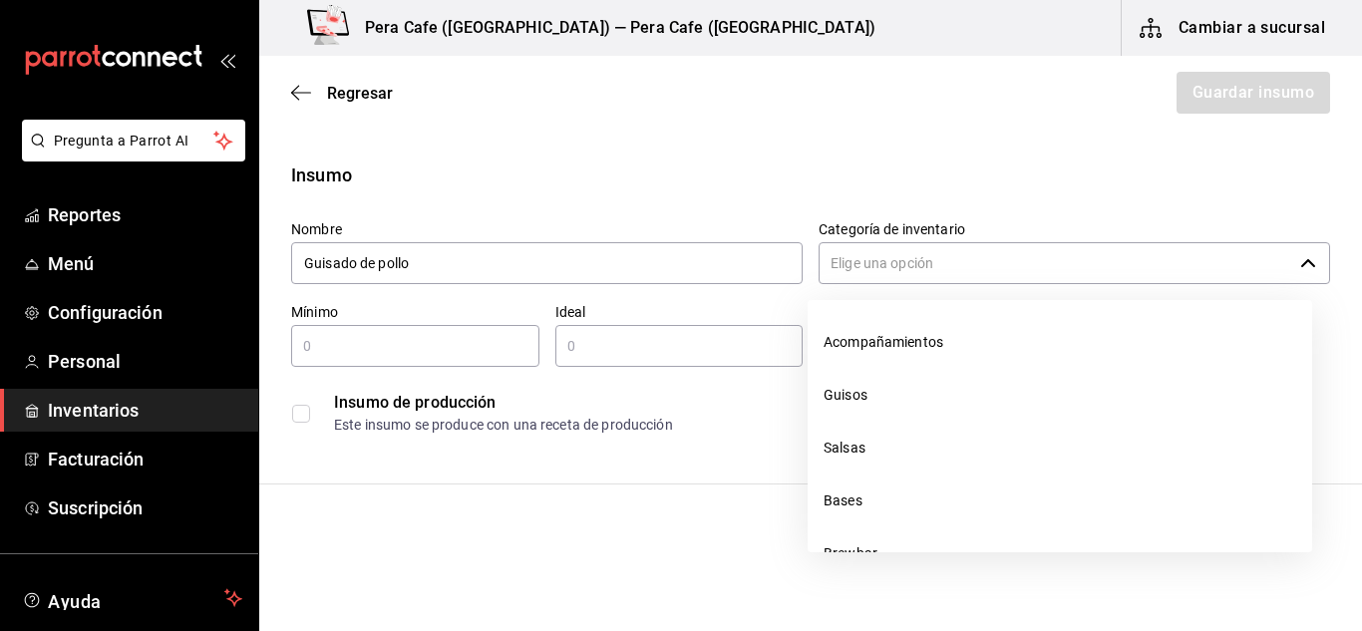
click at [912, 274] on input "Categoría de inventario" at bounding box center [1056, 263] width 474 height 42
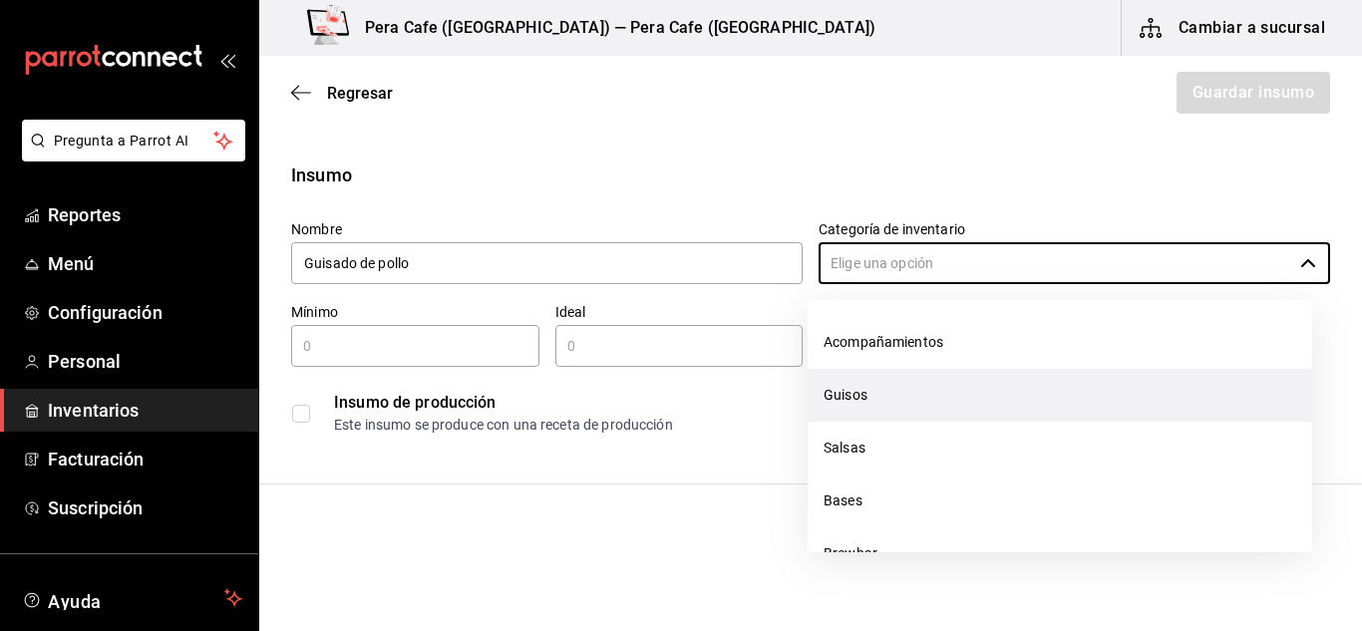
click at [896, 420] on li "Guisos" at bounding box center [1060, 395] width 505 height 53
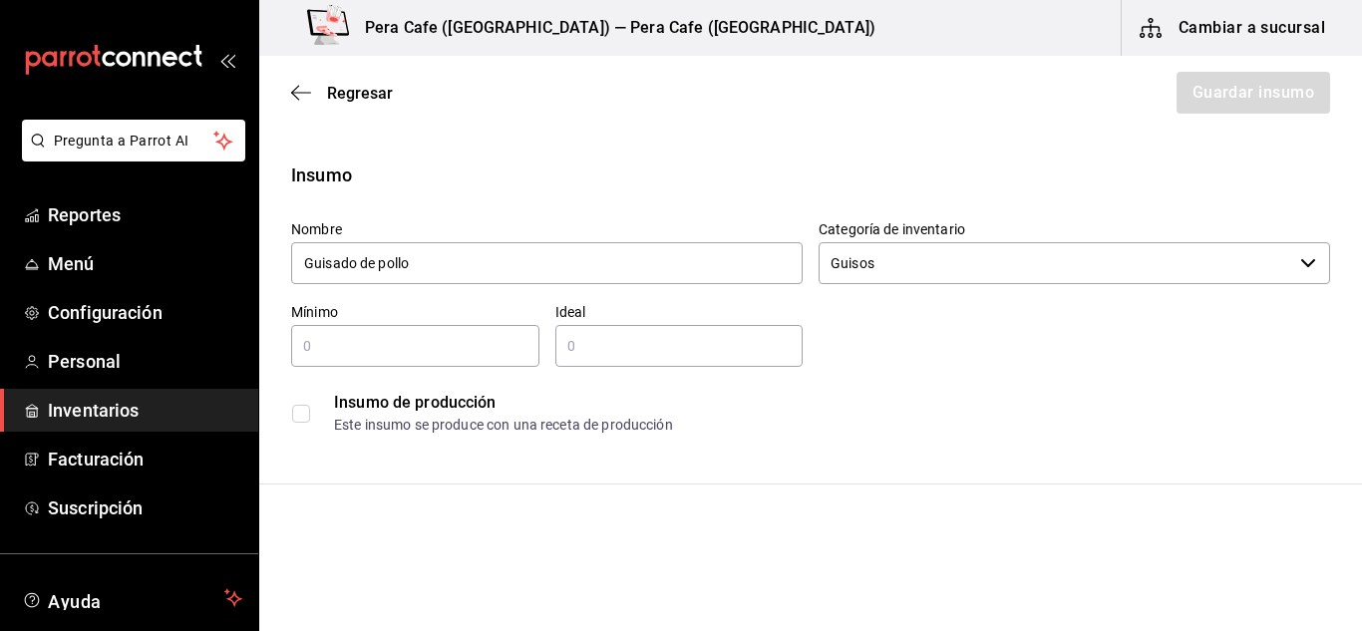
click at [305, 419] on div "Insumo de producción Este insumo se produce con una receta de producción" at bounding box center [810, 413] width 1039 height 61
click at [305, 419] on input "checkbox" at bounding box center [301, 414] width 18 height 18
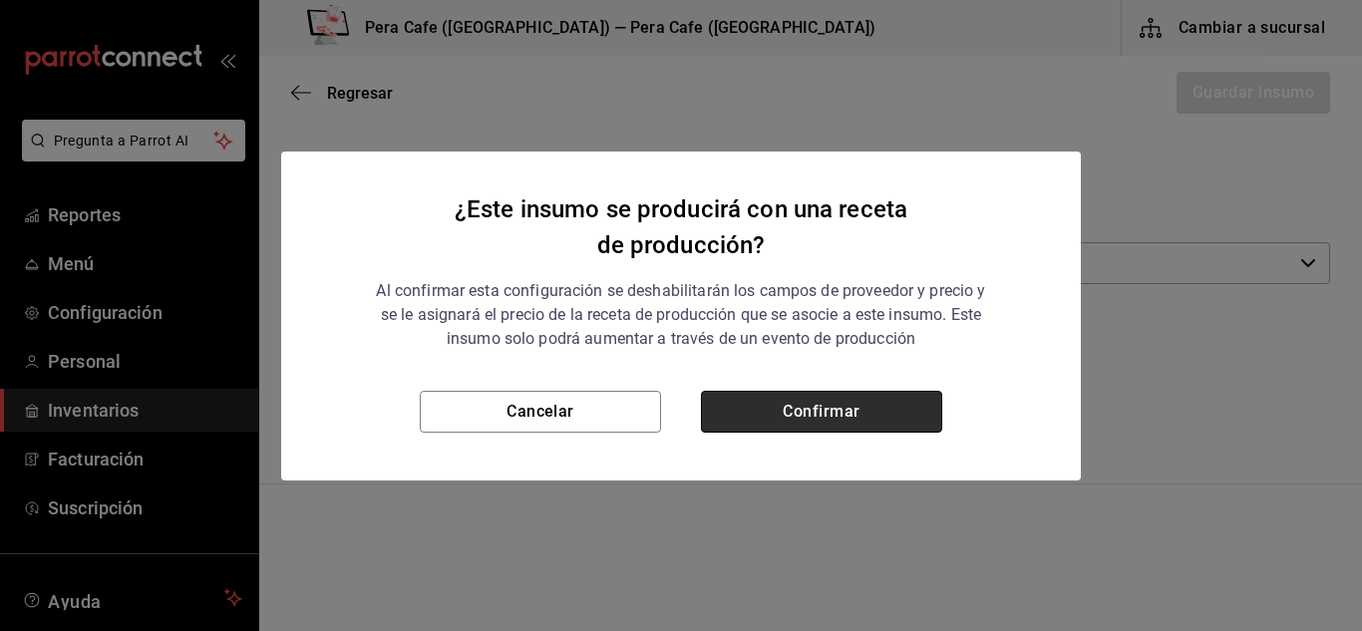
click at [899, 402] on button "Confirmar" at bounding box center [821, 412] width 241 height 42
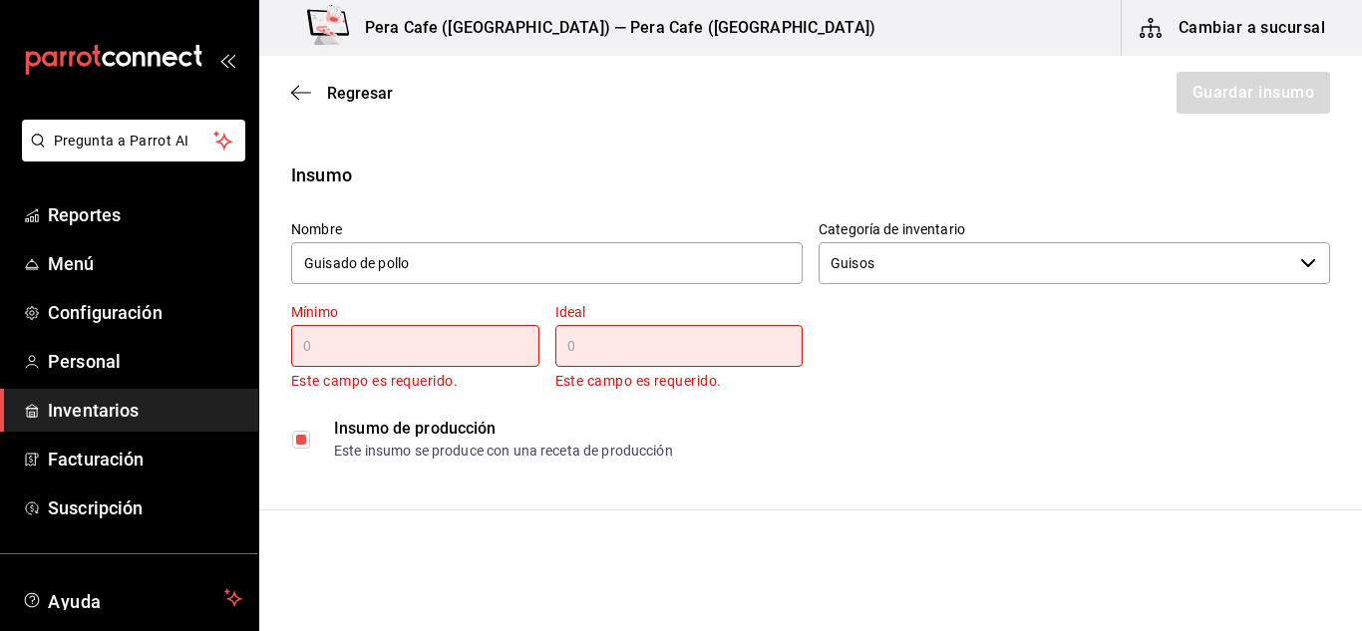
click at [454, 338] on input "text" at bounding box center [415, 346] width 248 height 24
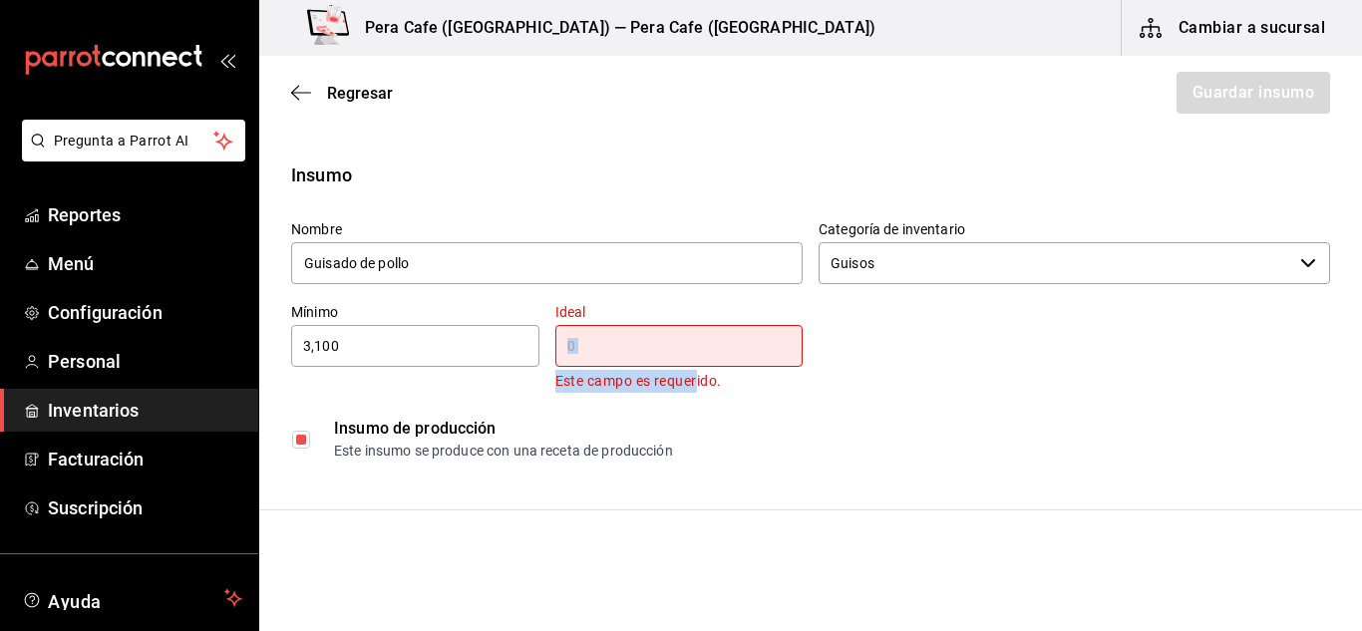
click at [699, 352] on div "Ideal ​ Este campo es requerido." at bounding box center [679, 348] width 248 height 90
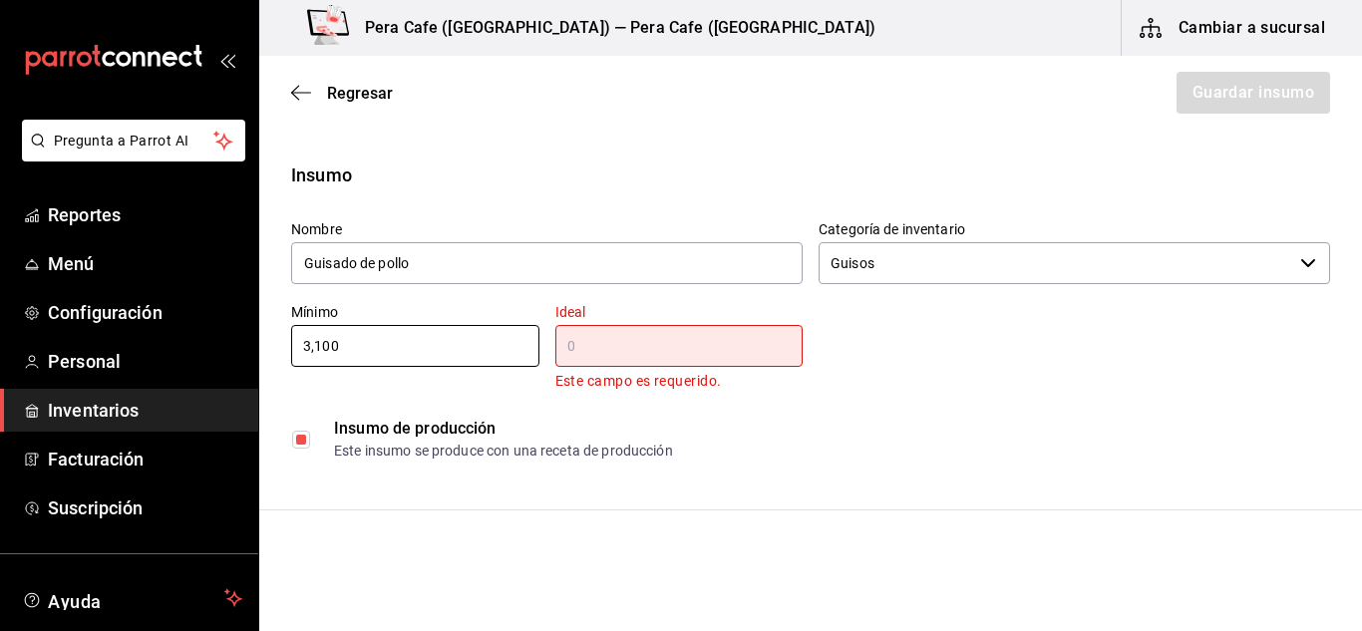
drag, startPoint x: 354, startPoint y: 339, endPoint x: 254, endPoint y: 339, distance: 99.7
click at [254, 339] on div "Pregunta a Parrot AI Reportes Menú Configuración Personal Inventarios Facturaci…" at bounding box center [681, 259] width 1362 height 519
click at [578, 344] on input "text" at bounding box center [679, 346] width 248 height 24
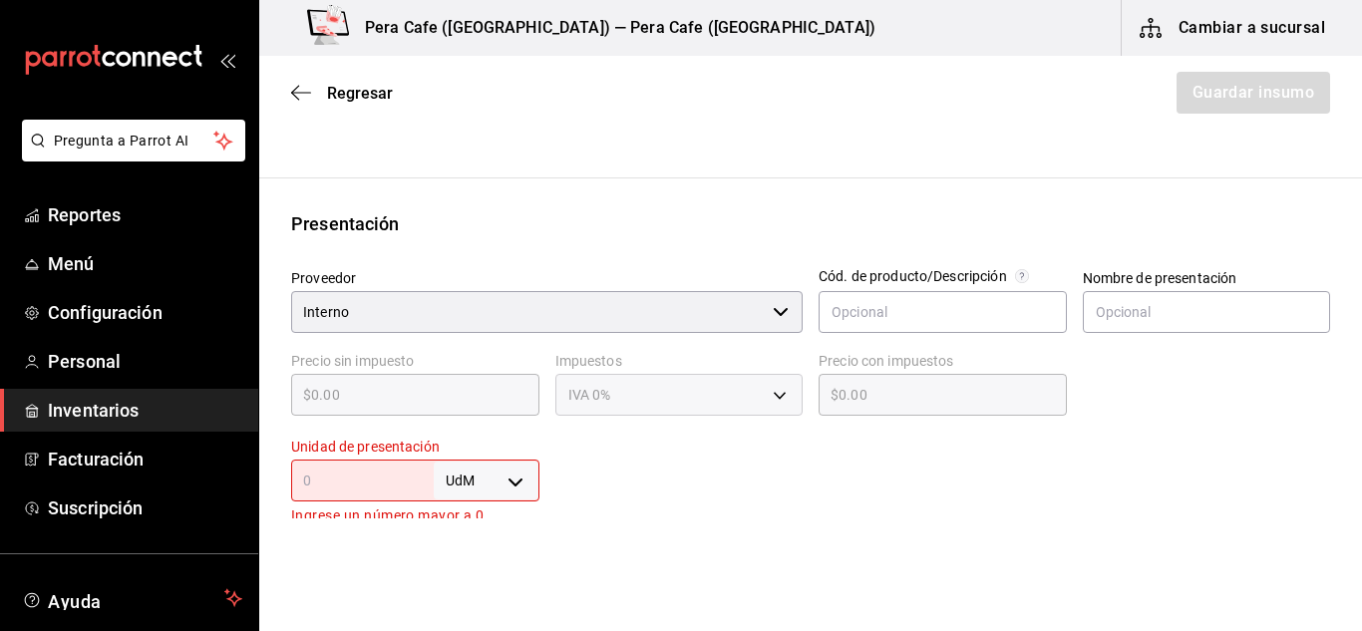
scroll to position [307, 0]
click at [518, 478] on body "Pregunta a Parrot AI Reportes Menú Configuración Personal Inventarios Facturaci…" at bounding box center [681, 259] width 1362 height 519
click at [457, 481] on li "gr" at bounding box center [483, 474] width 104 height 33
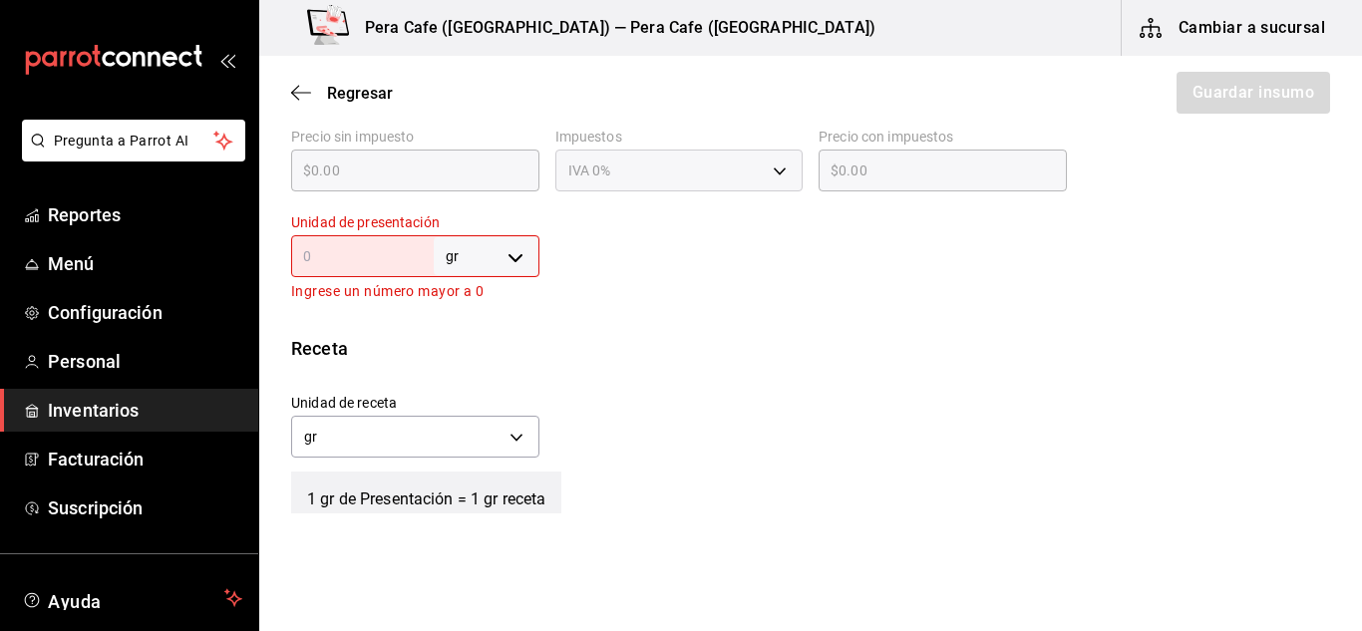
scroll to position [542, 0]
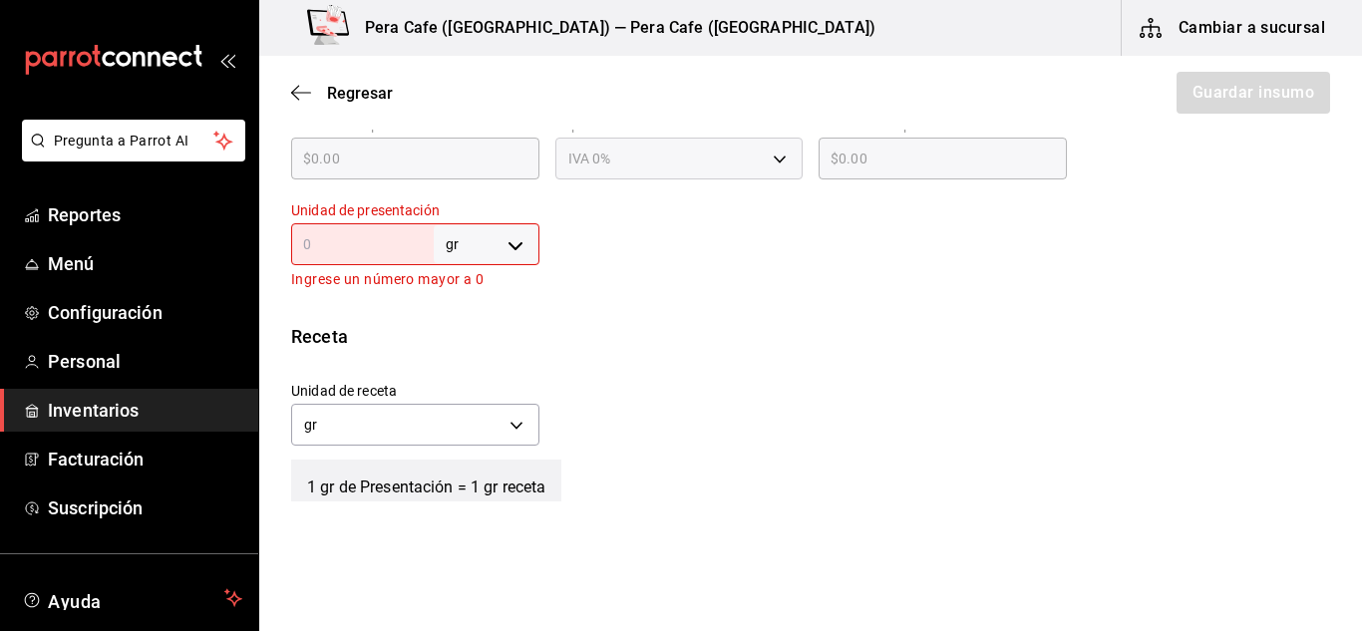
click at [327, 250] on input "text" at bounding box center [362, 244] width 143 height 24
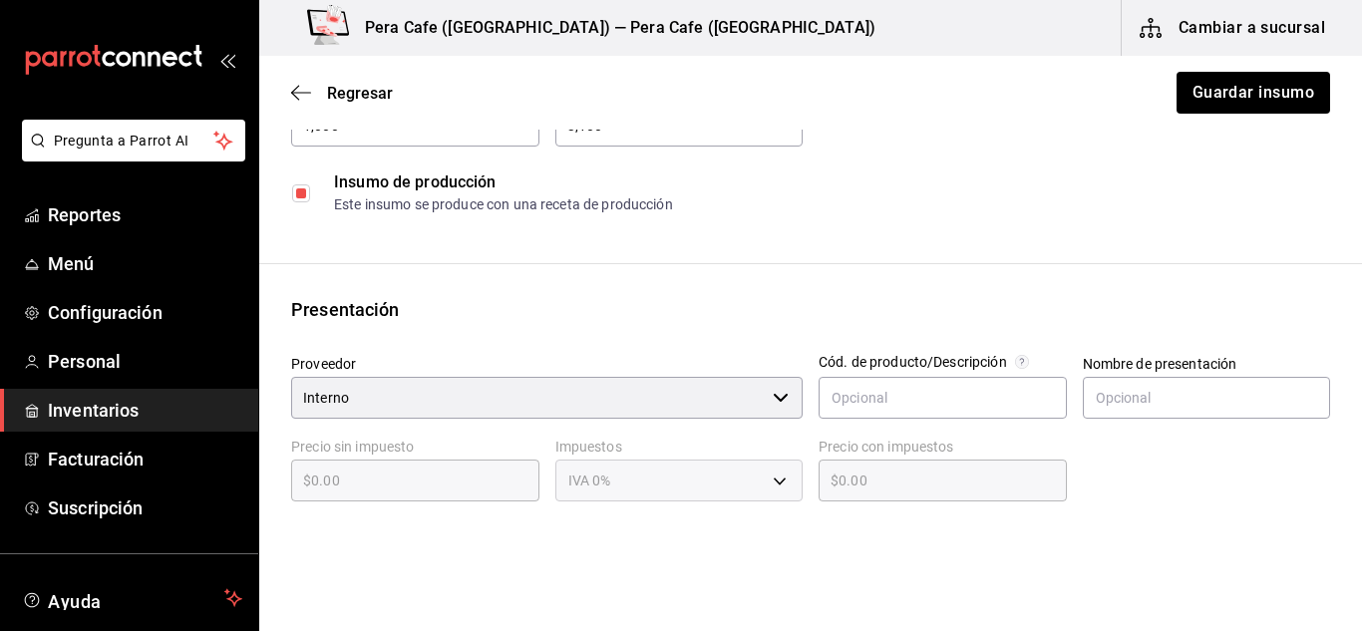
scroll to position [0, 0]
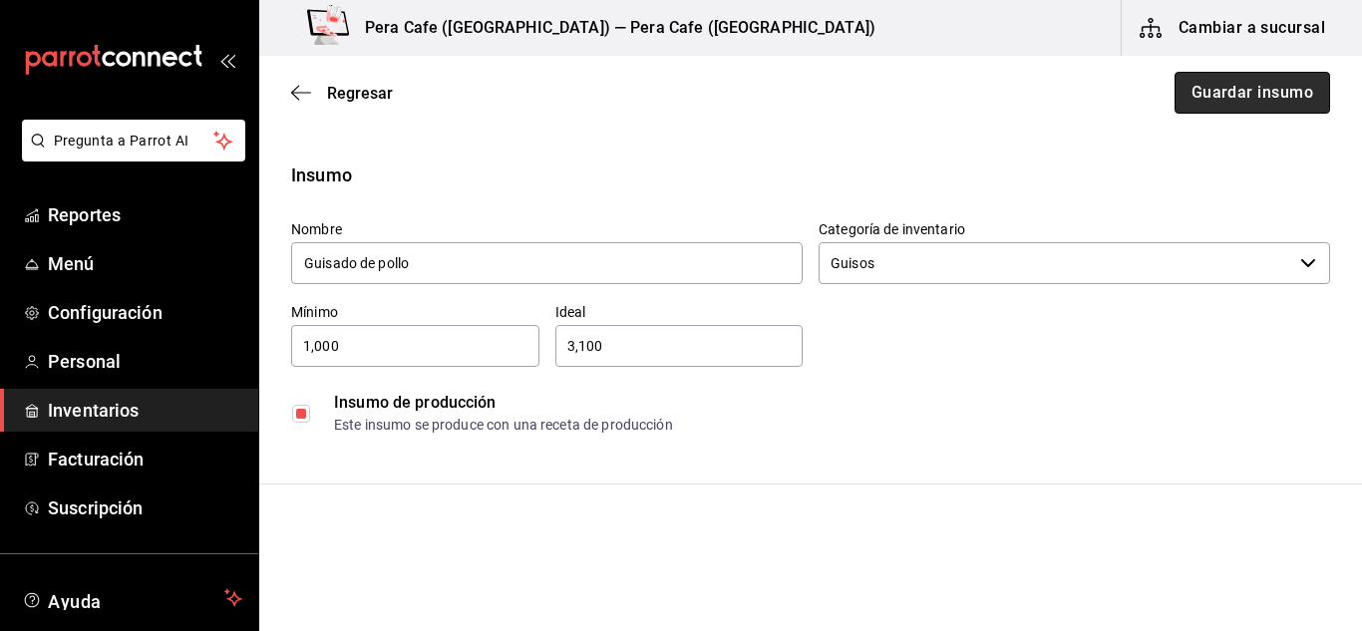
click at [1269, 85] on button "Guardar insumo" at bounding box center [1253, 93] width 156 height 42
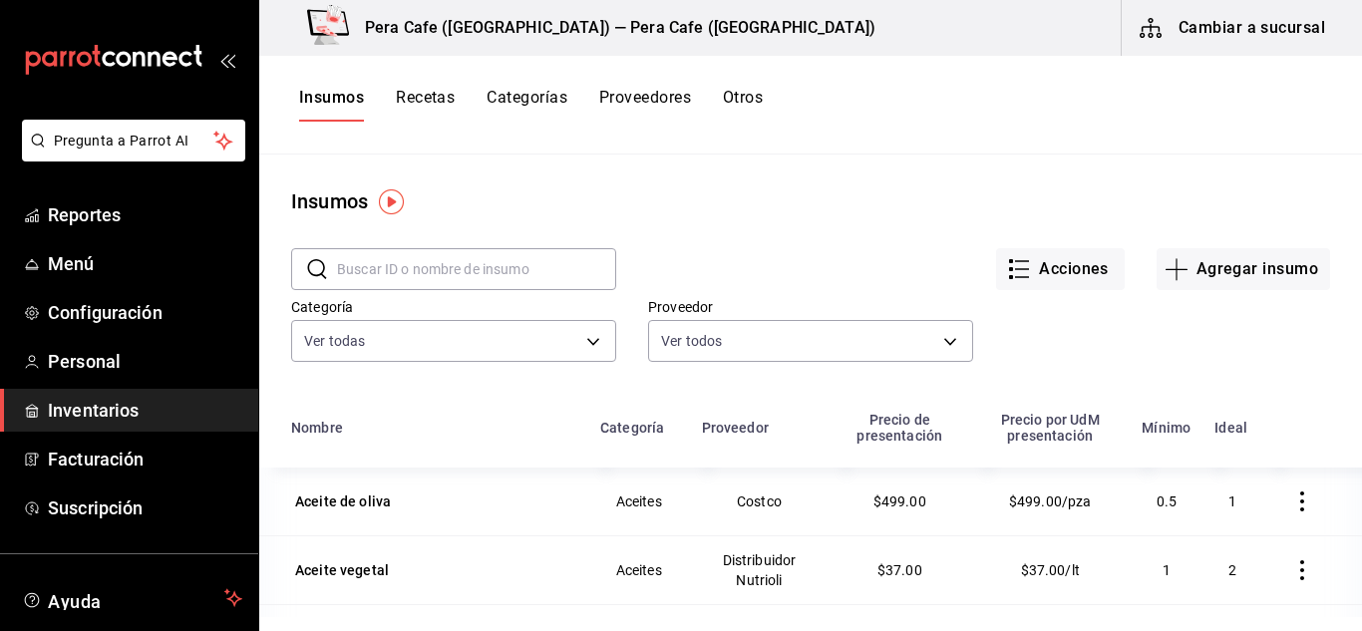
click at [435, 103] on button "Recetas" at bounding box center [425, 105] width 59 height 34
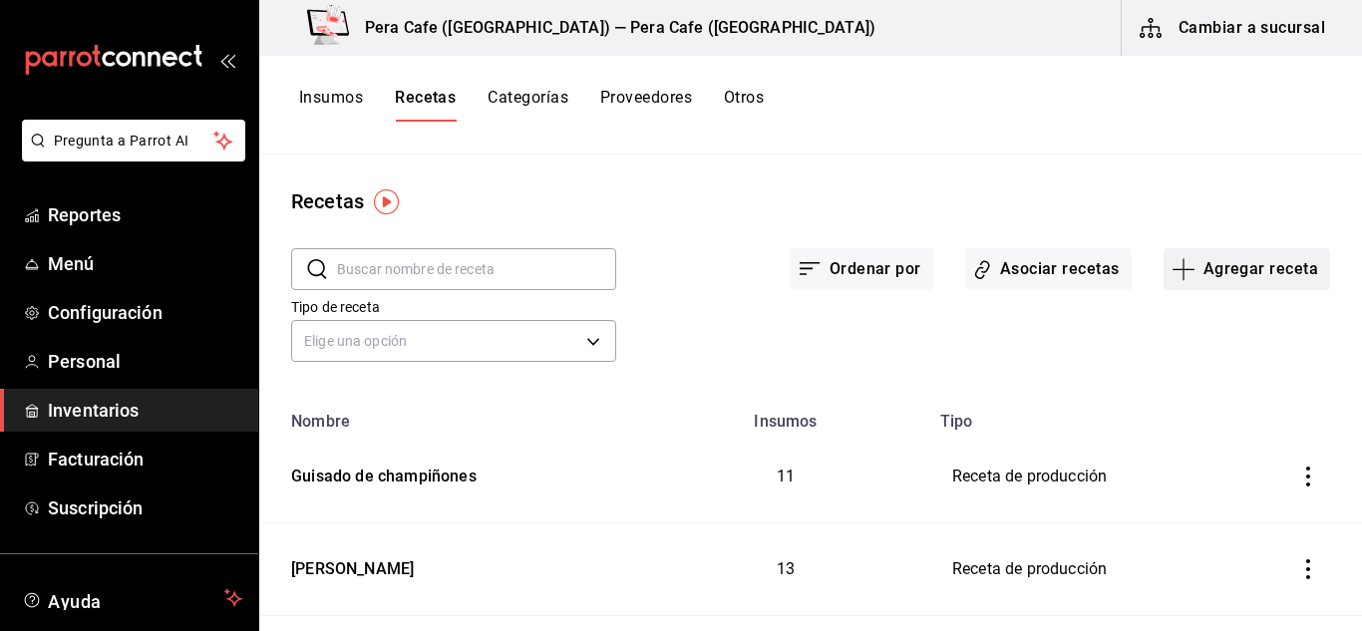
click at [1235, 283] on button "Agregar receta" at bounding box center [1247, 269] width 167 height 42
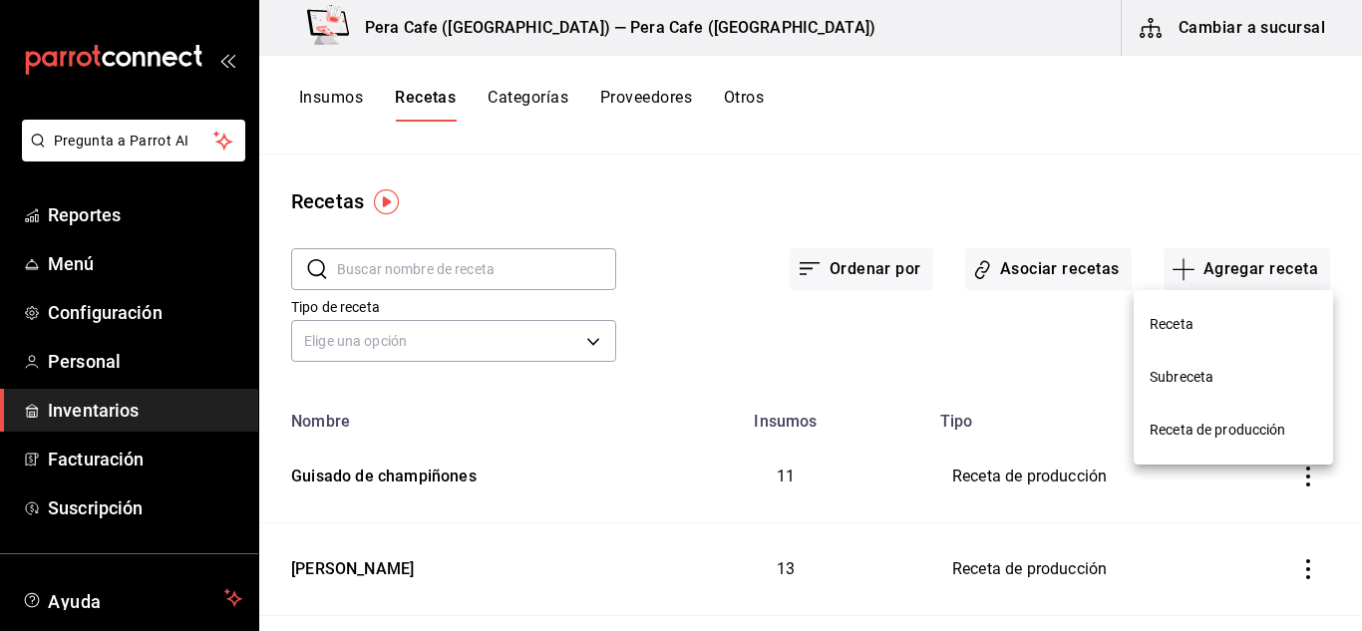
click at [1209, 428] on span "Receta de producción" at bounding box center [1234, 430] width 168 height 21
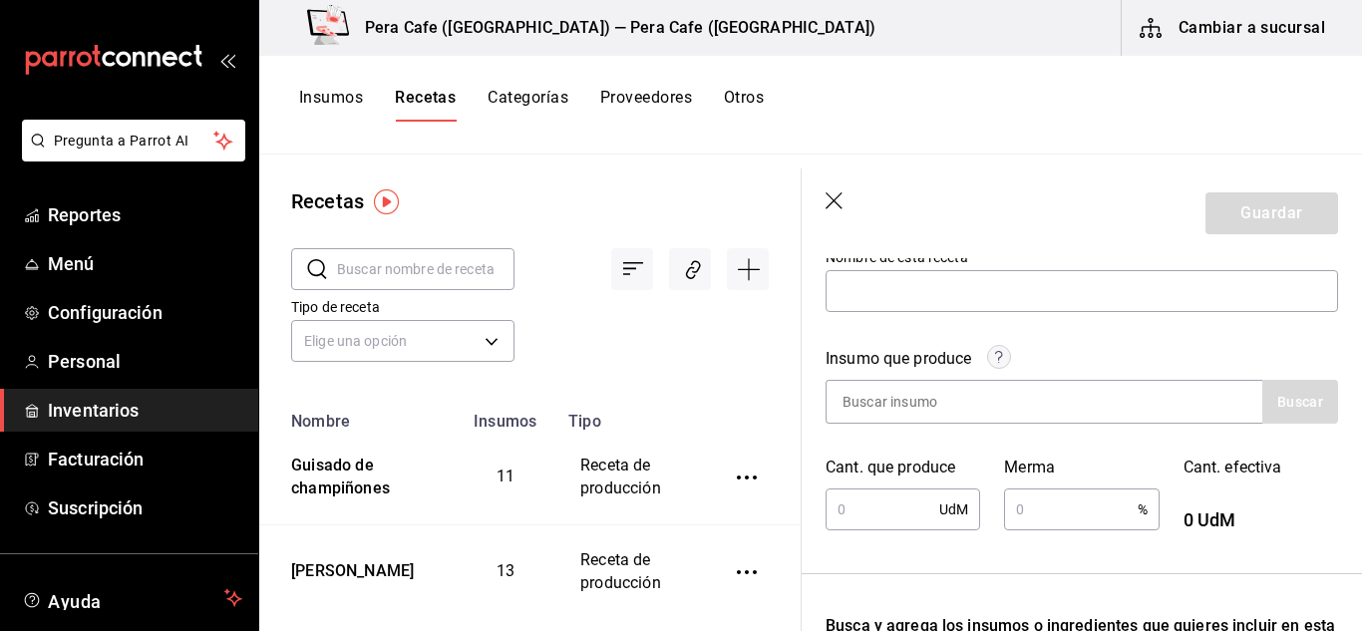
scroll to position [214, 0]
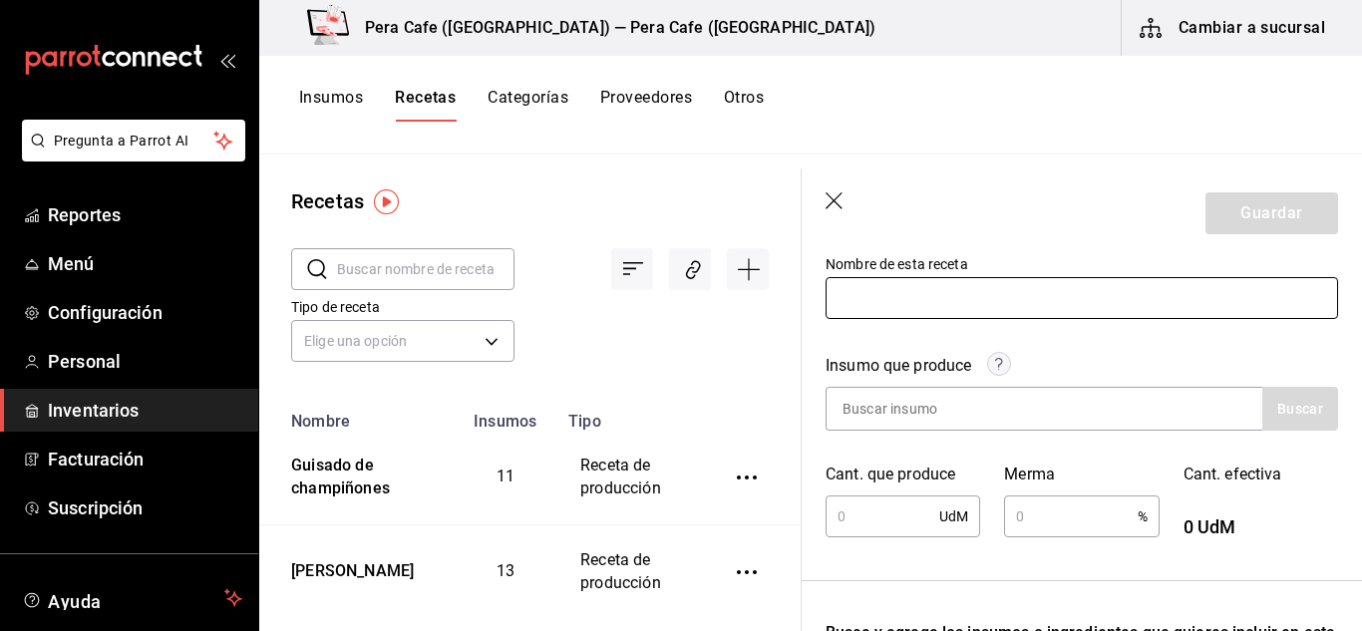
click at [942, 303] on input "text" at bounding box center [1082, 298] width 513 height 42
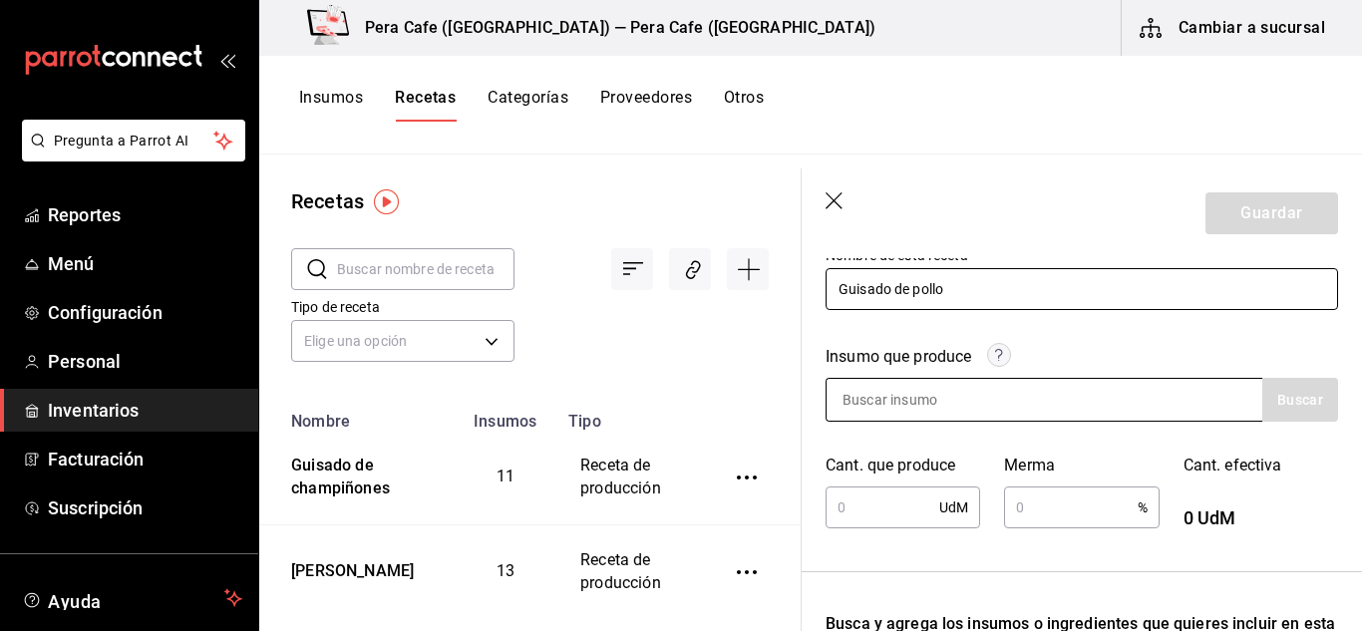
scroll to position [224, 0]
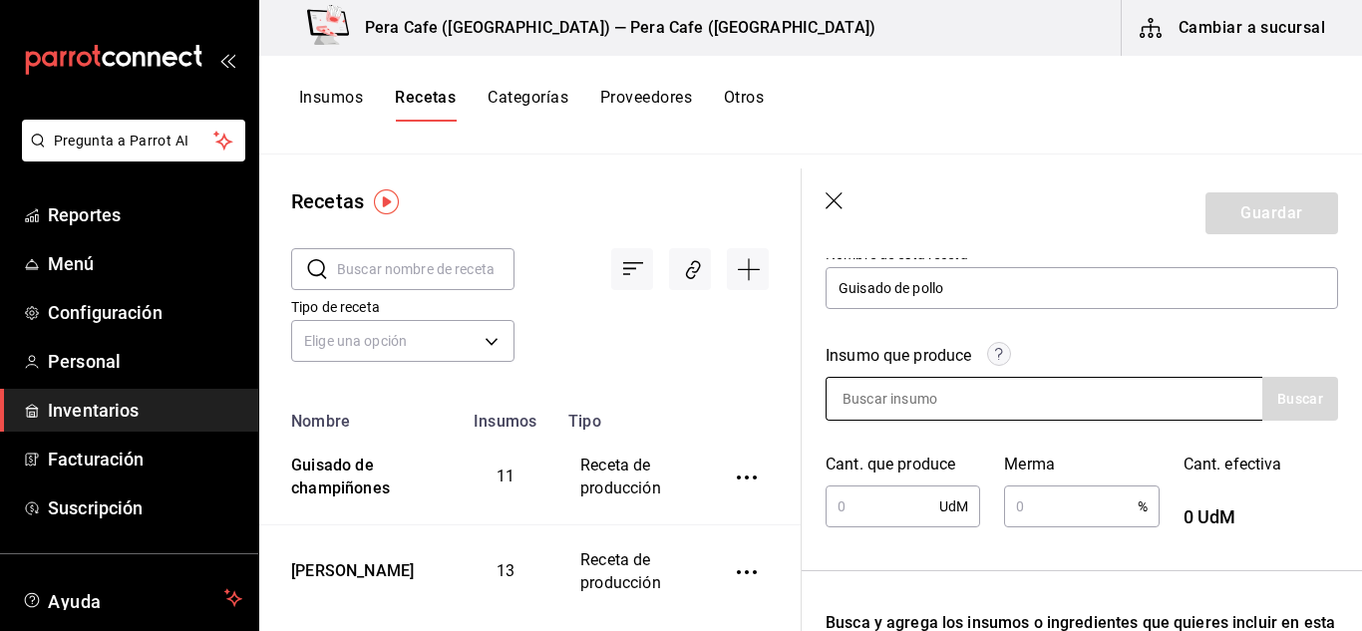
click at [974, 396] on input at bounding box center [926, 399] width 199 height 42
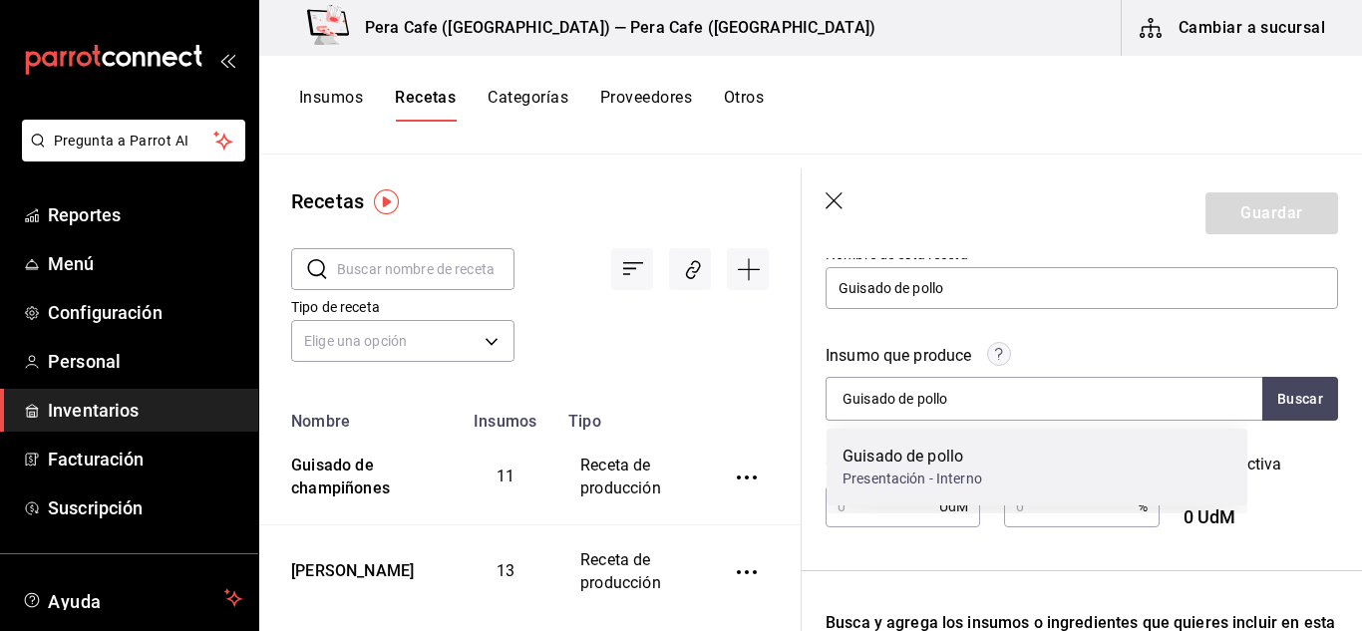
click at [953, 458] on div "Guisado de pollo" at bounding box center [913, 457] width 140 height 24
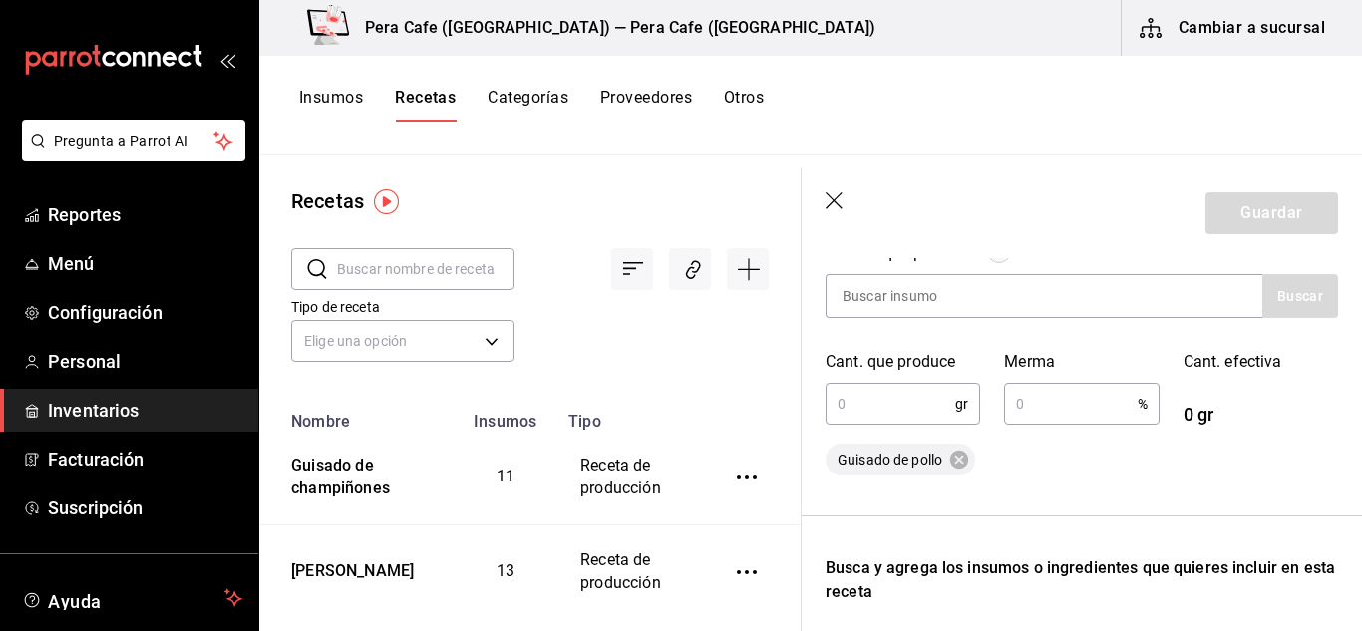
scroll to position [328, 0]
click at [902, 401] on input "text" at bounding box center [891, 403] width 130 height 40
click at [1049, 416] on input "text" at bounding box center [1070, 403] width 133 height 40
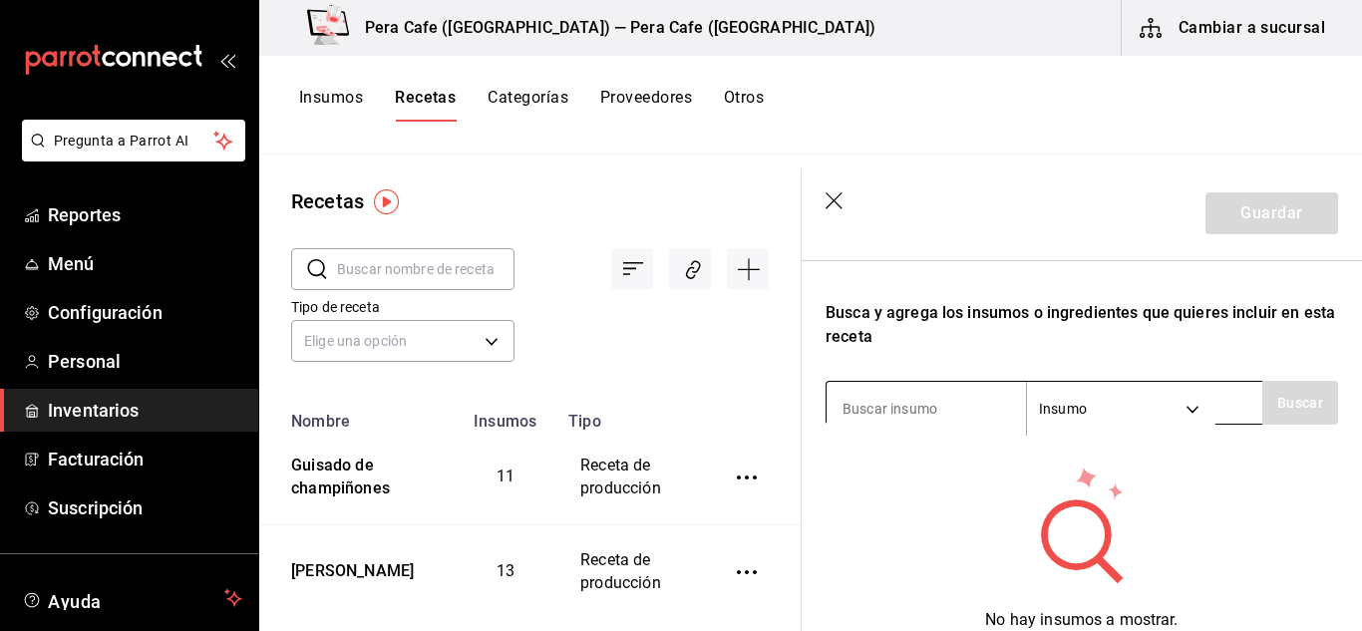
scroll to position [583, 0]
click at [951, 406] on input at bounding box center [926, 408] width 199 height 42
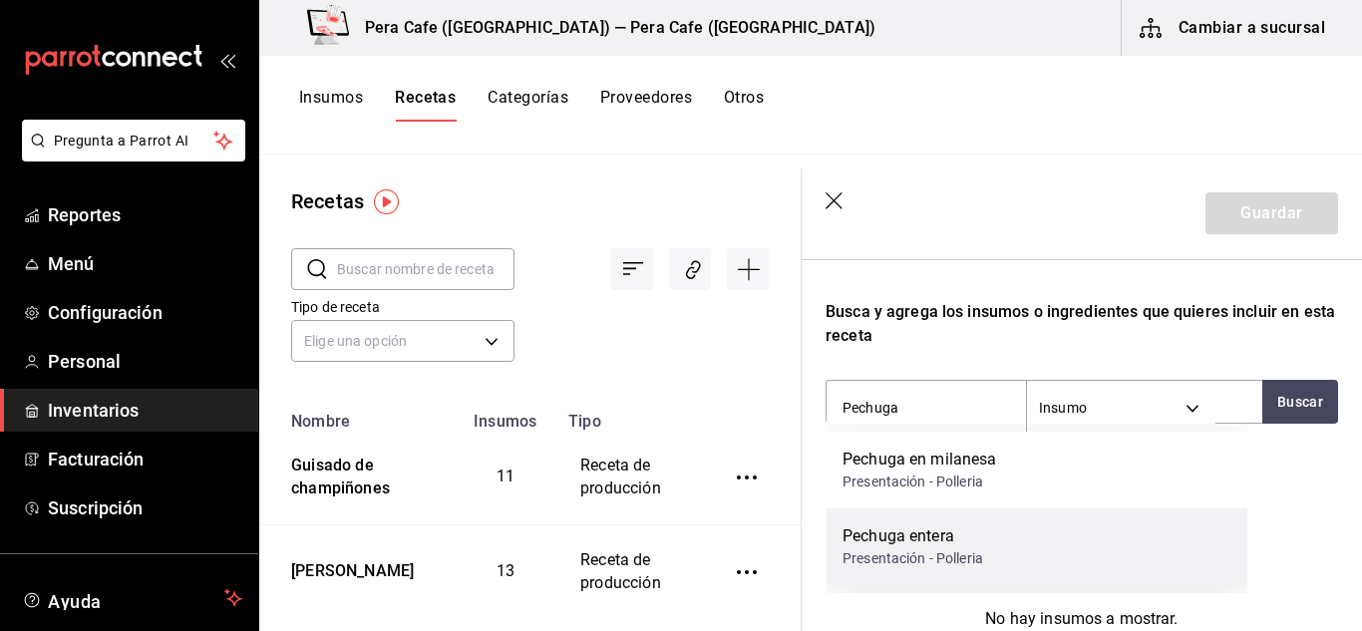
click at [920, 537] on div "Pechuga entera" at bounding box center [913, 537] width 141 height 24
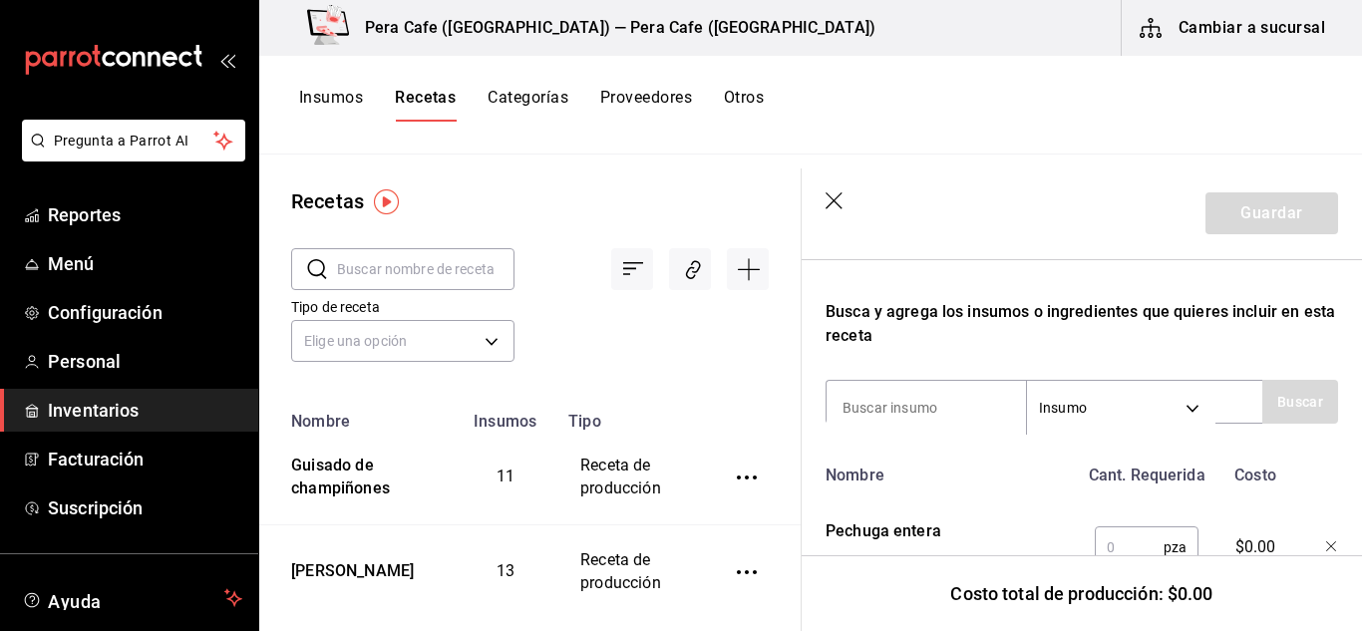
scroll to position [671, 0]
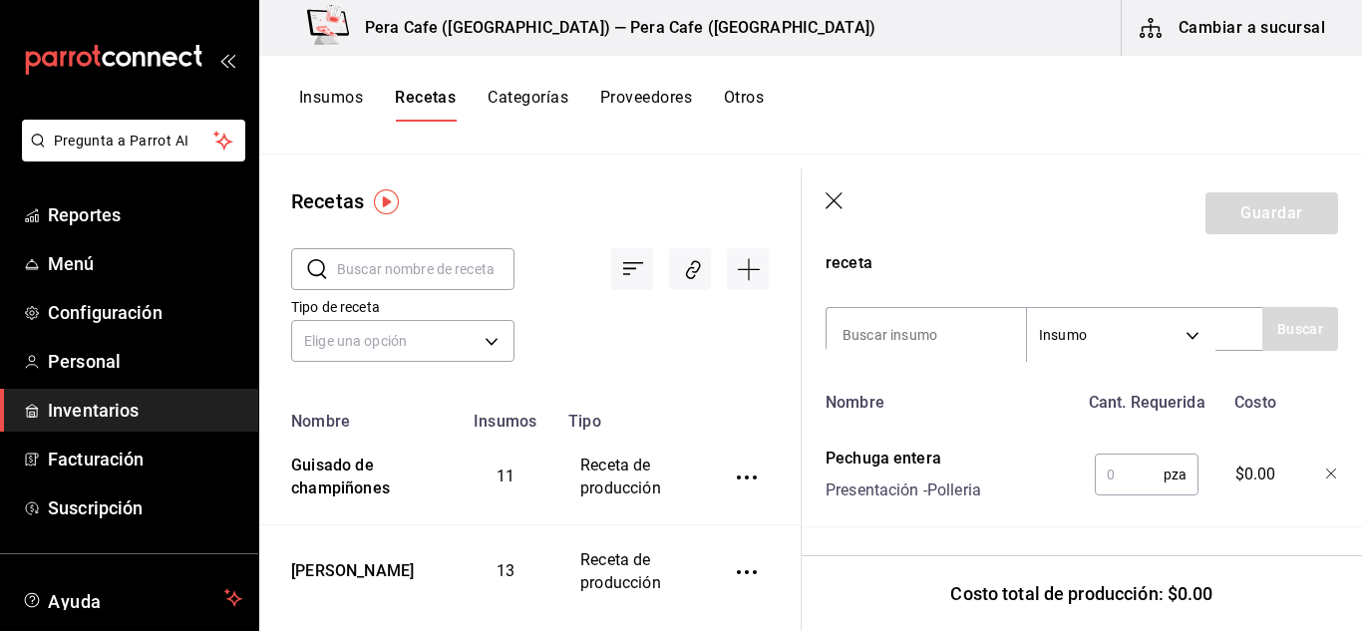
click at [1127, 462] on input "text" at bounding box center [1129, 475] width 69 height 40
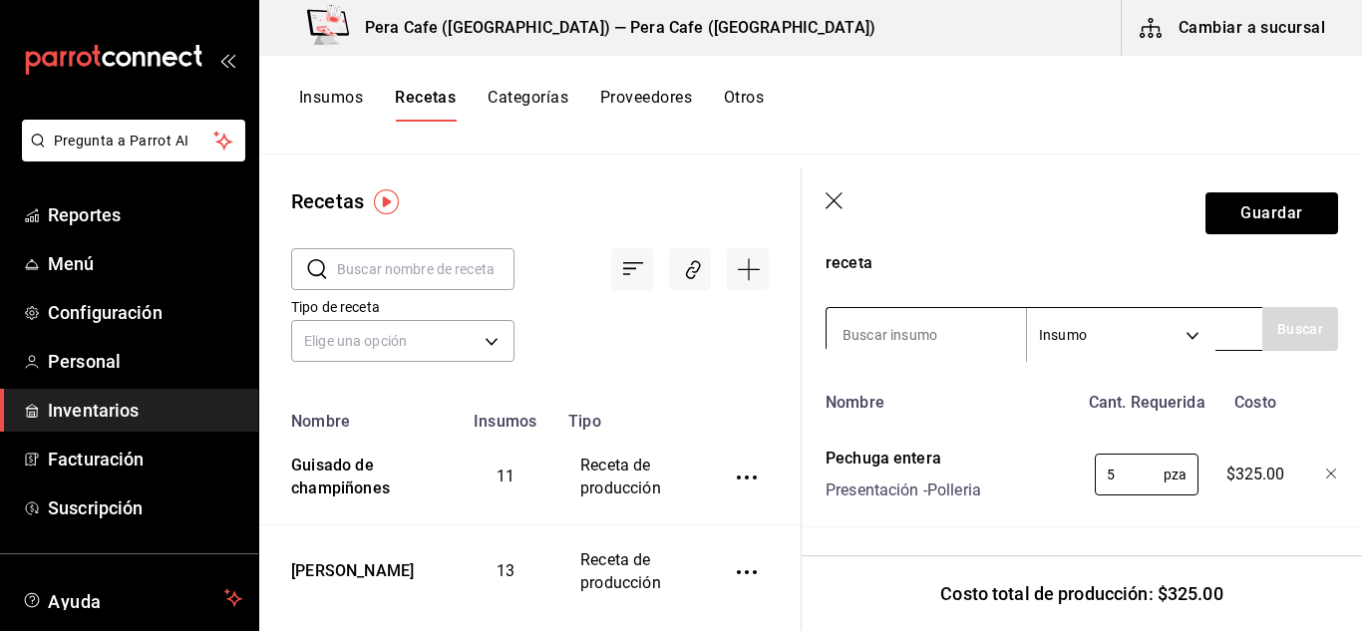
click at [891, 314] on input at bounding box center [926, 335] width 199 height 42
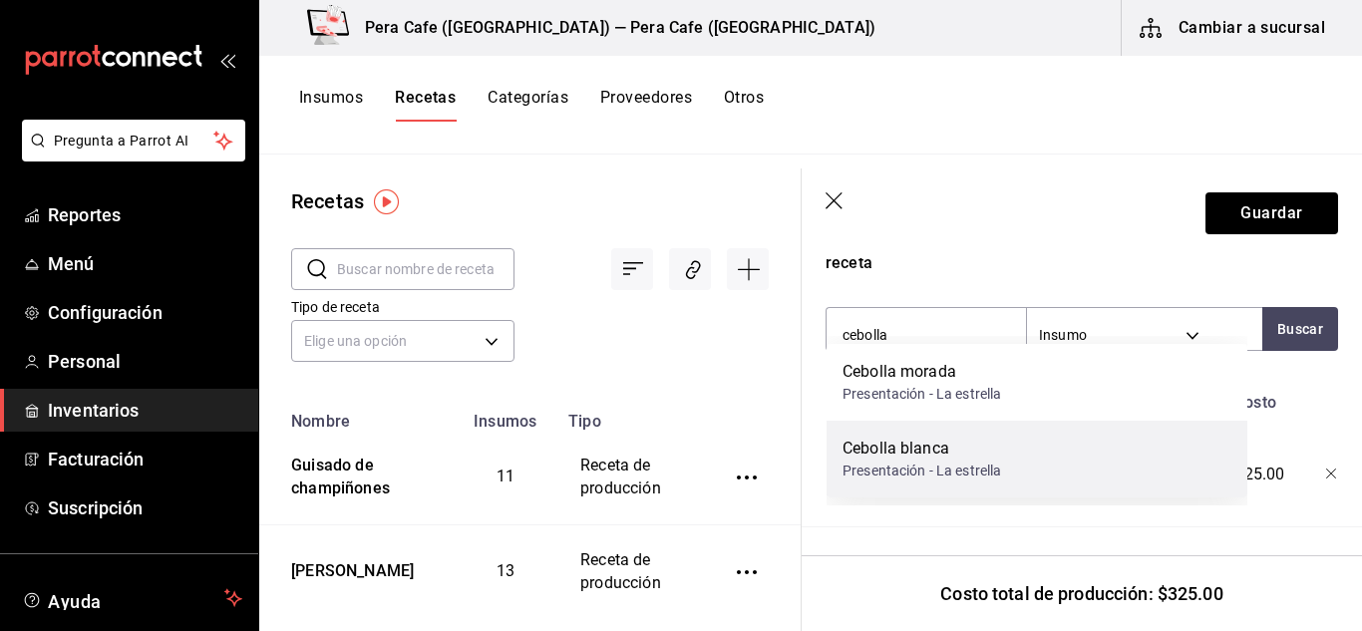
click at [964, 454] on div "Cebolla blanca" at bounding box center [922, 449] width 159 height 24
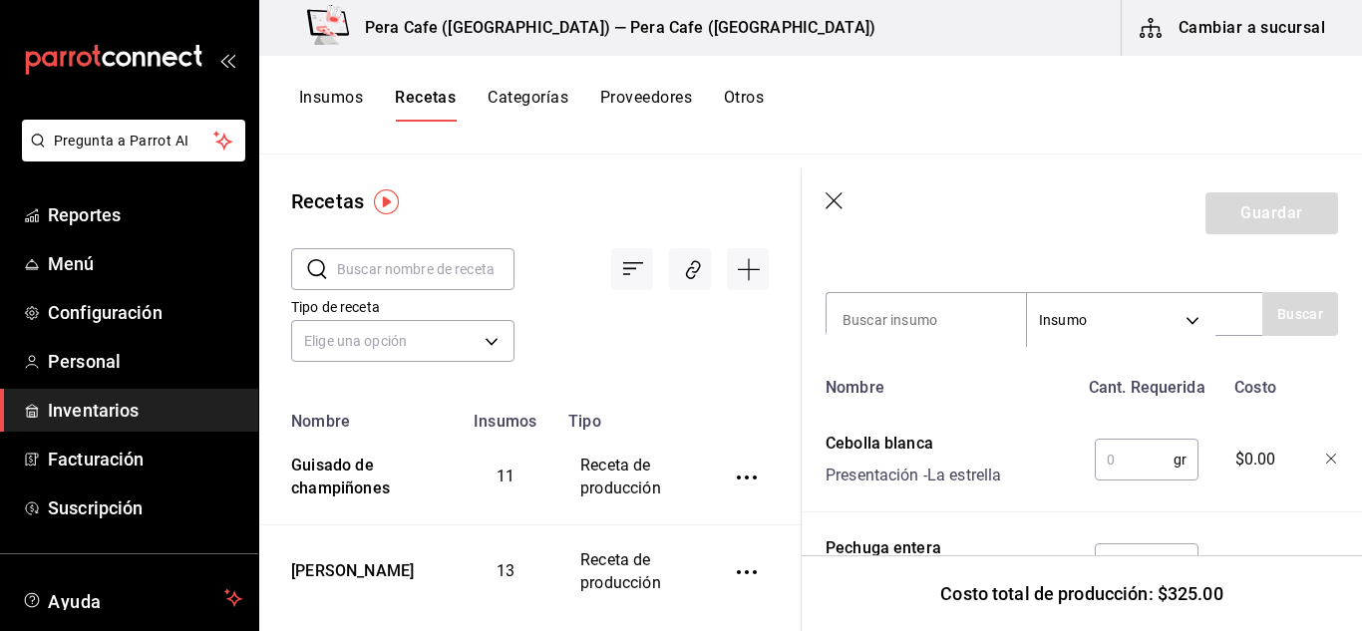
click at [1135, 471] on input "text" at bounding box center [1134, 460] width 79 height 40
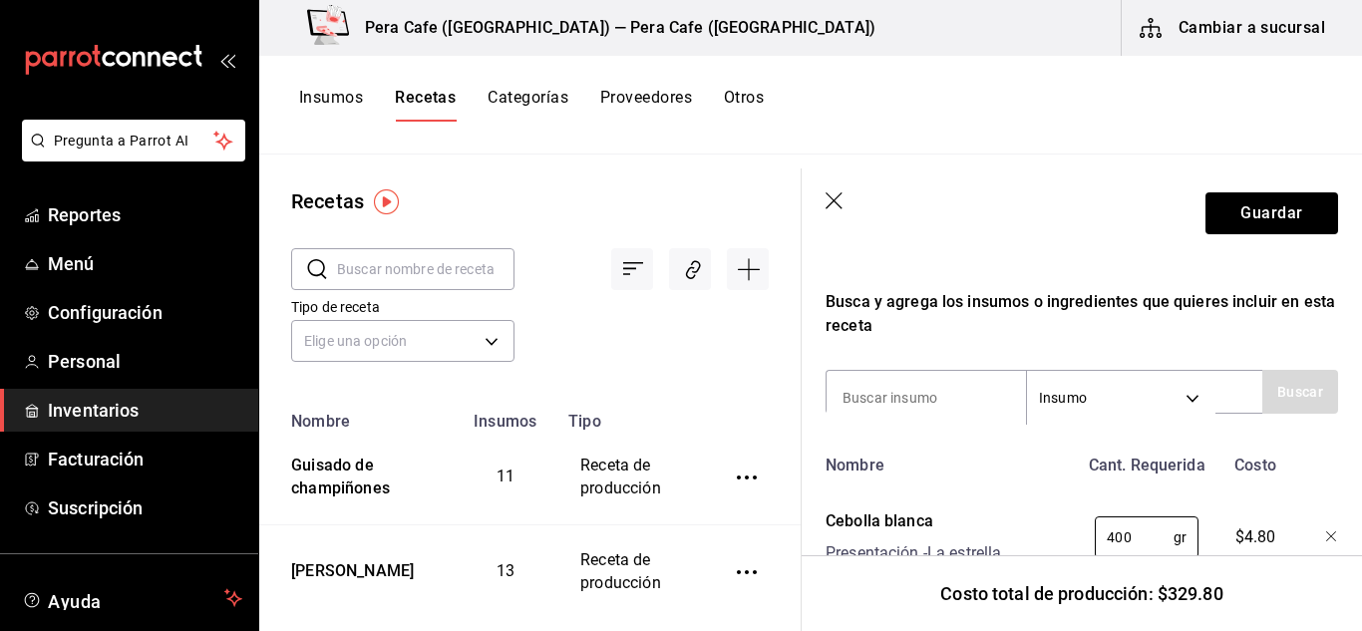
scroll to position [566, 0]
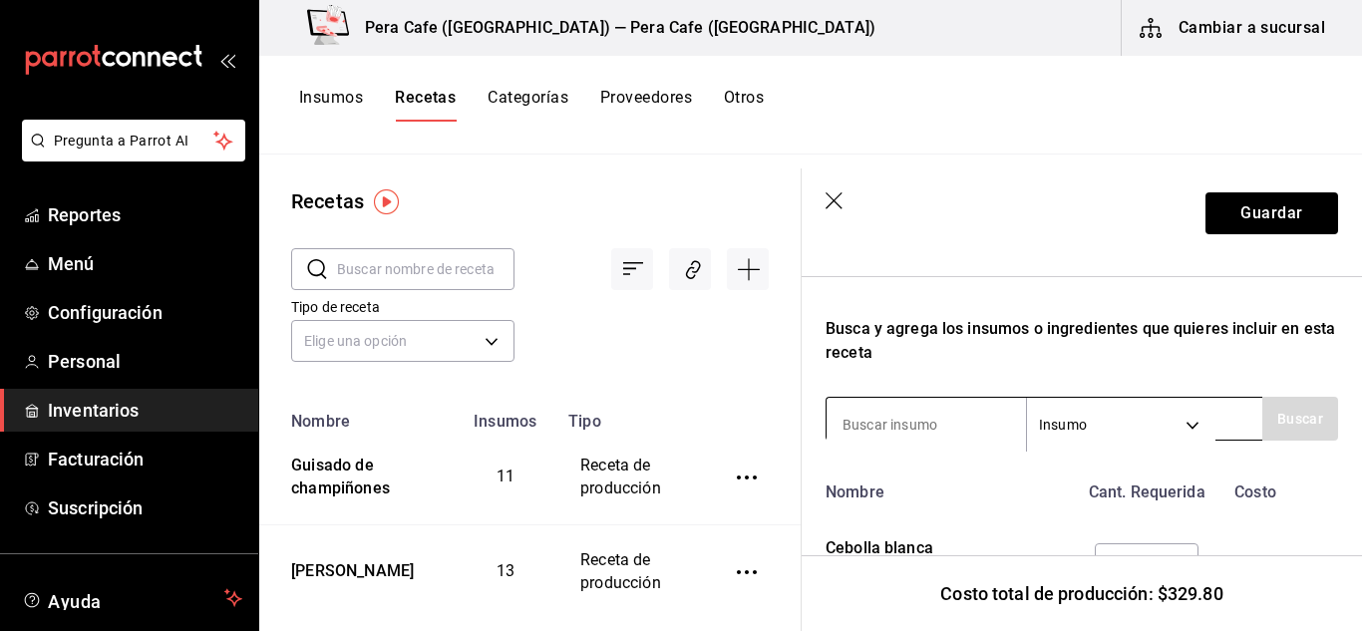
click at [949, 413] on input at bounding box center [926, 425] width 199 height 42
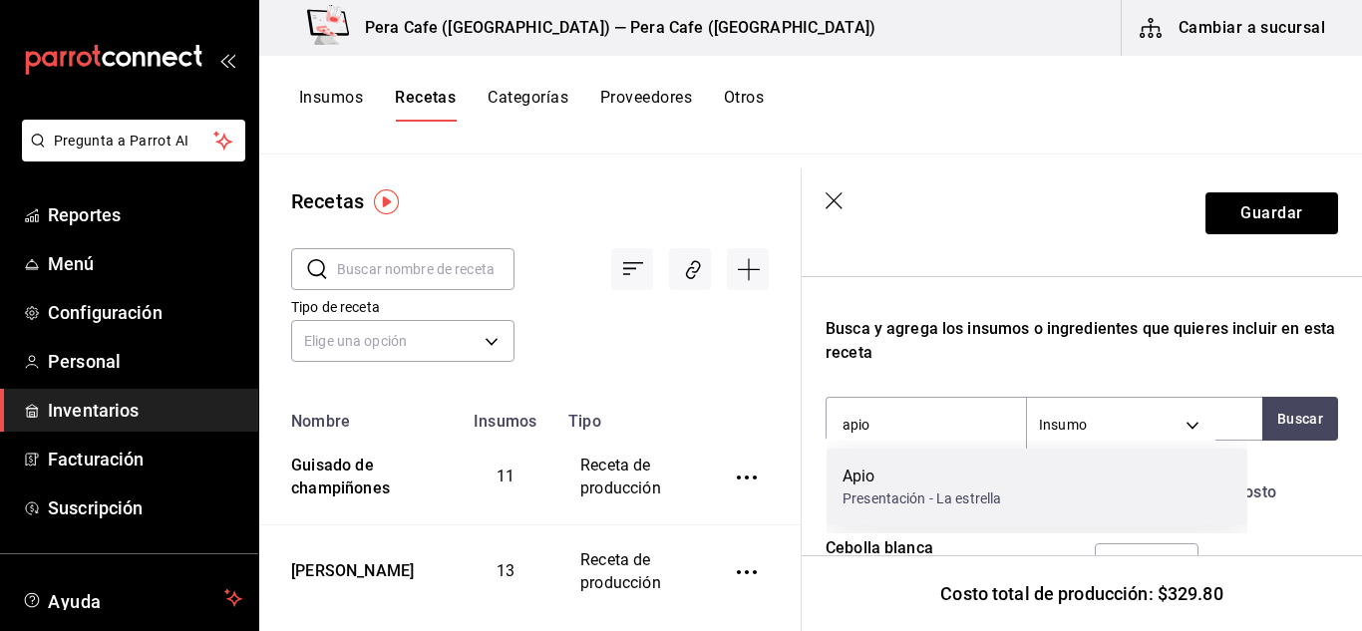
click at [935, 502] on div "Presentación - La estrella" at bounding box center [922, 499] width 159 height 21
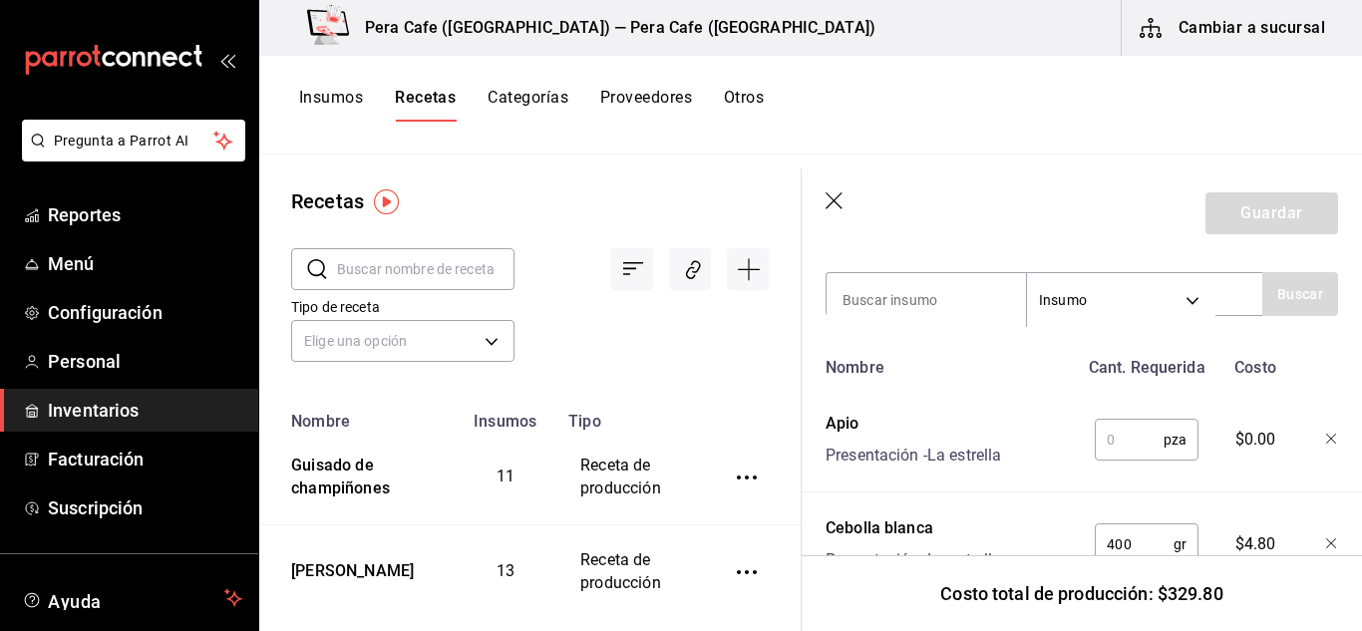
scroll to position [692, 0]
click at [1127, 444] on input "text" at bounding box center [1129, 439] width 69 height 40
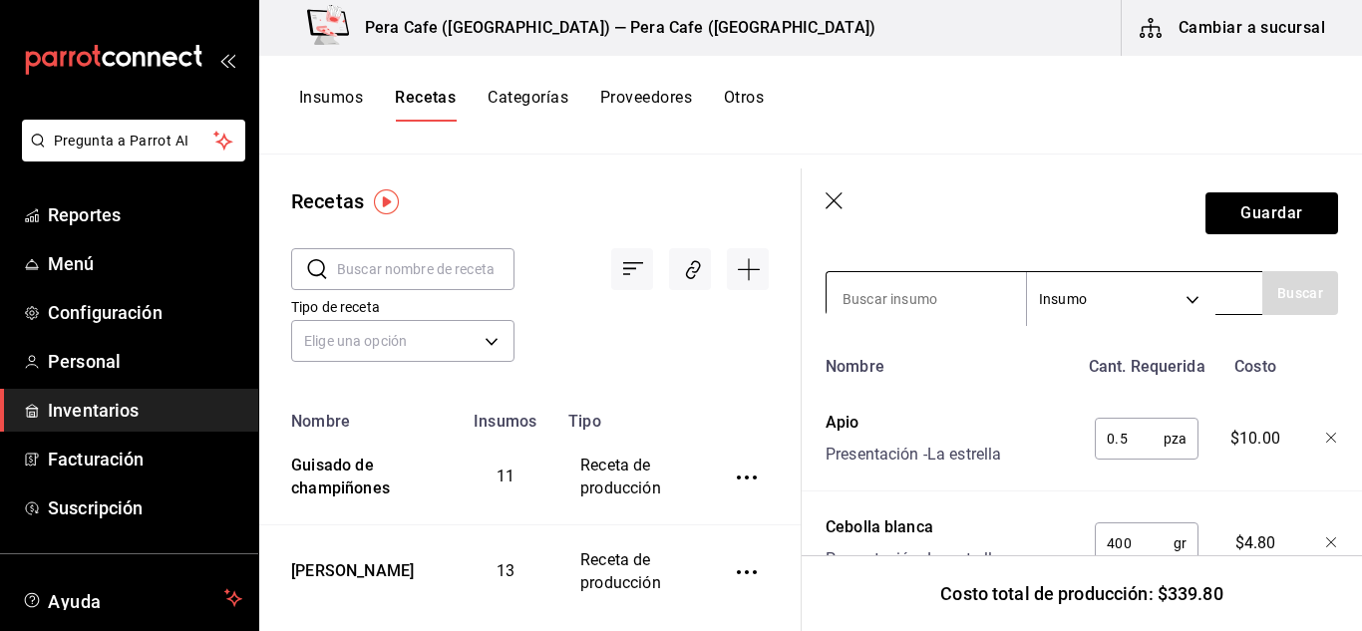
click at [898, 309] on input at bounding box center [926, 299] width 199 height 42
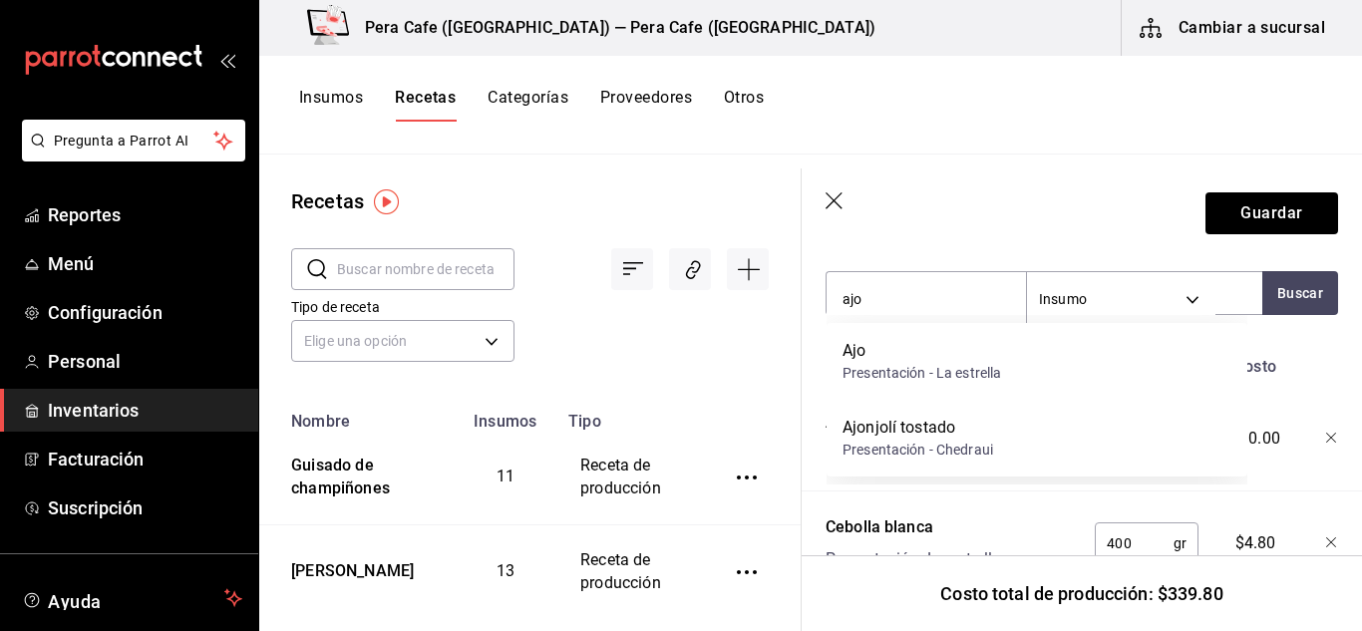
click at [908, 348] on div "Ajo" at bounding box center [922, 351] width 159 height 24
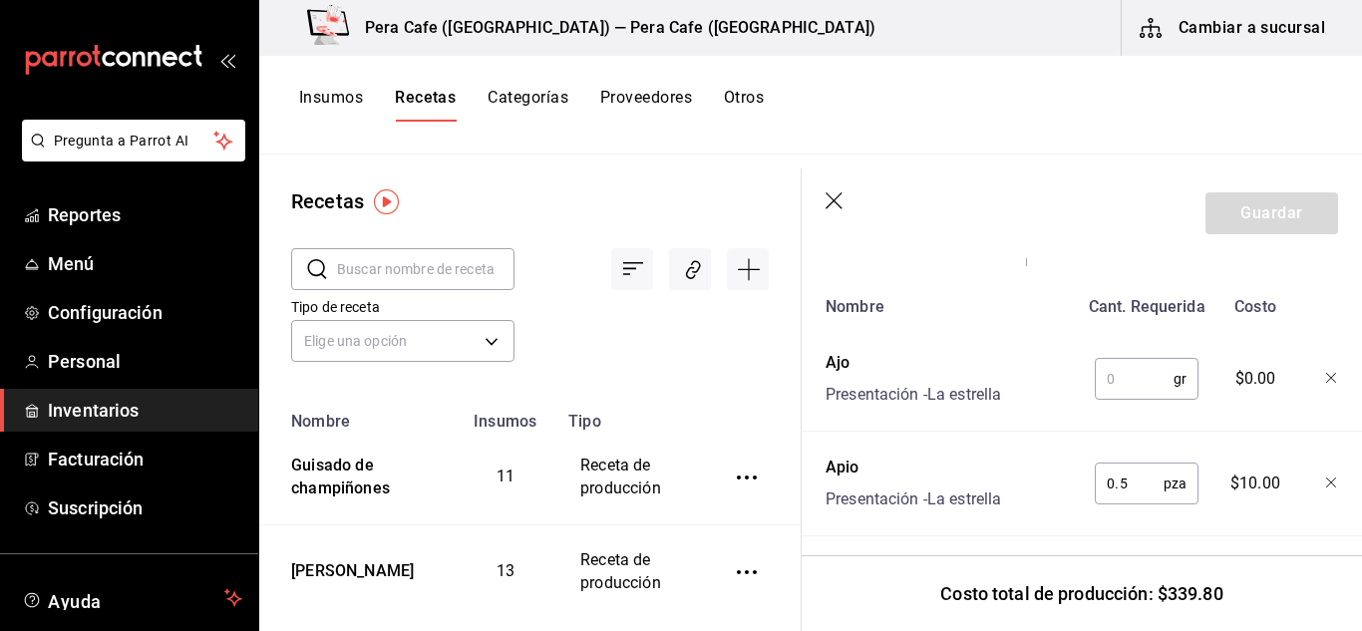
scroll to position [743, 0]
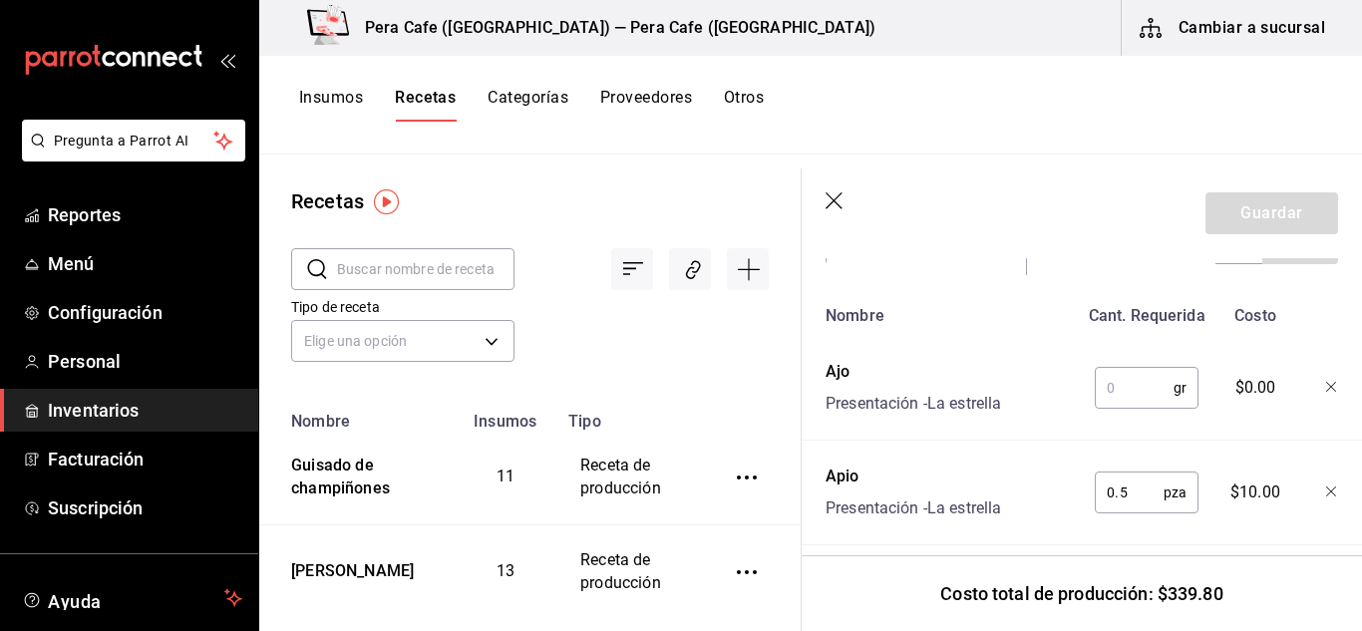
click at [1127, 387] on input "text" at bounding box center [1134, 388] width 79 height 40
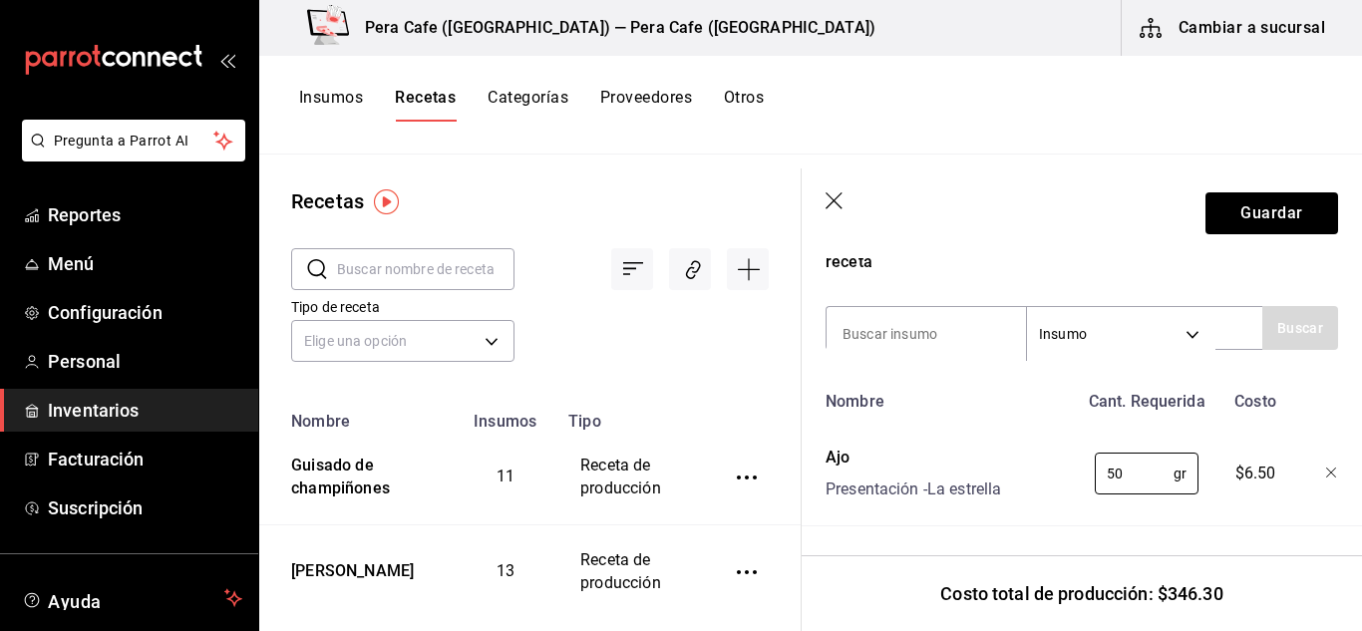
scroll to position [656, 0]
click at [938, 321] on input at bounding box center [926, 335] width 199 height 42
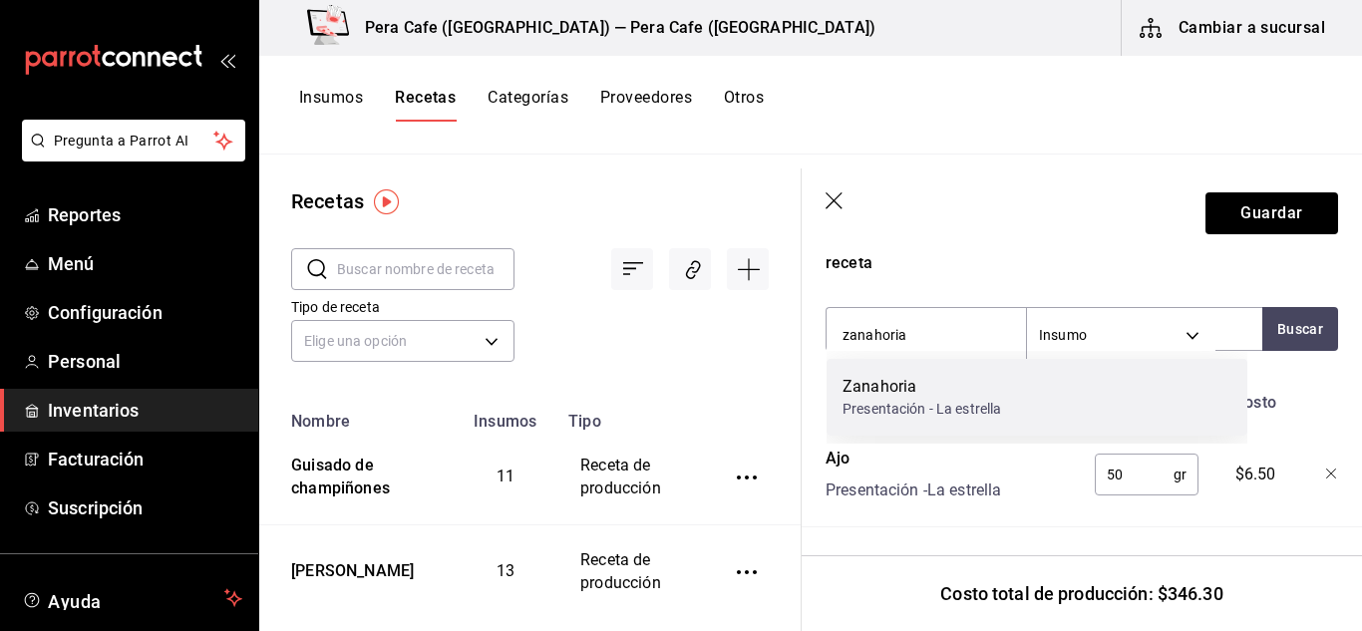
click at [925, 401] on div "Presentación - La estrella" at bounding box center [922, 409] width 159 height 21
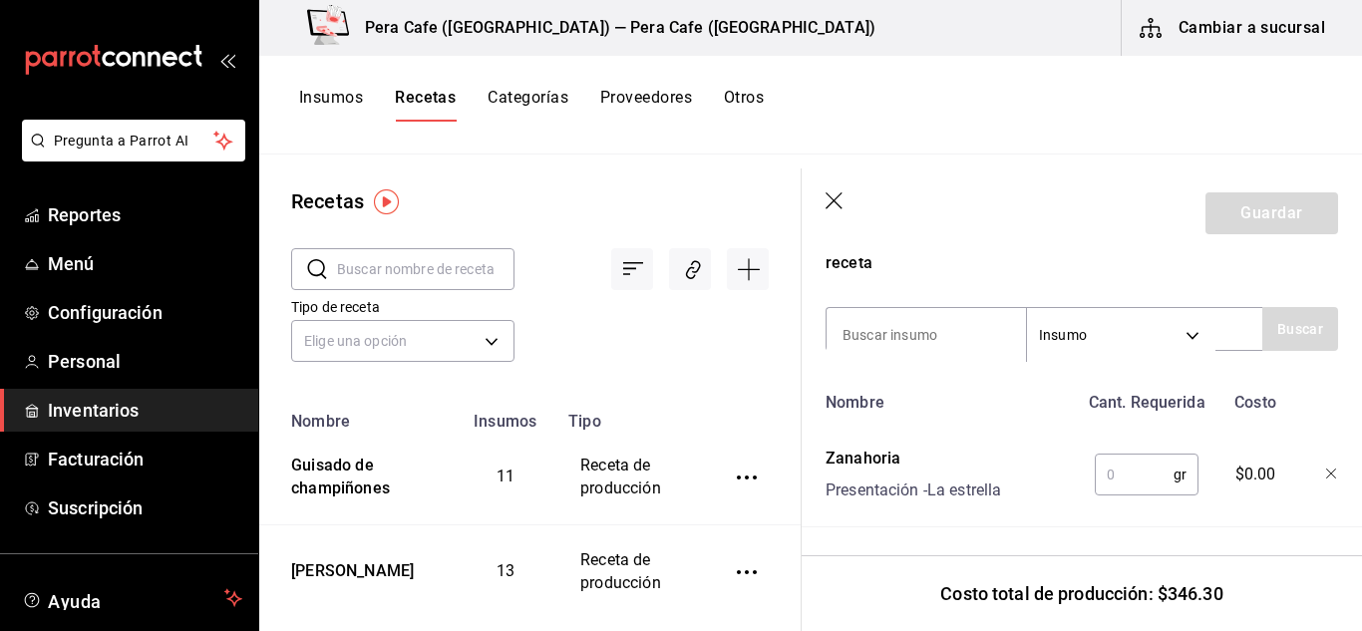
click at [1120, 462] on input "text" at bounding box center [1134, 475] width 79 height 40
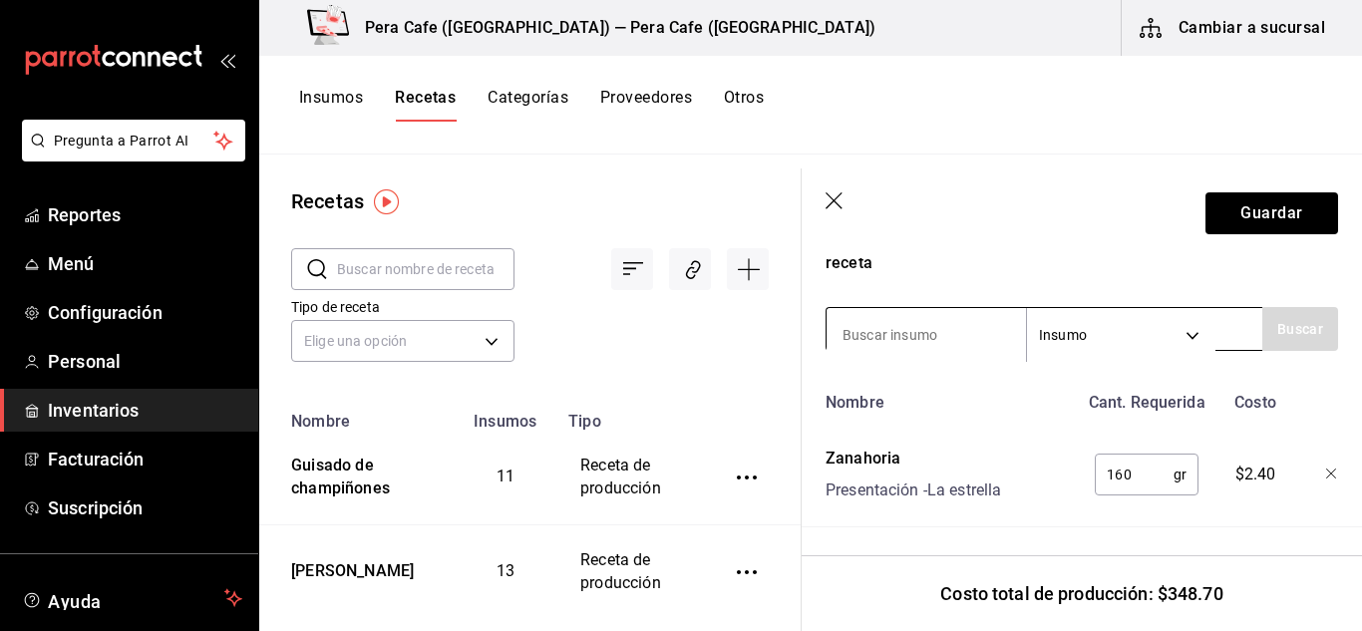
click at [928, 322] on input at bounding box center [926, 335] width 199 height 42
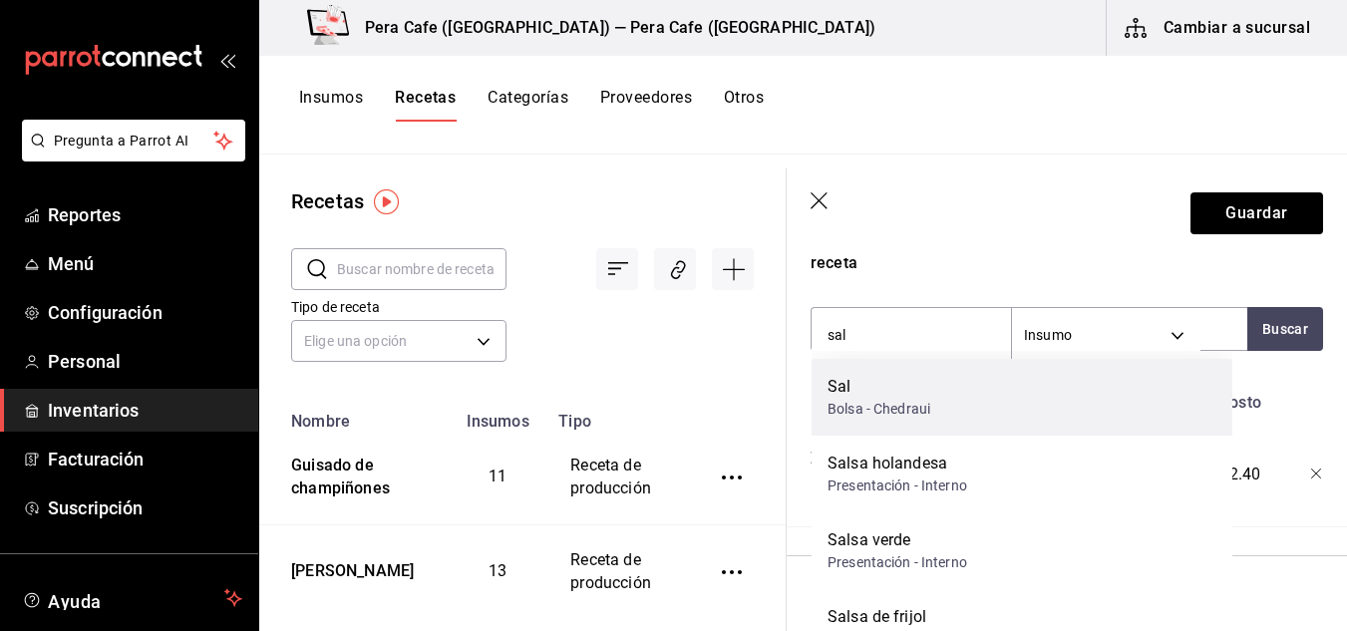
click at [927, 404] on div "Bolsa - Chedraui" at bounding box center [879, 409] width 103 height 21
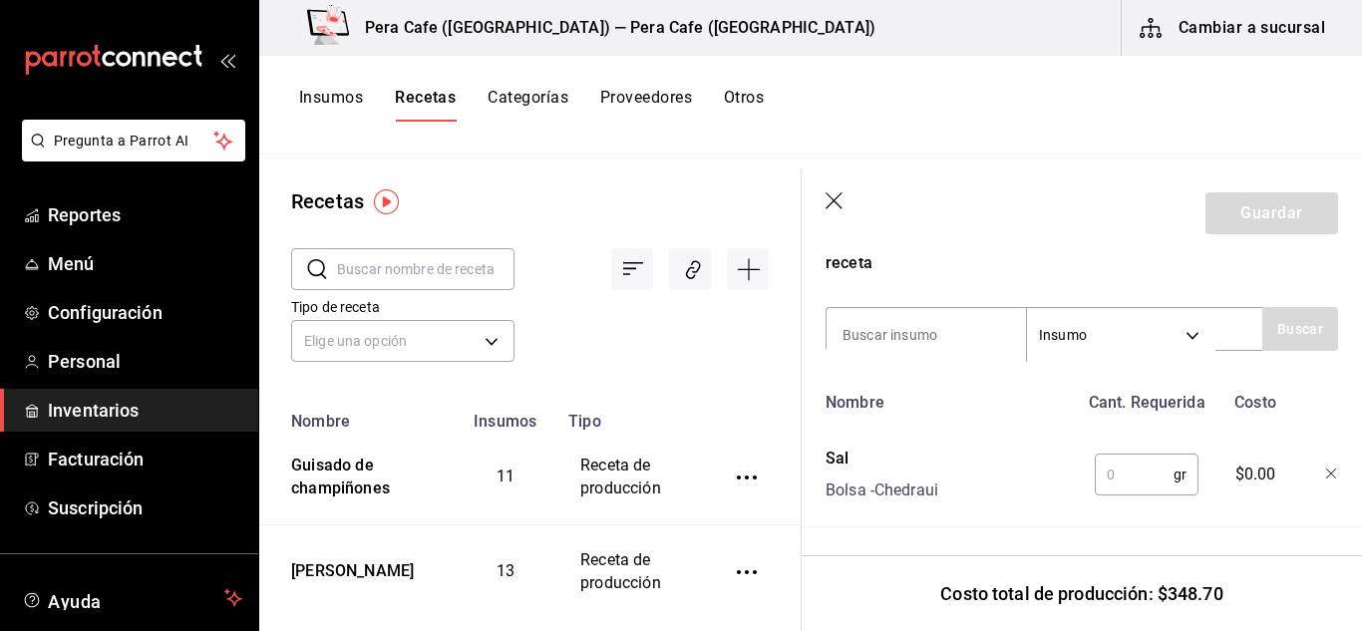
click at [1114, 471] on input "text" at bounding box center [1134, 475] width 79 height 40
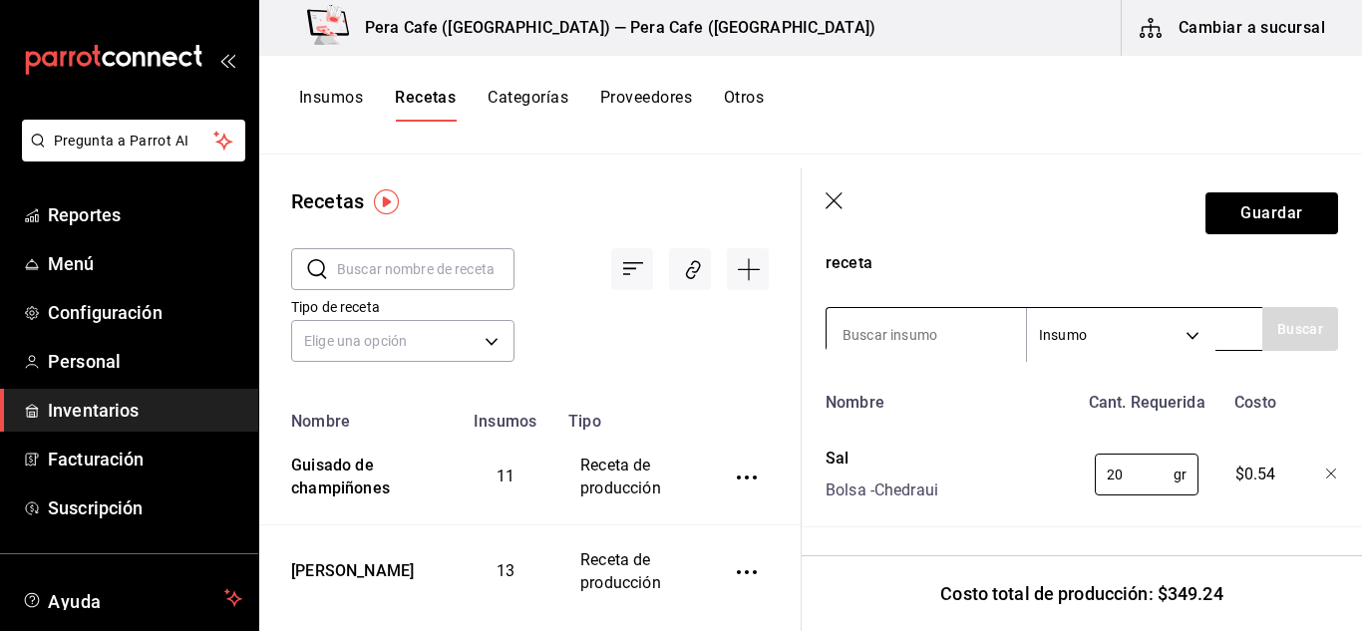
click at [910, 338] on input at bounding box center [926, 335] width 199 height 42
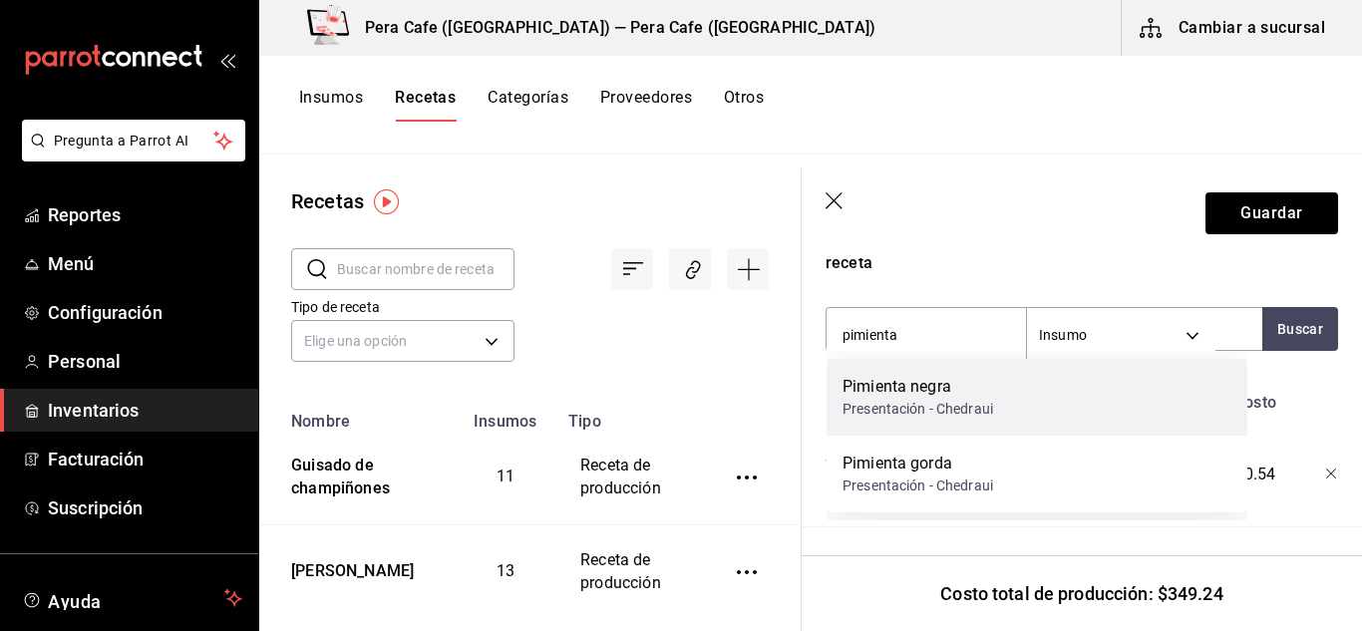
click at [913, 393] on div "Pimienta negra" at bounding box center [918, 387] width 151 height 24
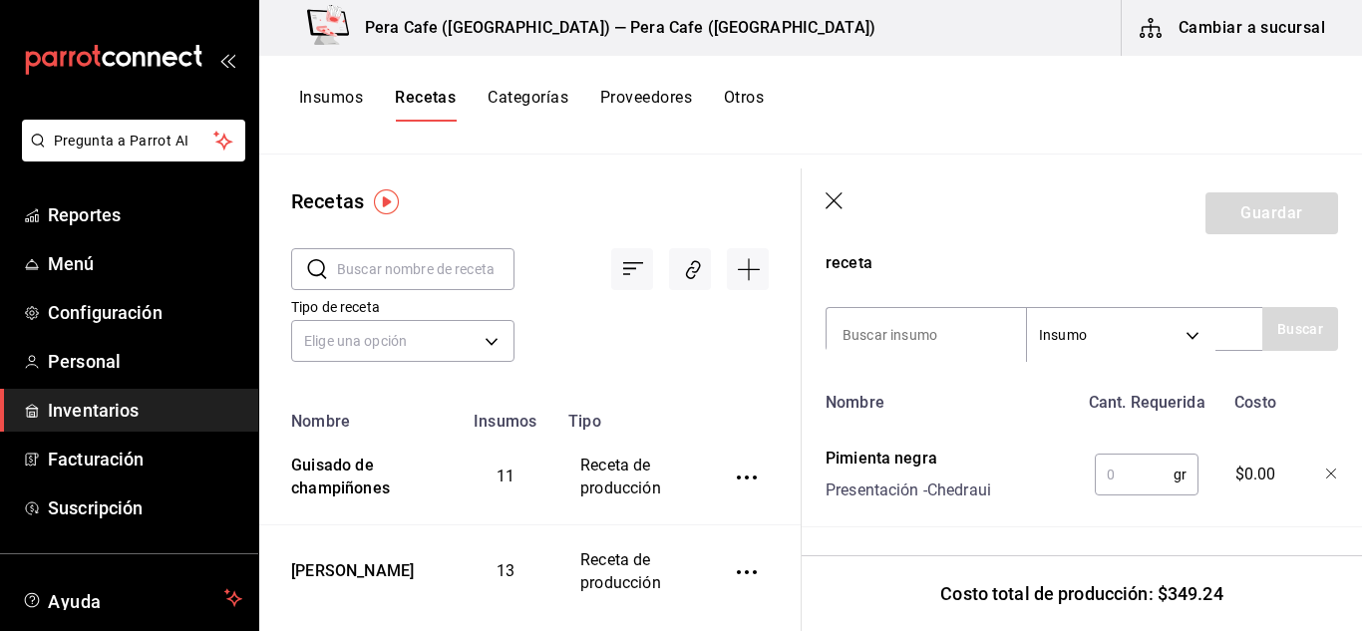
click at [1107, 471] on input "text" at bounding box center [1134, 475] width 79 height 40
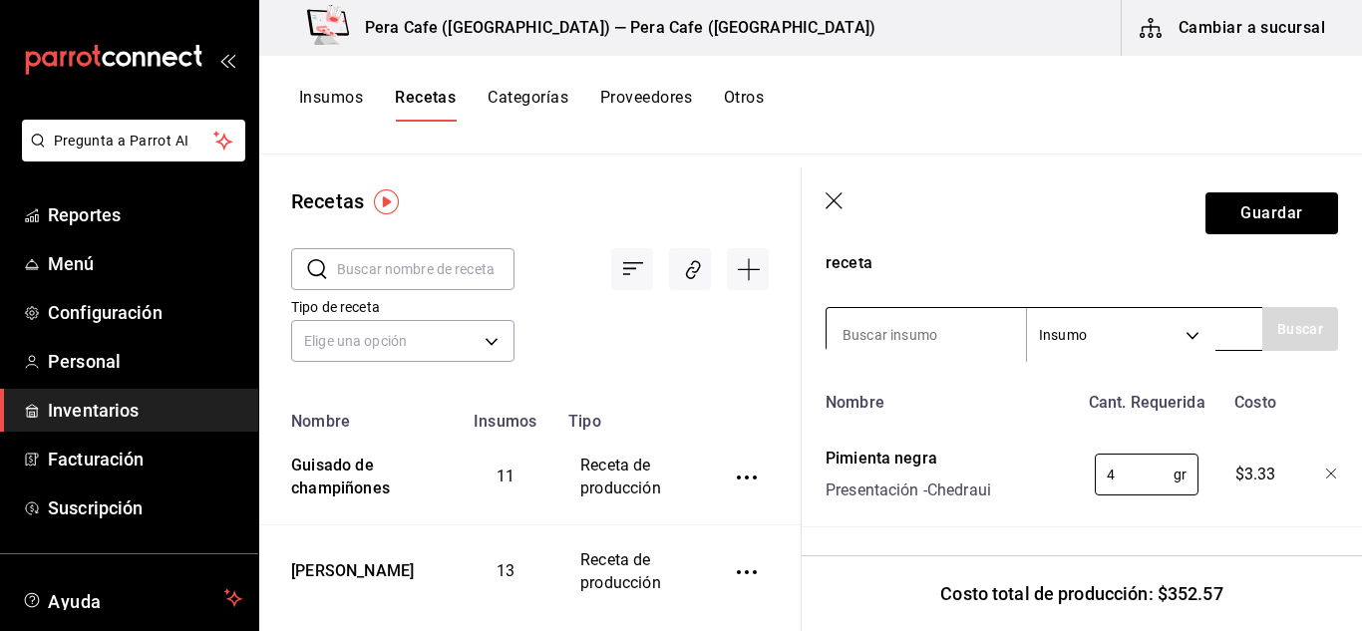
click at [910, 339] on input at bounding box center [926, 335] width 199 height 42
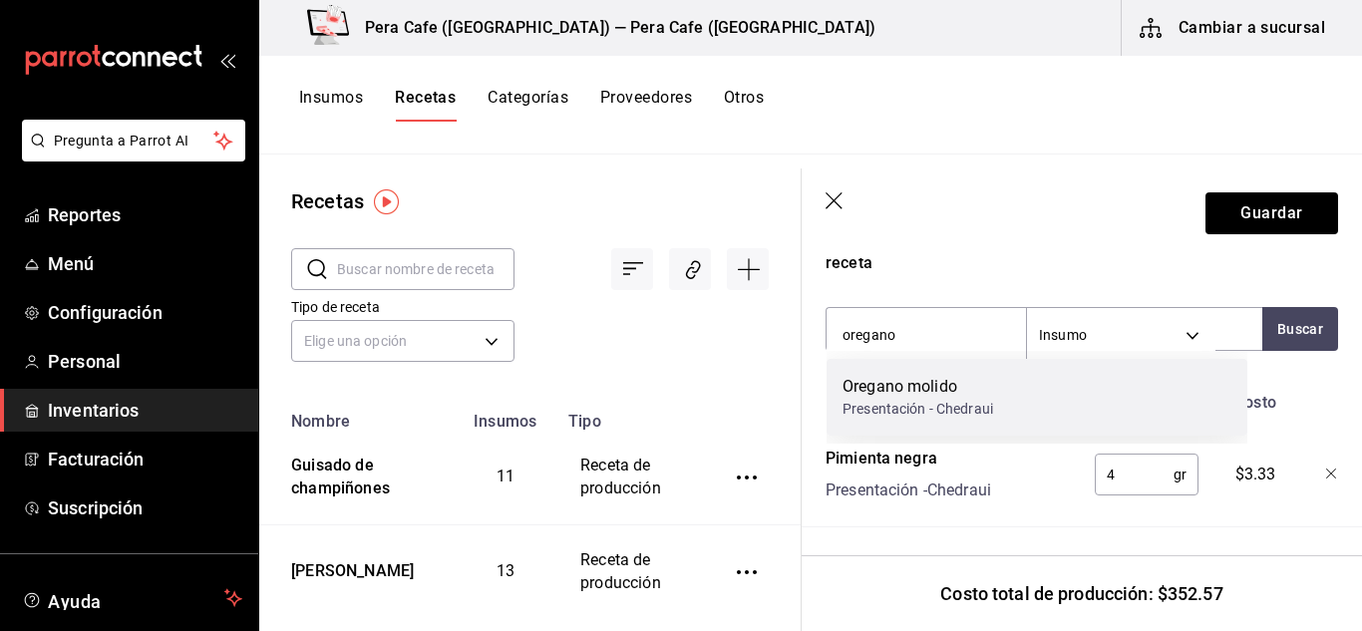
click at [921, 380] on div "Oregano molido" at bounding box center [918, 387] width 151 height 24
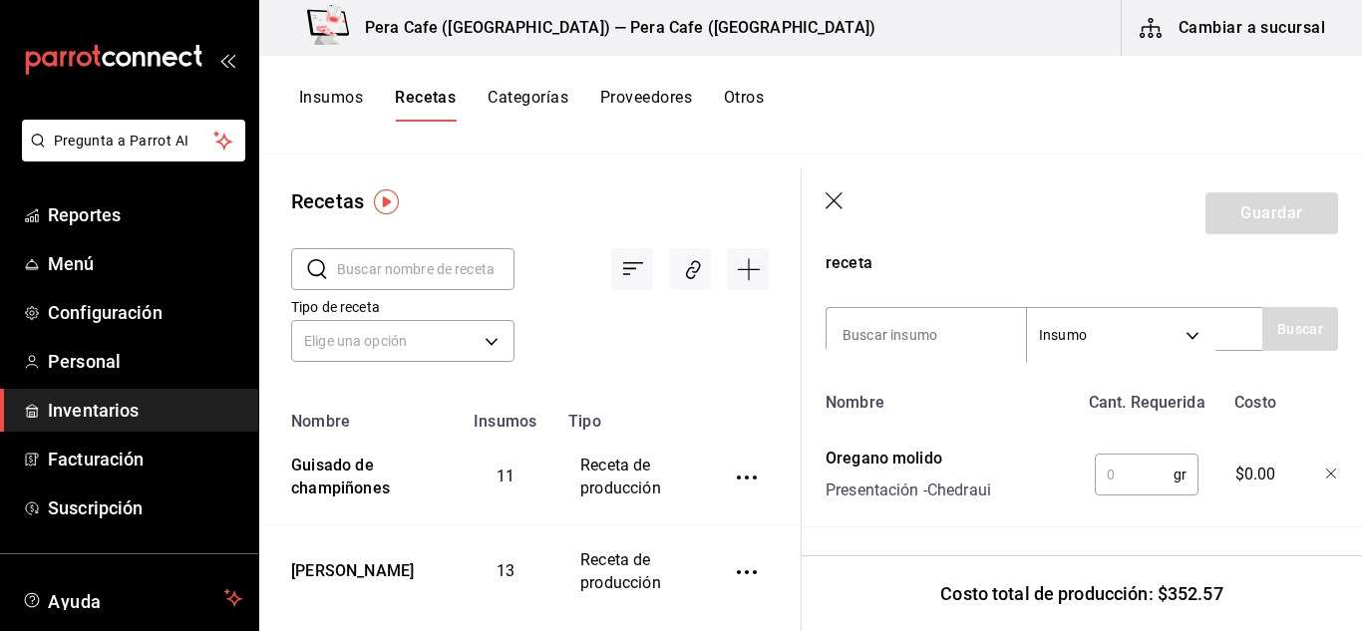
click at [1140, 478] on input "text" at bounding box center [1134, 475] width 79 height 40
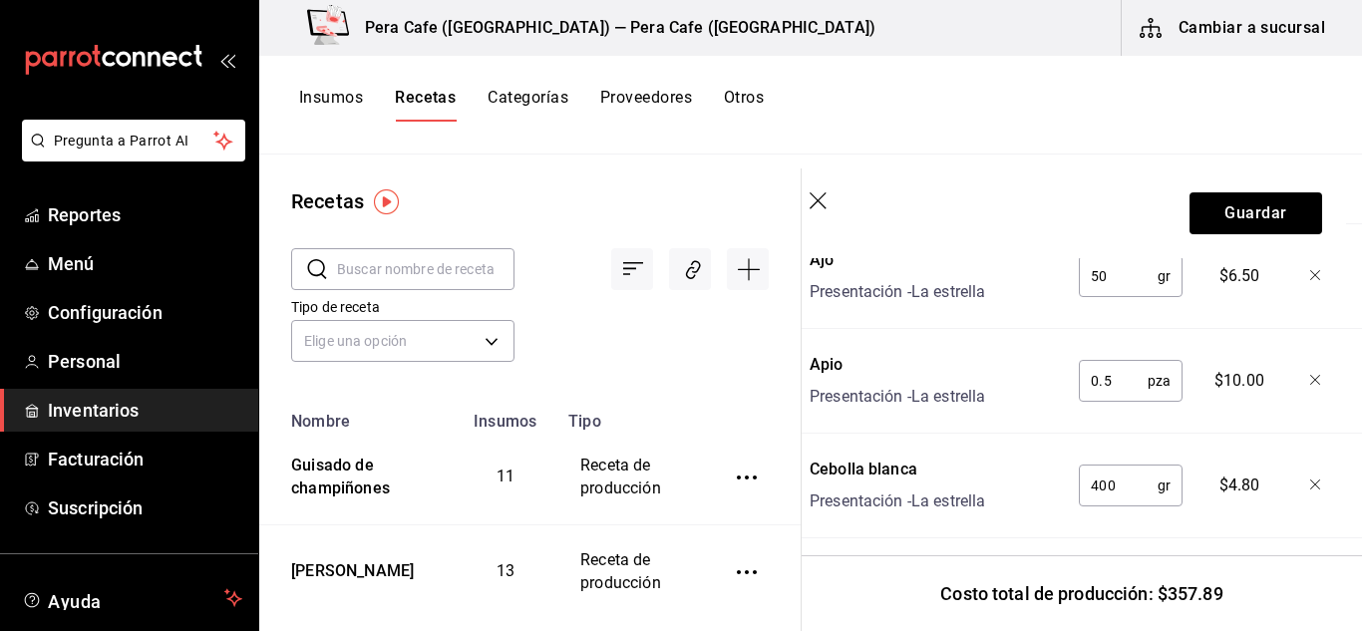
scroll to position [1404, 16]
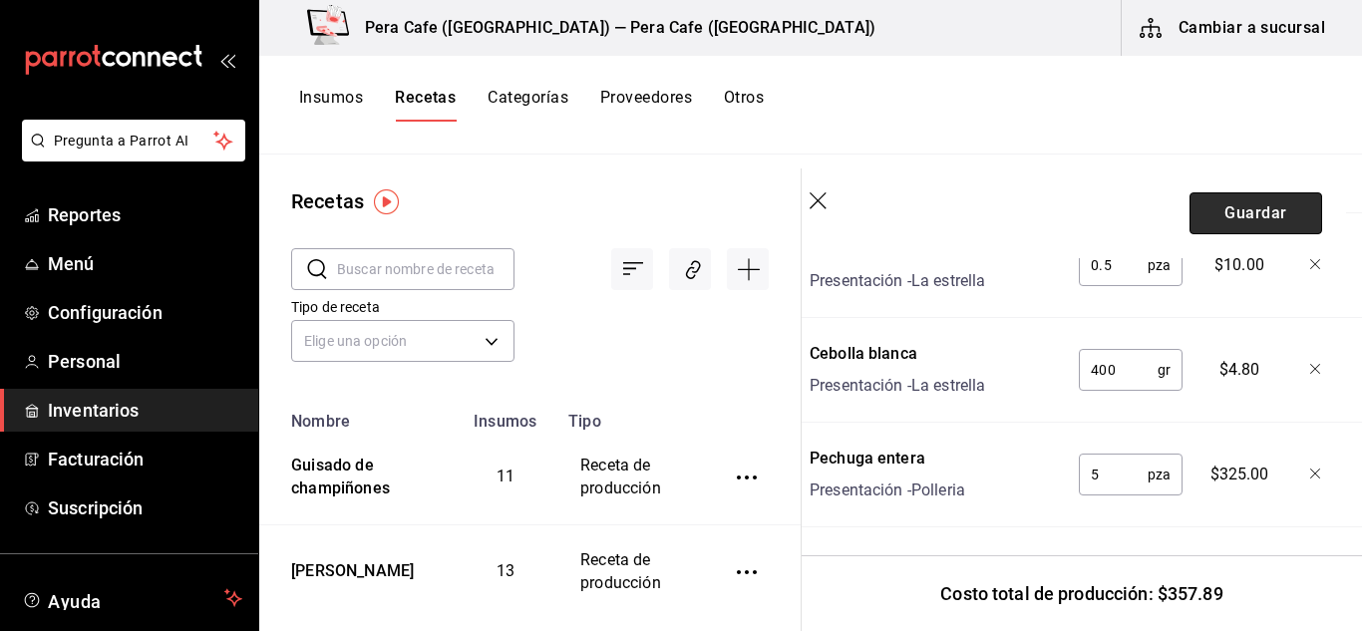
click at [1223, 214] on button "Guardar" at bounding box center [1256, 213] width 133 height 42
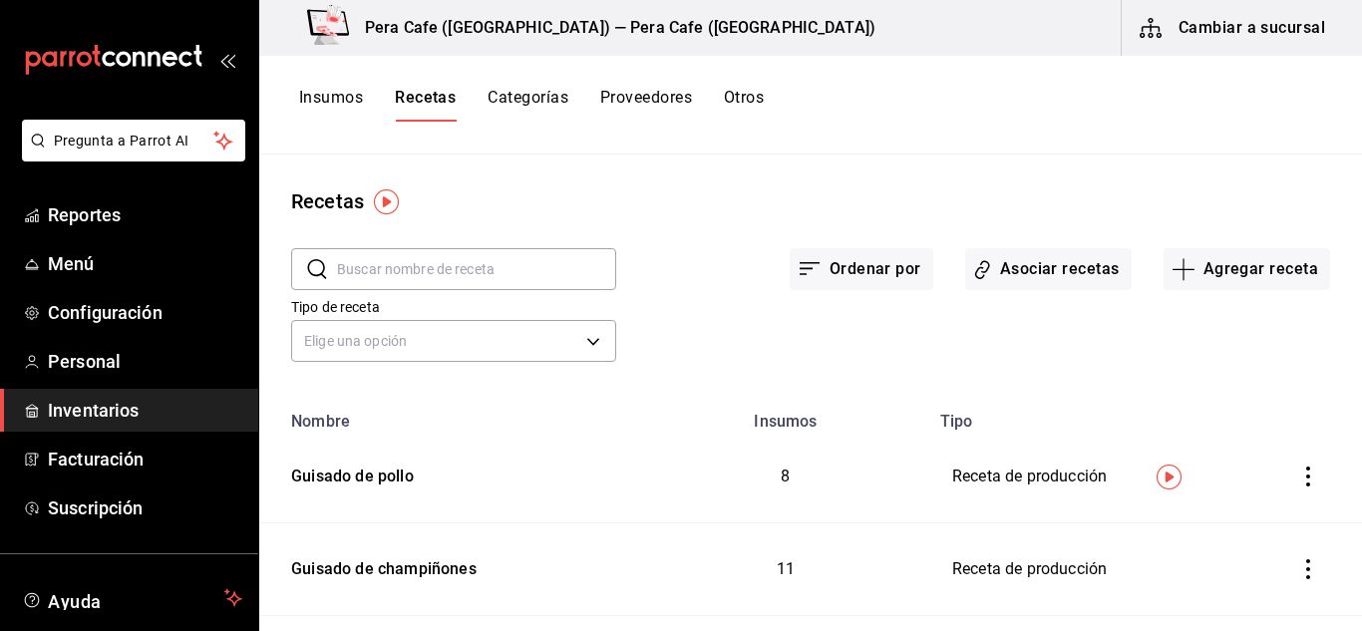
click at [333, 89] on button "Insumos" at bounding box center [331, 105] width 64 height 34
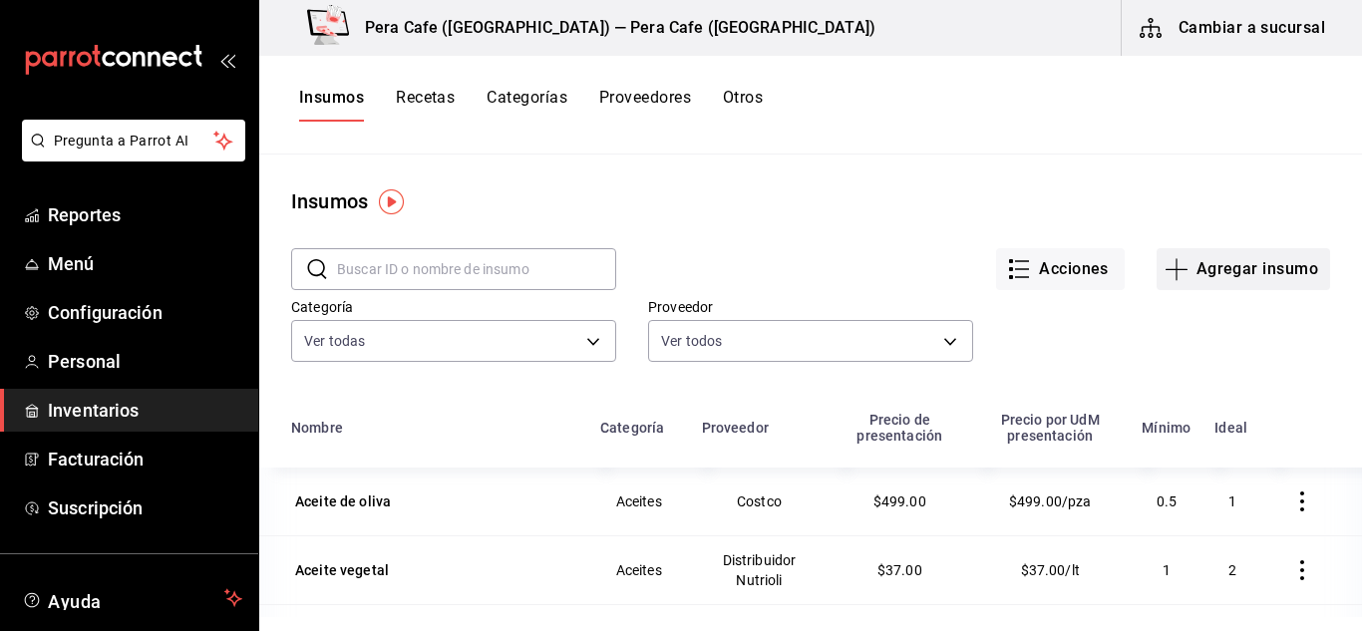
click at [1169, 271] on icon "button" at bounding box center [1177, 269] width 24 height 24
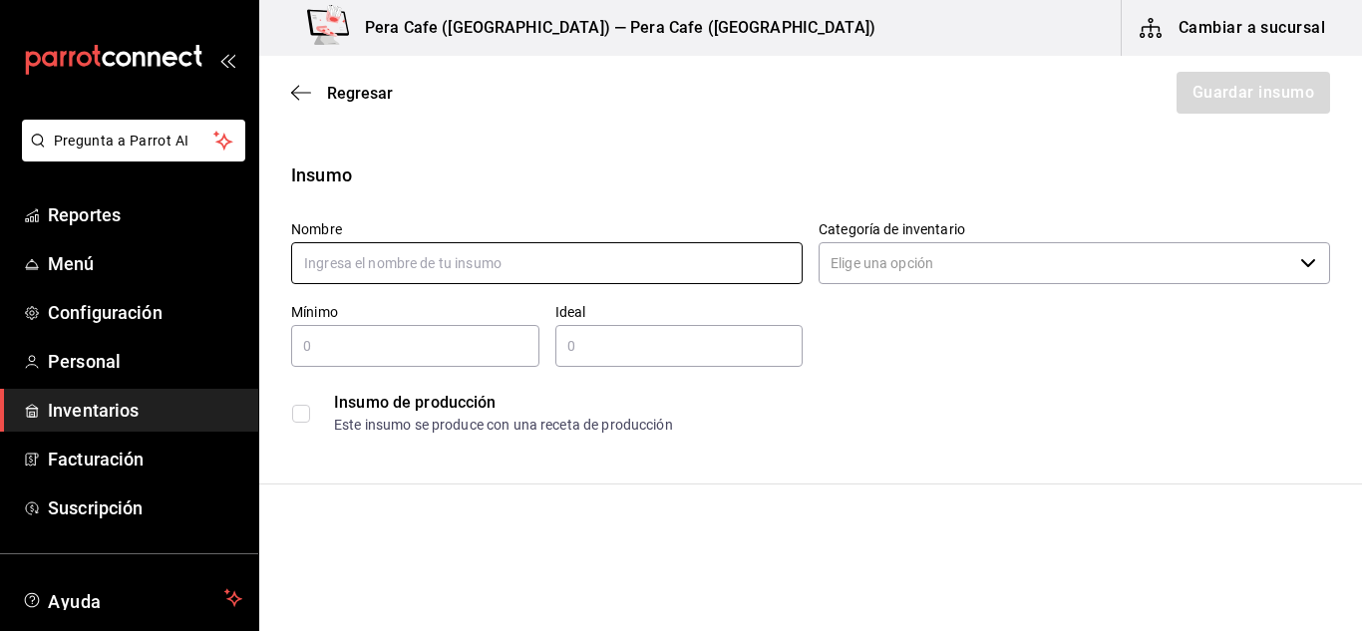
click at [599, 256] on input "text" at bounding box center [547, 263] width 512 height 42
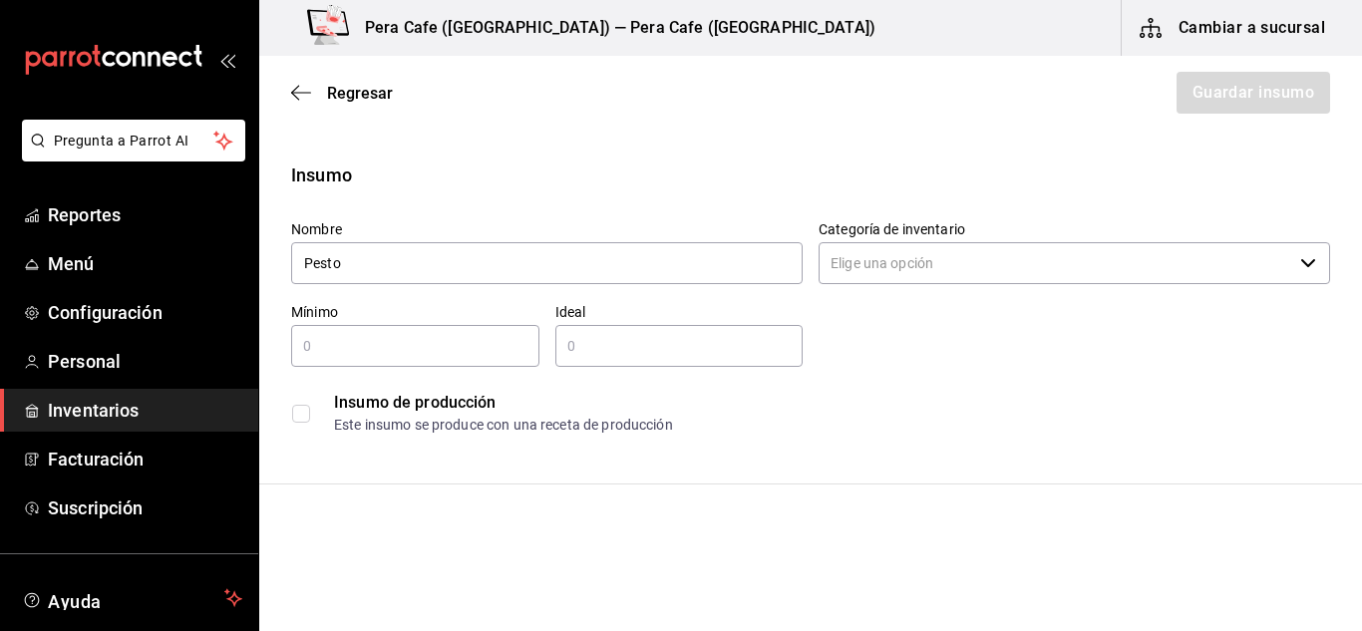
click at [885, 275] on input "Categoría de inventario" at bounding box center [1056, 263] width 474 height 42
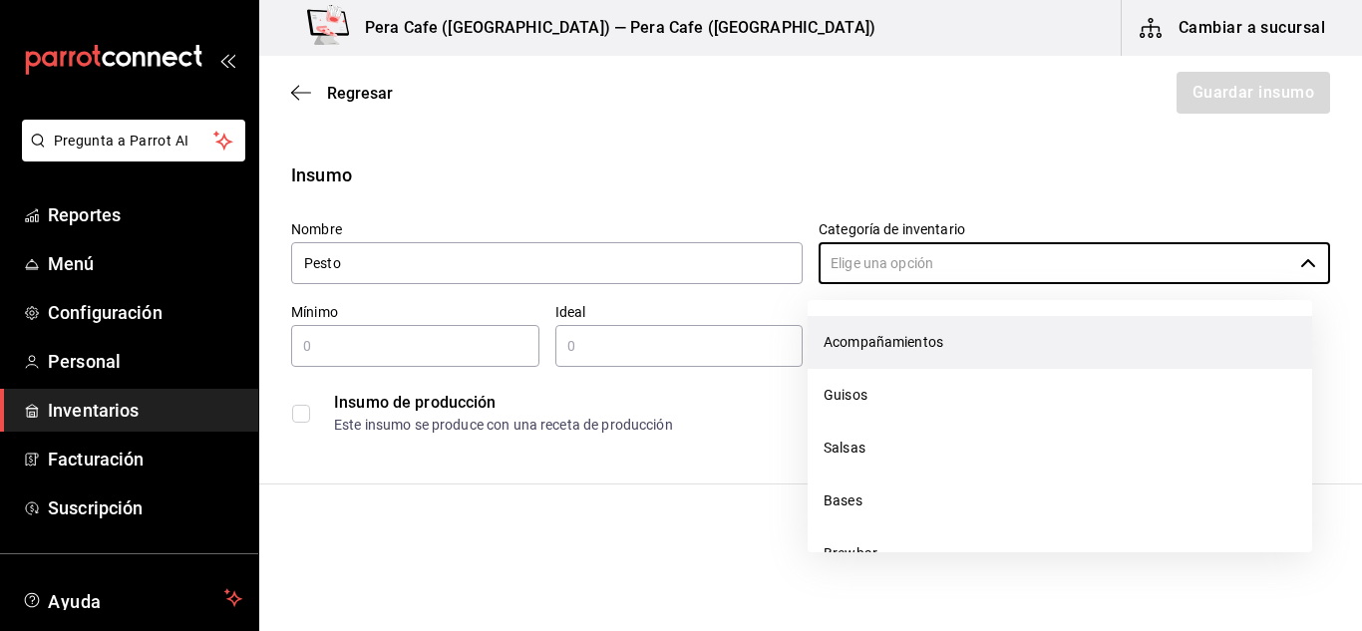
click at [906, 340] on li "Acompañamientos" at bounding box center [1060, 342] width 505 height 53
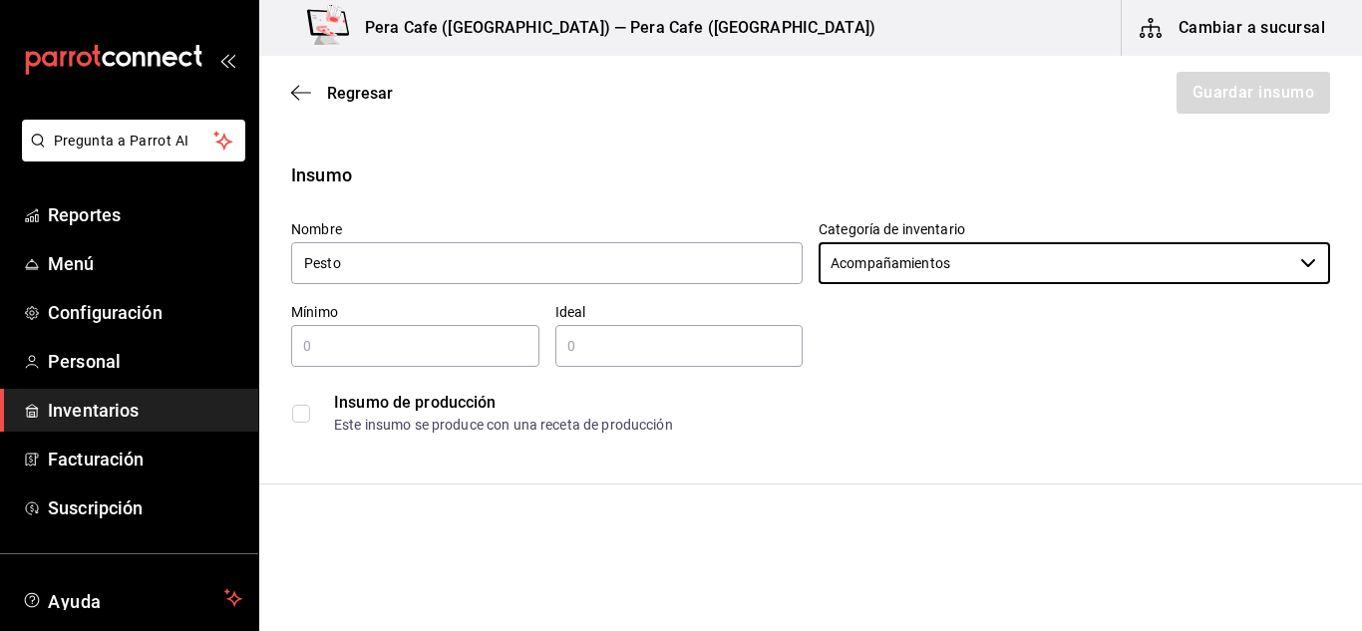
click at [481, 359] on div "​" at bounding box center [415, 346] width 248 height 42
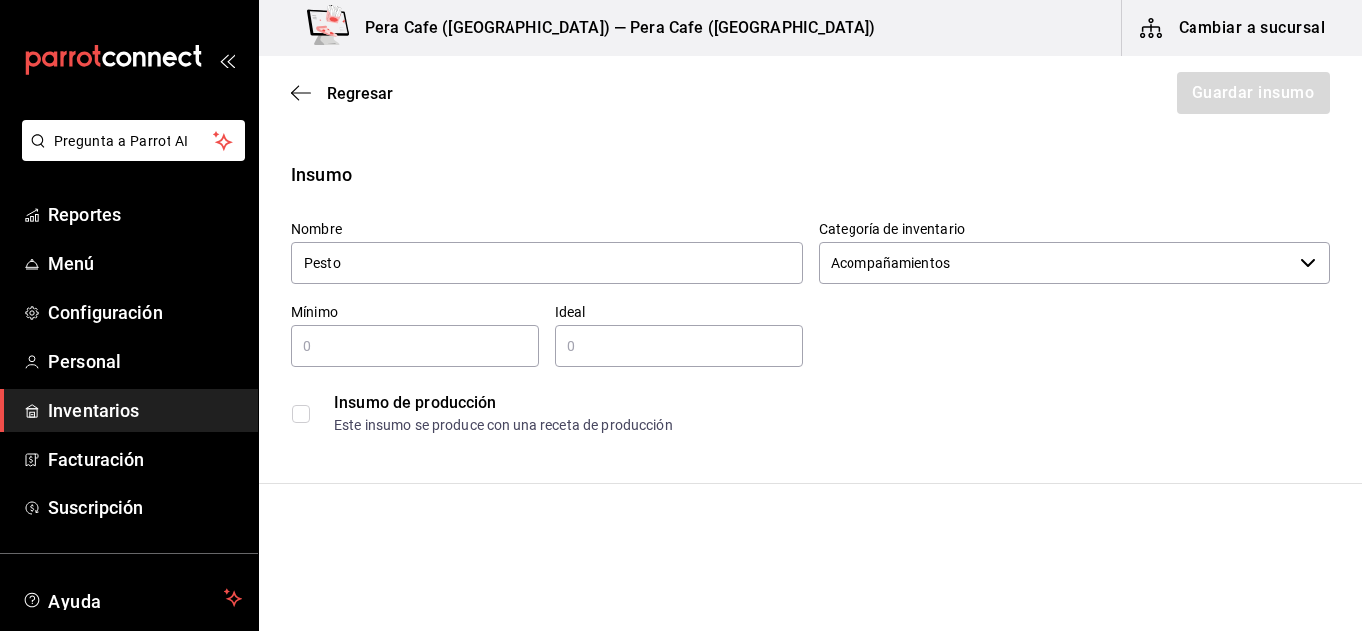
click at [292, 413] on input "checkbox" at bounding box center [301, 414] width 18 height 18
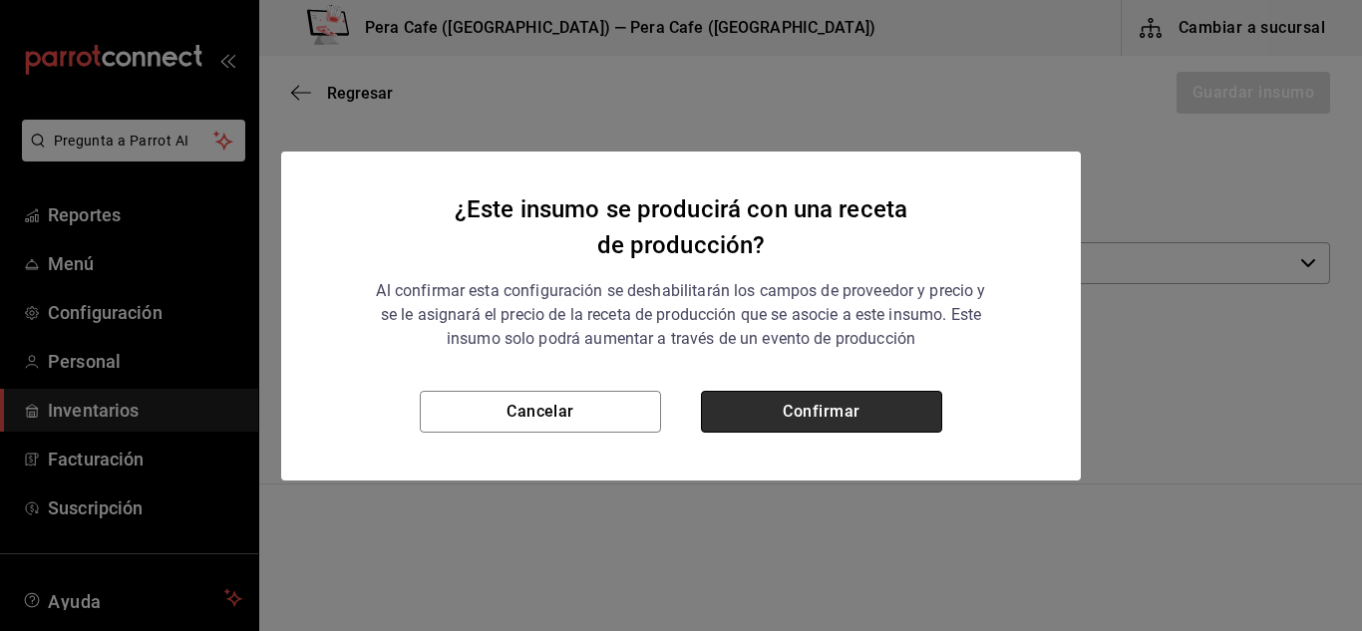
click at [768, 424] on button "Confirmar" at bounding box center [821, 412] width 241 height 42
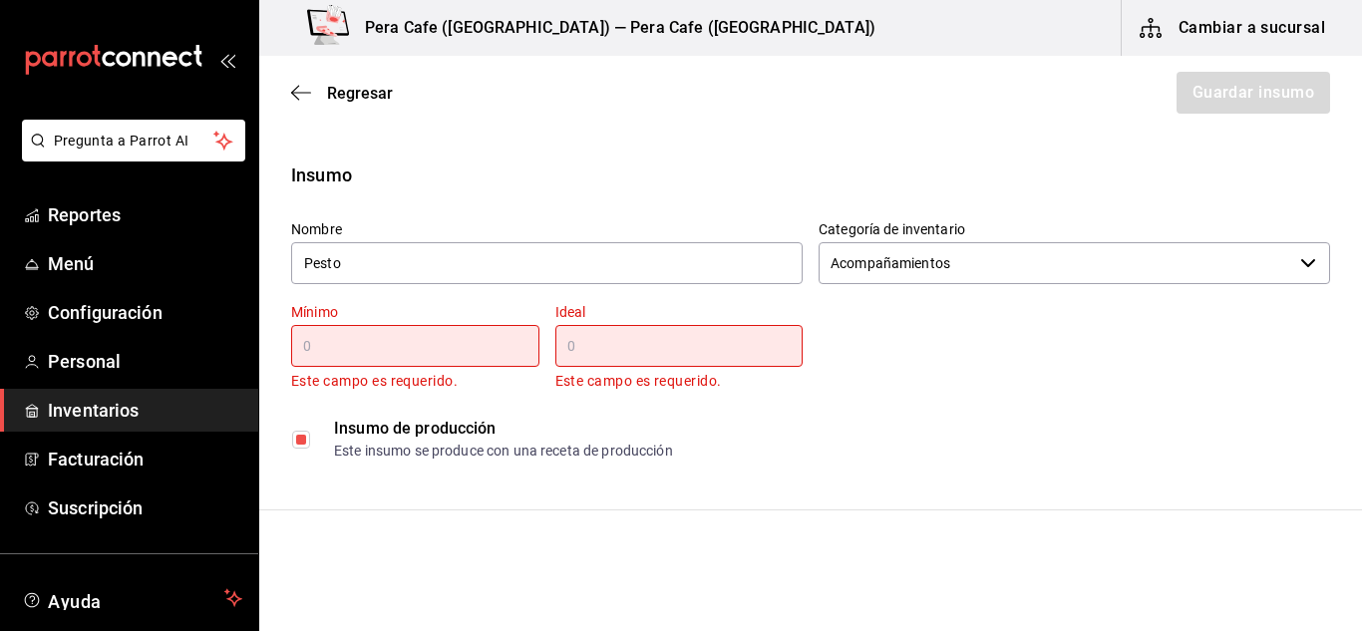
click at [366, 349] on input "text" at bounding box center [415, 346] width 248 height 24
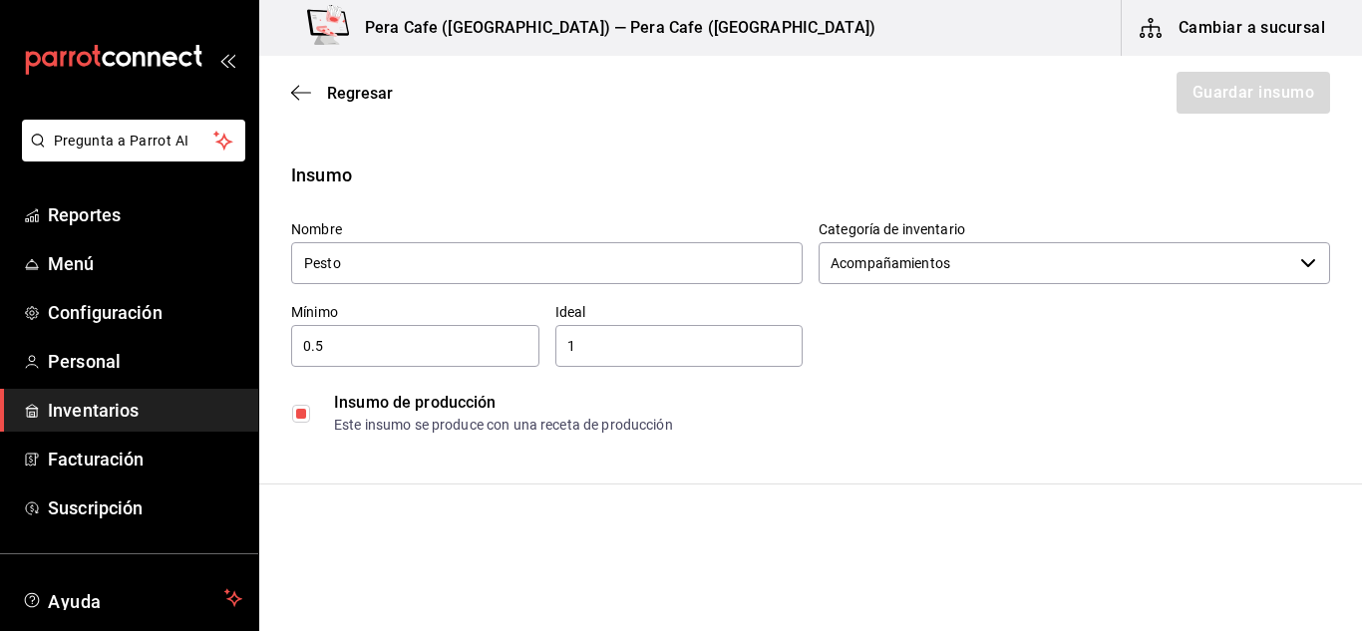
drag, startPoint x: 961, startPoint y: 313, endPoint x: 878, endPoint y: 349, distance: 91.1
click at [878, 349] on div "Nombre Pesto Categoría de inventario Acompañamientos ​ Mínimo 0.5 ​ Ideal 1 ​ I…" at bounding box center [802, 323] width 1055 height 239
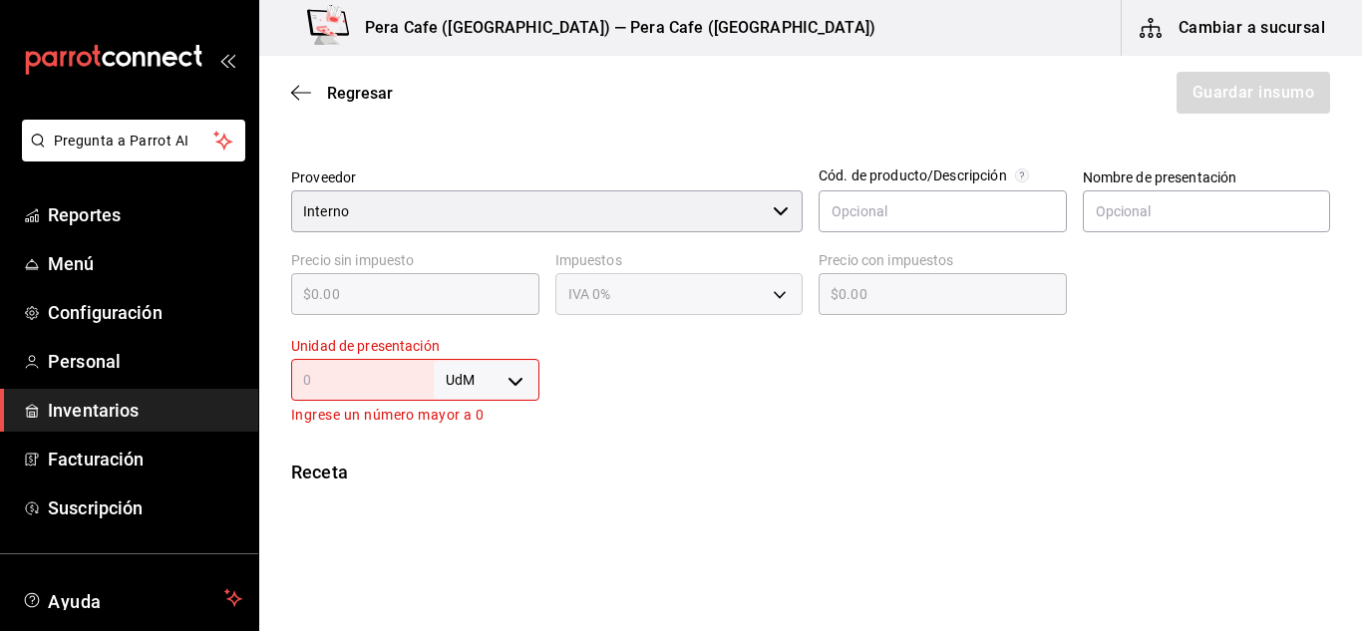
scroll to position [418, 0]
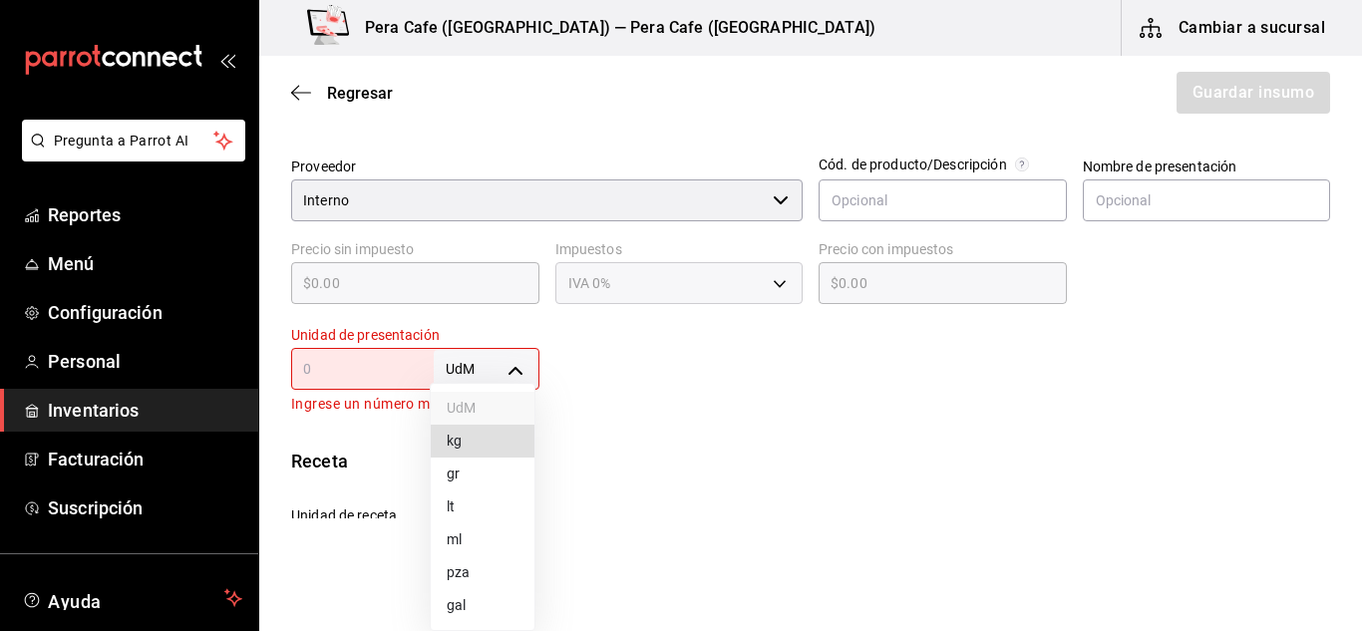
click at [517, 372] on body "Pregunta a Parrot AI Reportes Menú Configuración Personal Inventarios Facturaci…" at bounding box center [681, 259] width 1362 height 519
click at [462, 506] on li "lt" at bounding box center [483, 507] width 104 height 33
click at [522, 370] on body "Pregunta a Parrot AI Reportes Menú Configuración Personal Inventarios Facturaci…" at bounding box center [681, 259] width 1362 height 519
click at [690, 460] on div at bounding box center [681, 315] width 1362 height 631
